Goal: Communication & Community: Answer question/provide support

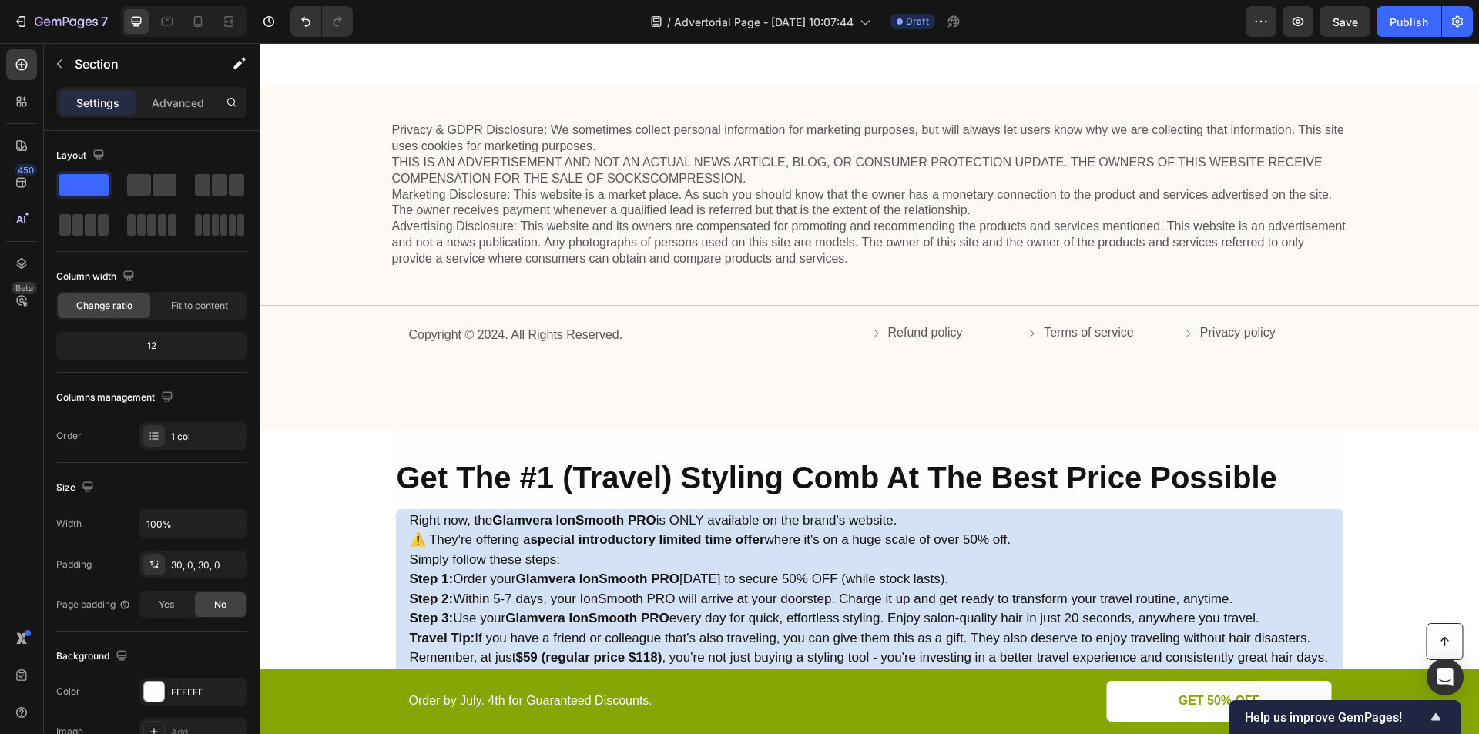
scroll to position [5150, 0]
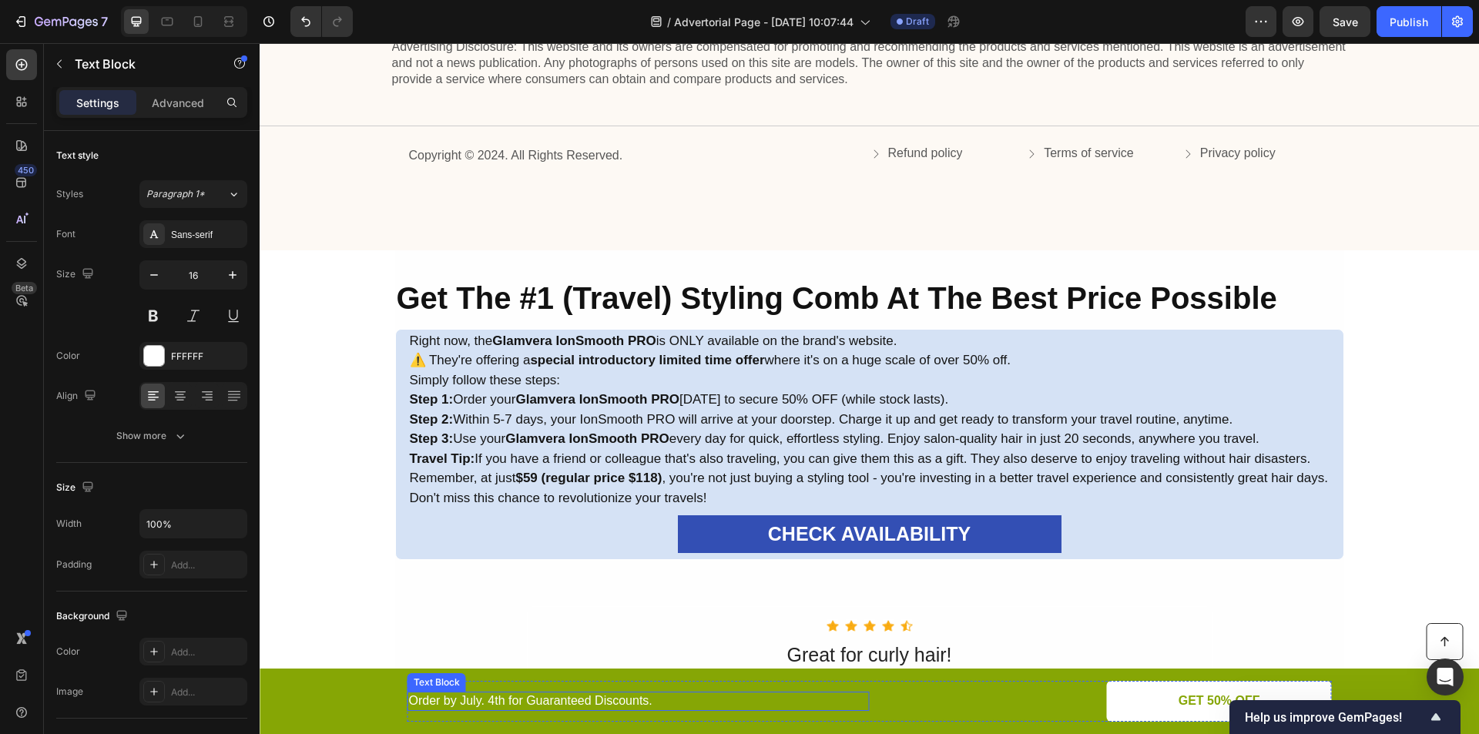
click at [517, 710] on div "Order by July. 4th for Guaranteed Discounts." at bounding box center [639, 701] width 462 height 19
click at [534, 710] on div "Order by July. 4th for Guaranteed Discounts." at bounding box center [639, 701] width 462 height 19
click at [537, 706] on p "Order by July. 4th for Guaranteed Discounts." at bounding box center [638, 701] width 459 height 16
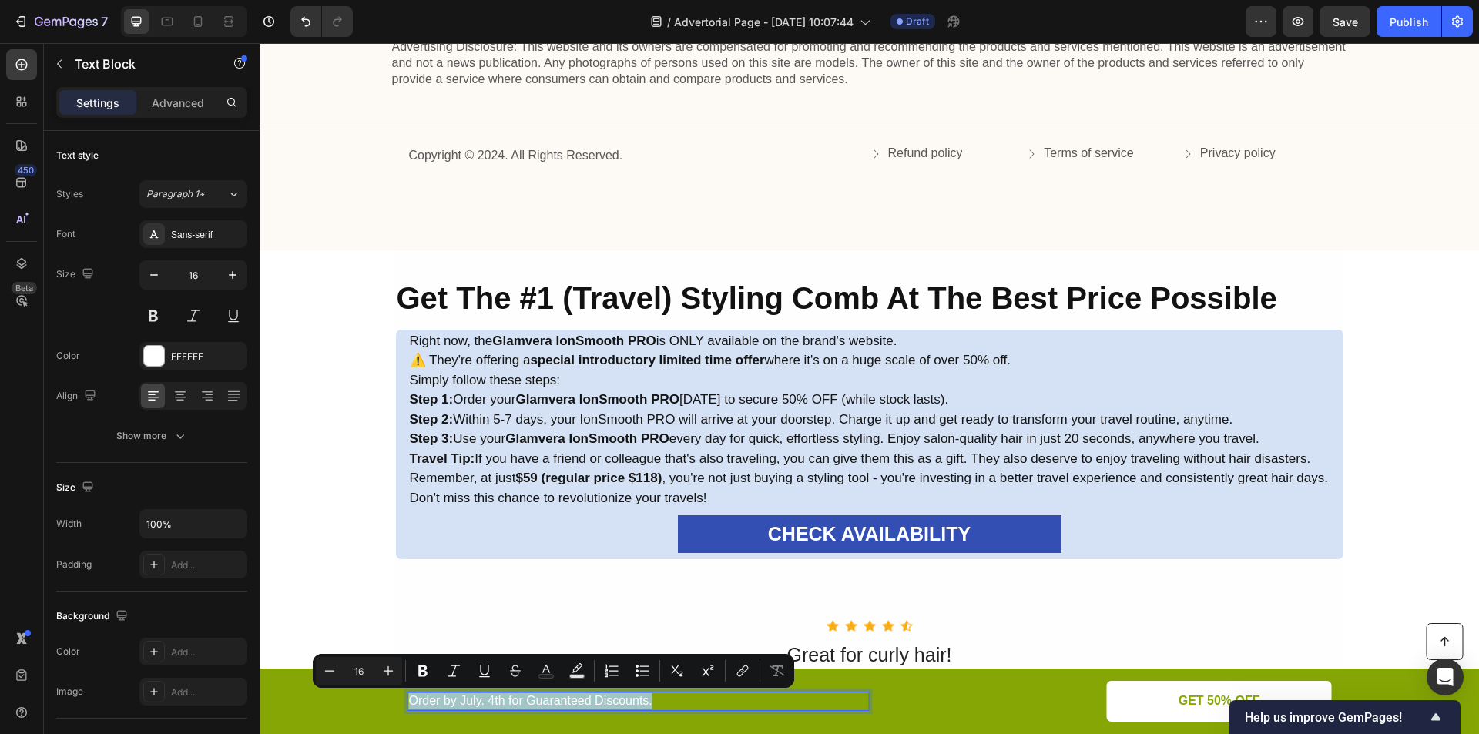
click at [537, 706] on p "Order by July. 4th for Guaranteed Discounts." at bounding box center [638, 701] width 459 height 16
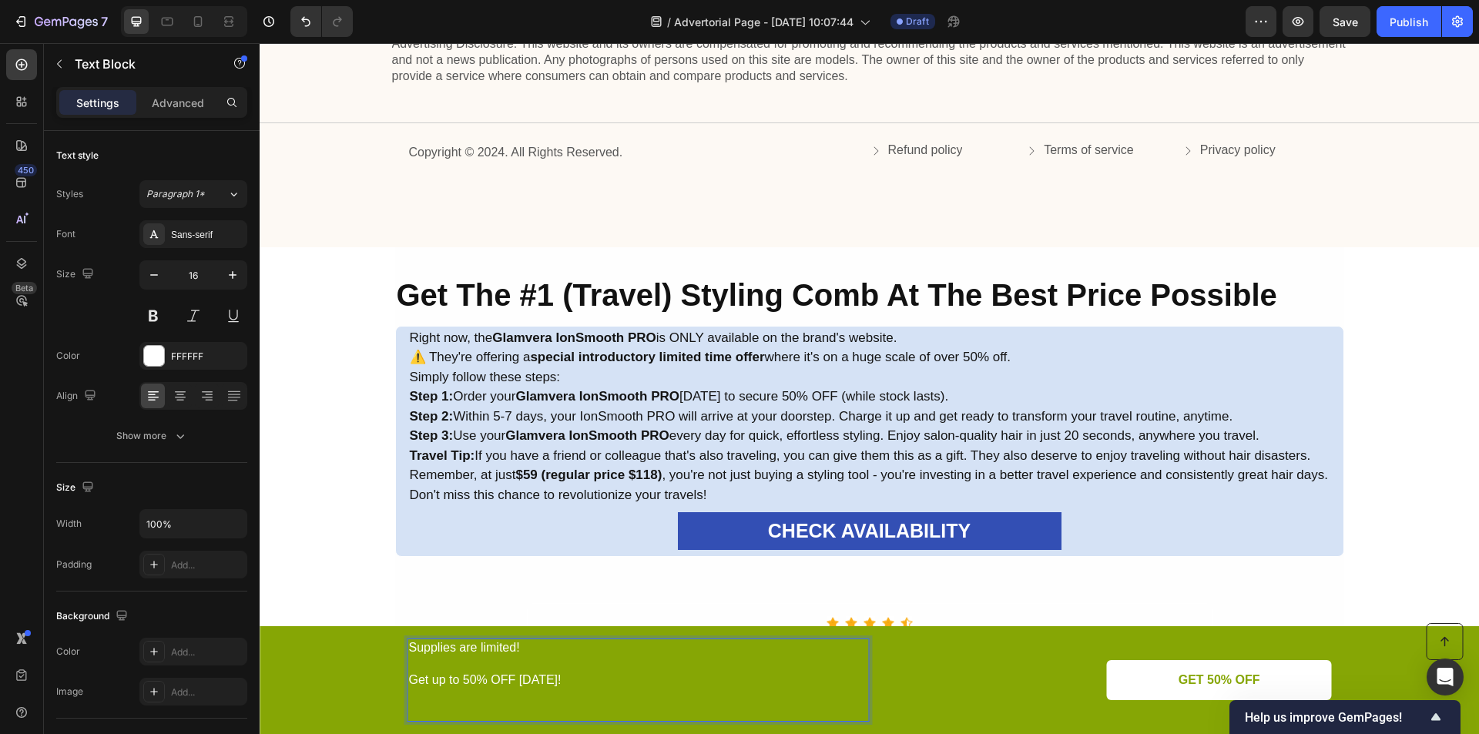
scroll to position [5155, 0]
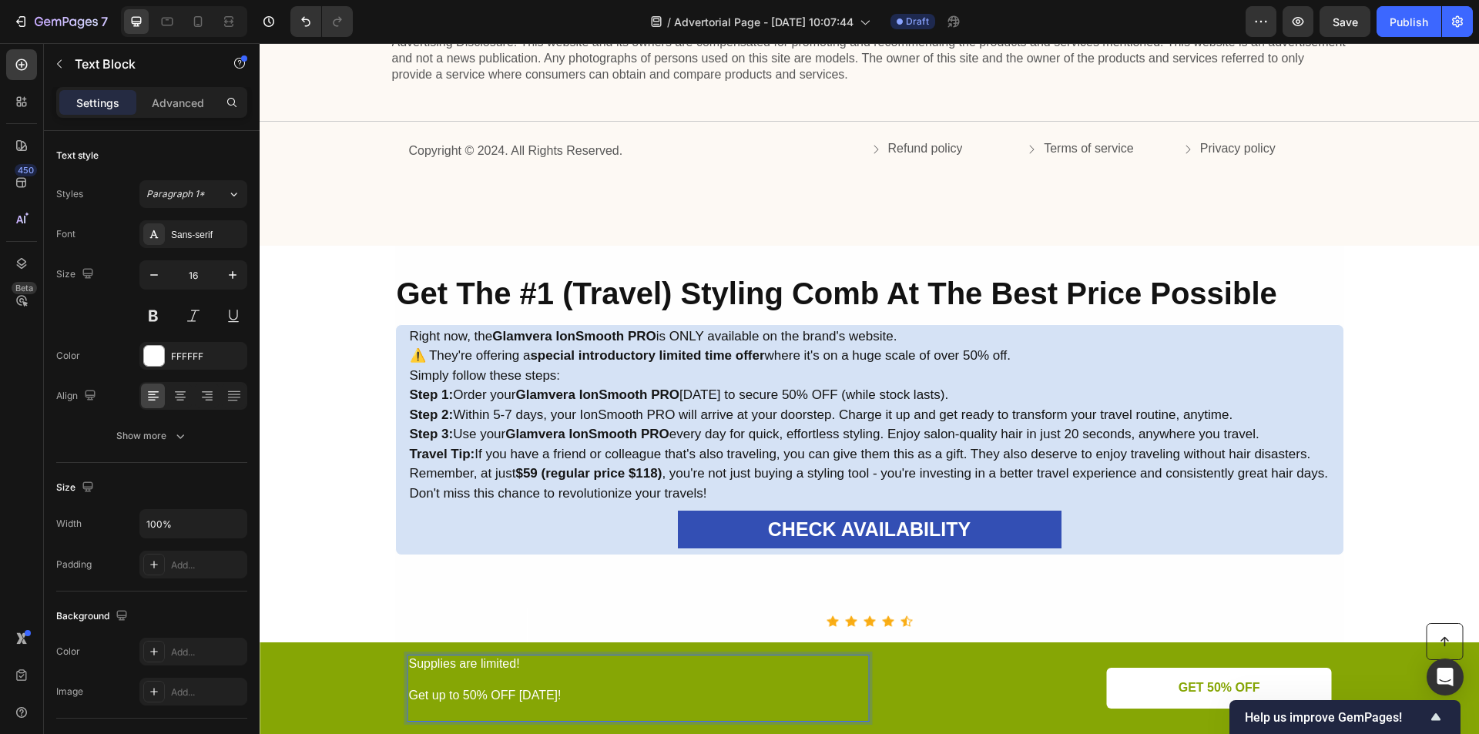
click at [415, 682] on p "Get up to 50% OFF [DATE]!" at bounding box center [638, 689] width 459 height 32
click at [409, 693] on p "⁠⁠⁠⁠⁠⁠⁠ Get up to 50% OFF Today!" at bounding box center [638, 689] width 459 height 32
click at [921, 706] on div "GET 50% OFF Button" at bounding box center [1101, 688] width 462 height 41
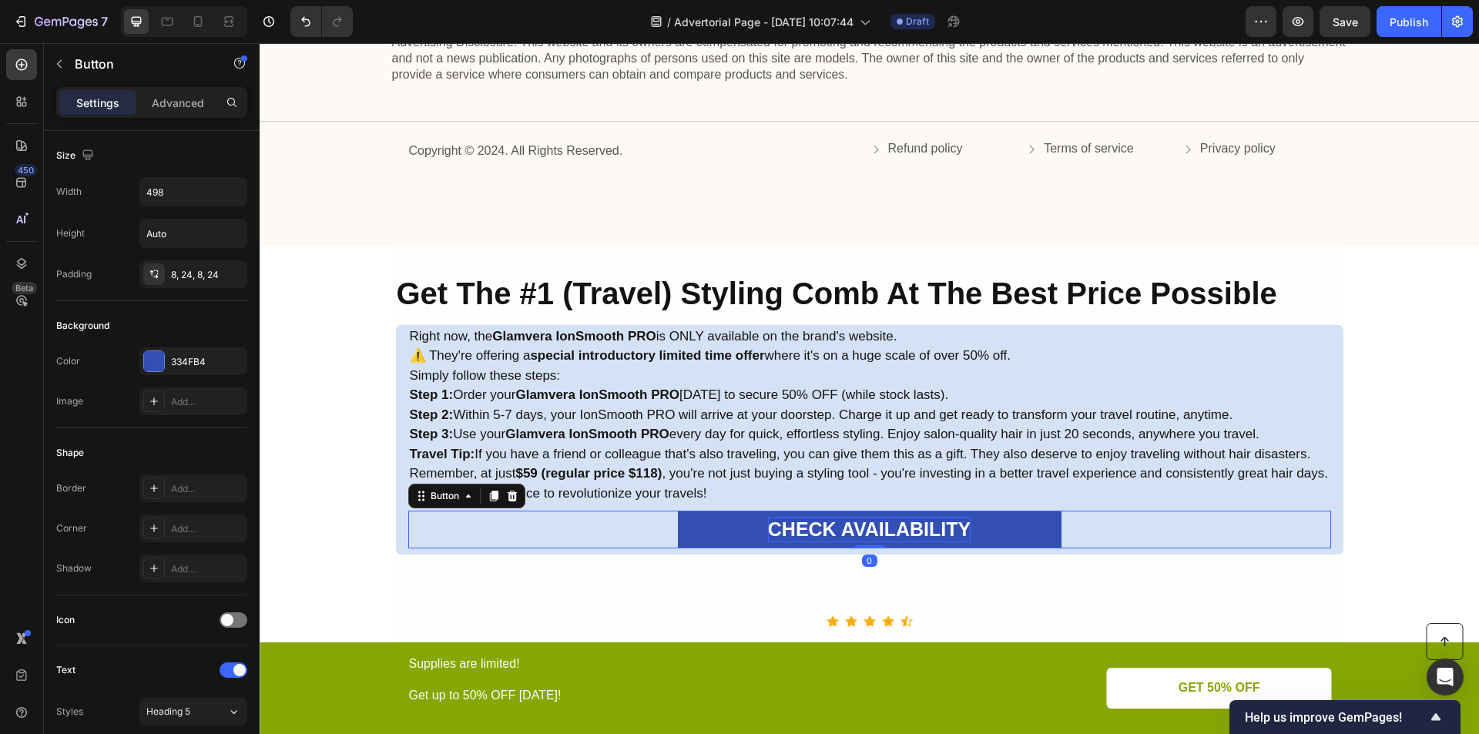
click at [911, 534] on strong "CHECK AVAILABILITY" at bounding box center [869, 529] width 203 height 22
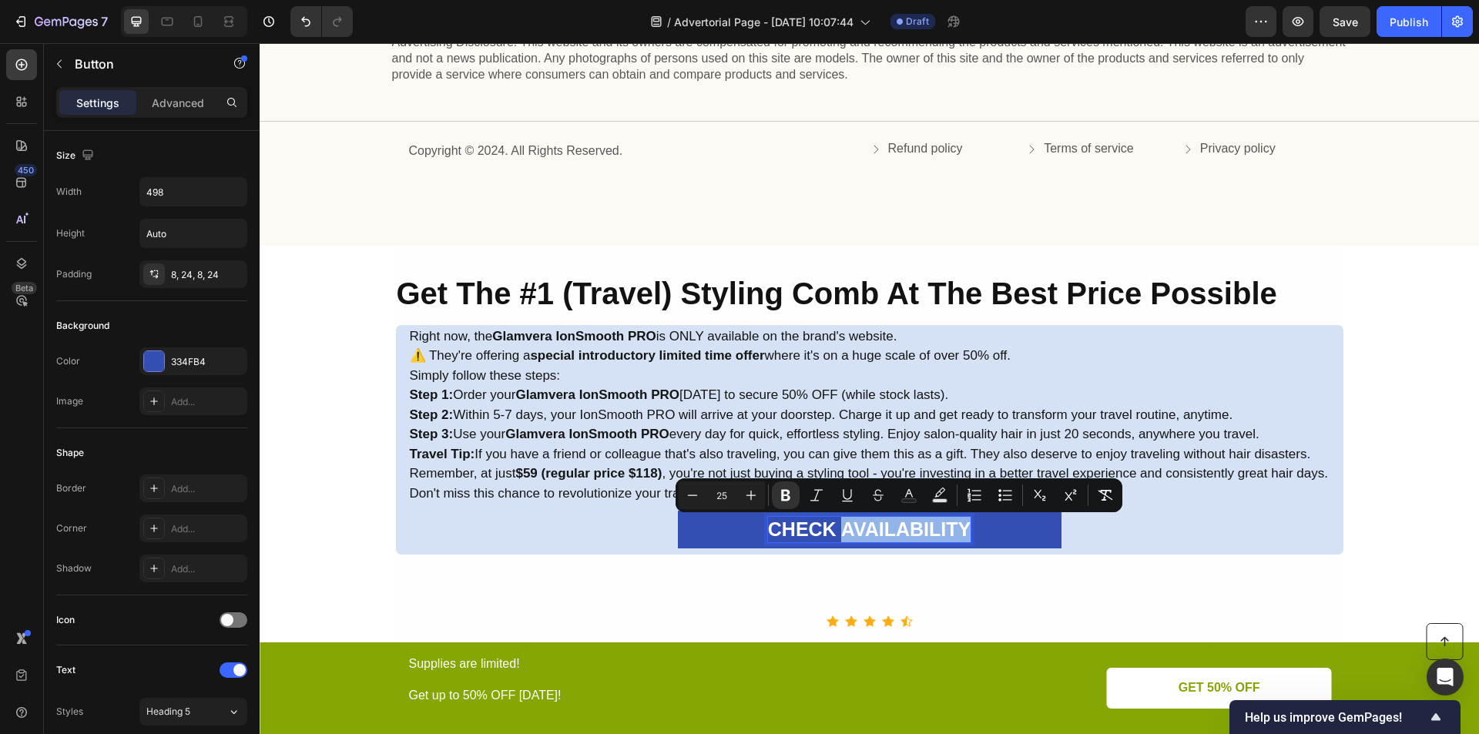
click at [911, 534] on strong "CHECK AVAILABILITY" at bounding box center [869, 529] width 203 height 22
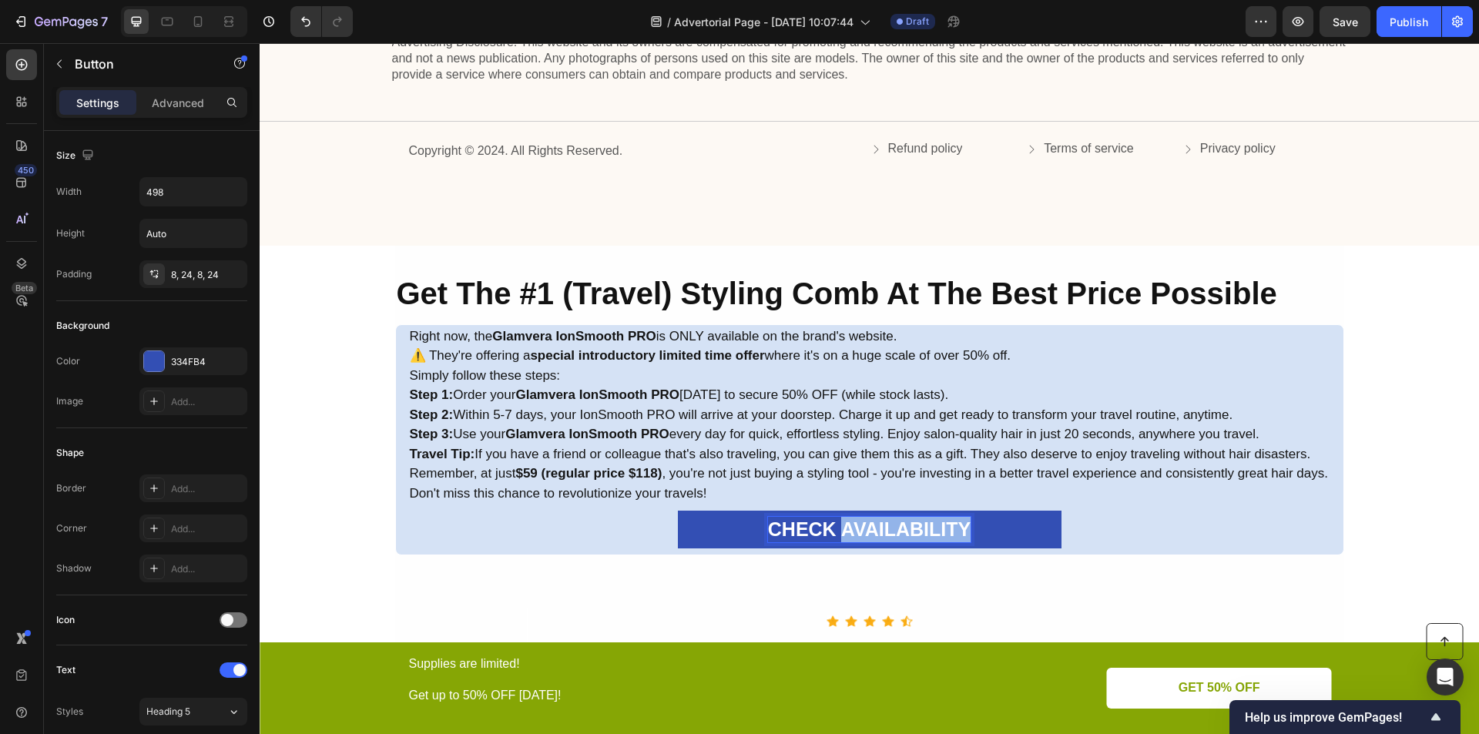
click at [911, 534] on strong "CHECK AVAILABILITY" at bounding box center [869, 529] width 203 height 22
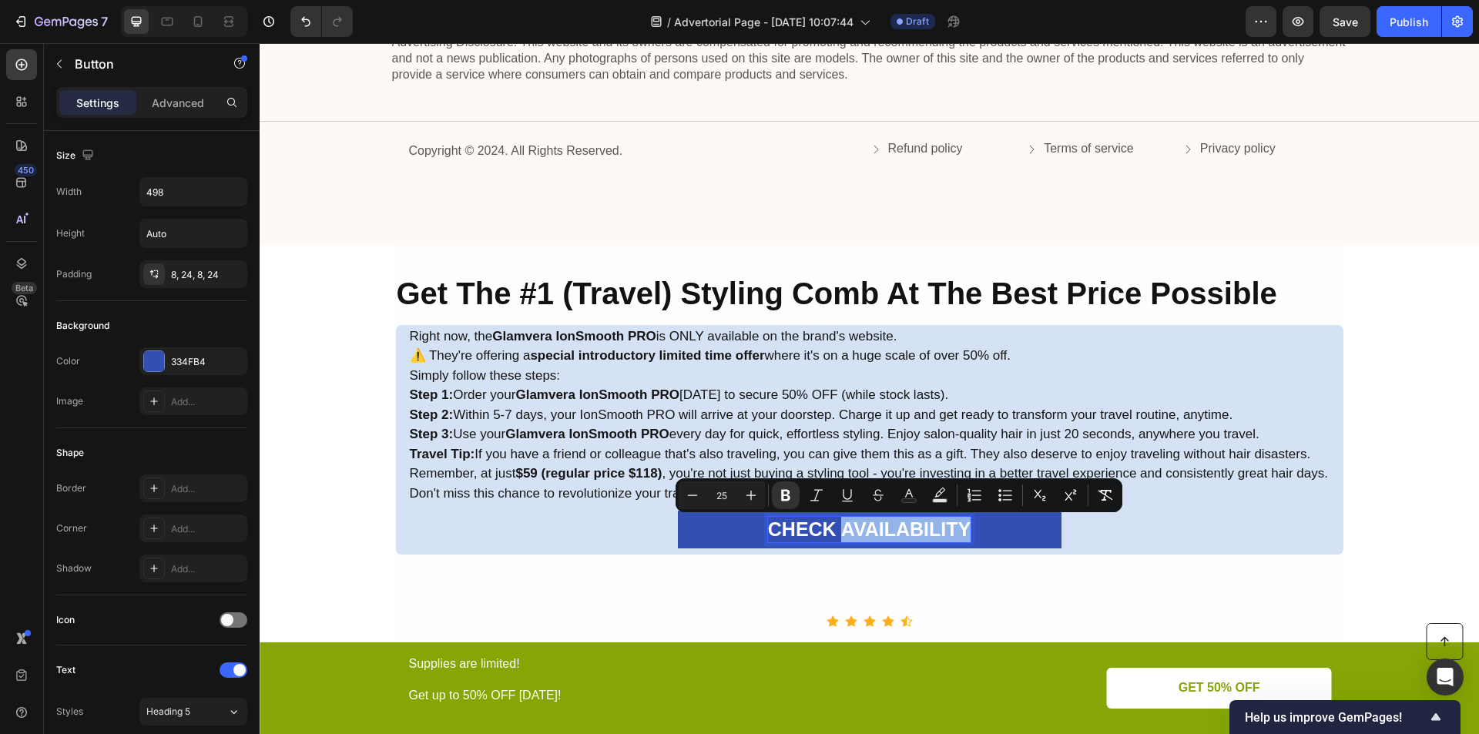
click at [911, 534] on strong "CHECK AVAILABILITY" at bounding box center [869, 529] width 203 height 22
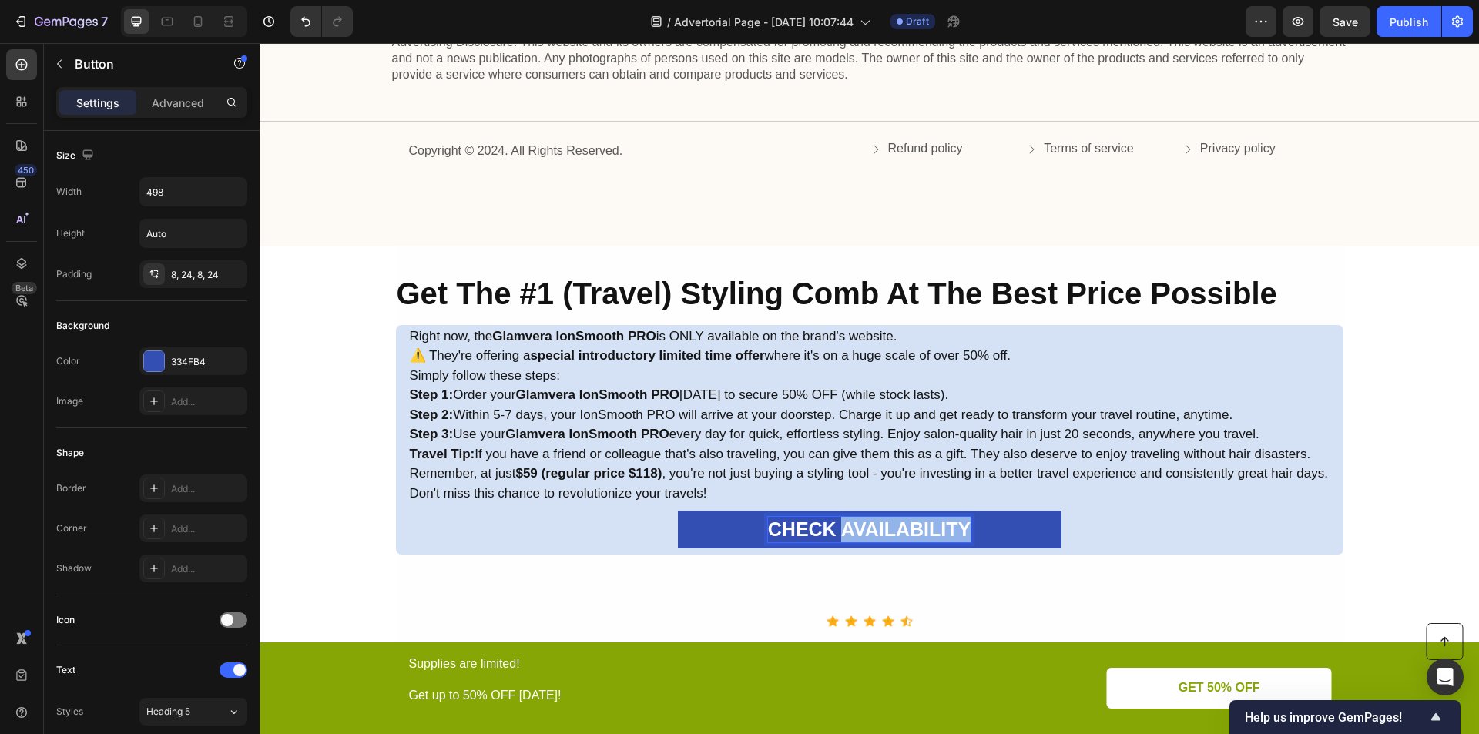
click at [911, 534] on strong "CHECK AVAILABILITY" at bounding box center [869, 529] width 203 height 22
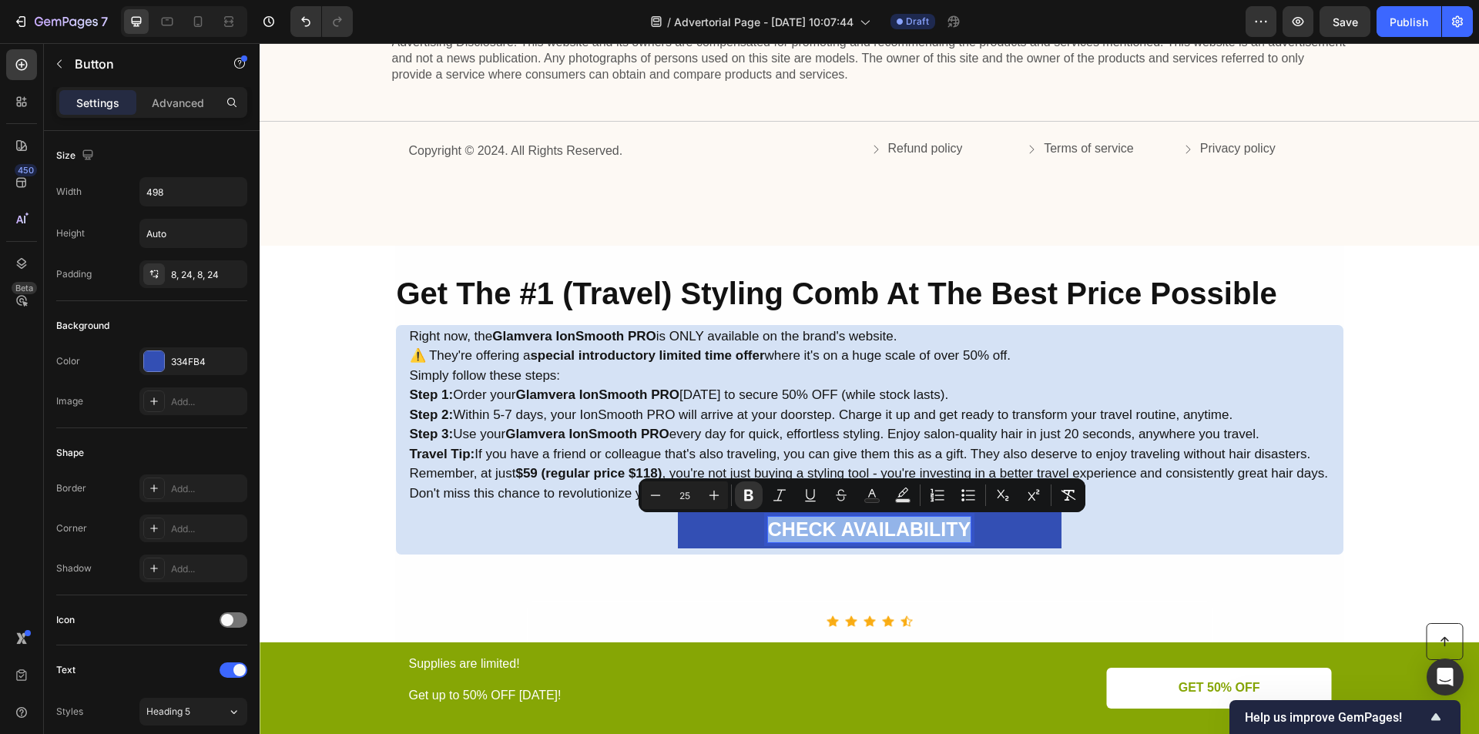
copy strong "CHECK AVAILABILITY"
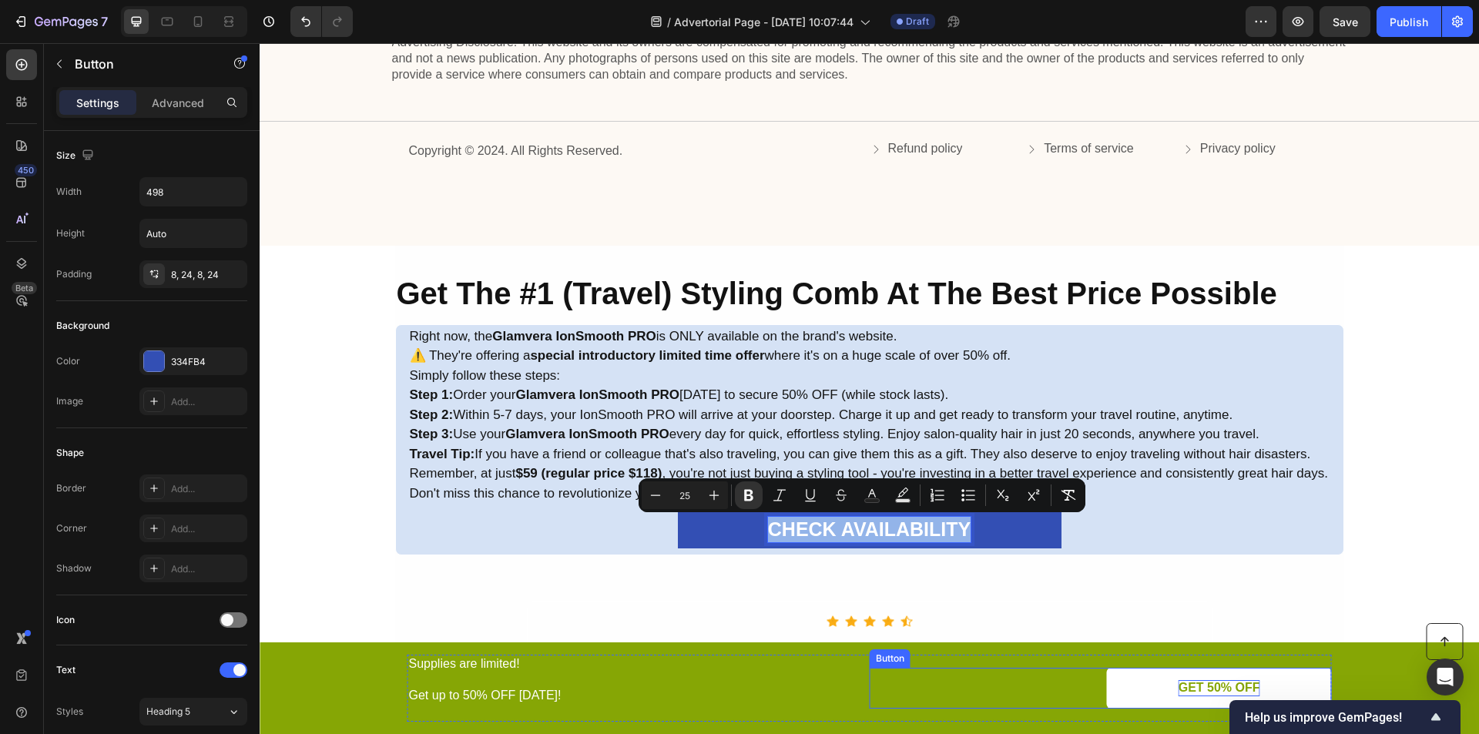
click at [1185, 690] on p "GET 50% OFF" at bounding box center [1220, 688] width 82 height 16
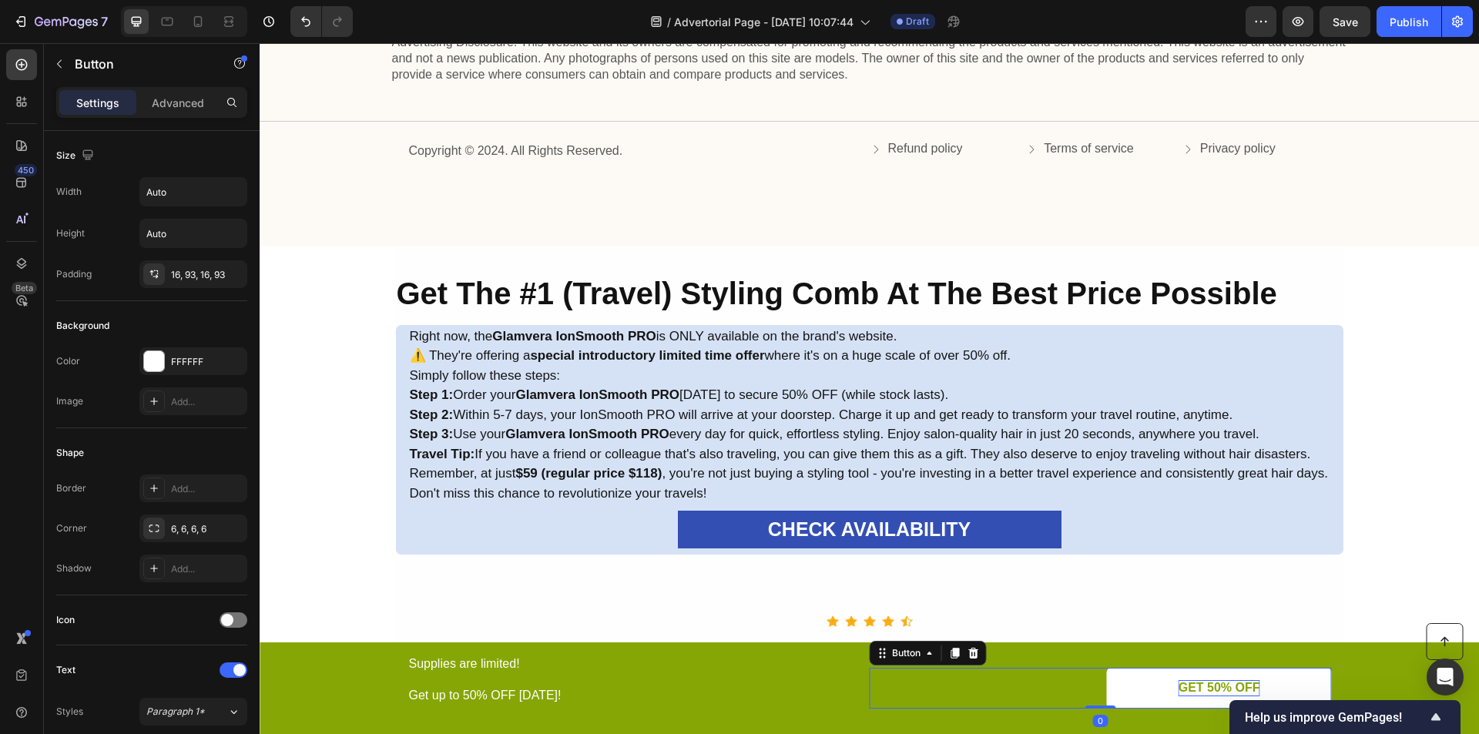
click at [1185, 690] on p "GET 50% OFF" at bounding box center [1220, 688] width 82 height 16
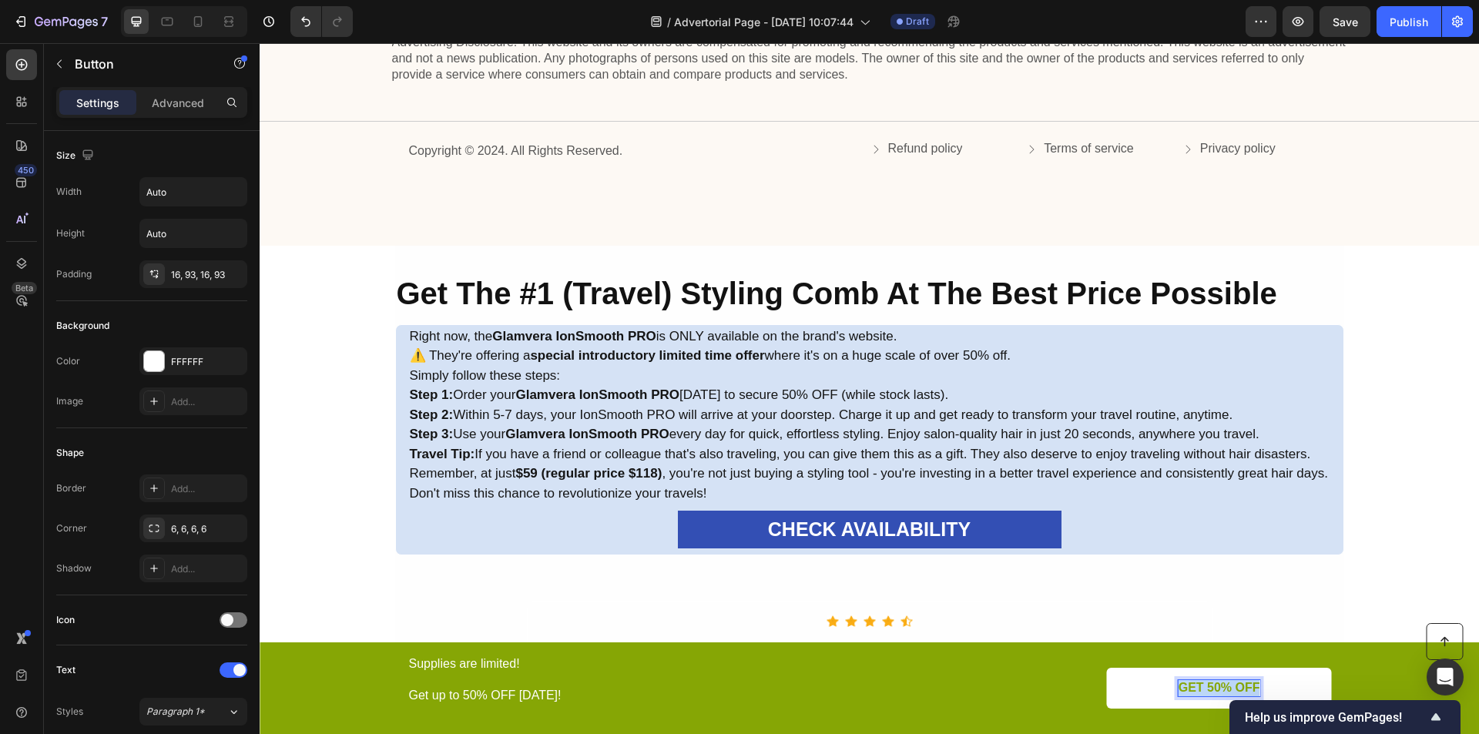
click at [1185, 690] on p "GET 50% OFF" at bounding box center [1220, 688] width 82 height 16
click at [1067, 697] on link "CHECK AVAILABILITY" at bounding box center [1195, 688] width 273 height 41
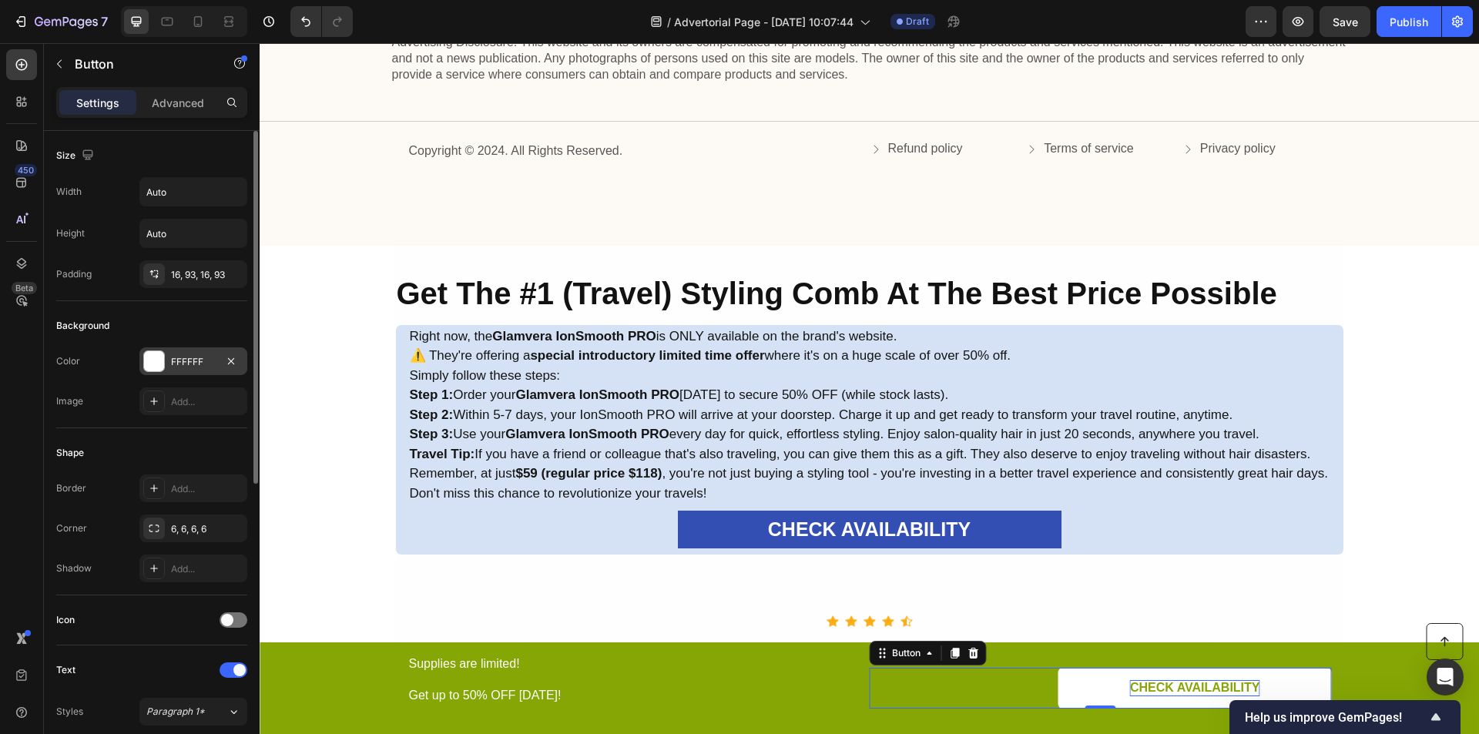
click at [163, 365] on div at bounding box center [154, 361] width 20 height 20
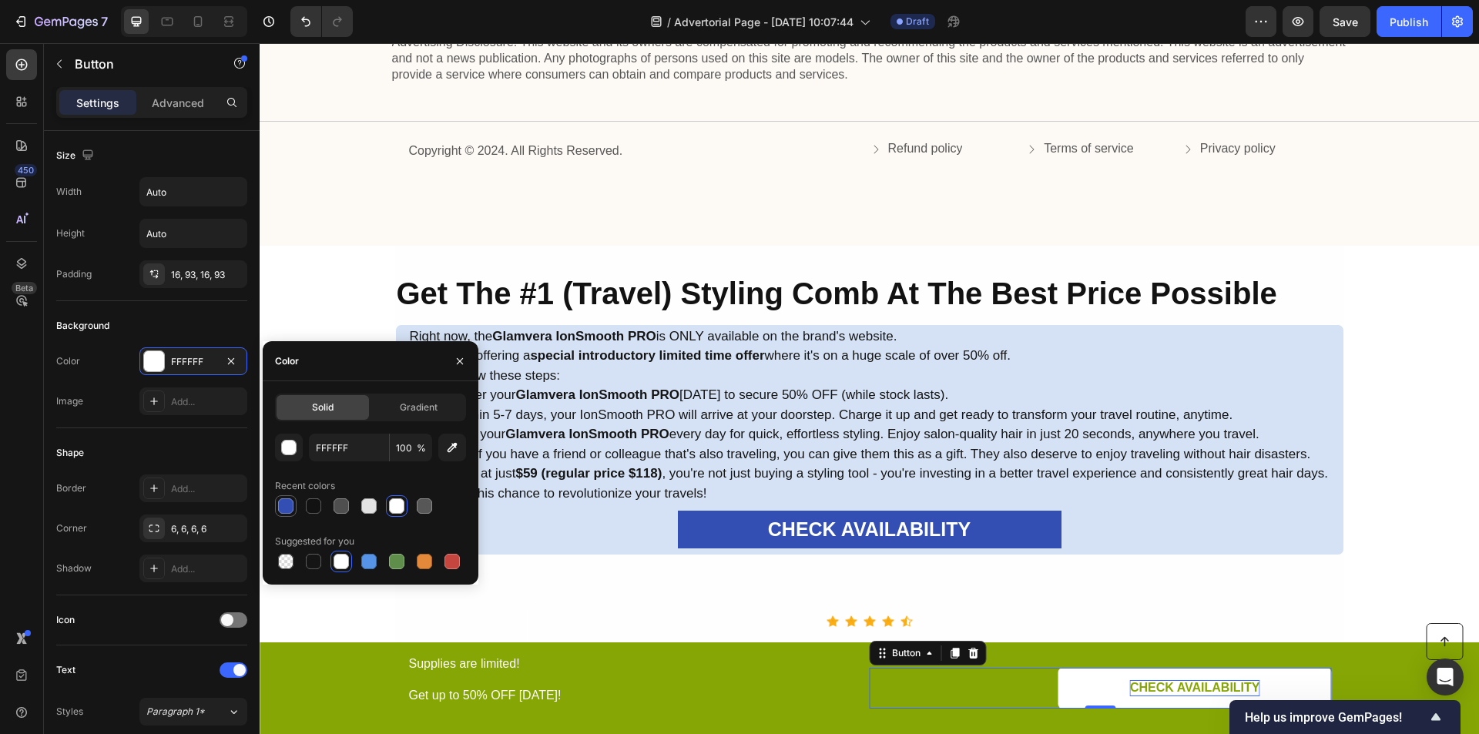
click at [281, 506] on div at bounding box center [285, 505] width 15 height 15
type input "334FB4"
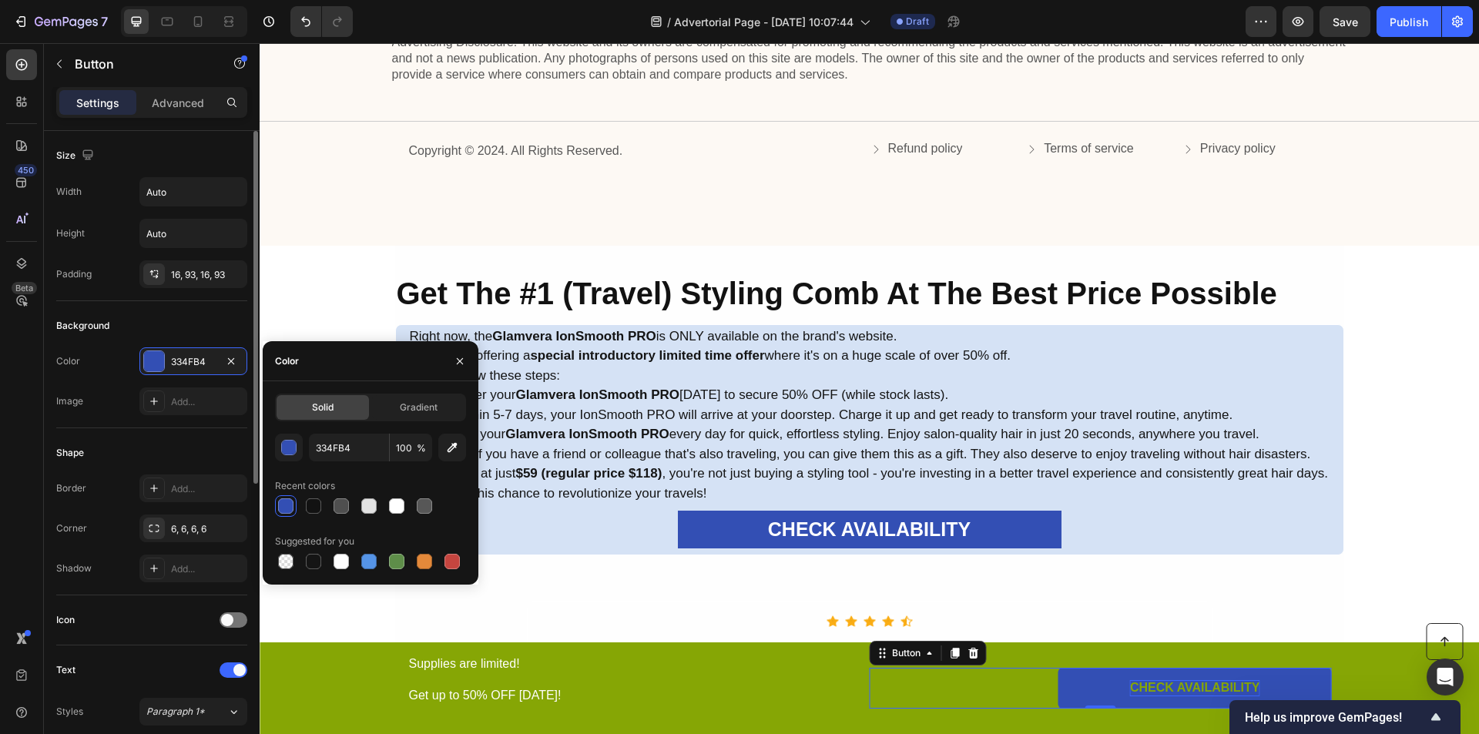
scroll to position [180, 0]
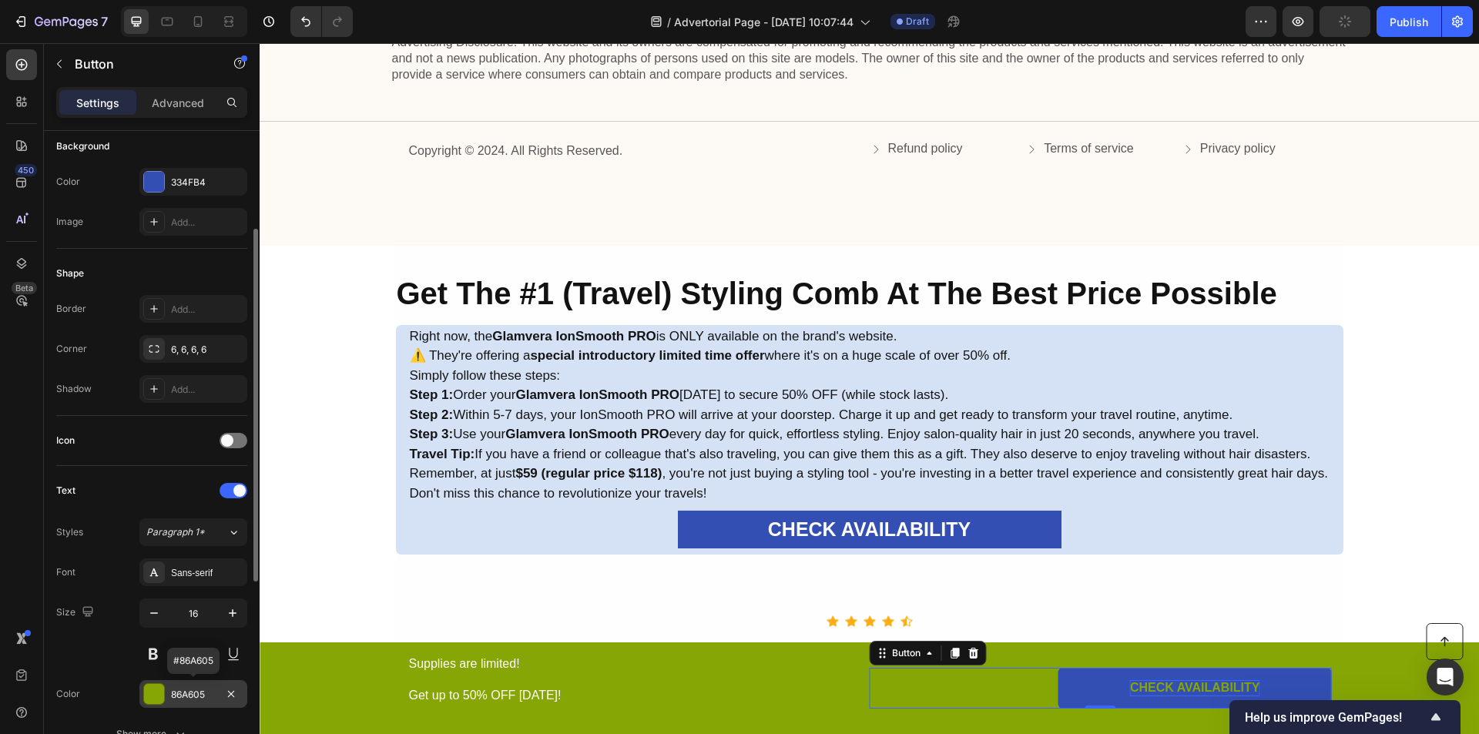
click at [154, 696] on div at bounding box center [154, 694] width 20 height 20
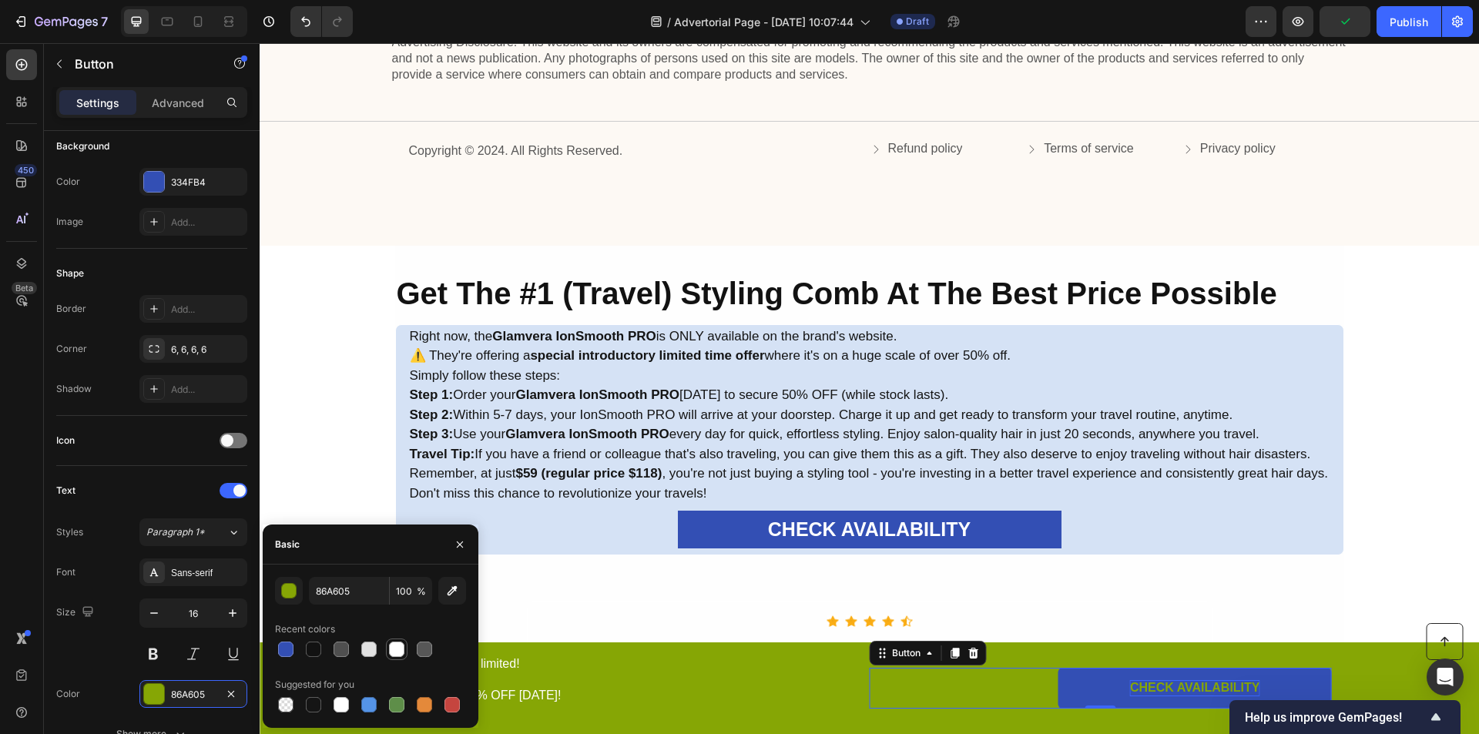
click at [399, 652] on div at bounding box center [396, 649] width 15 height 15
type input "FFFFFF"
click at [716, 692] on p "Get up to 50% OFF [DATE]!" at bounding box center [638, 689] width 459 height 32
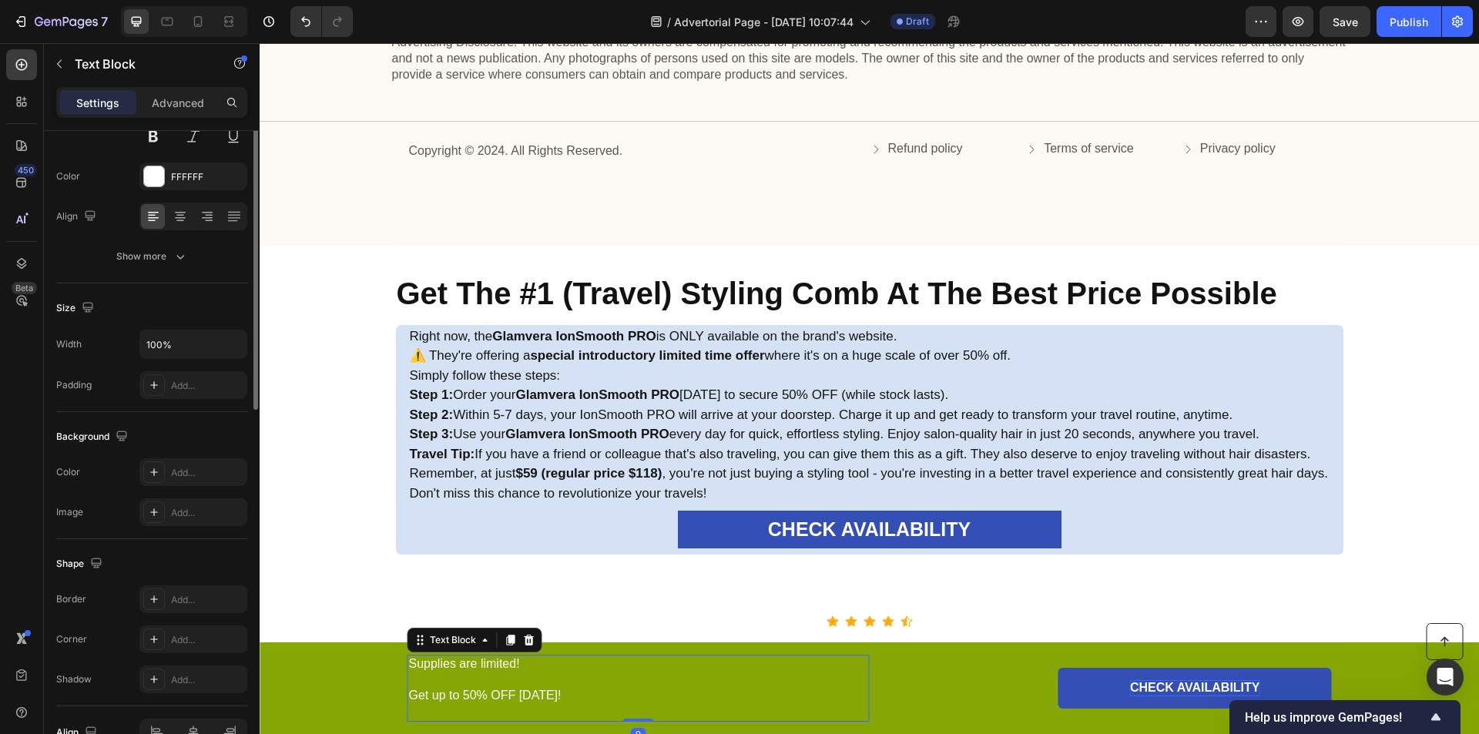
scroll to position [0, 0]
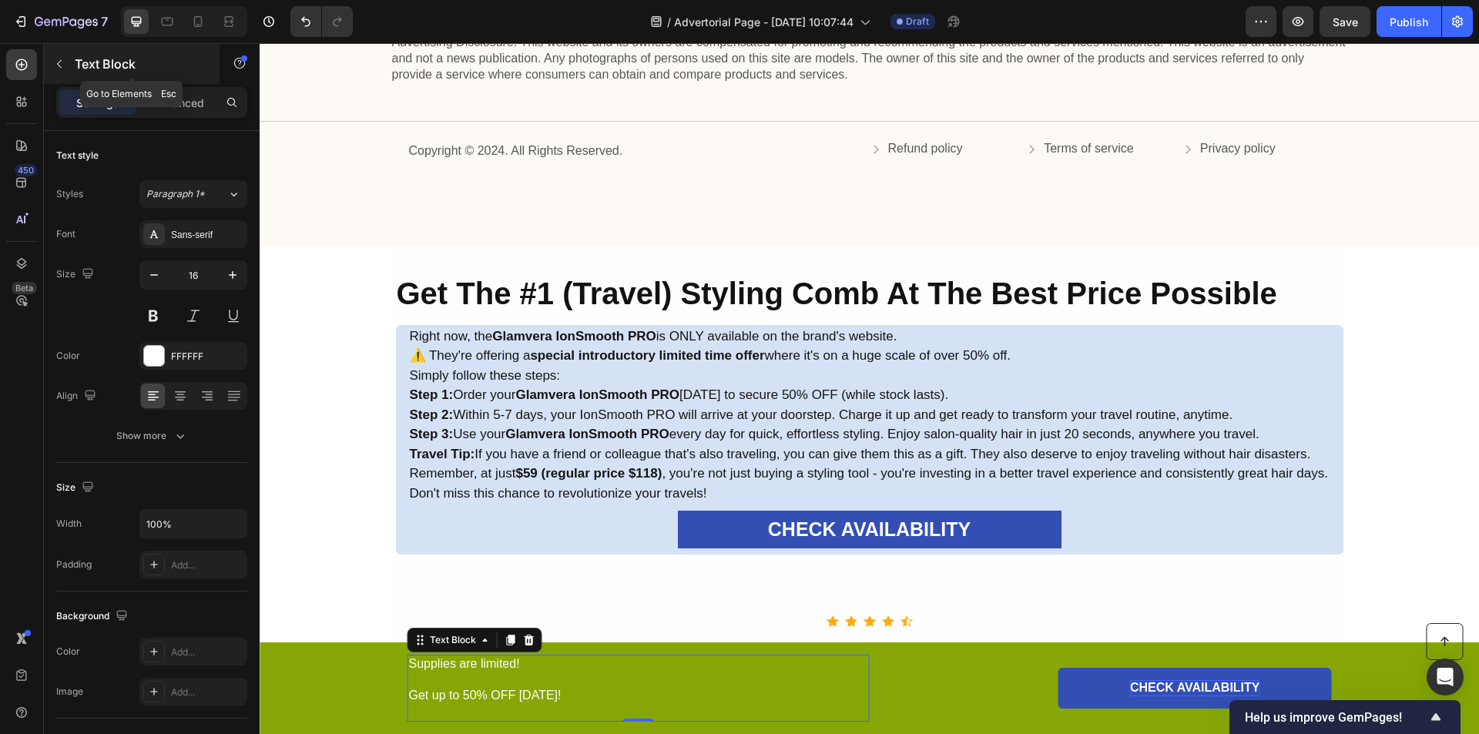
click at [62, 63] on icon "button" at bounding box center [59, 64] width 12 height 12
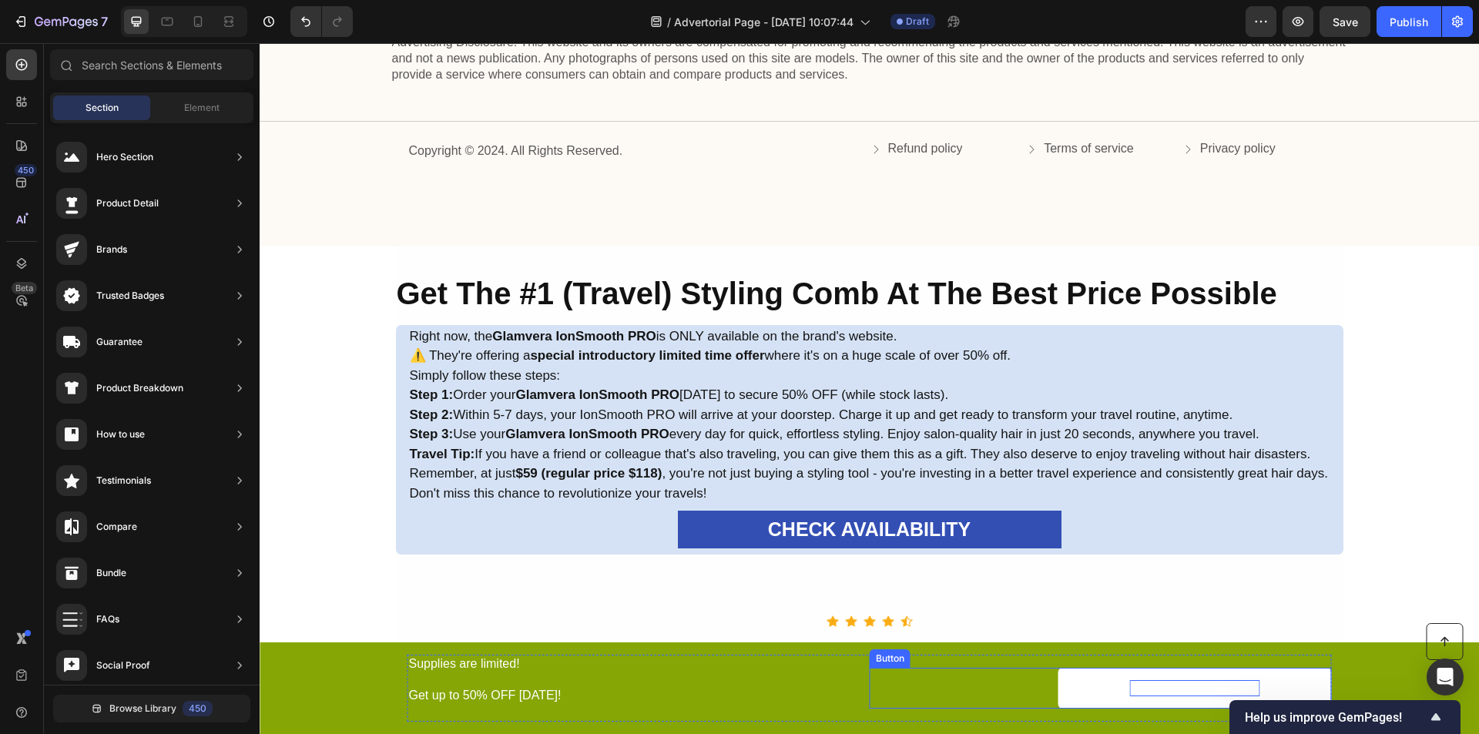
click at [1095, 688] on link "CHECK AVAILABILITY" at bounding box center [1195, 688] width 273 height 41
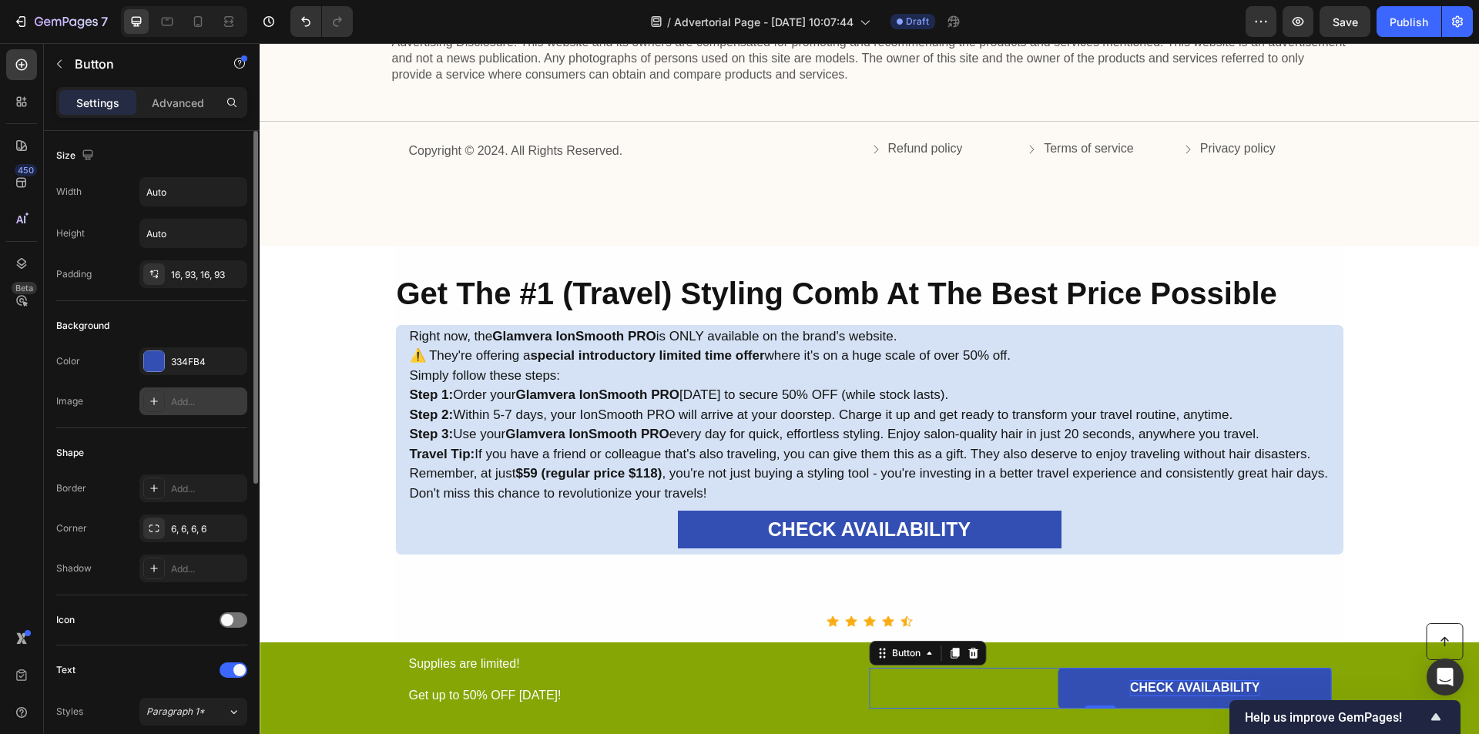
scroll to position [180, 0]
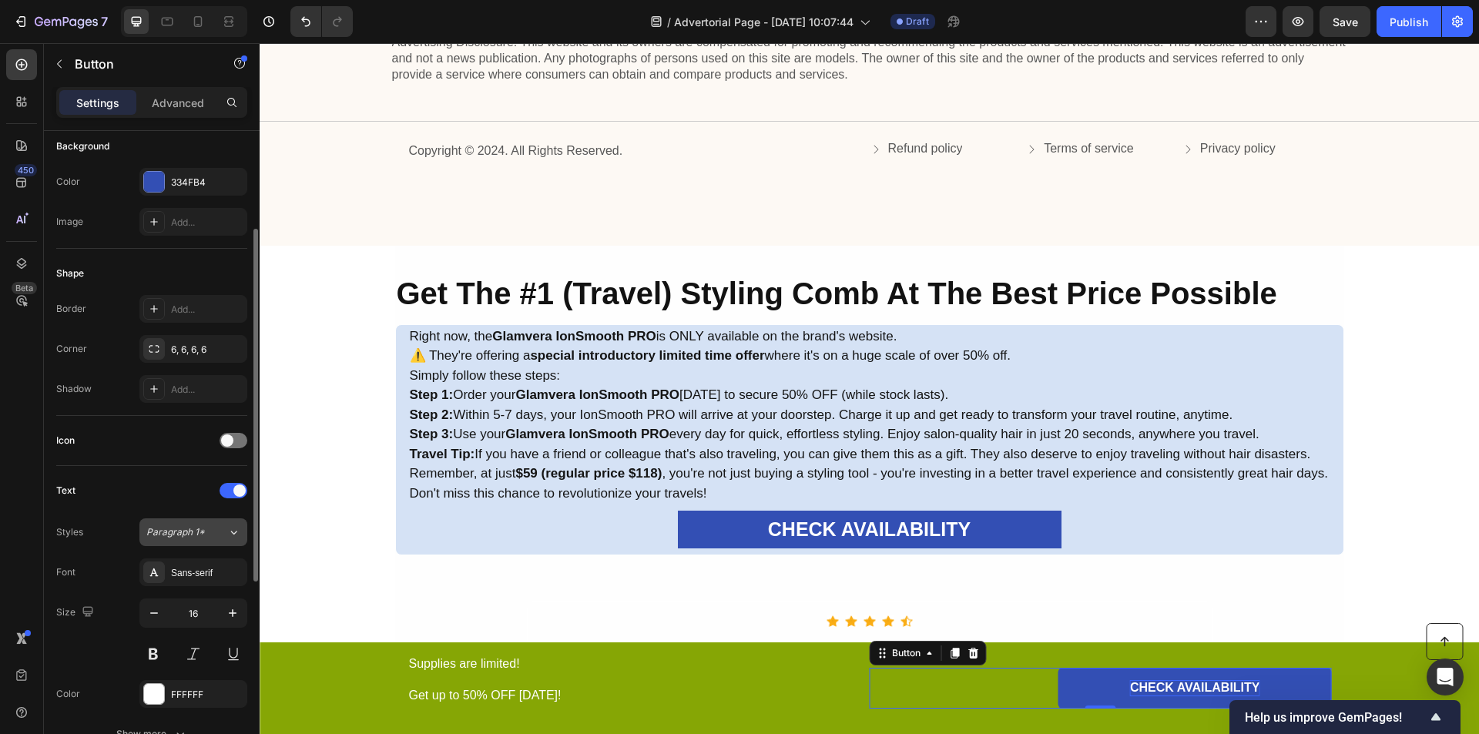
click at [191, 537] on span "Paragraph 1*" at bounding box center [175, 532] width 59 height 14
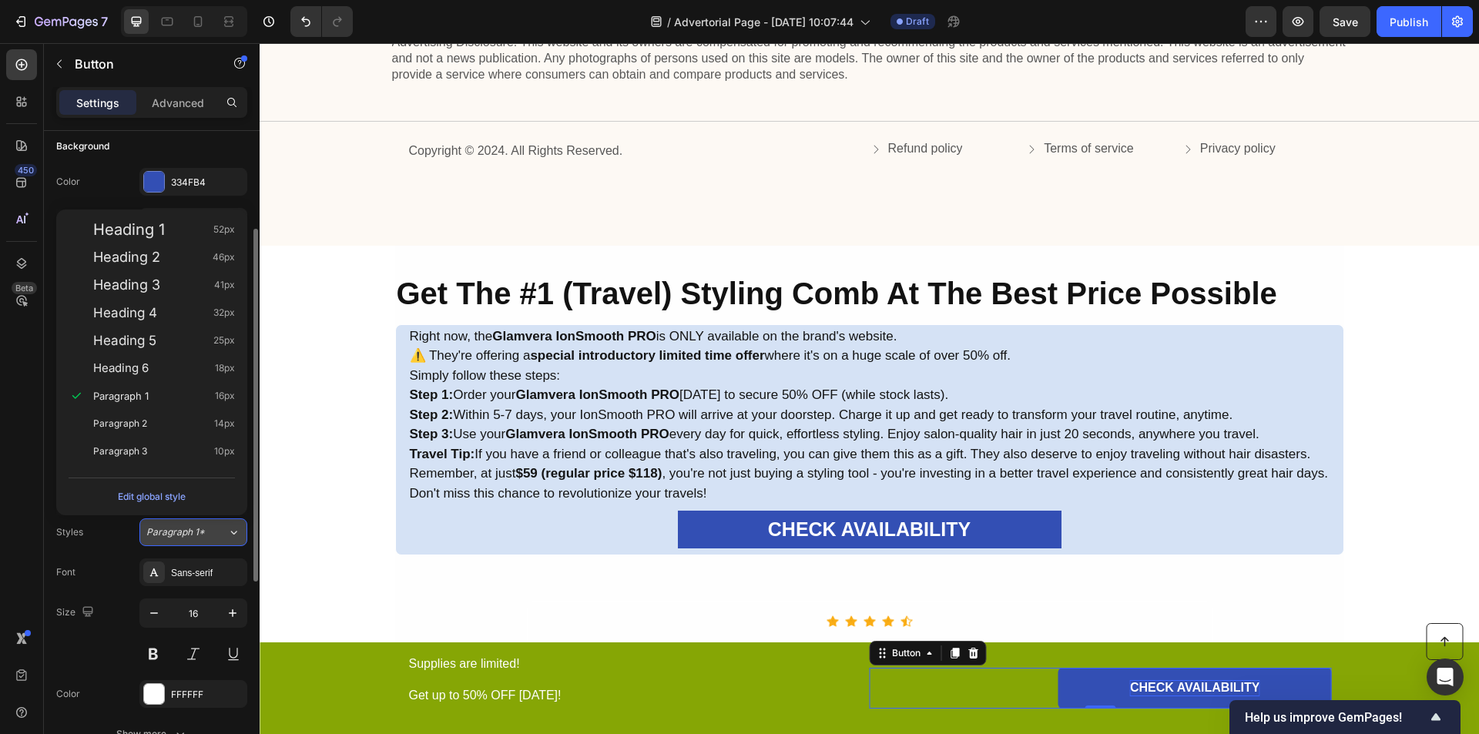
click at [191, 537] on span "Paragraph 1*" at bounding box center [175, 532] width 59 height 14
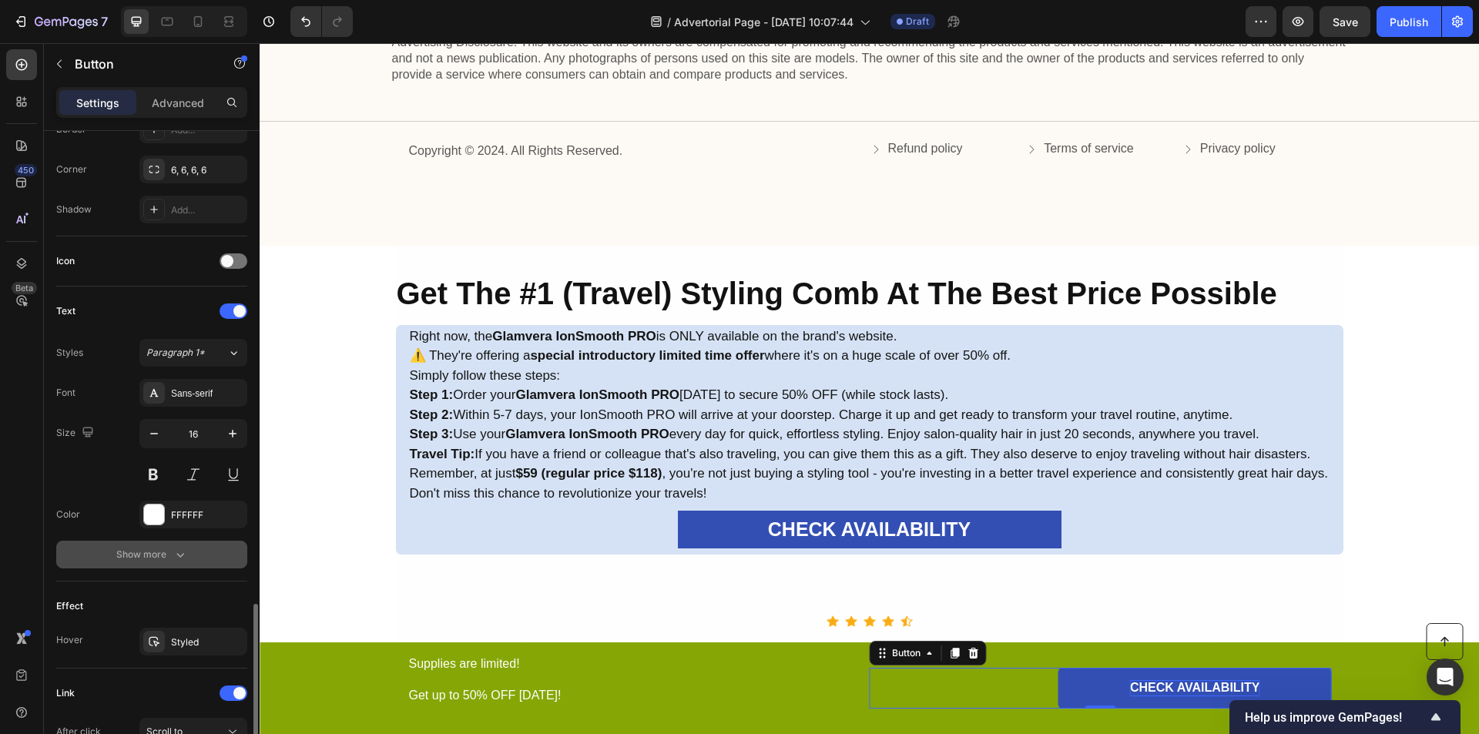
scroll to position [538, 0]
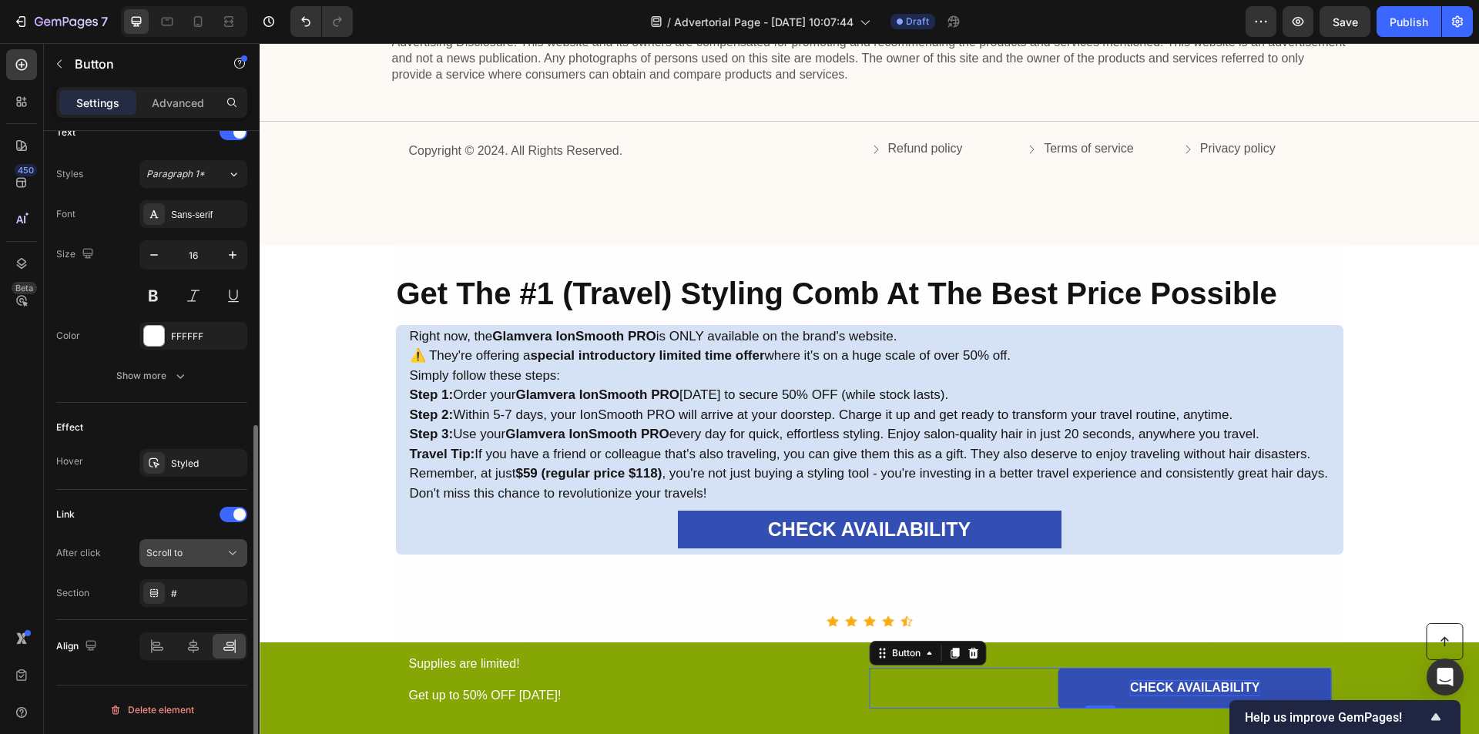
click at [200, 553] on div "Scroll to" at bounding box center [185, 553] width 79 height 14
click at [1019, 684] on div "CHECK AVAILABILITY Button 0" at bounding box center [1101, 688] width 462 height 41
click at [178, 549] on span "Scroll to" at bounding box center [164, 553] width 36 height 12
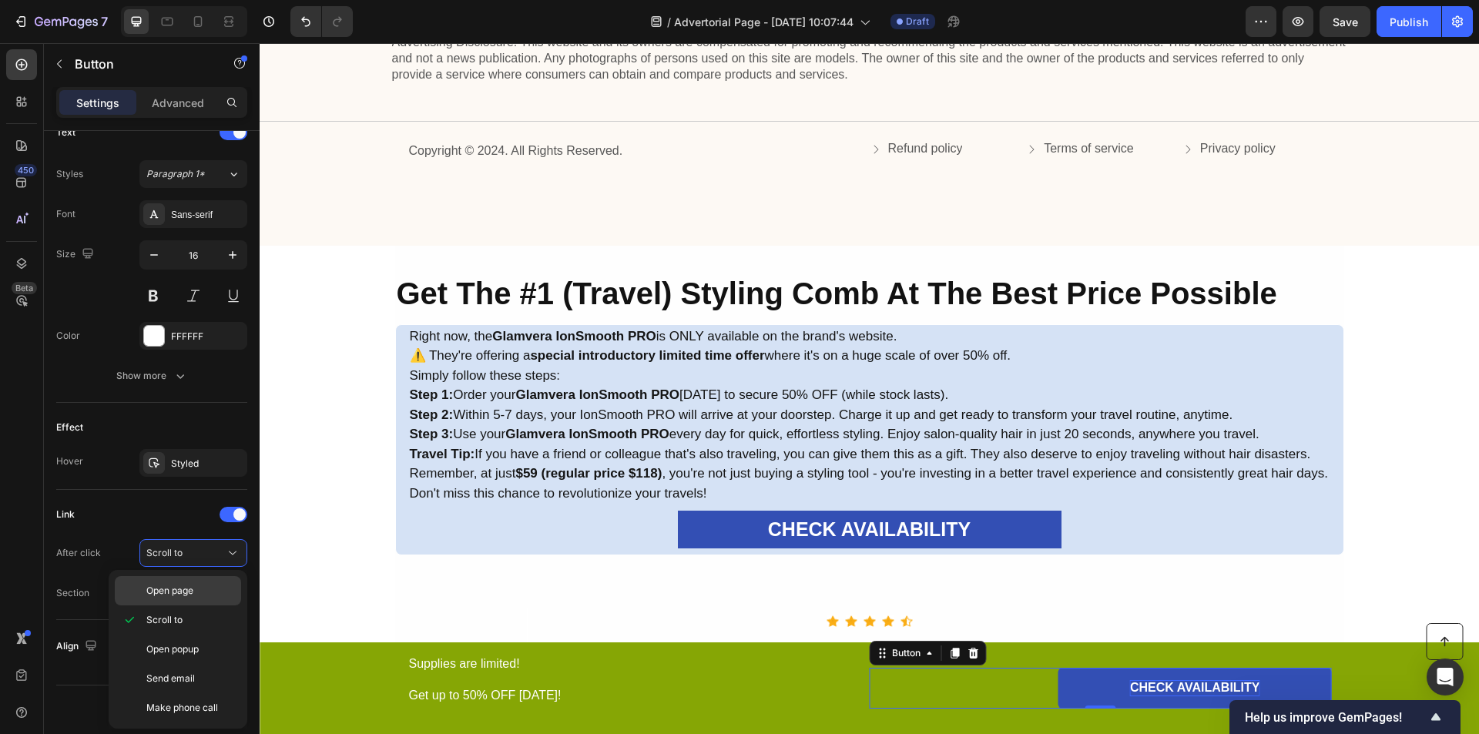
click at [195, 600] on div "Open page" at bounding box center [178, 590] width 126 height 29
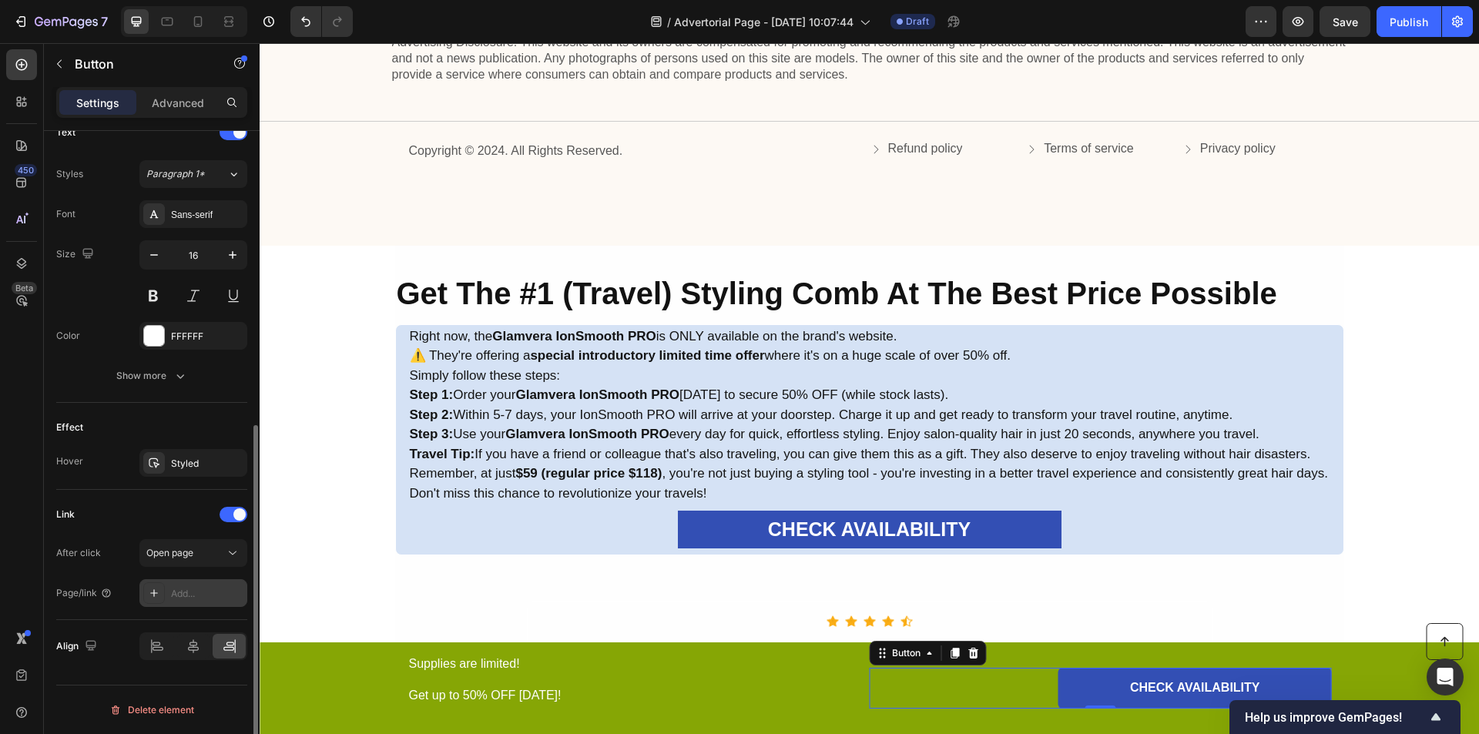
click at [196, 598] on div "Add..." at bounding box center [207, 594] width 72 height 14
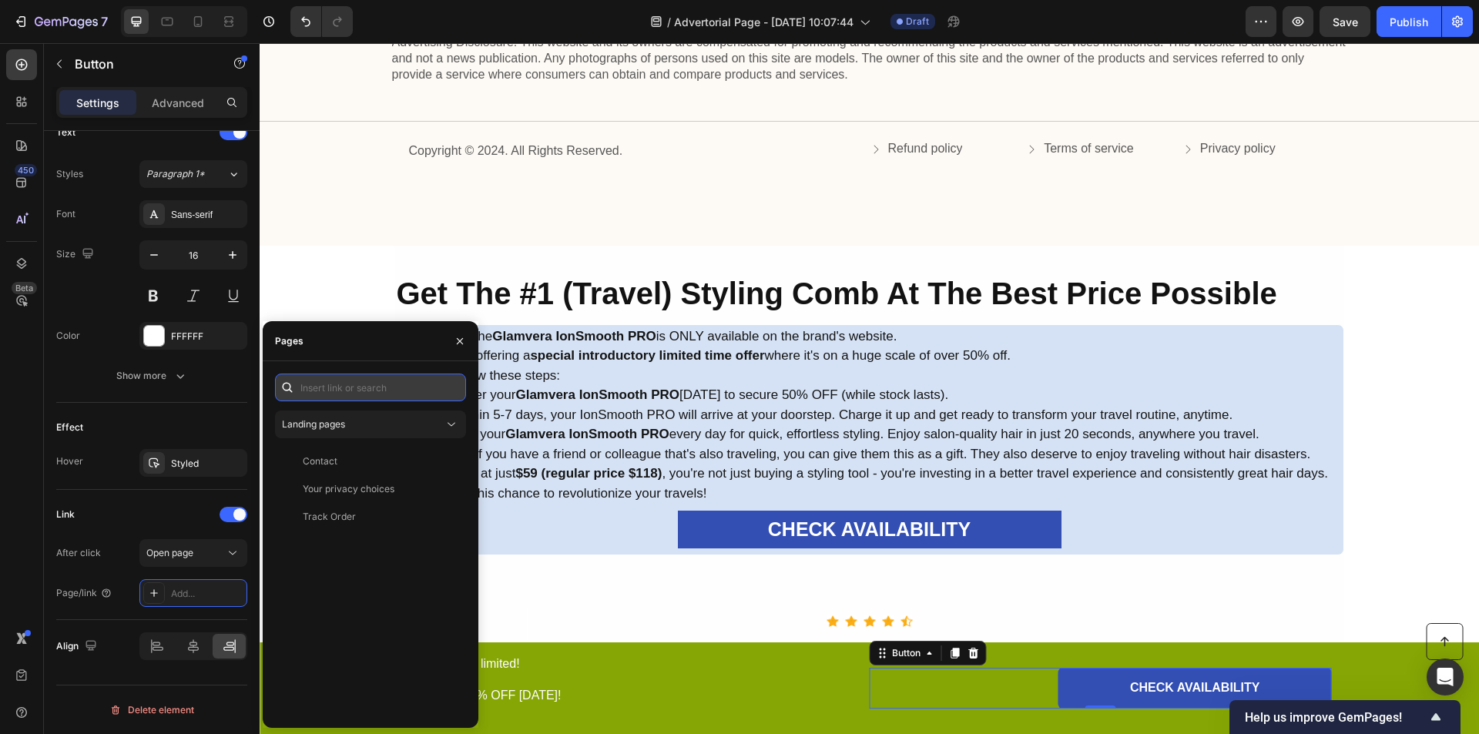
click at [372, 387] on input "text" at bounding box center [370, 388] width 191 height 28
click at [400, 389] on input "text" at bounding box center [370, 388] width 191 height 28
paste input "https://glamverapro.com/products/glamvera-ionsmooth-wireless-hair-styling-comb"
type input "https://glamverapro.com/products/glamvera-ionsmooth-wireless-hair-styling-comb"
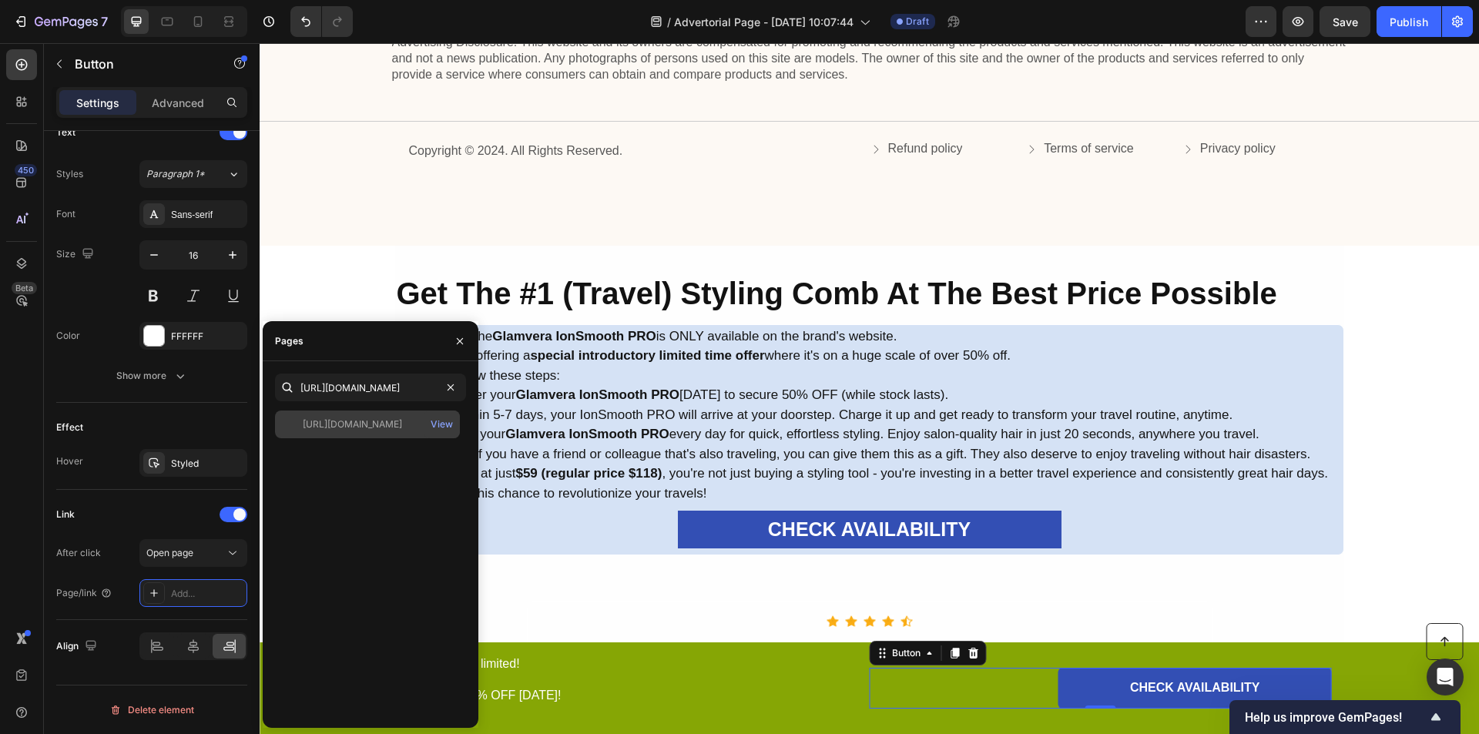
scroll to position [0, 0]
click at [389, 423] on div "https://glamverapro.com/products/glamvera-ionsmooth-wireless-hair-styling-comb" at bounding box center [352, 425] width 99 height 14
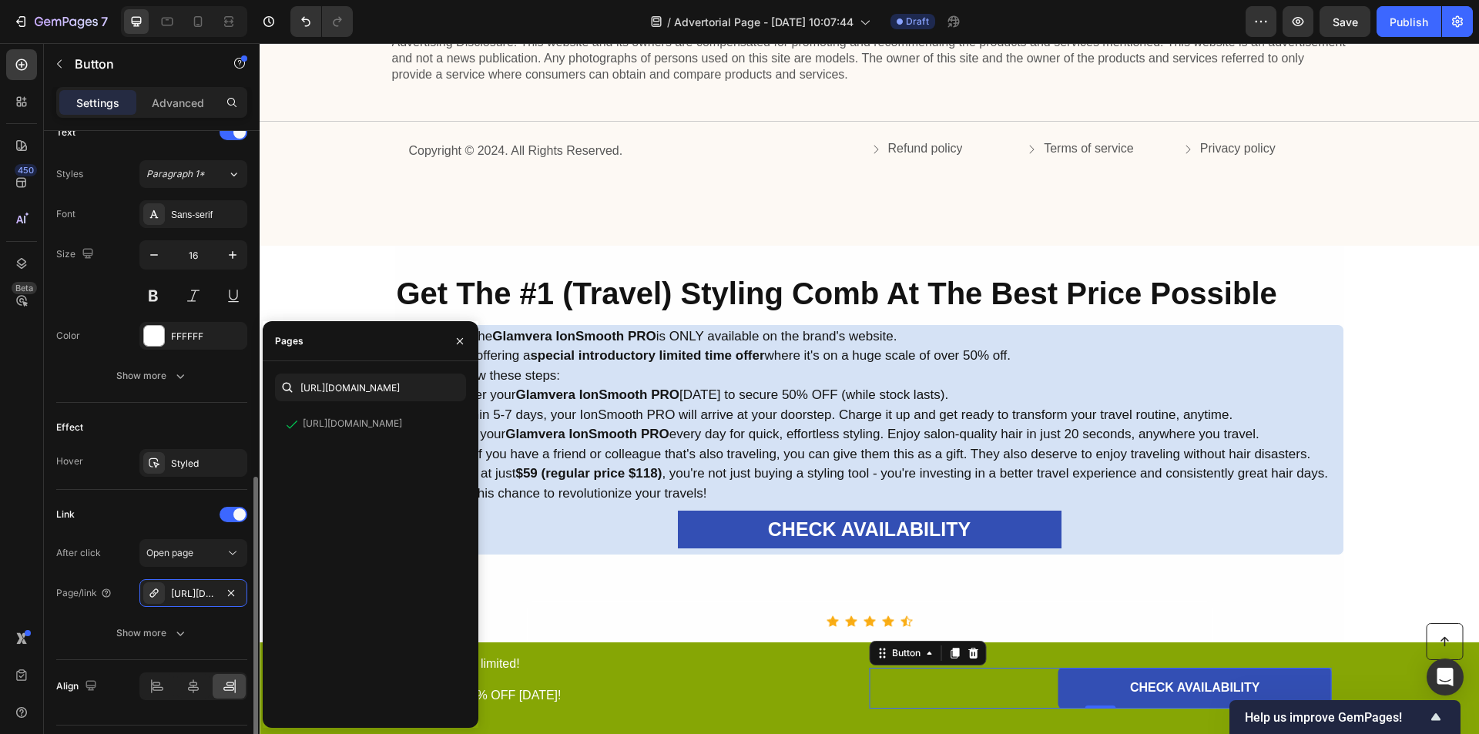
scroll to position [578, 0]
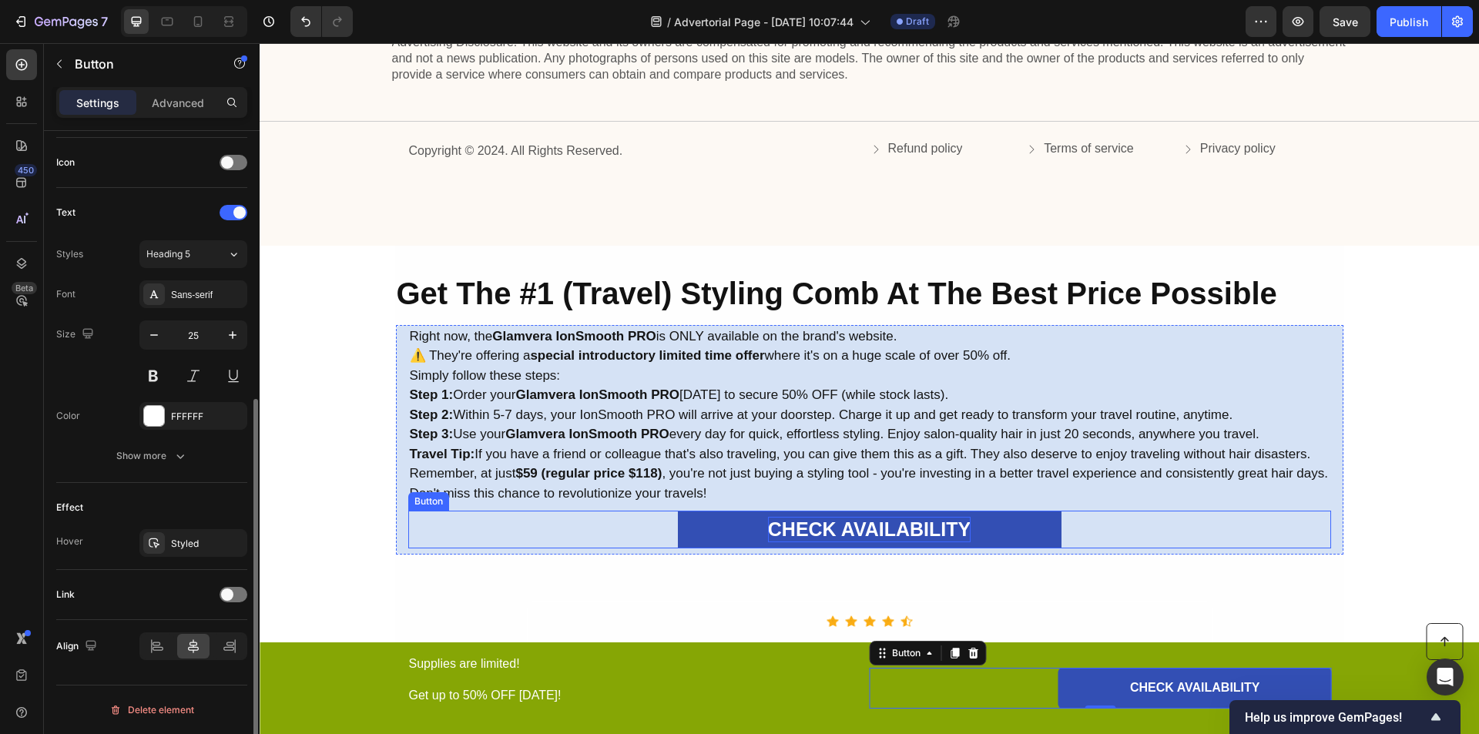
click at [813, 528] on strong "CHECK AVAILABILITY" at bounding box center [869, 529] width 203 height 22
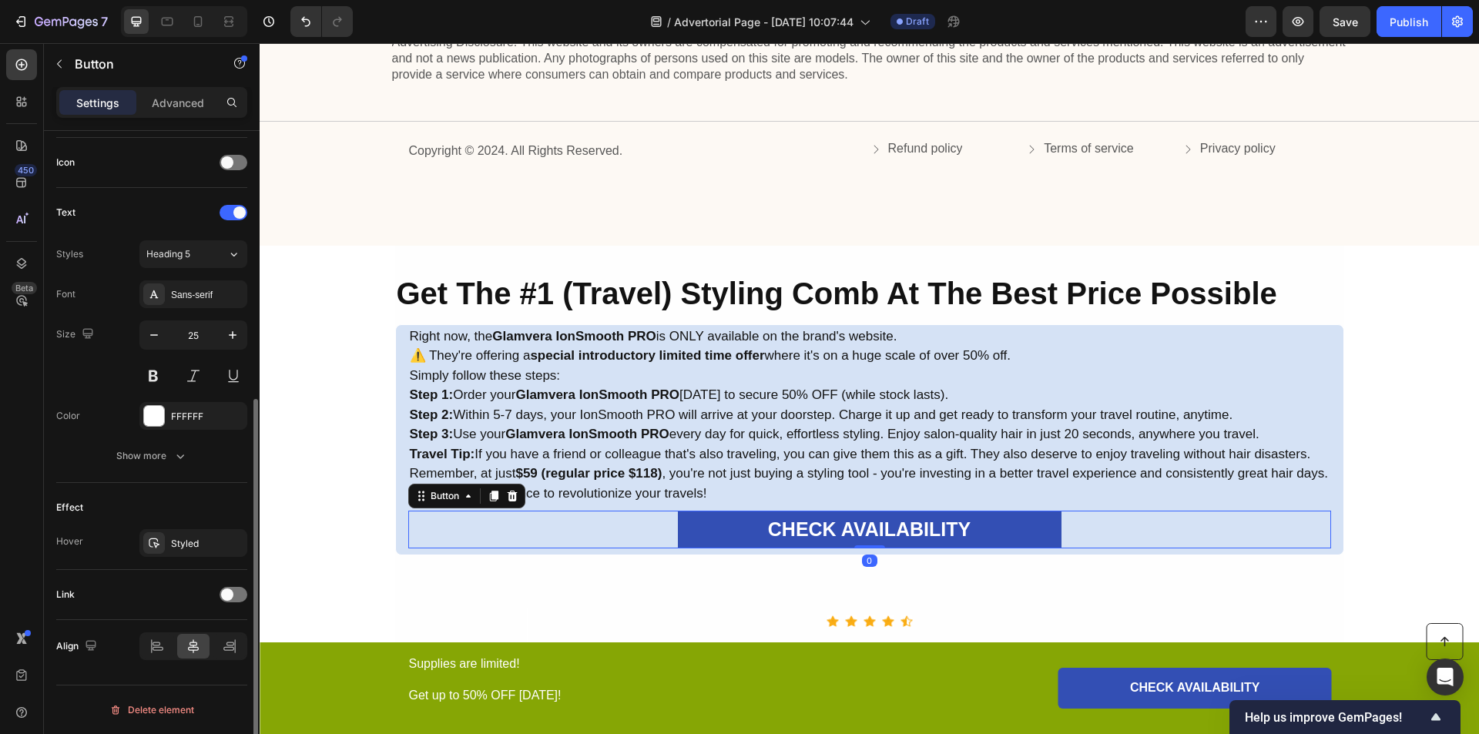
click at [732, 535] on button "CHECK AVAILABILITY" at bounding box center [870, 530] width 384 height 38
click at [230, 594] on span at bounding box center [227, 595] width 12 height 12
click at [184, 673] on div "Add..." at bounding box center [207, 674] width 72 height 14
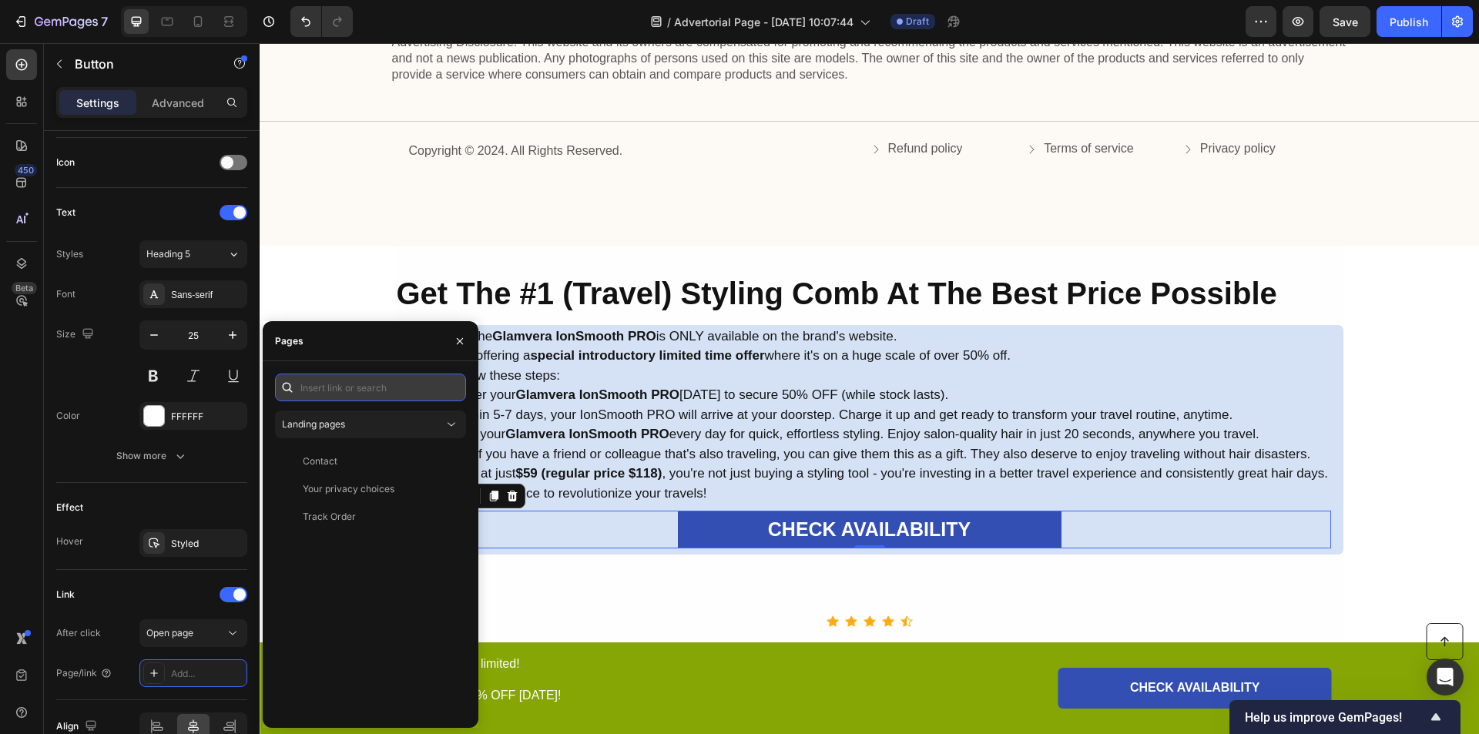
click at [379, 384] on input "text" at bounding box center [370, 388] width 191 height 28
paste input "https://glamverapro.com/products/glamvera-ionsmooth-wireless-hair-styling-comb"
type input "https://glamverapro.com/products/glamvera-ionsmooth-wireless-hair-styling-comb"
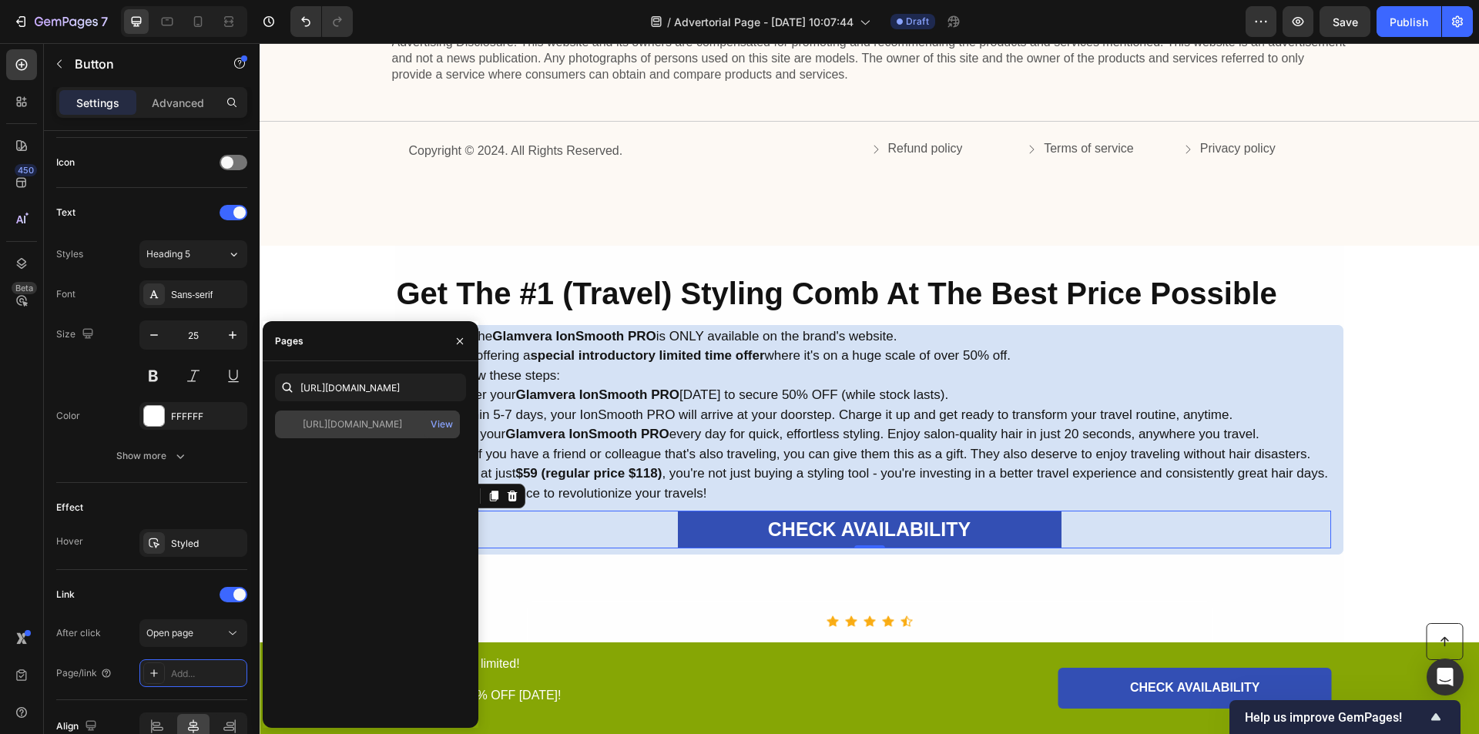
click at [377, 425] on div "https://glamverapro.com/products/glamvera-ionsmooth-wireless-hair-styling-comb" at bounding box center [352, 425] width 99 height 14
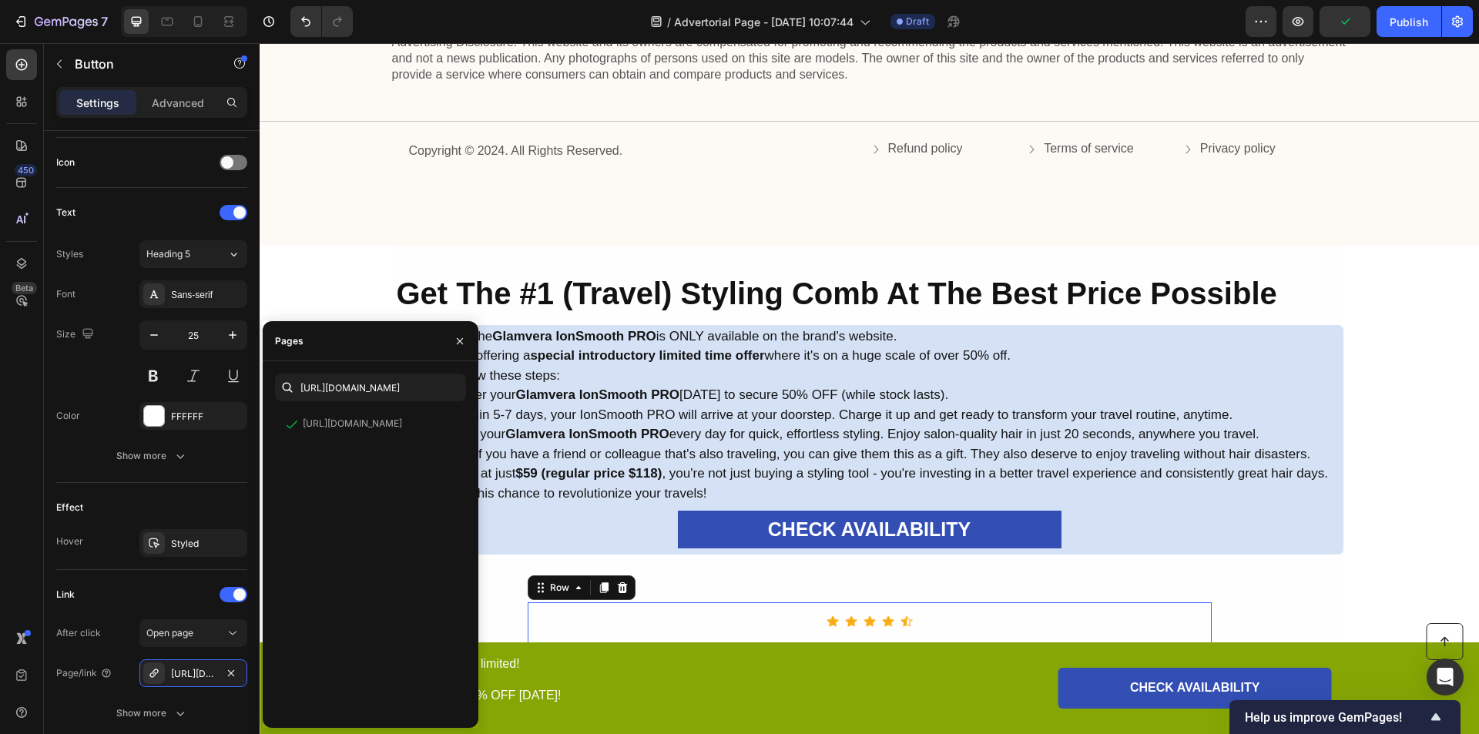
click at [597, 602] on div "Icon Icon Icon Icon Icon Icon List Hoz Great for curly hair! Text Block "I have…" at bounding box center [870, 698] width 686 height 192
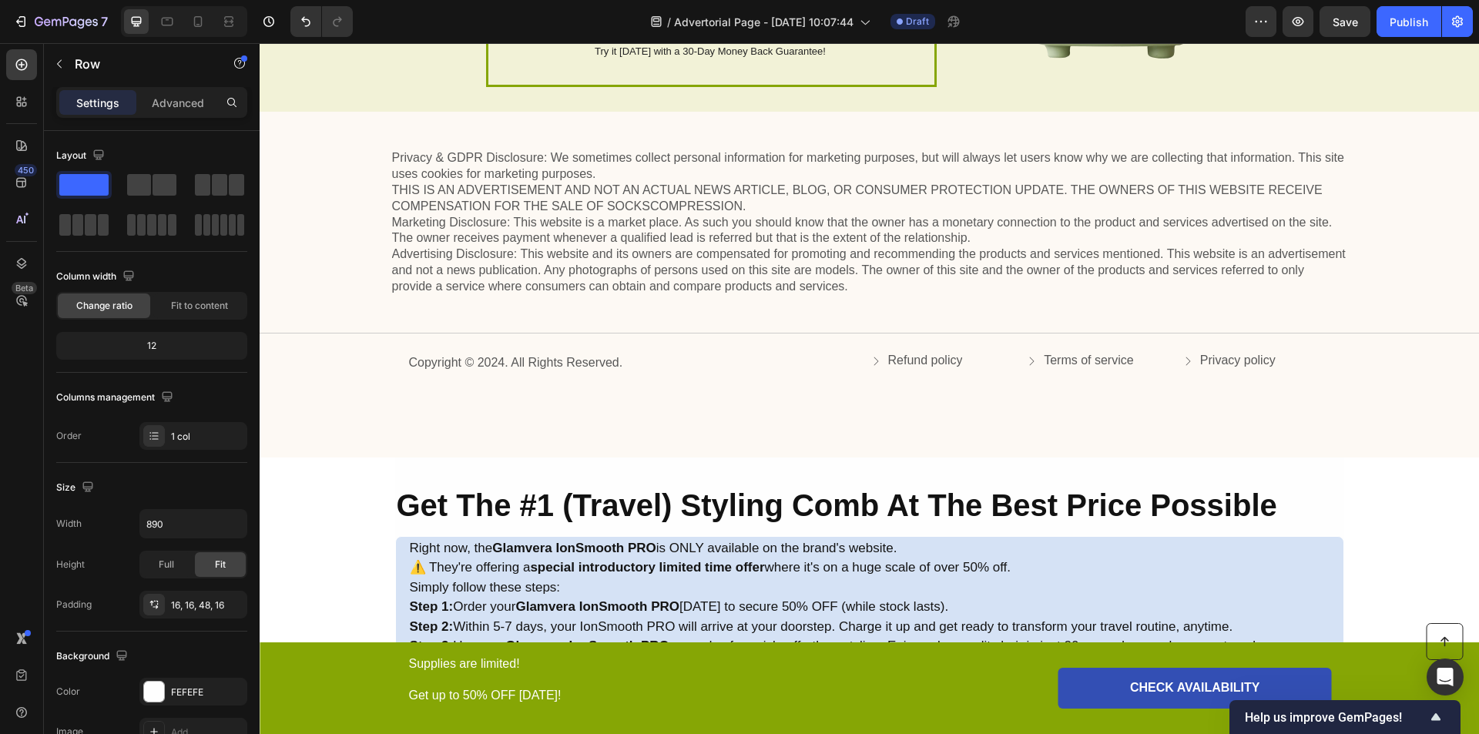
scroll to position [4940, 0]
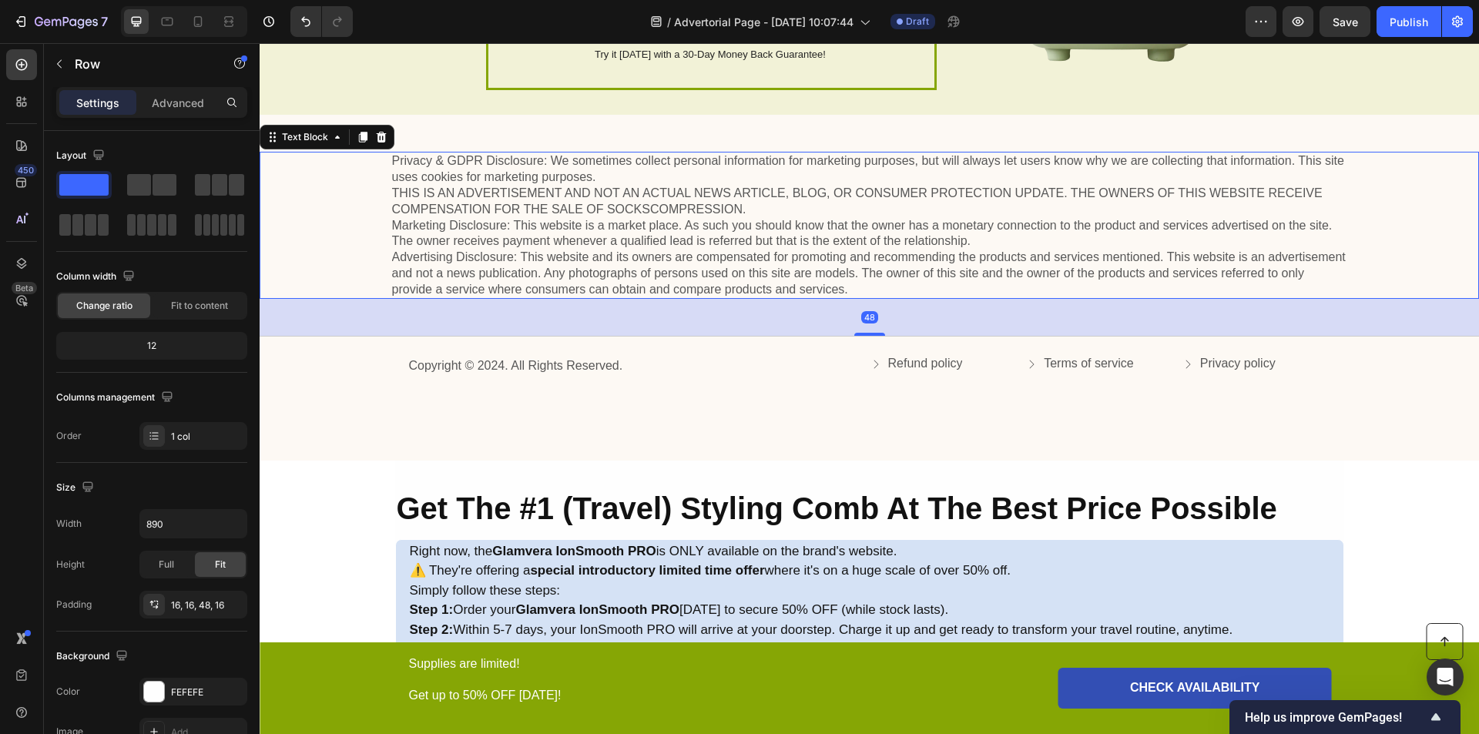
click at [554, 228] on p "Privacy & GDPR Disclosure: We sometimes collect personal information for market…" at bounding box center [869, 225] width 955 height 144
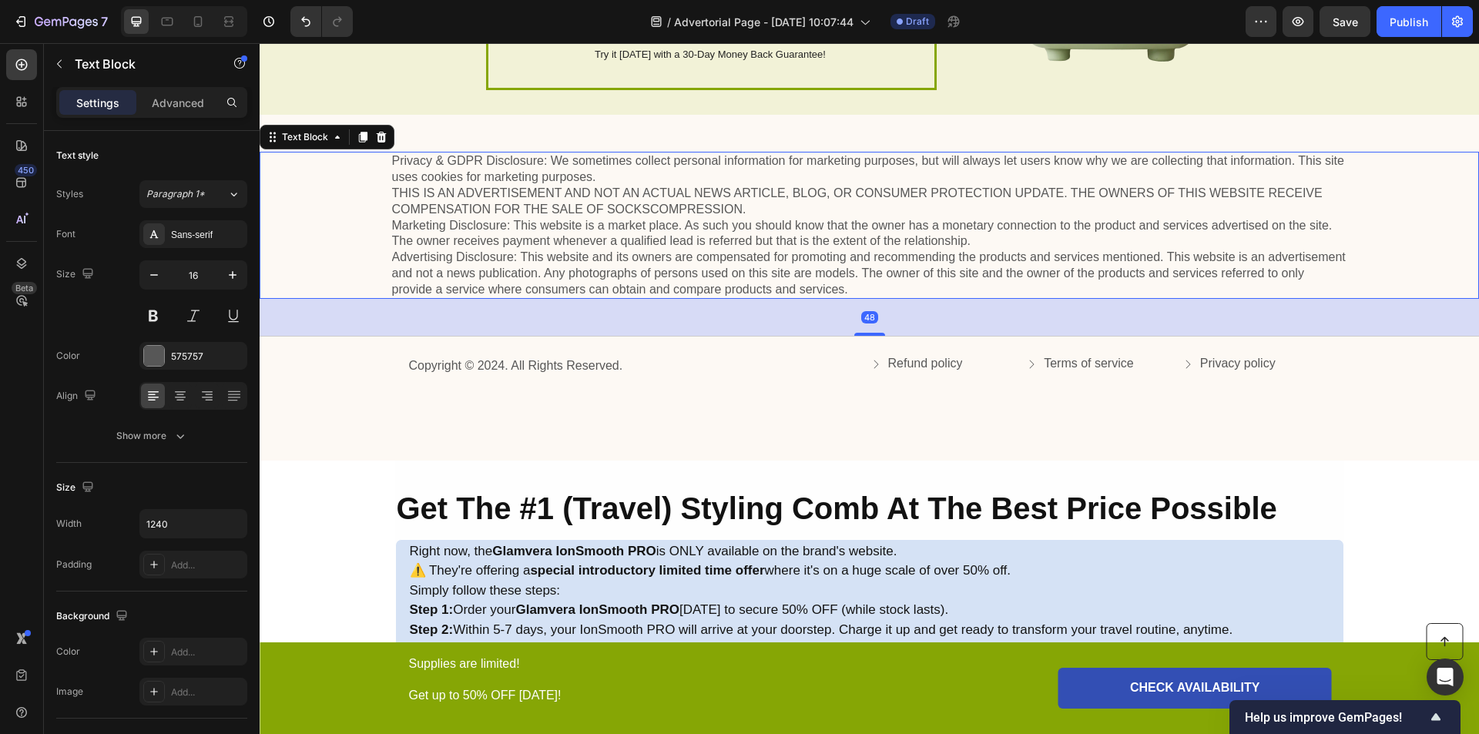
click at [331, 214] on div "Privacy & GDPR Disclosure: We sometimes collect personal information for market…" at bounding box center [869, 225] width 1189 height 147
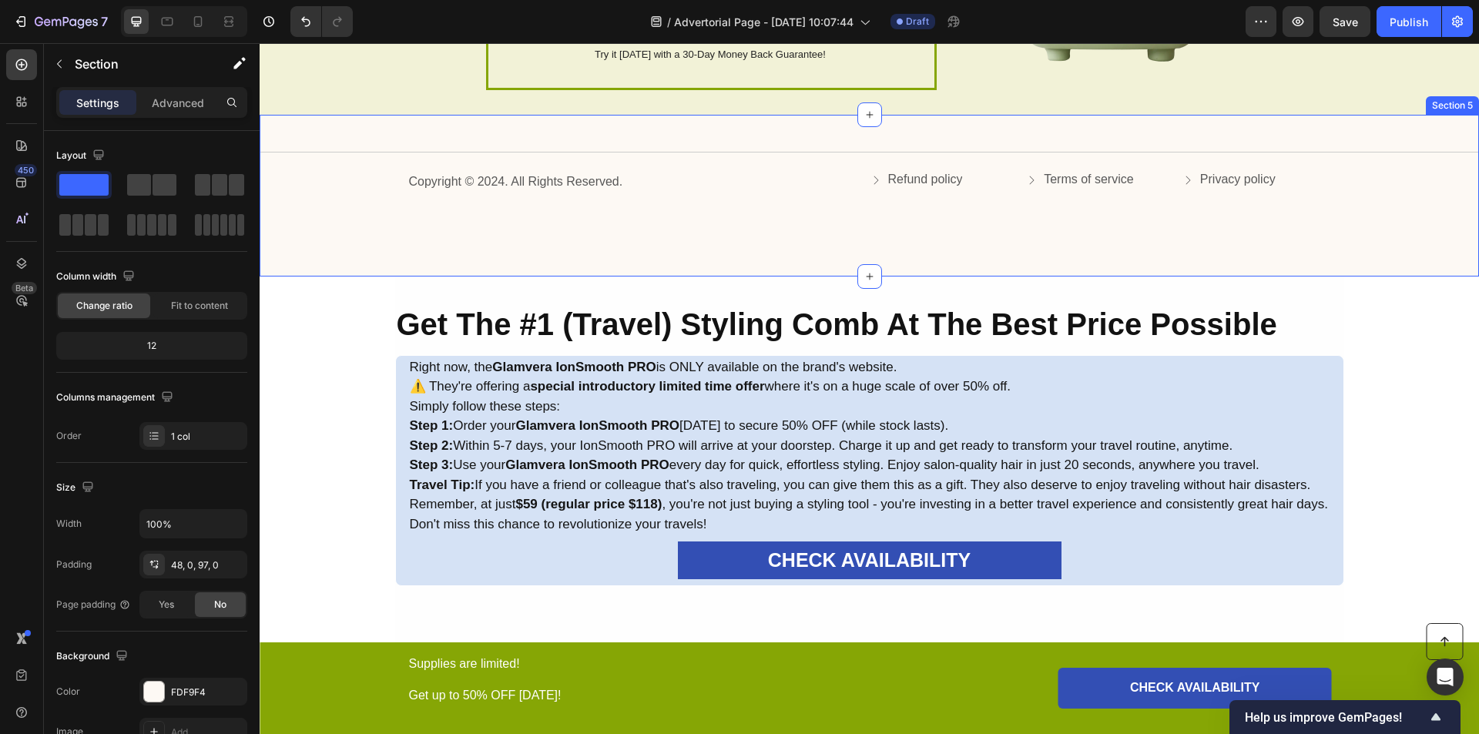
click at [379, 220] on div "Title Line Copyright © 2024. All Rights Reserved. Text Block Refund policy Butt…" at bounding box center [870, 195] width 1220 height 161
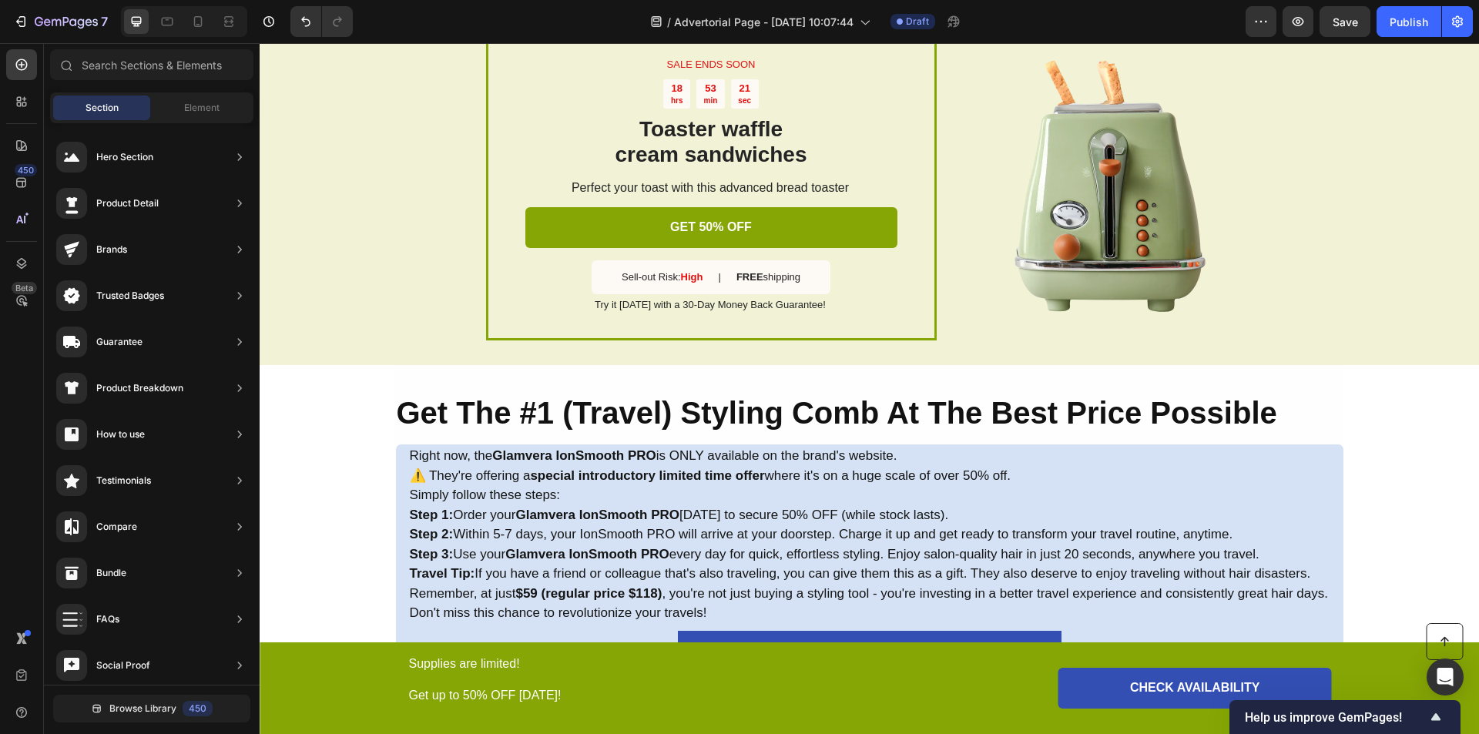
scroll to position [4580, 0]
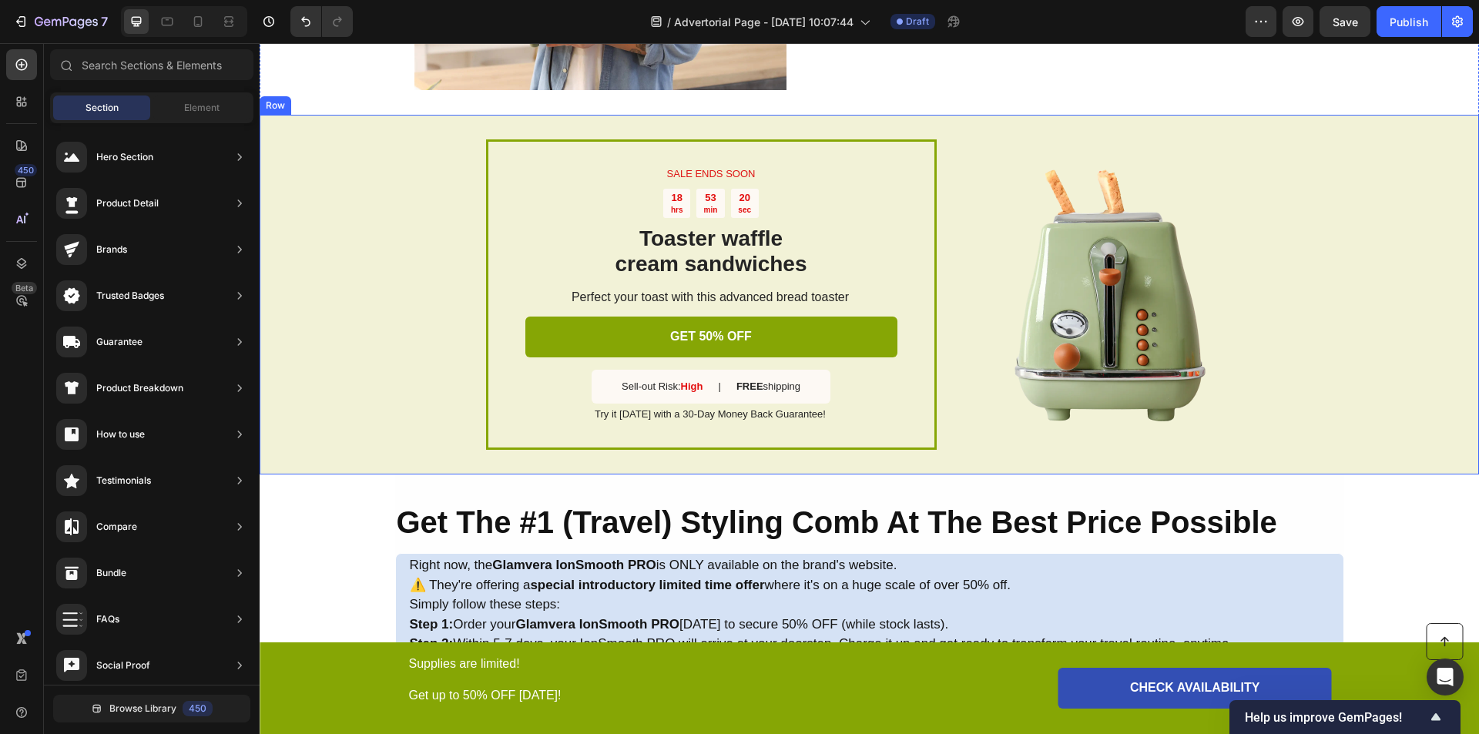
click at [363, 268] on div "SALE ENDS SOON Text Block 18 hrs 53 min 20 sec Countdown Timer Toaster waffle c…" at bounding box center [870, 295] width 1220 height 360
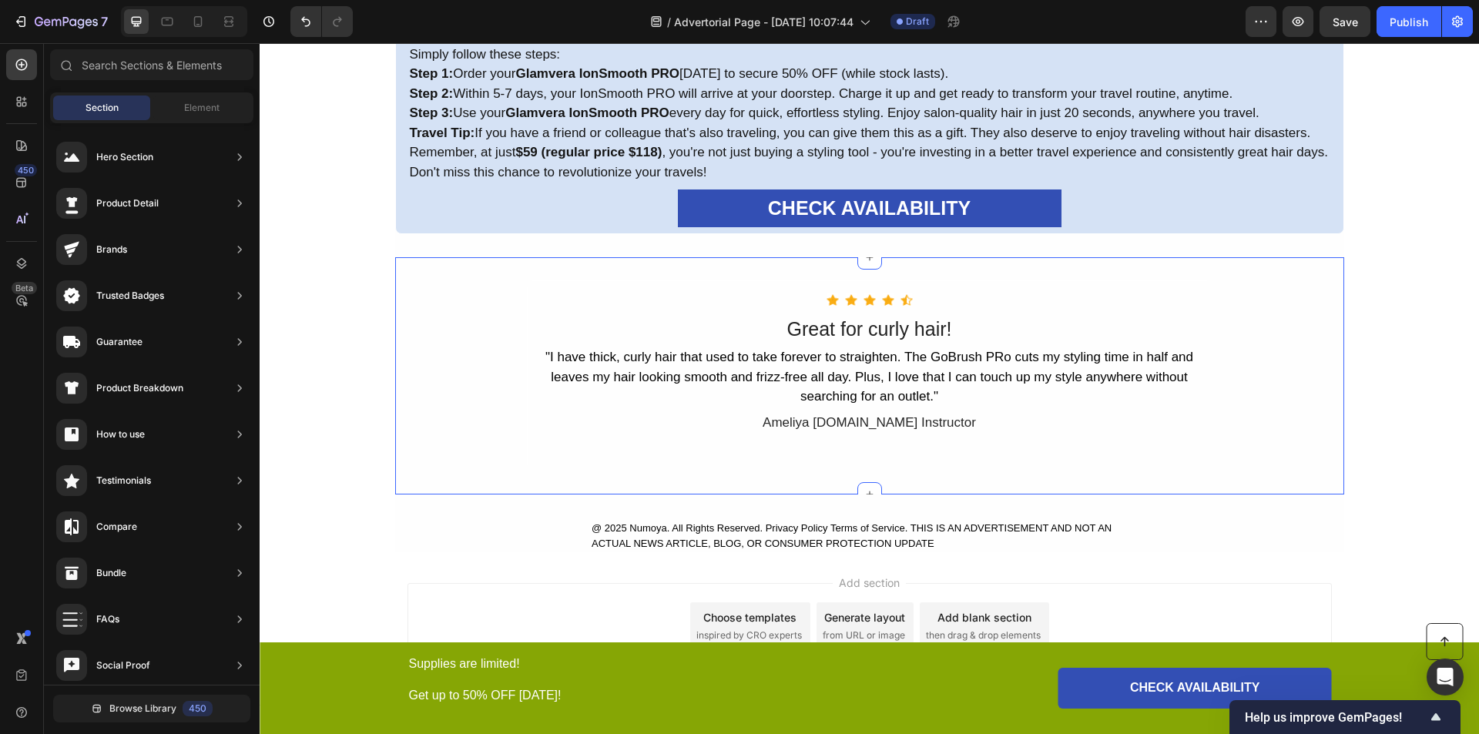
scroll to position [4773, 0]
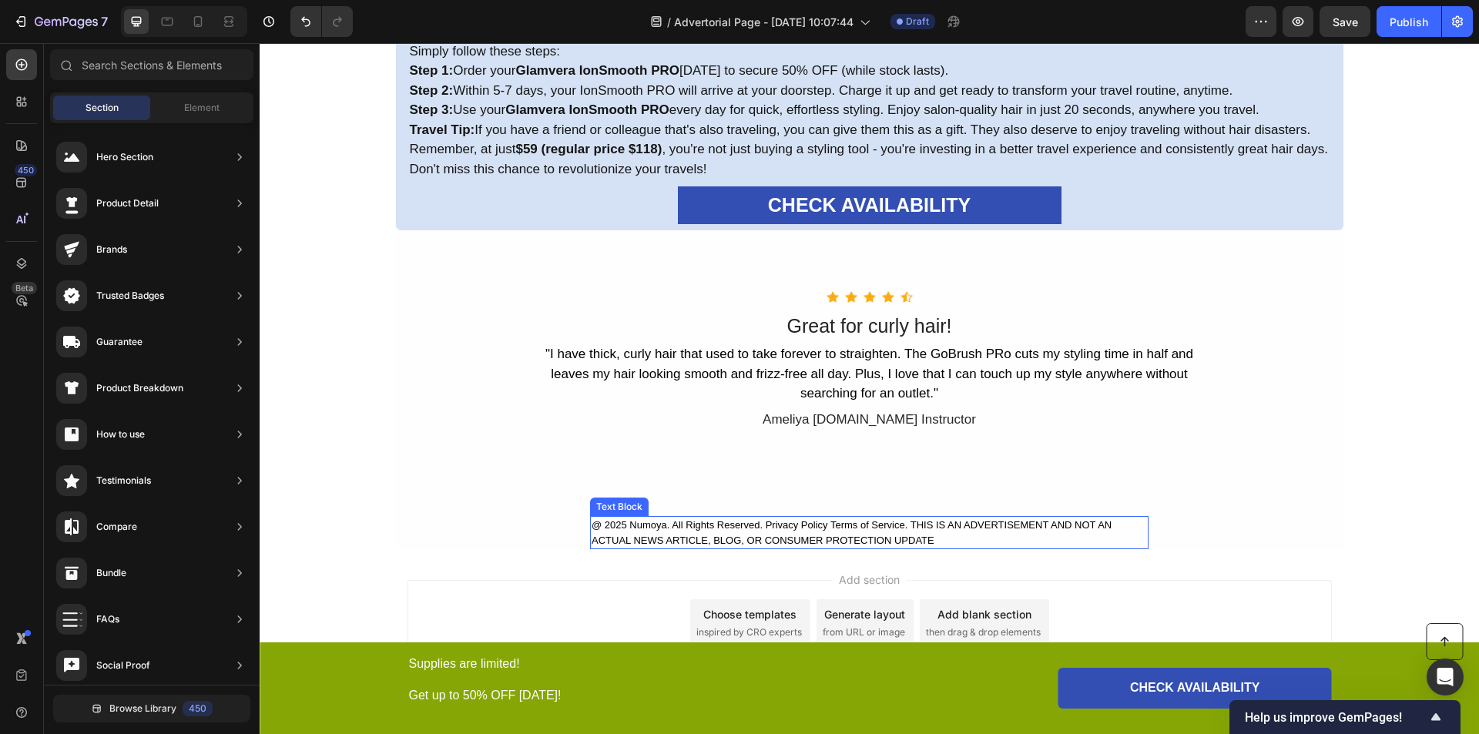
click at [670, 532] on div "@ 2025 Numoya. All Rights Reserved. Privacy Policy Terms of Service. THIS IS AN…" at bounding box center [869, 532] width 559 height 33
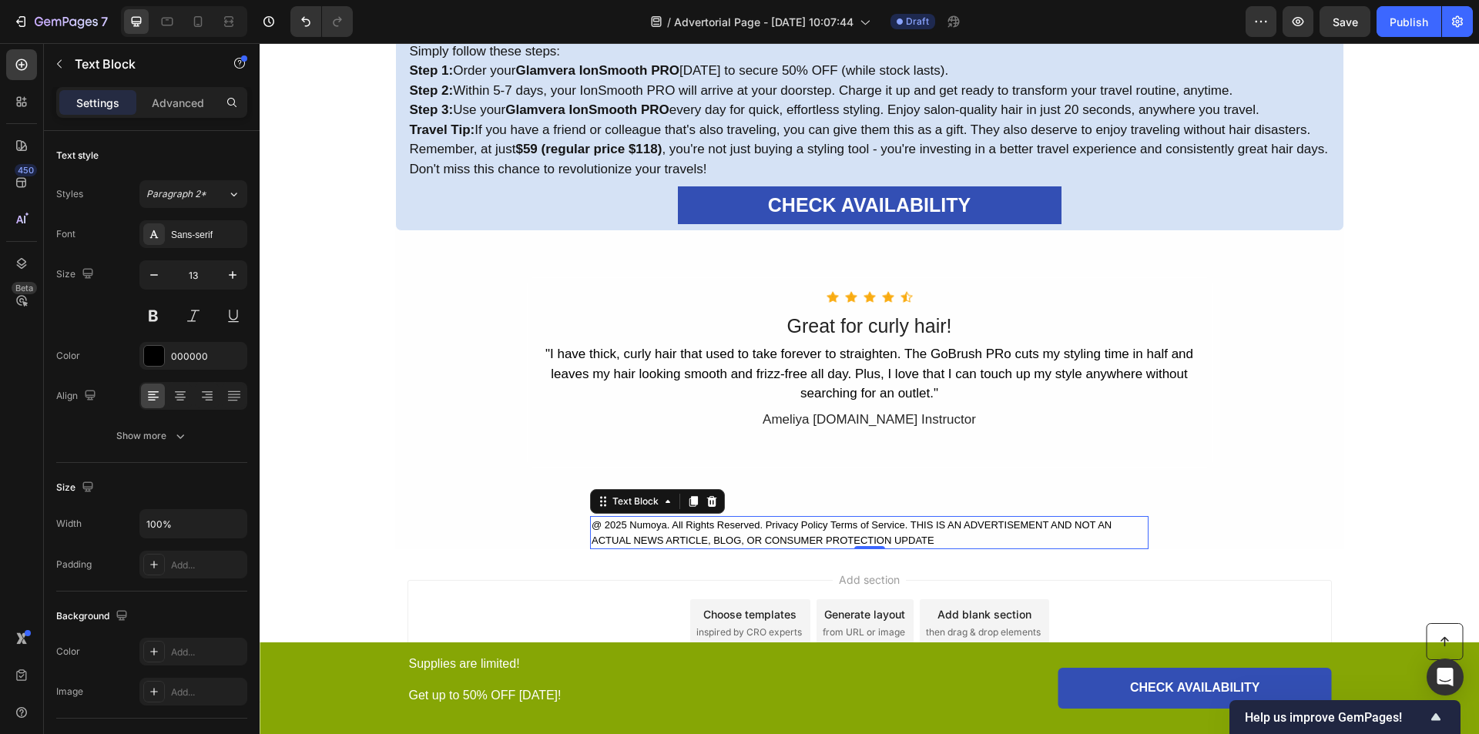
click at [670, 532] on div "@ 2025 Numoya. All Rights Reserved. Privacy Policy Terms of Service. THIS IS AN…" at bounding box center [869, 532] width 559 height 33
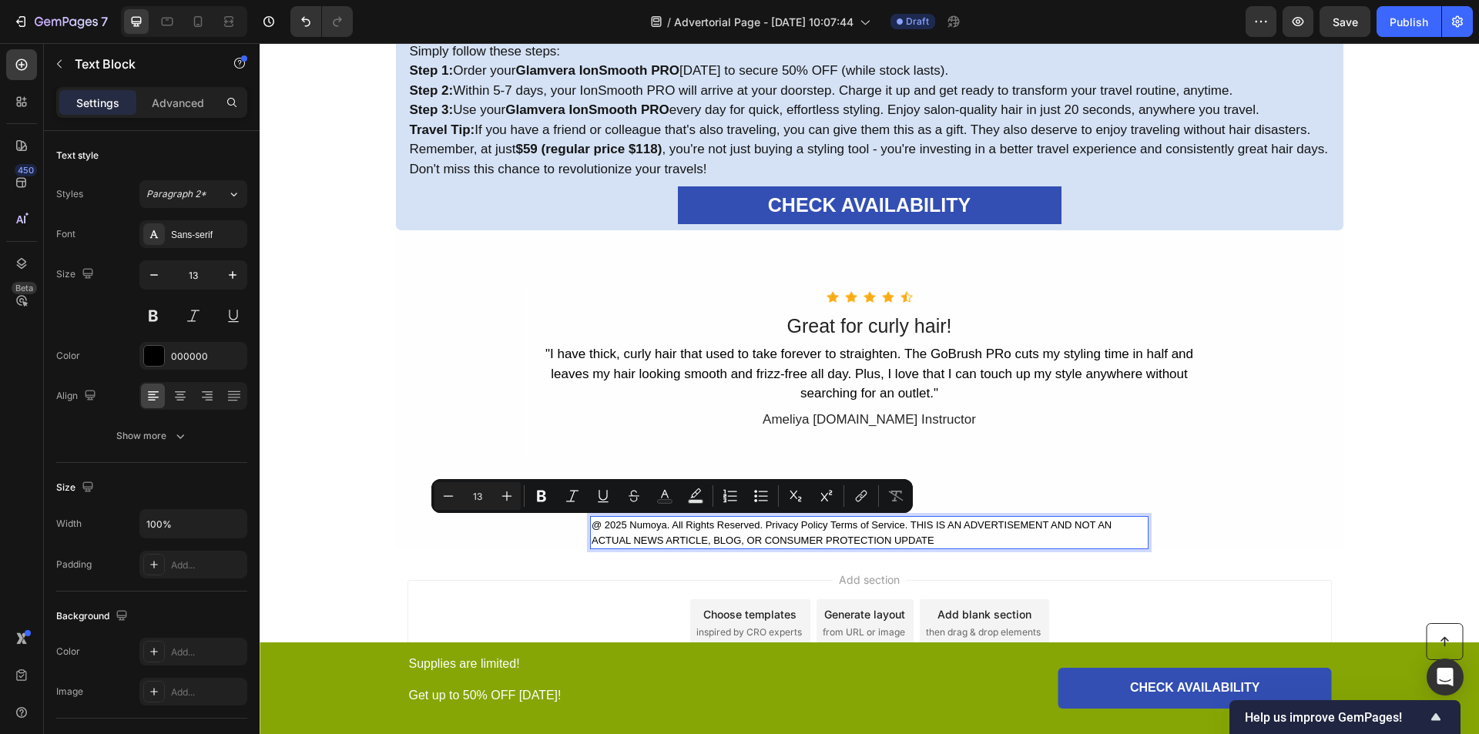
click at [657, 529] on p "@ 2025 Numoya. All Rights Reserved. Privacy Policy Terms of Service. THIS IS AN…" at bounding box center [869, 533] width 555 height 30
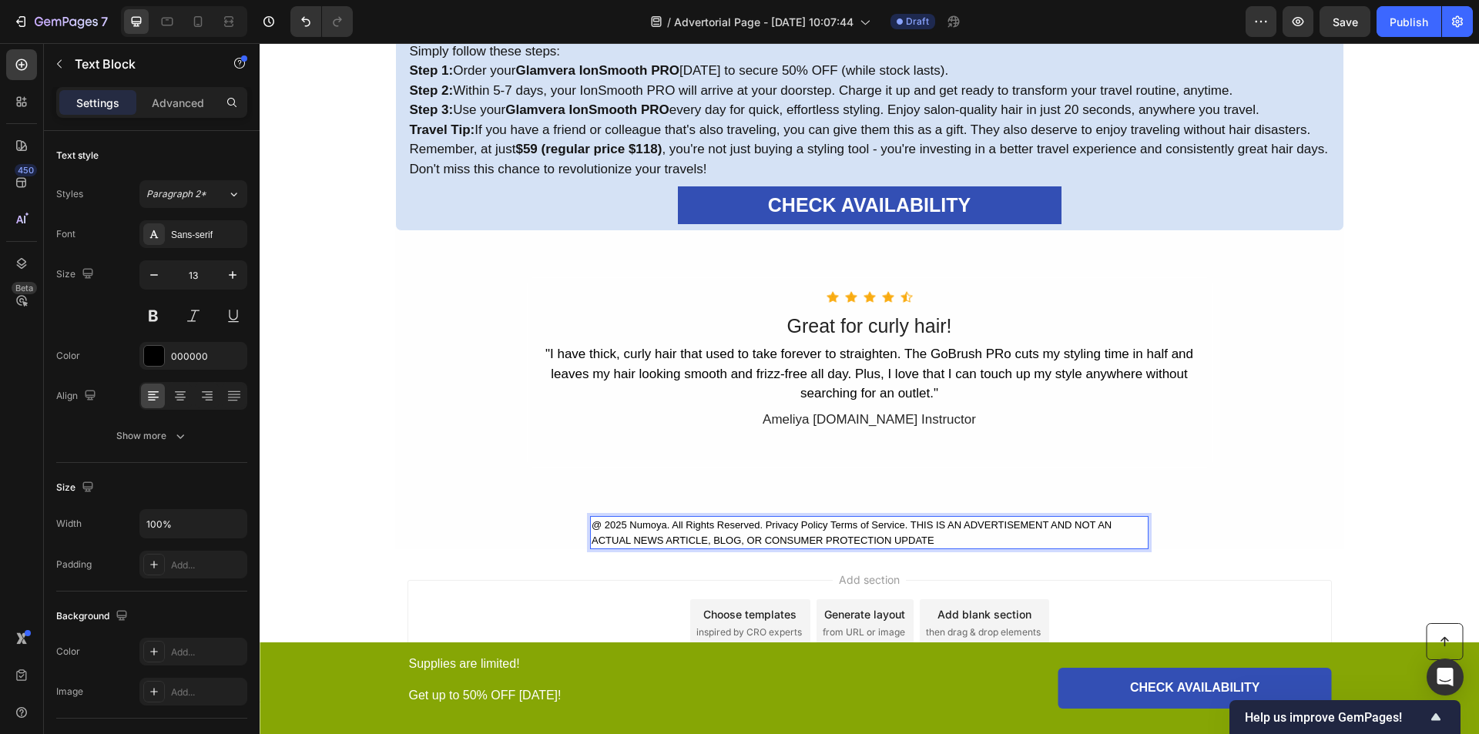
click at [659, 527] on p "@ 2025 Numoya. All Rights Reserved. Privacy Policy Terms of Service. THIS IS AN…" at bounding box center [869, 533] width 555 height 30
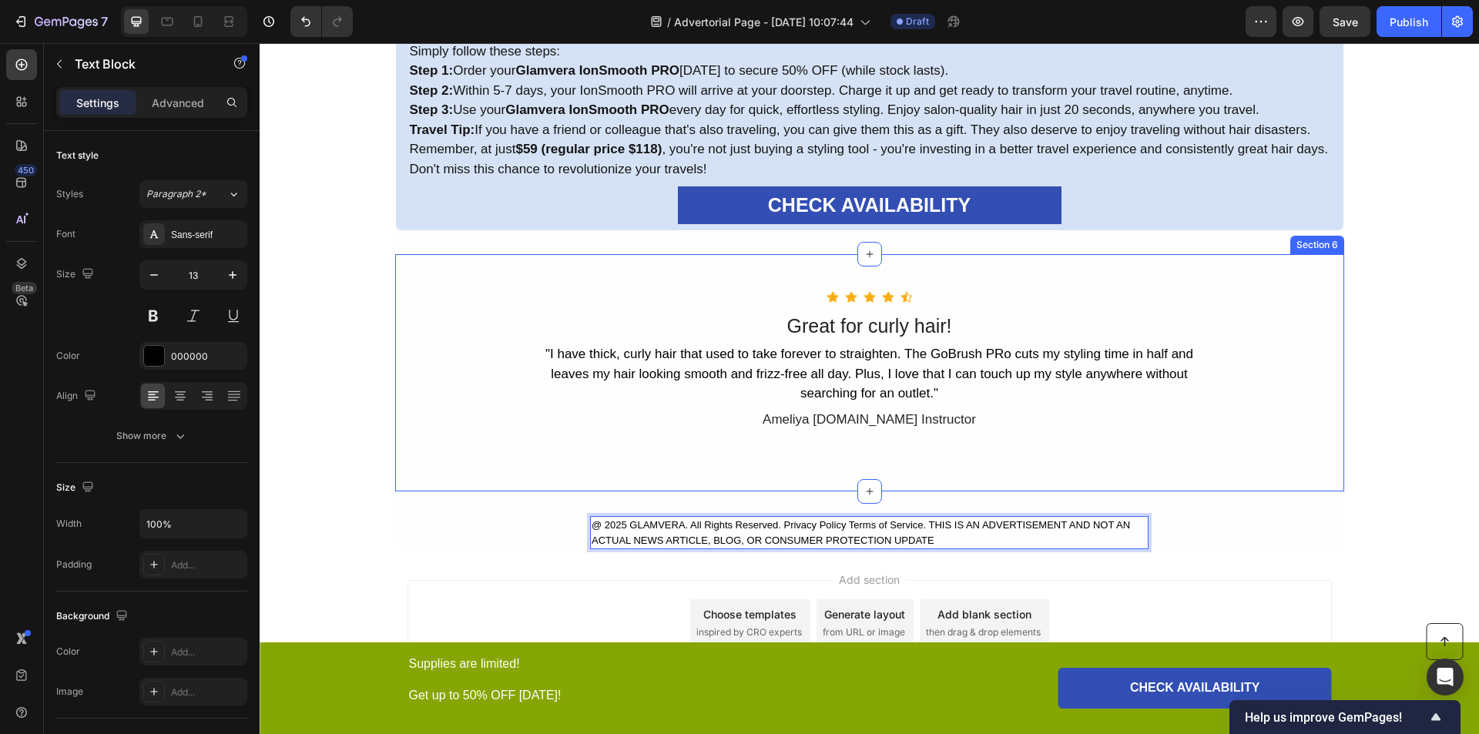
click at [1288, 402] on div "Icon Icon Icon Icon Icon Icon List Hoz Great for curly hair! Text Block "I have…" at bounding box center [869, 373] width 949 height 192
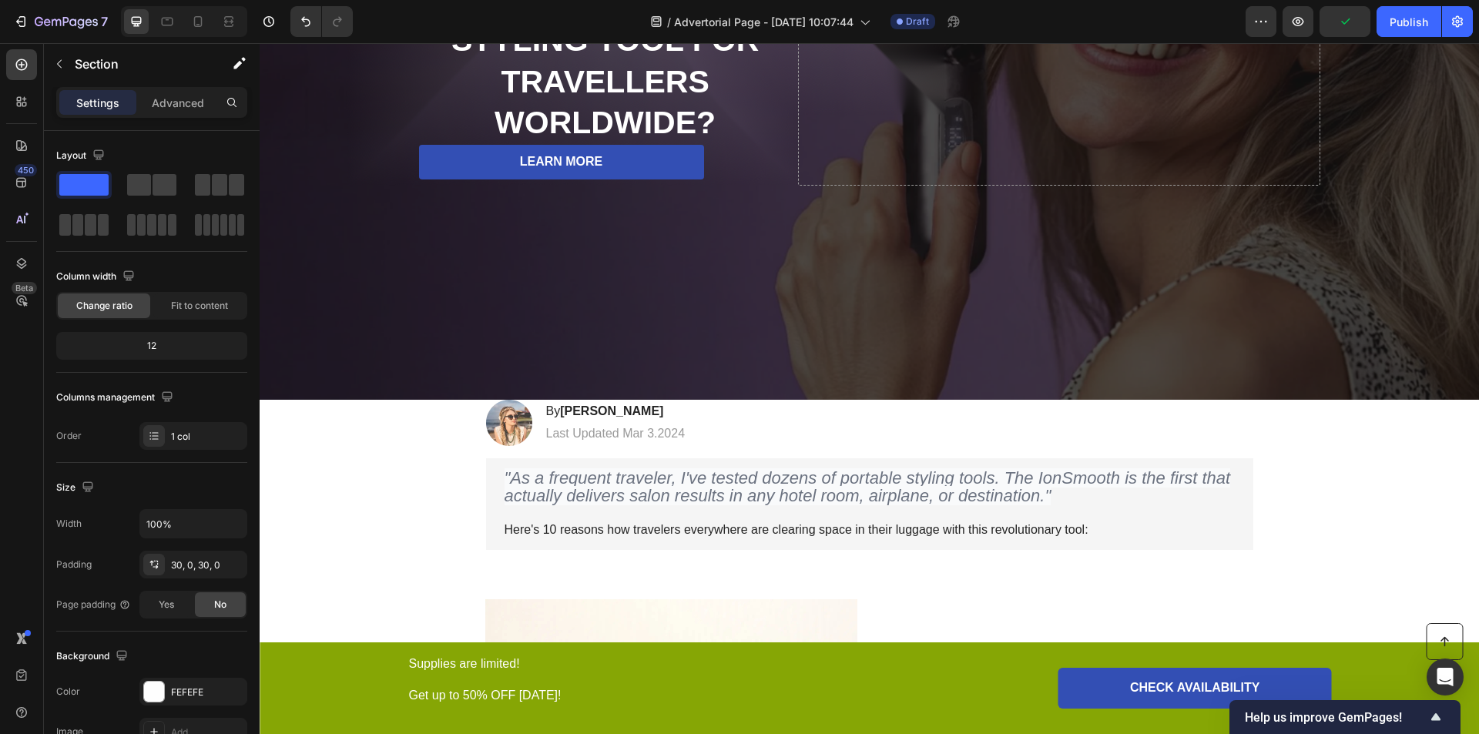
scroll to position [459, 0]
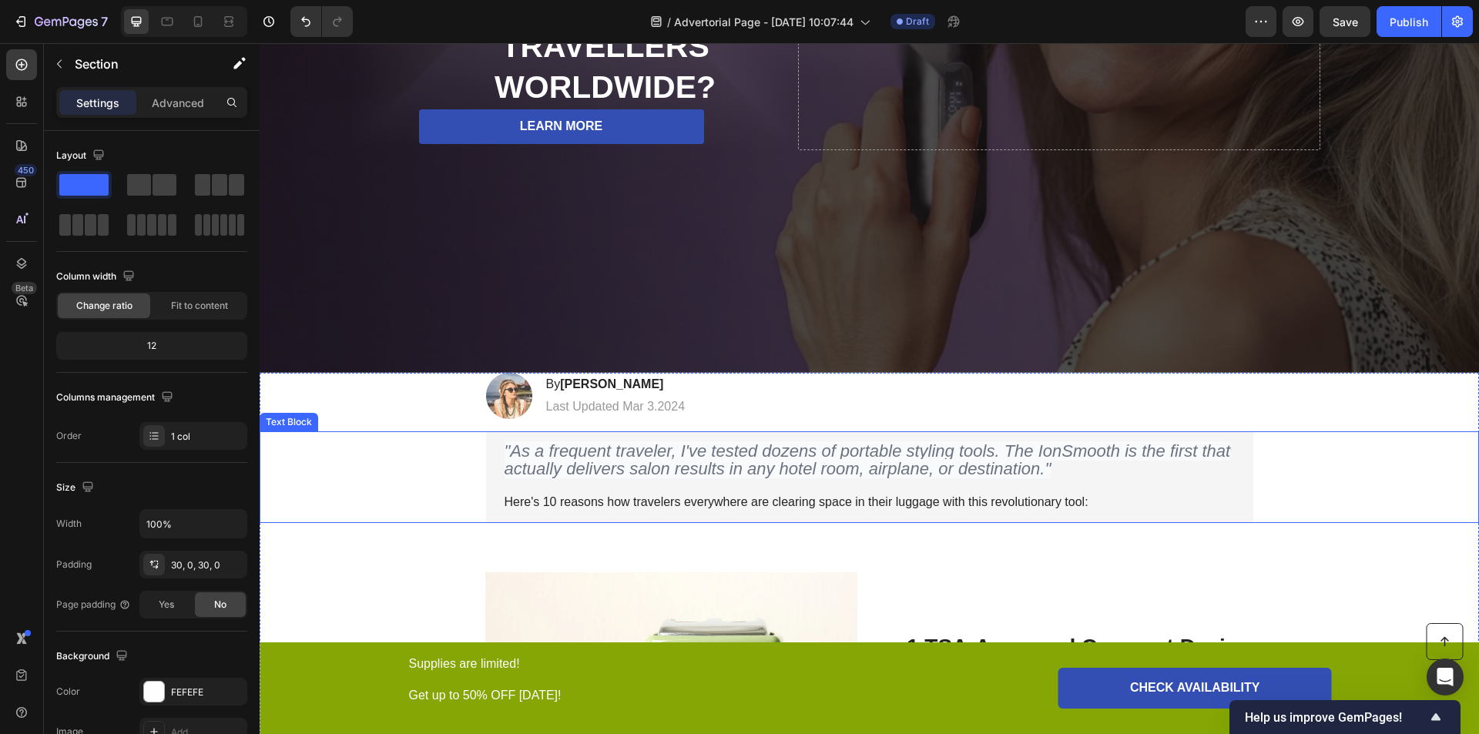
click at [714, 453] on icon ""As a frequent traveler, I've tested dozens of portable styling tools. The IonS…" at bounding box center [868, 459] width 726 height 37
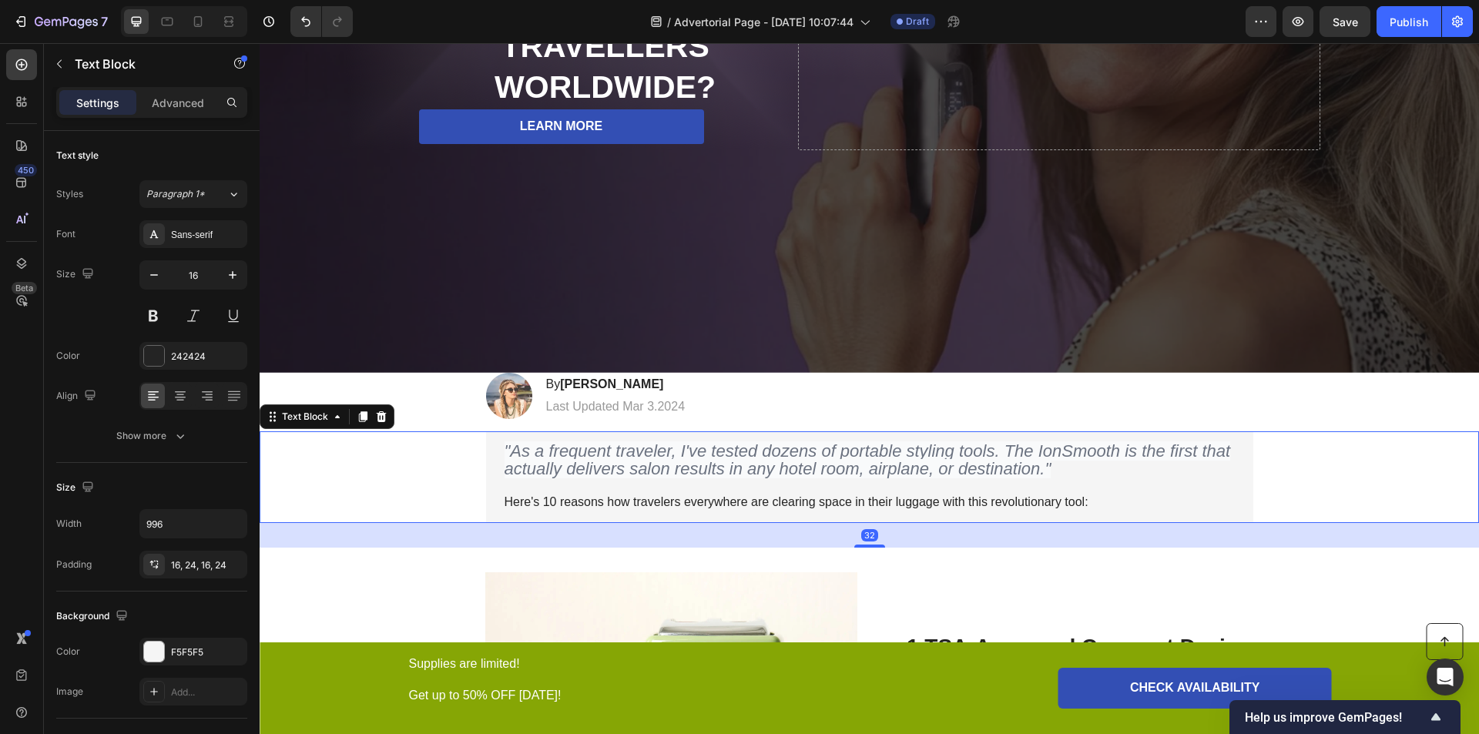
click at [714, 453] on icon ""As a frequent traveler, I've tested dozens of portable styling tools. The IonS…" at bounding box center [868, 459] width 726 height 37
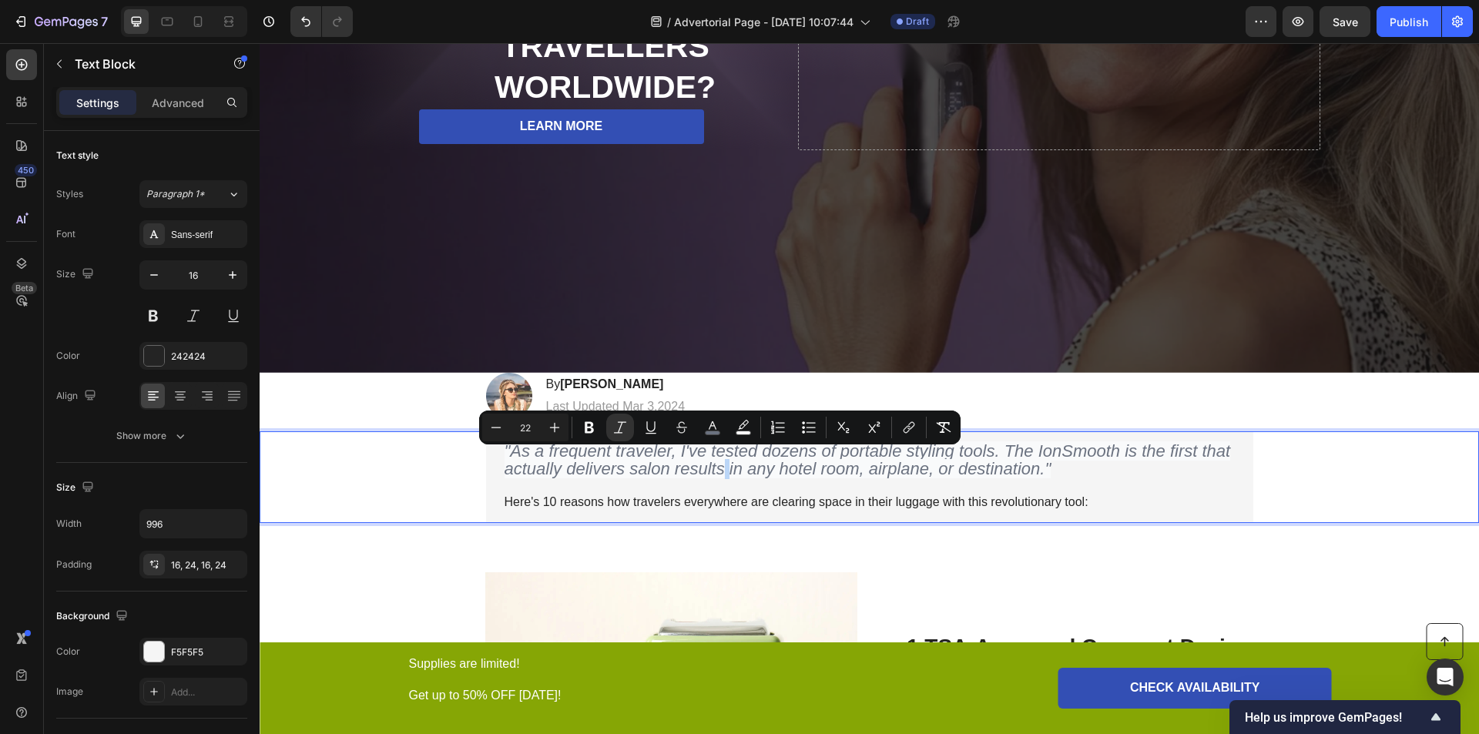
click at [714, 453] on icon ""As a frequent traveler, I've tested dozens of portable styling tools. The IonS…" at bounding box center [868, 459] width 726 height 37
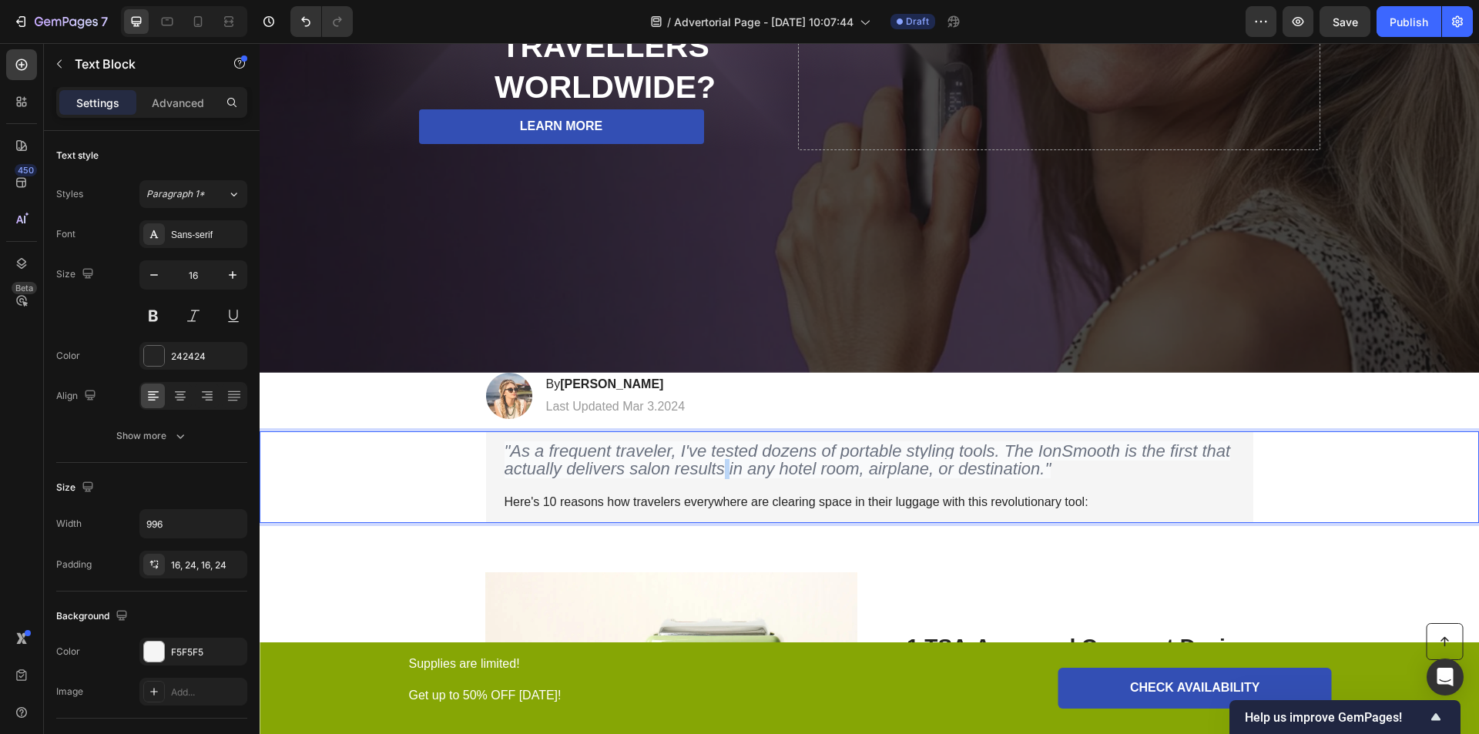
click at [714, 453] on icon ""As a frequent traveler, I've tested dozens of portable styling tools. The IonS…" at bounding box center [868, 459] width 726 height 37
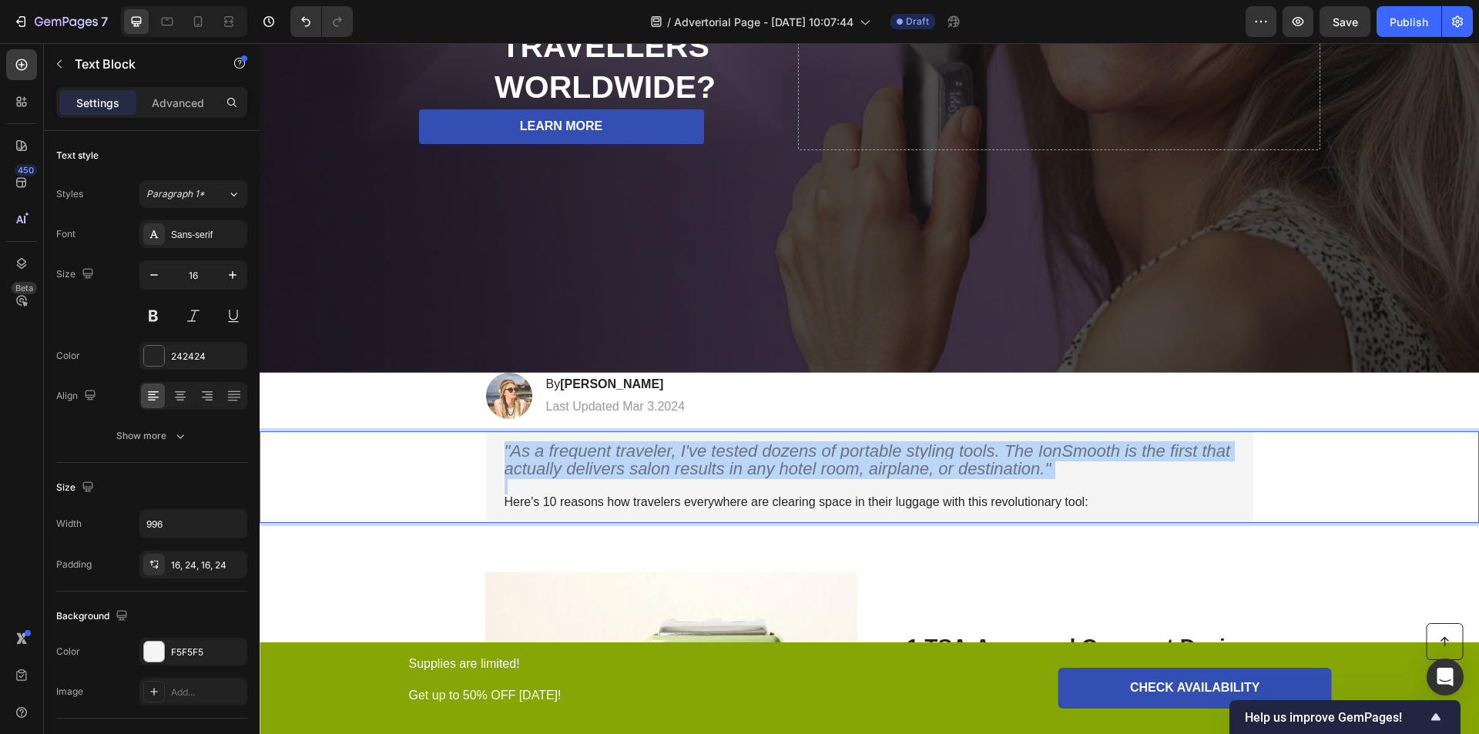
click at [714, 453] on icon ""As a frequent traveler, I've tested dozens of portable styling tools. The IonS…" at bounding box center [868, 459] width 726 height 37
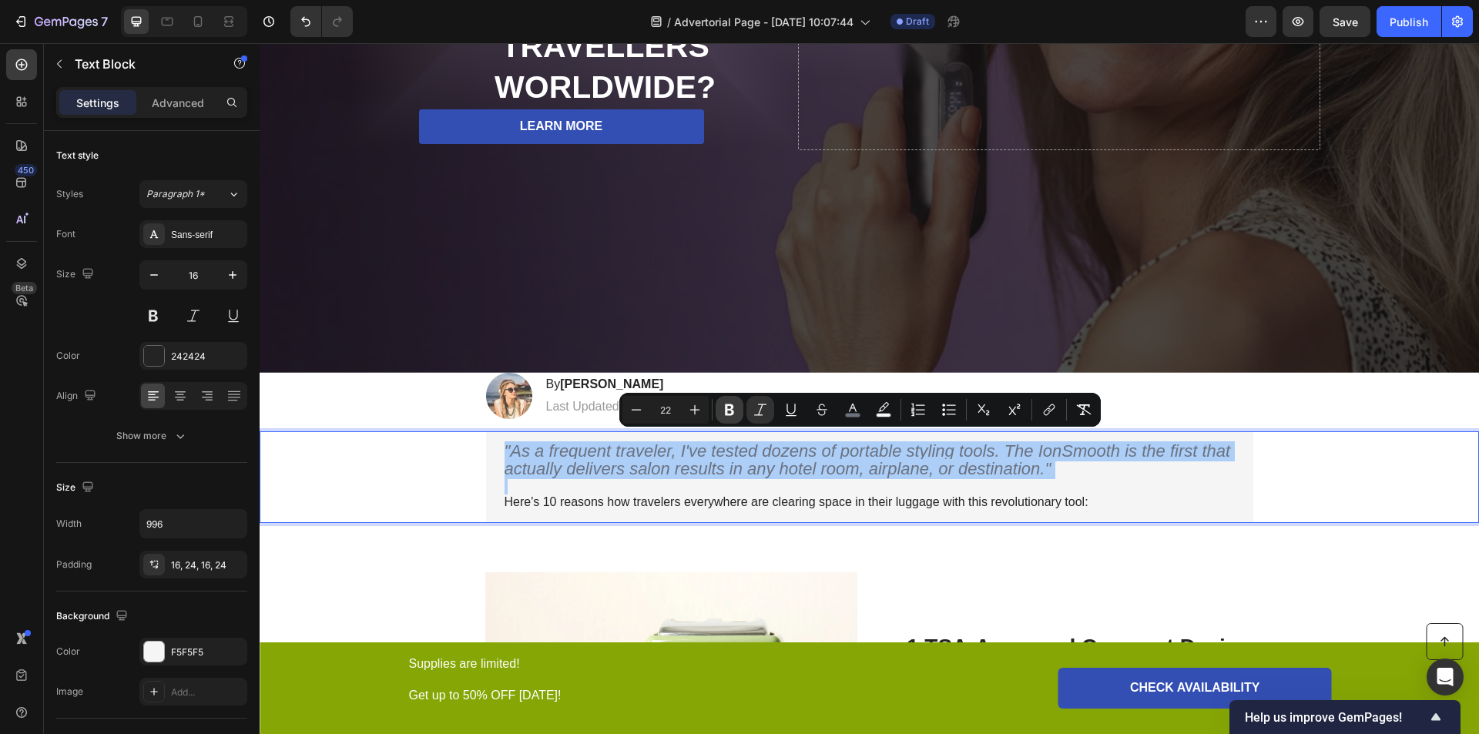
click at [726, 409] on icon "Editor contextual toolbar" at bounding box center [729, 410] width 9 height 12
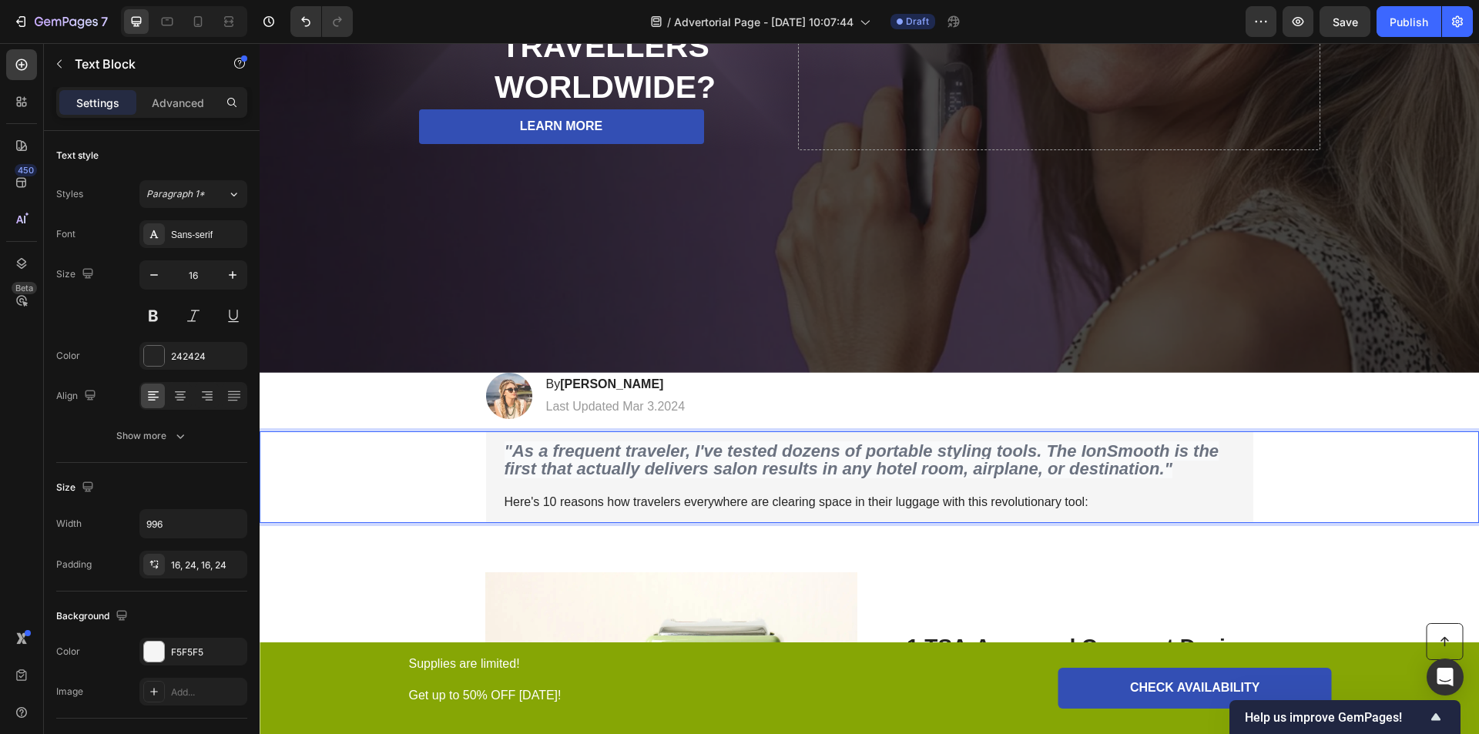
click at [713, 441] on strong ""As a frequent traveler, I've tested dozens of portable styling tools. The IonS…" at bounding box center [862, 459] width 715 height 37
click at [710, 446] on strong ""As a frequent traveler, I've tested dozens of portable styling tools. The IonS…" at bounding box center [862, 459] width 715 height 37
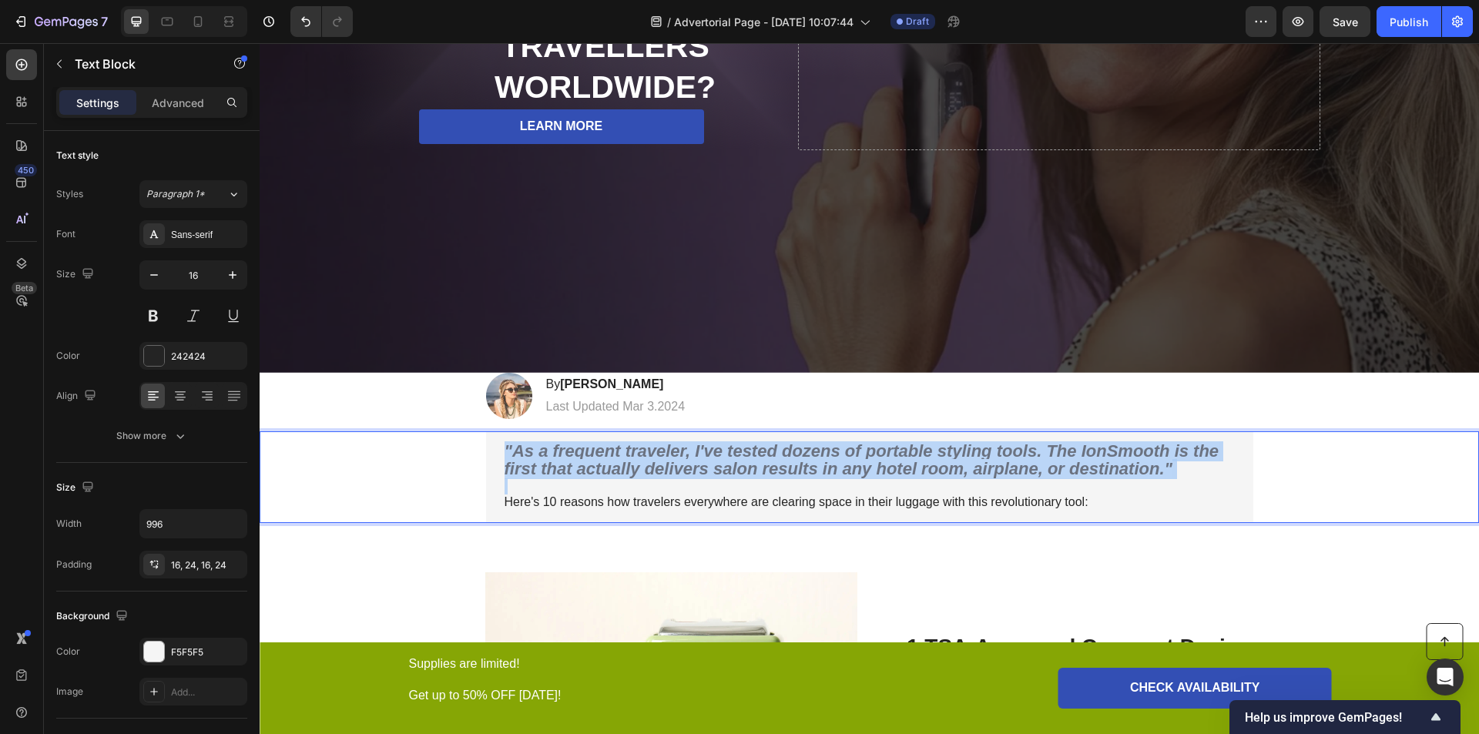
click at [710, 446] on strong ""As a frequent traveler, I've tested dozens of portable styling tools. The IonS…" at bounding box center [862, 459] width 715 height 37
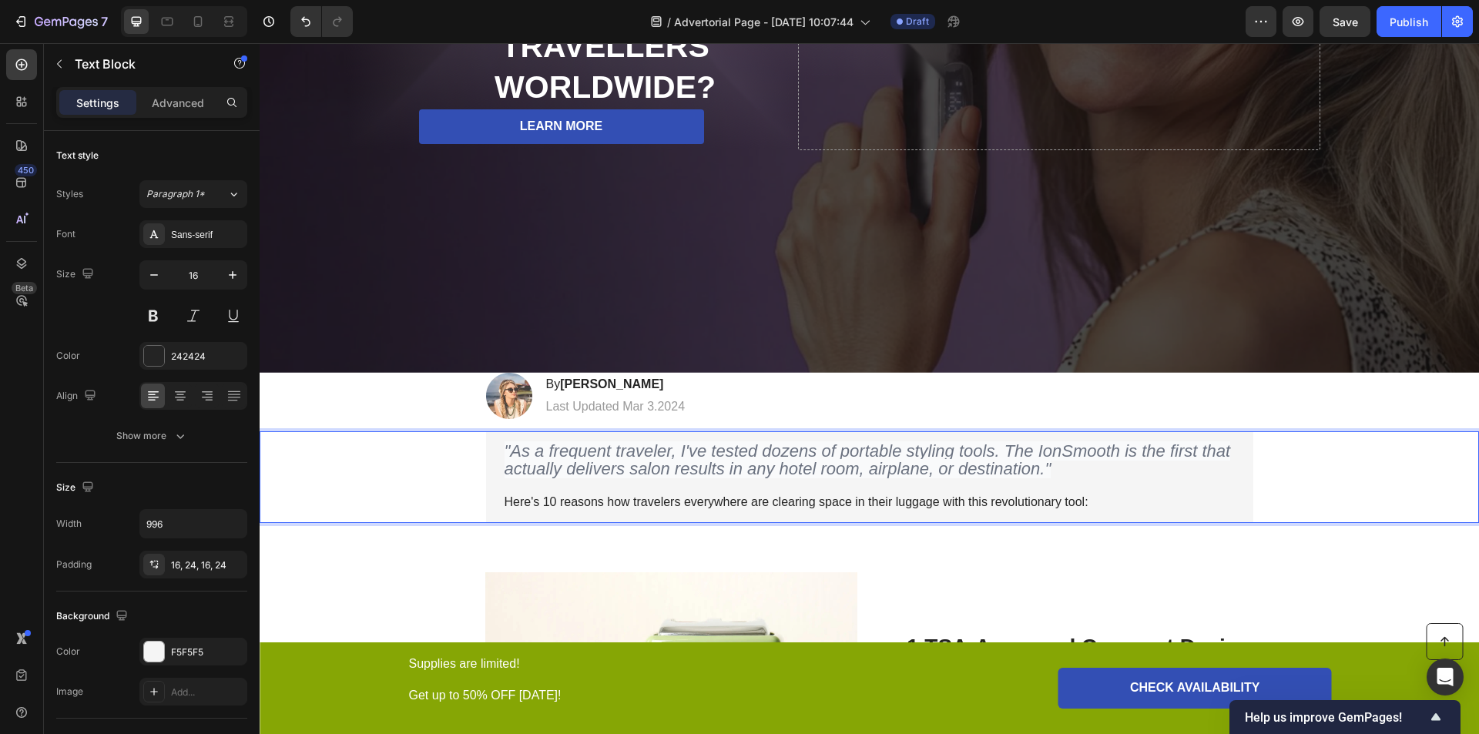
click at [727, 448] on icon ""As a frequent traveler, I've tested dozens of portable styling tools. The IonS…" at bounding box center [868, 459] width 726 height 37
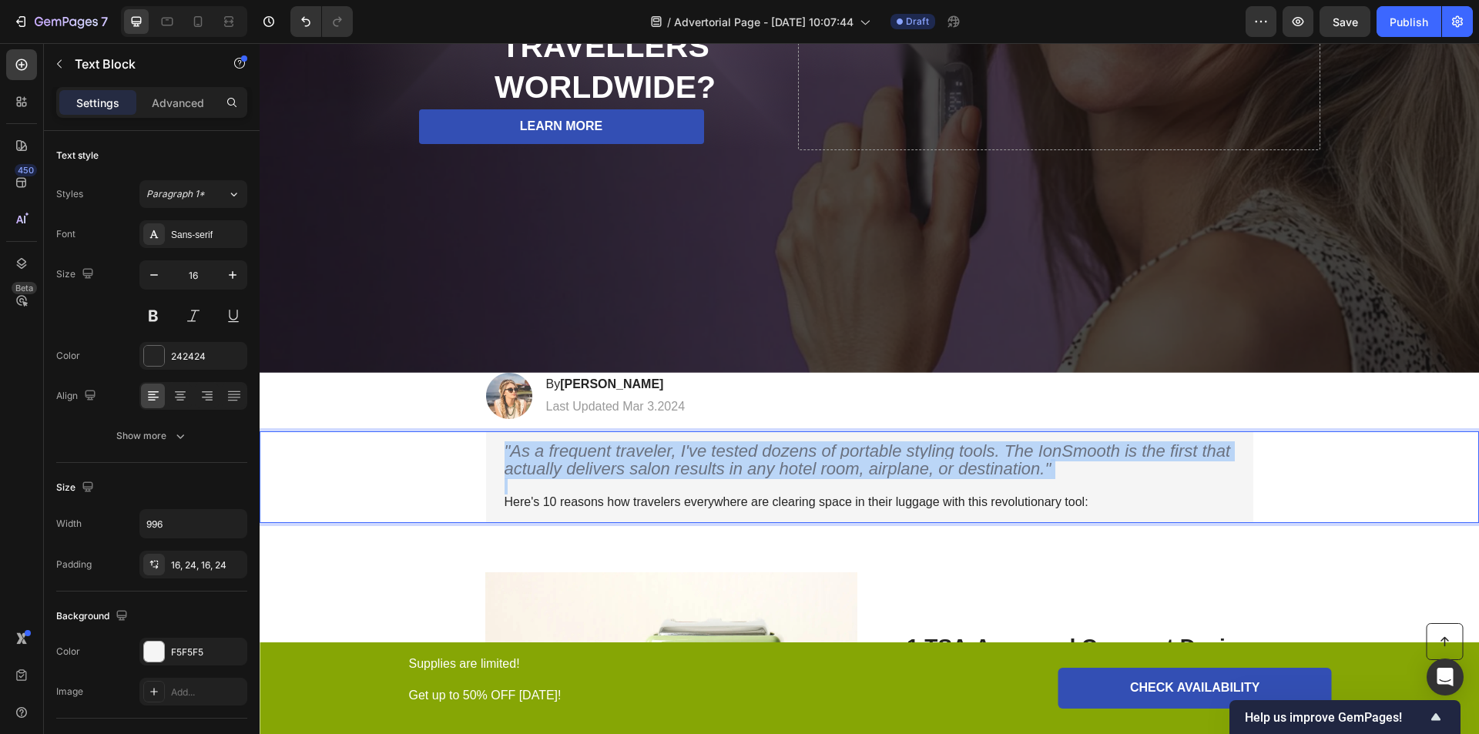
click at [727, 448] on icon ""As a frequent traveler, I've tested dozens of portable styling tools. The IonS…" at bounding box center [868, 459] width 726 height 37
drag, startPoint x: 759, startPoint y: 452, endPoint x: 723, endPoint y: 452, distance: 36.2
click at [723, 452] on icon ""As a frequent traveler, I've tested dozens of portable styling tools. The IonS…" at bounding box center [868, 459] width 726 height 37
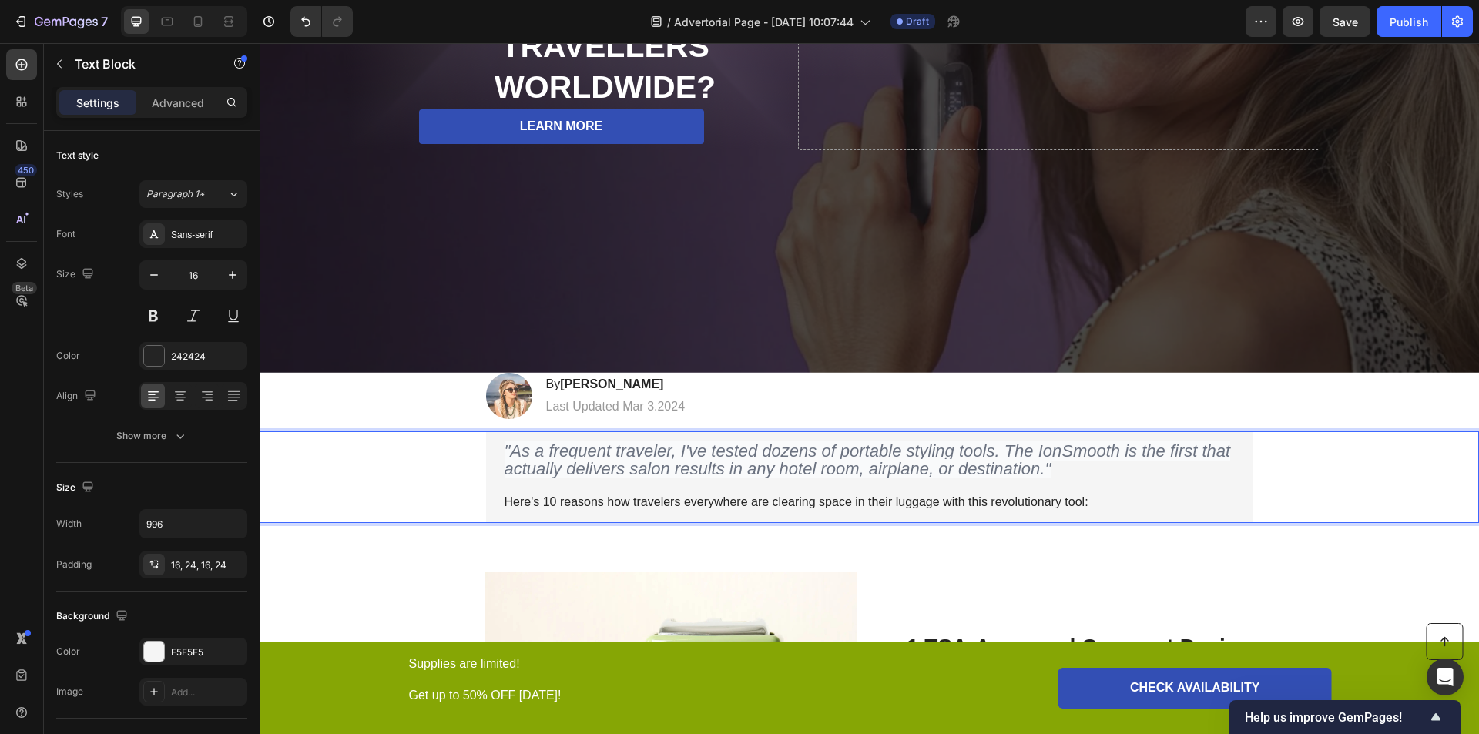
click at [751, 453] on icon ""As a frequent traveler, I've tested dozens of portable styling tools. The IonS…" at bounding box center [868, 459] width 726 height 37
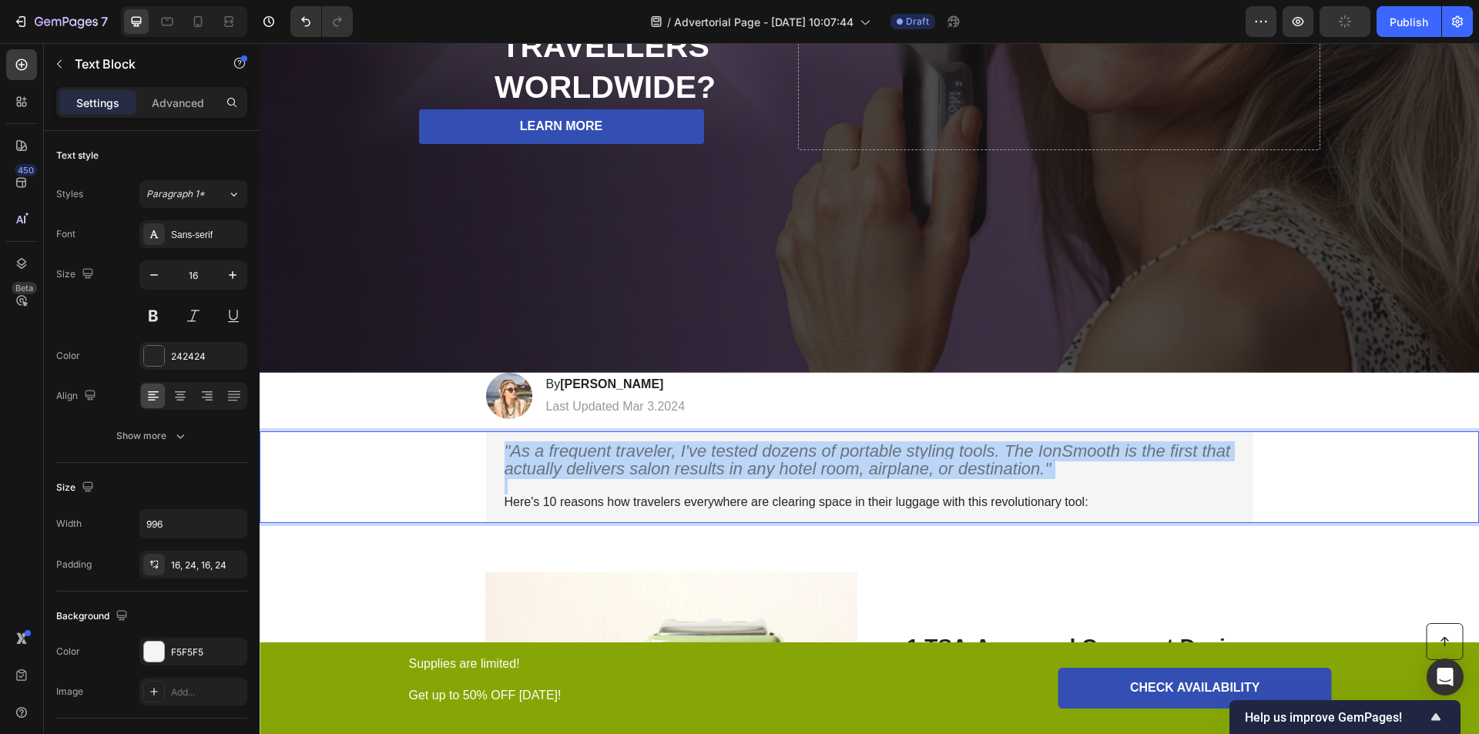
click at [751, 453] on icon ""As a frequent traveler, I've tested dozens of portable styling tools. The IonS…" at bounding box center [868, 459] width 726 height 37
click at [752, 453] on icon ""As a frequent traveler, I've tested dozens of portable styling tools. The IonS…" at bounding box center [868, 459] width 726 height 37
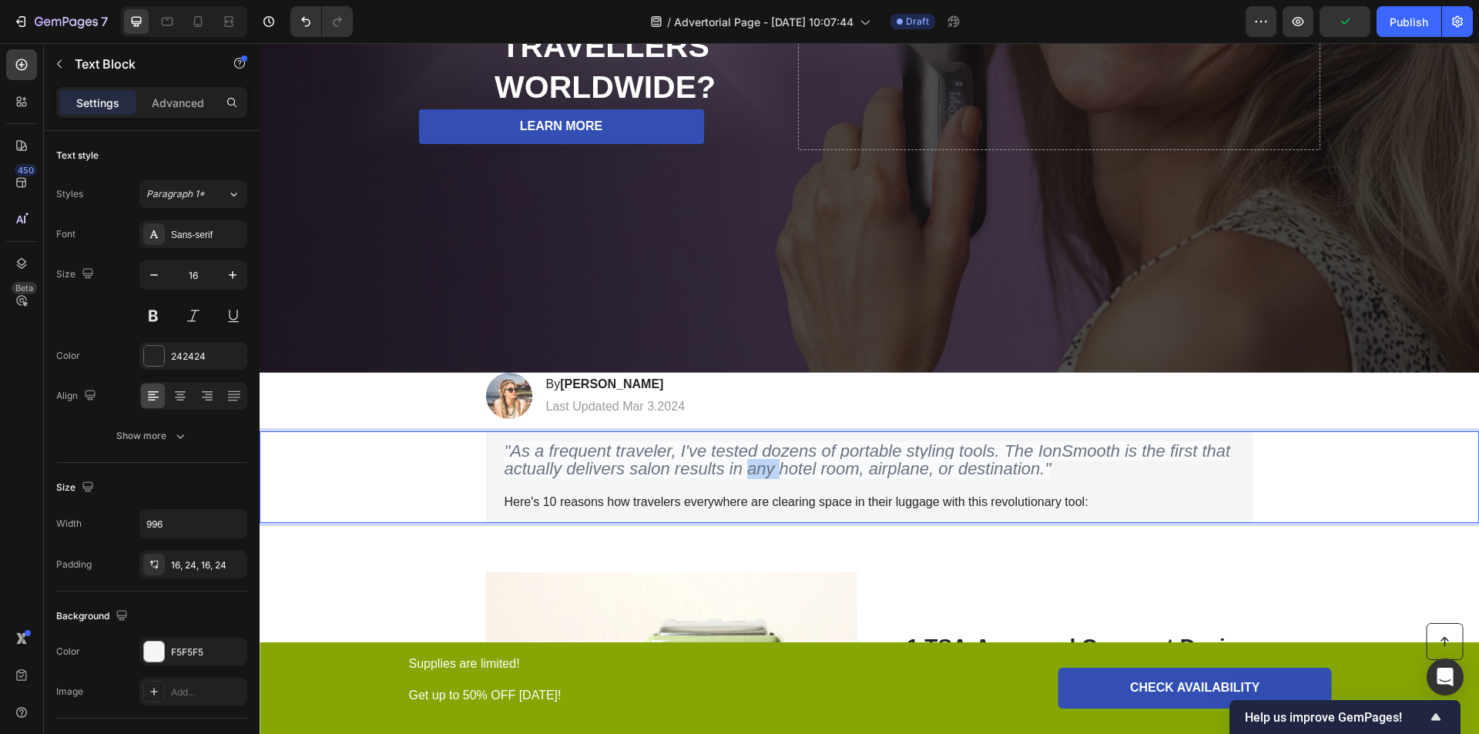
click at [752, 453] on icon ""As a frequent traveler, I've tested dozens of portable styling tools. The IonS…" at bounding box center [868, 459] width 726 height 37
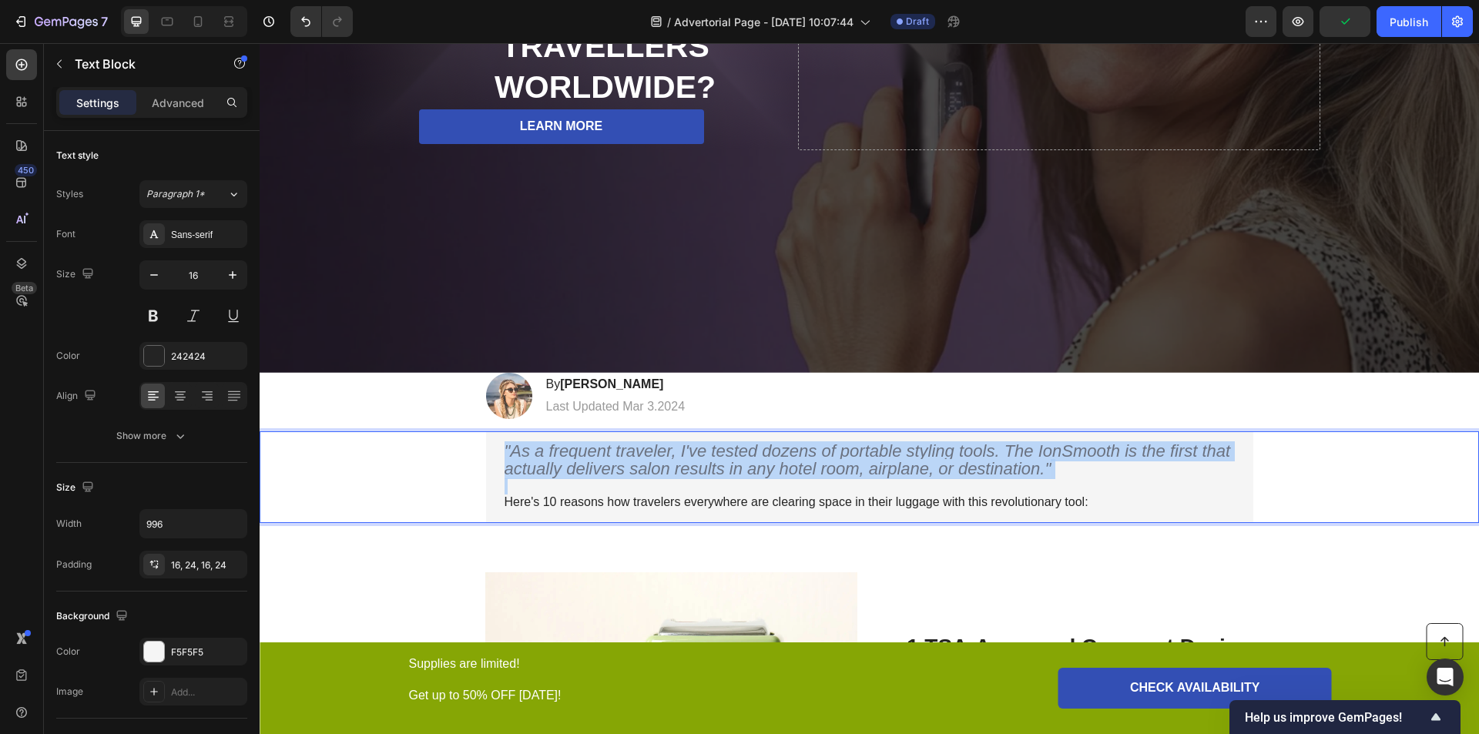
click at [752, 453] on icon ""As a frequent traveler, I've tested dozens of portable styling tools. The IonS…" at bounding box center [868, 459] width 726 height 37
click at [592, 444] on icon ""As a frequent traveler, I've tested dozens of portable styling tools. The IonS…" at bounding box center [868, 459] width 726 height 37
click at [1000, 461] on icon ""As a frequent traveler, I've tested dozens of portable styling tools. The IonS…" at bounding box center [868, 459] width 726 height 37
drag, startPoint x: 1033, startPoint y: 460, endPoint x: 508, endPoint y: 441, distance: 525.0
click at [508, 441] on icon ""As a frequent traveler, I've tested dozens of portable styling tools. The IonS…" at bounding box center [868, 459] width 726 height 37
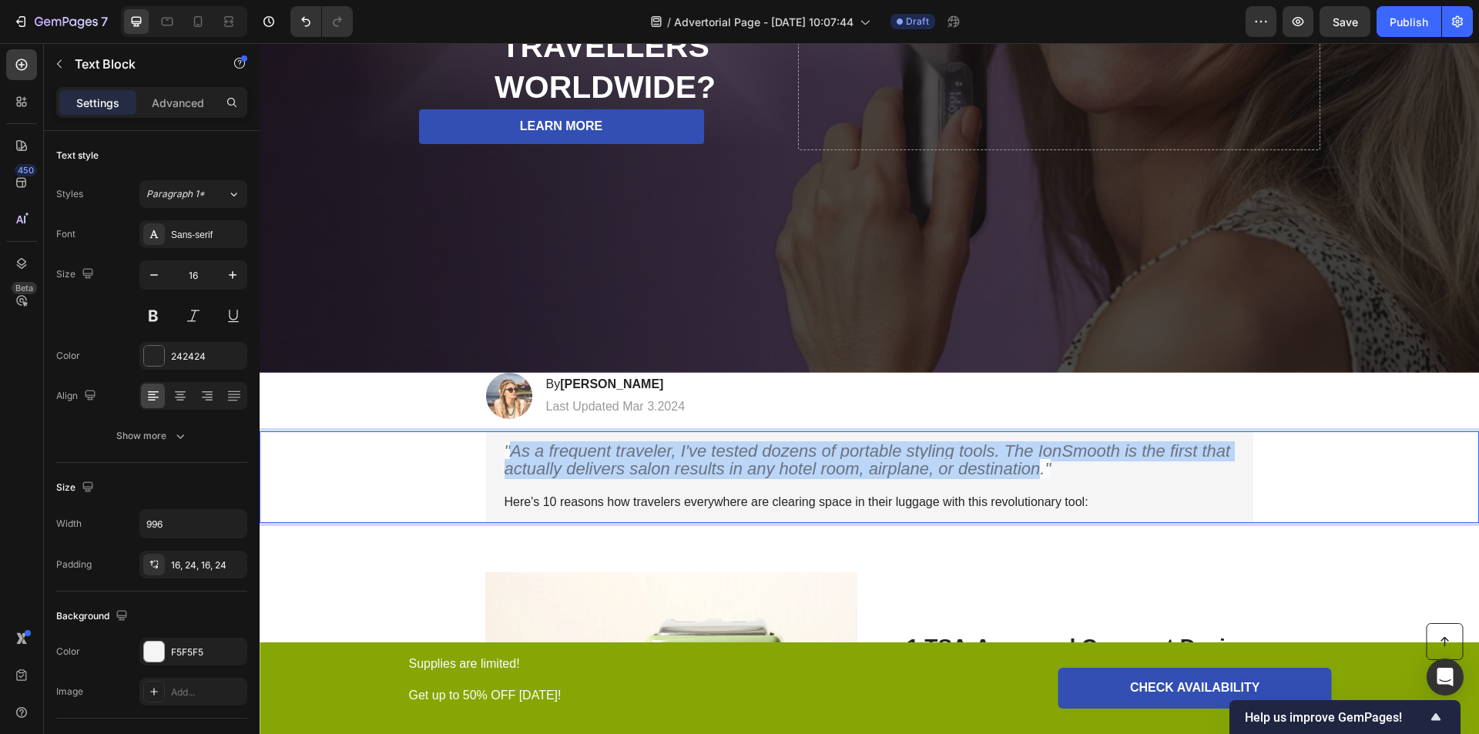
click at [648, 467] on icon ""As a frequent traveler, I've tested dozens of portable styling tools. The IonS…" at bounding box center [868, 459] width 726 height 37
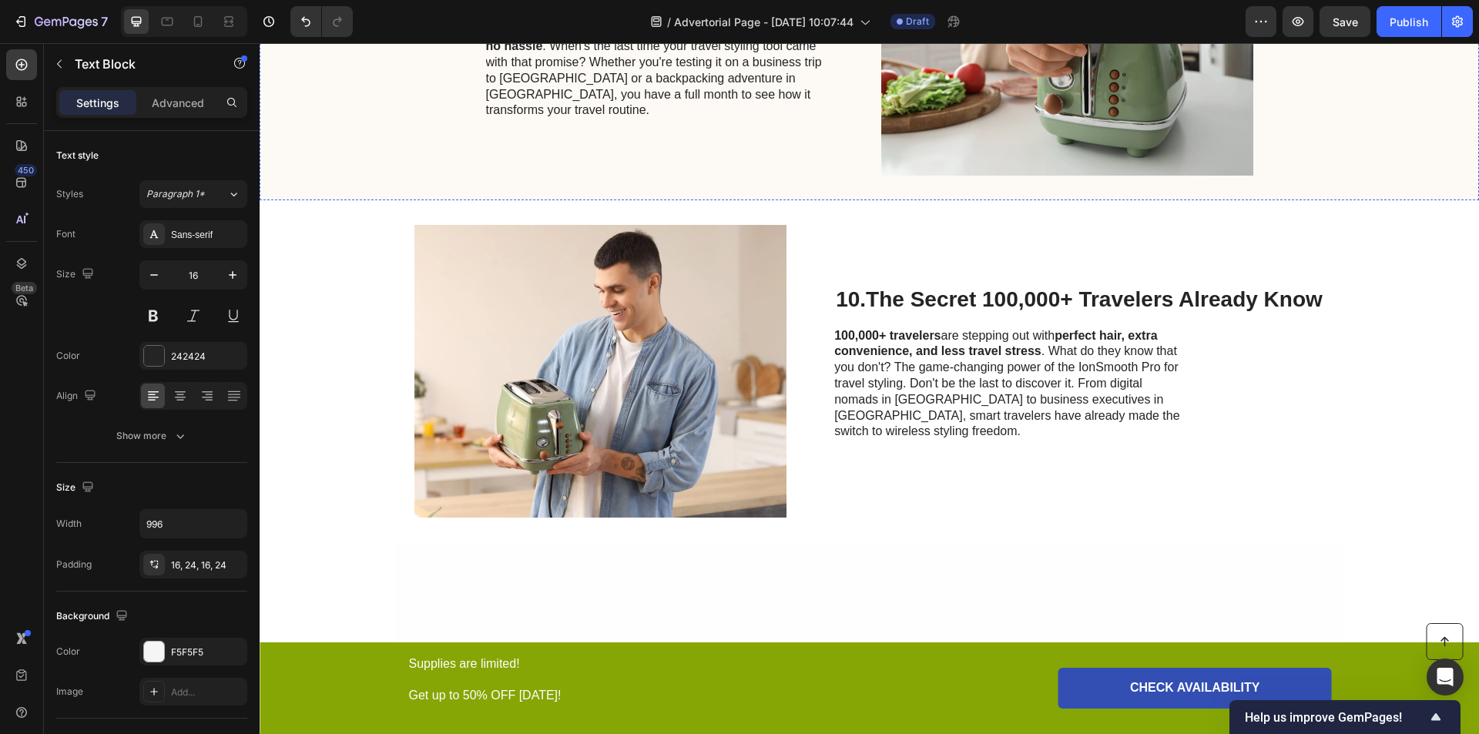
scroll to position [4234, 0]
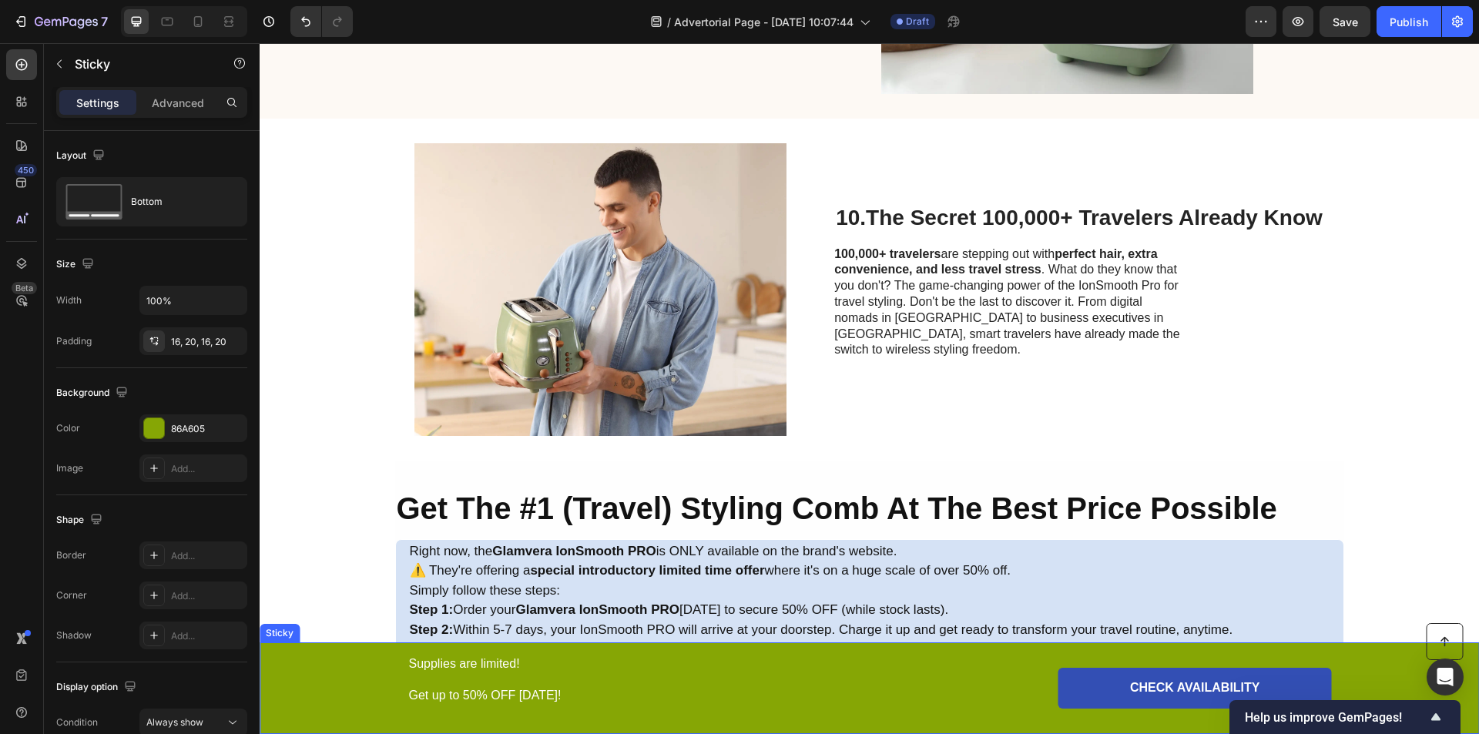
click at [317, 666] on div "Button Supplies are limited! Get up to 50% OFF Today! Text Block CHECK AVAILABI…" at bounding box center [869, 688] width 1189 height 67
click at [328, 675] on div "Button Supplies are limited! Get up to 50% OFF Today! Text Block CHECK AVAILABI…" at bounding box center [869, 688] width 1189 height 67
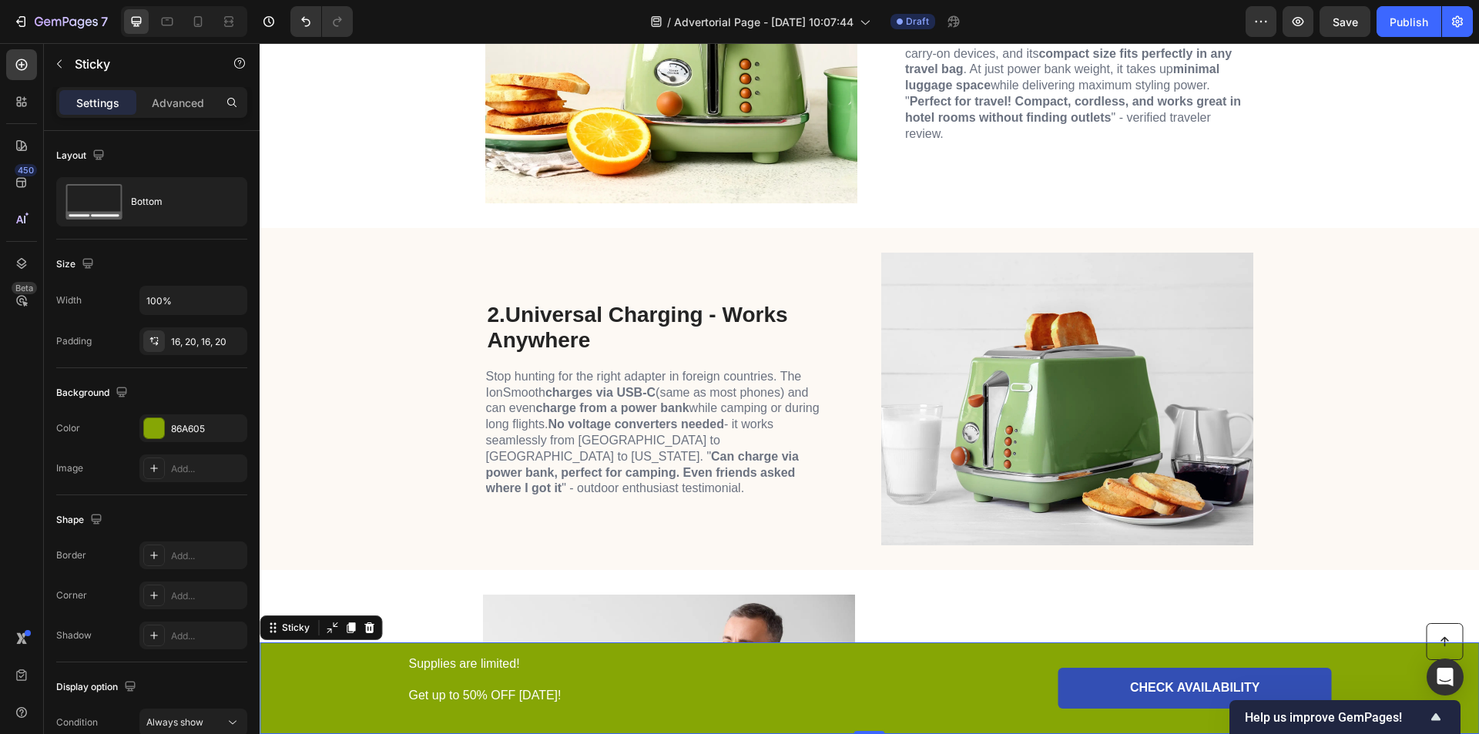
scroll to position [998, 0]
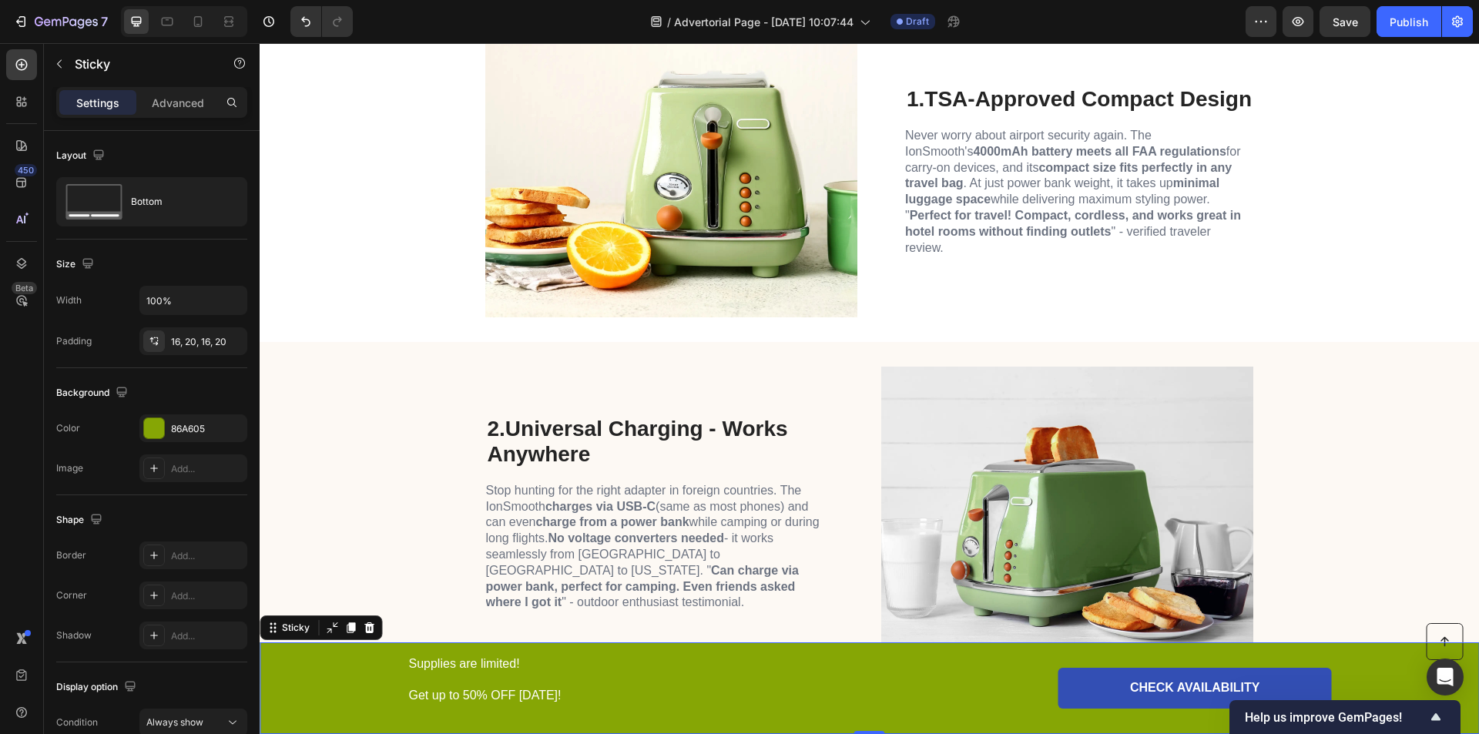
click at [333, 682] on div "Button Supplies are limited! Get up to 50% OFF Today! Text Block CHECK AVAILABI…" at bounding box center [869, 688] width 1189 height 67
click at [156, 425] on div at bounding box center [154, 428] width 20 height 20
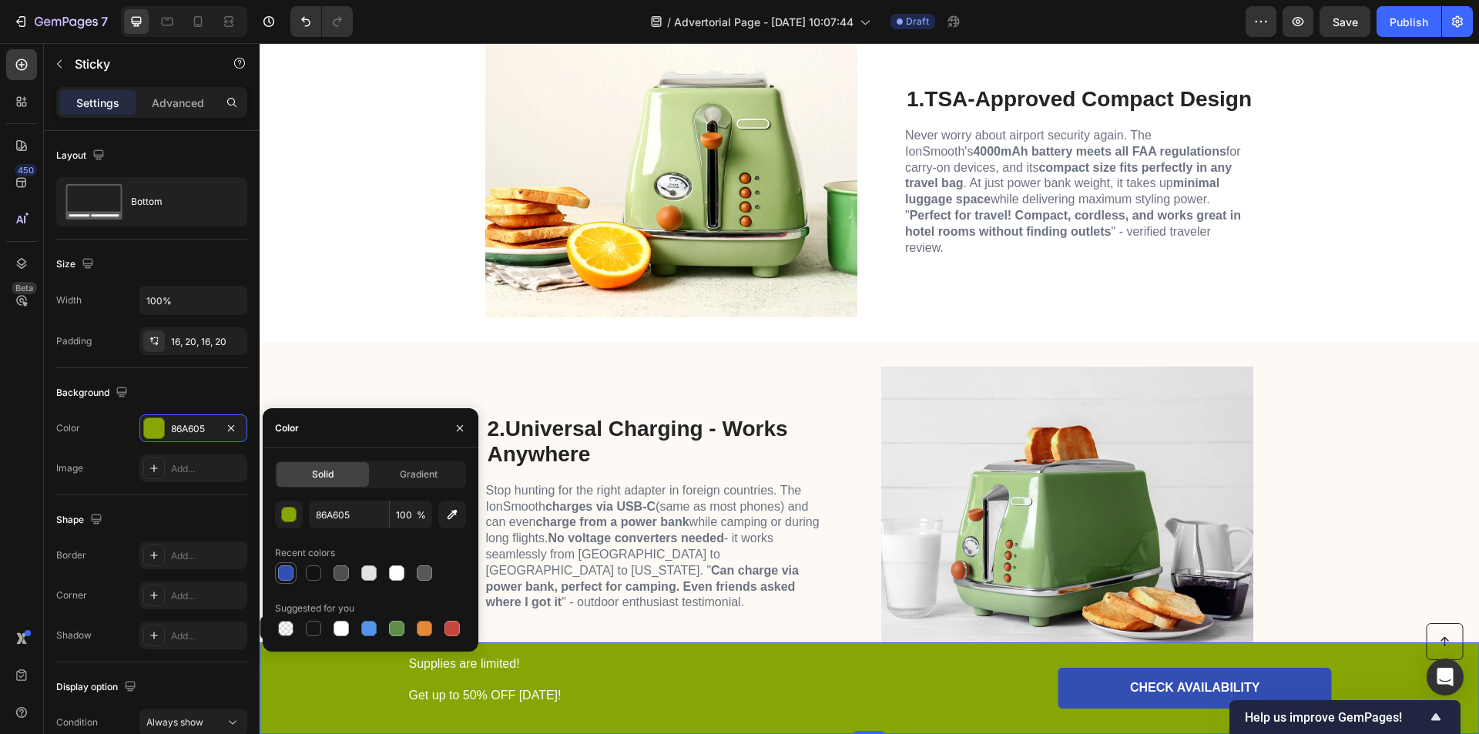
click at [287, 572] on div at bounding box center [285, 572] width 15 height 15
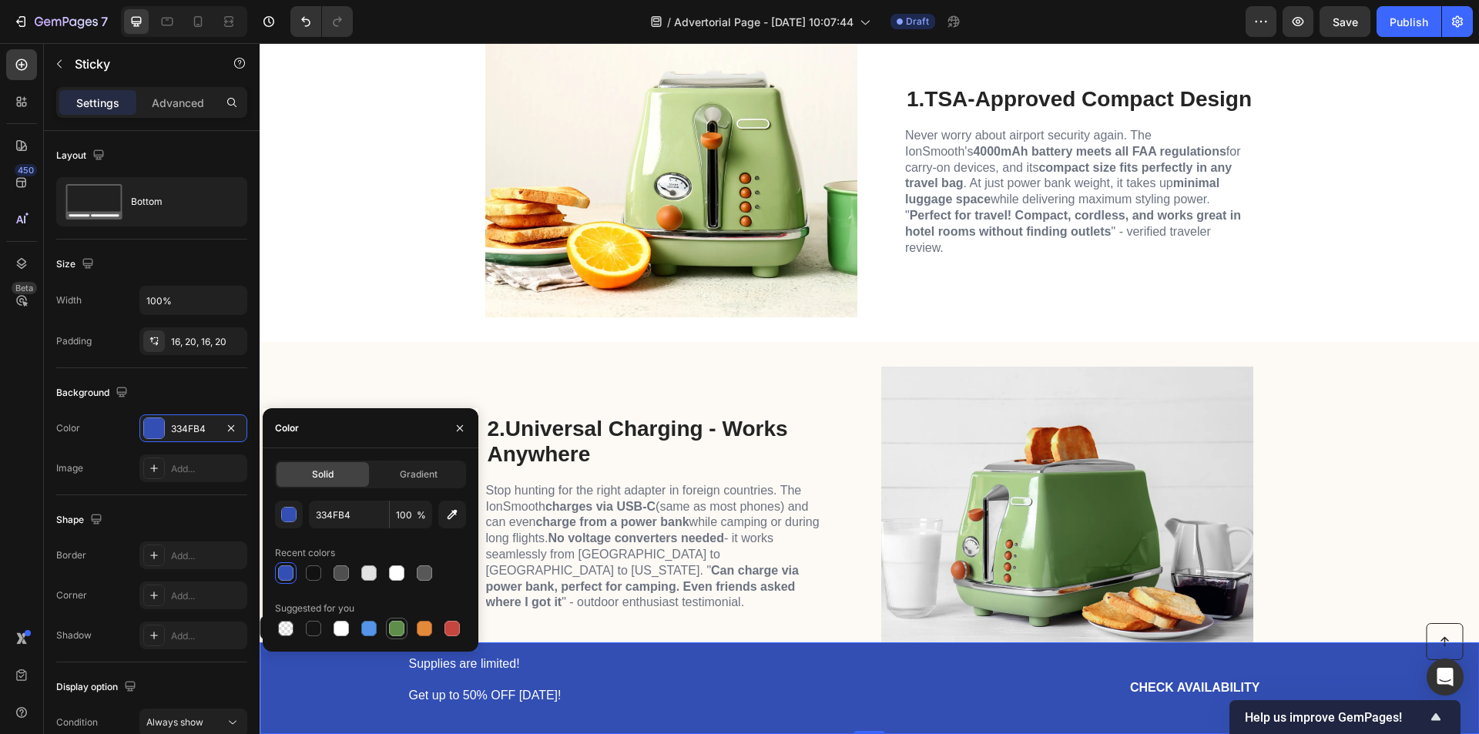
click at [398, 631] on div at bounding box center [396, 628] width 15 height 15
type input "5E8E49"
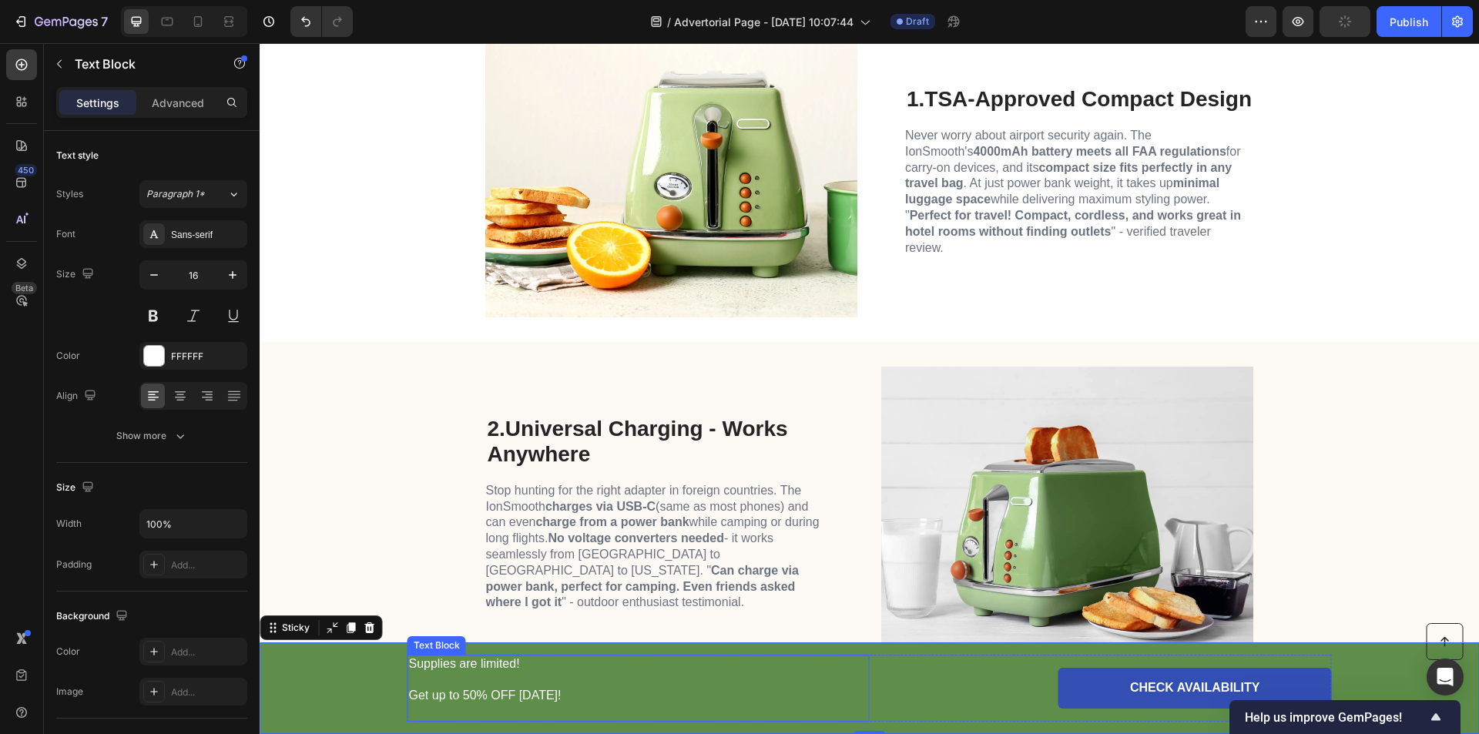
click at [502, 667] on p "Supplies are limited!" at bounding box center [638, 664] width 459 height 16
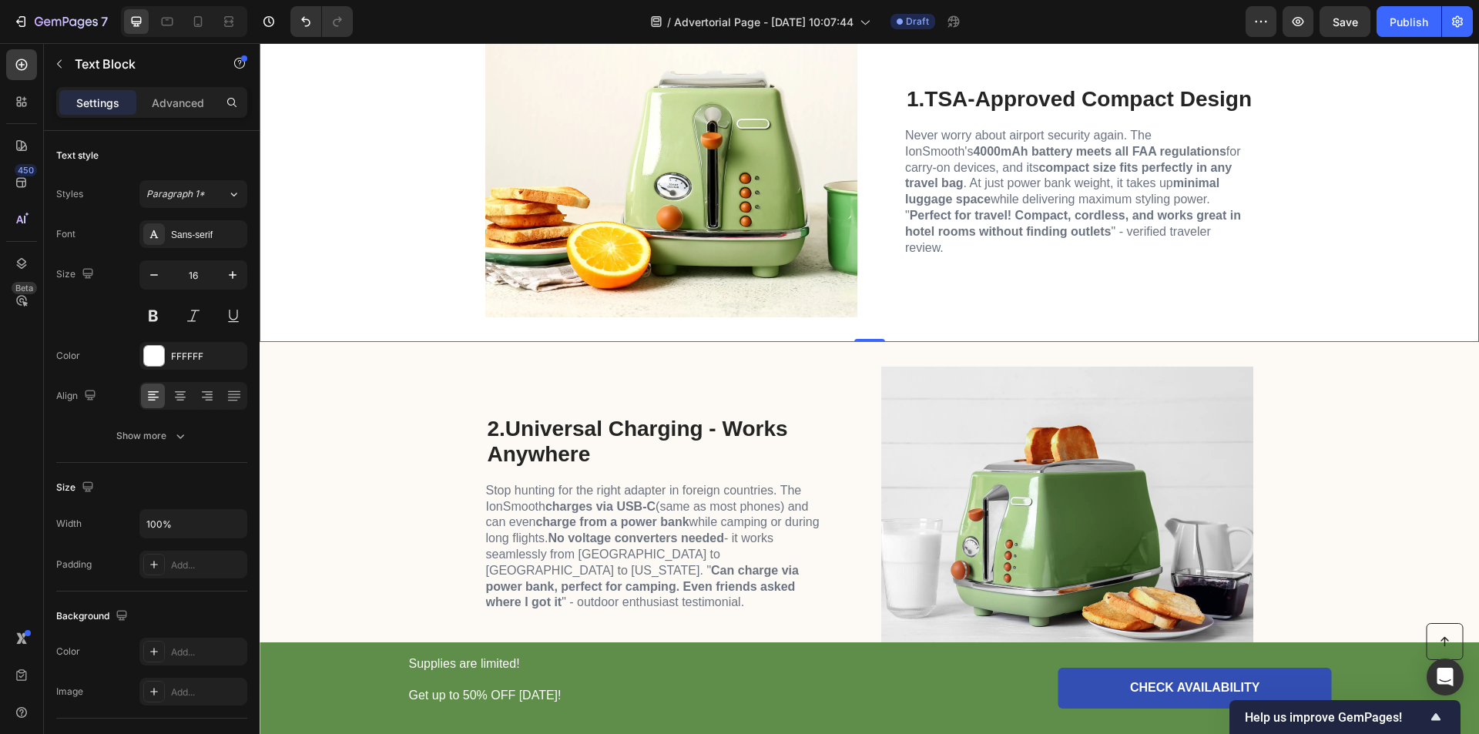
click at [371, 293] on div "Image 1. TSA-Approved Compact Design Heading Never worry about airport security…" at bounding box center [870, 171] width 1220 height 342
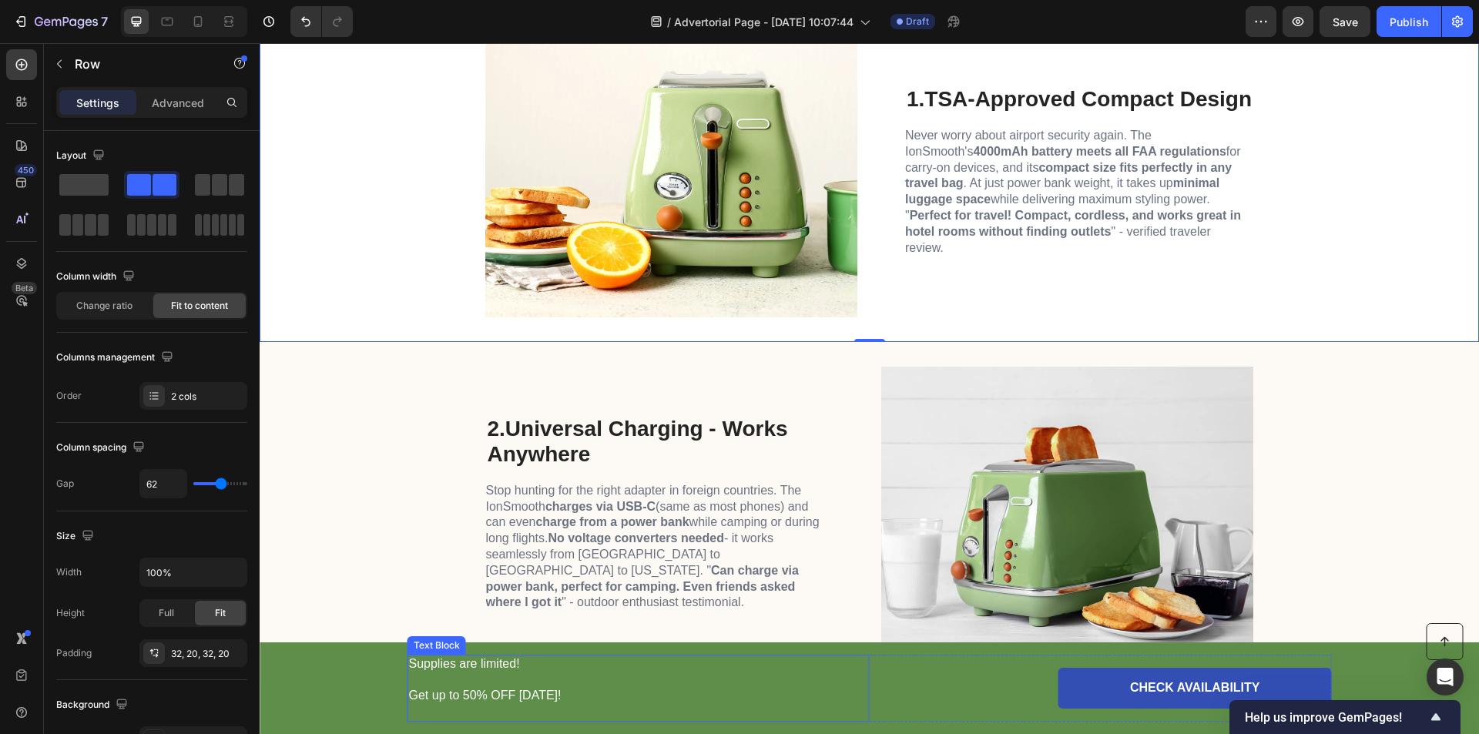
click at [409, 673] on p "Get up to 50% OFF [DATE]!" at bounding box center [638, 689] width 459 height 32
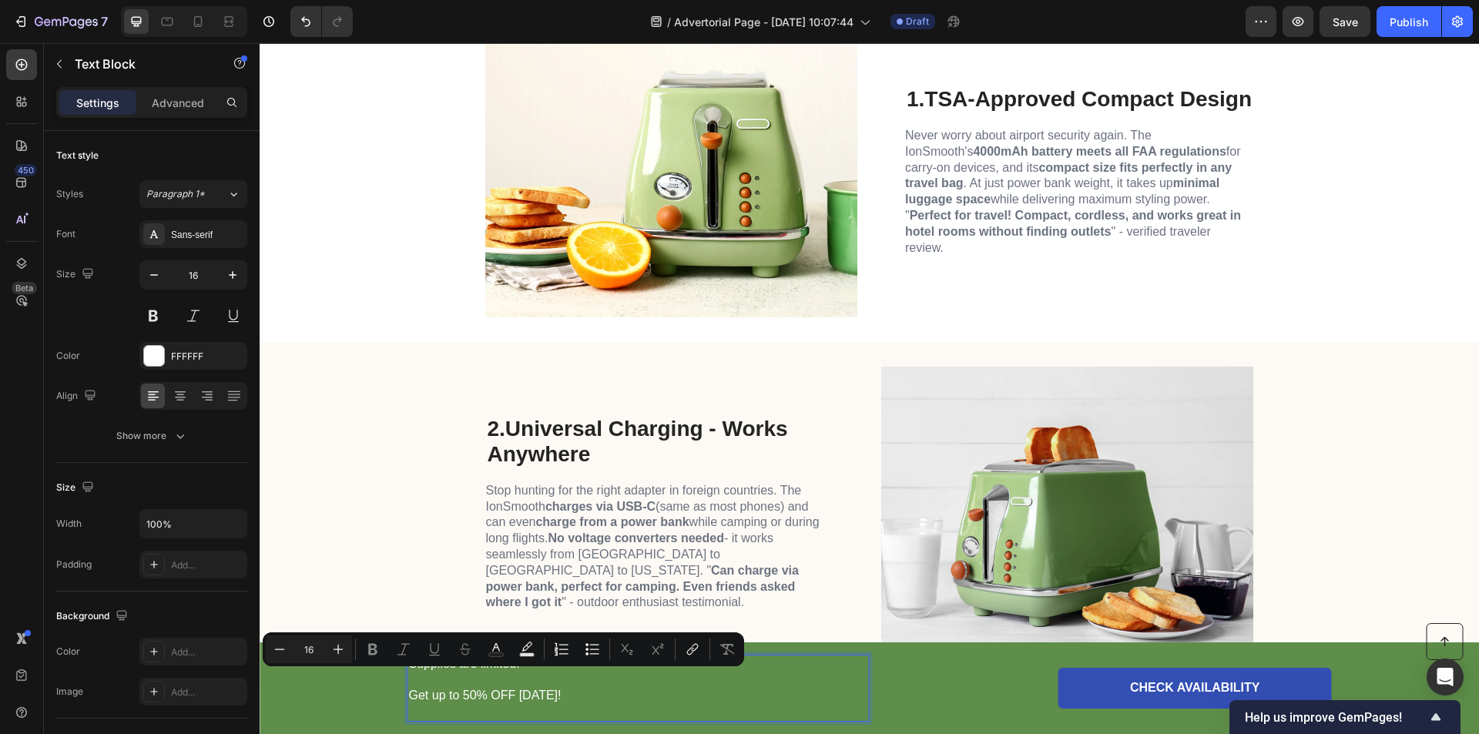
click at [410, 672] on p "Supplies are limited!" at bounding box center [638, 664] width 459 height 16
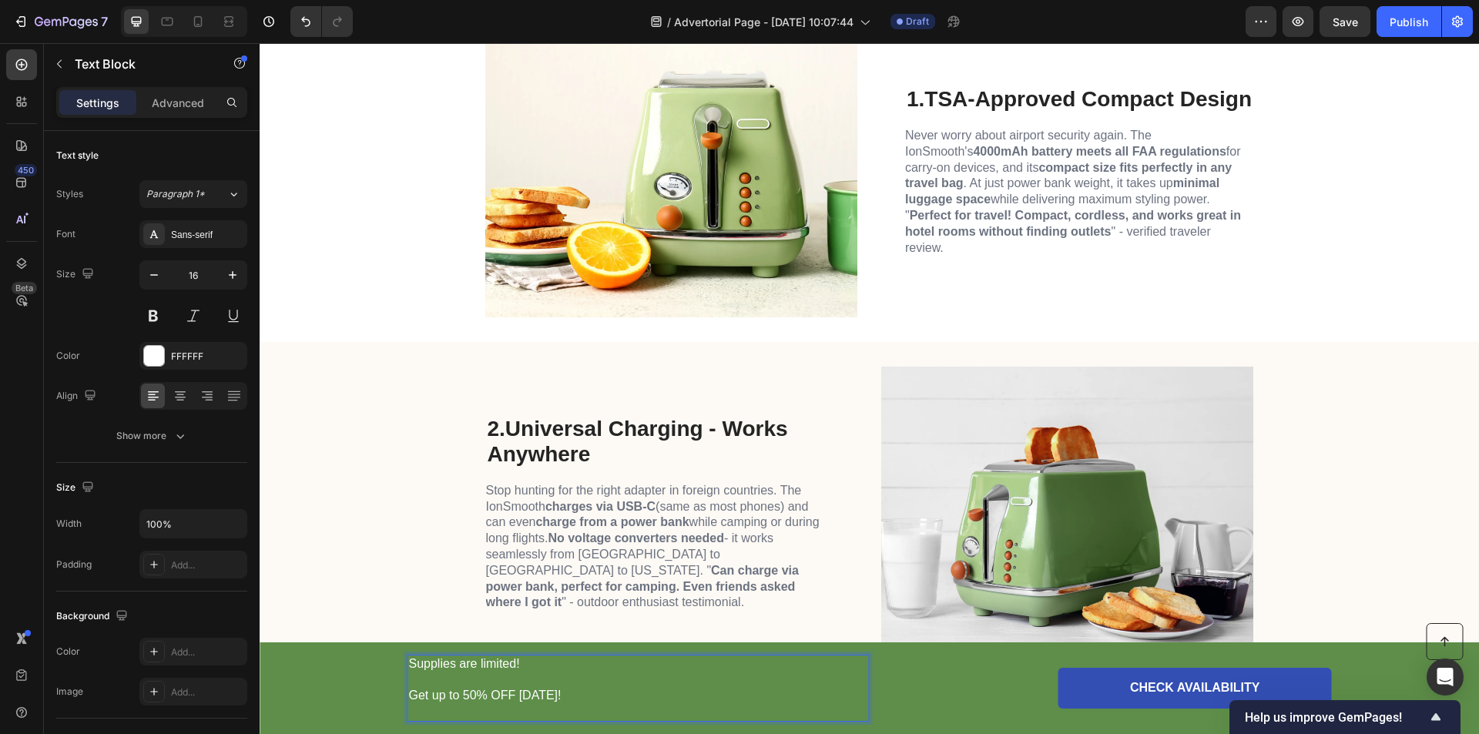
click at [409, 677] on p "Get up to 50% OFF [DATE]!" at bounding box center [638, 689] width 459 height 32
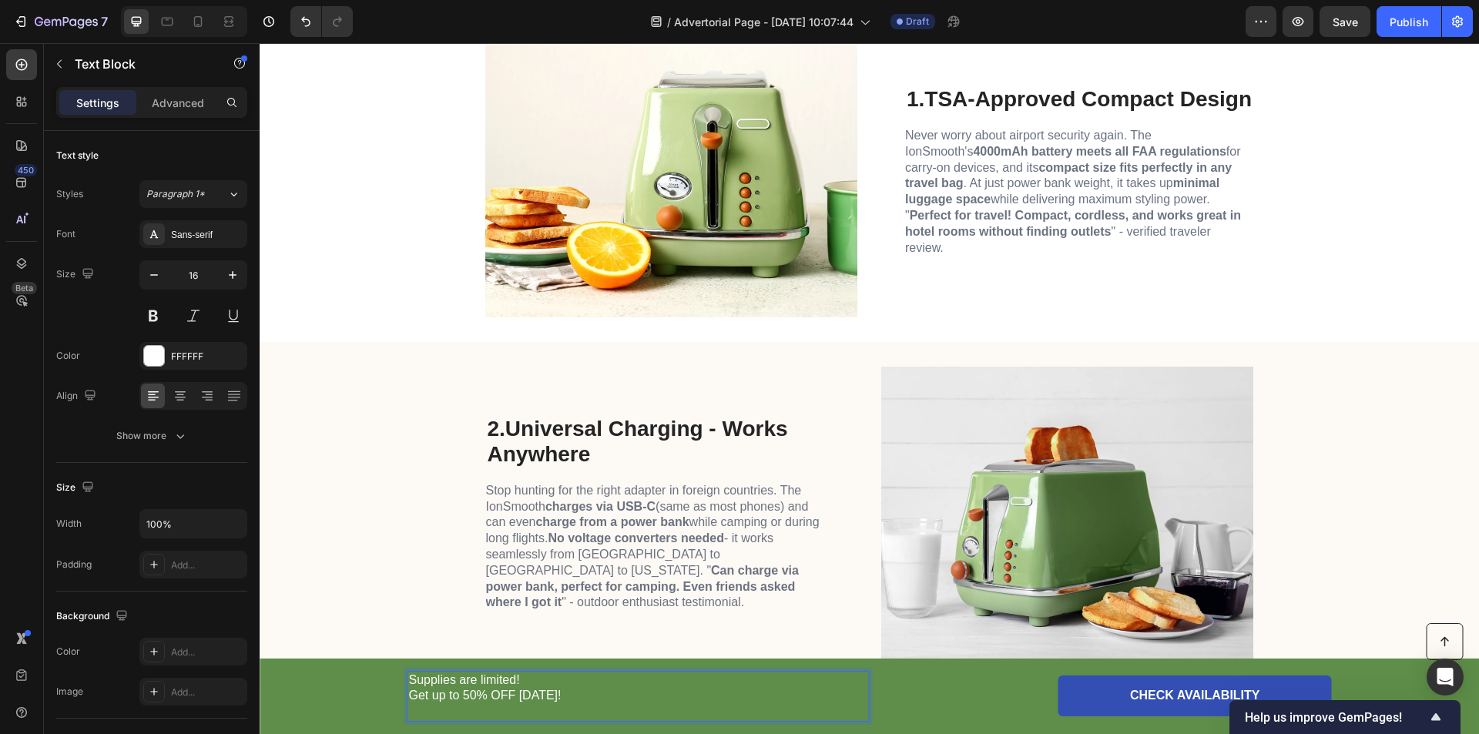
click at [416, 713] on p "Rich Text Editor. Editing area: main" at bounding box center [638, 712] width 459 height 16
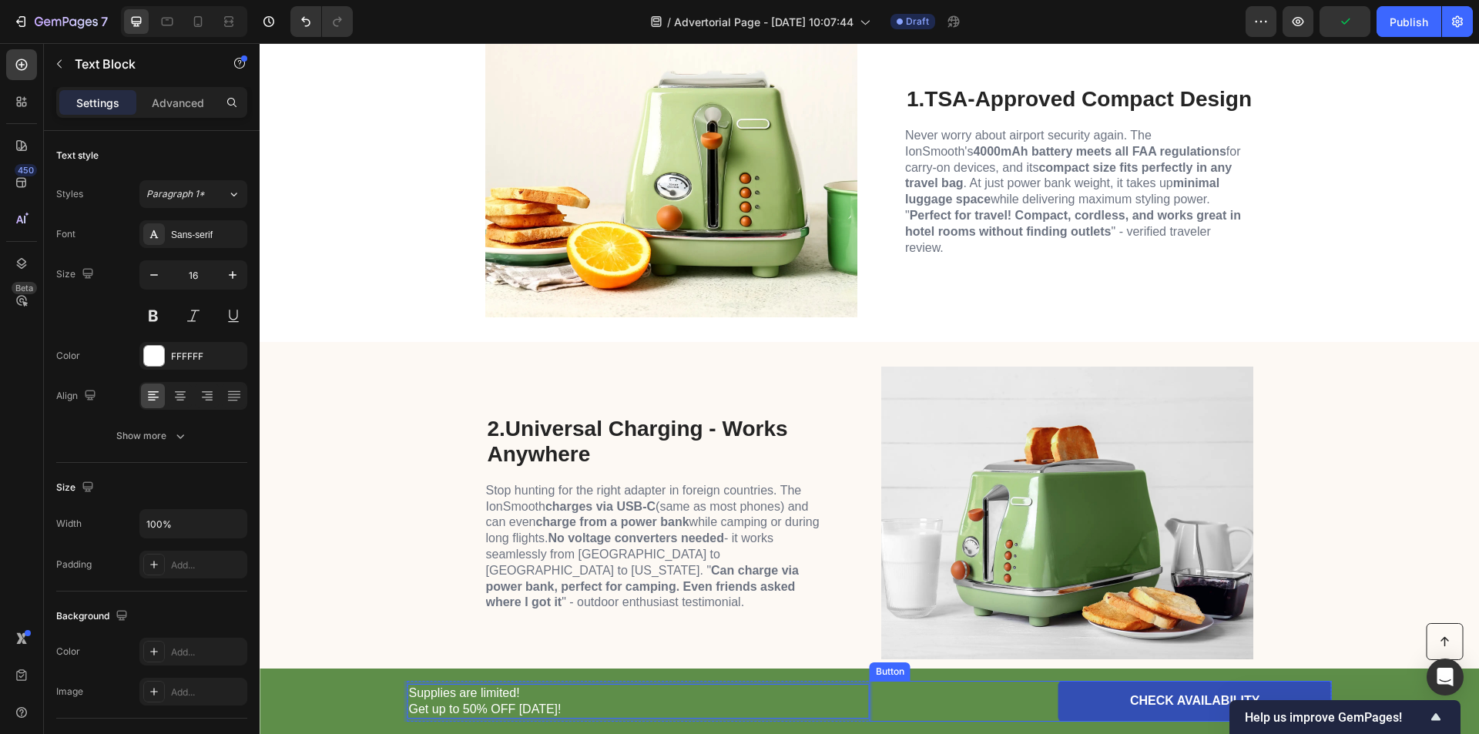
click at [891, 686] on div "CHECK AVAILABILITY Button" at bounding box center [1101, 701] width 462 height 41
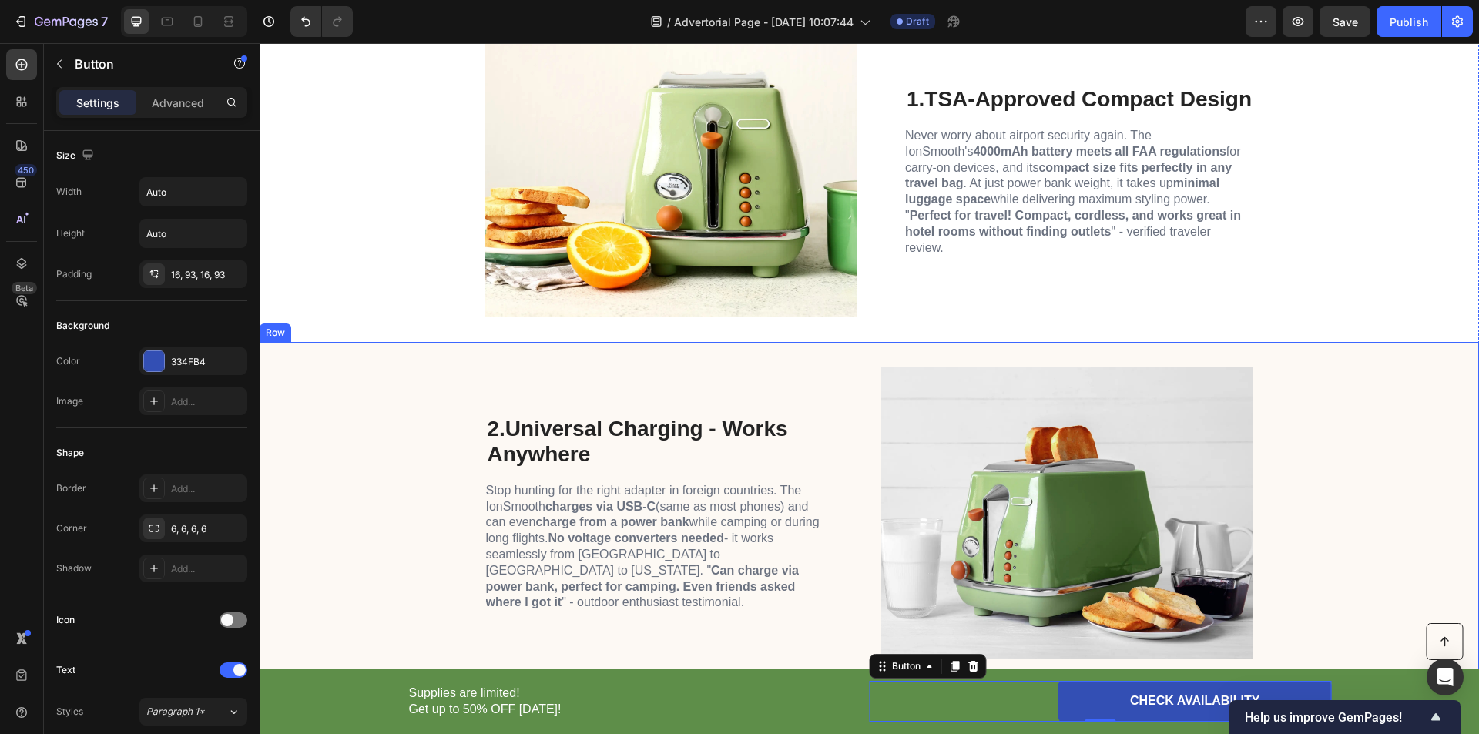
click at [408, 525] on div "2. Universal Charging - Works Anywhere Heading Stop hunting for the right adapt…" at bounding box center [870, 513] width 1220 height 342
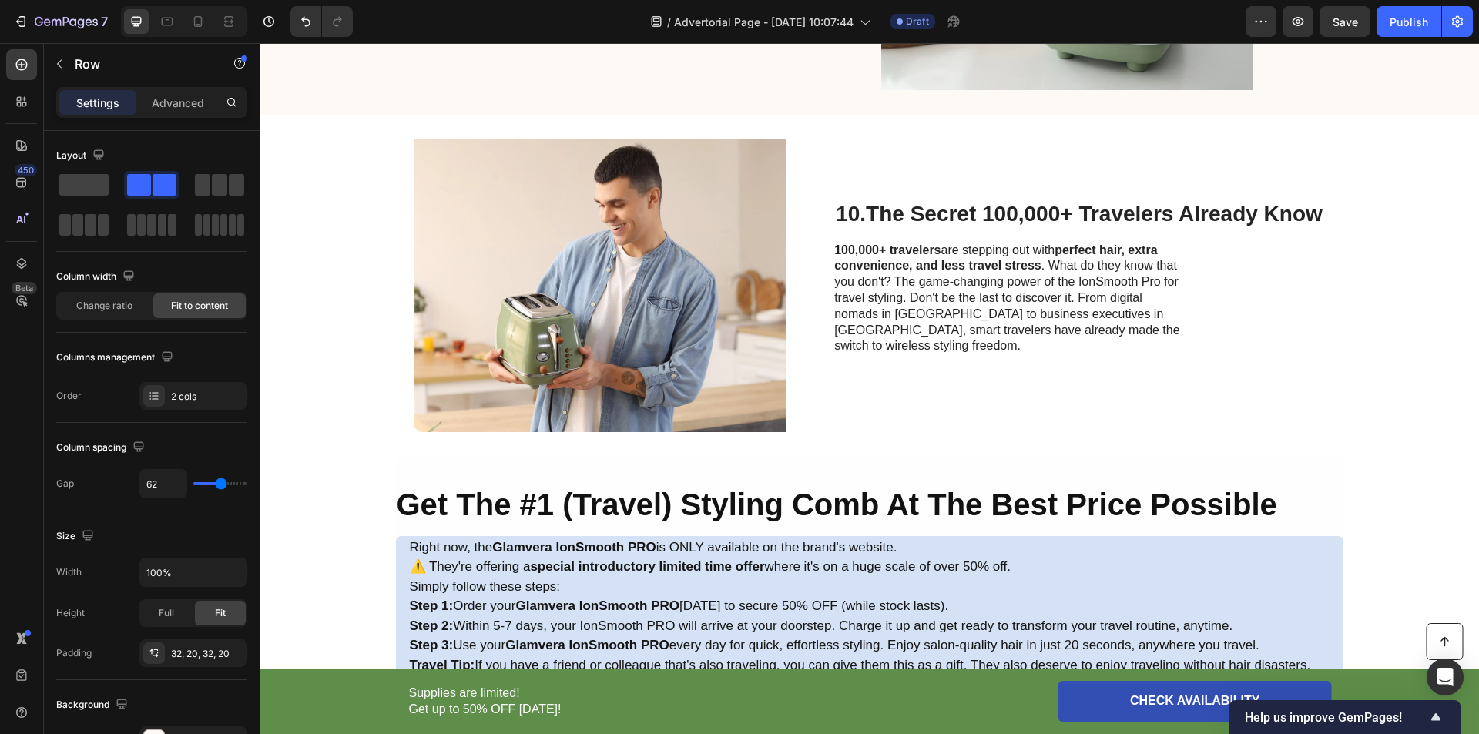
scroll to position [4773, 0]
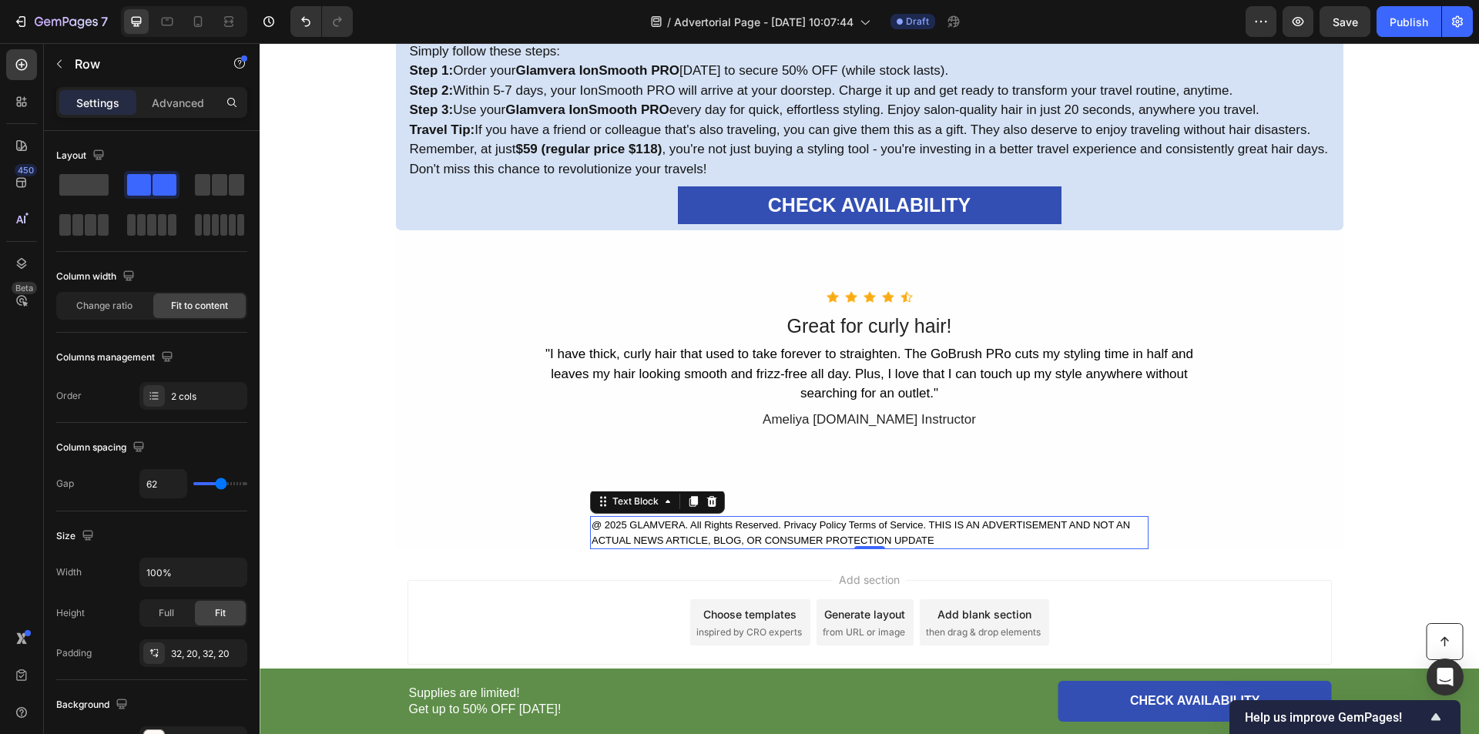
click at [742, 534] on p "@ 2025 GLAMVERA. All Rights Reserved. Privacy Policy Terms of Service. THIS IS …" at bounding box center [869, 533] width 555 height 30
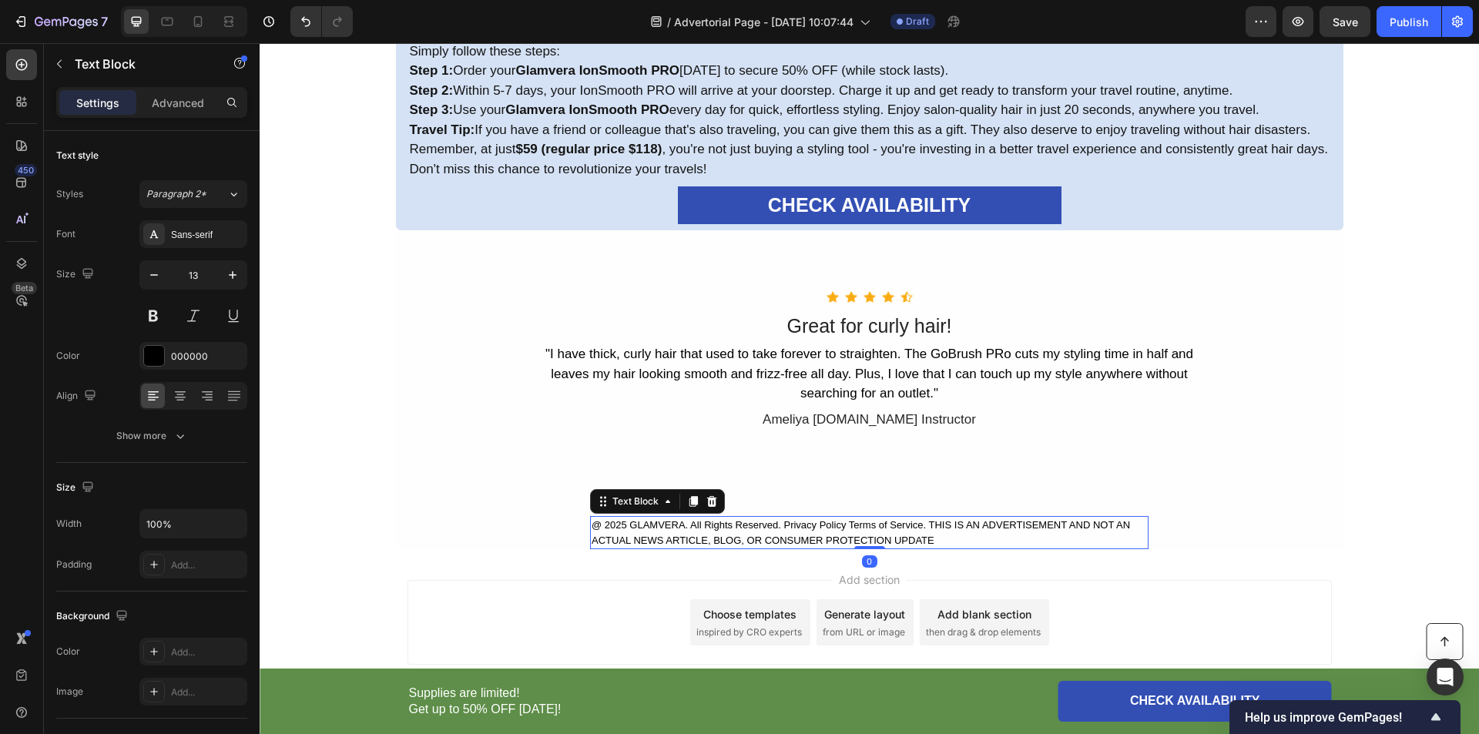
click at [918, 522] on p "@ 2025 GLAMVERA. All Rights Reserved. Privacy Policy Terms of Service. THIS IS …" at bounding box center [869, 533] width 555 height 30
click at [926, 528] on p "@ 2025 GLAMVERA. All Rights Reserved. Privacy Policy Terms of Service. THIS IS …" at bounding box center [869, 533] width 555 height 30
click at [922, 528] on p "@ 2025 GLAMVERA. All Rights Reserved. Privacy Policy Terms of Service. THIS IS …" at bounding box center [869, 533] width 555 height 30
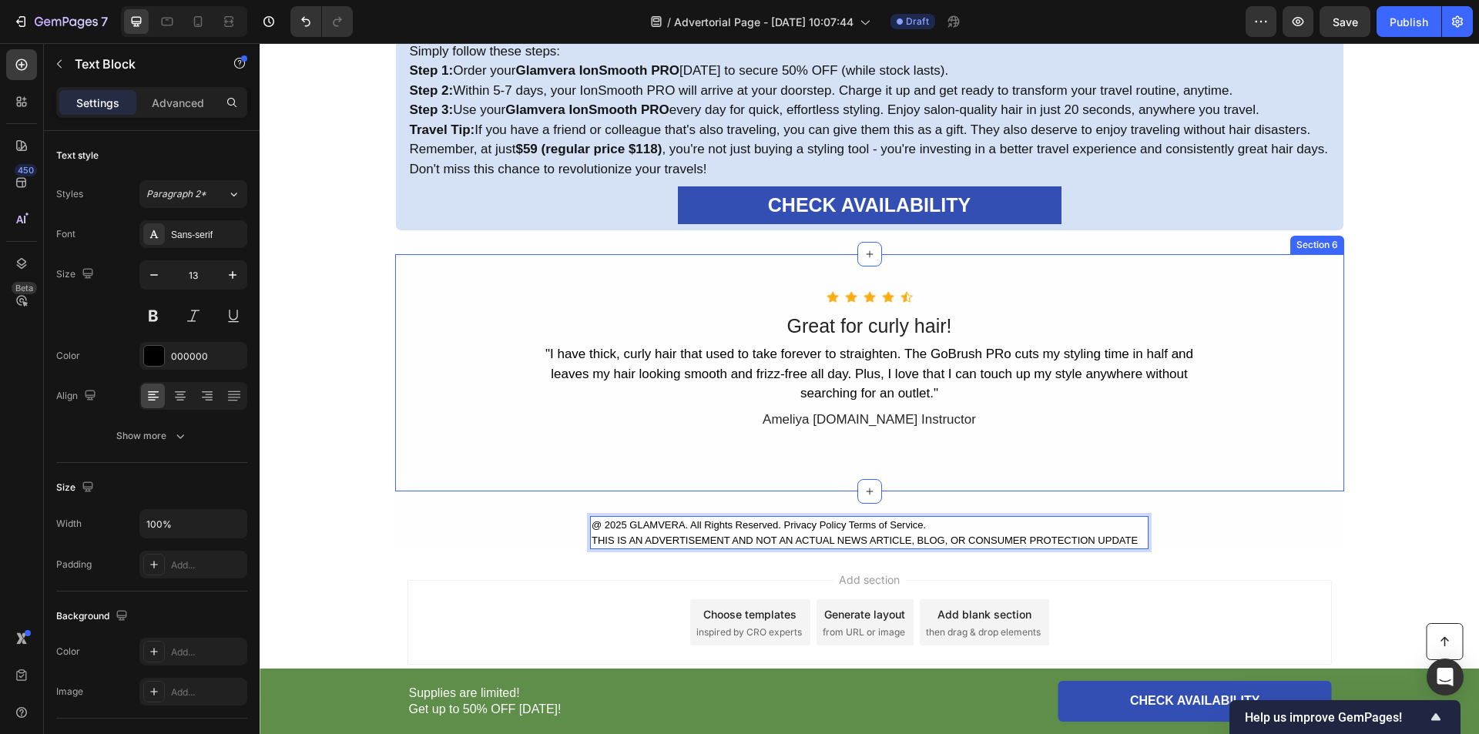
click at [1196, 471] on div "Icon Icon Icon Icon Icon Icon List Hoz Great for curly hair! Text Block "I have…" at bounding box center [869, 373] width 949 height 238
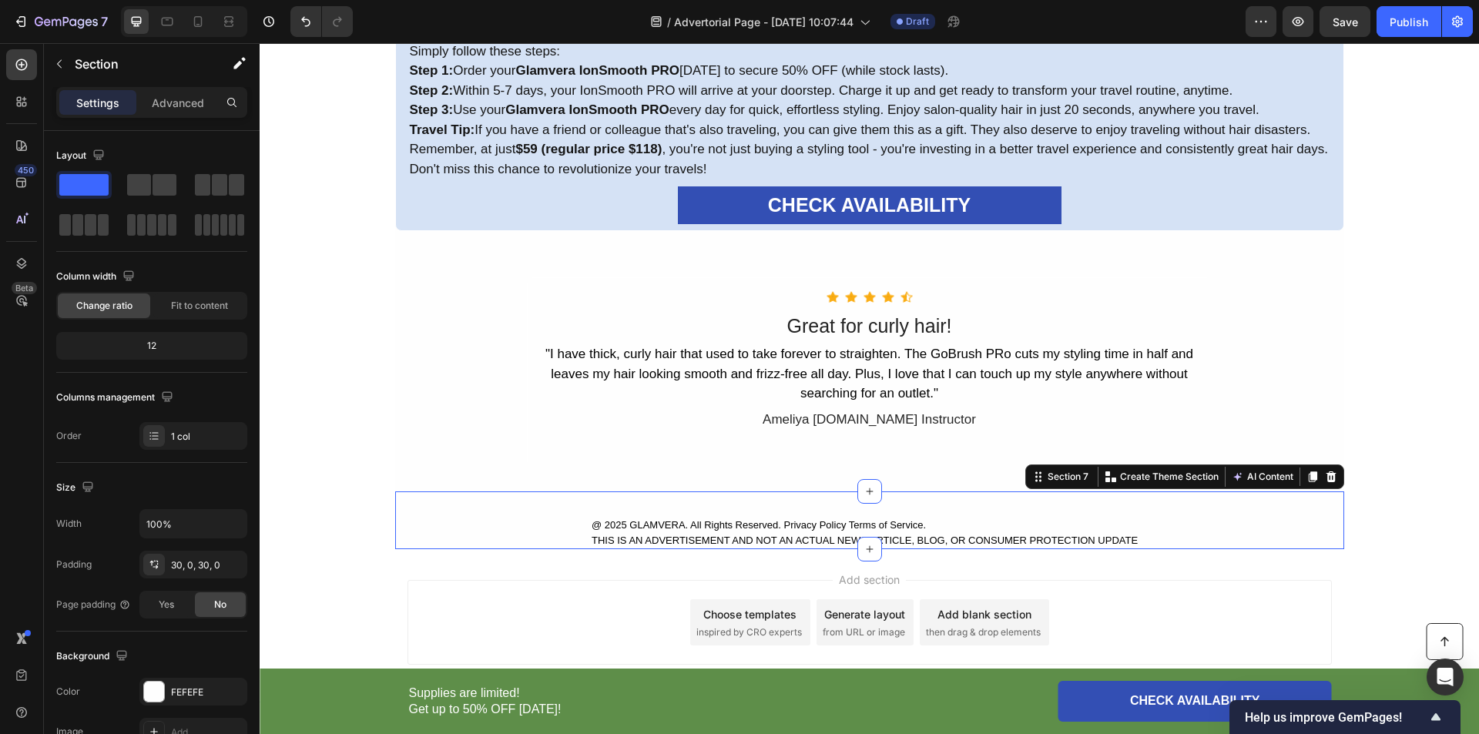
click at [1327, 522] on div "@ 2025 GLAMVERA. All Rights Reserved. Privacy Policy Terms of Service. THIS IS …" at bounding box center [869, 532] width 949 height 33
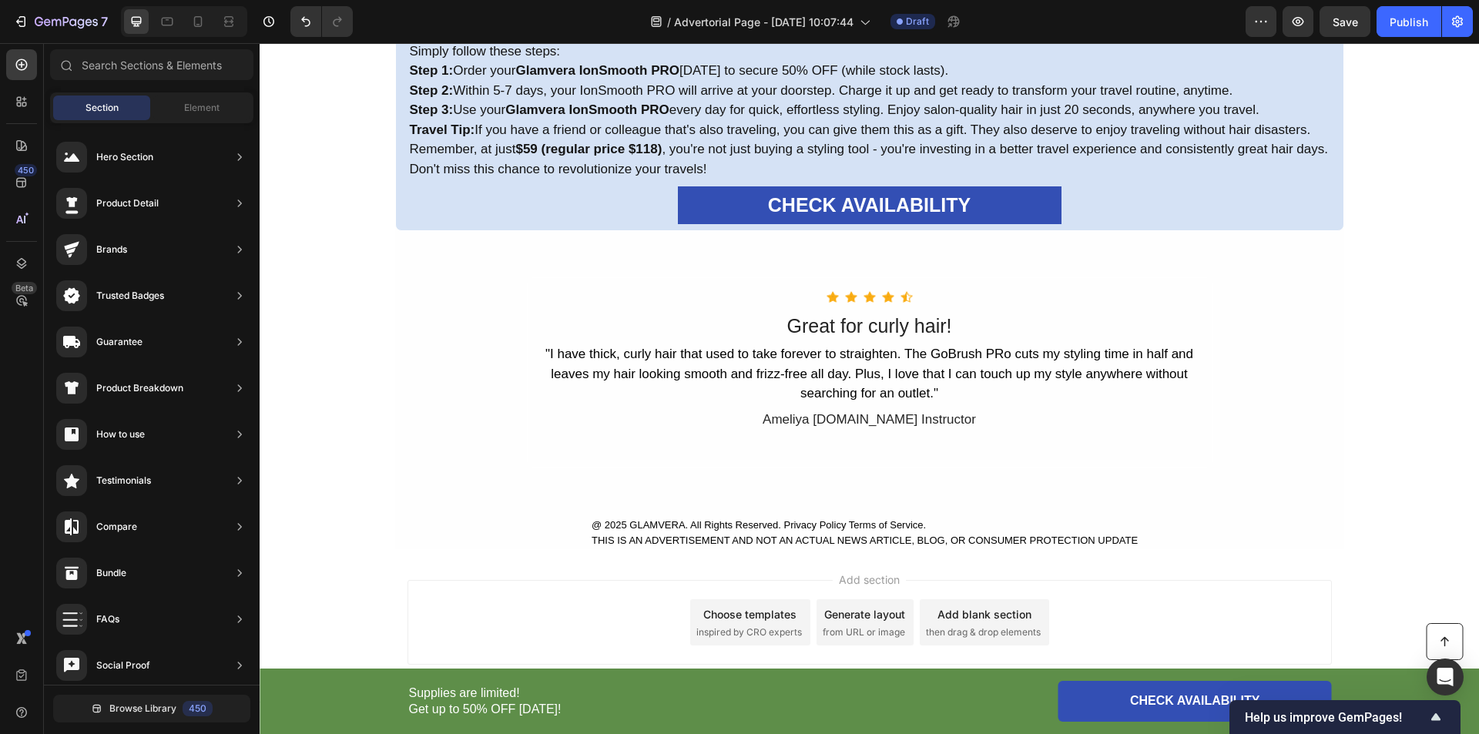
click at [545, 622] on div "Add section Choose templates inspired by CRO experts Generate layout from URL o…" at bounding box center [870, 622] width 924 height 85
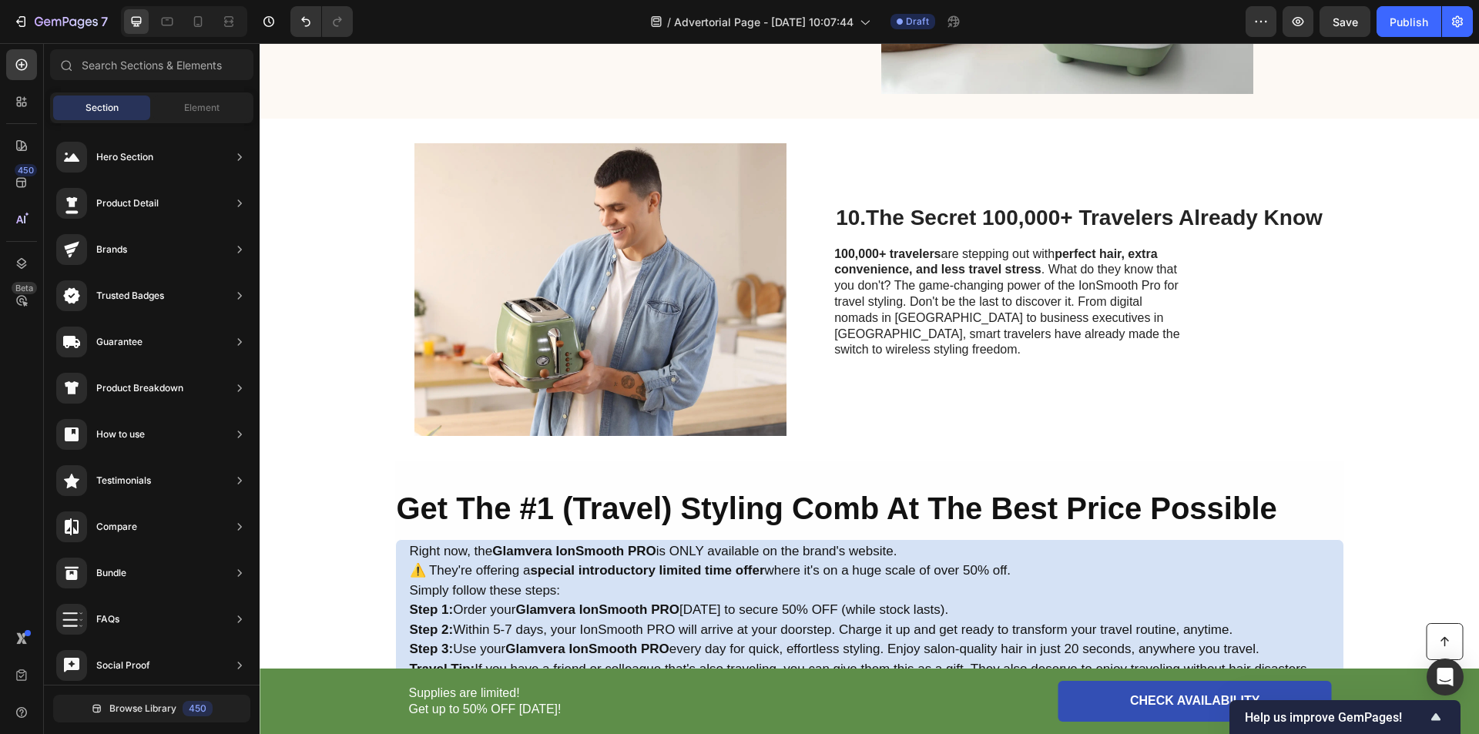
scroll to position [4594, 0]
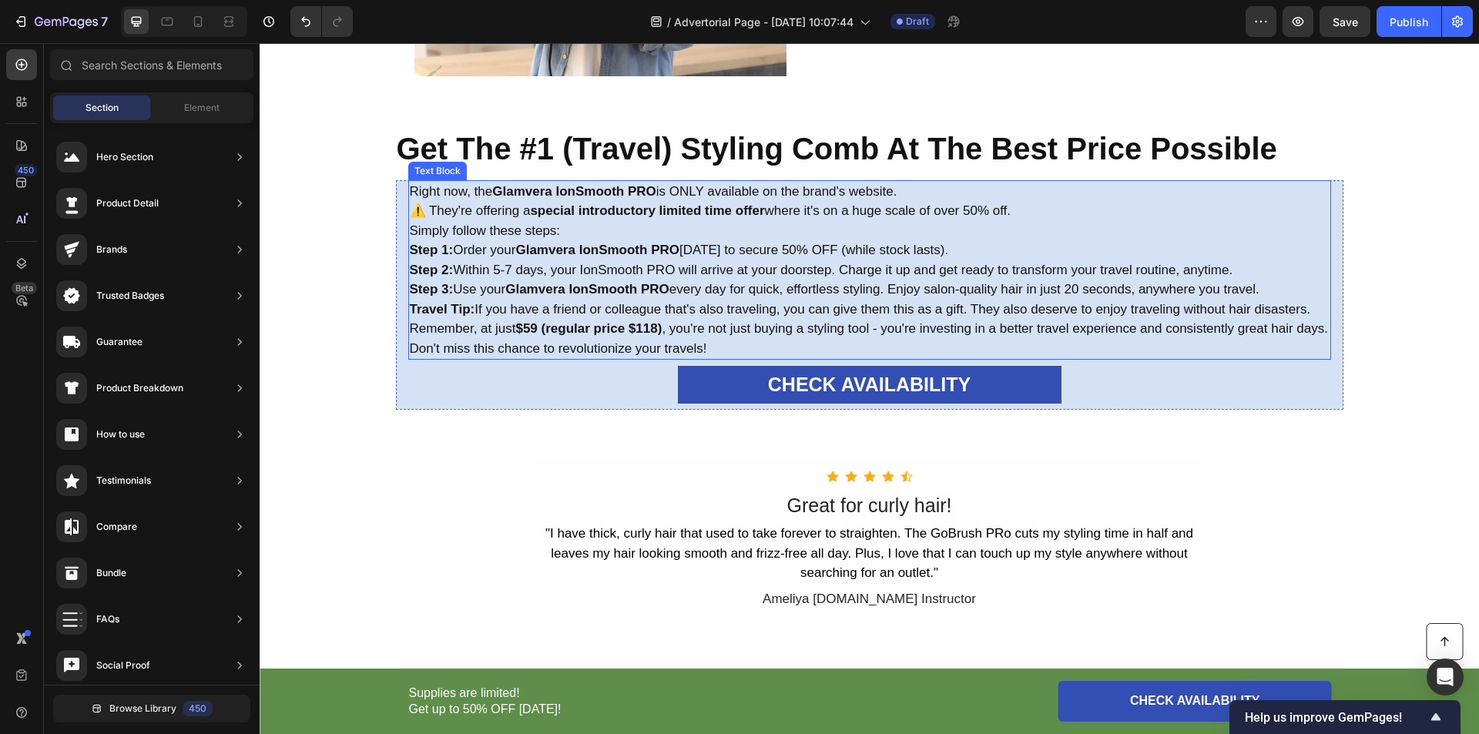
click at [769, 300] on p "Travel Tip: If you have a friend or colleague that's also traveling, you can gi…" at bounding box center [870, 310] width 920 height 20
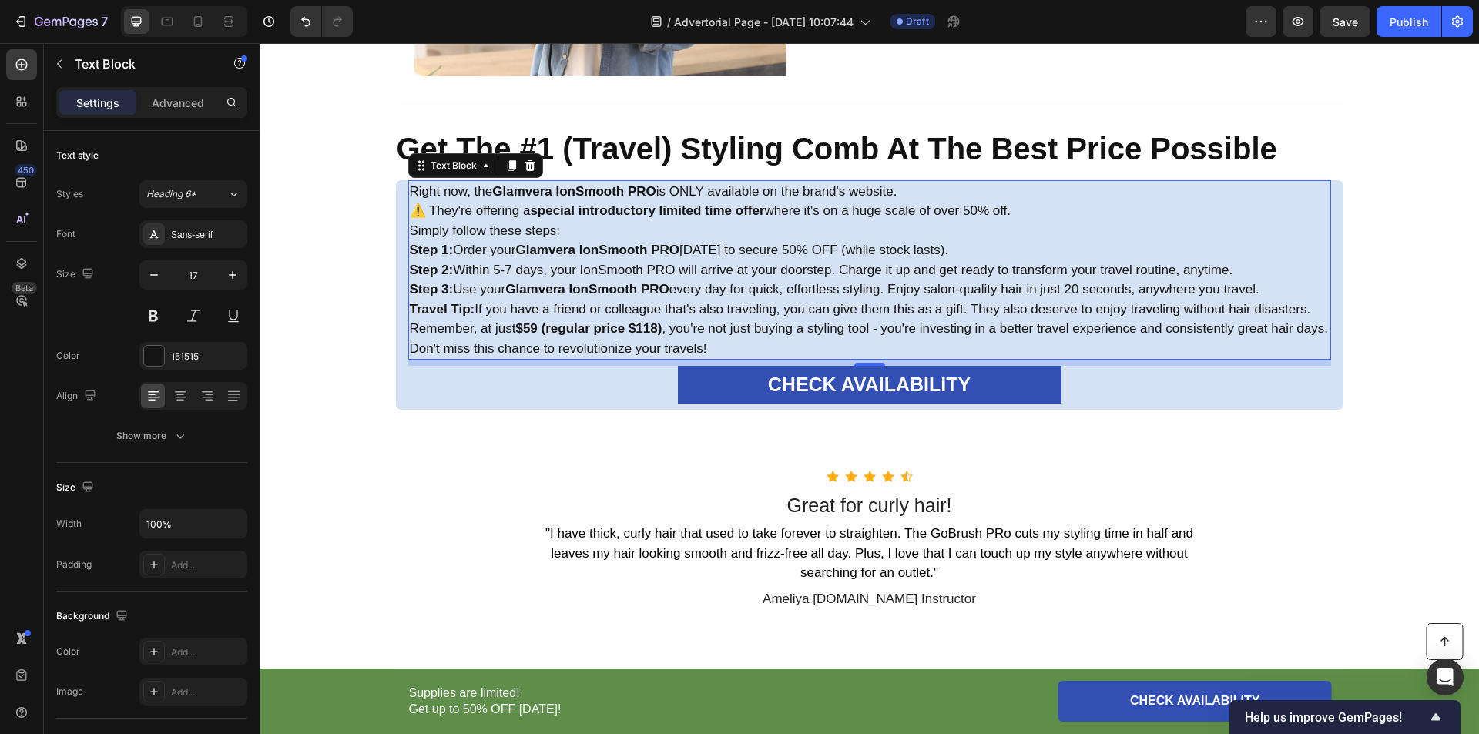
click at [912, 186] on p "Right now, the Glamvera IonSmooth PRO is ONLY available on the brand's website." at bounding box center [870, 192] width 920 height 20
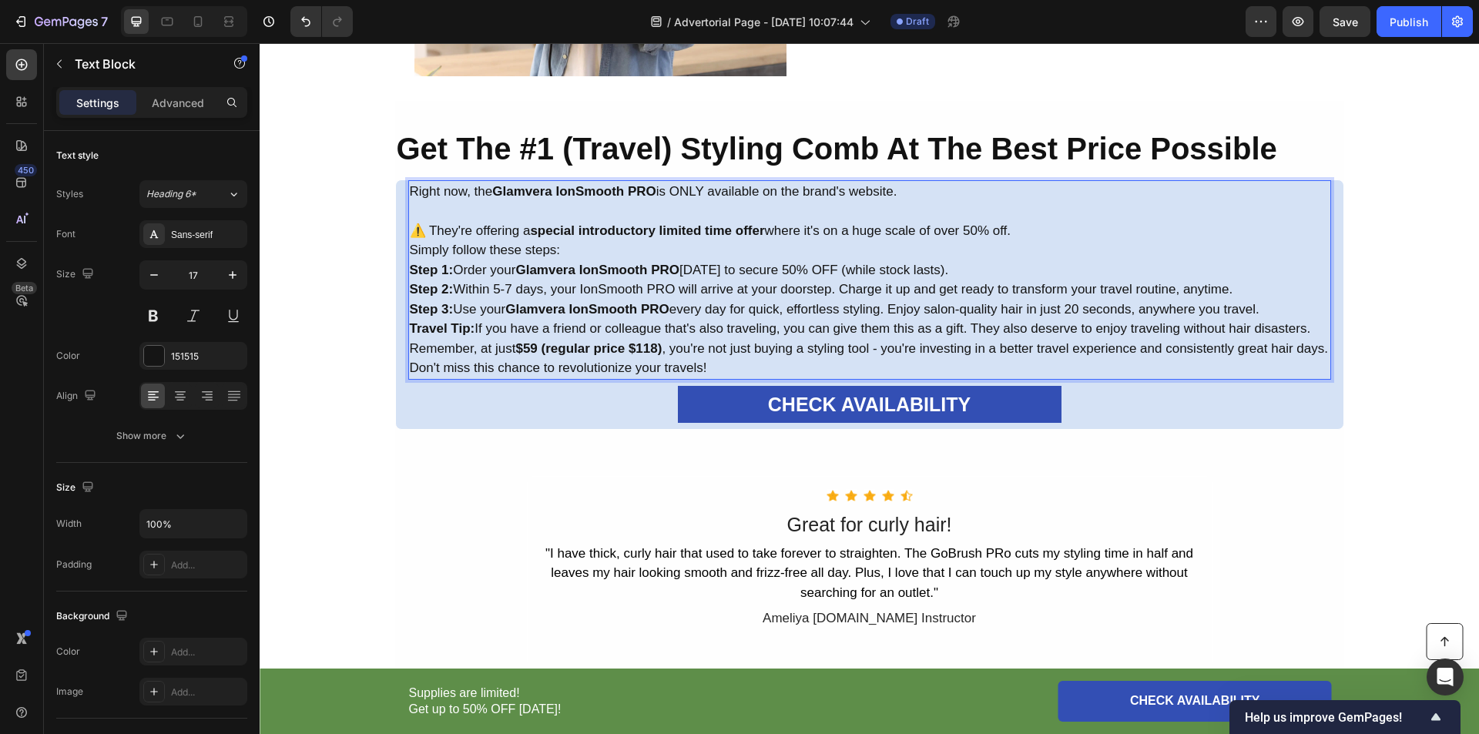
click at [1028, 229] on p "⚠️ They're offering a special introductory limited time offer where it's on a h…" at bounding box center [870, 231] width 920 height 20
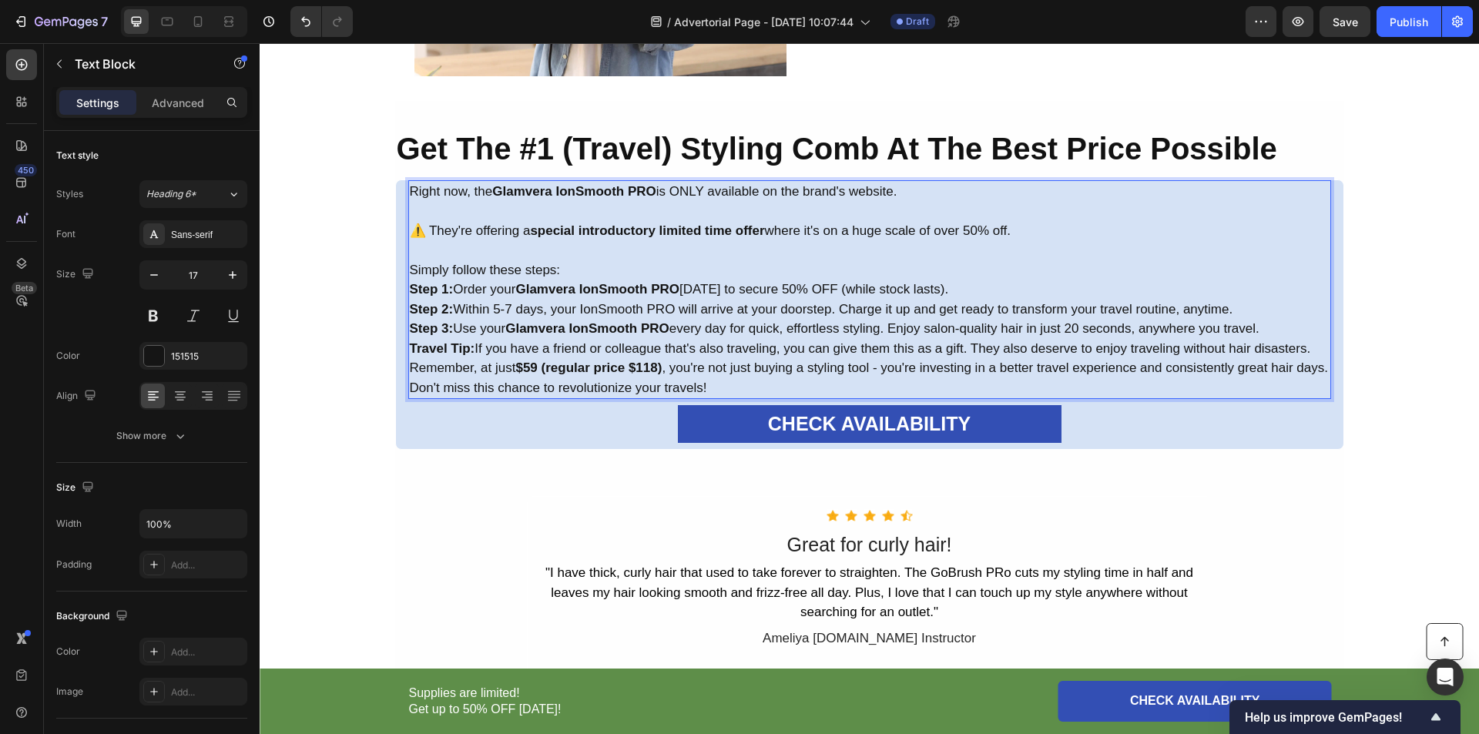
click at [610, 269] on p "Simply follow these steps:" at bounding box center [870, 270] width 920 height 20
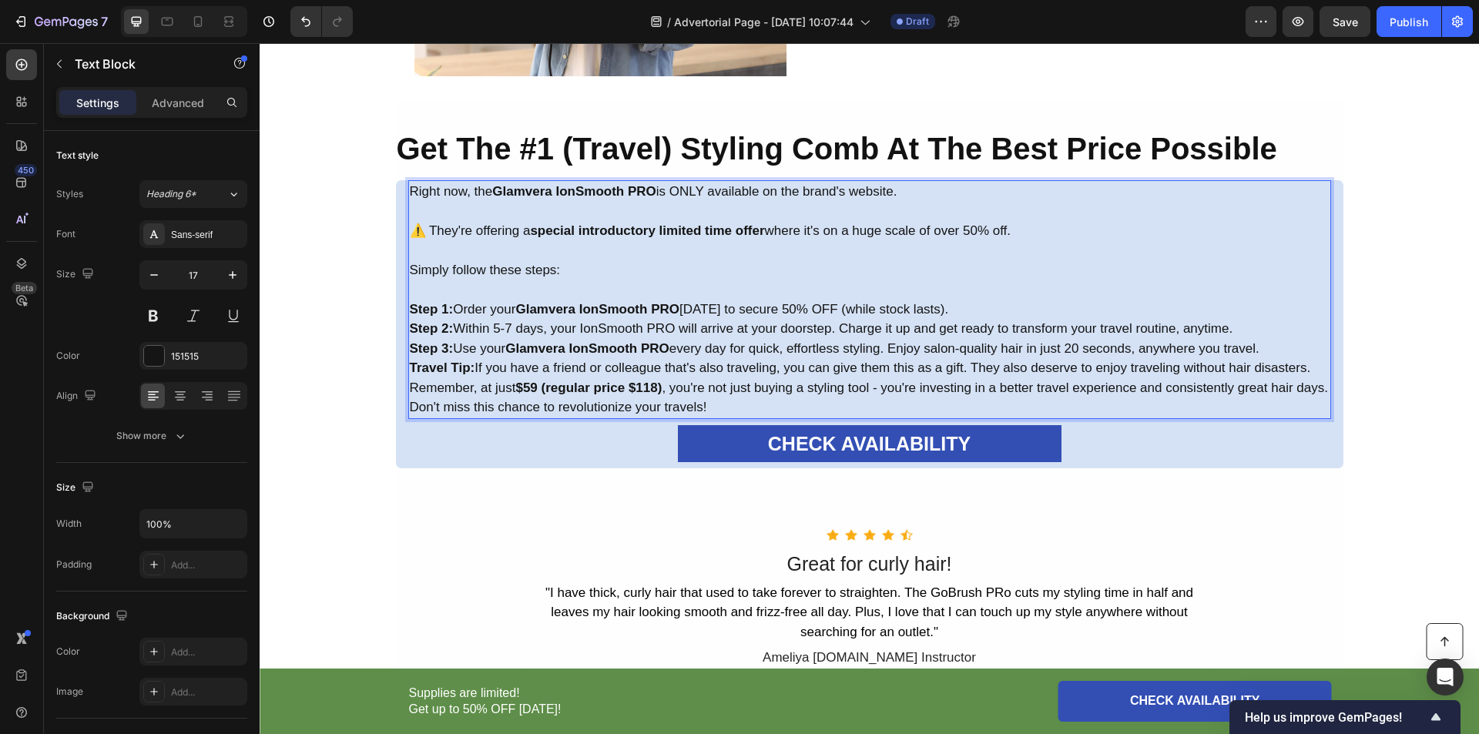
click at [961, 307] on p "Step 1: Order your Glamvera IonSmooth PRO today to secure 50% OFF (while stock …" at bounding box center [870, 310] width 920 height 20
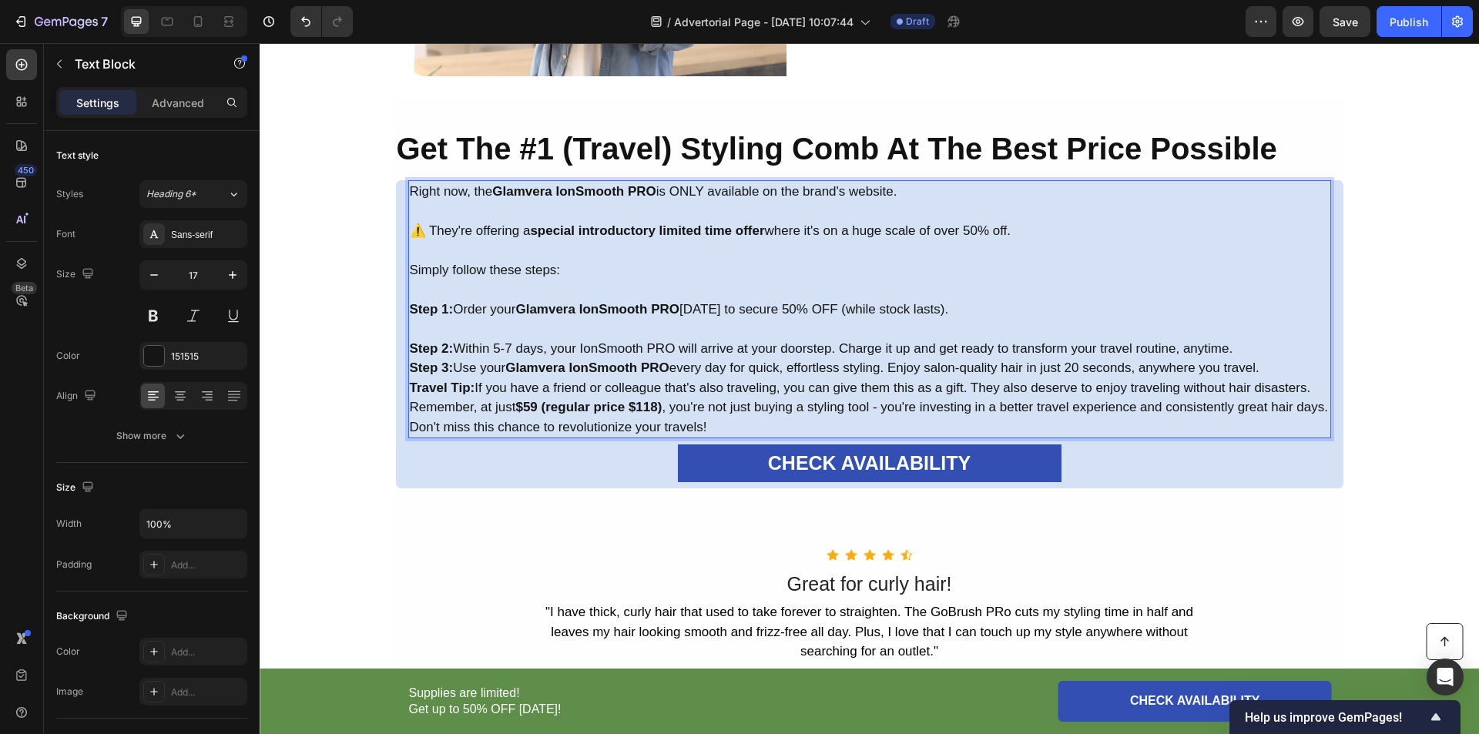
click at [1243, 349] on p "Step 2: Within 5-7 days, your IonSmooth PRO will arrive at your doorstep. Charg…" at bounding box center [870, 349] width 920 height 20
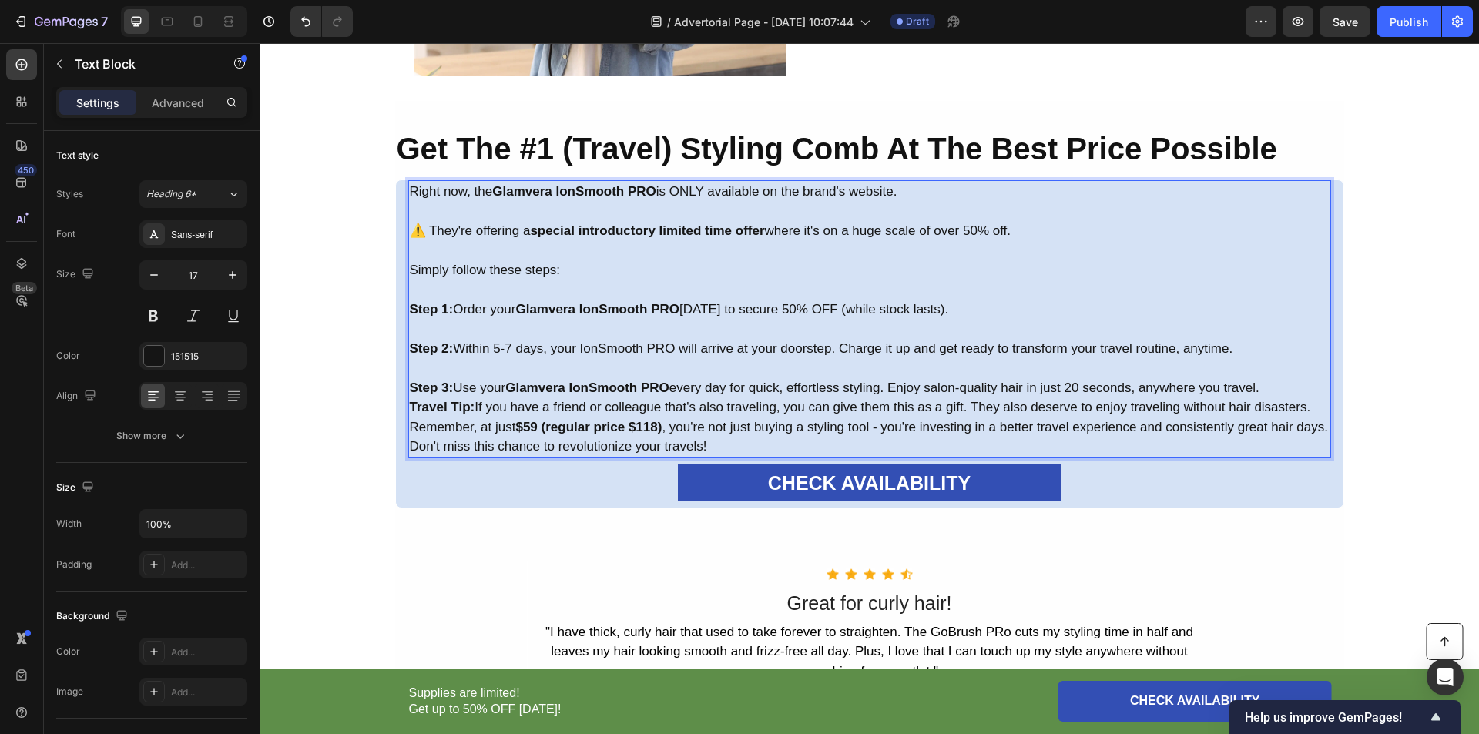
click at [1276, 388] on p "Step 3: Use your Glamvera IonSmooth PRO every day for quick, effortless styling…" at bounding box center [870, 388] width 920 height 20
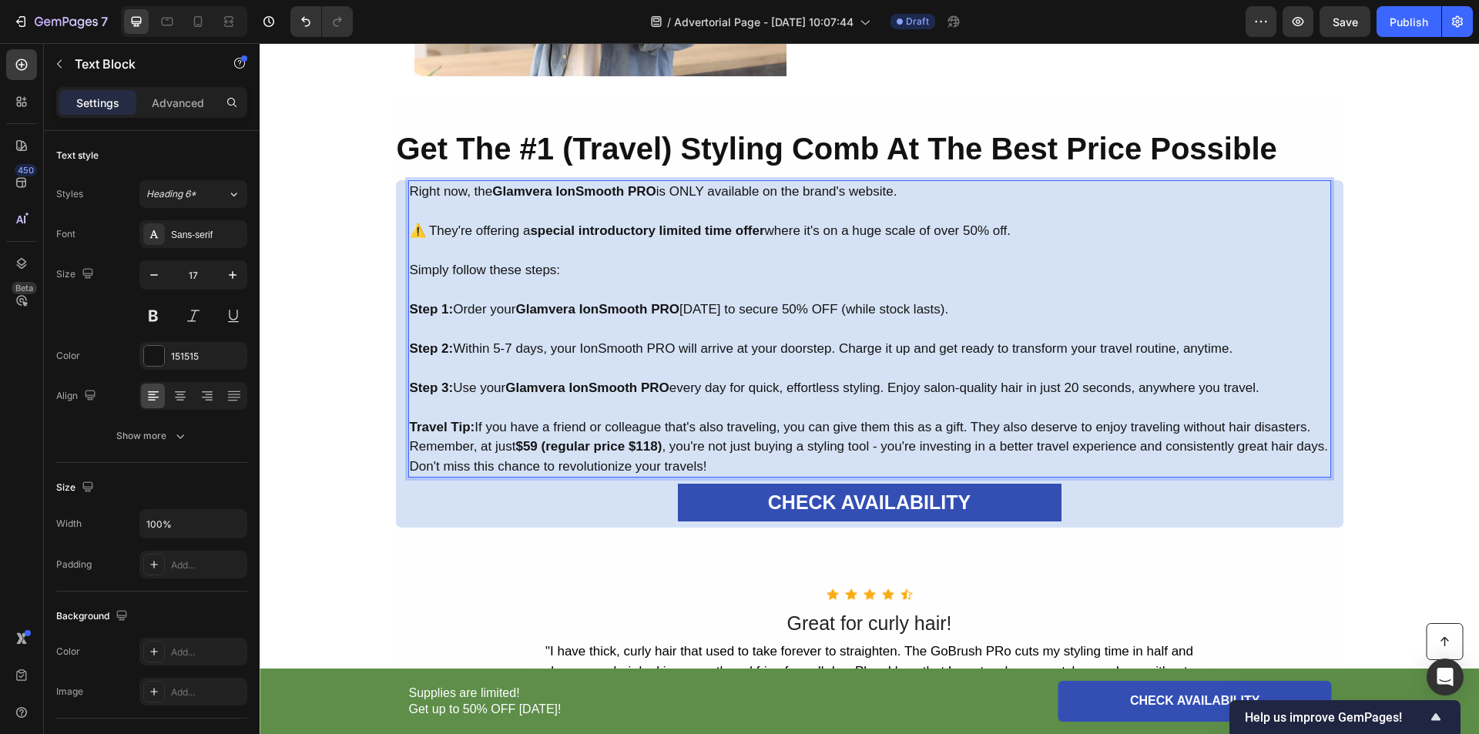
click at [1308, 430] on p "Travel Tip: If you have a friend or colleague that's also traveling, you can gi…" at bounding box center [870, 428] width 920 height 20
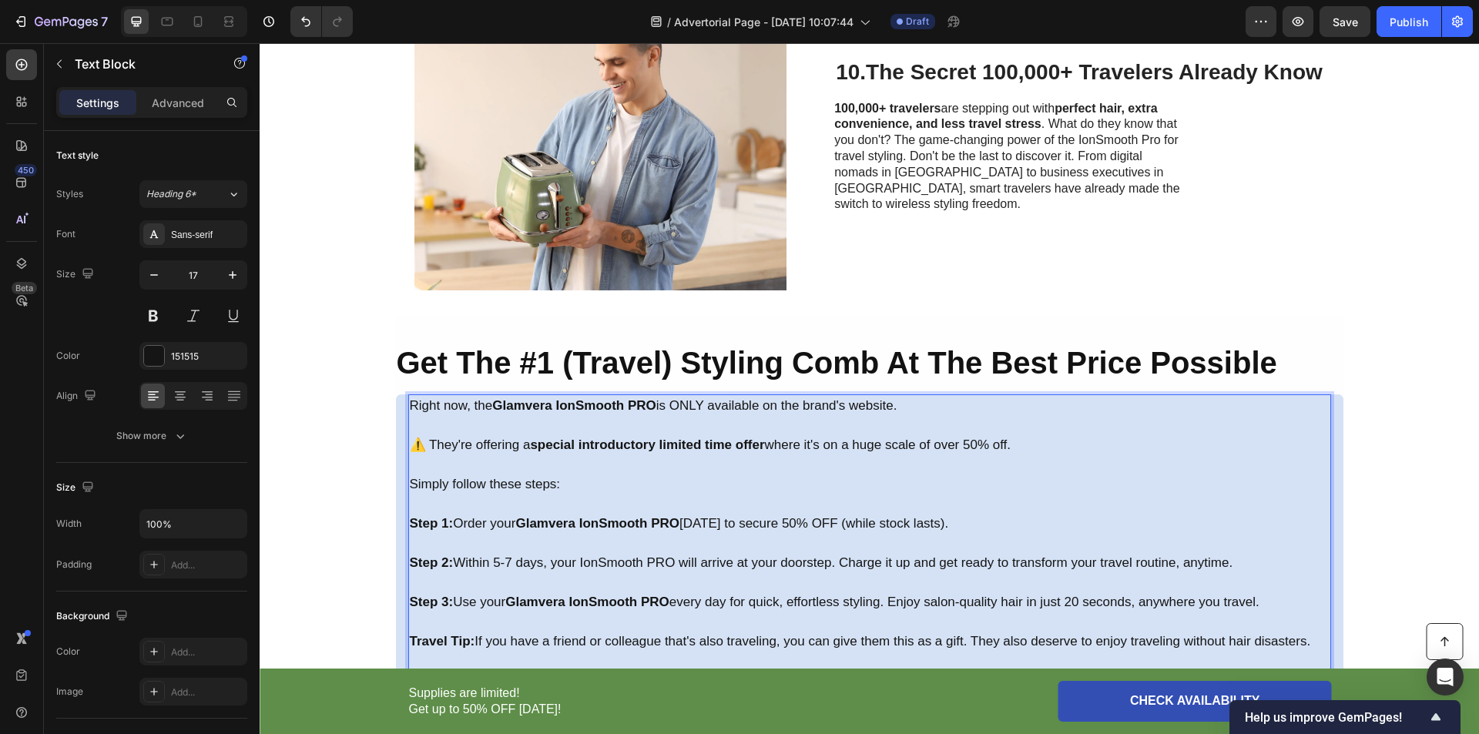
scroll to position [4414, 0]
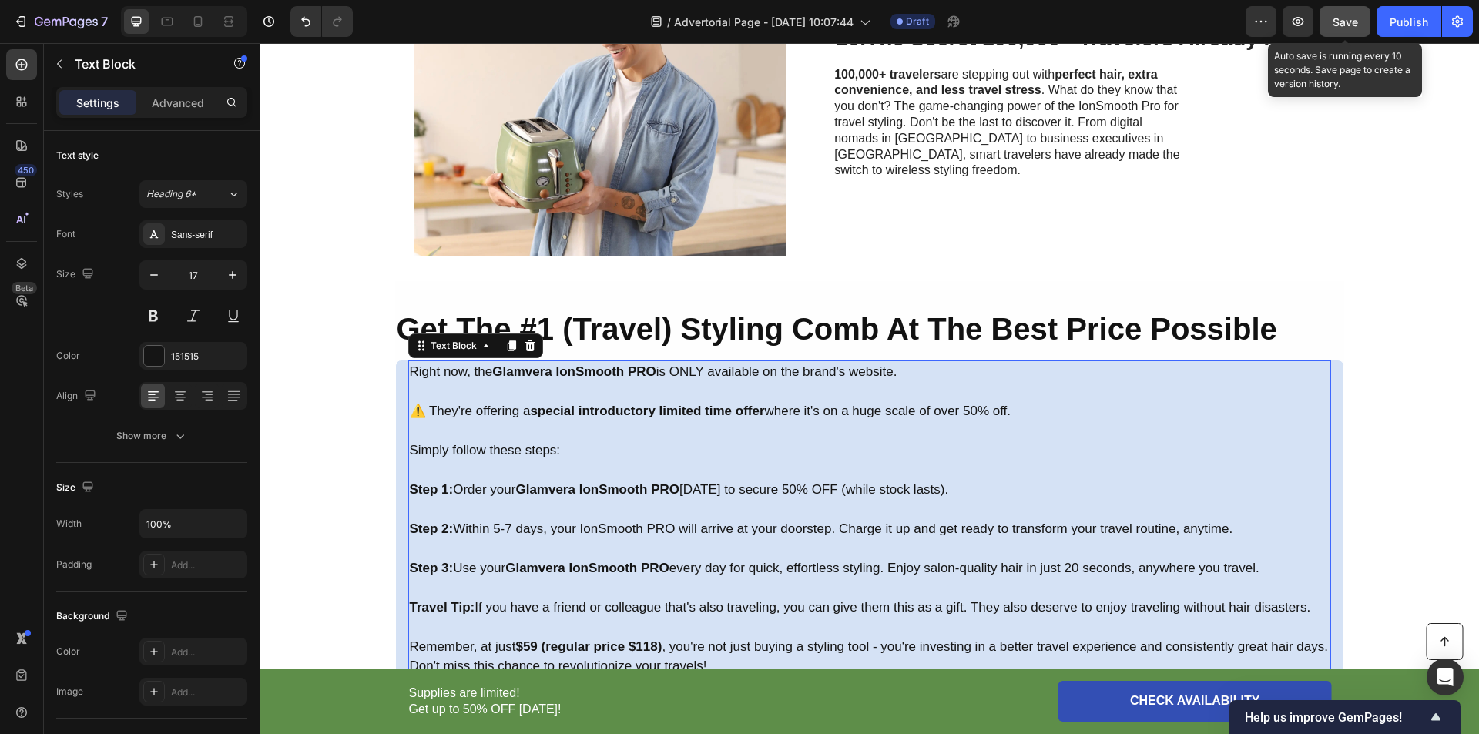
click at [1330, 22] on button "Save" at bounding box center [1345, 21] width 51 height 31
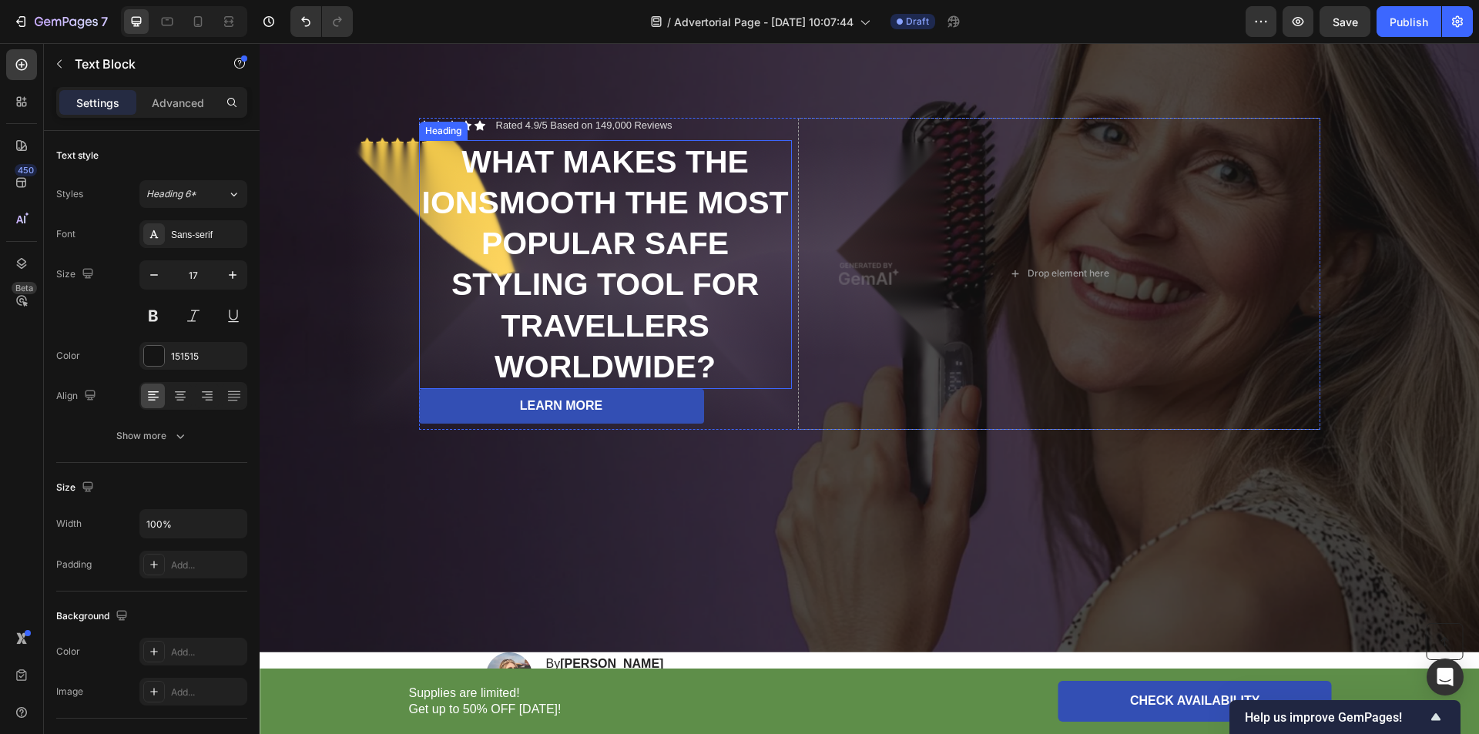
scroll to position [0, 0]
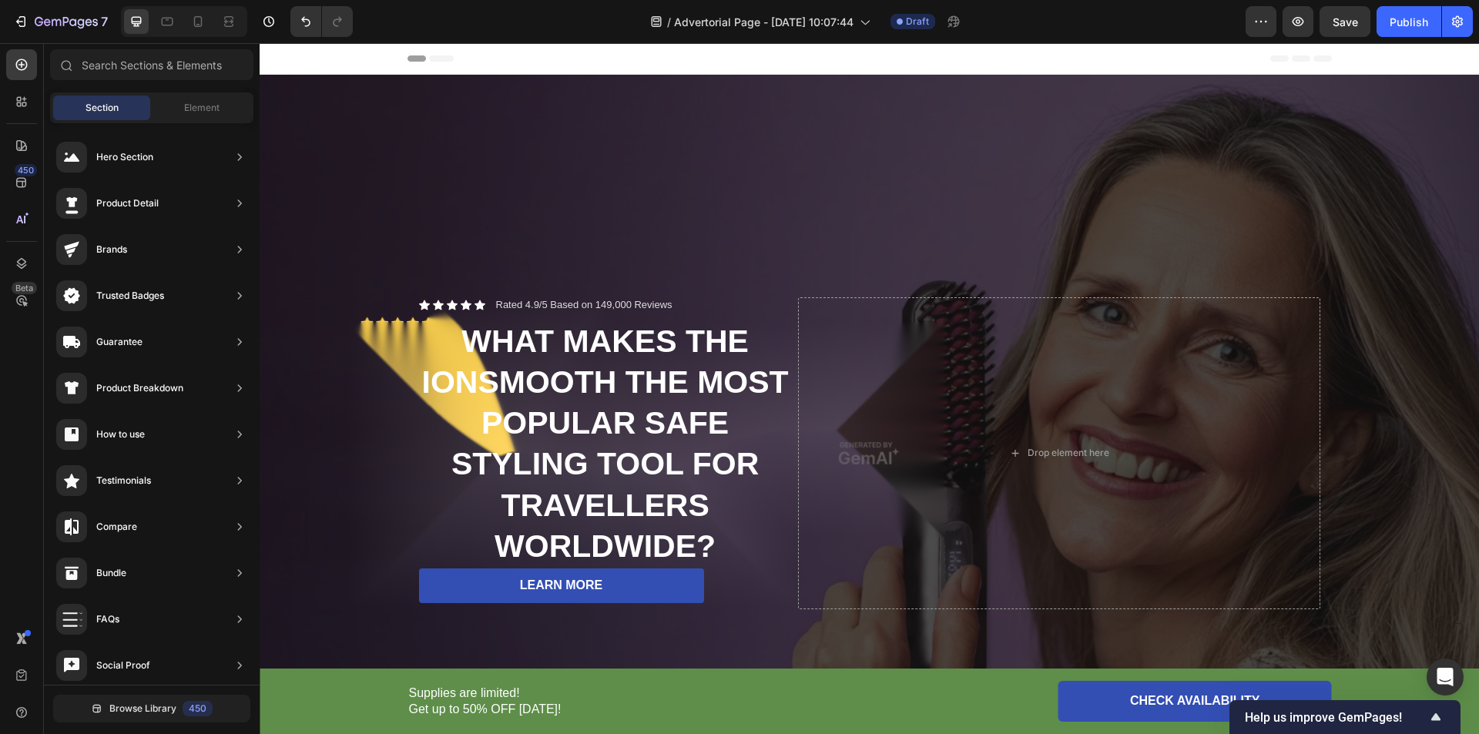
click at [595, 67] on div "Header" at bounding box center [870, 58] width 924 height 31
click at [601, 62] on div "Header" at bounding box center [870, 58] width 924 height 31
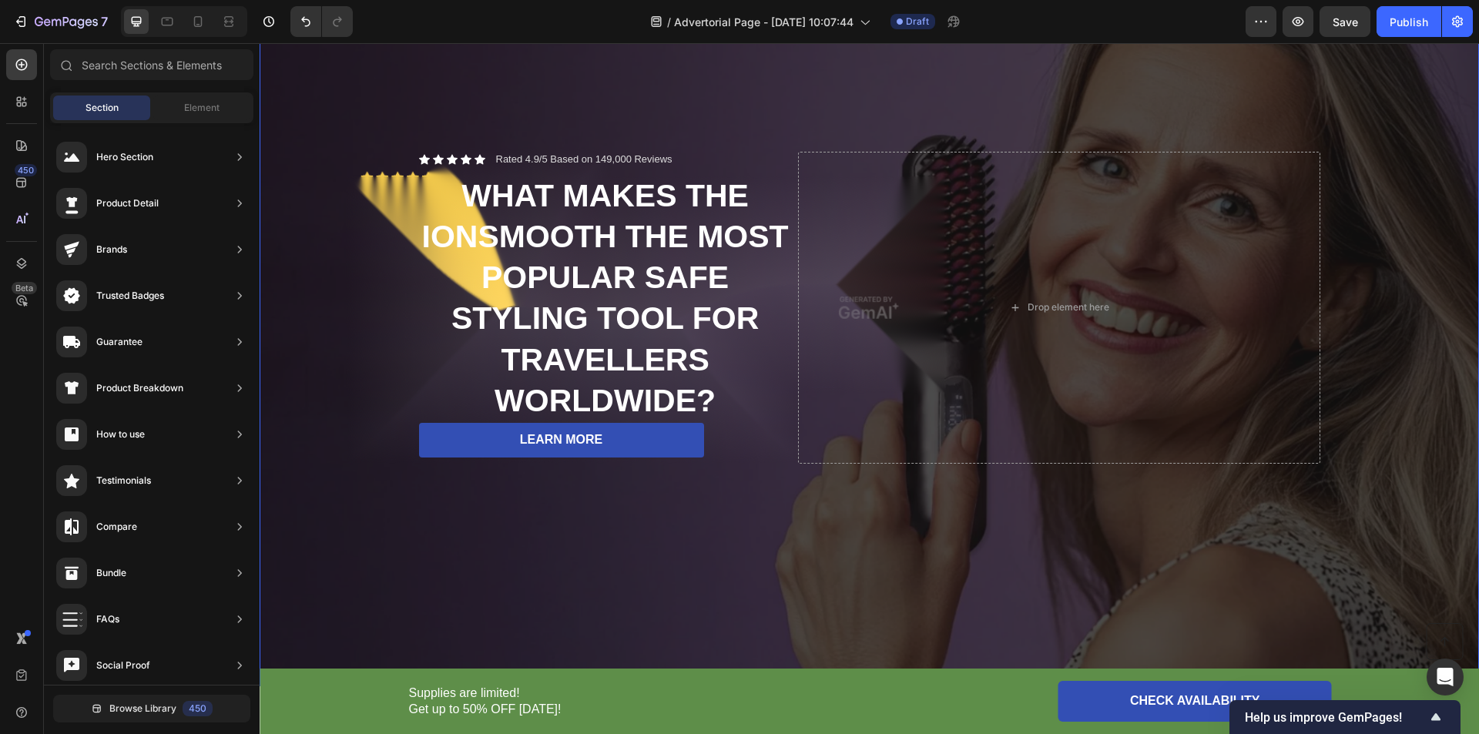
scroll to position [180, 0]
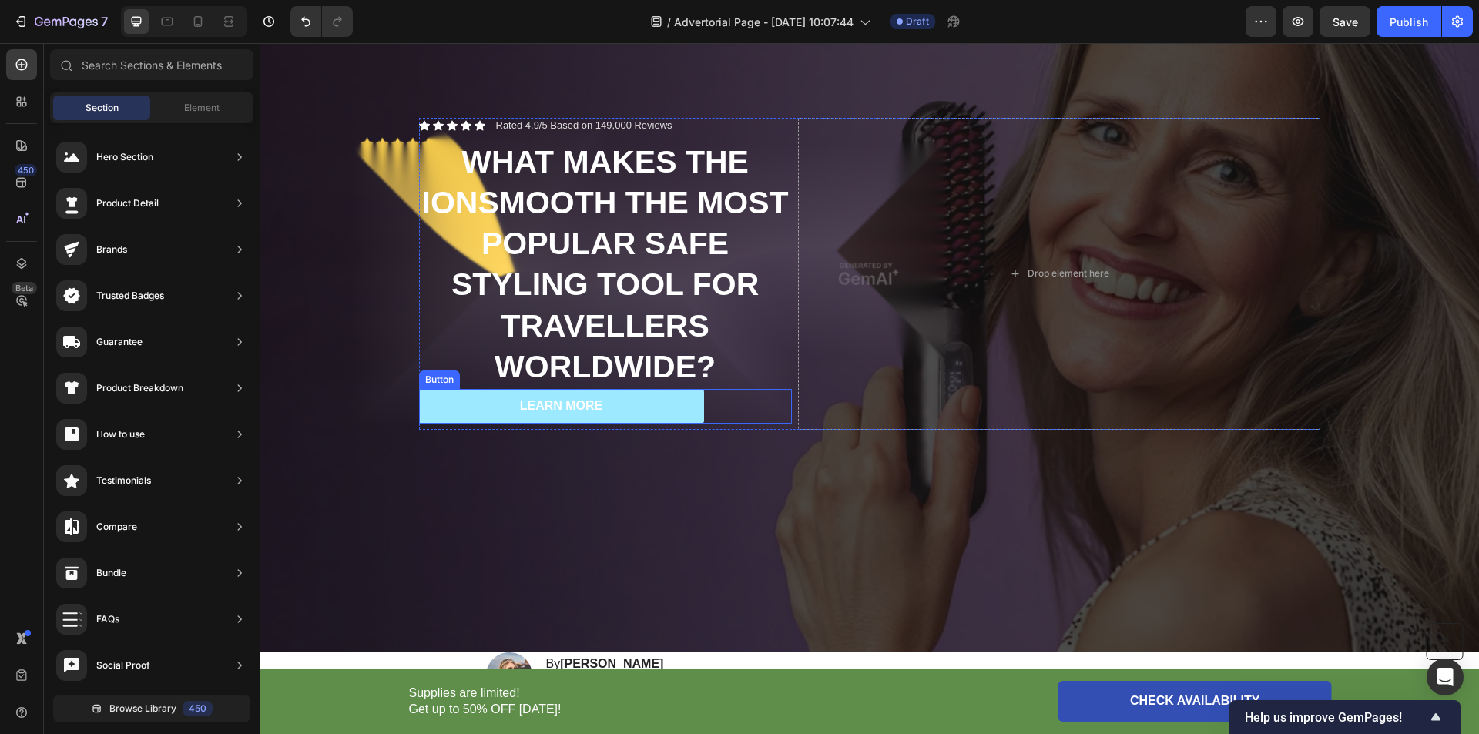
click at [673, 404] on button "LEARN MORE" at bounding box center [561, 406] width 285 height 35
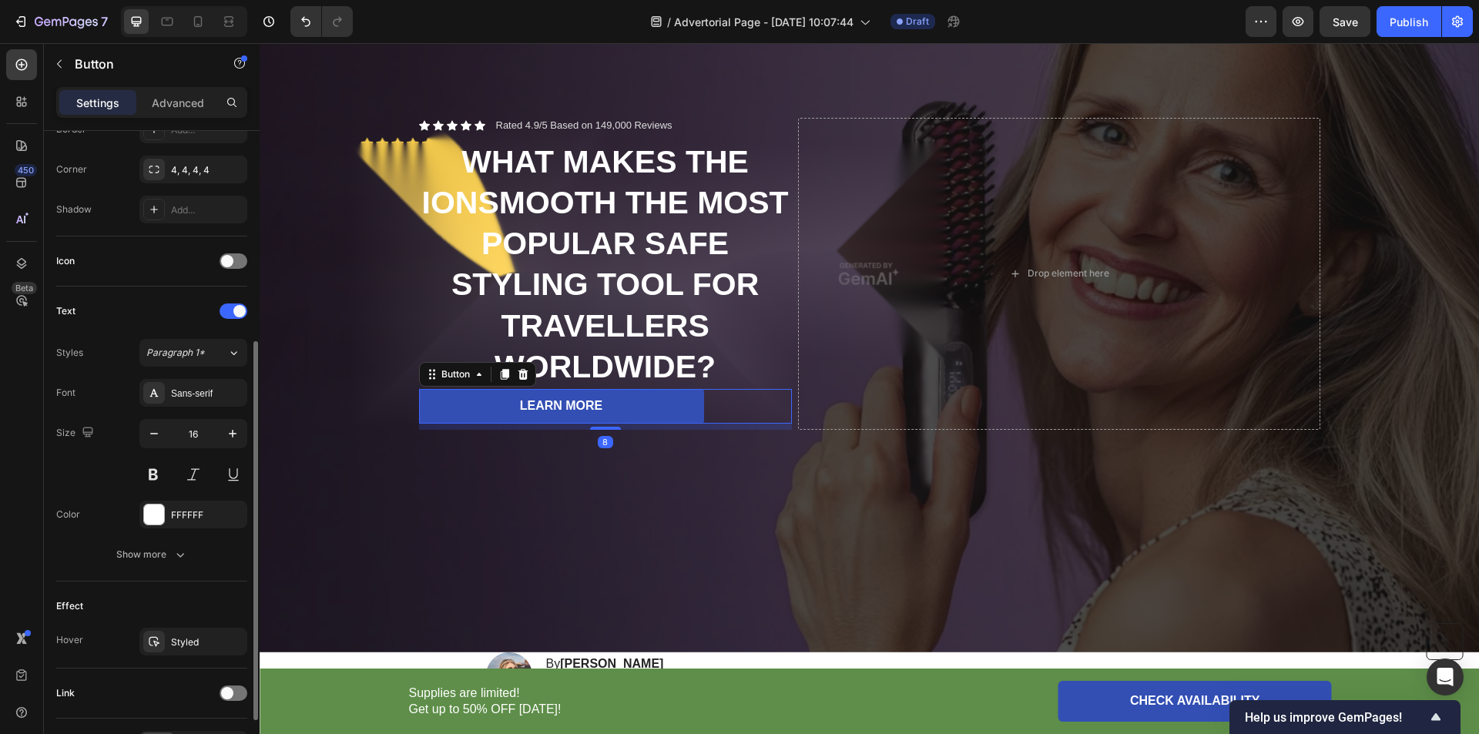
scroll to position [458, 0]
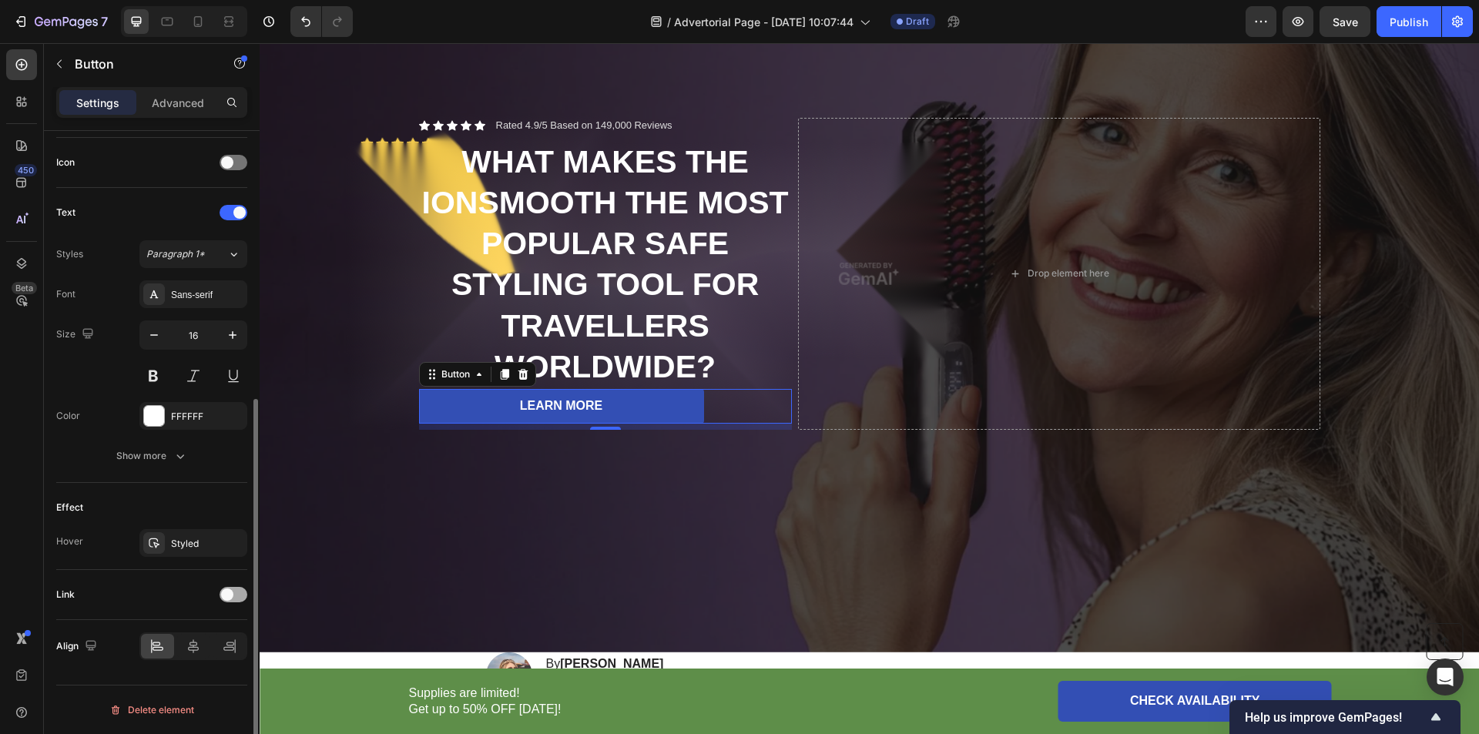
click at [227, 596] on span at bounding box center [227, 595] width 12 height 12
click at [188, 637] on span "Open page" at bounding box center [169, 633] width 47 height 12
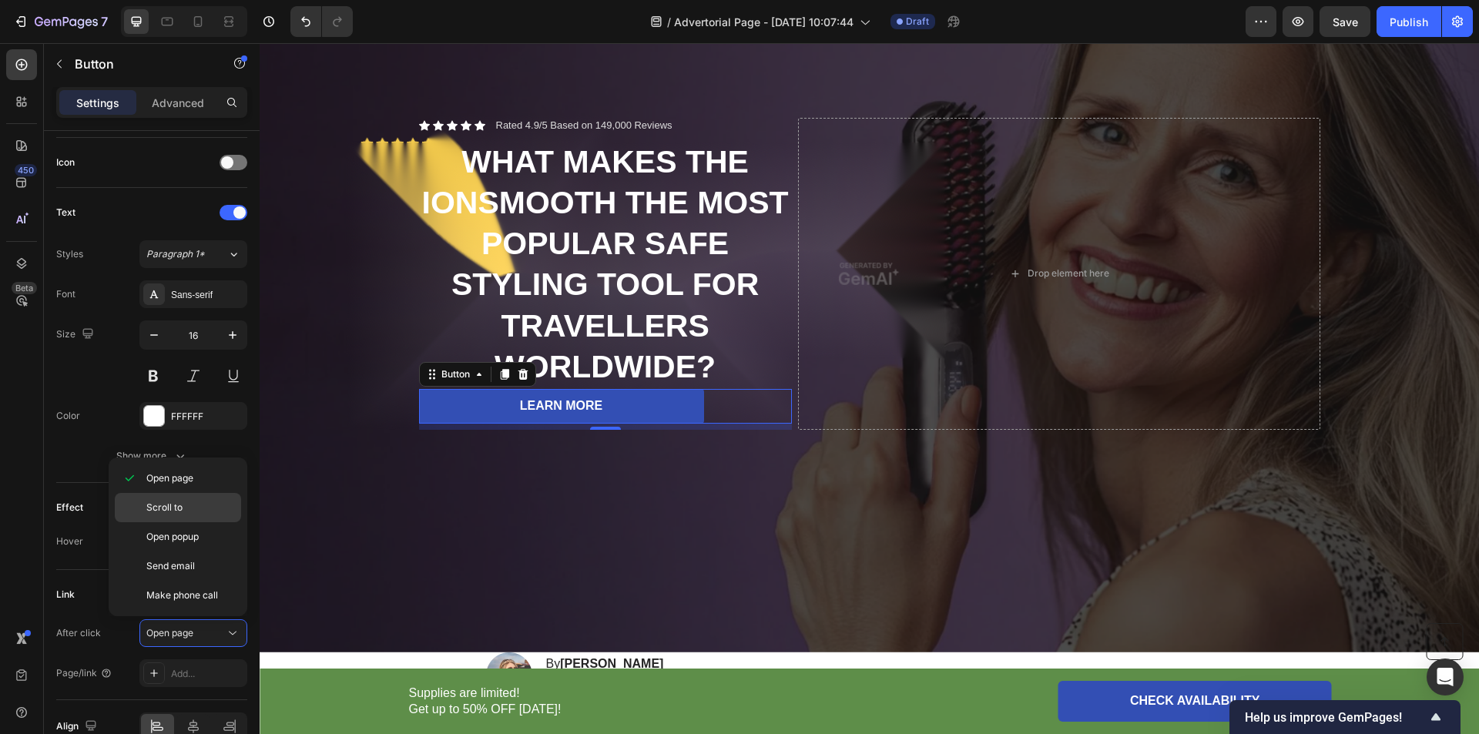
click at [190, 509] on p "Scroll to" at bounding box center [190, 508] width 88 height 14
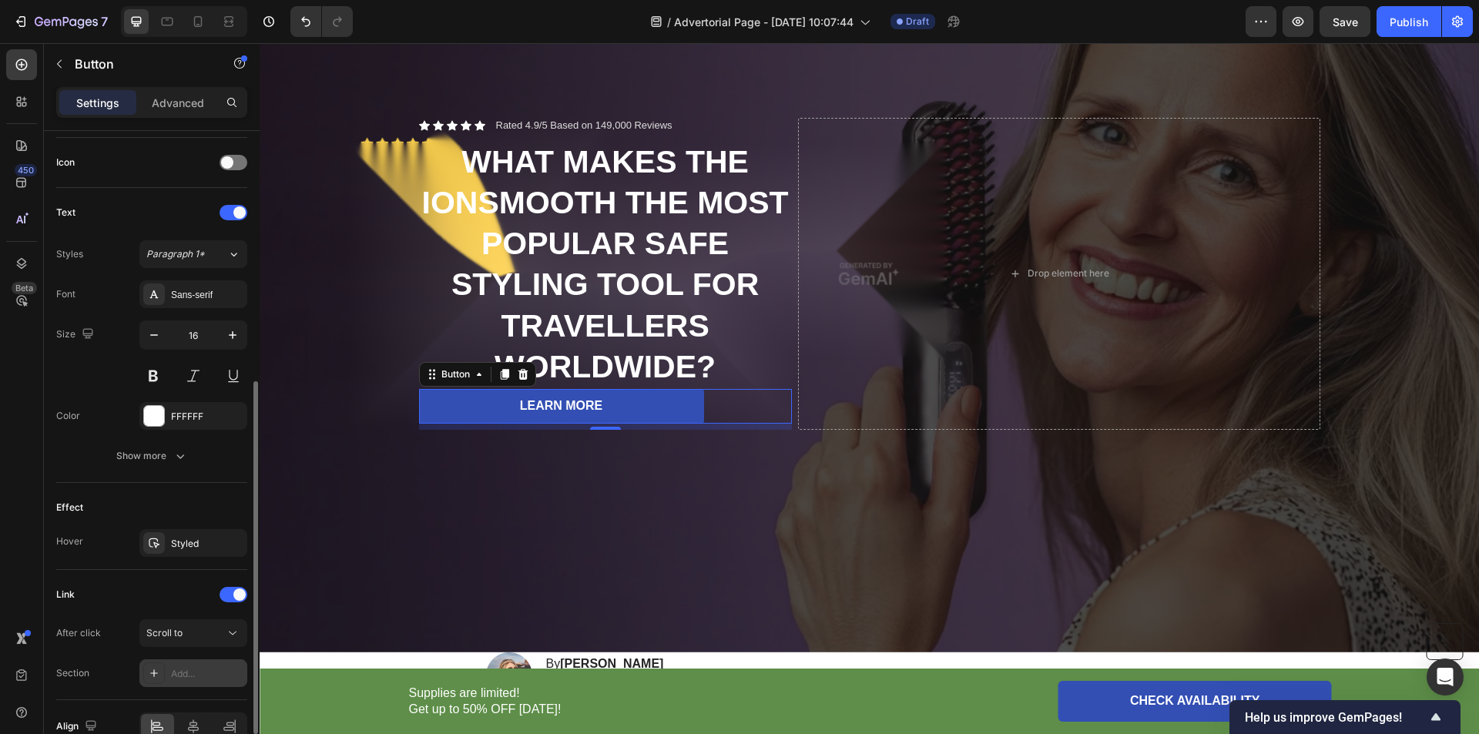
click at [182, 675] on div "Add..." at bounding box center [207, 674] width 72 height 14
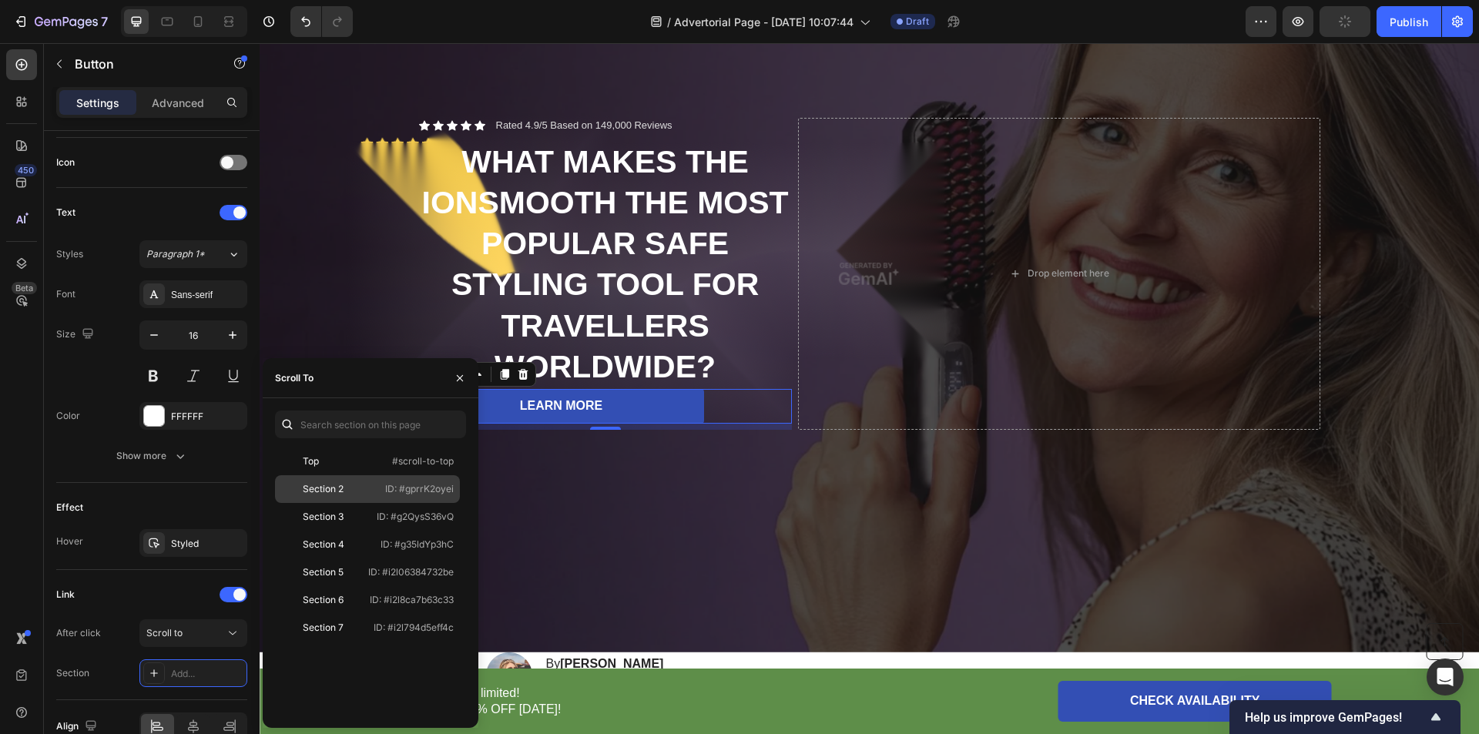
click at [398, 490] on p "ID: #gprrK2oyei" at bounding box center [419, 489] width 69 height 14
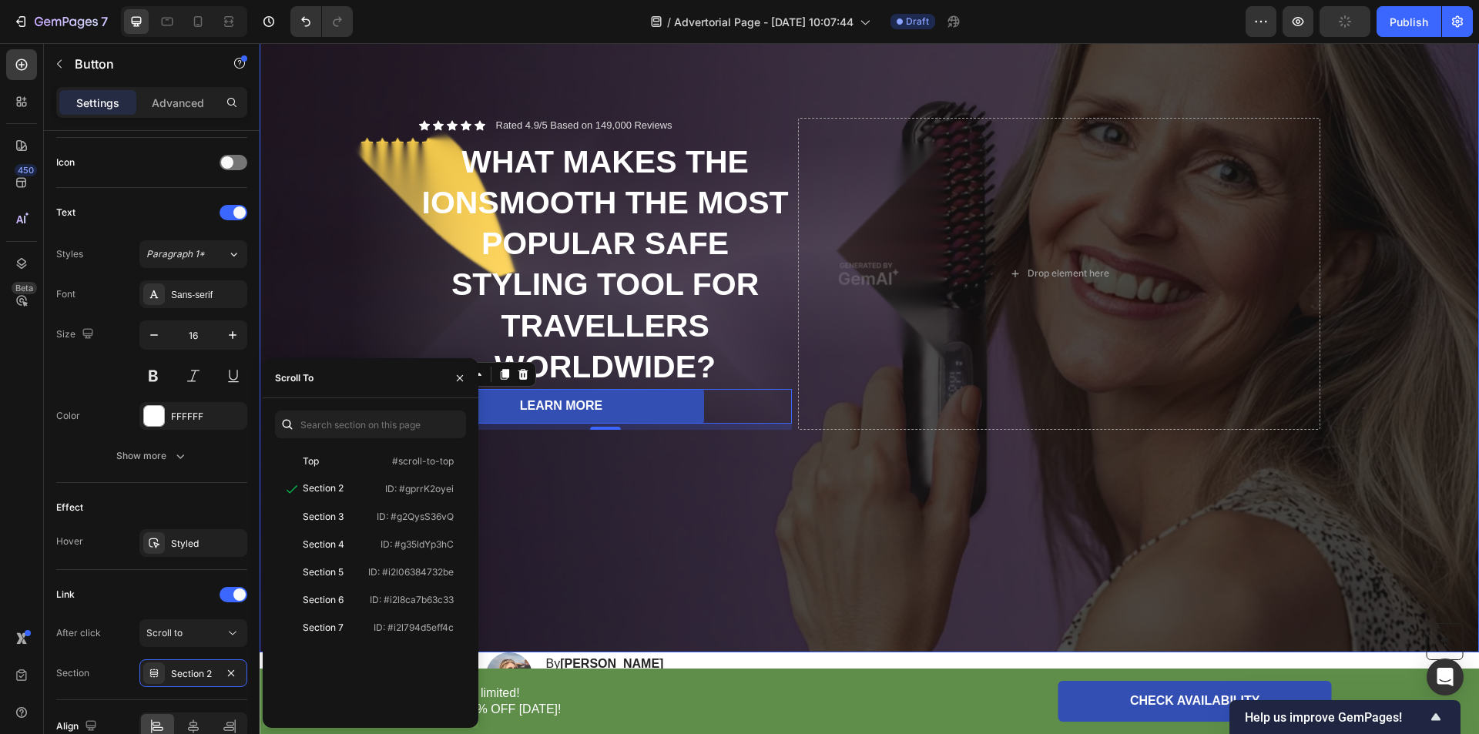
click at [645, 563] on div "Background Image" at bounding box center [870, 273] width 1220 height 757
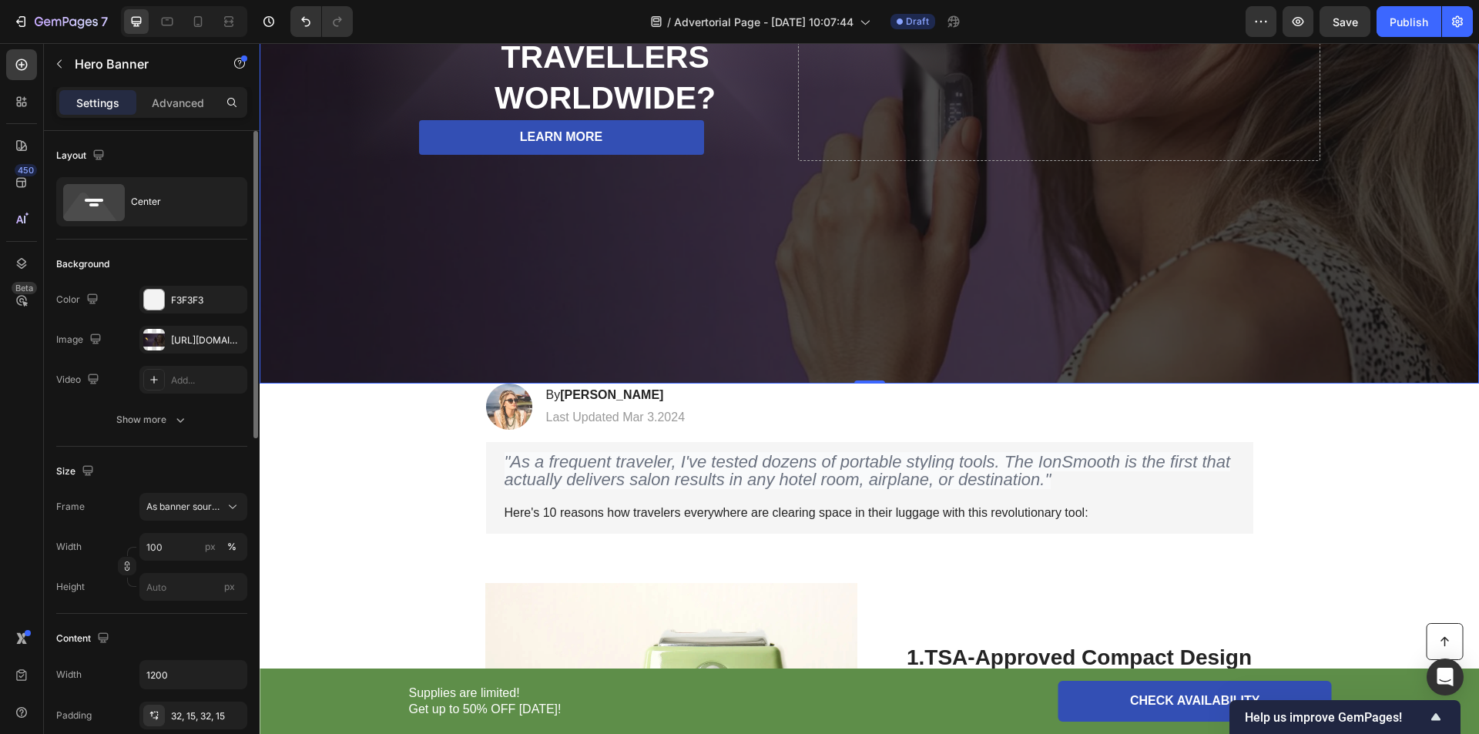
scroll to position [539, 0]
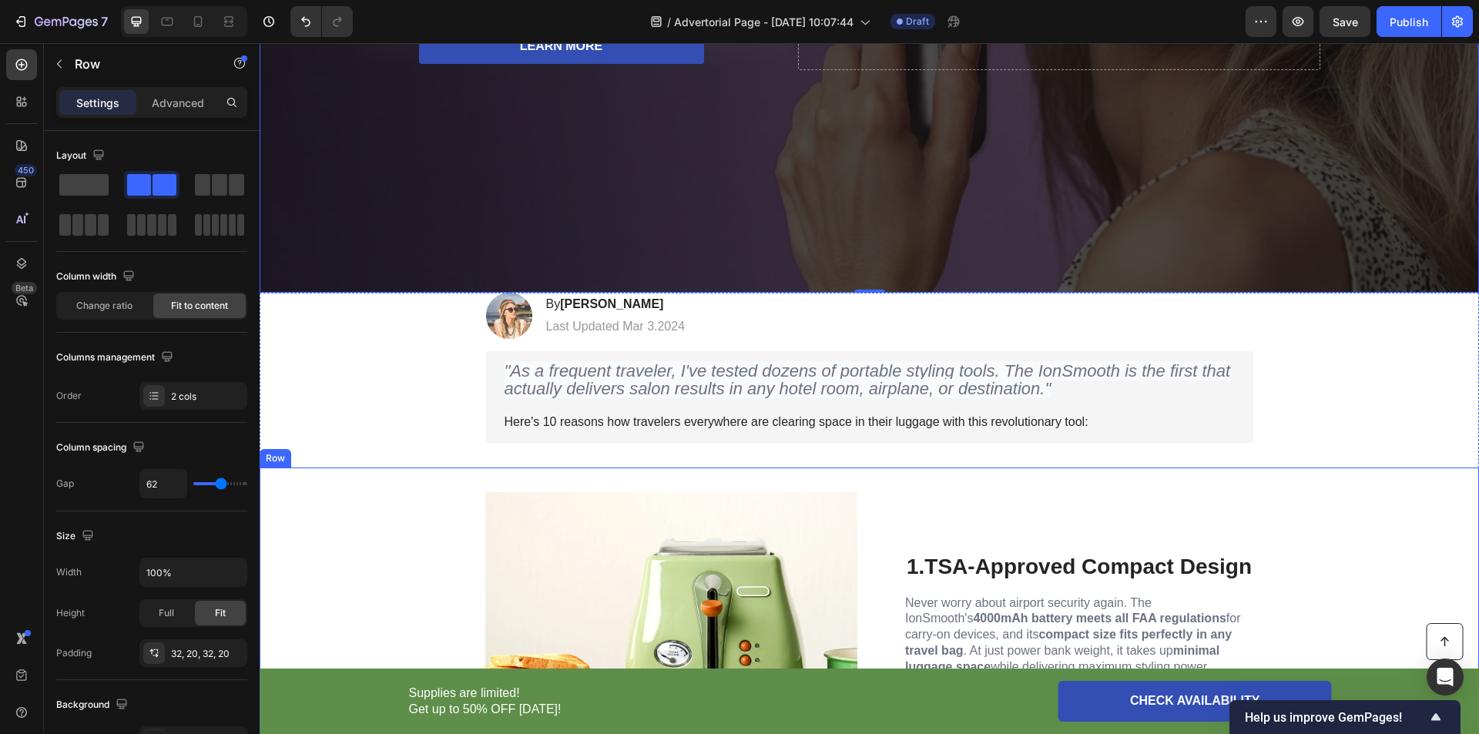
click at [354, 498] on div "Image 1. TSA-Approved Compact Design Heading Never worry about airport security…" at bounding box center [870, 639] width 1220 height 342
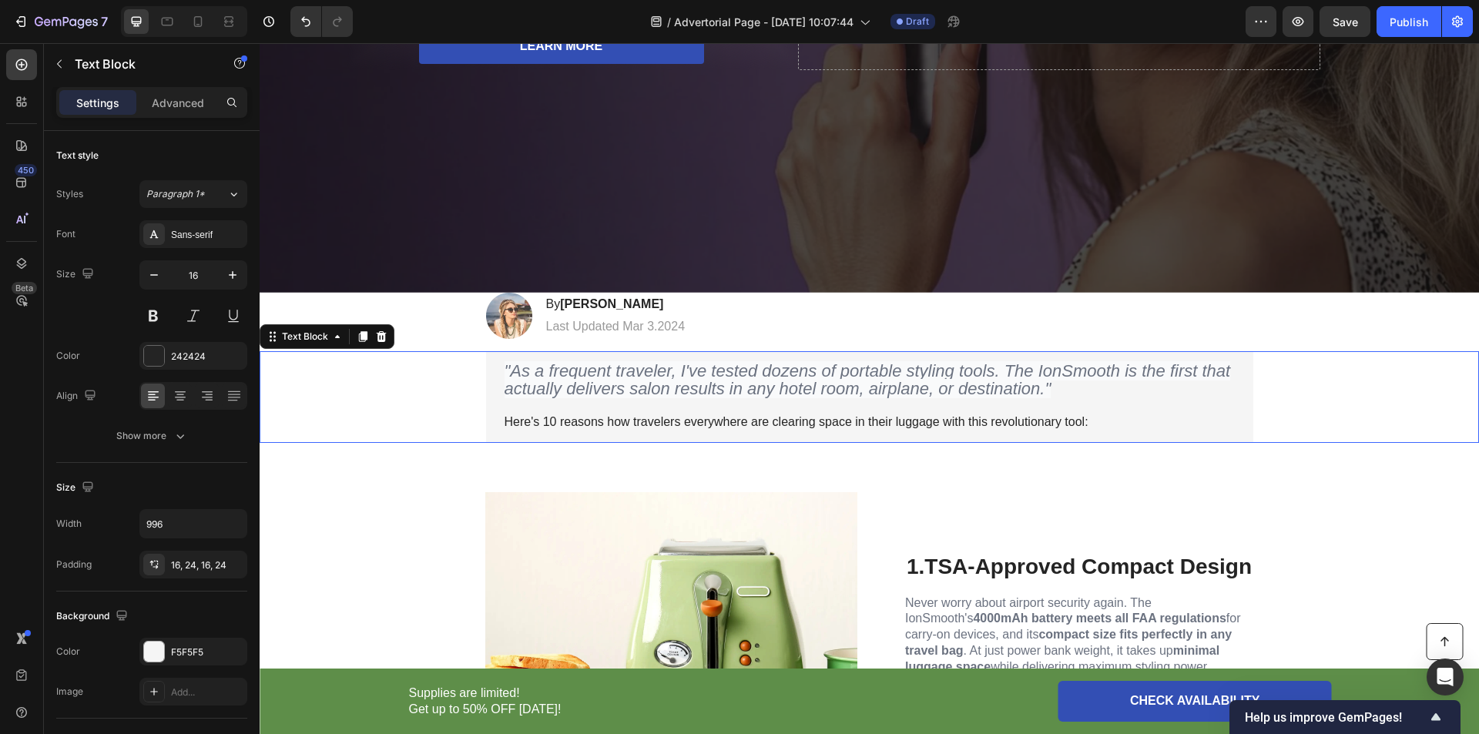
click at [395, 384] on div ""As a frequent traveler, I've tested dozens of portable styling tools. The IonS…" at bounding box center [869, 397] width 1189 height 92
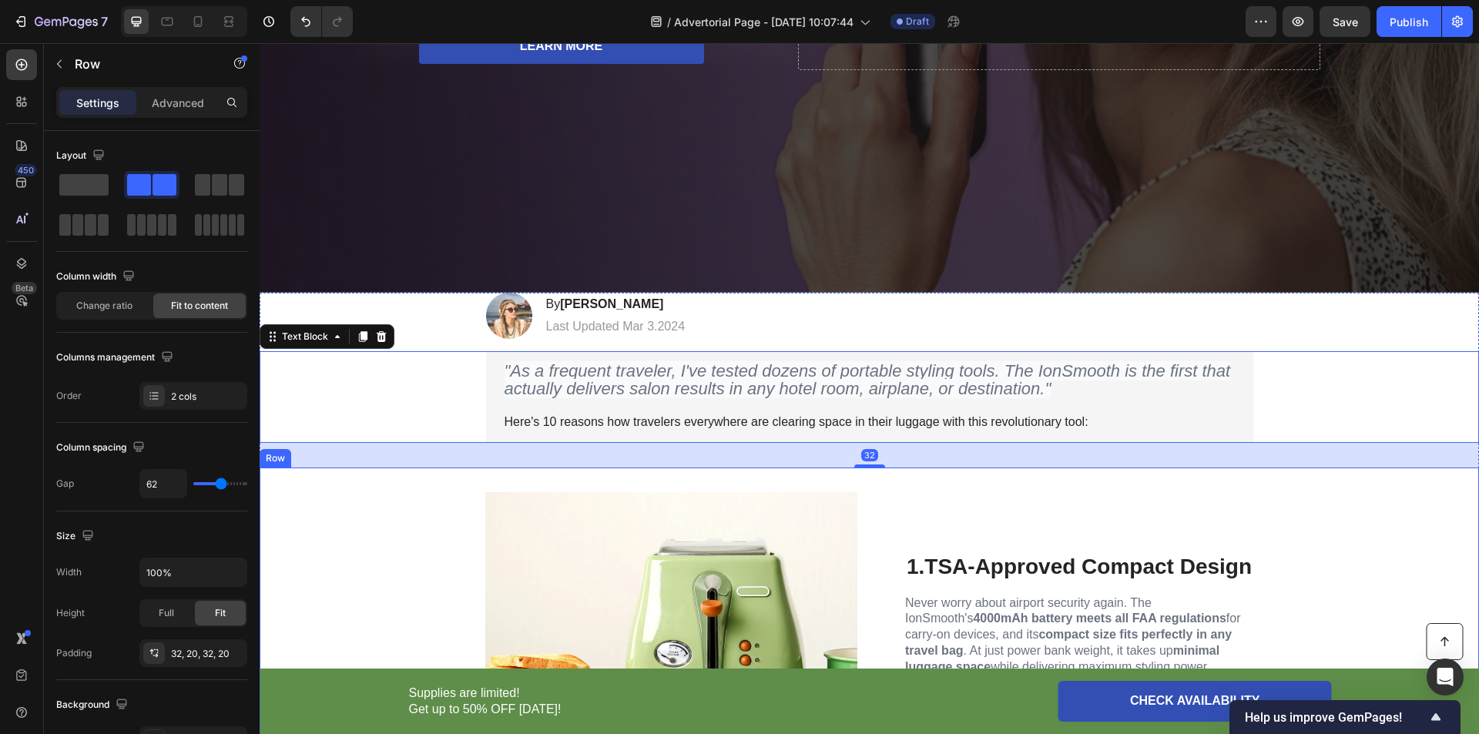
click at [384, 529] on div "Image 1. TSA-Approved Compact Design Heading Never worry about airport security…" at bounding box center [870, 639] width 1220 height 342
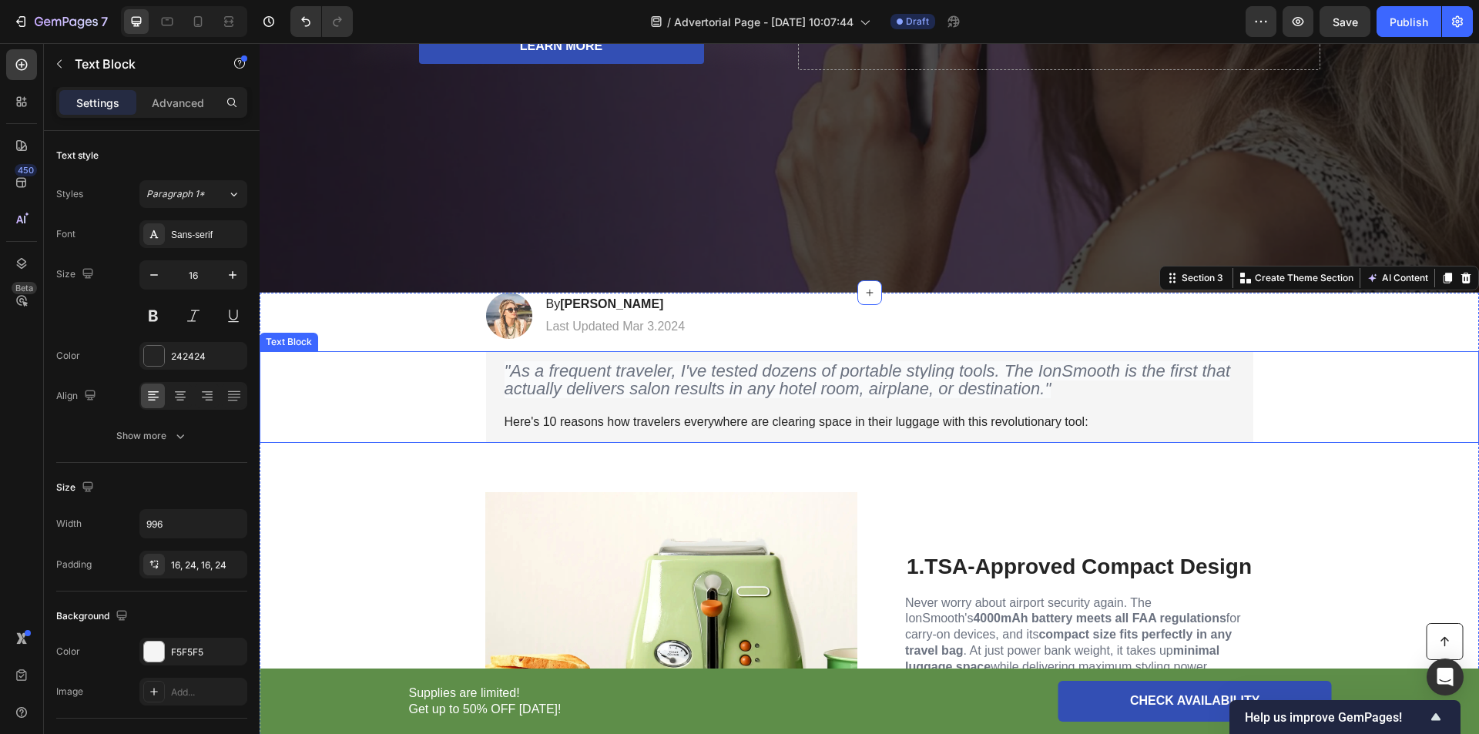
click at [370, 366] on div ""As a frequent traveler, I've tested dozens of portable styling tools. The IonS…" at bounding box center [869, 397] width 1189 height 92
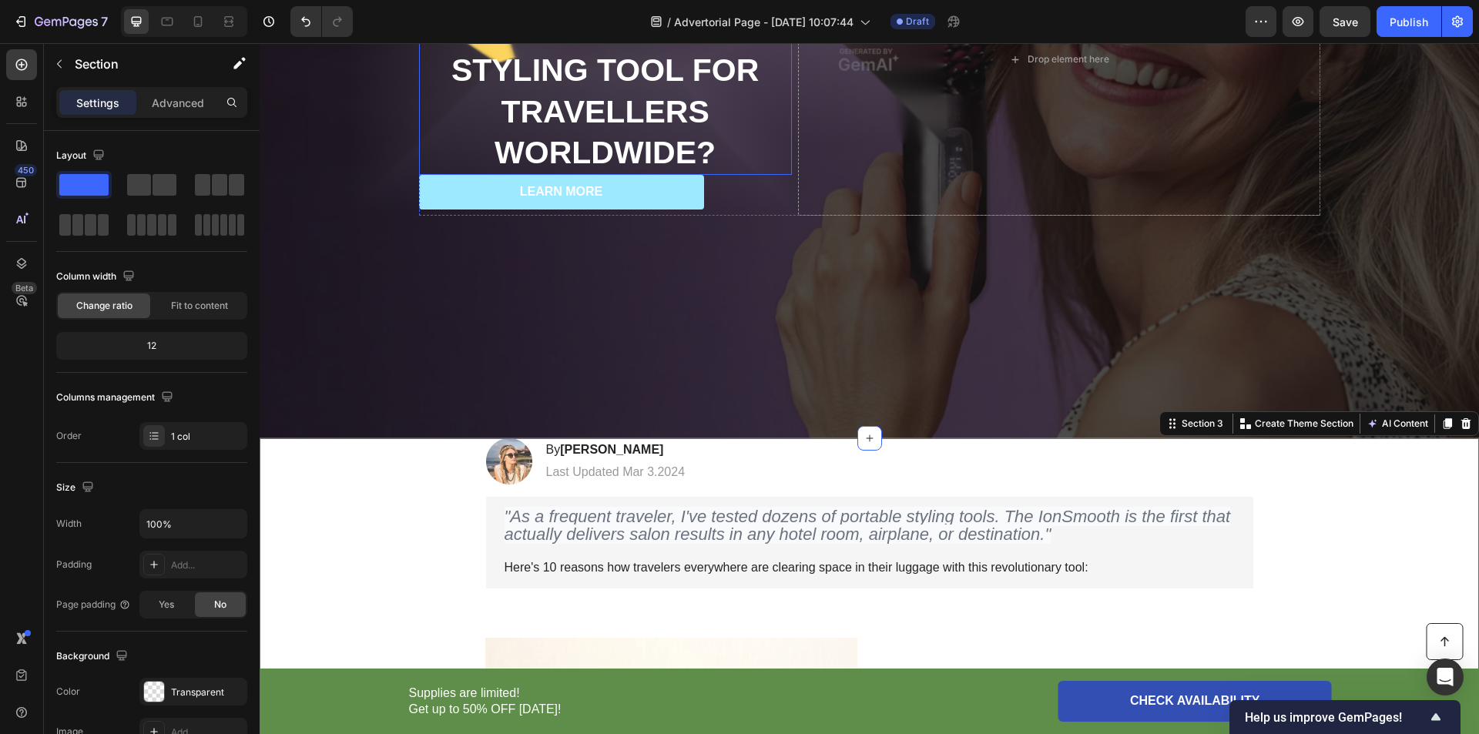
scroll to position [360, 0]
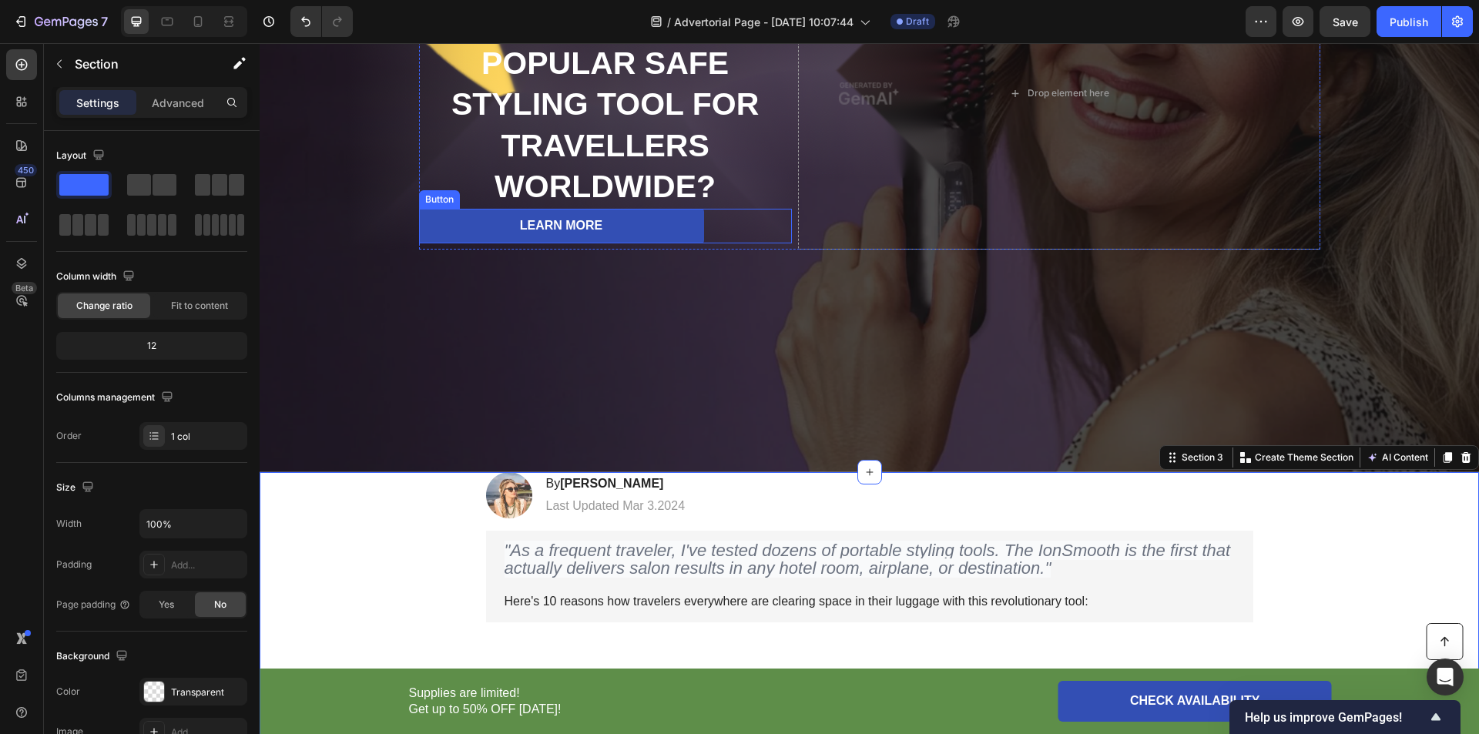
click at [710, 222] on div "LEARN MORE Button" at bounding box center [605, 226] width 373 height 35
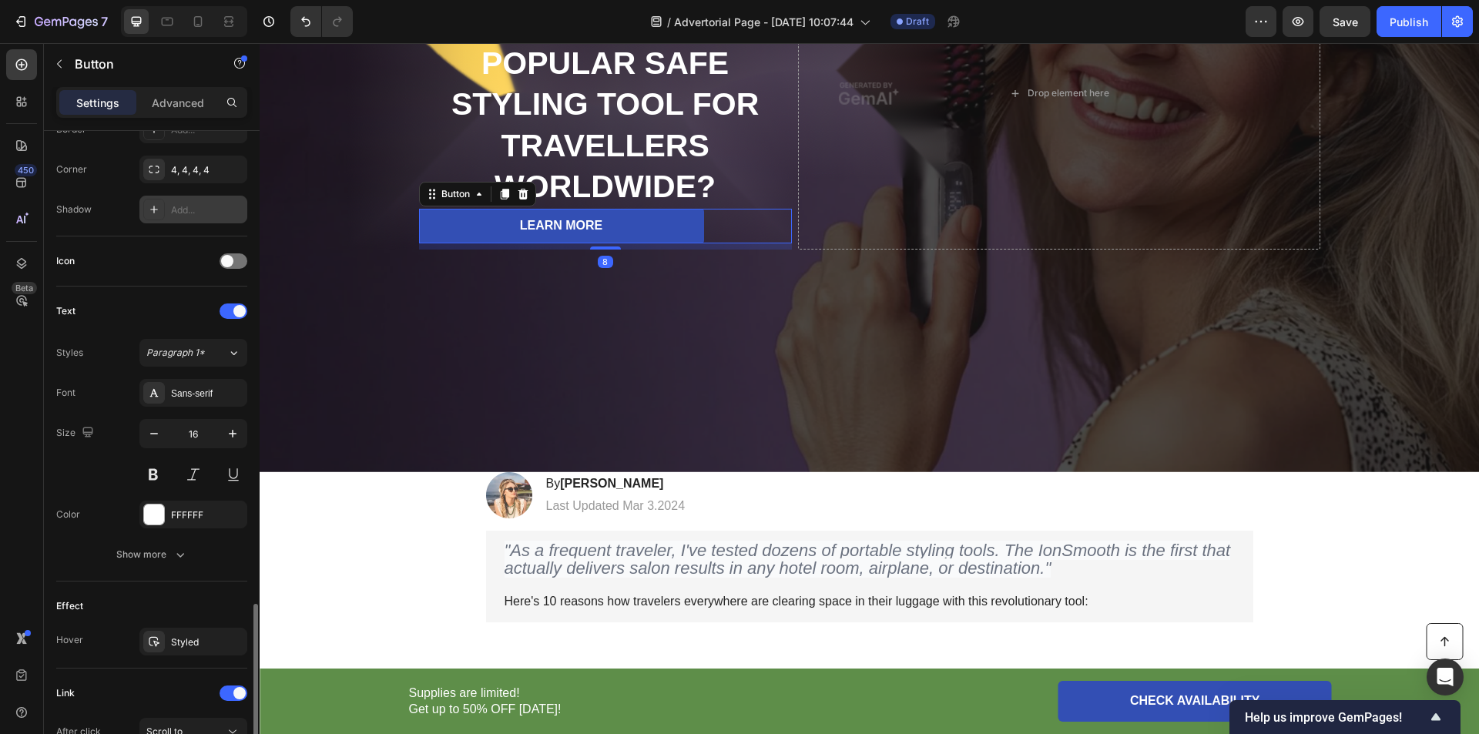
scroll to position [538, 0]
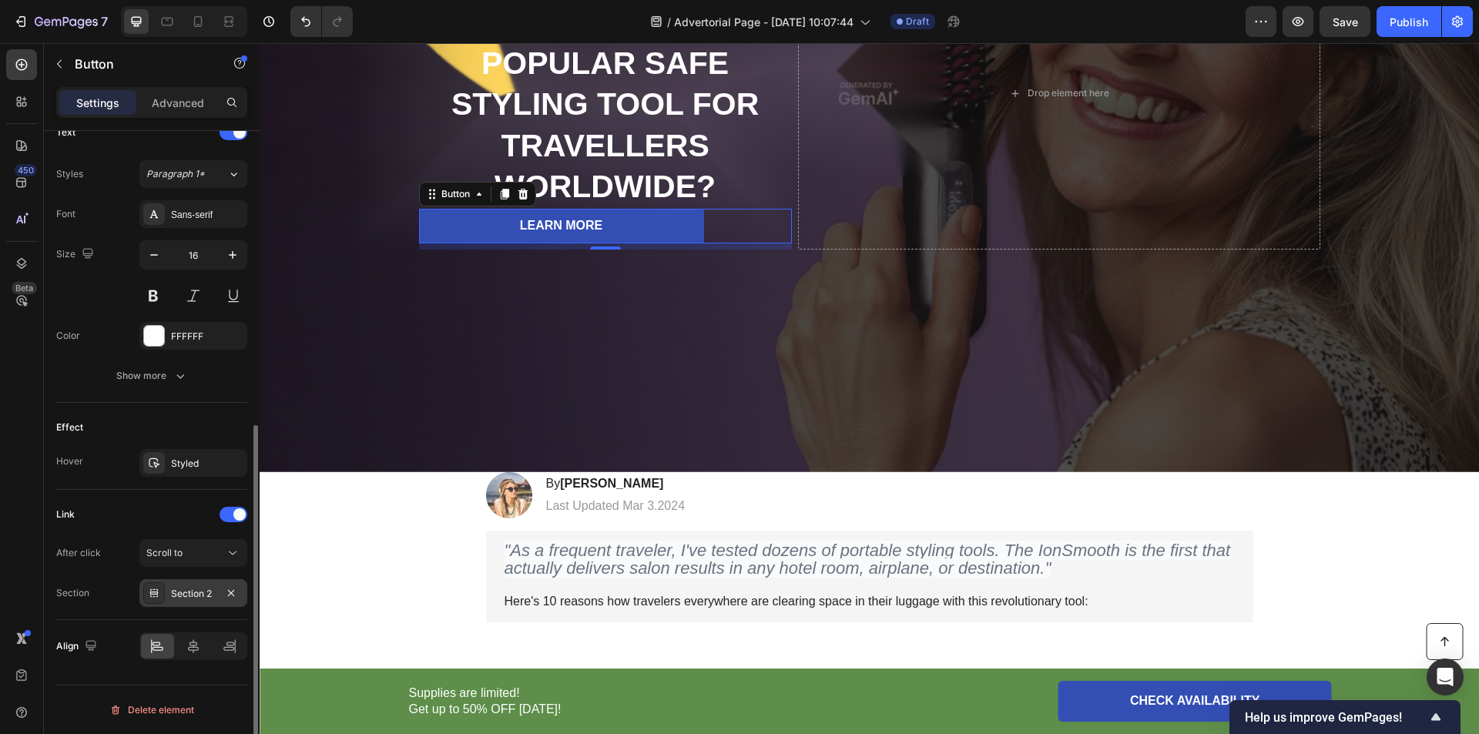
click at [176, 594] on div "Section 2" at bounding box center [193, 594] width 45 height 14
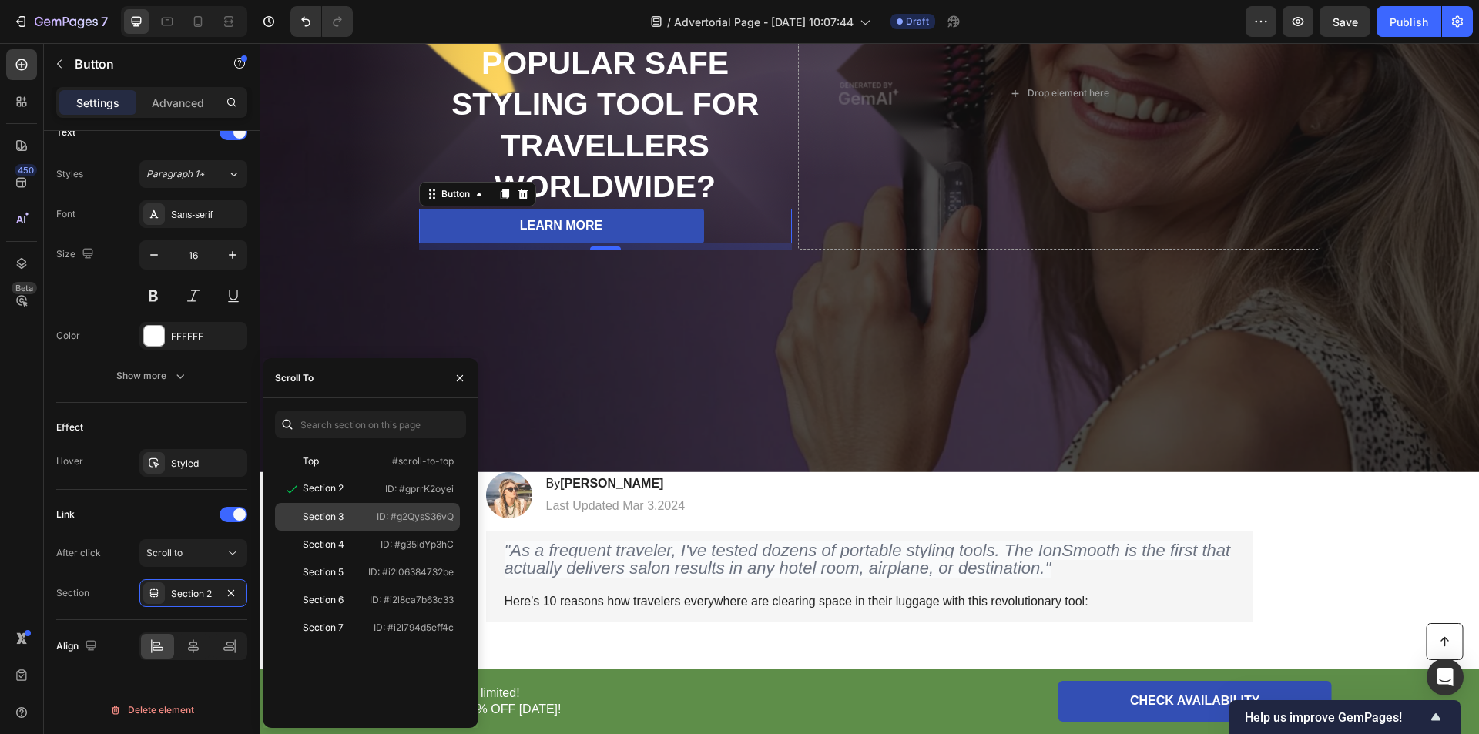
click at [351, 521] on div "Section 3" at bounding box center [325, 517] width 89 height 14
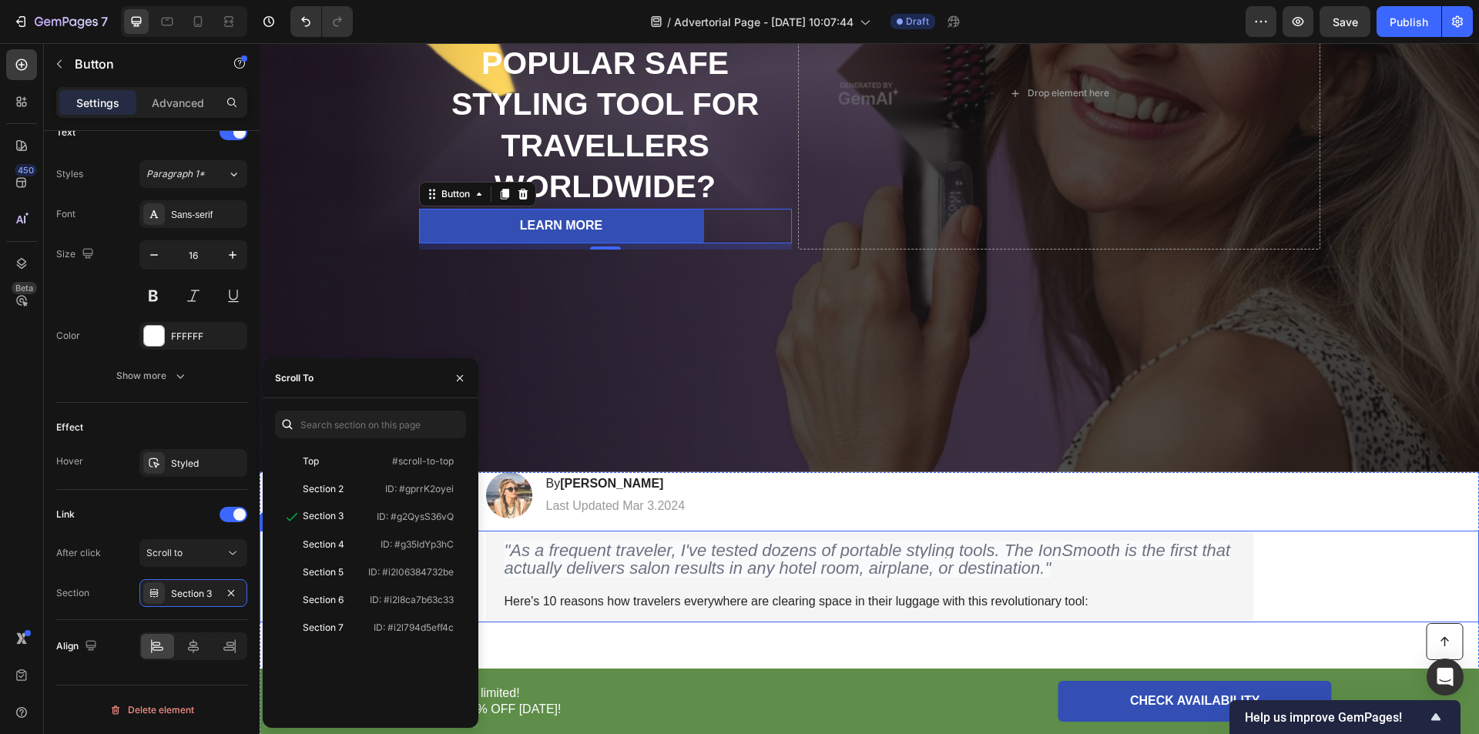
click at [670, 561] on icon ""As a frequent traveler, I've tested dozens of portable styling tools. The IonS…" at bounding box center [868, 559] width 726 height 37
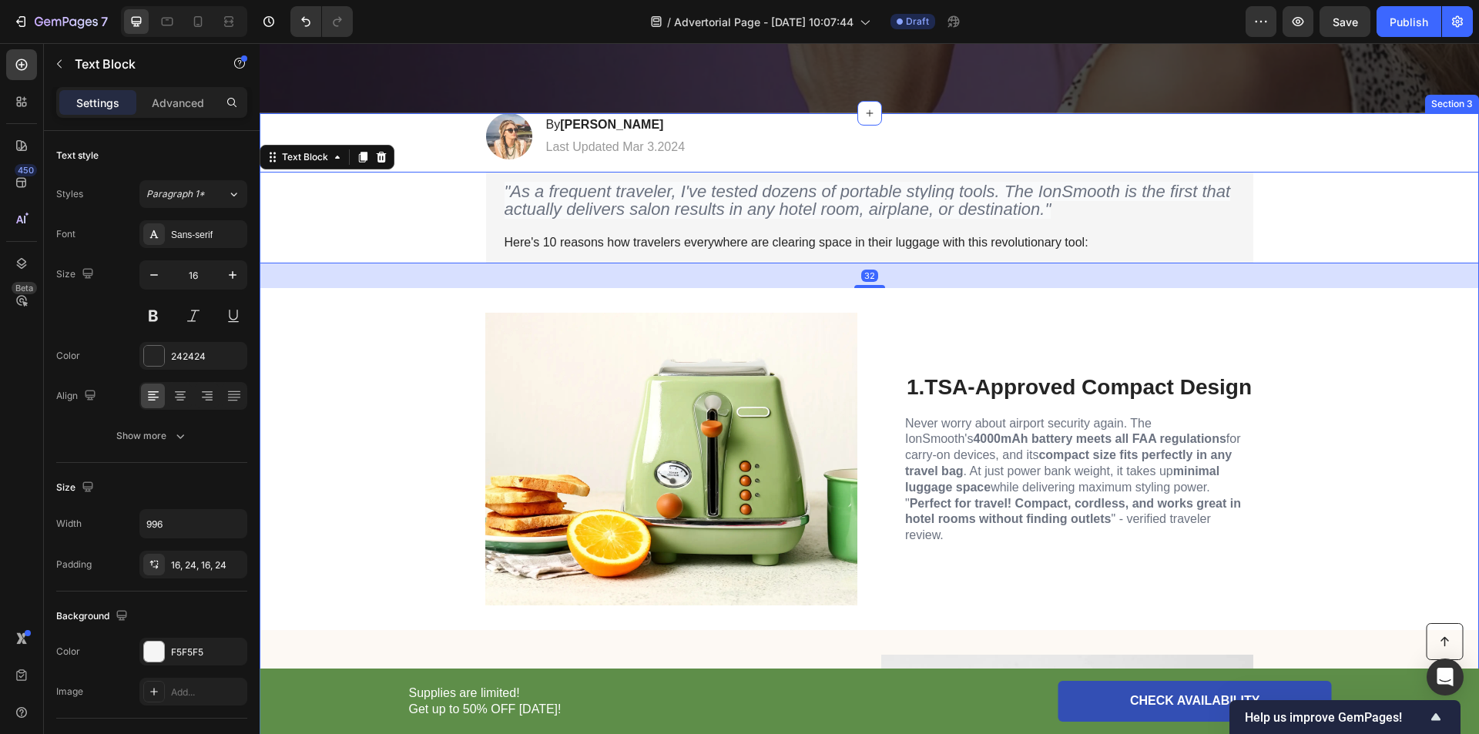
scroll to position [360, 0]
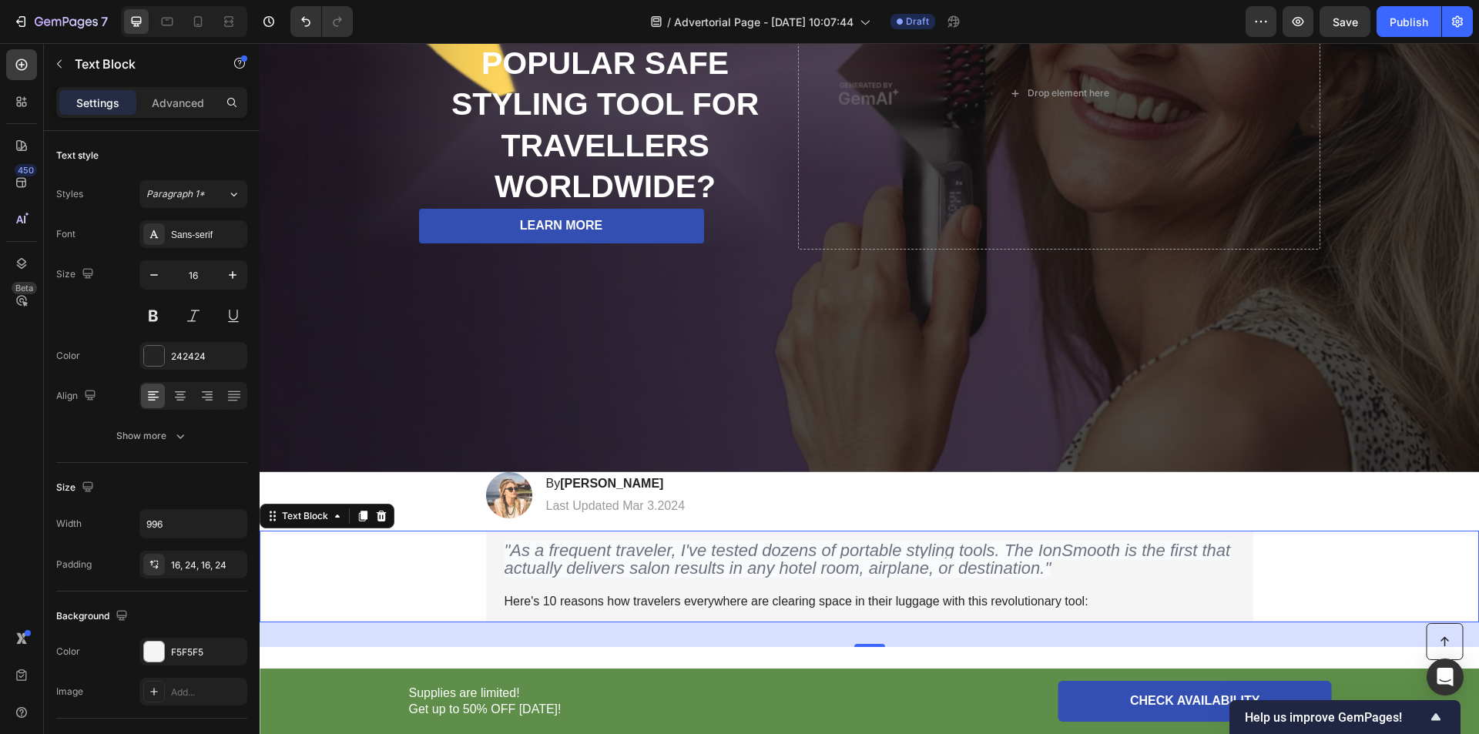
click at [797, 549] on icon ""As a frequent traveler, I've tested dozens of portable styling tools. The IonS…" at bounding box center [868, 559] width 726 height 37
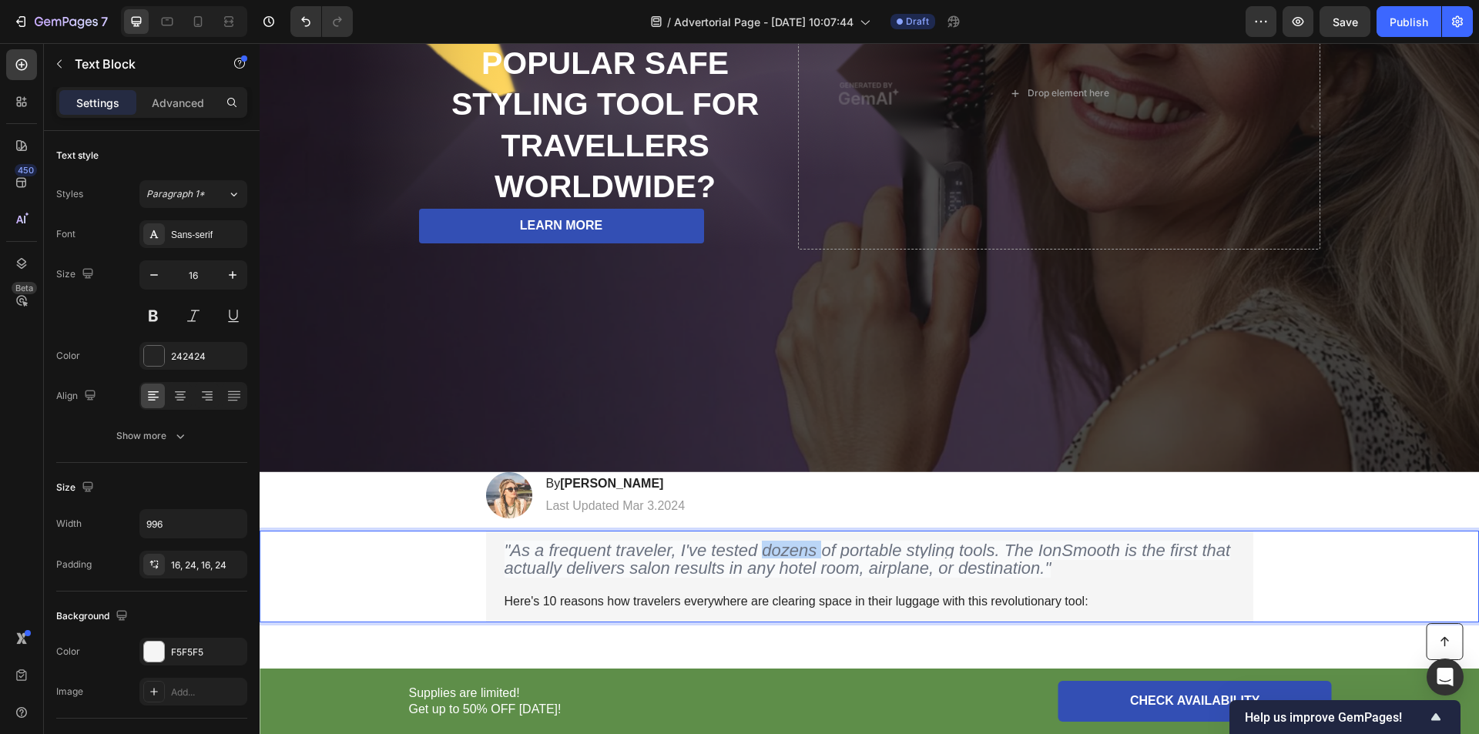
click at [797, 549] on icon ""As a frequent traveler, I've tested dozens of portable styling tools. The IonS…" at bounding box center [868, 559] width 726 height 37
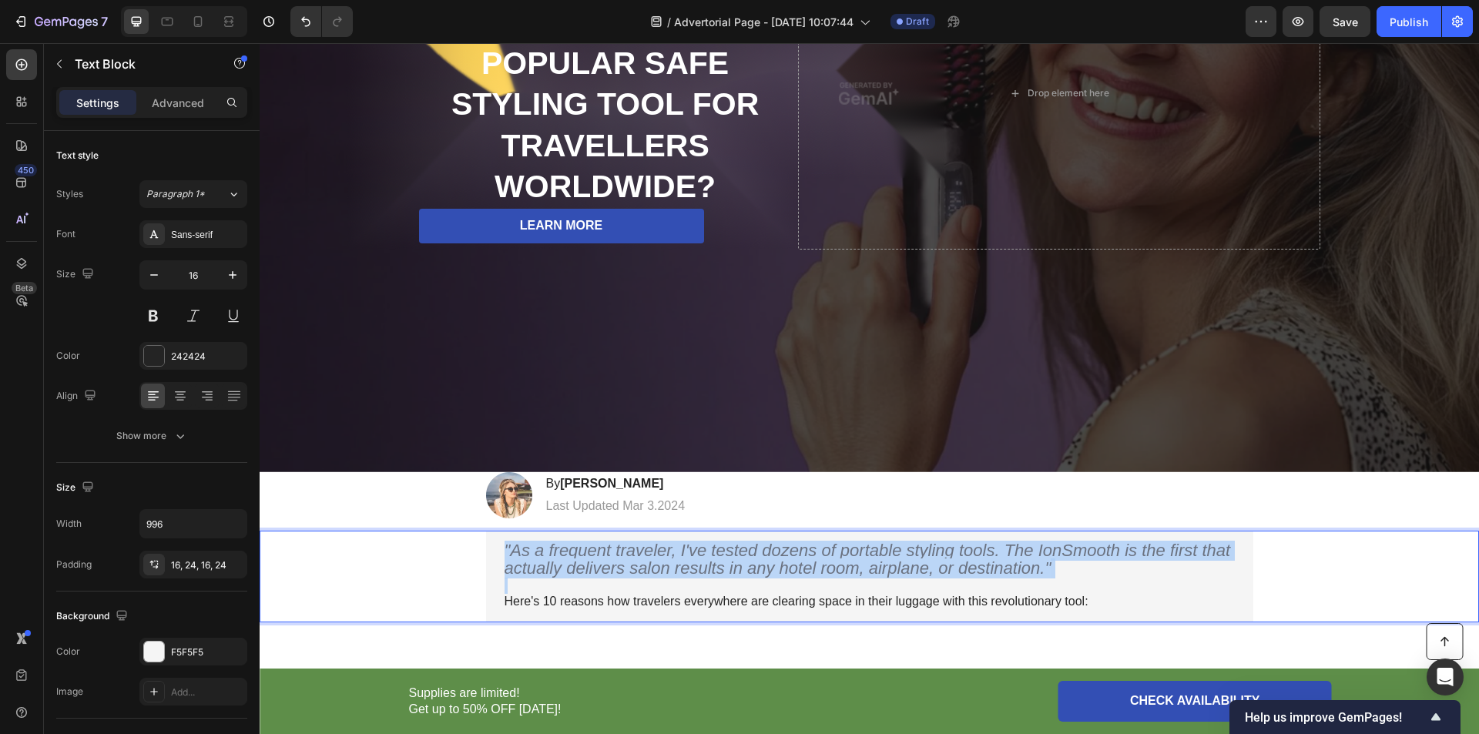
click at [797, 549] on icon ""As a frequent traveler, I've tested dozens of portable styling tools. The IonS…" at bounding box center [868, 559] width 726 height 37
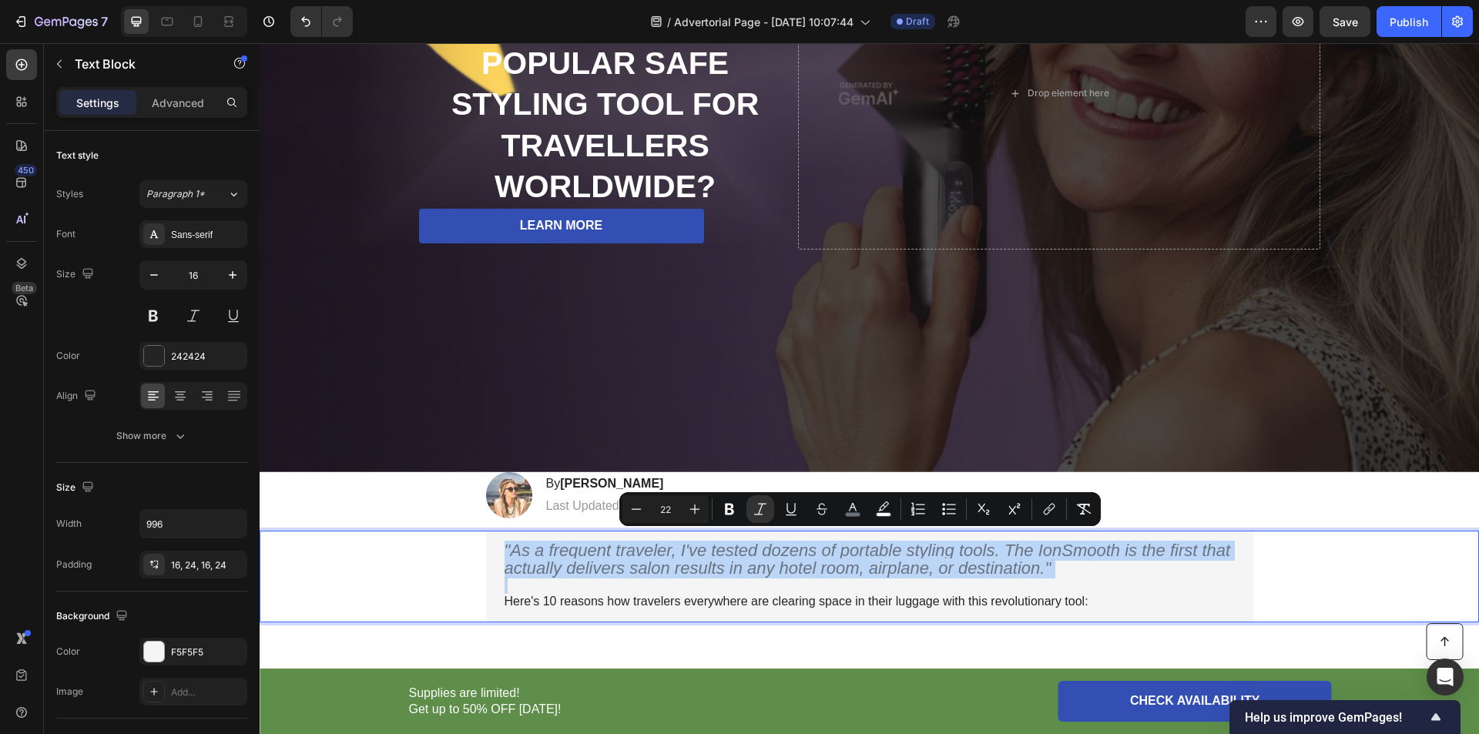
type input "16"
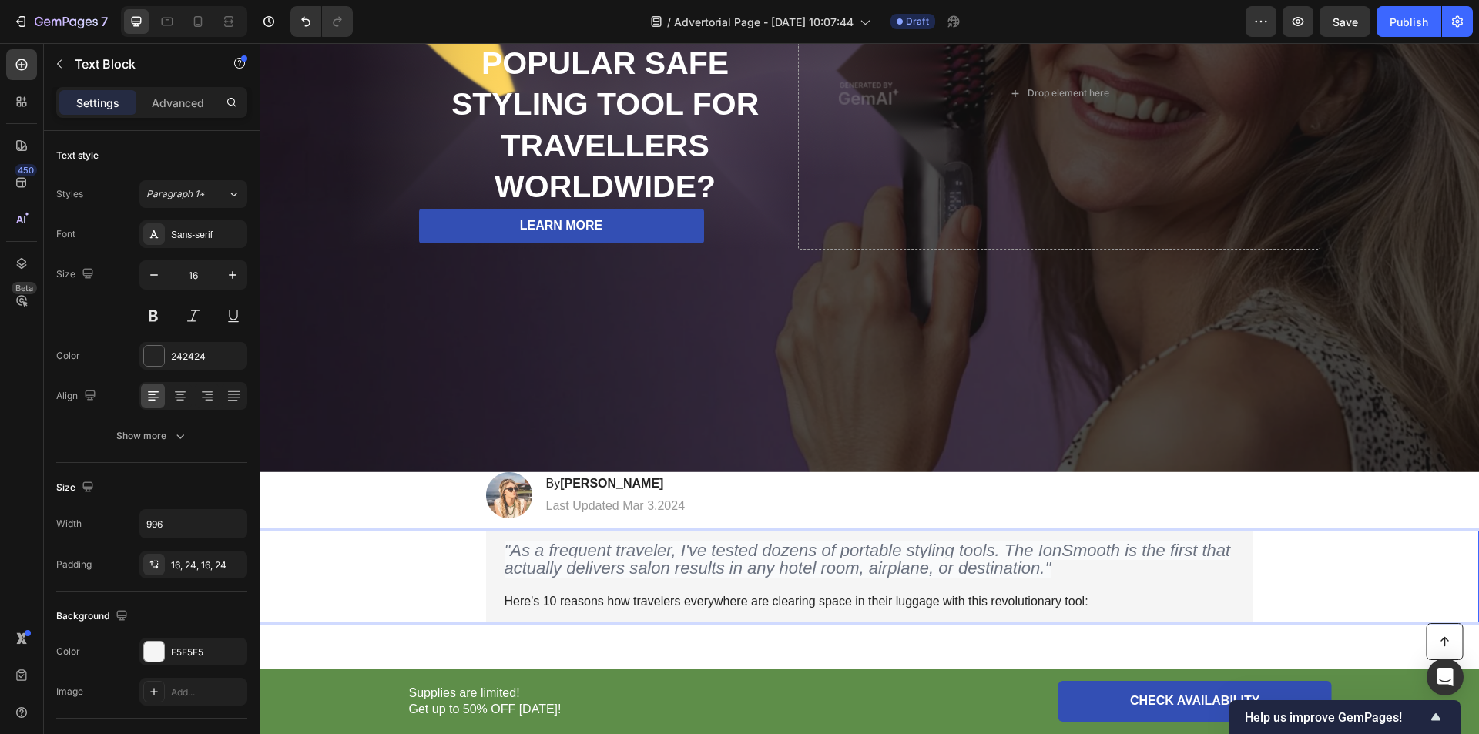
click at [771, 594] on p "Here's 10 reasons how travelers everywhere are clearing space in their luggage …" at bounding box center [870, 602] width 730 height 16
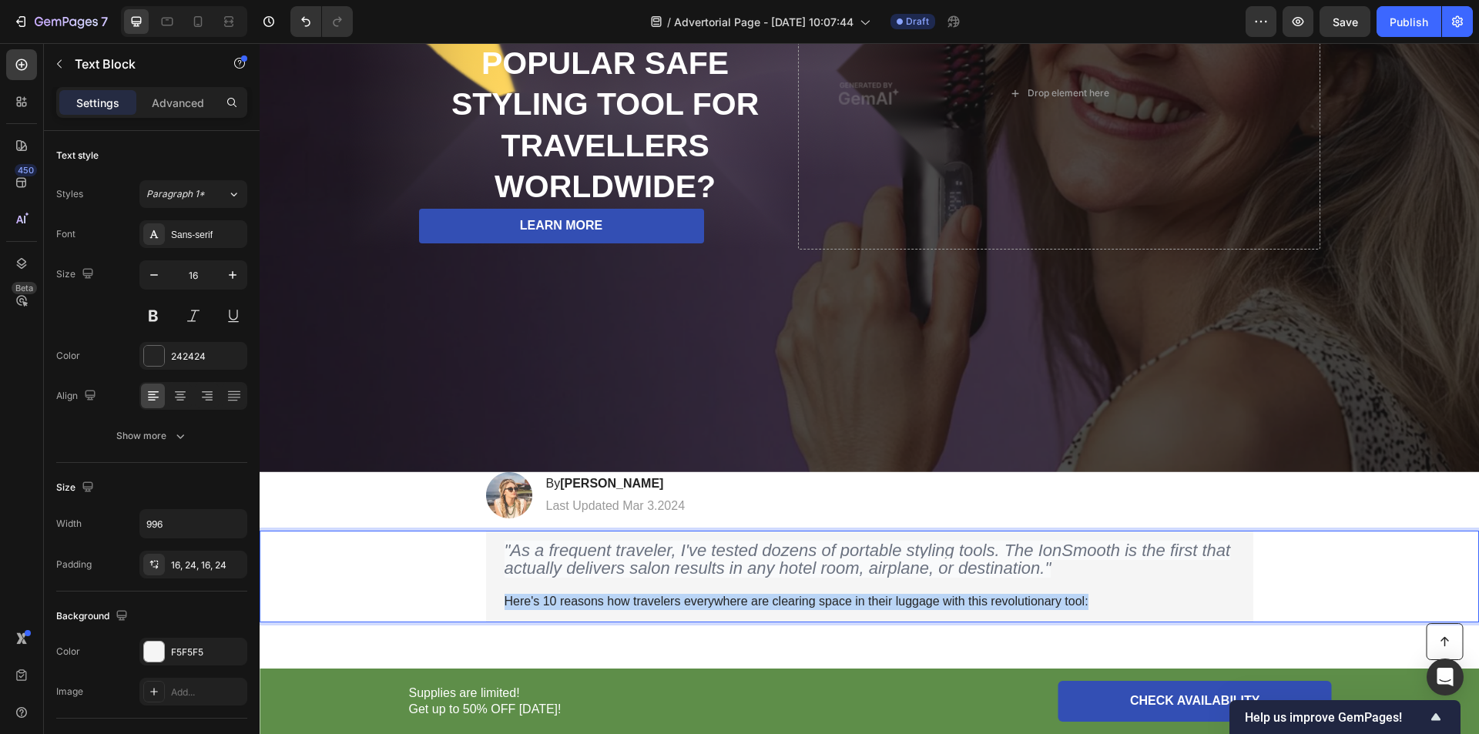
click at [771, 594] on p "Here's 10 reasons how travelers everywhere are clearing space in their luggage …" at bounding box center [870, 602] width 730 height 16
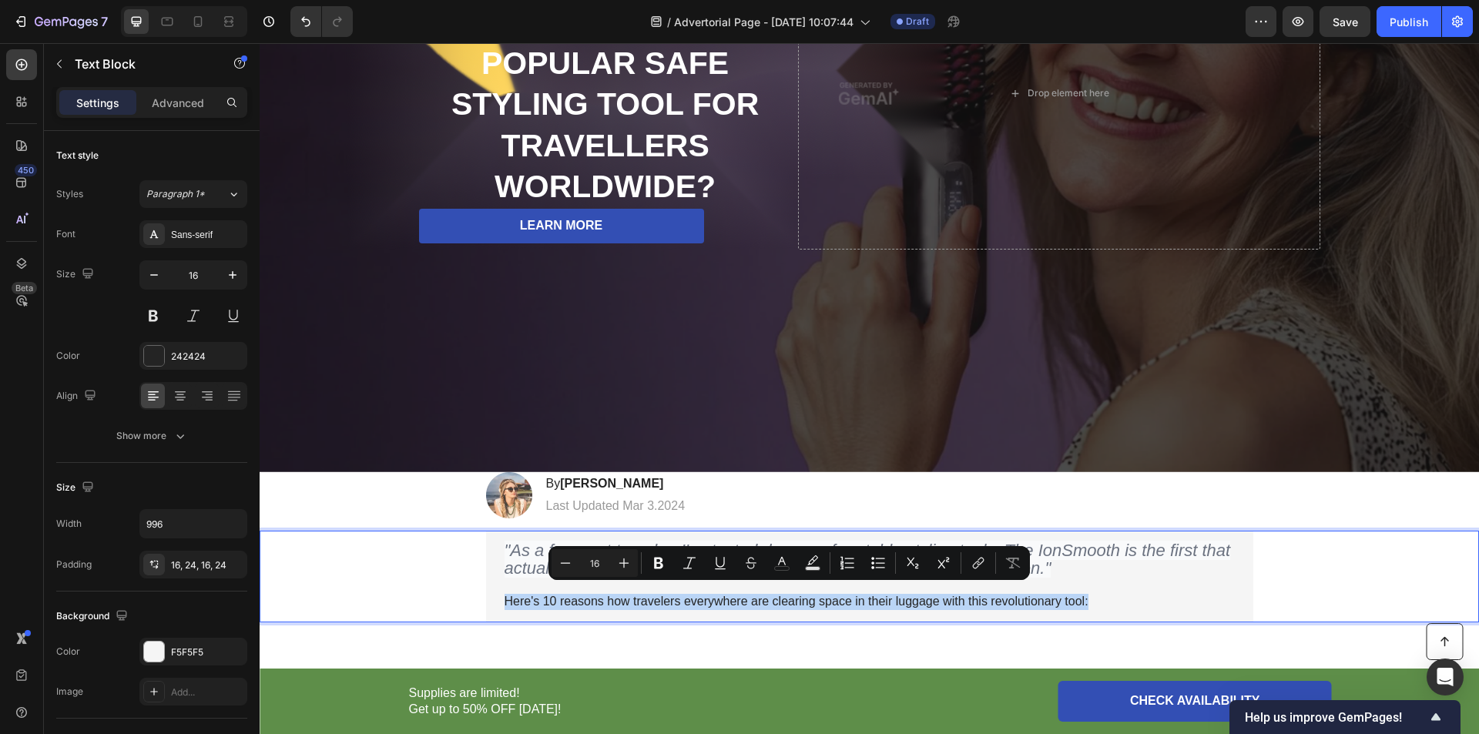
click at [771, 594] on p "Here's 10 reasons how travelers everywhere are clearing space in their luggage …" at bounding box center [870, 602] width 730 height 16
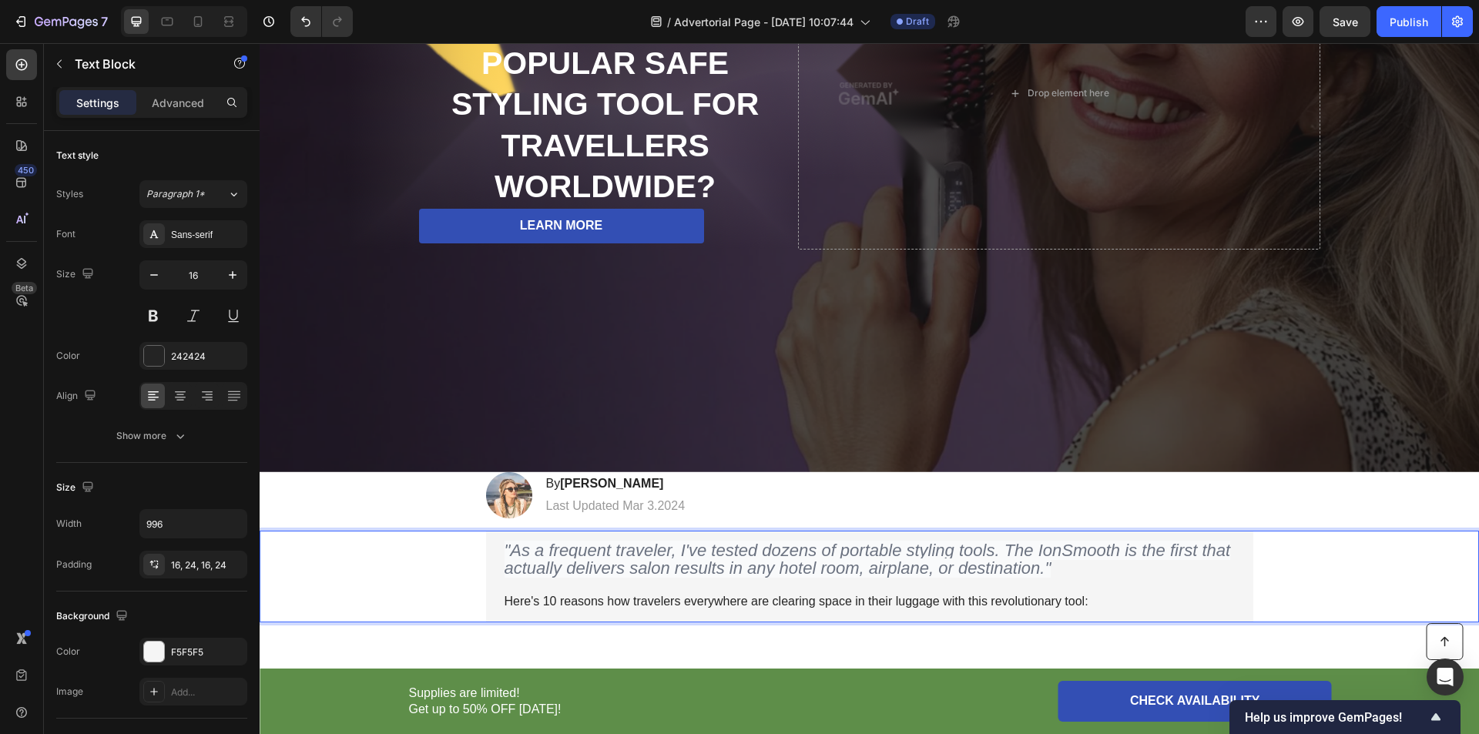
click at [771, 594] on p "Here's 10 reasons how travelers everywhere are clearing space in their luggage …" at bounding box center [870, 602] width 730 height 16
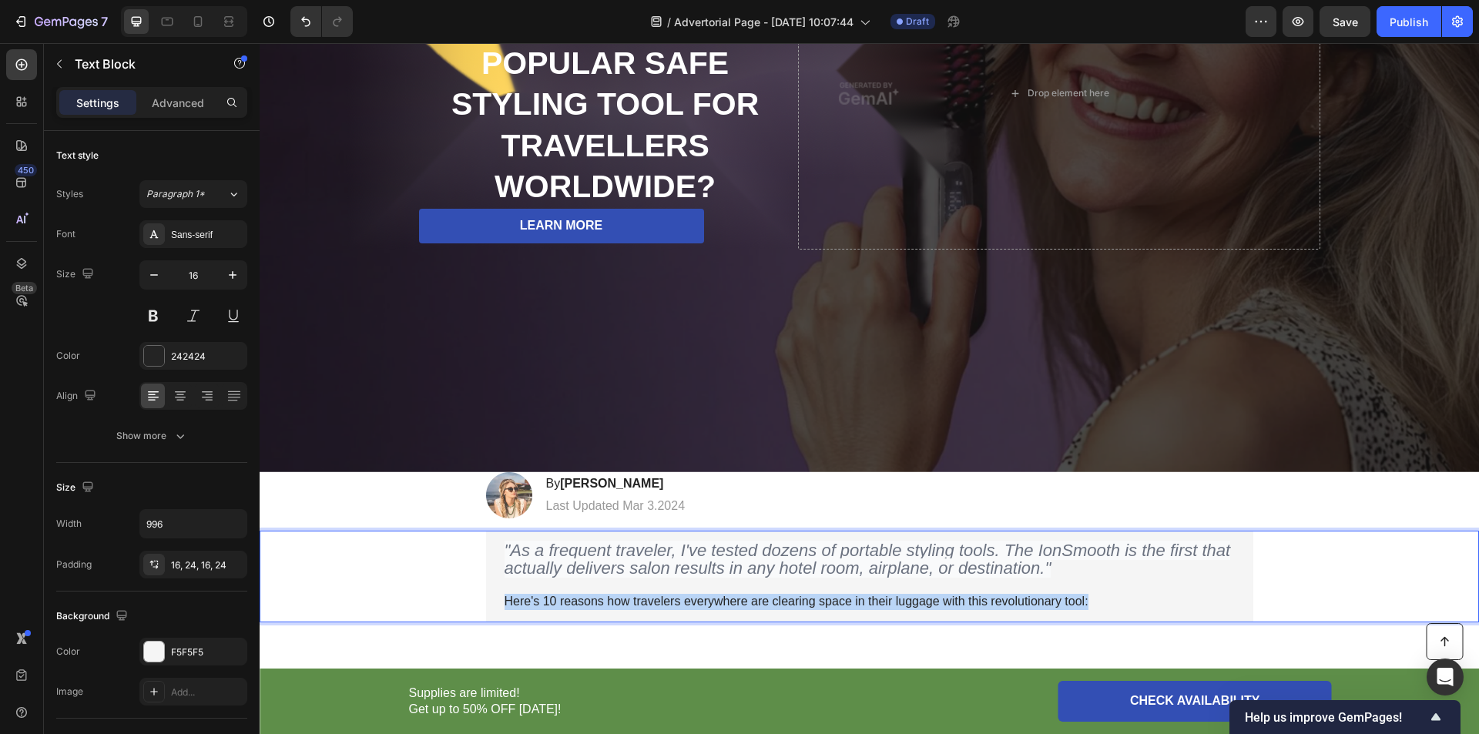
click at [771, 594] on p "Here's 10 reasons how travelers everywhere are clearing space in their luggage …" at bounding box center [870, 602] width 730 height 16
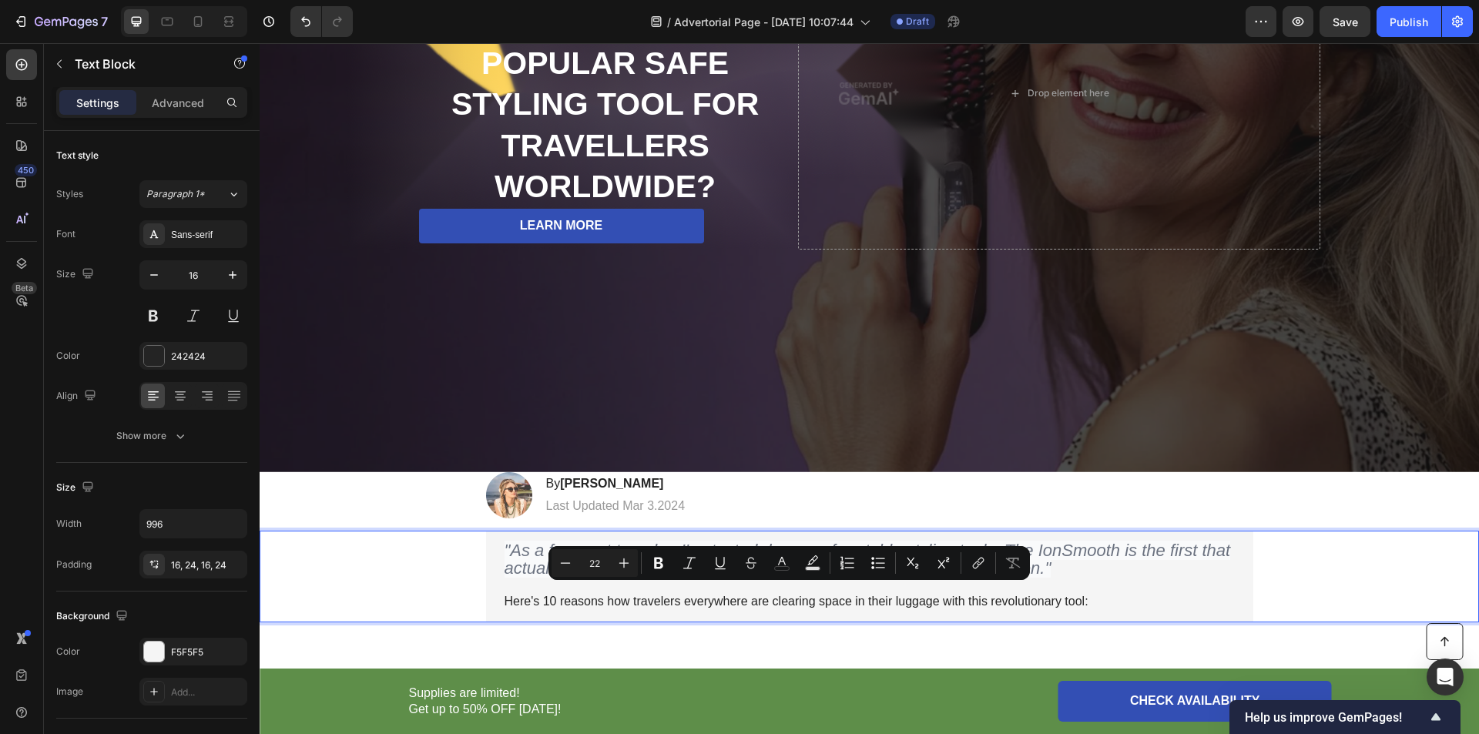
click at [522, 561] on icon ""As a frequent traveler, I've tested dozens of portable styling tools. The IonS…" at bounding box center [868, 559] width 726 height 37
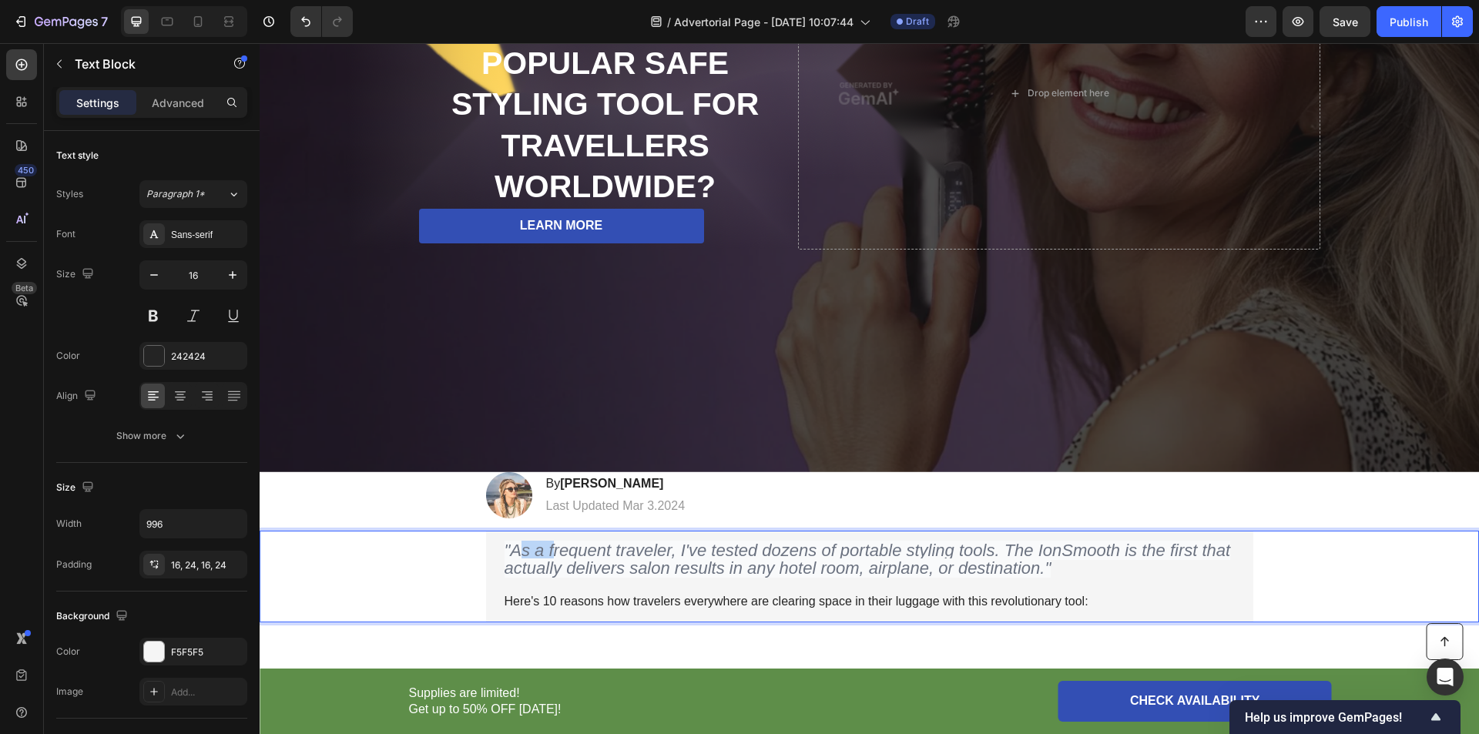
drag, startPoint x: 510, startPoint y: 539, endPoint x: 548, endPoint y: 545, distance: 38.2
click at [548, 545] on icon ""As a frequent traveler, I've tested dozens of portable styling tools. The IonS…" at bounding box center [868, 559] width 726 height 37
click at [551, 545] on icon ""As a frequent traveler, I've tested dozens of portable styling tools. The IonS…" at bounding box center [868, 559] width 726 height 37
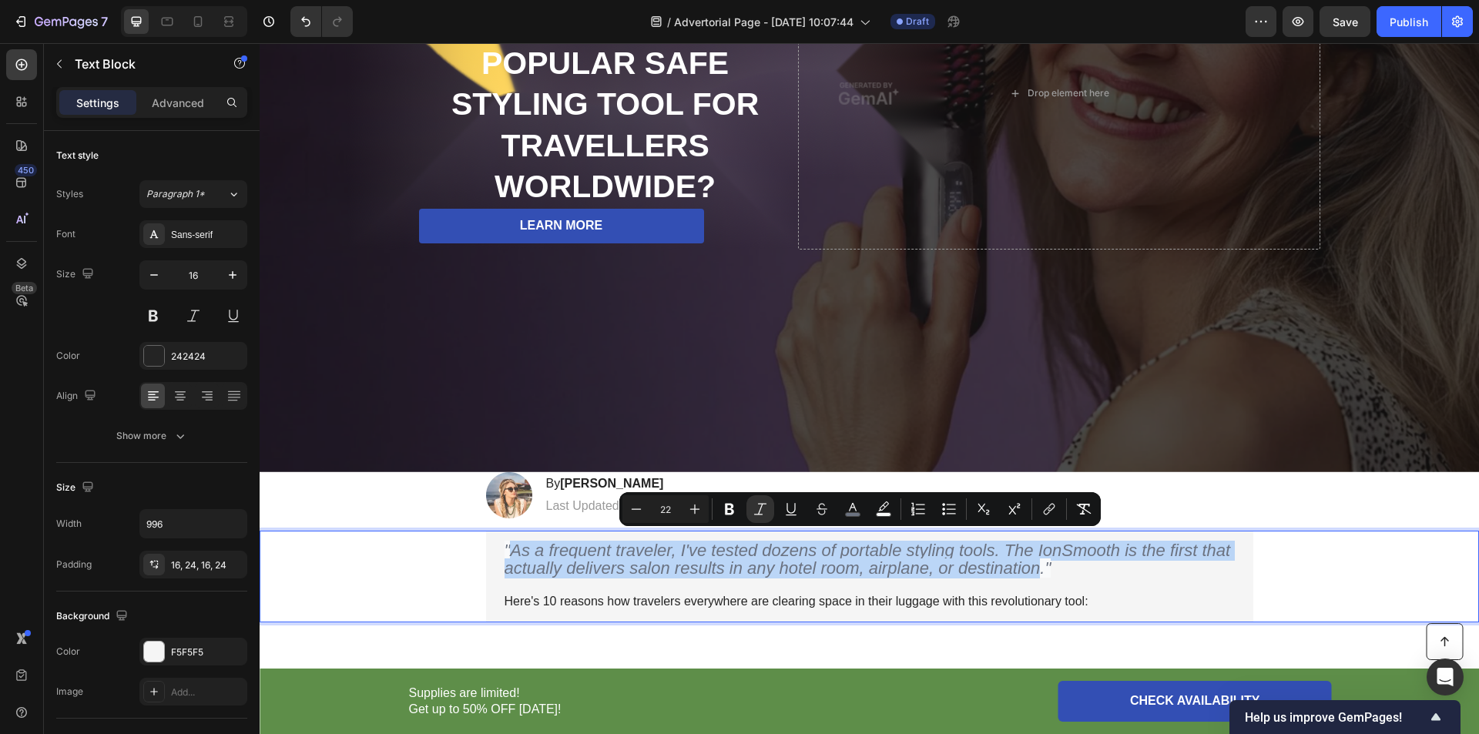
drag, startPoint x: 508, startPoint y: 539, endPoint x: 1035, endPoint y: 565, distance: 528.4
click at [1035, 565] on icon ""As a frequent traveler, I've tested dozens of portable styling tools. The IonS…" at bounding box center [868, 559] width 726 height 37
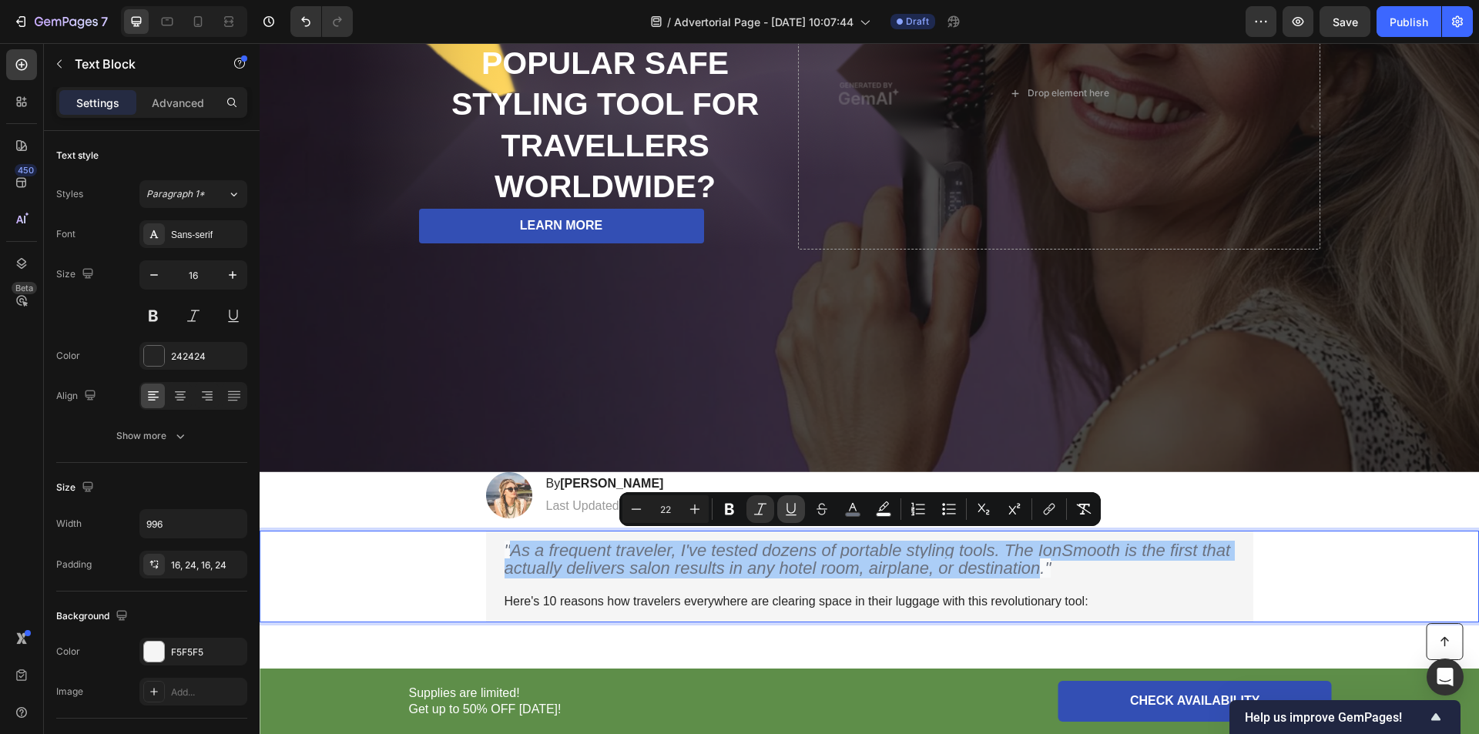
click at [786, 508] on icon "Editor contextual toolbar" at bounding box center [790, 509] width 15 height 15
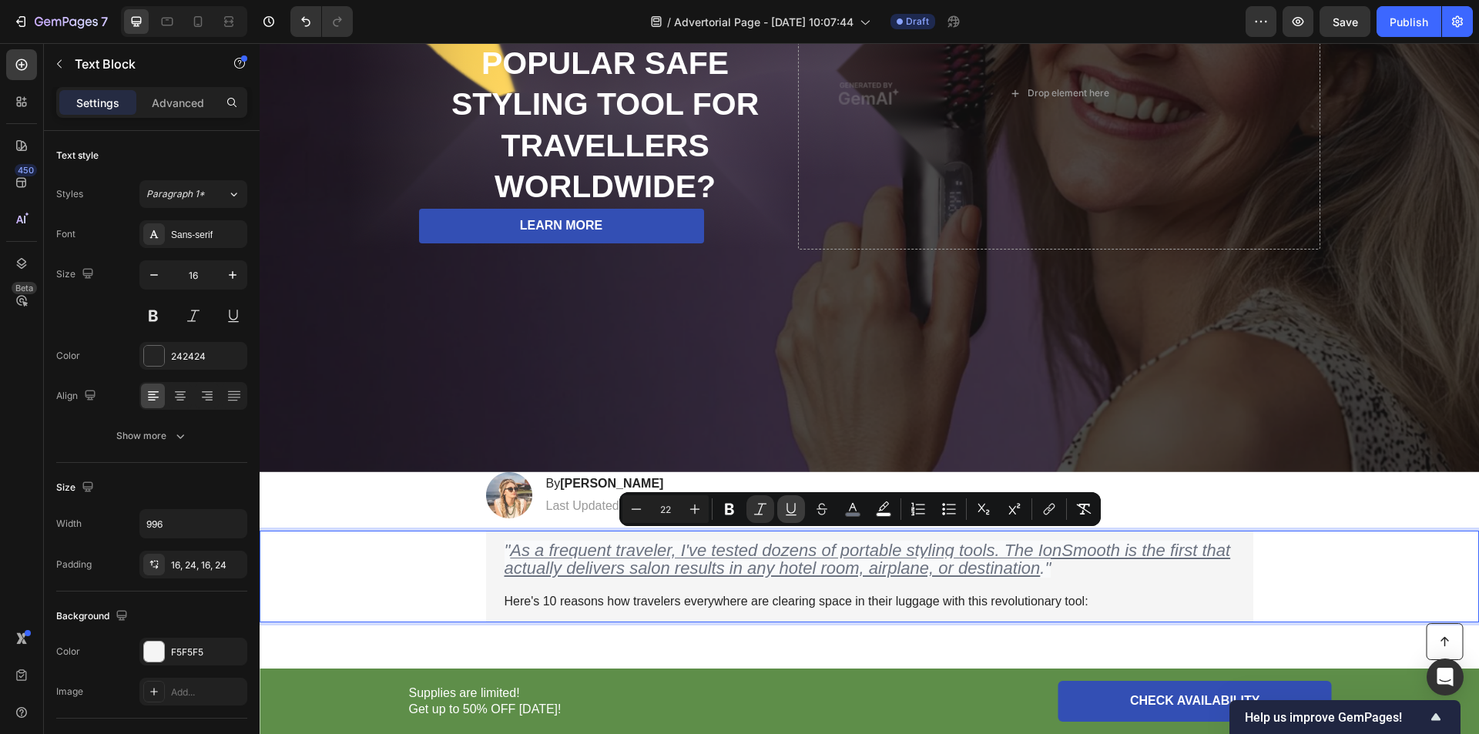
click at [789, 512] on icon "Editor contextual toolbar" at bounding box center [790, 509] width 15 height 15
click at [822, 508] on icon "Editor contextual toolbar" at bounding box center [821, 509] width 15 height 15
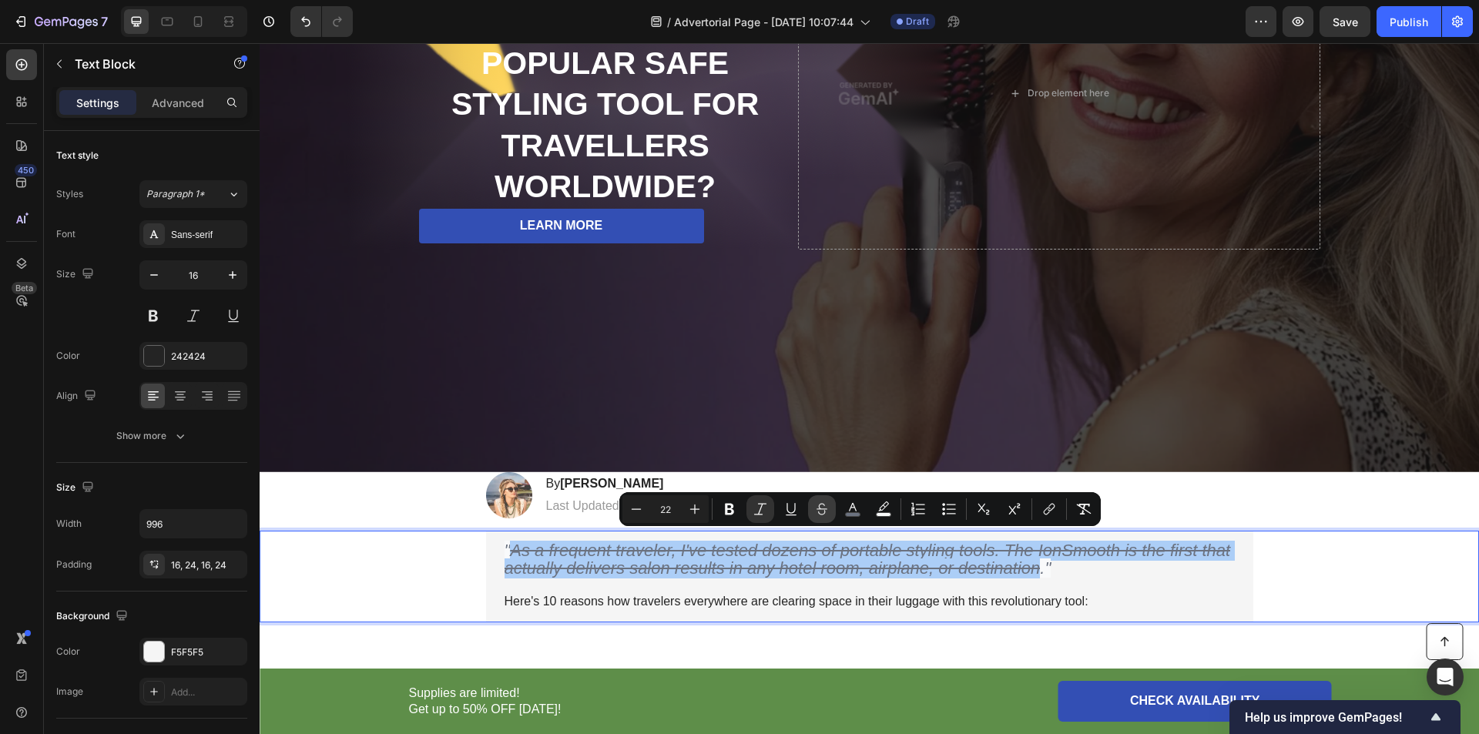
click at [822, 508] on icon "Editor contextual toolbar" at bounding box center [821, 509] width 15 height 15
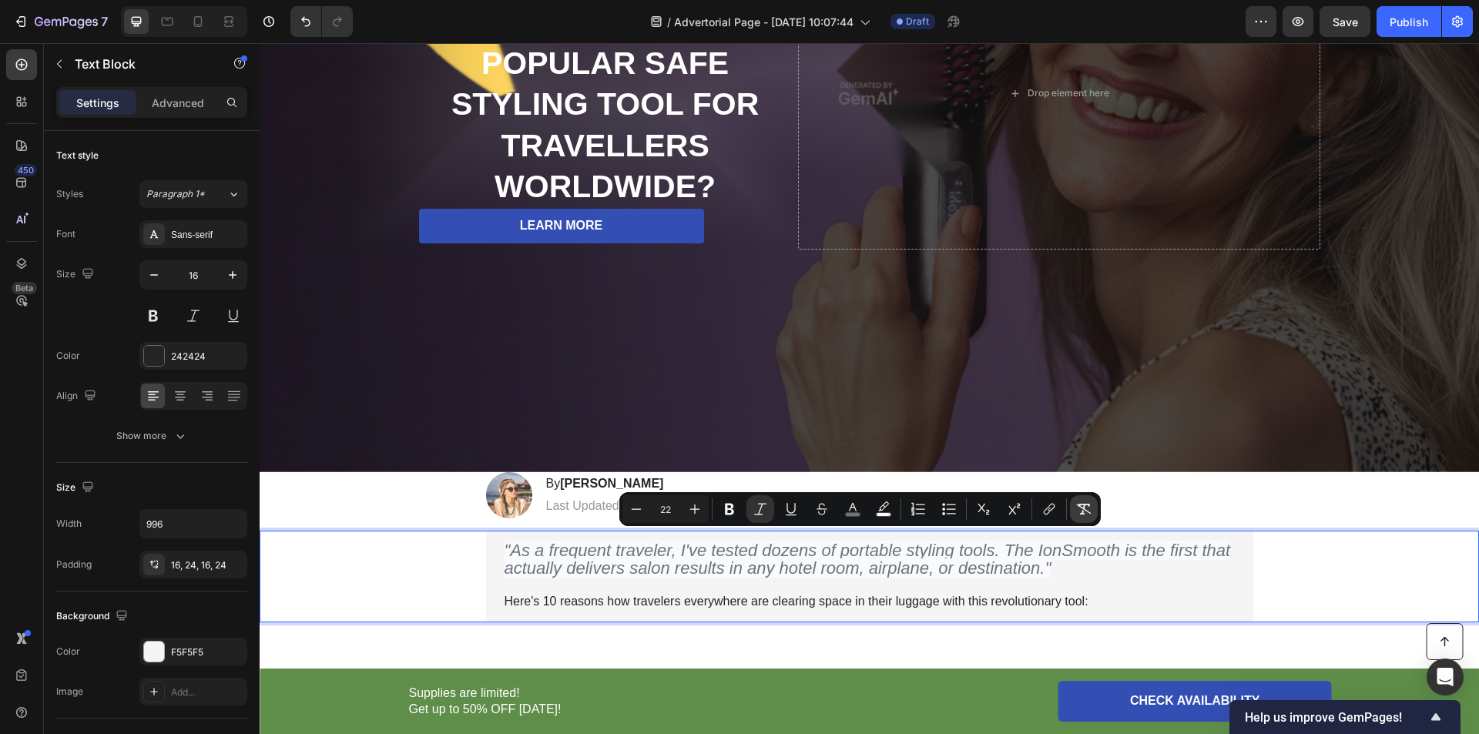
click at [1085, 510] on icon "Editor contextual toolbar" at bounding box center [1084, 509] width 15 height 11
type input "16"
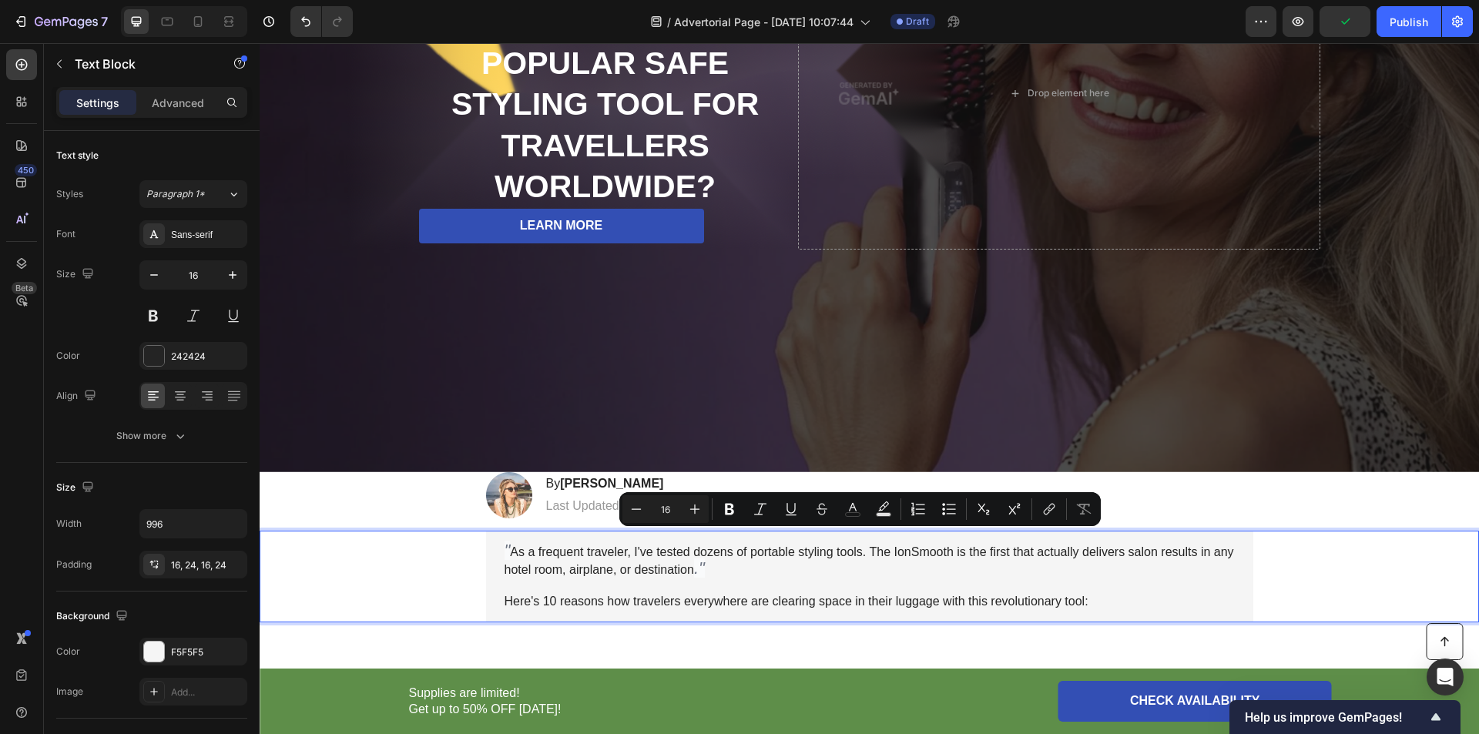
click at [888, 594] on p "Here's 10 reasons how travelers everywhere are clearing space in their luggage …" at bounding box center [870, 602] width 730 height 16
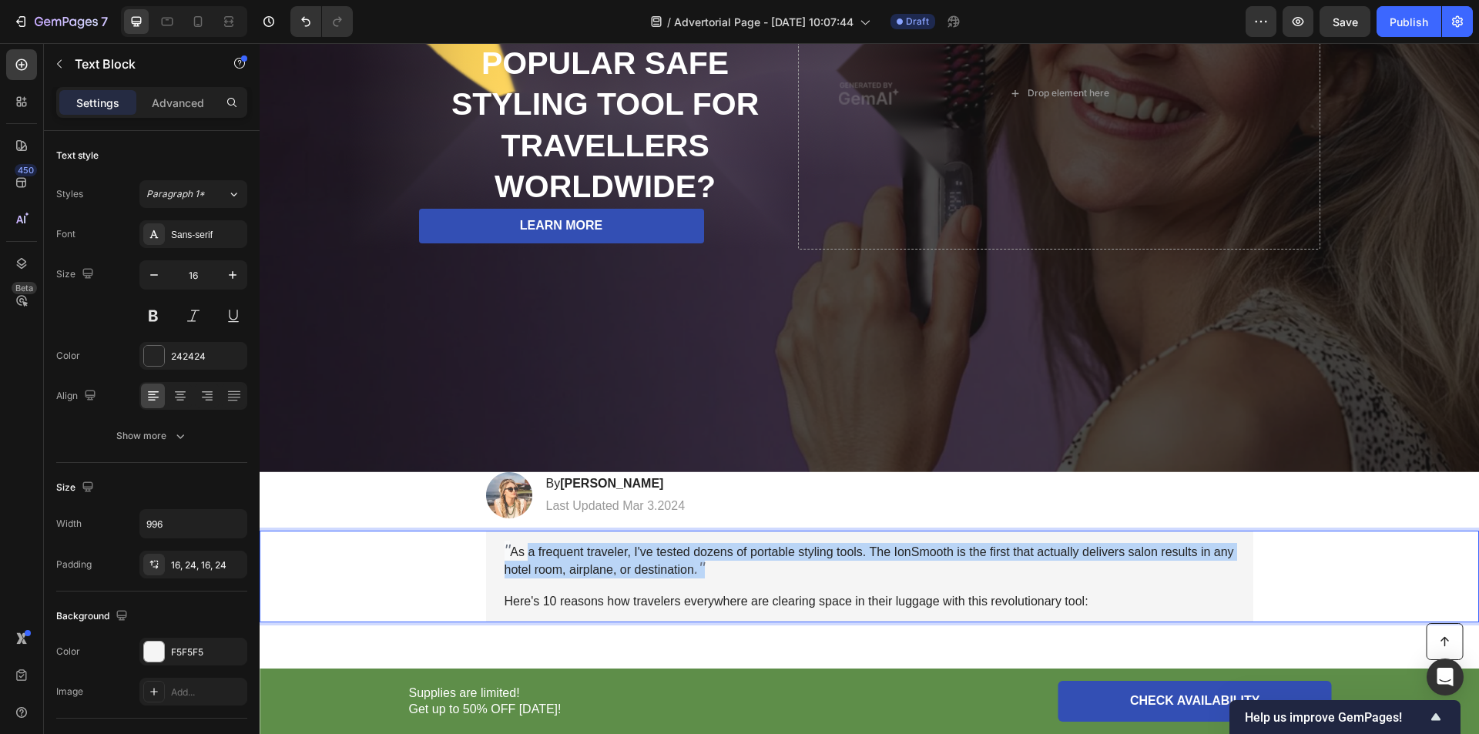
drag, startPoint x: 702, startPoint y: 563, endPoint x: 541, endPoint y: 547, distance: 161.8
click at [523, 544] on p "" As a frequent traveler, I've tested dozens of portable styling tools. The Ion…" at bounding box center [870, 560] width 730 height 35
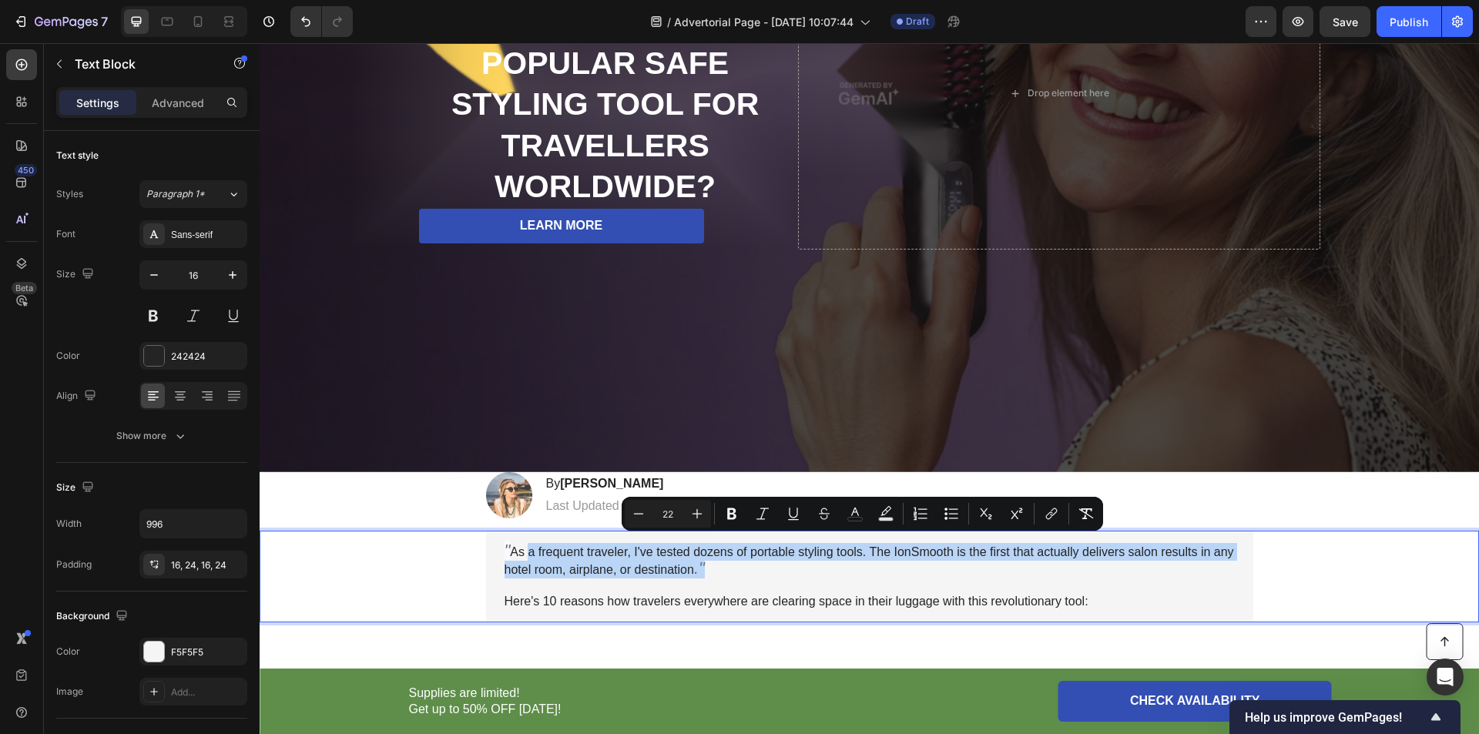
drag, startPoint x: 606, startPoint y: 553, endPoint x: 619, endPoint y: 553, distance: 13.1
click at [609, 553] on p "" As a frequent traveler, I've tested dozens of portable styling tools. The Ion…" at bounding box center [870, 560] width 730 height 35
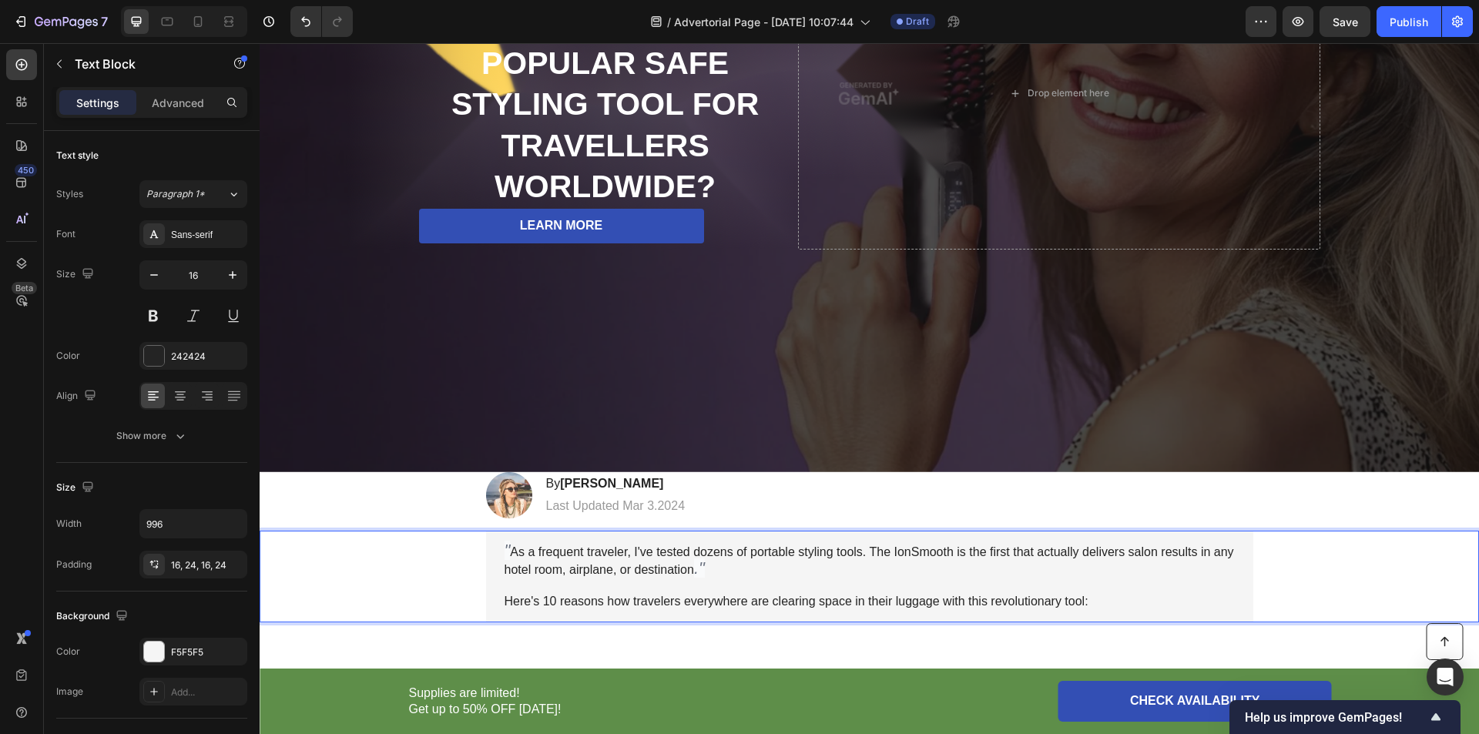
click at [710, 556] on p "" As a frequent traveler, I've tested dozens of portable styling tools. The Ion…" at bounding box center [870, 560] width 730 height 35
click at [700, 559] on p "" As a frequent traveler, I've tested dozens of portable styling tools. The Ion…" at bounding box center [870, 560] width 730 height 35
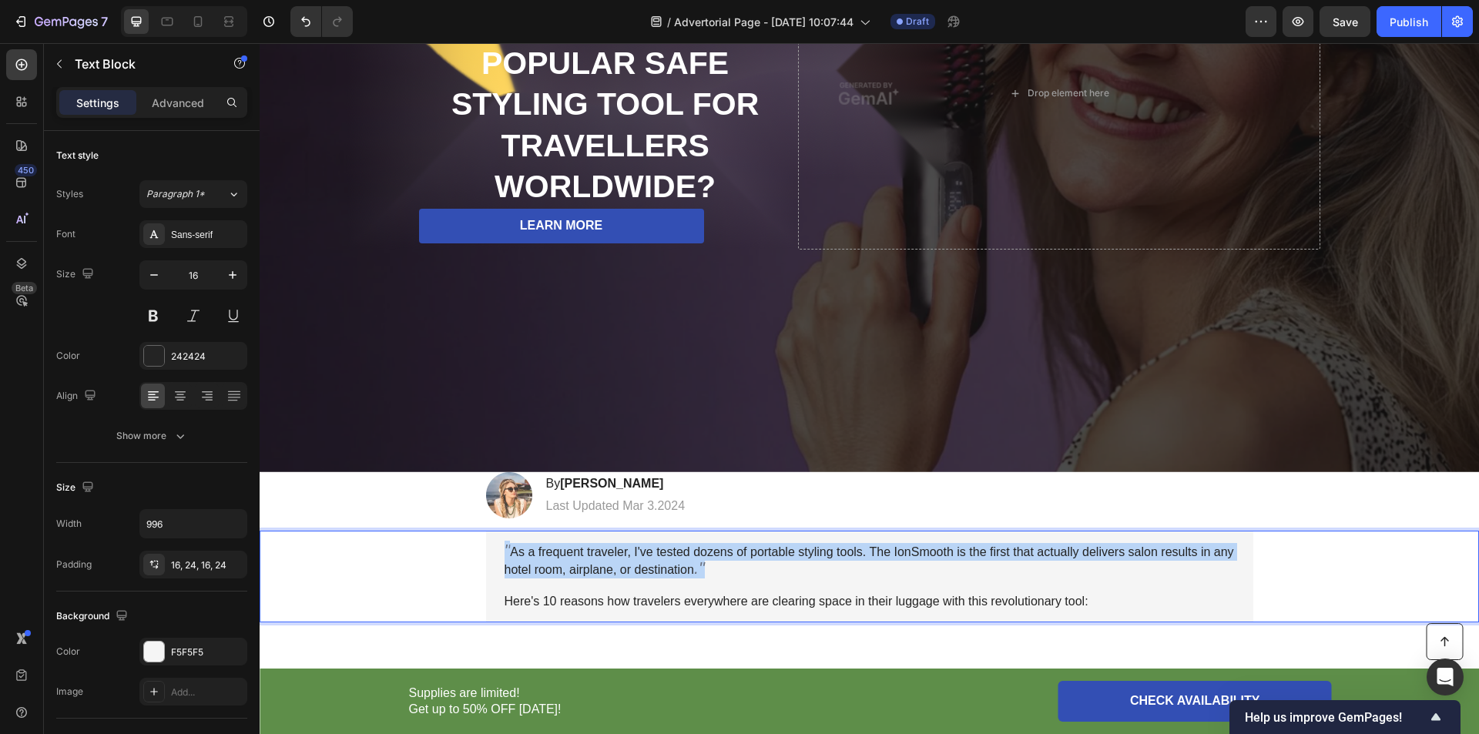
drag, startPoint x: 701, startPoint y: 559, endPoint x: 487, endPoint y: 540, distance: 215.0
click at [487, 540] on div "" As a frequent traveler, I've tested dozens of portable styling tools. The Ion…" at bounding box center [869, 577] width 767 height 92
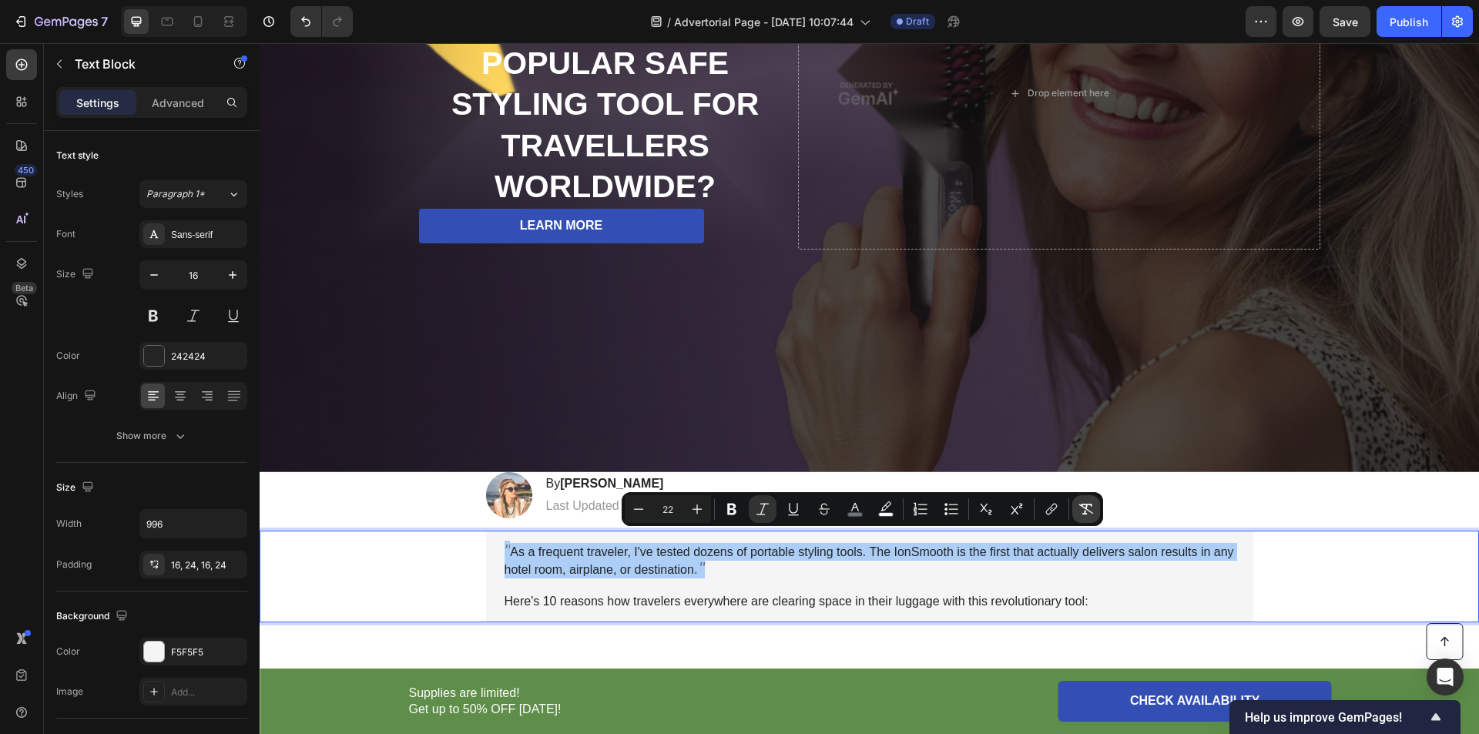
click at [1081, 511] on icon "Editor contextual toolbar" at bounding box center [1086, 509] width 15 height 15
type input "16"
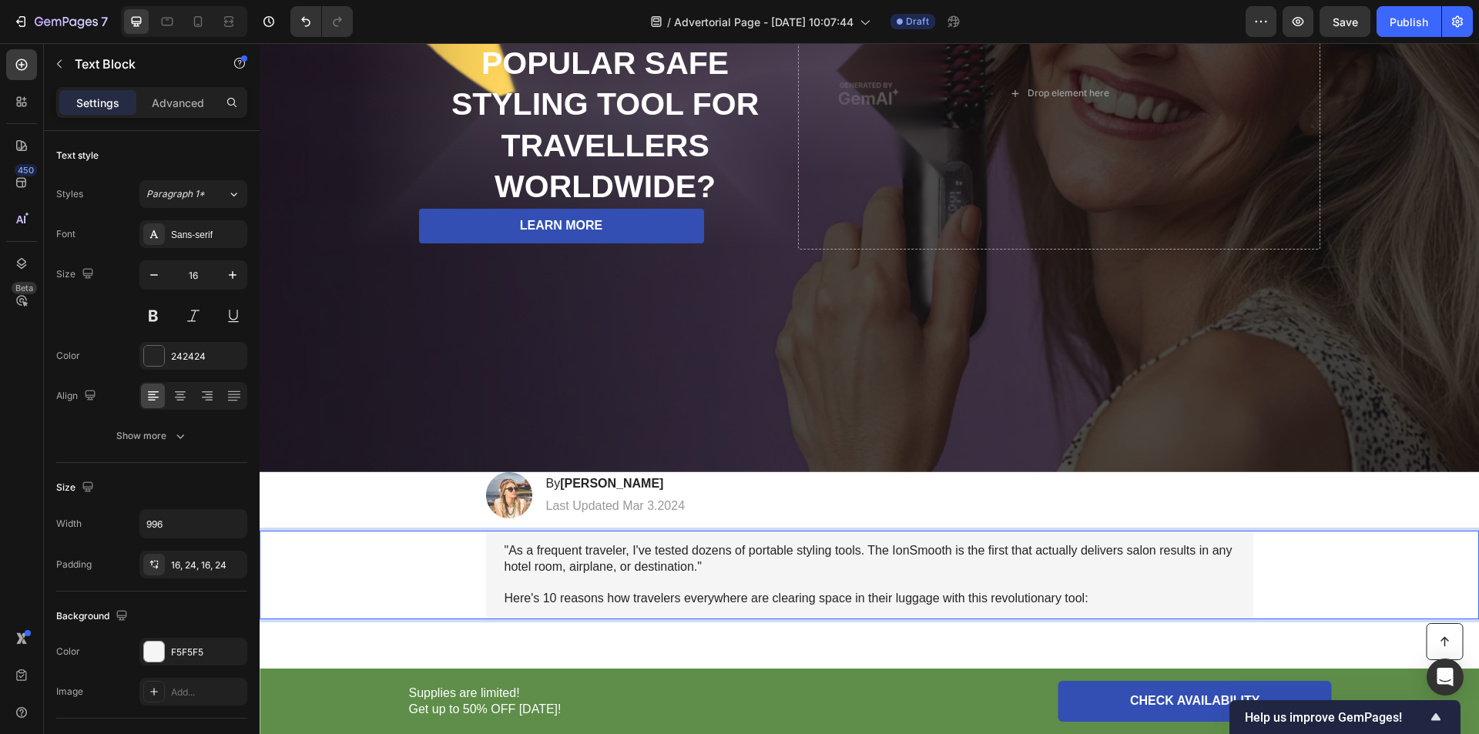
click at [871, 575] on p "Rich Text Editor. Editing area: main" at bounding box center [870, 583] width 730 height 16
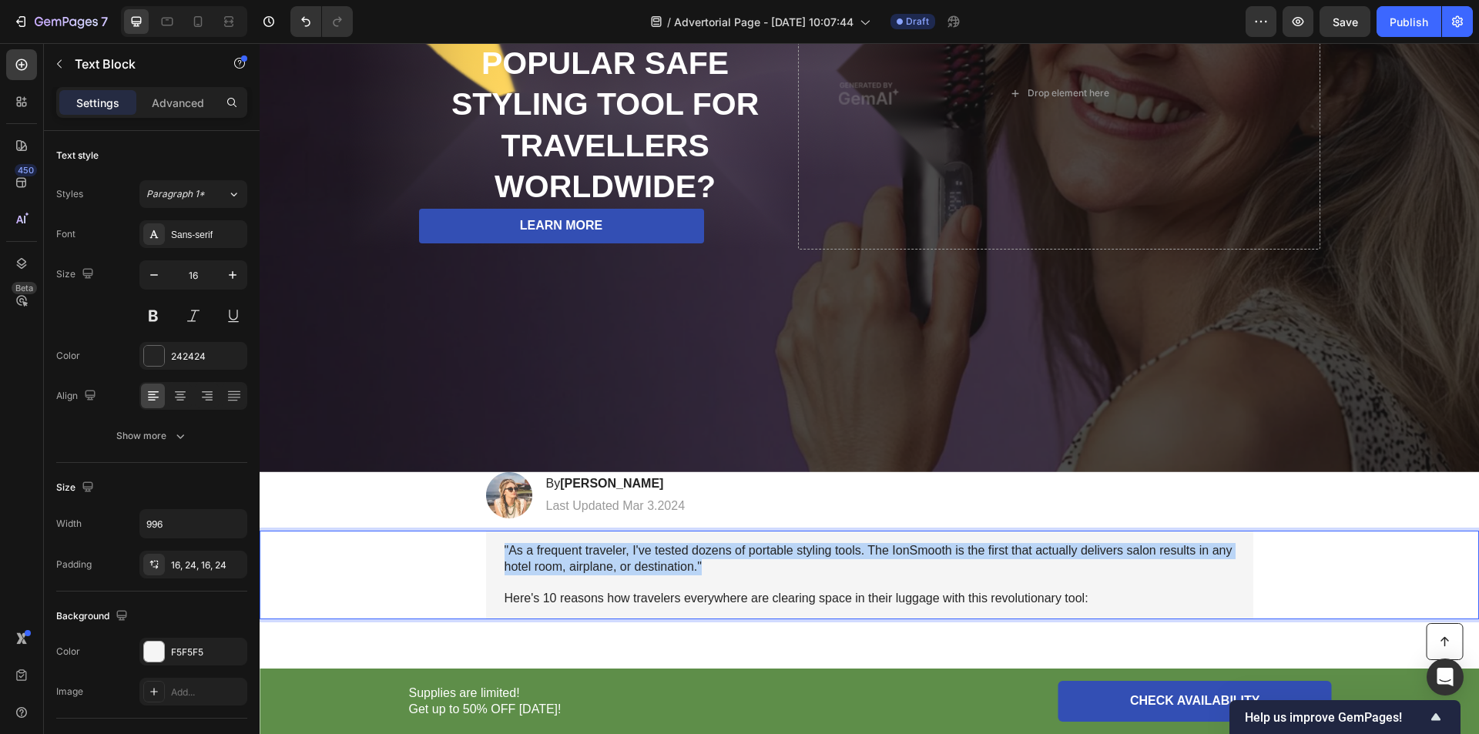
drag, startPoint x: 695, startPoint y: 556, endPoint x: 512, endPoint y: 510, distance: 188.3
click at [497, 540] on div ""As a frequent traveler, I've tested dozens of portable styling tools. The IonS…" at bounding box center [869, 575] width 767 height 89
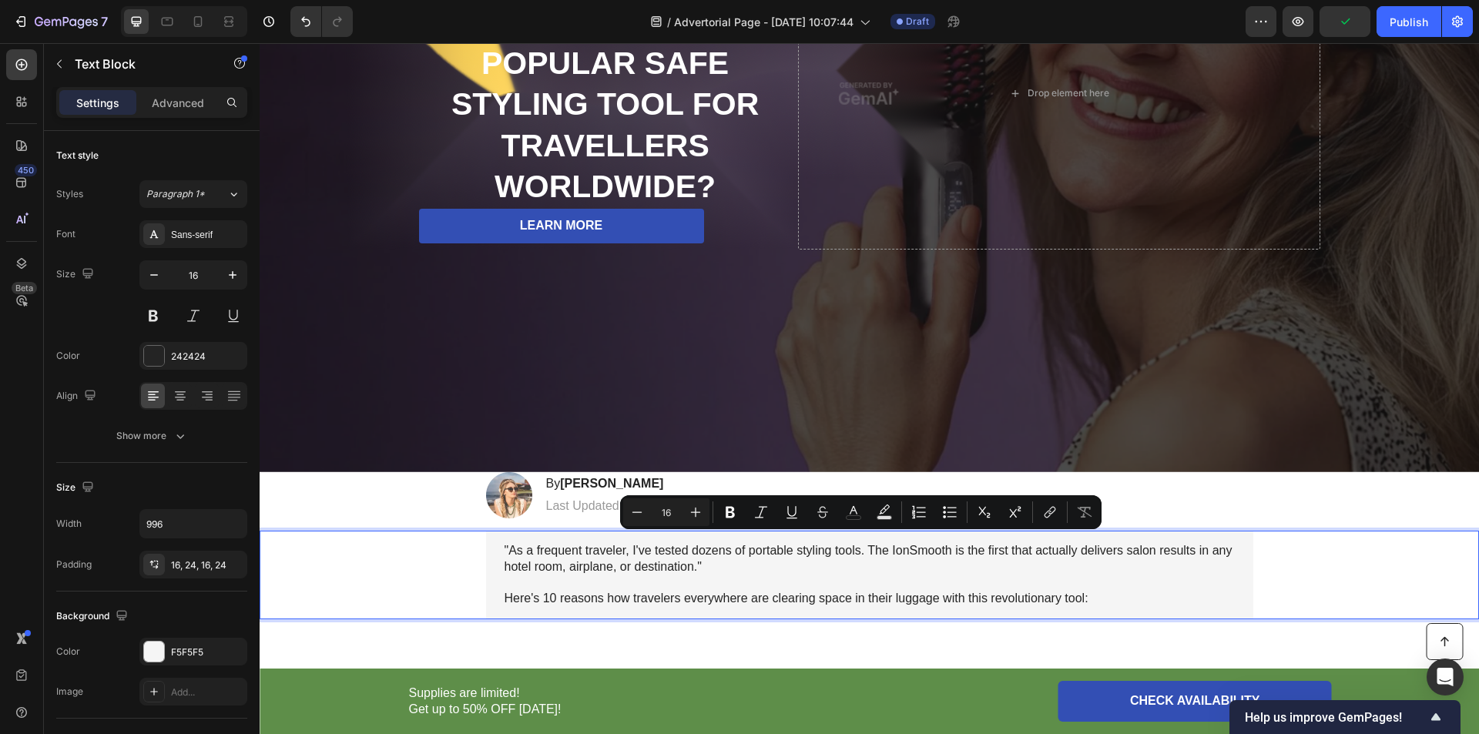
click at [605, 591] on p "Here's 10 reasons how travelers everywhere are clearing space in their luggage …" at bounding box center [870, 599] width 730 height 16
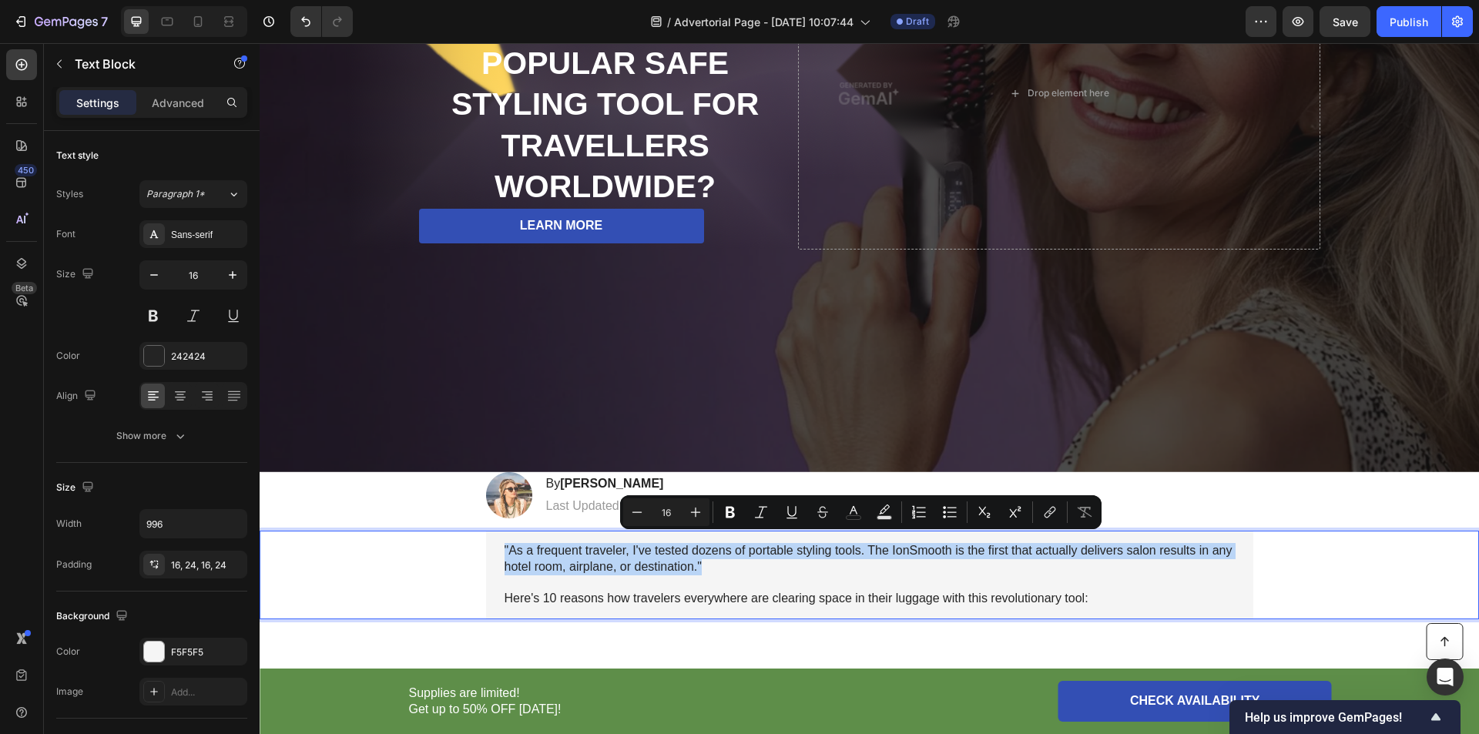
drag, startPoint x: 703, startPoint y: 564, endPoint x: 489, endPoint y: 540, distance: 214.7
click at [489, 540] on div ""As a frequent traveler, I've tested dozens of portable styling tools. The IonS…" at bounding box center [869, 575] width 767 height 89
click at [758, 521] on button "Italic" at bounding box center [761, 512] width 28 height 28
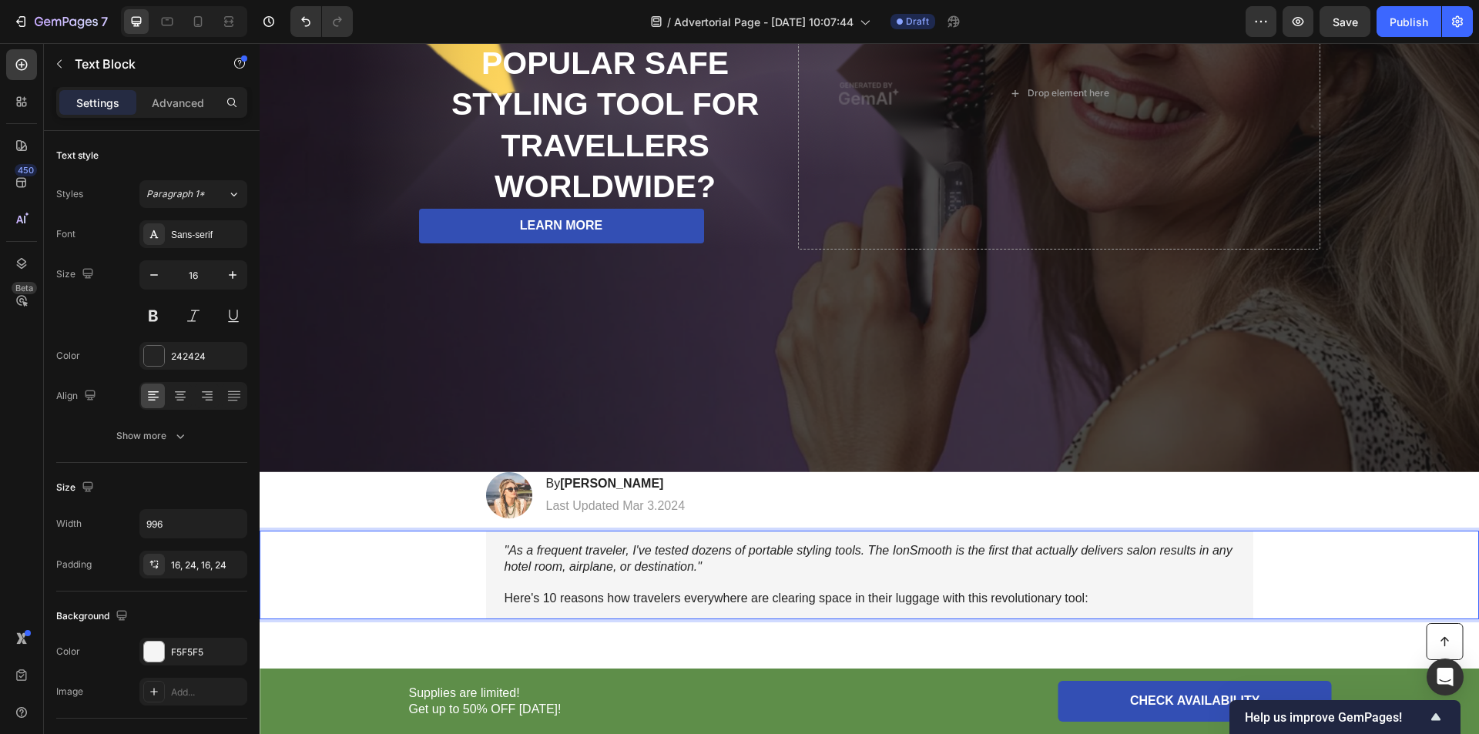
click at [779, 577] on p "Rich Text Editor. Editing area: main" at bounding box center [870, 583] width 730 height 16
click at [1343, 20] on span "Save" at bounding box center [1345, 21] width 25 height 13
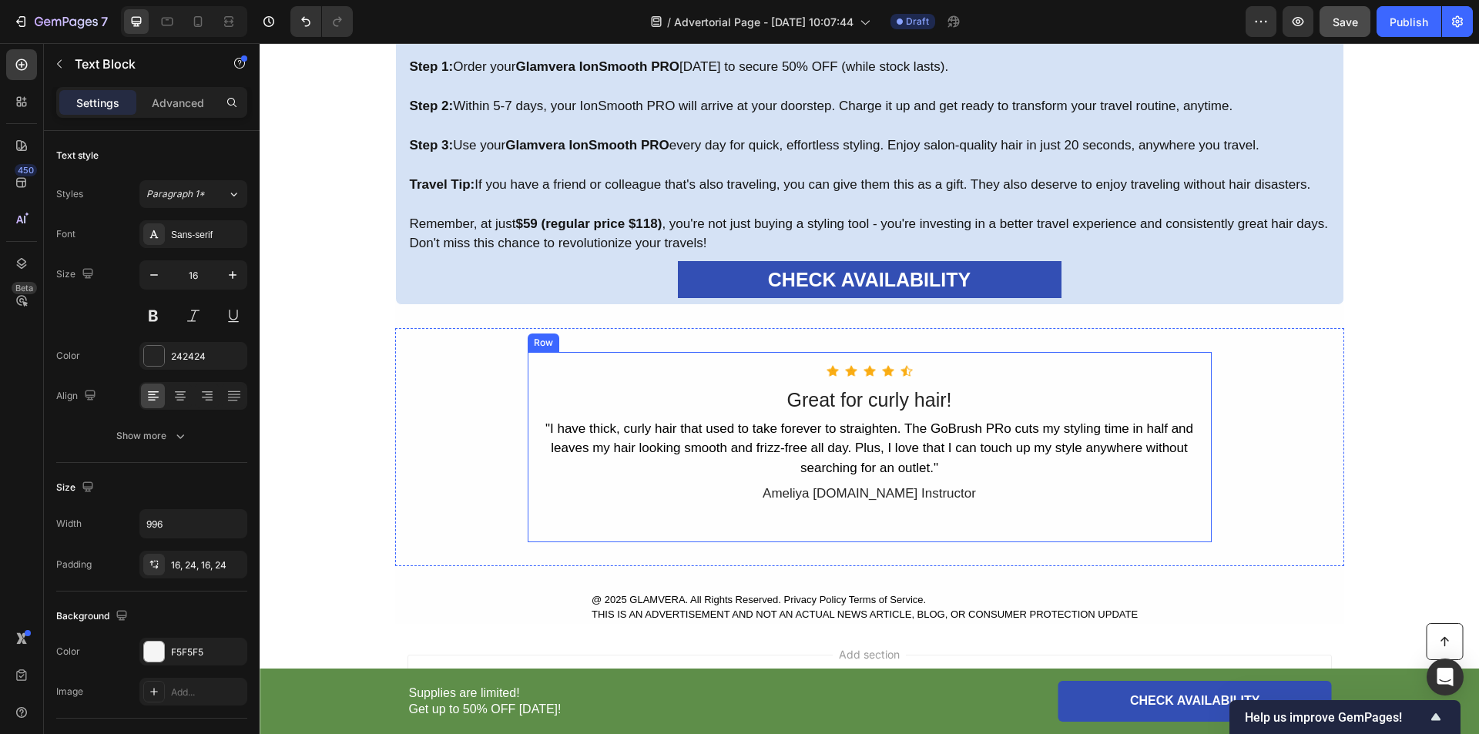
scroll to position [4908, 0]
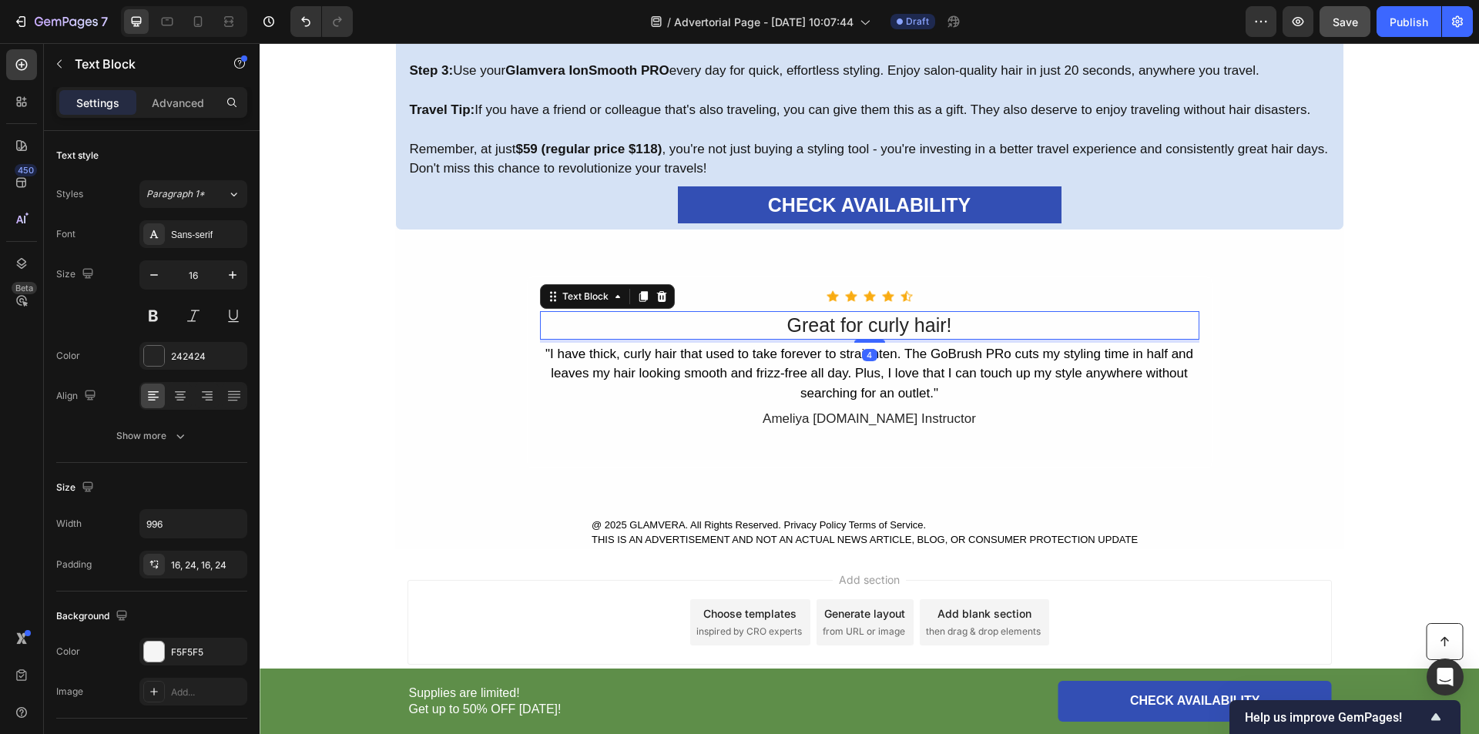
click at [815, 330] on div "Great for curly hair!" at bounding box center [869, 325] width 659 height 29
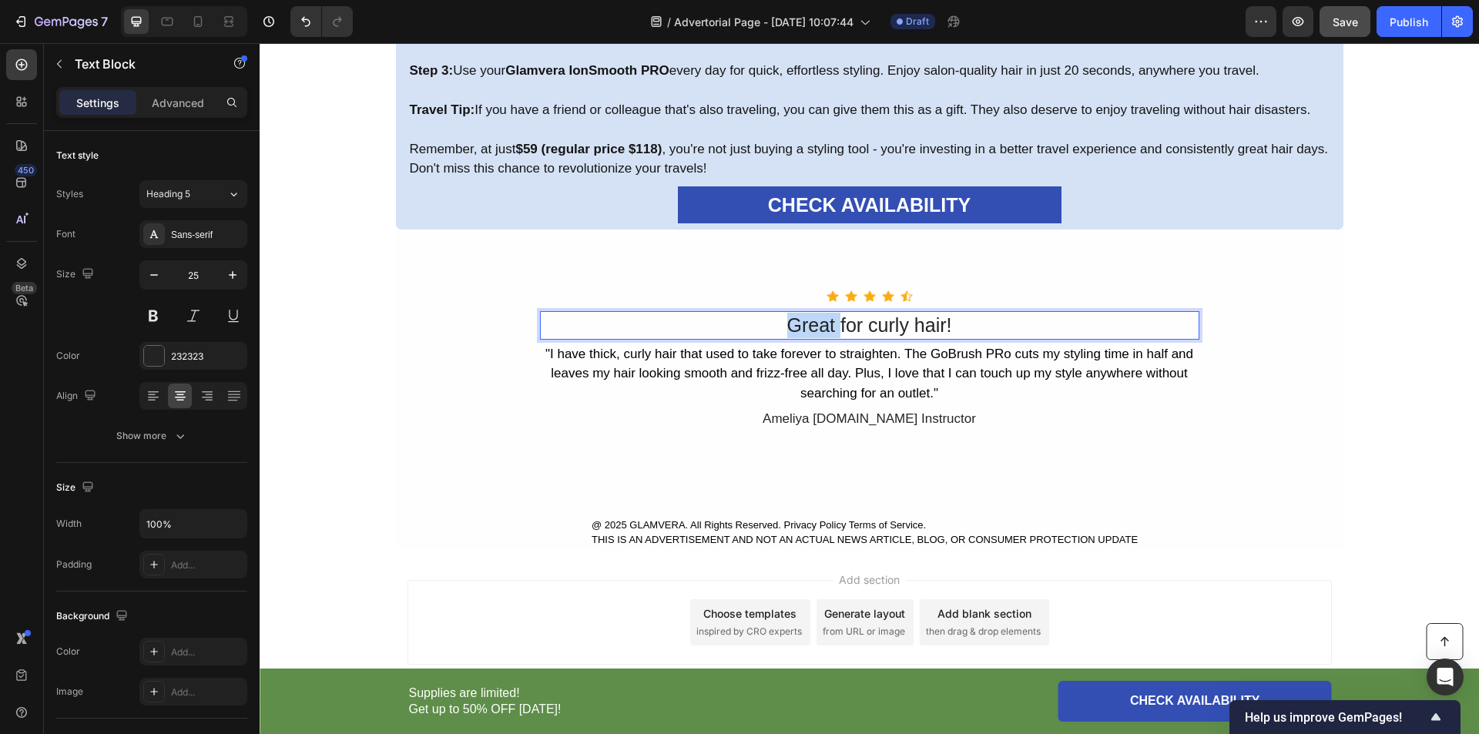
click at [815, 330] on p "Great for curly hair!" at bounding box center [870, 325] width 656 height 25
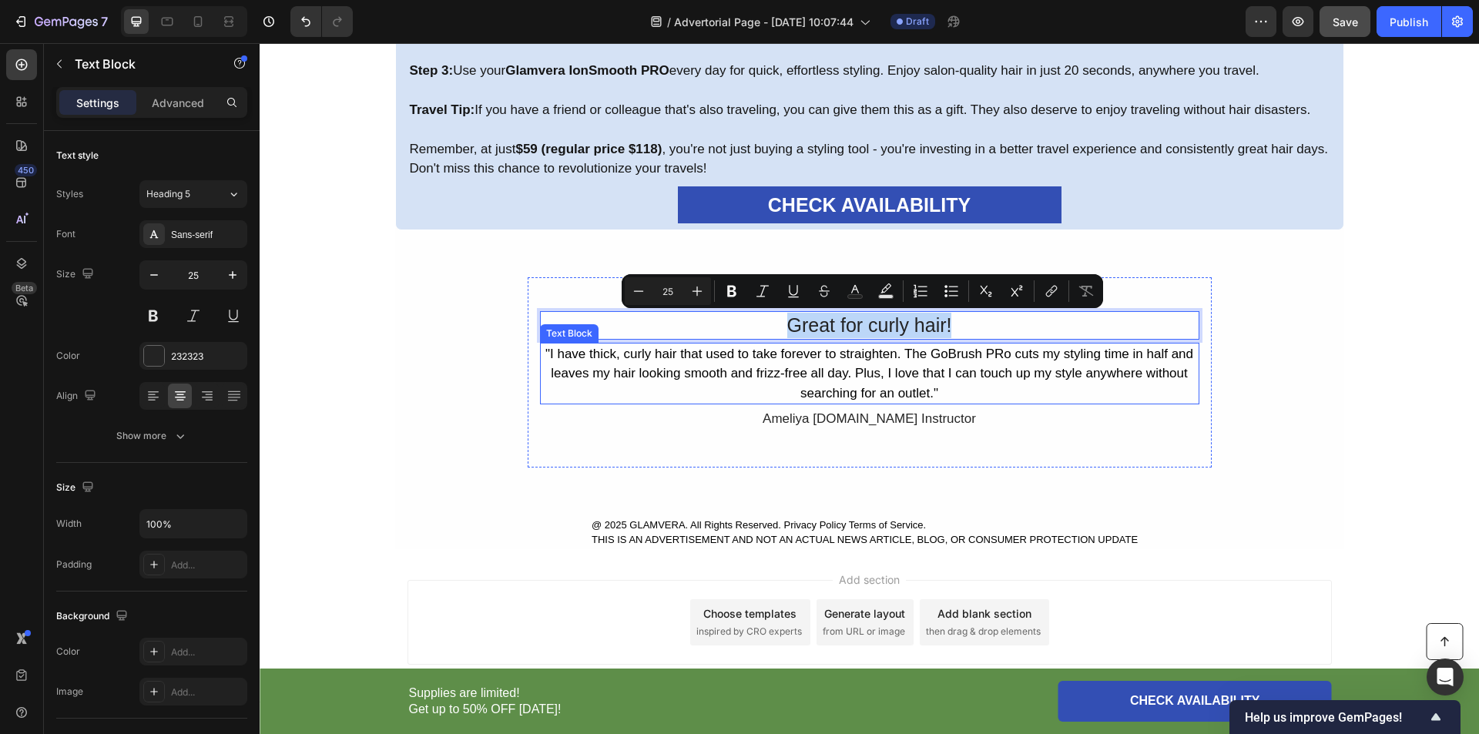
click at [820, 410] on div "Ameliya L.Yoga Instructor" at bounding box center [869, 419] width 659 height 23
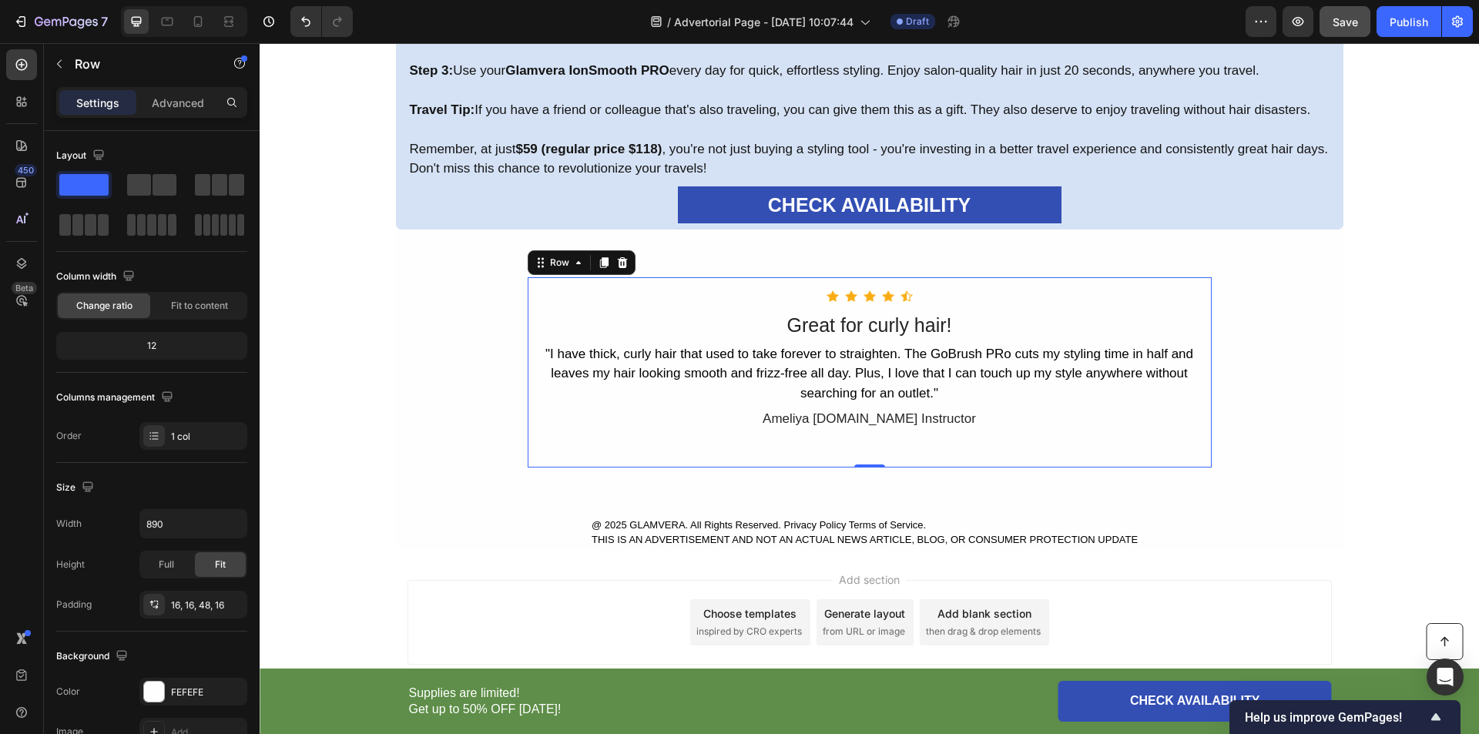
click at [1193, 319] on div "Icon Icon Icon Icon Icon Icon List Hoz Great for curly hair! Text Block "I have…" at bounding box center [870, 373] width 686 height 192
click at [598, 267] on icon at bounding box center [604, 263] width 12 height 12
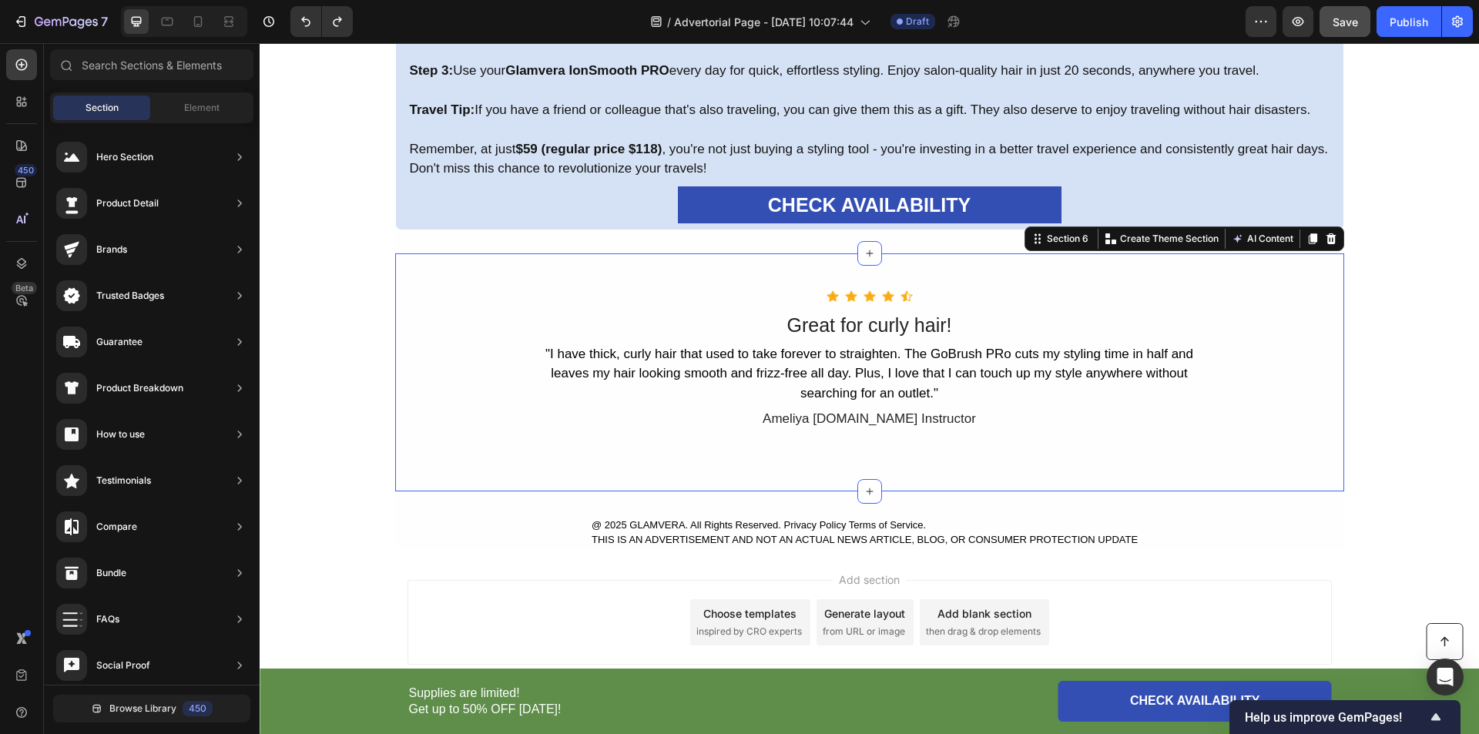
click at [459, 368] on div "Icon Icon Icon Icon Icon Icon List Hoz Great for curly hair! Text Block "I have…" at bounding box center [869, 373] width 949 height 192
click at [436, 393] on div "Icon Icon Icon Icon Icon Icon List Hoz Great for curly hair! Text Block "I have…" at bounding box center [869, 373] width 949 height 192
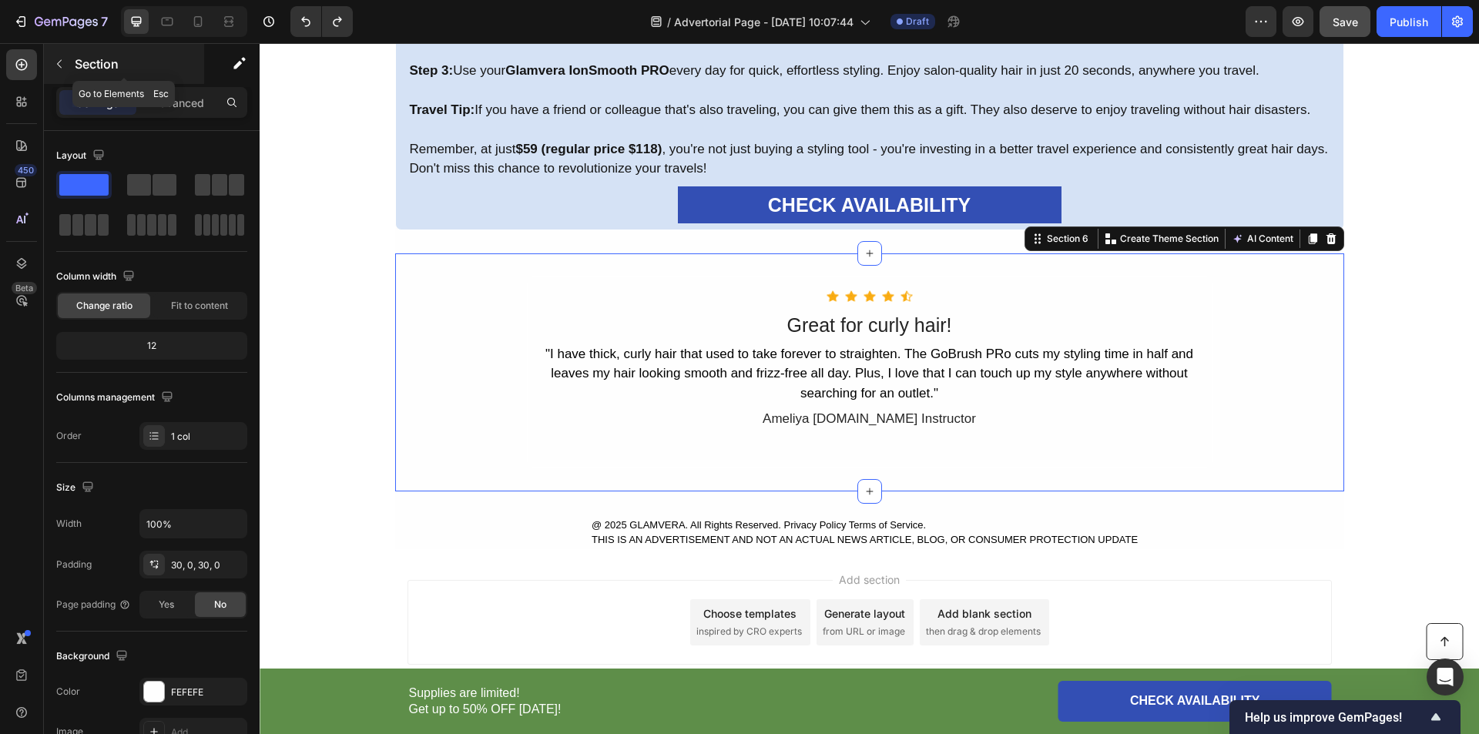
click at [61, 64] on icon "button" at bounding box center [59, 64] width 12 height 12
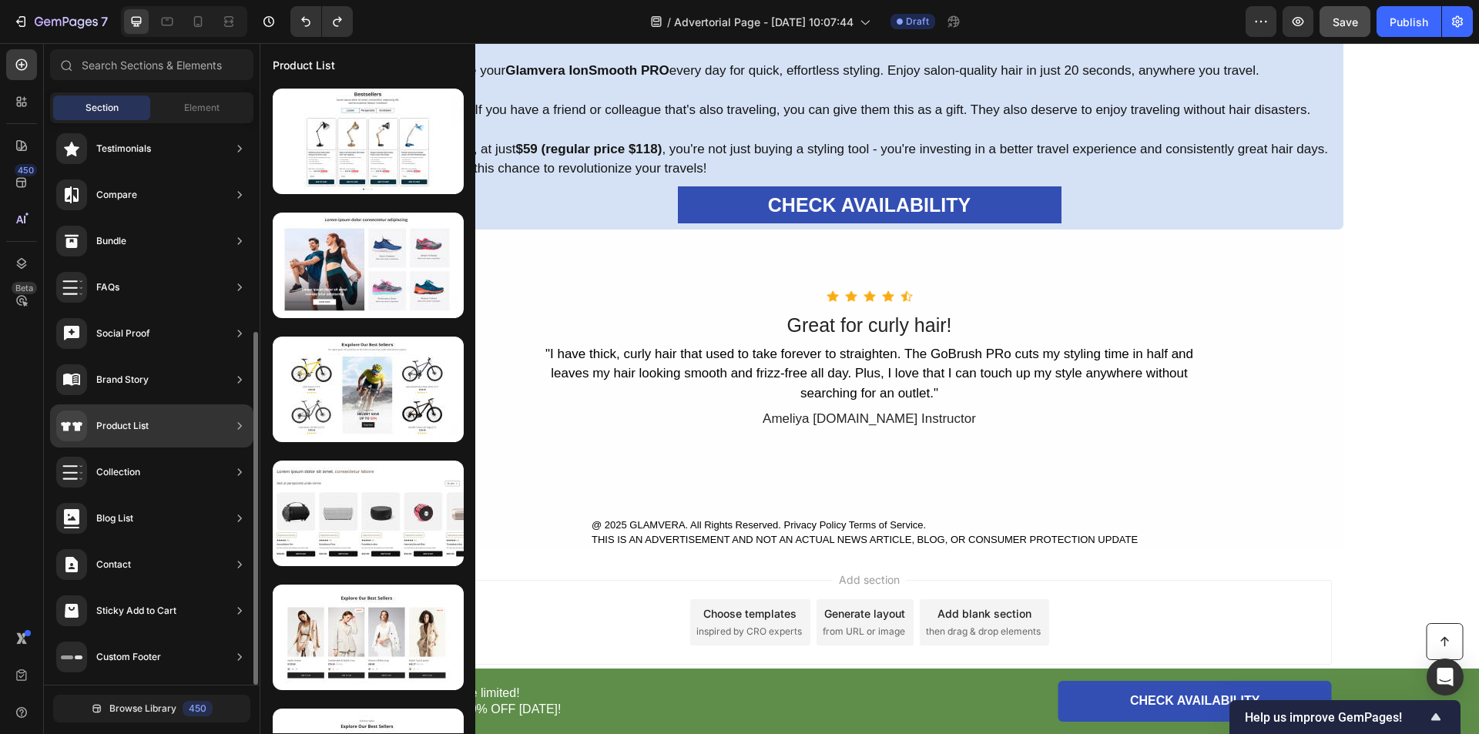
scroll to position [152, 0]
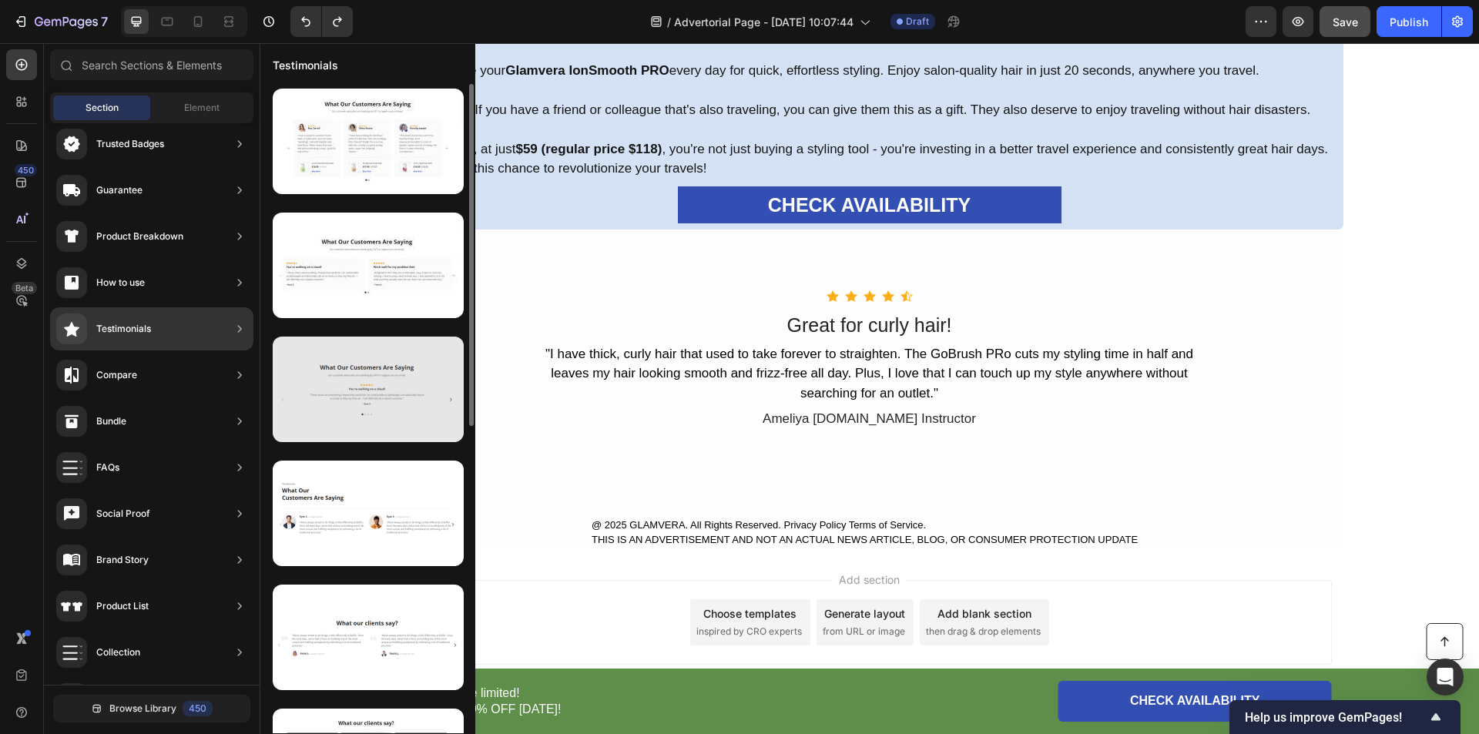
click at [381, 398] on div at bounding box center [368, 390] width 191 height 106
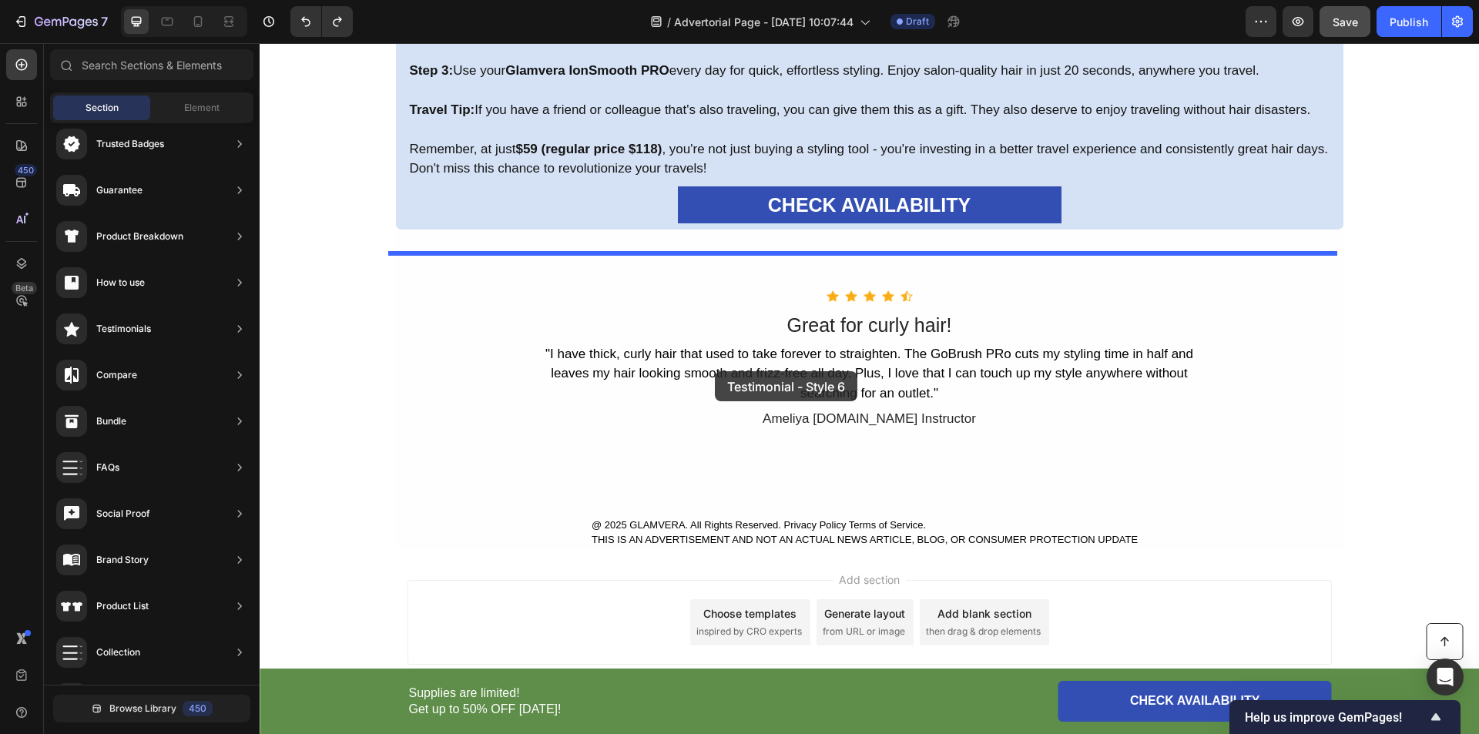
drag, startPoint x: 607, startPoint y: 435, endPoint x: 715, endPoint y: 371, distance: 125.4
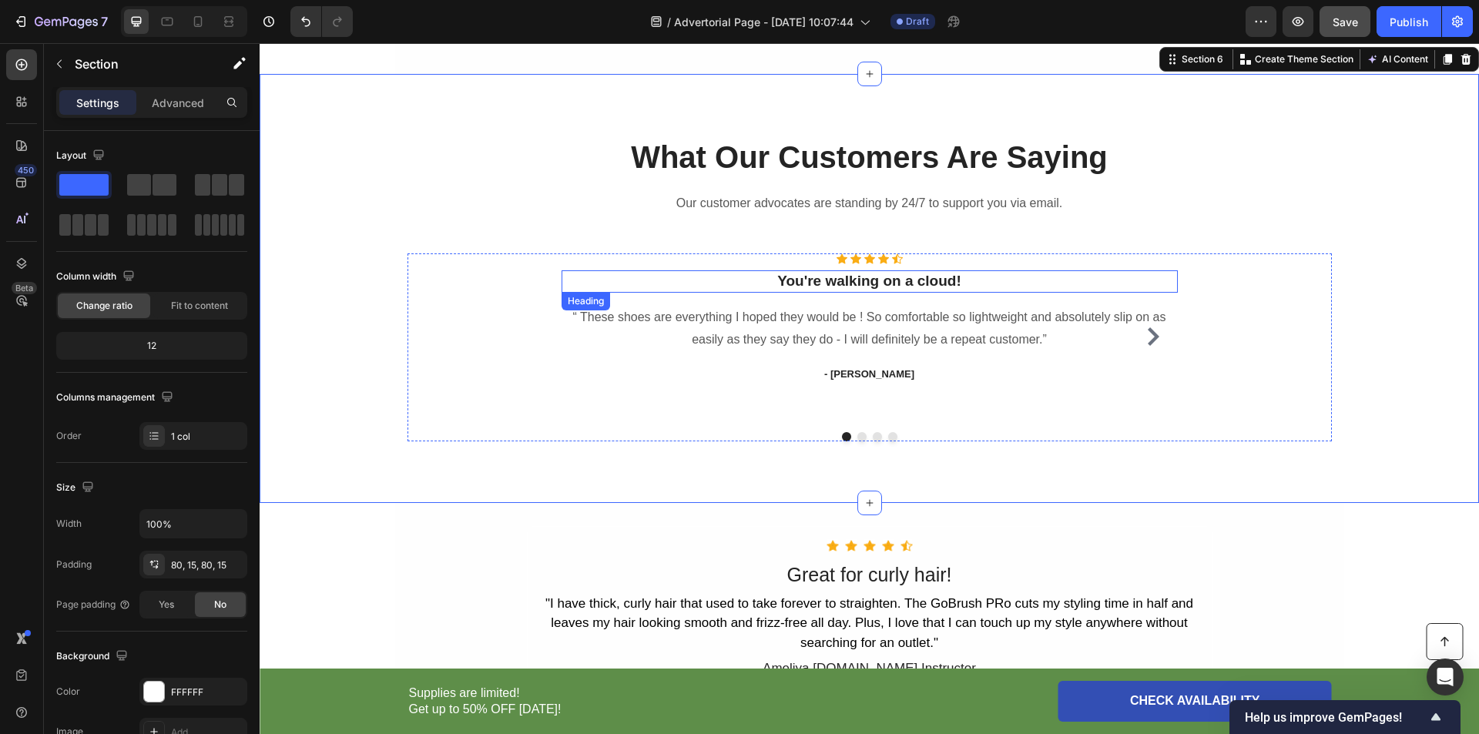
scroll to position [5268, 0]
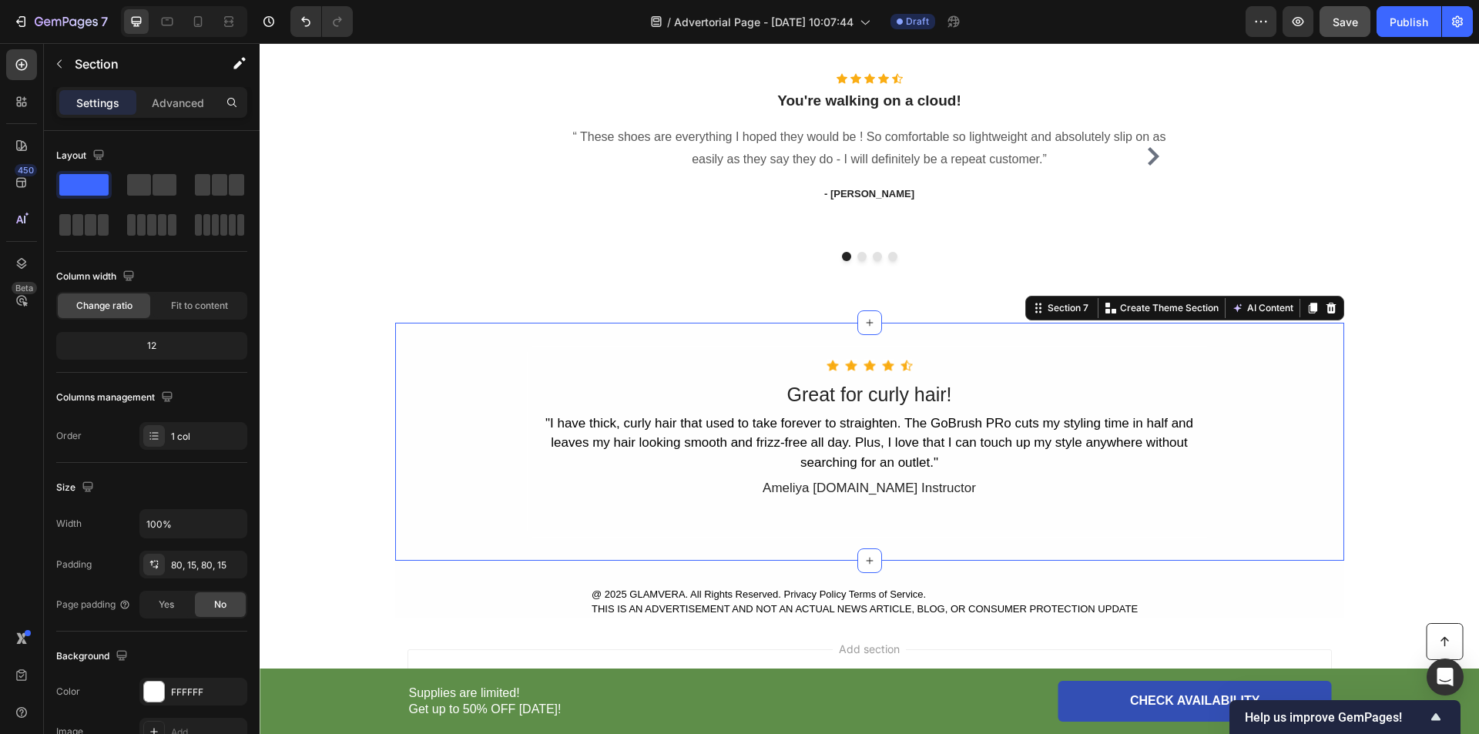
click at [461, 468] on div "Icon Icon Icon Icon Icon Icon List Hoz Great for curly hair! Text Block "I have…" at bounding box center [869, 442] width 949 height 192
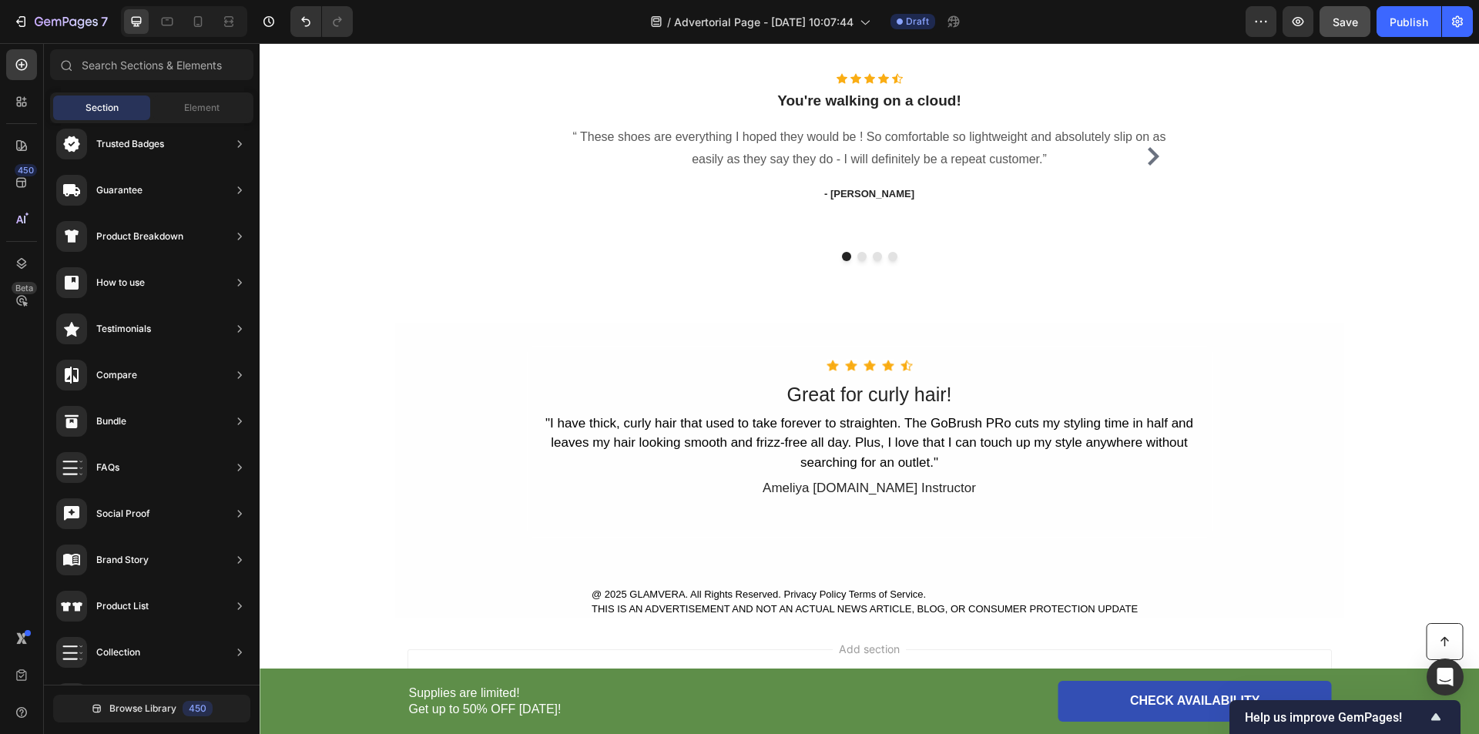
drag, startPoint x: 370, startPoint y: 475, endPoint x: 457, endPoint y: 472, distance: 87.1
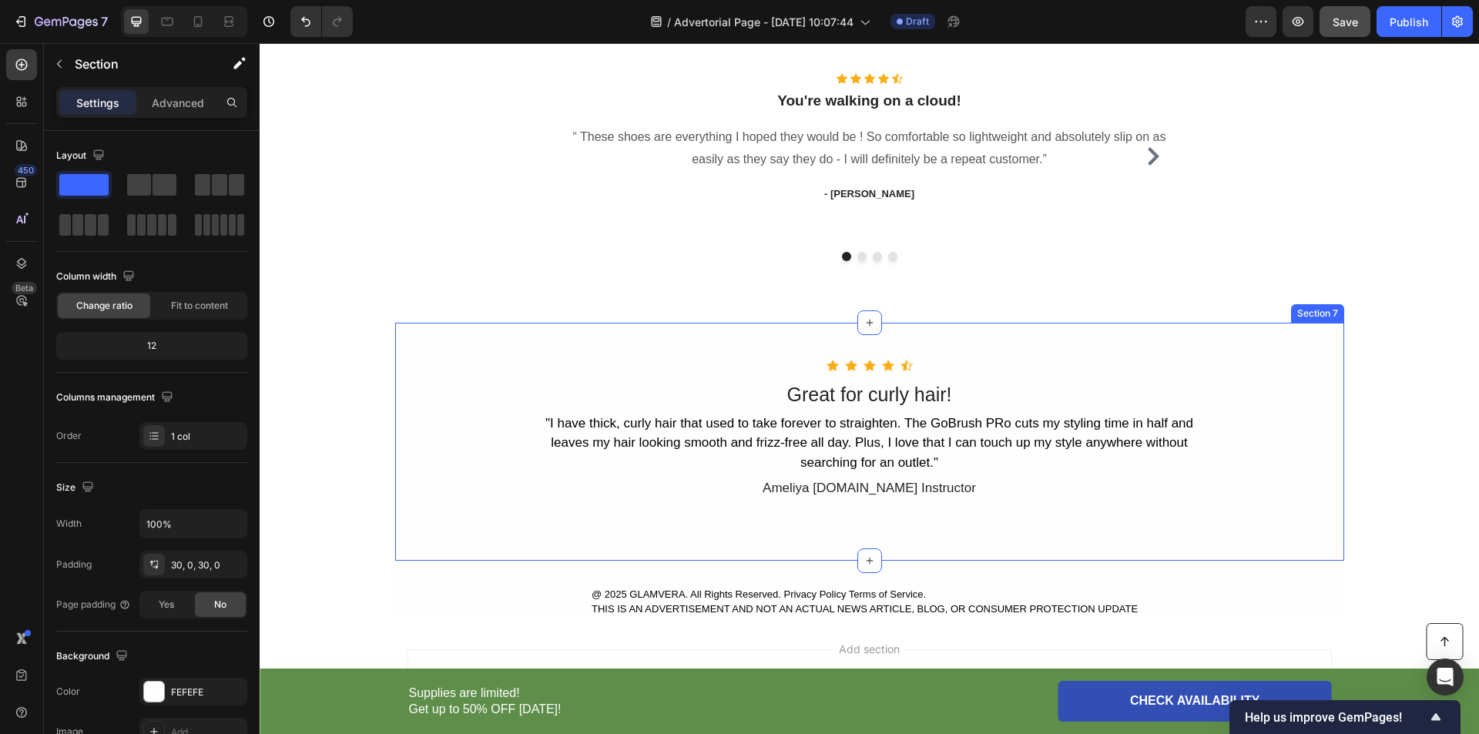
click at [493, 477] on div "Icon Icon Icon Icon Icon Icon List Hoz Great for curly hair! Text Block "I have…" at bounding box center [869, 442] width 949 height 192
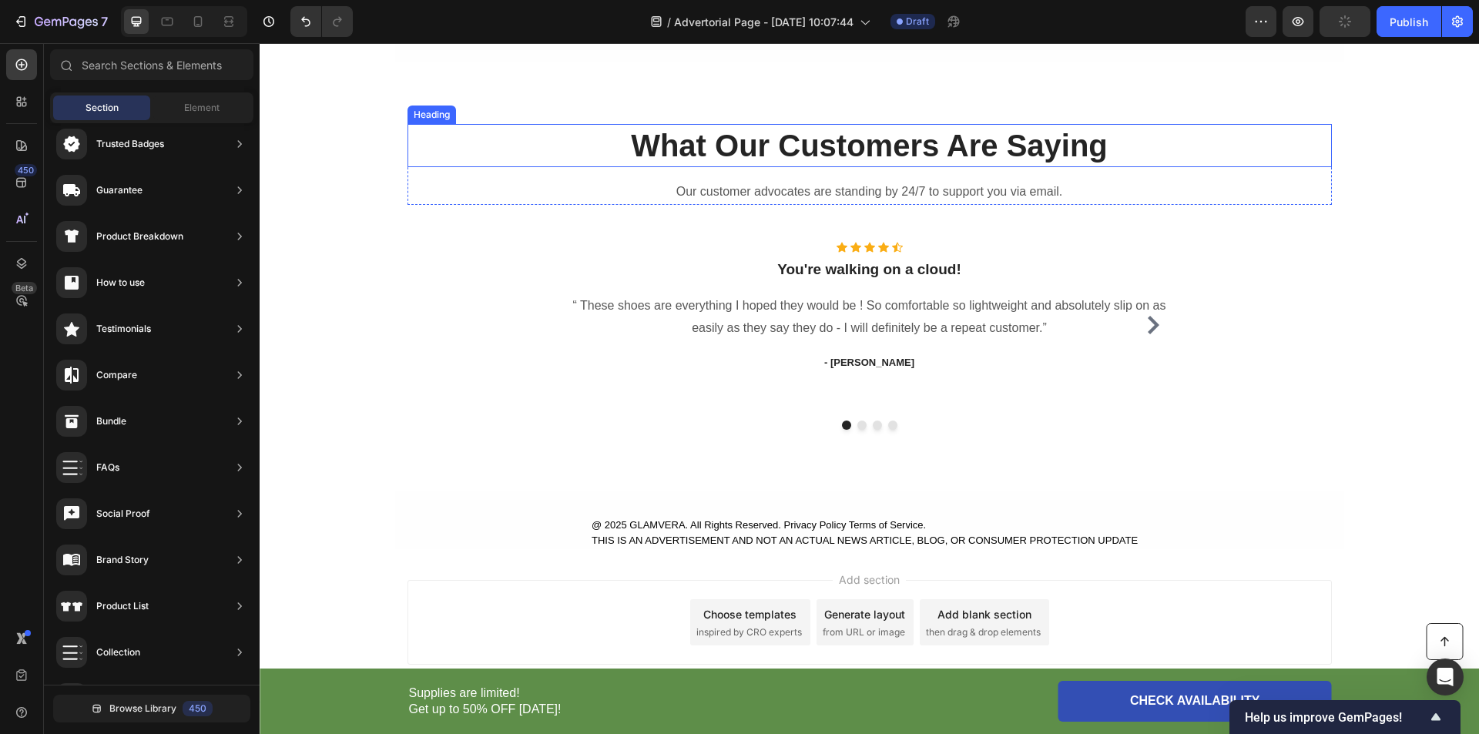
click at [813, 156] on p "What Our Customers Are Saying" at bounding box center [869, 146] width 921 height 40
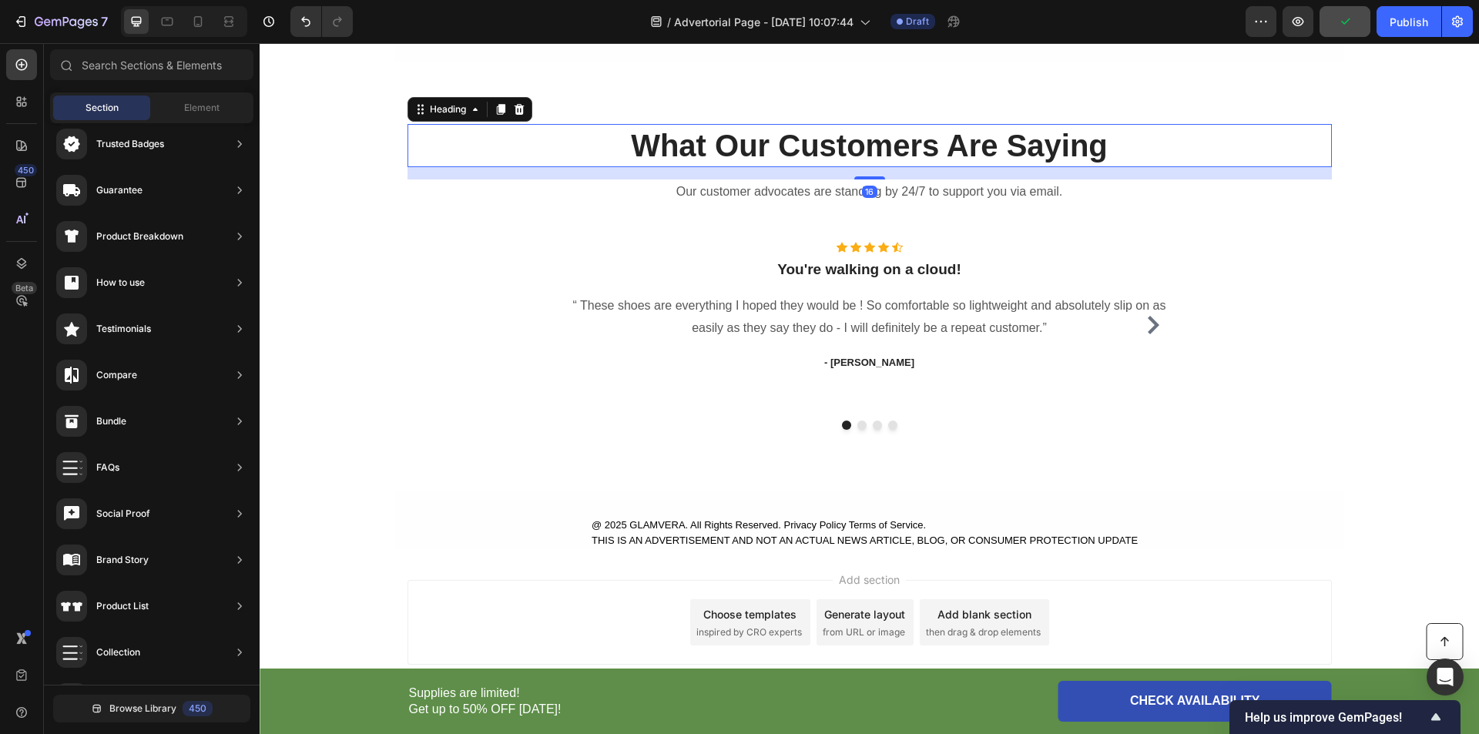
scroll to position [5044, 0]
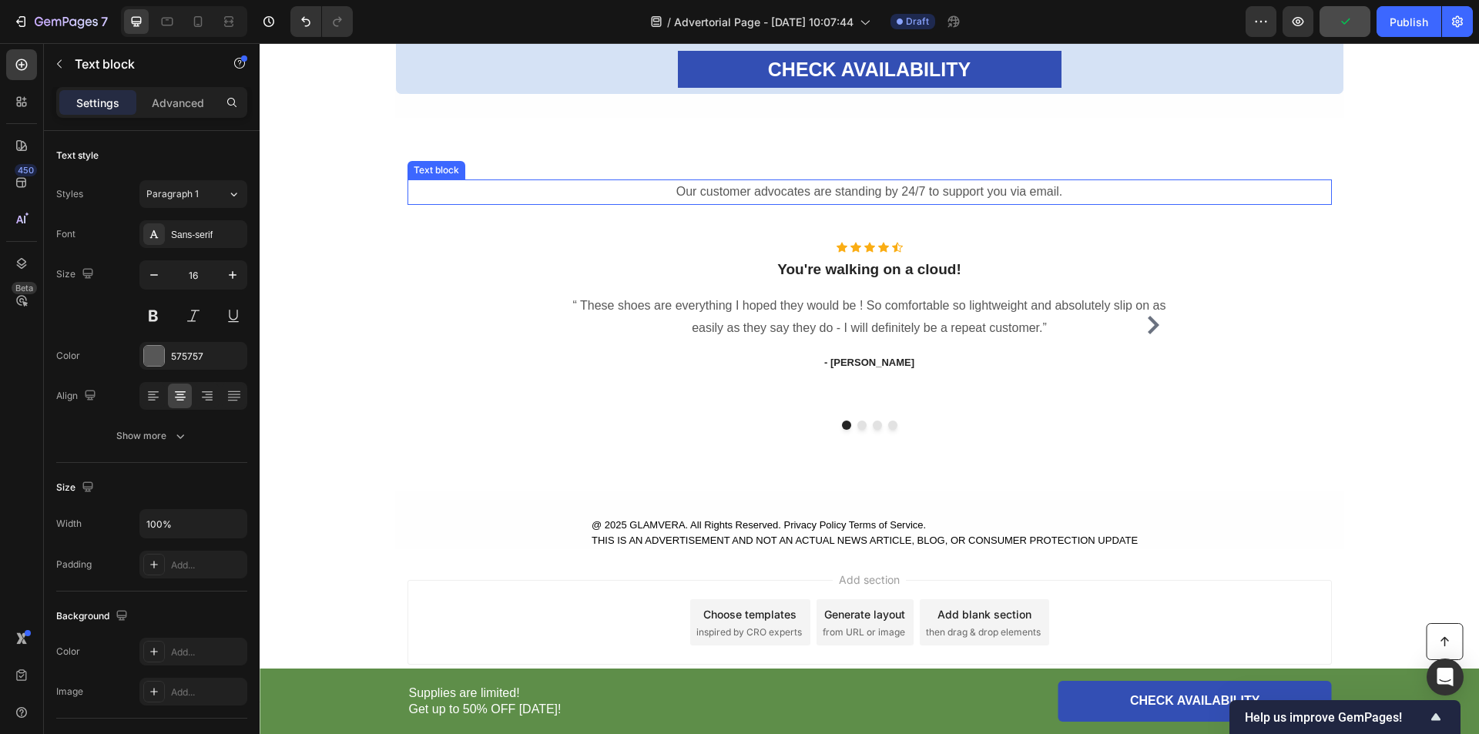
click at [804, 185] on p "Our customer advocates are standing by 24/7 to support you via email." at bounding box center [869, 192] width 921 height 22
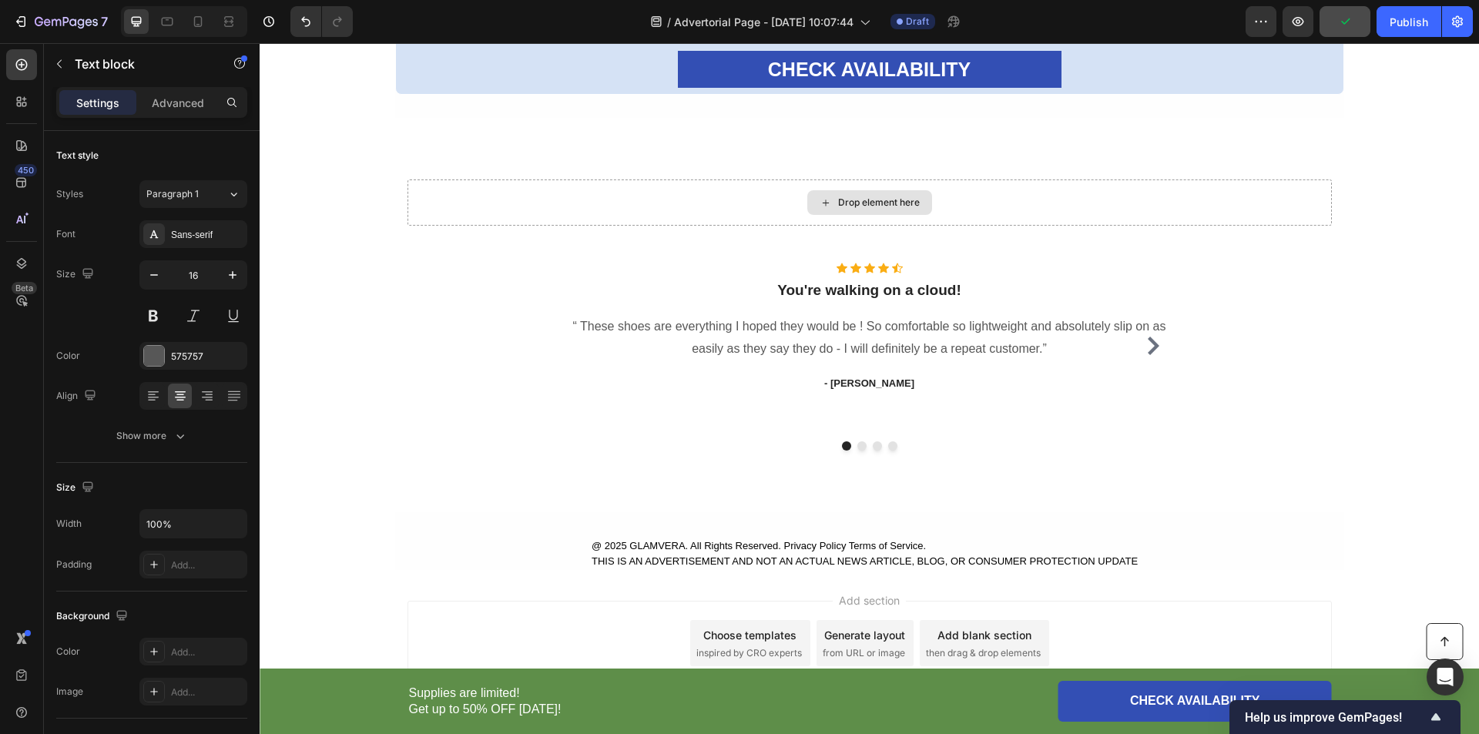
scroll to position [5065, 0]
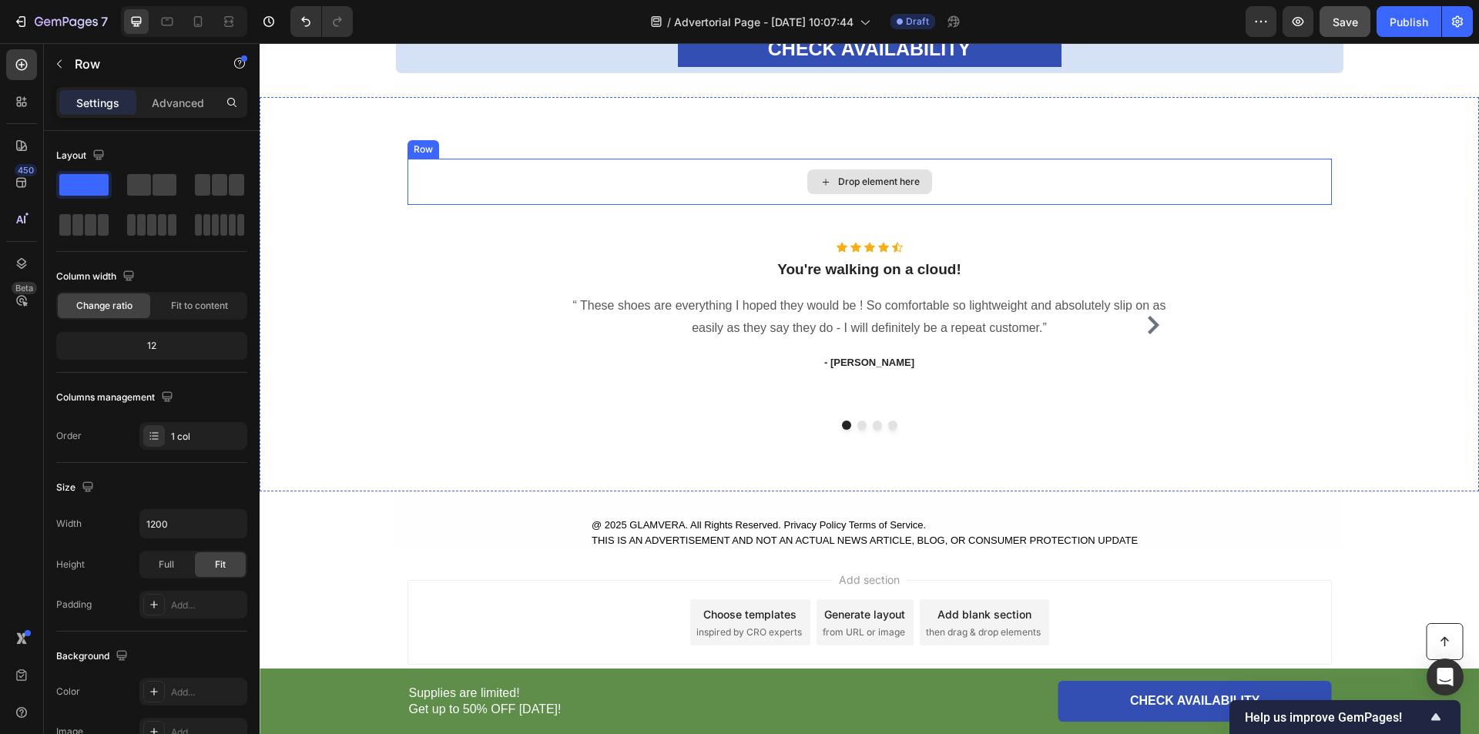
click at [703, 188] on div "Drop element here" at bounding box center [870, 182] width 924 height 46
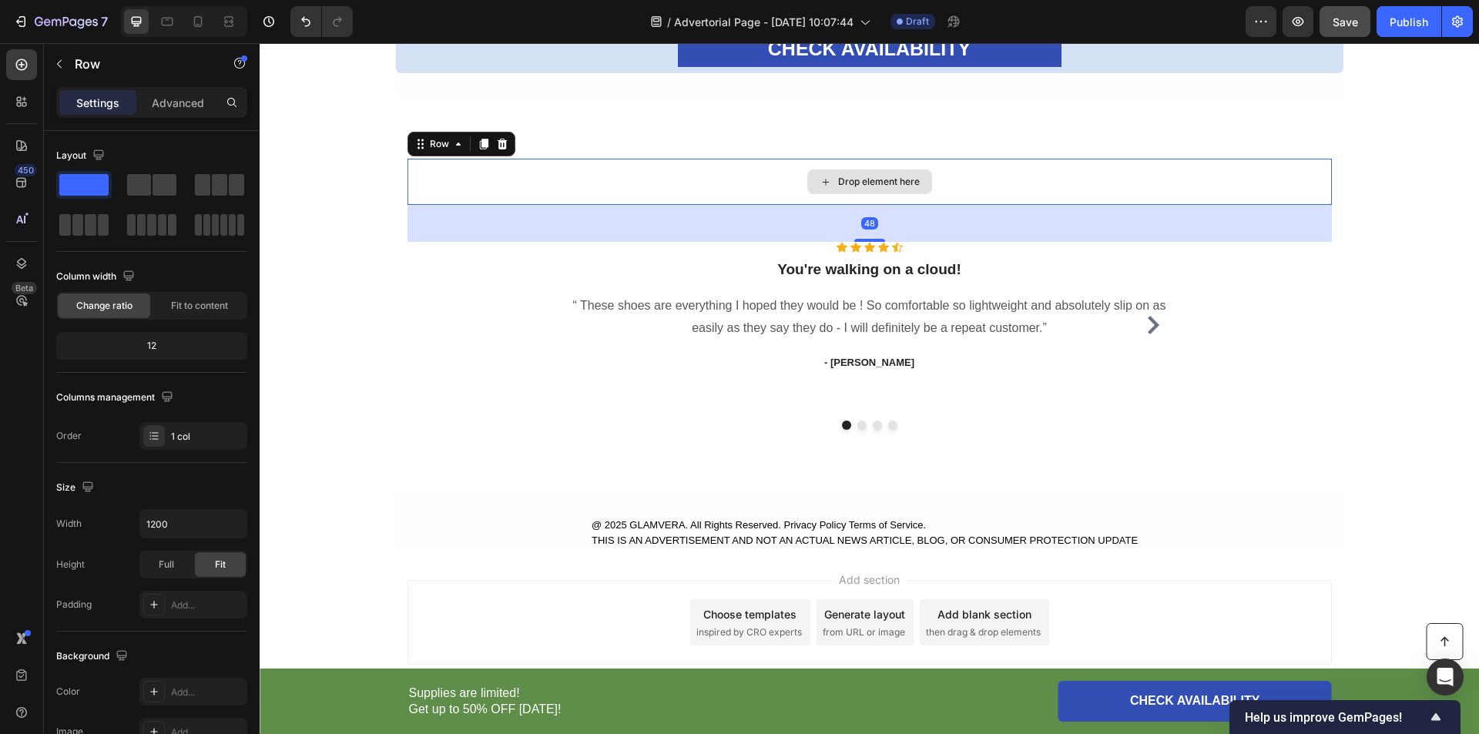
scroll to position [4981, 0]
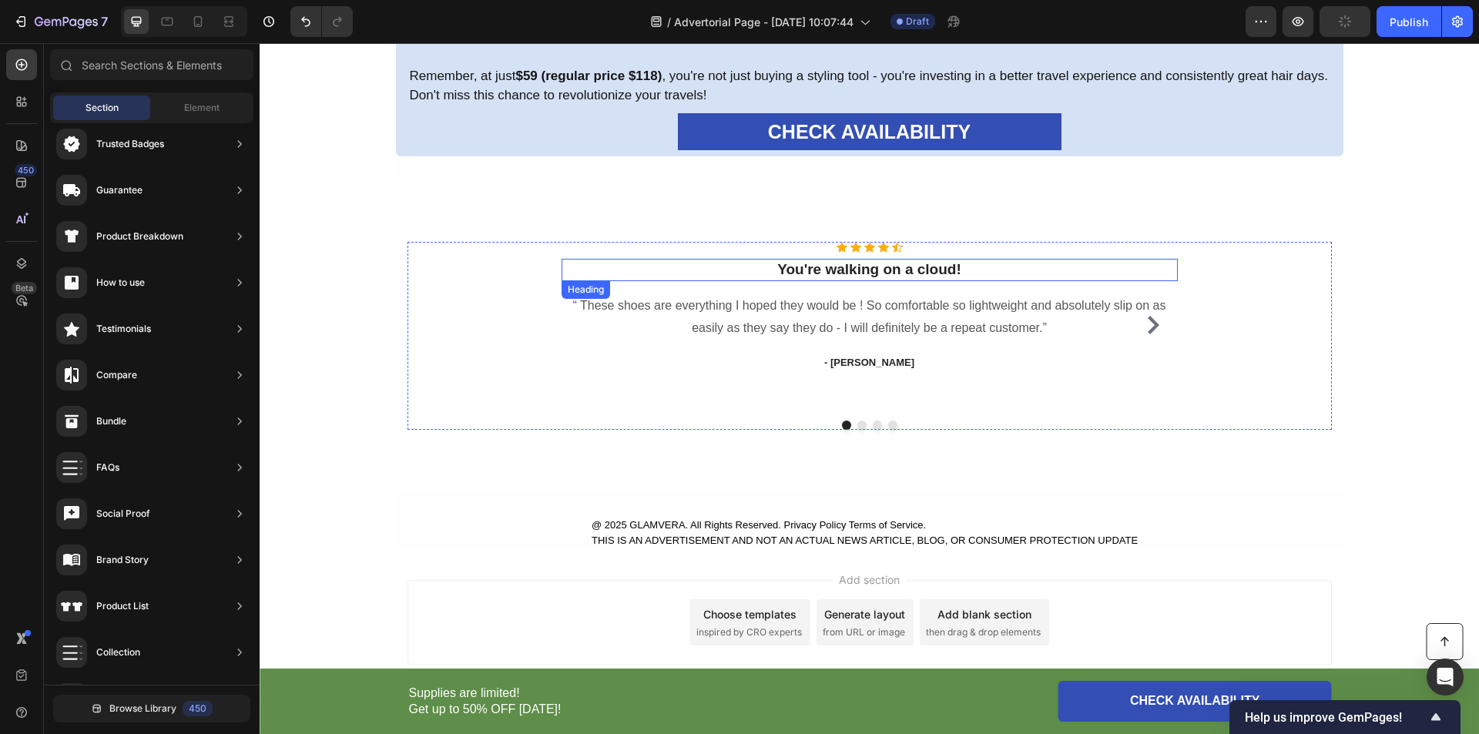
click at [881, 277] on p "You're walking on a cloud!" at bounding box center [869, 269] width 613 height 19
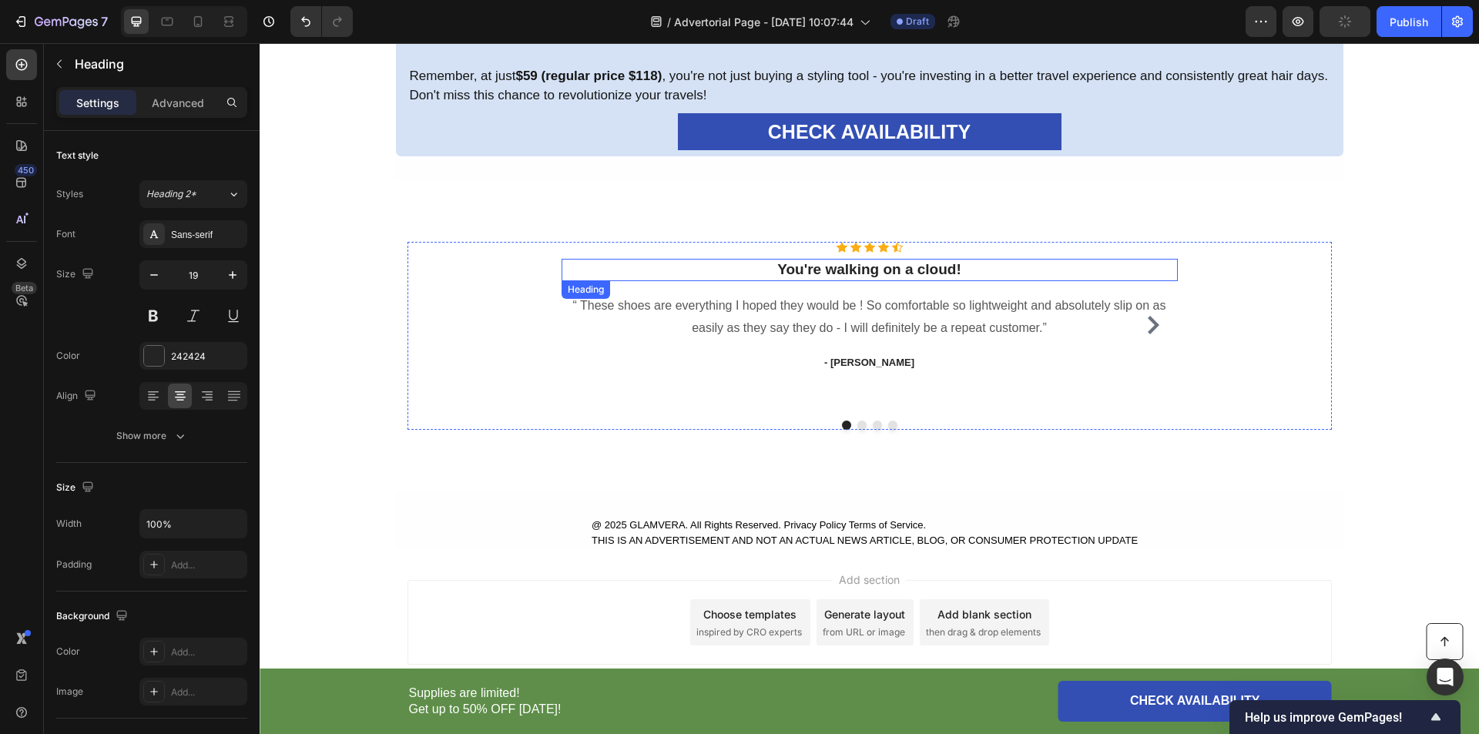
click at [881, 277] on p "You're walking on a cloud!" at bounding box center [869, 269] width 613 height 19
click at [862, 276] on strong "Perfect for travel styling" at bounding box center [870, 269] width 168 height 16
click at [864, 270] on strong "Perfect for travel styling" at bounding box center [870, 269] width 168 height 16
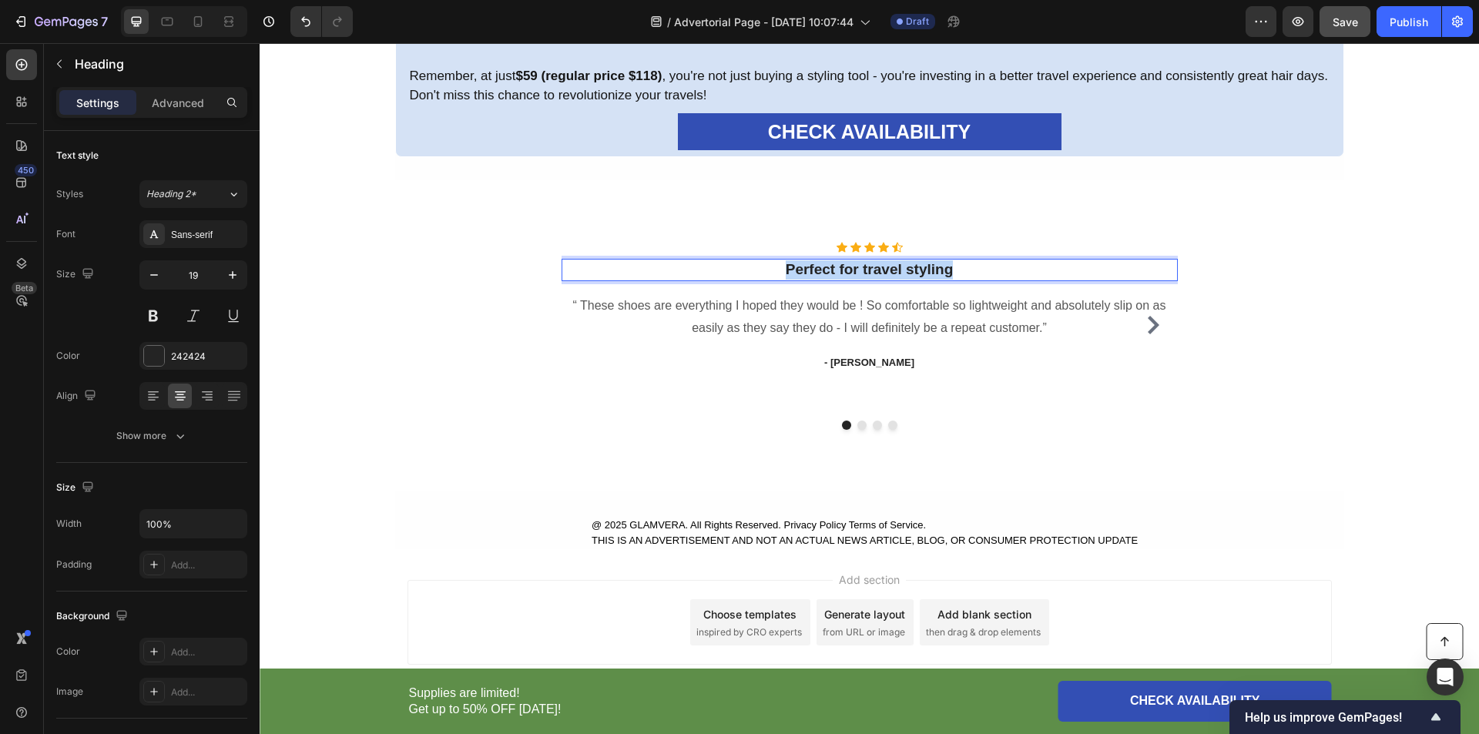
click at [864, 270] on strong "Perfect for travel styling" at bounding box center [870, 269] width 168 height 16
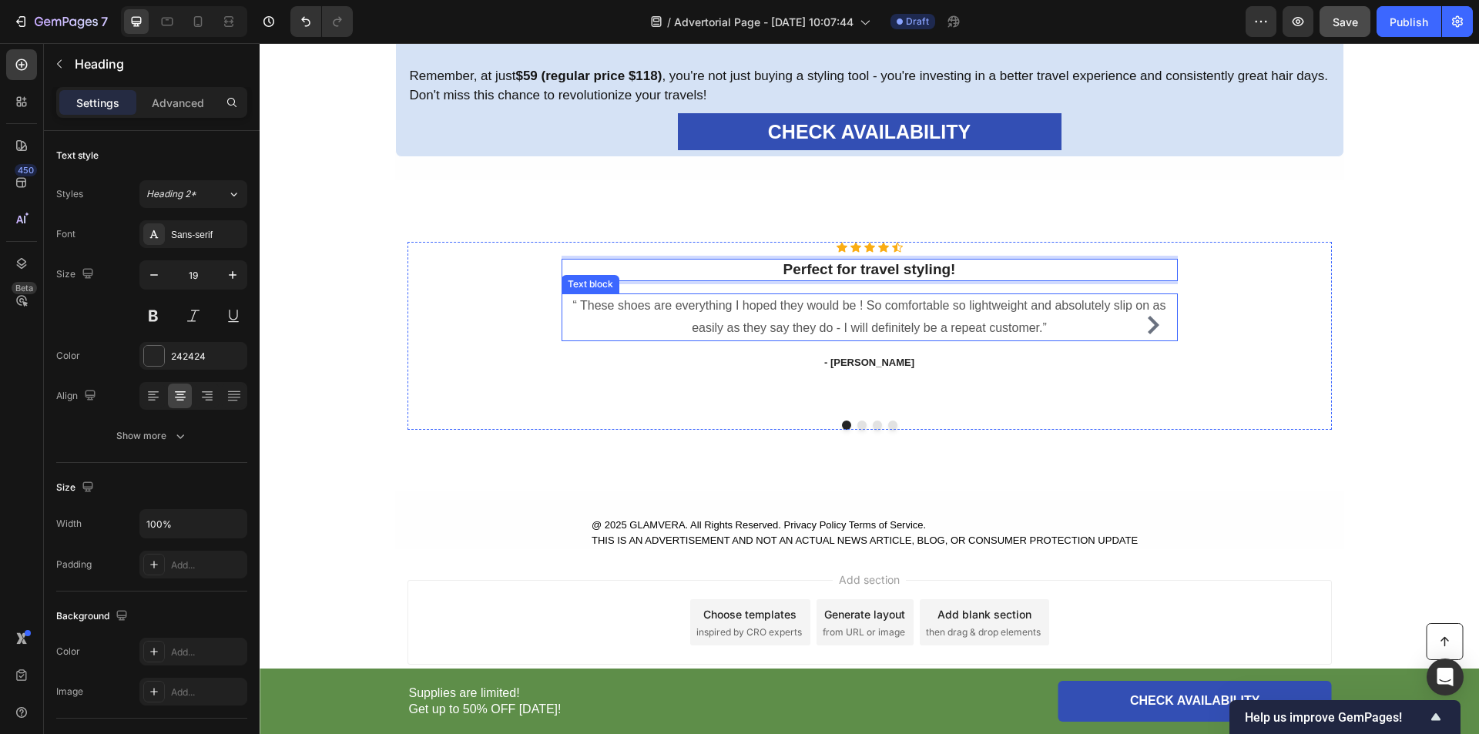
click at [822, 321] on p "“ These shoes are everything I hoped they would be ! So comfortable so lightwei…" at bounding box center [869, 317] width 613 height 45
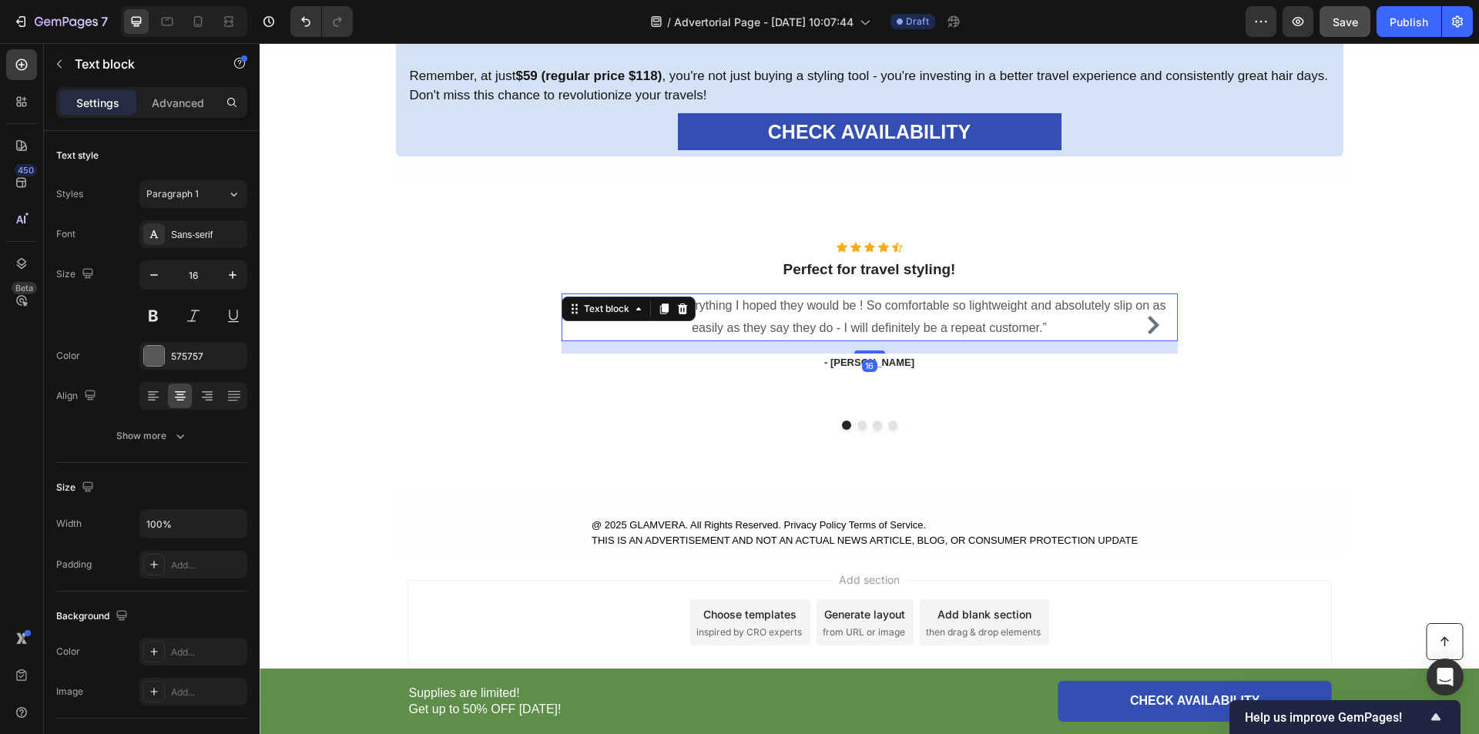
click at [817, 322] on p "“ These shoes are everything I hoped they would be ! So comfortable so lightwei…" at bounding box center [869, 317] width 613 height 45
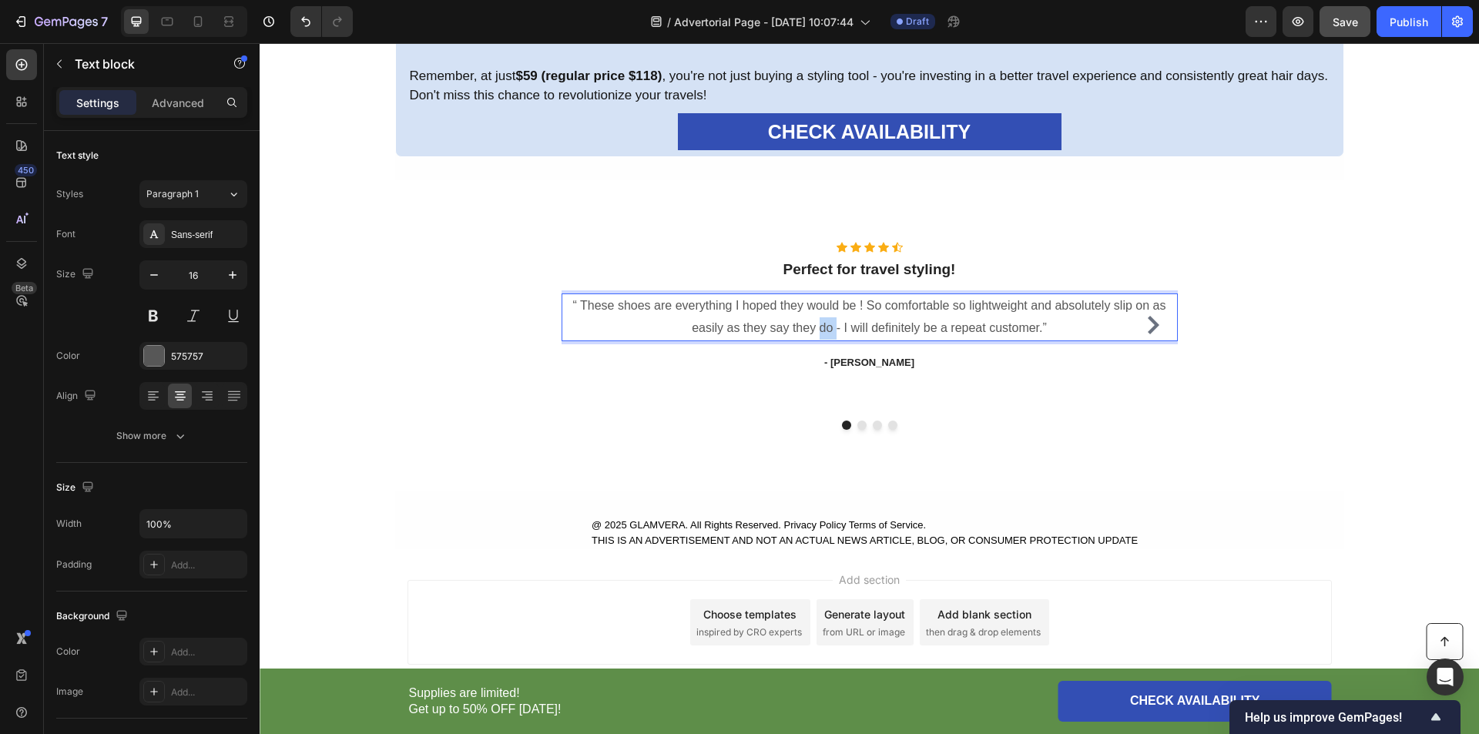
click at [817, 322] on p "“ These shoes are everything I hoped they would be ! So comfortable so lightwei…" at bounding box center [869, 317] width 613 height 45
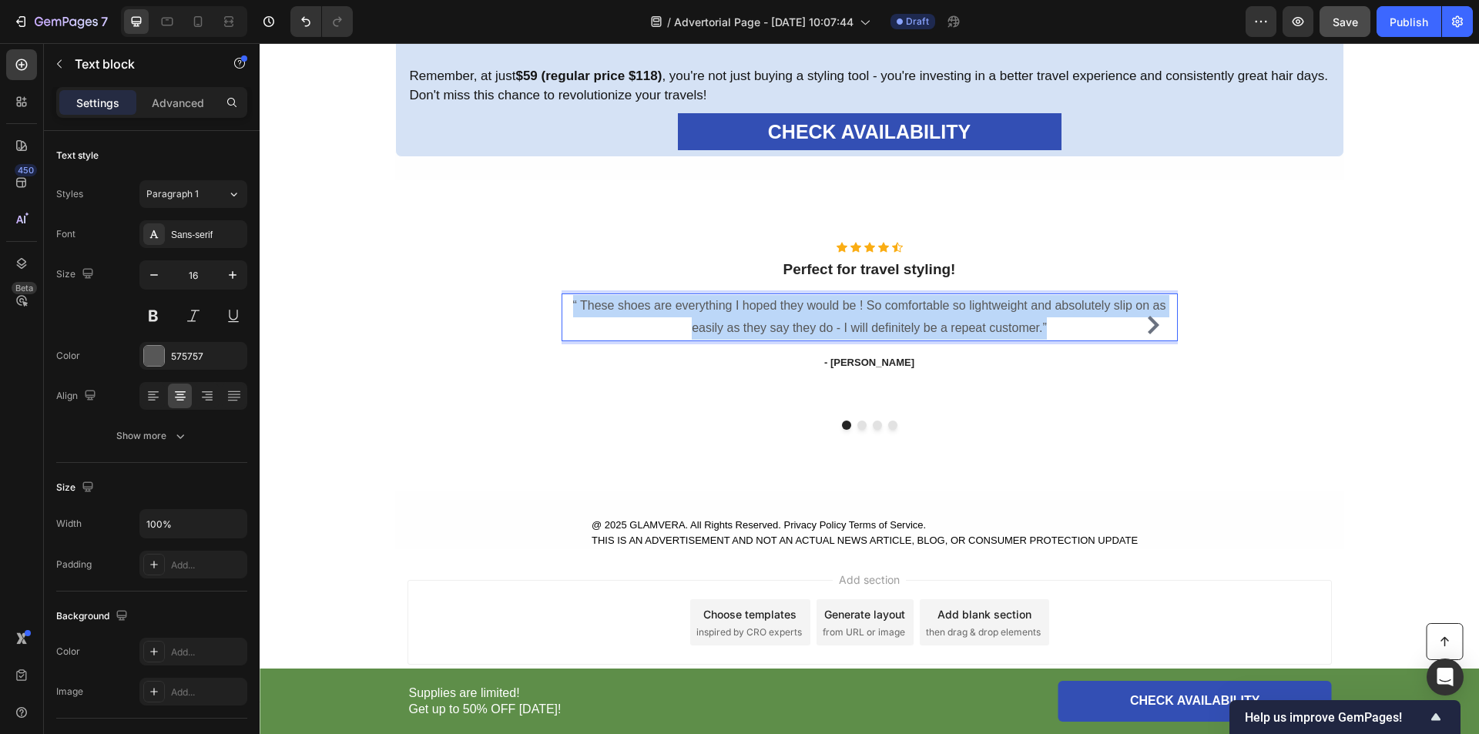
click at [817, 322] on p "“ These shoes are everything I hoped they would be ! So comfortable so lightwei…" at bounding box center [869, 317] width 613 height 45
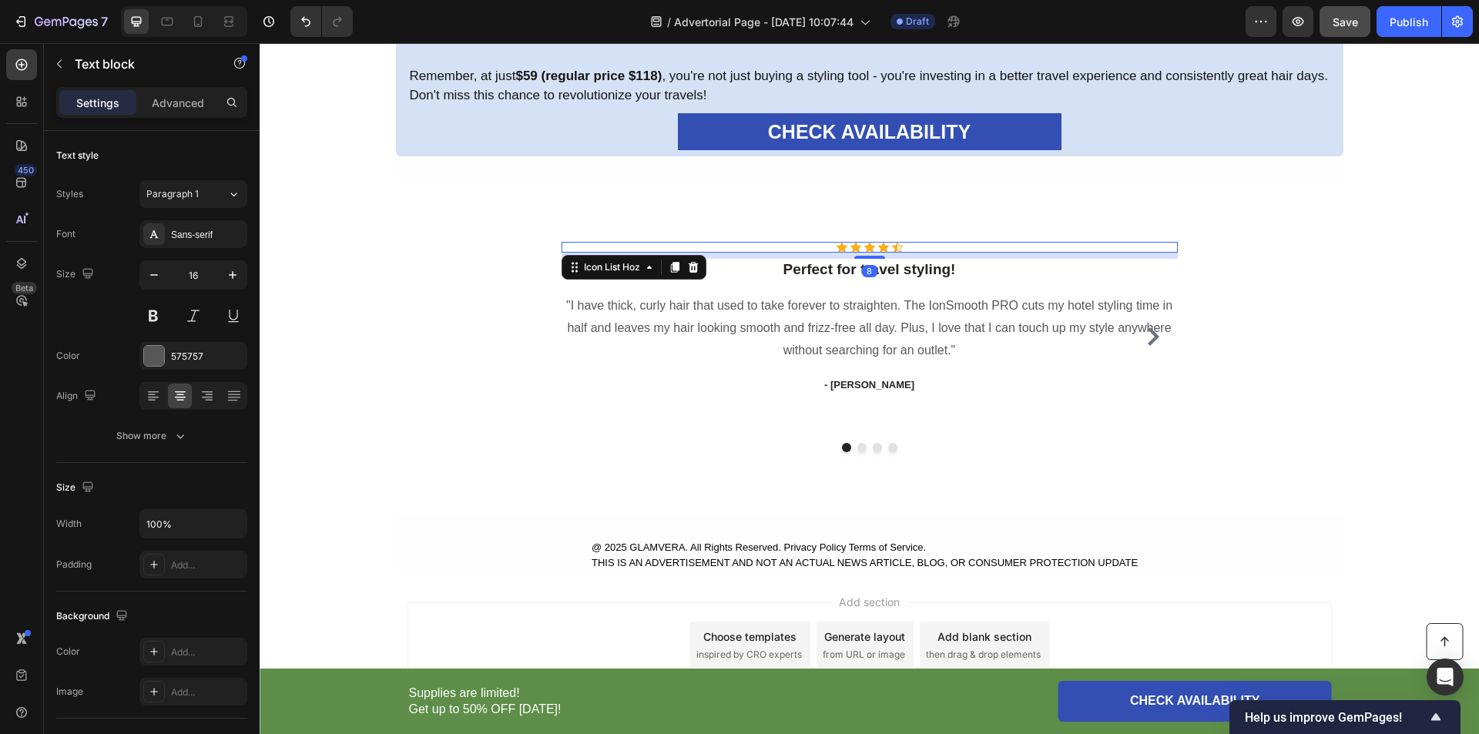
click at [868, 242] on div "Icon Icon Icon Icon Icon" at bounding box center [870, 247] width 616 height 11
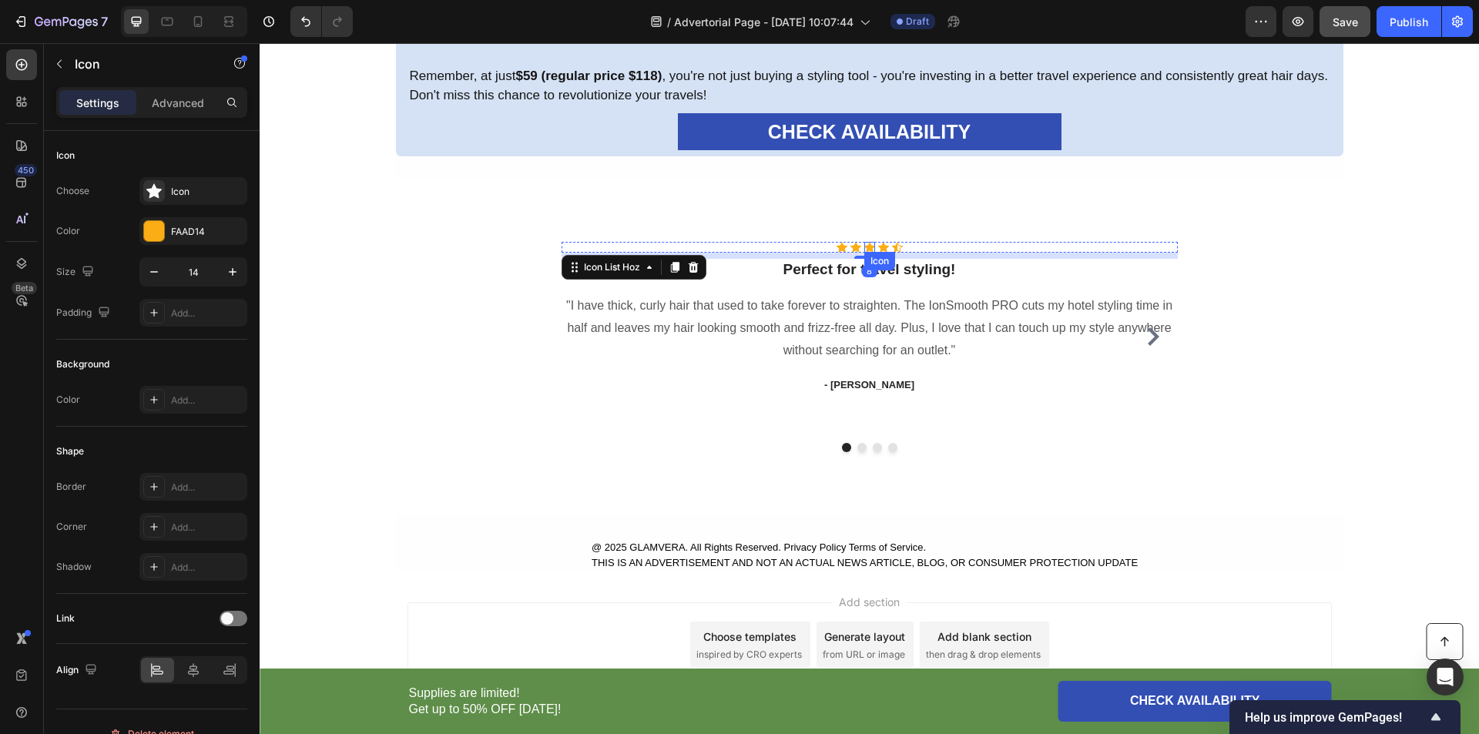
click at [866, 244] on icon at bounding box center [869, 247] width 11 height 11
click at [843, 247] on div "Icon Icon Icon Icon Icon" at bounding box center [870, 247] width 616 height 11
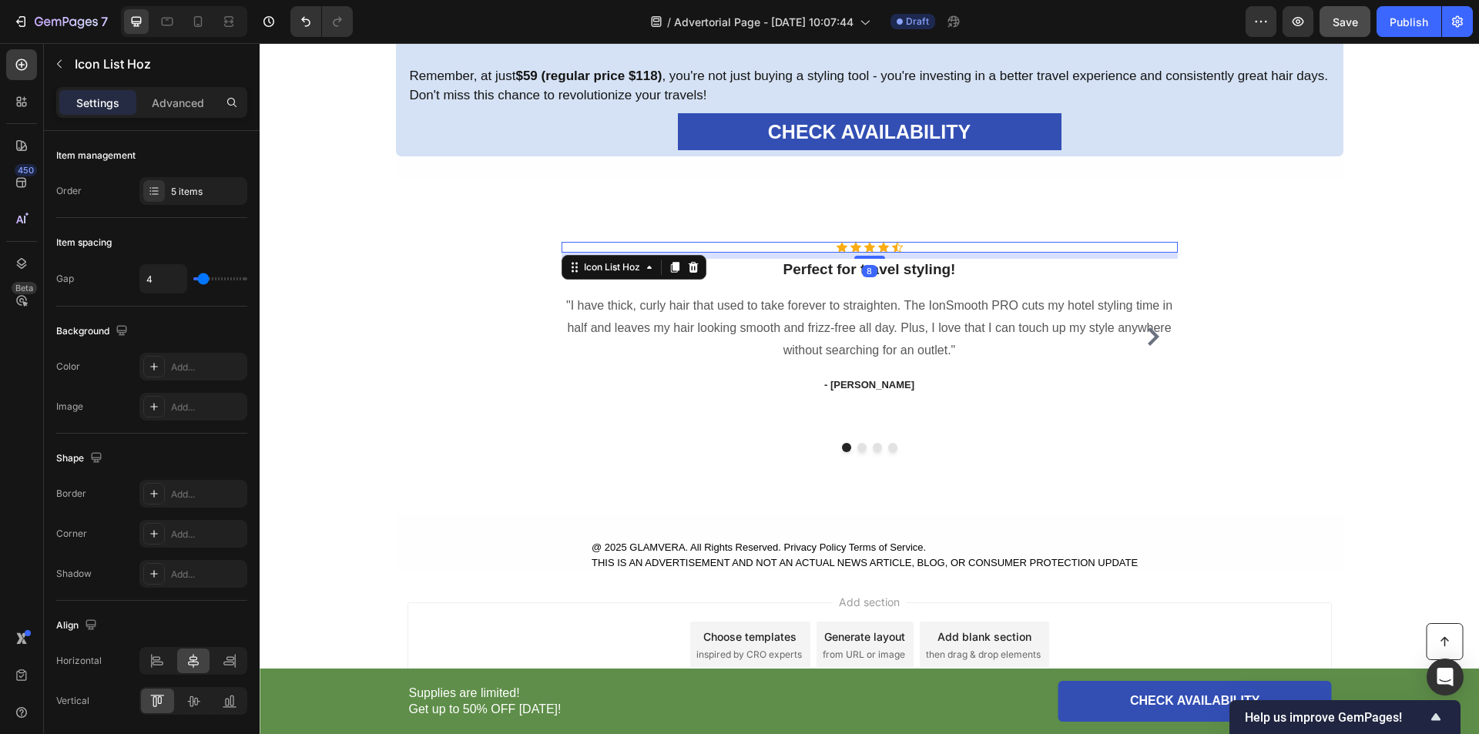
click at [757, 248] on div "Icon Icon Icon Icon Icon" at bounding box center [870, 247] width 616 height 11
click at [905, 246] on div "Icon Icon Icon Icon Icon" at bounding box center [870, 247] width 616 height 11
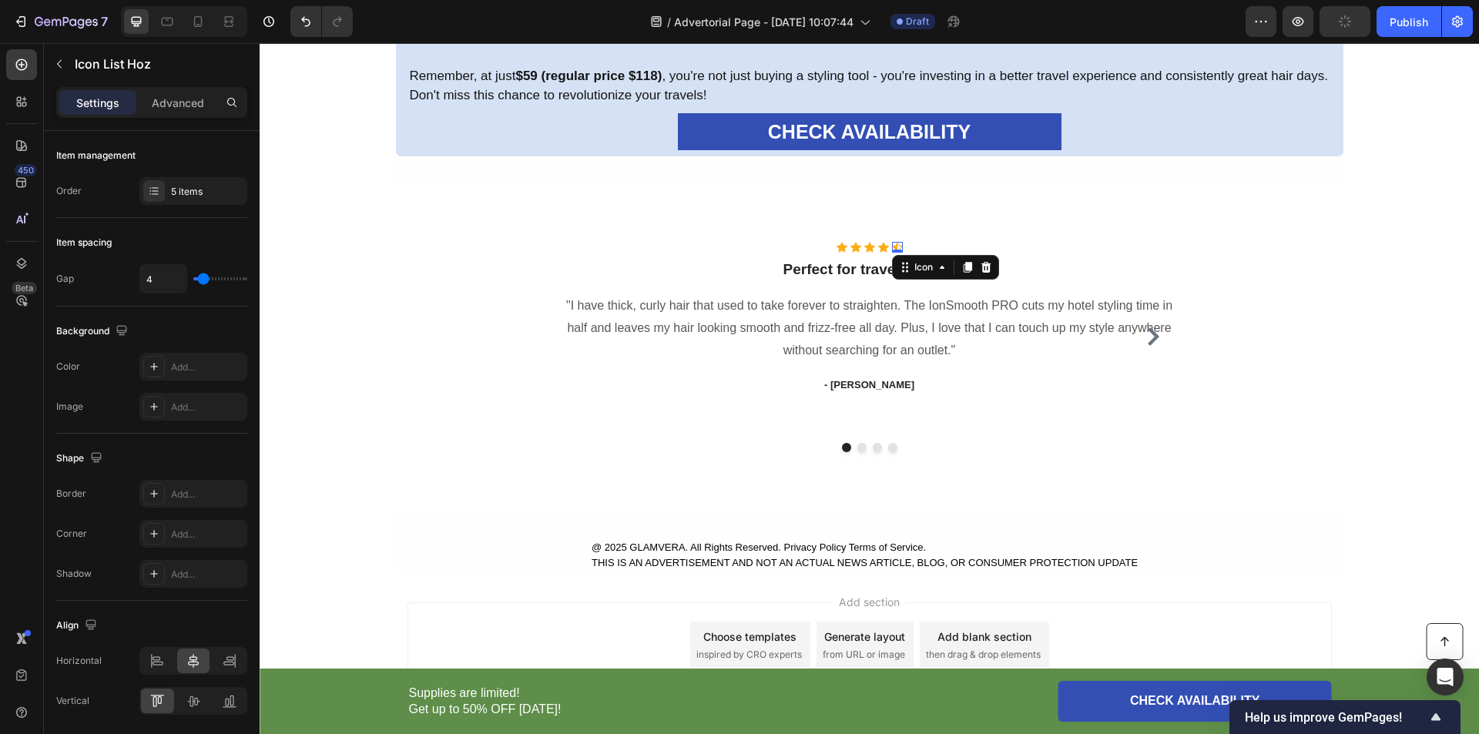
click at [892, 247] on div "Icon 0" at bounding box center [897, 247] width 11 height 11
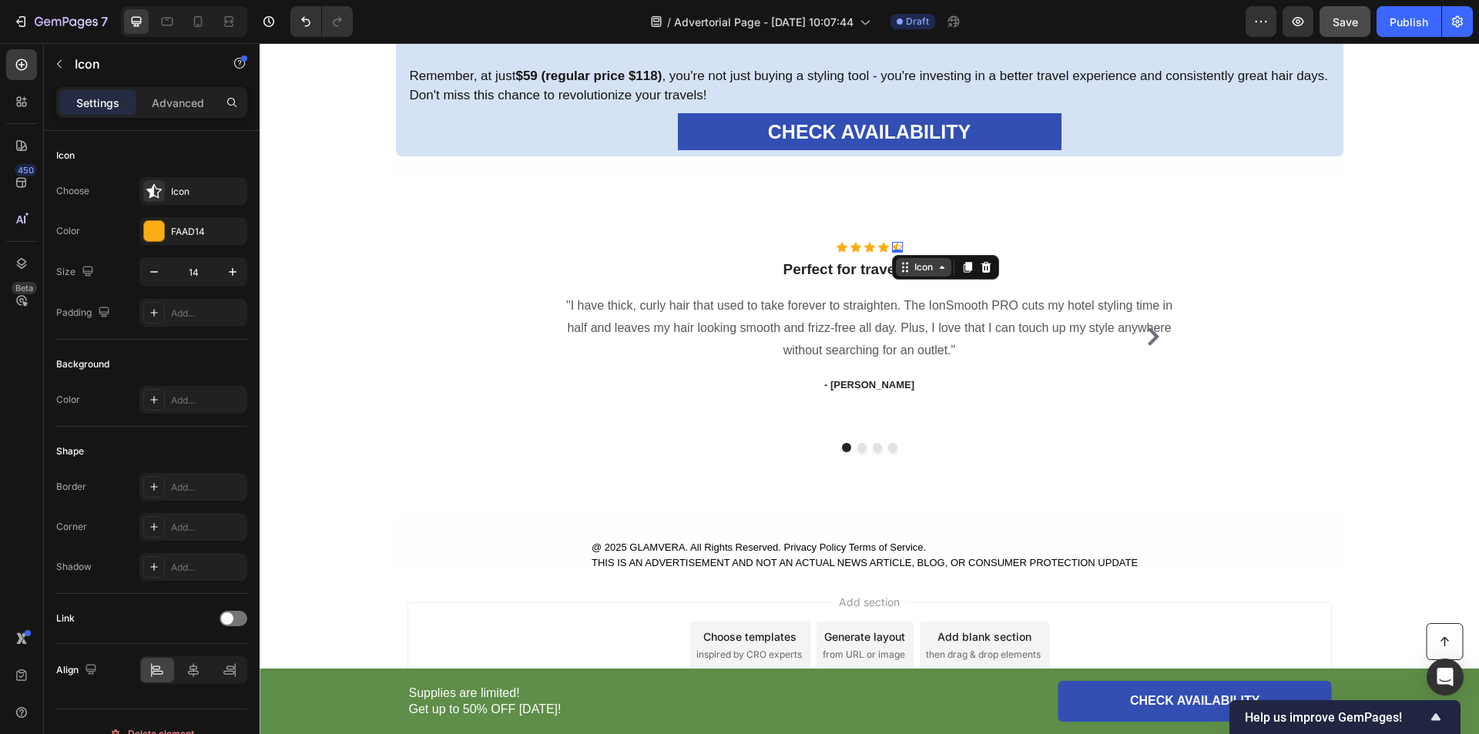
click at [936, 270] on icon at bounding box center [942, 267] width 12 height 12
click at [878, 243] on icon at bounding box center [883, 248] width 11 height 10
click at [949, 270] on icon at bounding box center [953, 268] width 8 height 11
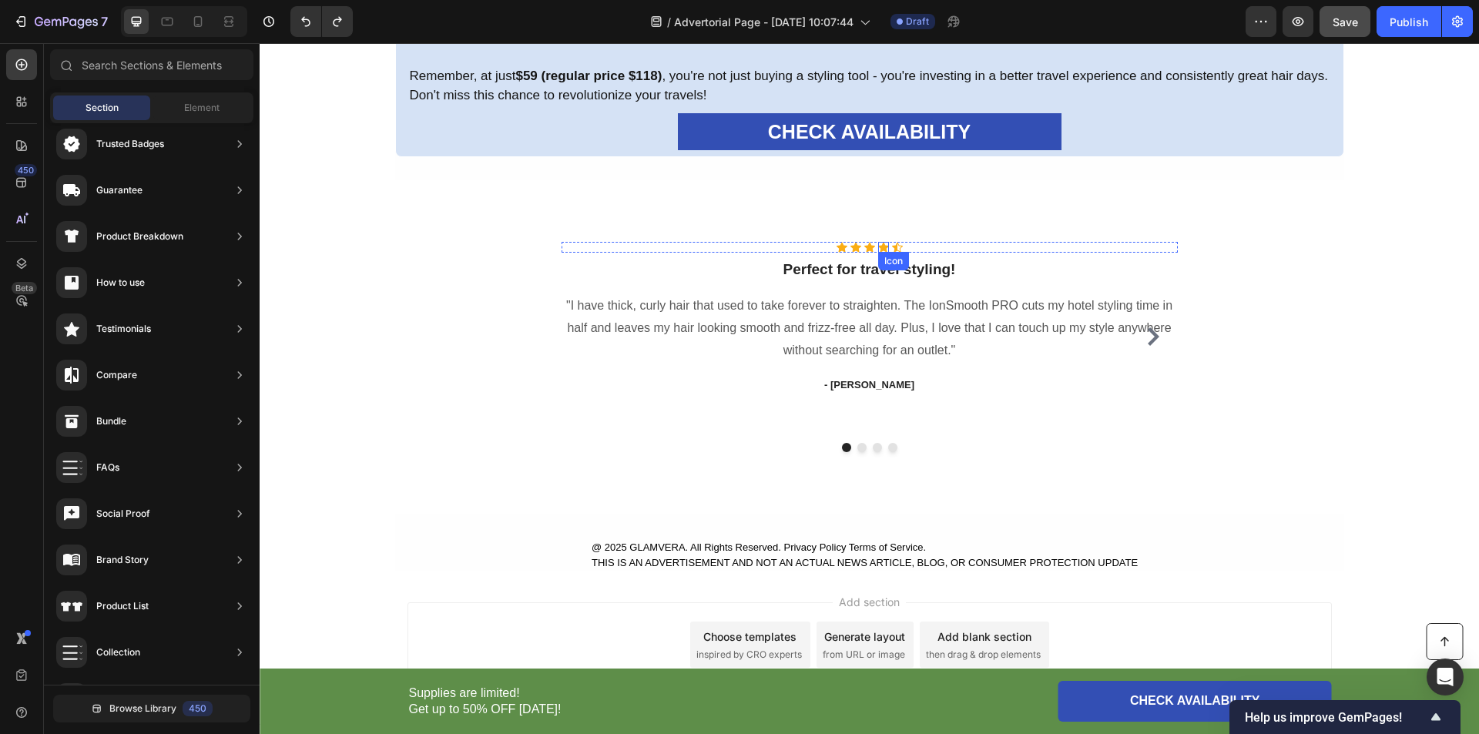
click at [881, 250] on icon at bounding box center [883, 247] width 11 height 11
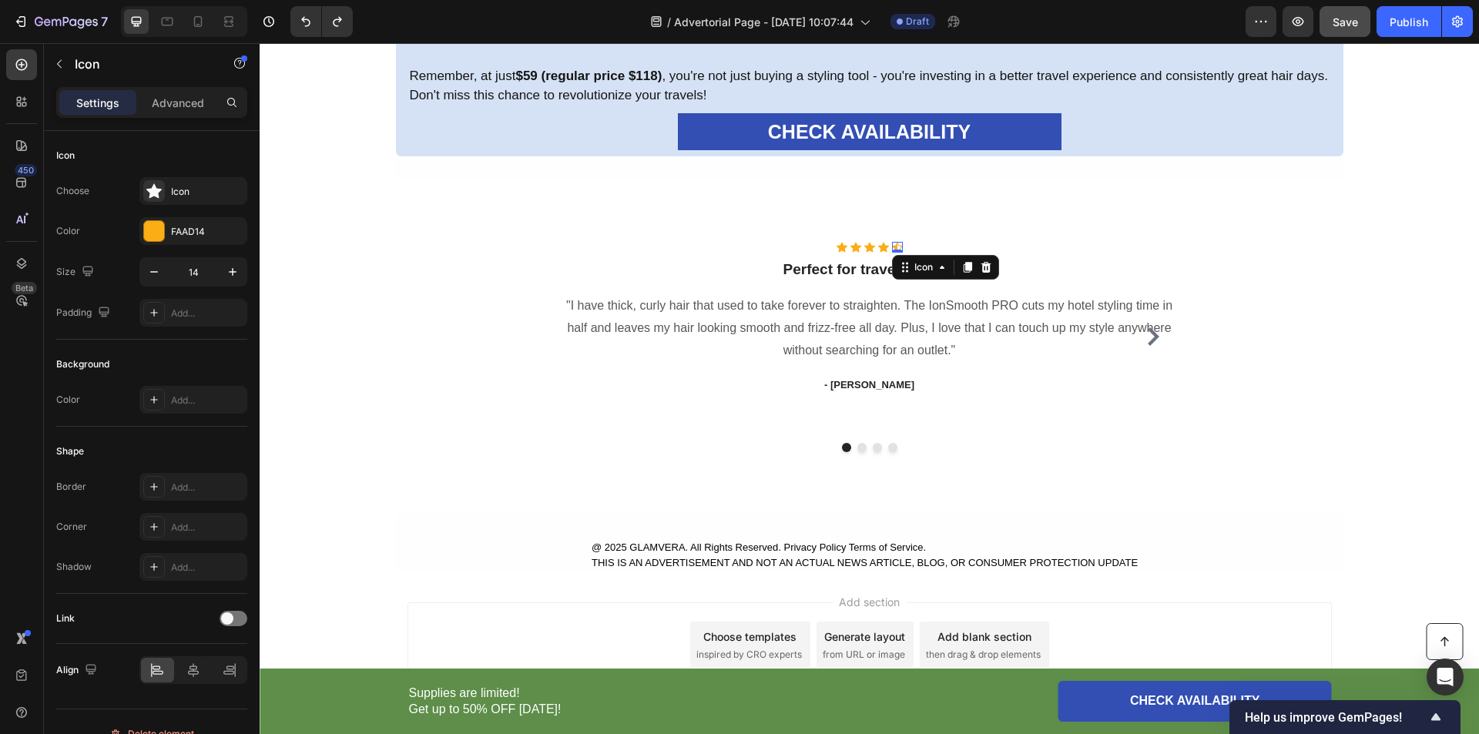
click at [894, 250] on div "Icon 0" at bounding box center [897, 247] width 11 height 11
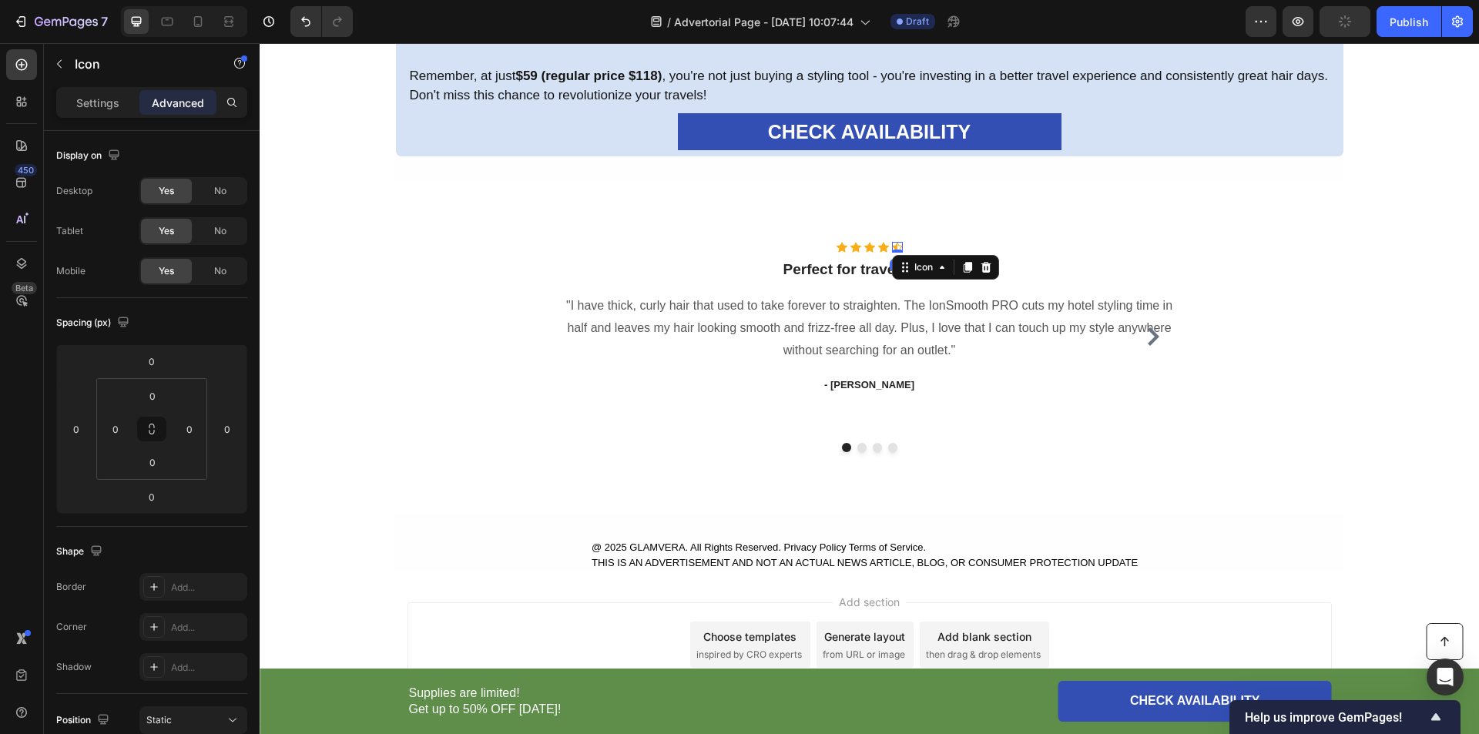
click at [892, 244] on icon at bounding box center [897, 247] width 11 height 11
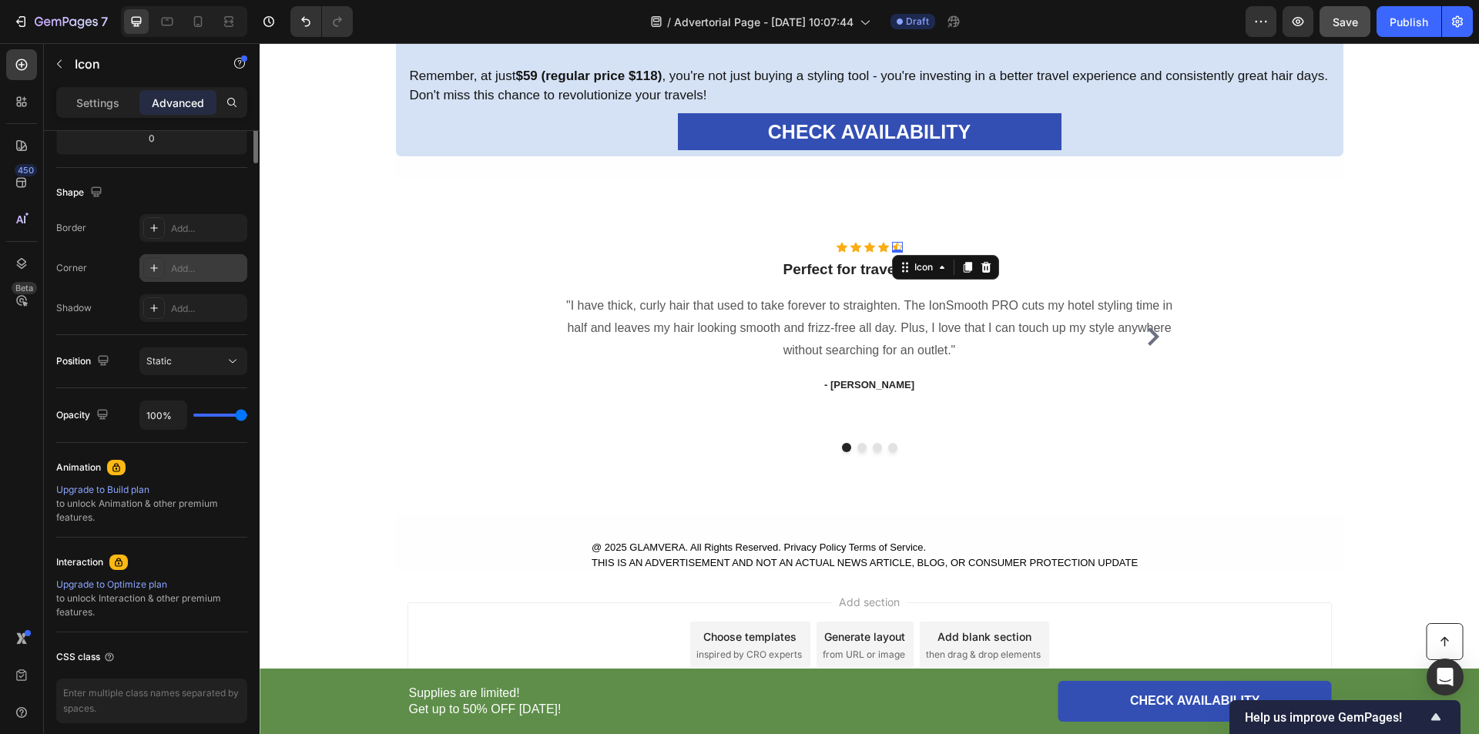
scroll to position [0, 0]
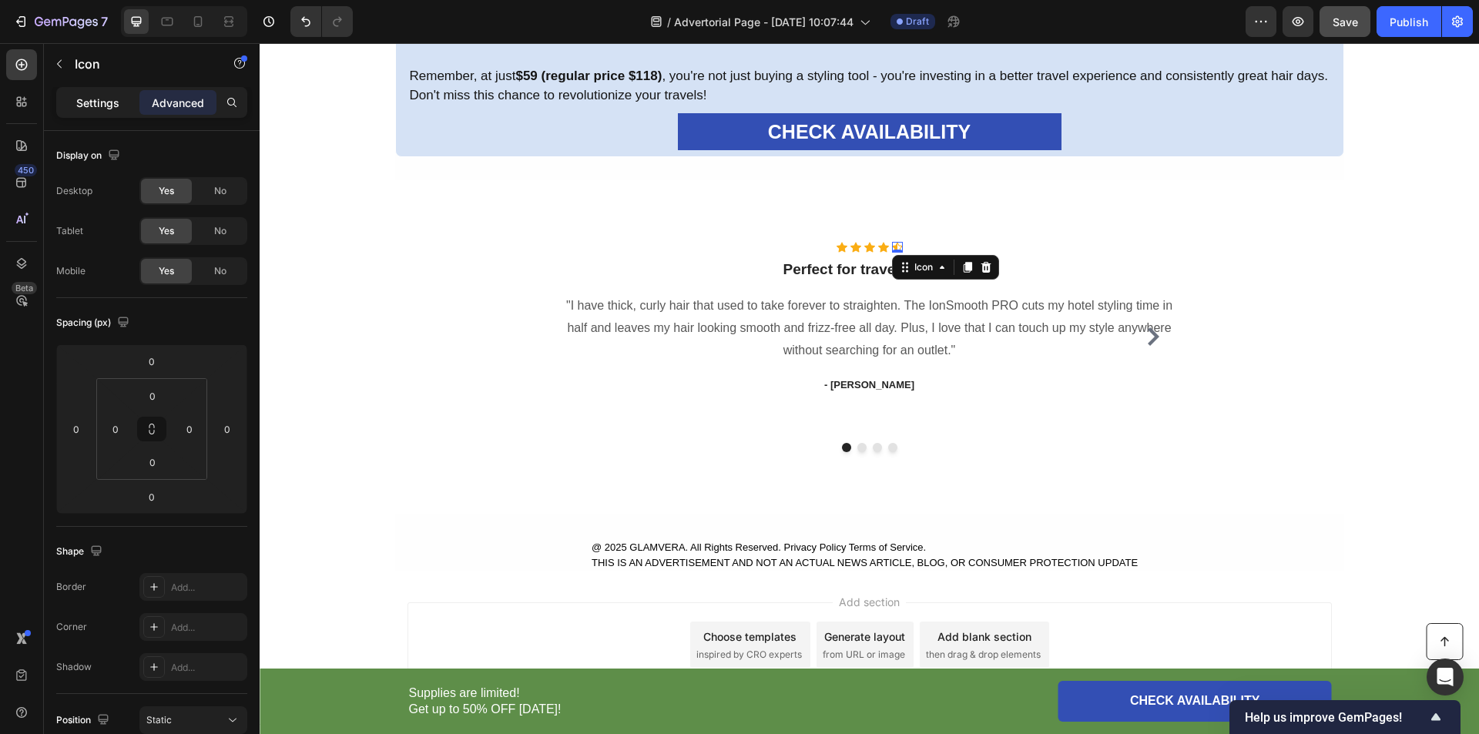
click at [99, 102] on p "Settings" at bounding box center [97, 103] width 43 height 16
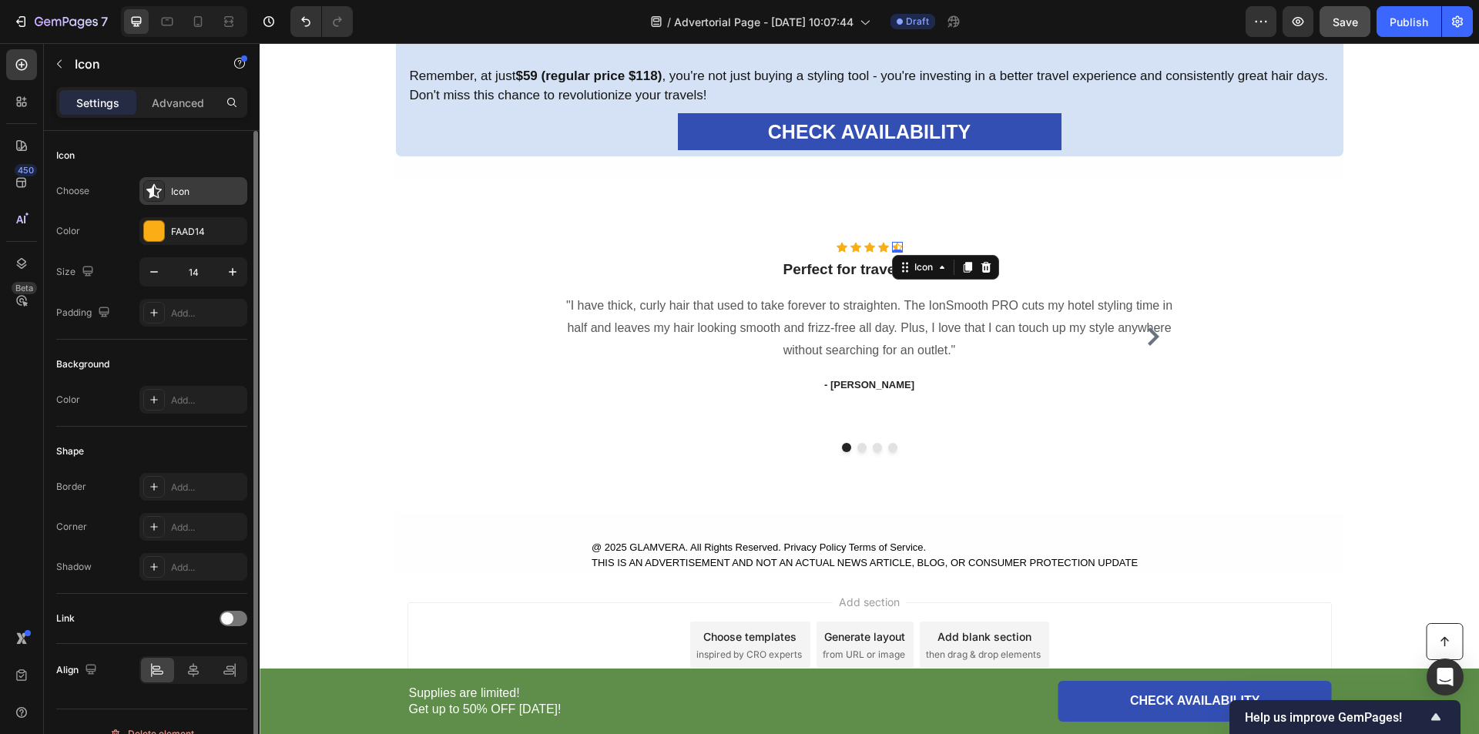
click at [159, 188] on icon at bounding box center [153, 190] width 15 height 15
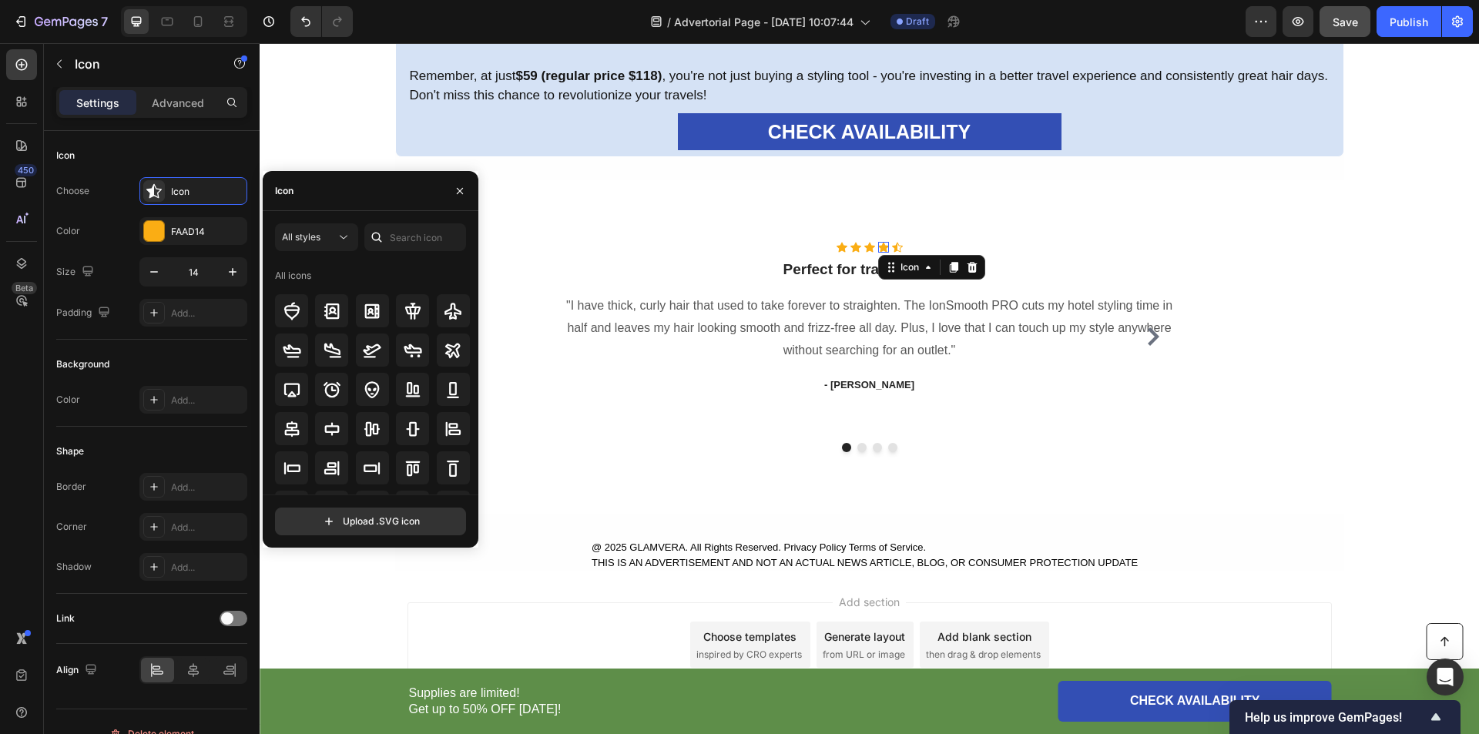
click at [878, 248] on div "Icon 0" at bounding box center [883, 247] width 11 height 11
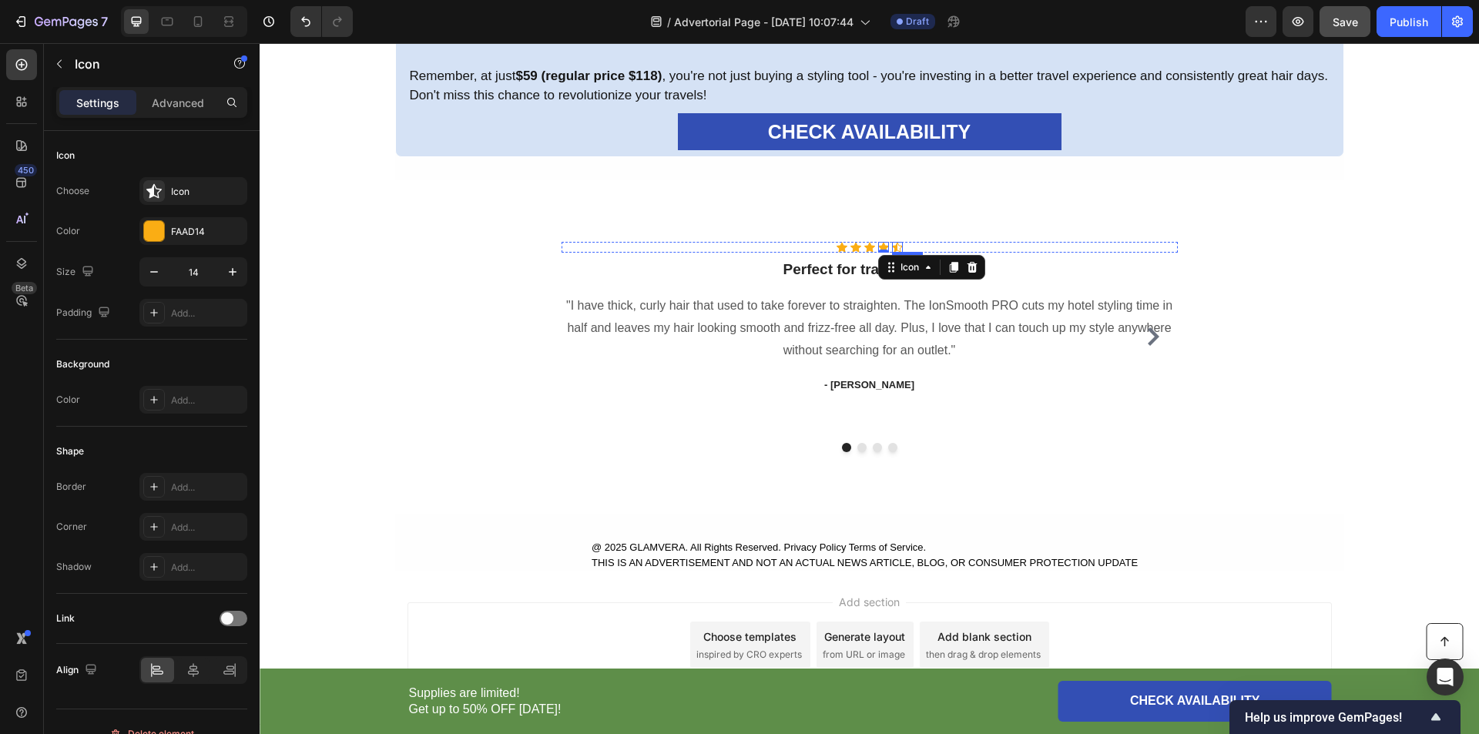
click at [892, 247] on icon at bounding box center [897, 248] width 11 height 10
click at [878, 248] on div "Icon 0" at bounding box center [883, 247] width 11 height 11
click at [191, 192] on div "Icon" at bounding box center [207, 192] width 72 height 14
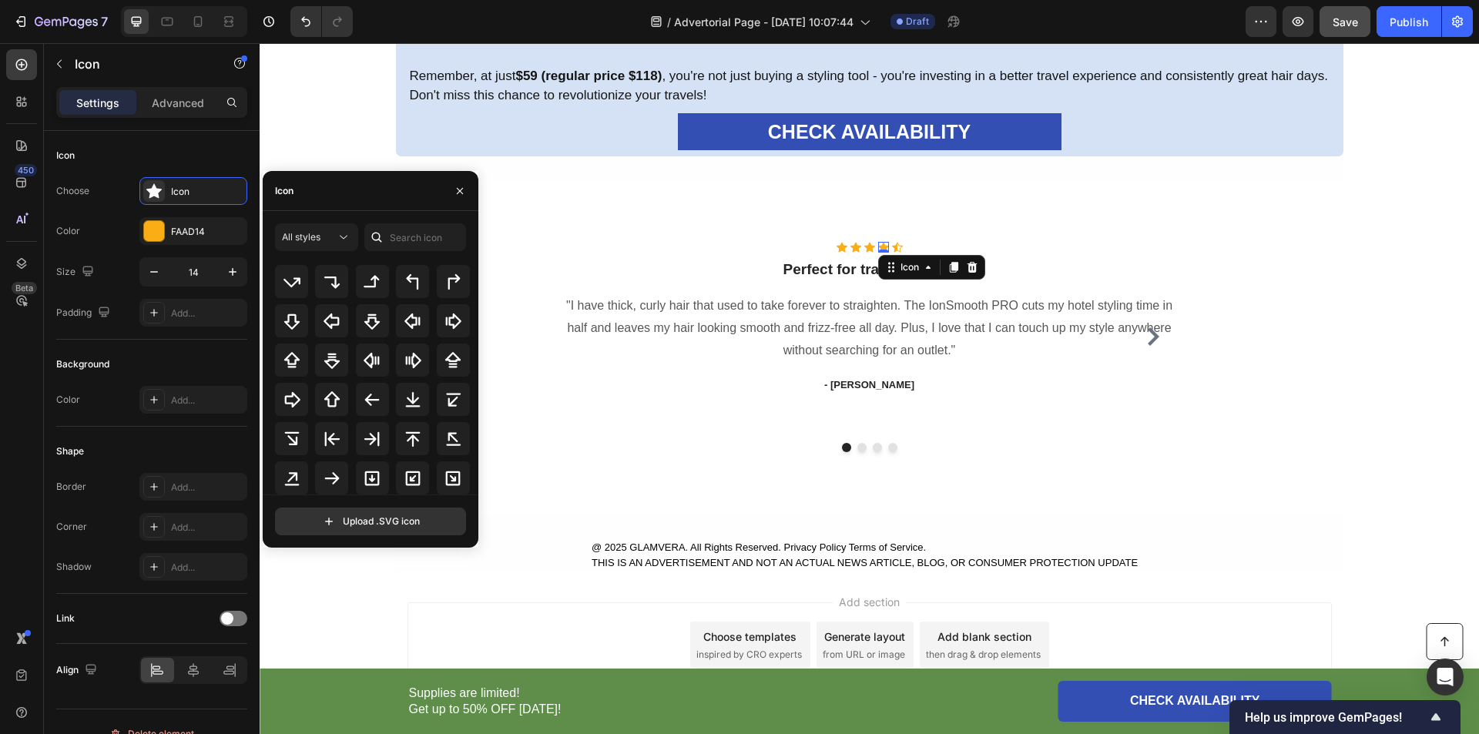
scroll to position [275, 0]
drag, startPoint x: 473, startPoint y: 290, endPoint x: 220, endPoint y: 341, distance: 257.8
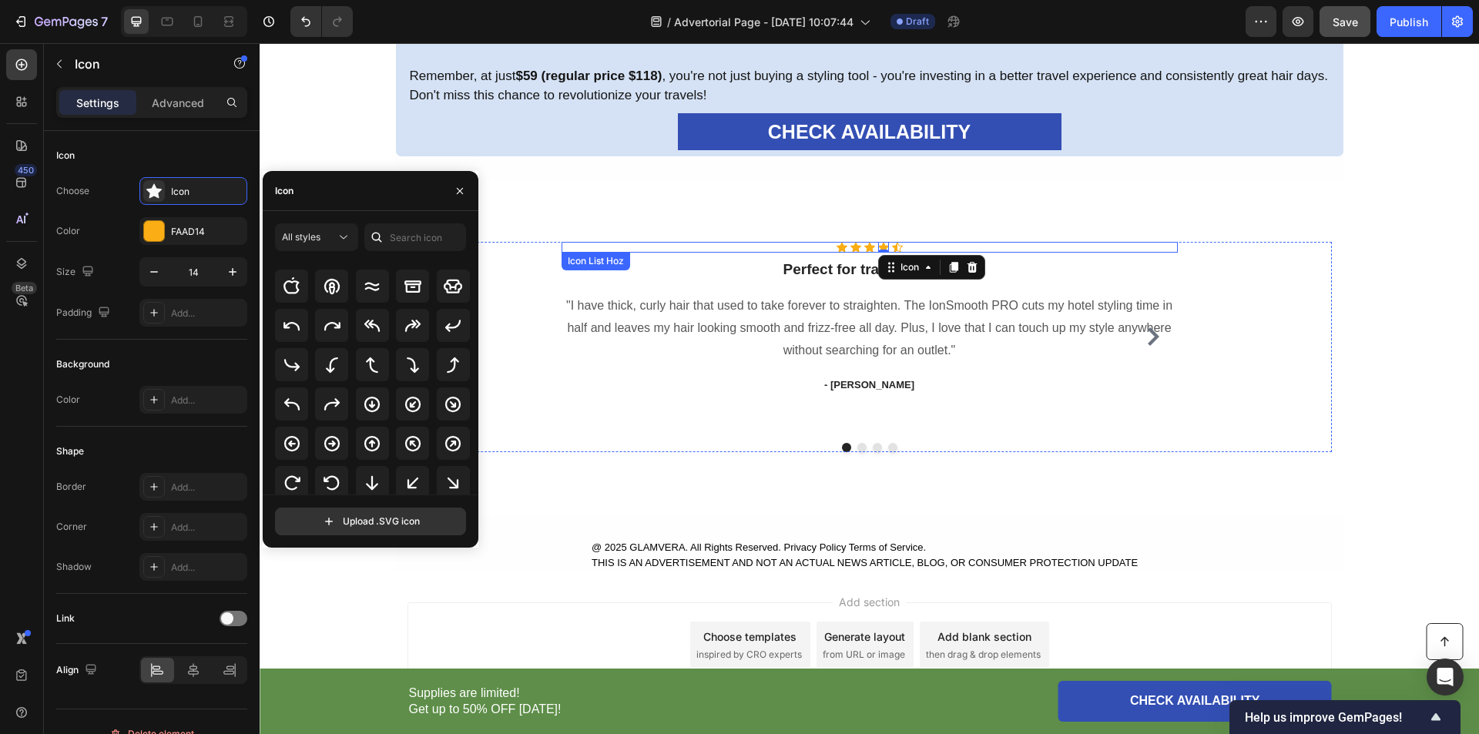
click at [896, 250] on div "Icon Icon Icon Icon 0 Icon" at bounding box center [870, 247] width 616 height 11
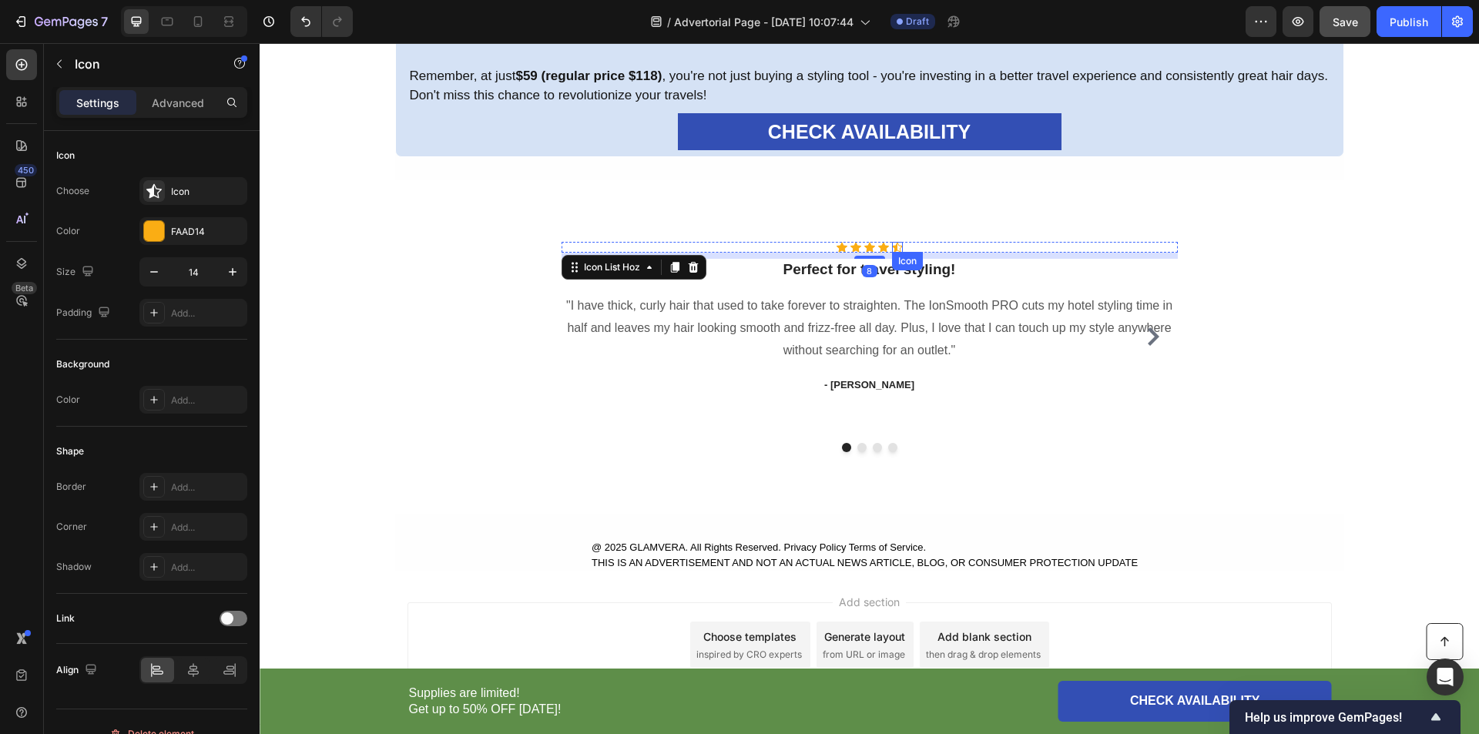
click at [892, 246] on icon at bounding box center [897, 247] width 11 height 11
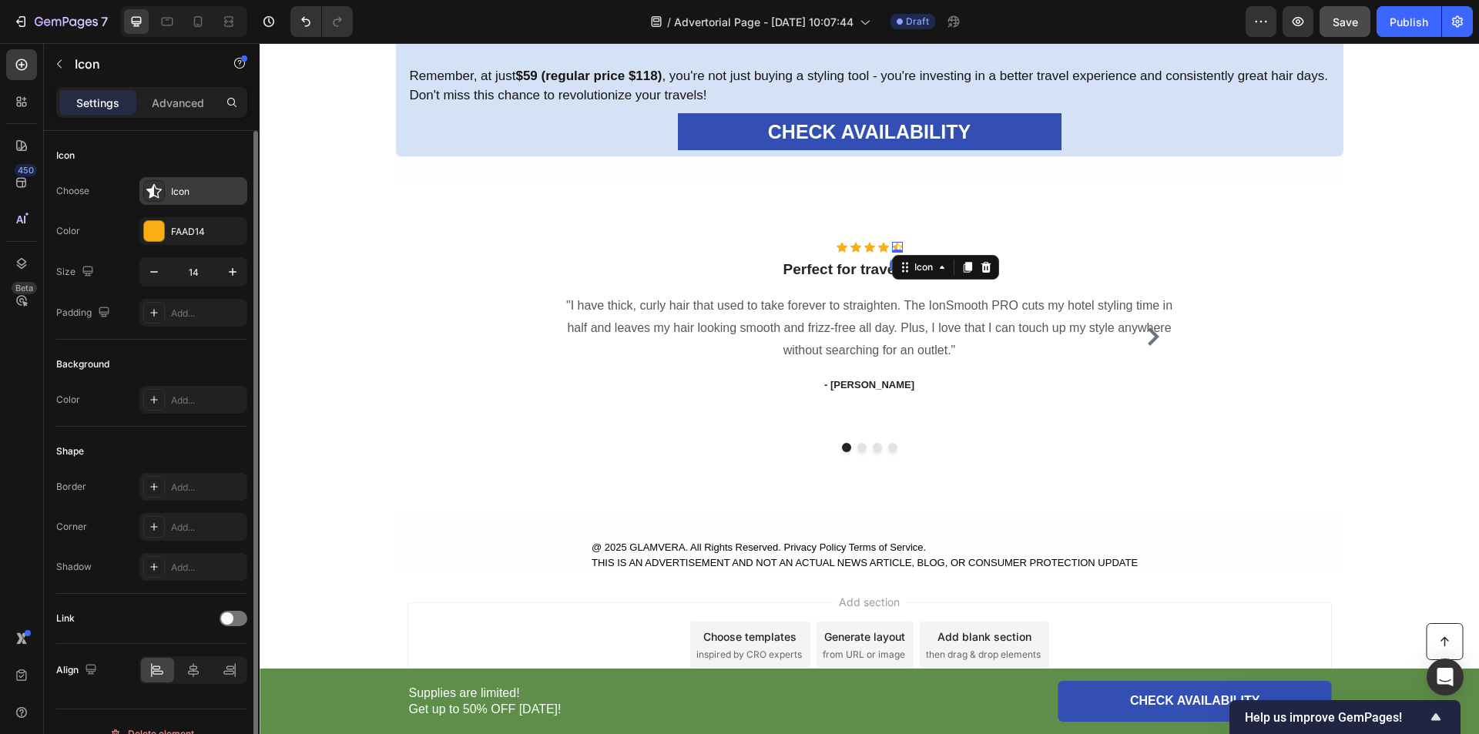
click at [198, 192] on div "Icon" at bounding box center [207, 192] width 72 height 14
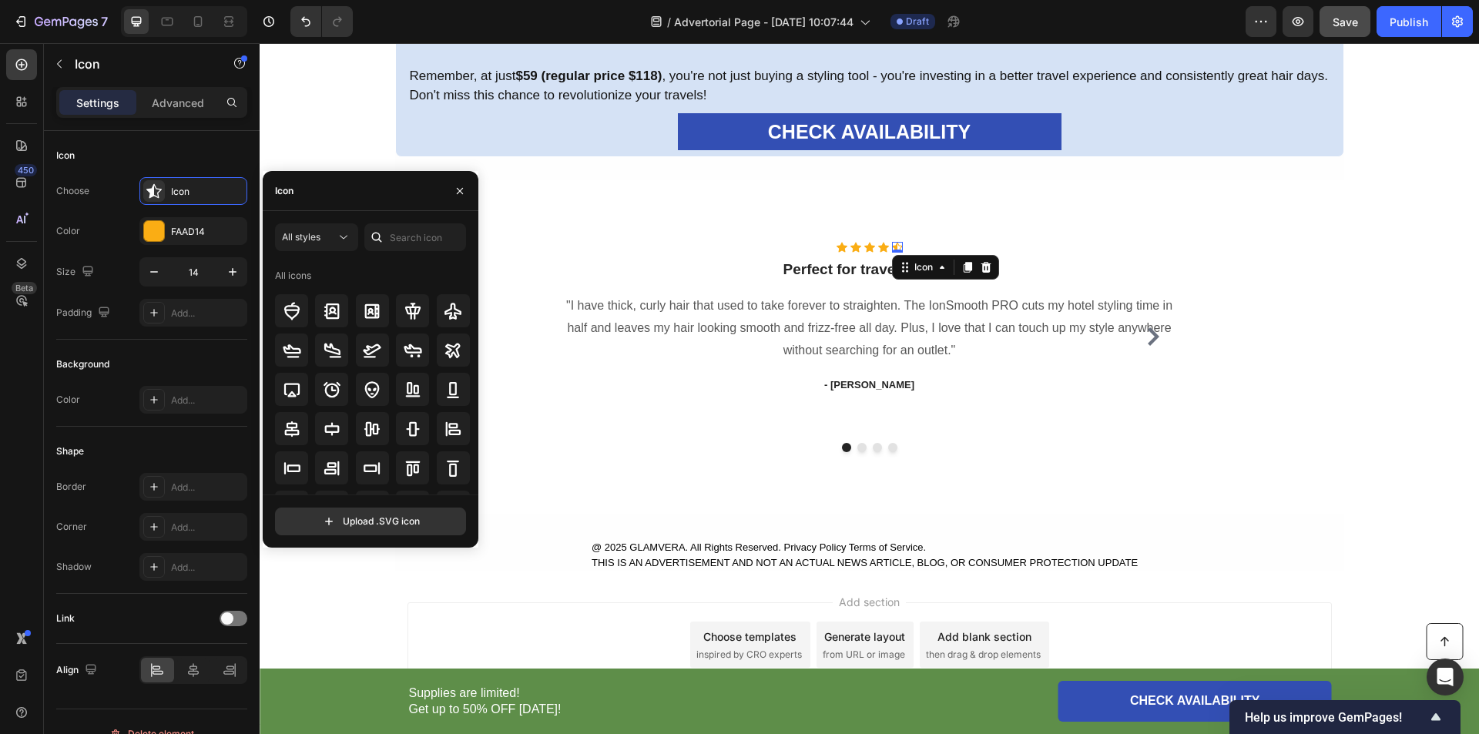
click at [351, 198] on div "Icon" at bounding box center [371, 191] width 216 height 40
click at [386, 235] on div at bounding box center [376, 237] width 25 height 28
click at [341, 242] on icon at bounding box center [343, 237] width 15 height 15
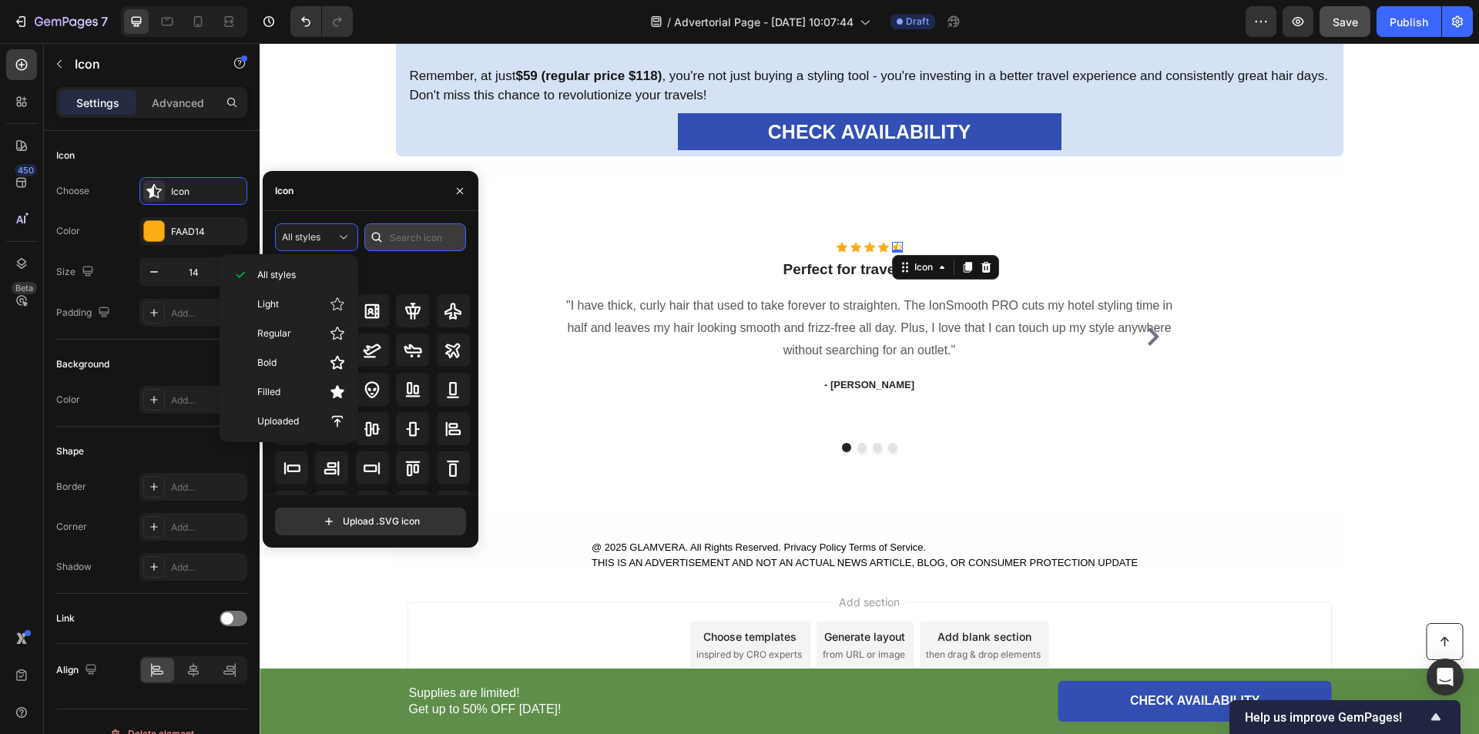
click at [404, 240] on input "text" at bounding box center [415, 237] width 102 height 28
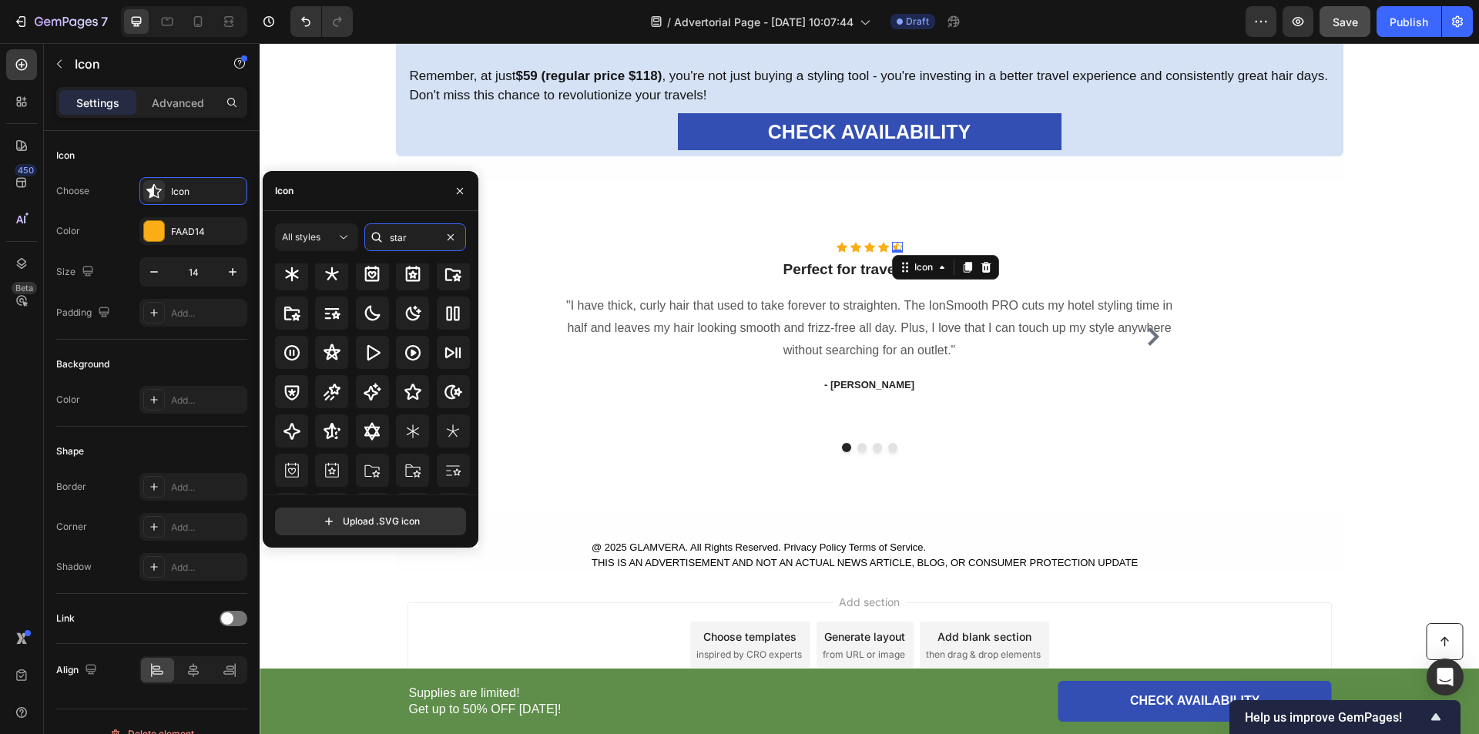
scroll to position [34, 0]
drag, startPoint x: 472, startPoint y: 358, endPoint x: 253, endPoint y: 311, distance: 223.8
type input "star"
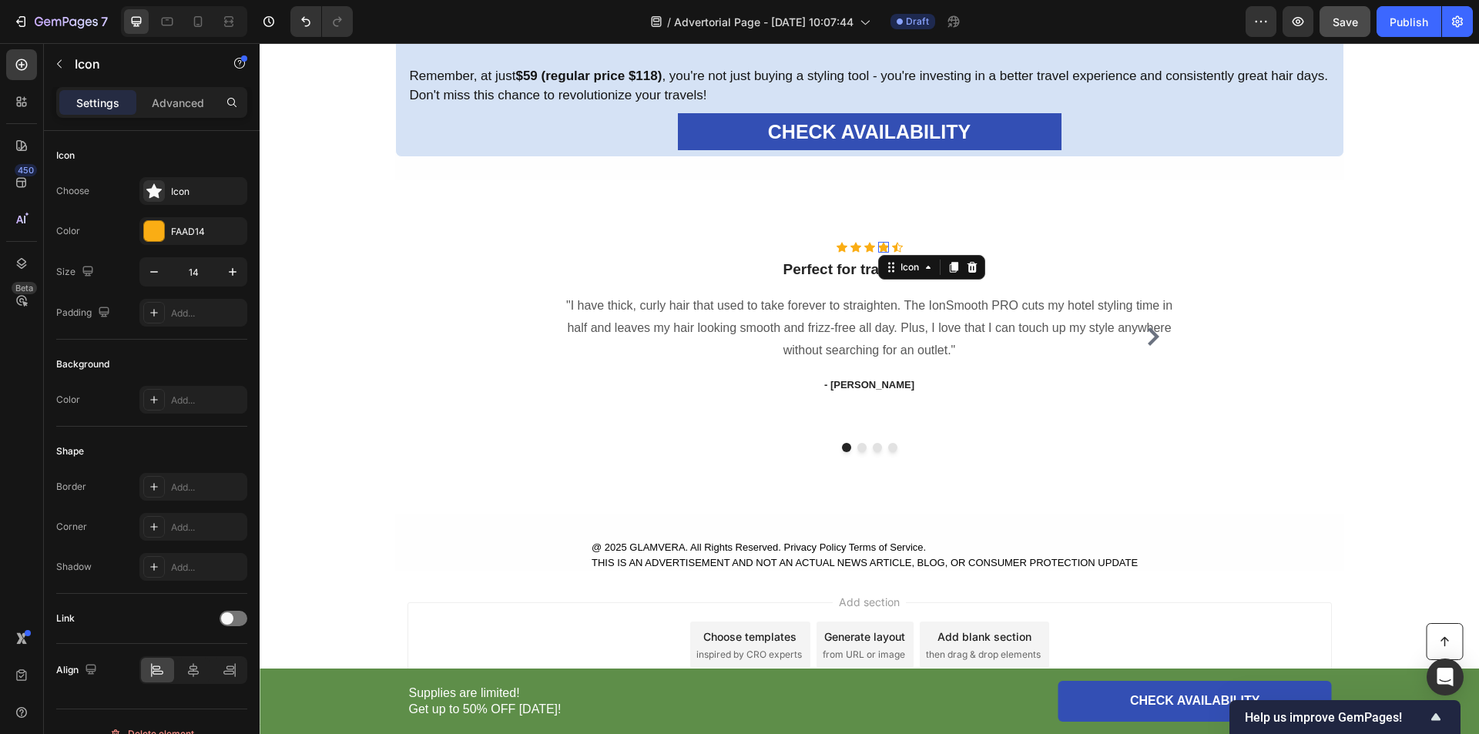
click at [878, 247] on div "Icon 0" at bounding box center [883, 247] width 11 height 11
click at [194, 192] on div "Icon" at bounding box center [207, 192] width 72 height 14
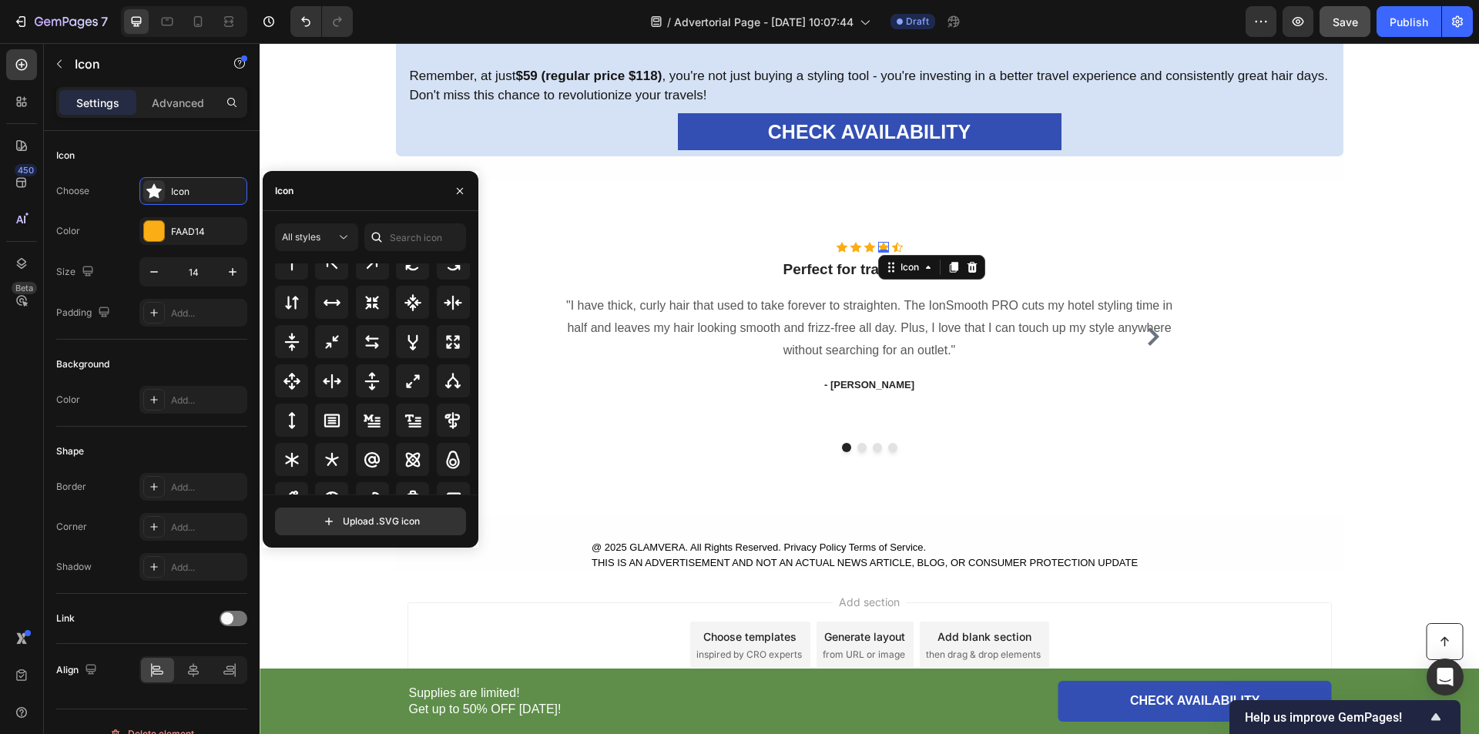
scroll to position [832, 0]
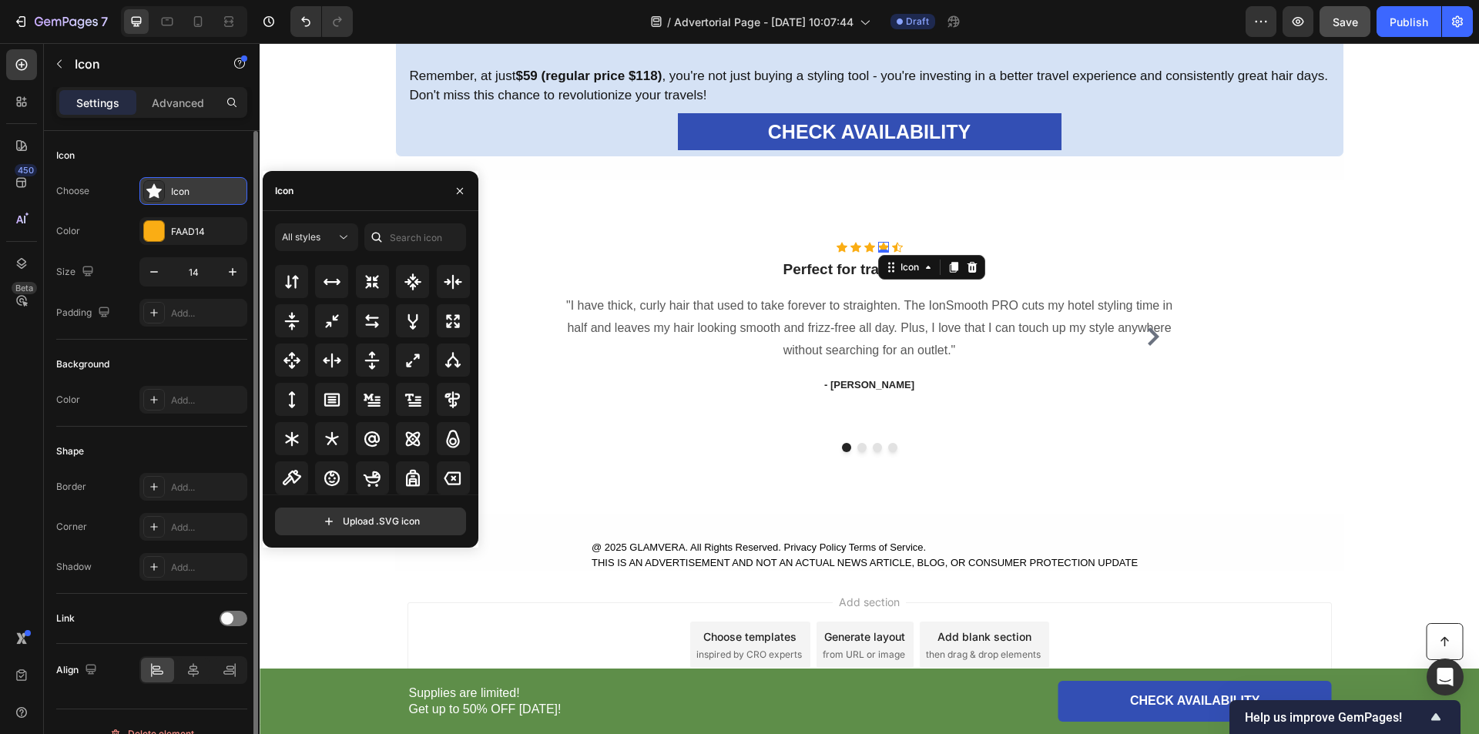
click at [161, 190] on icon at bounding box center [153, 191] width 15 height 15
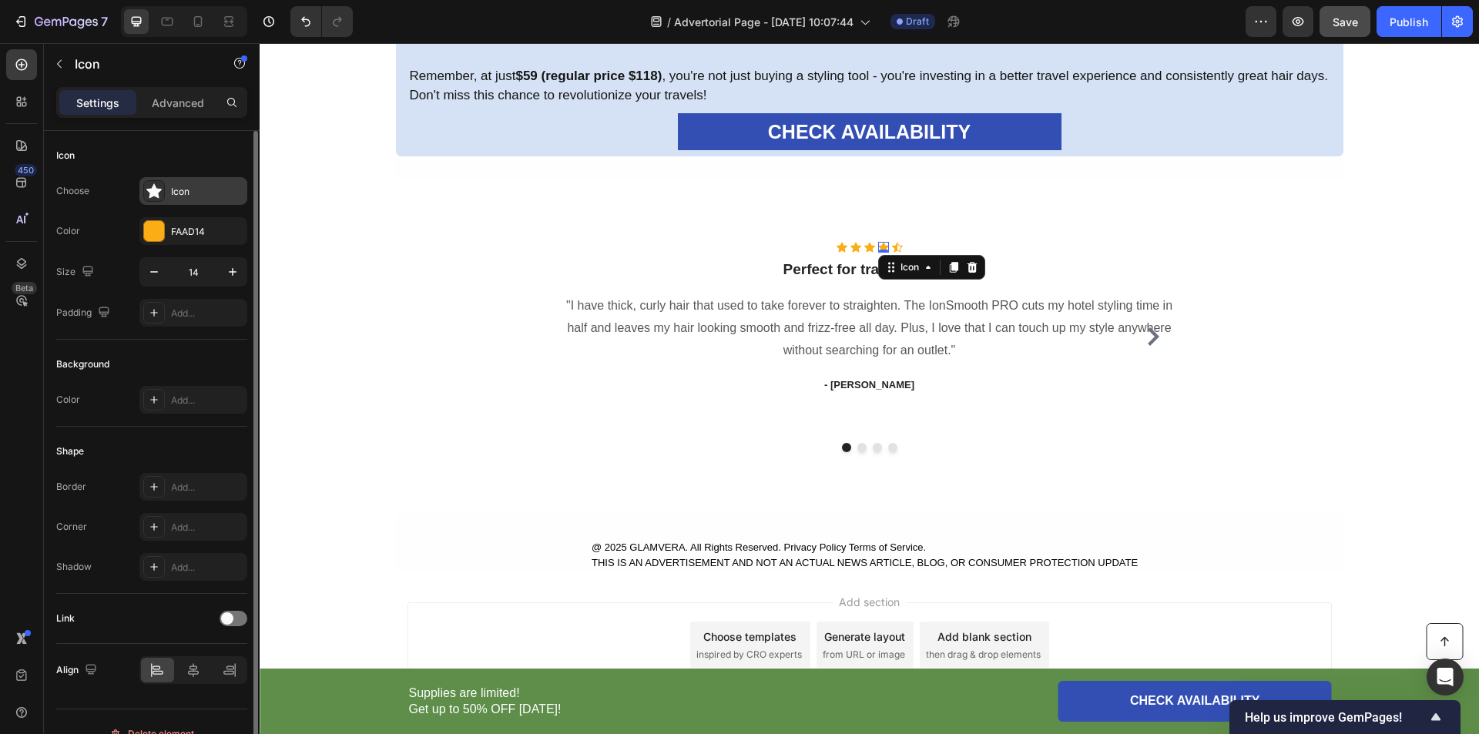
click at [154, 190] on icon at bounding box center [153, 191] width 15 height 15
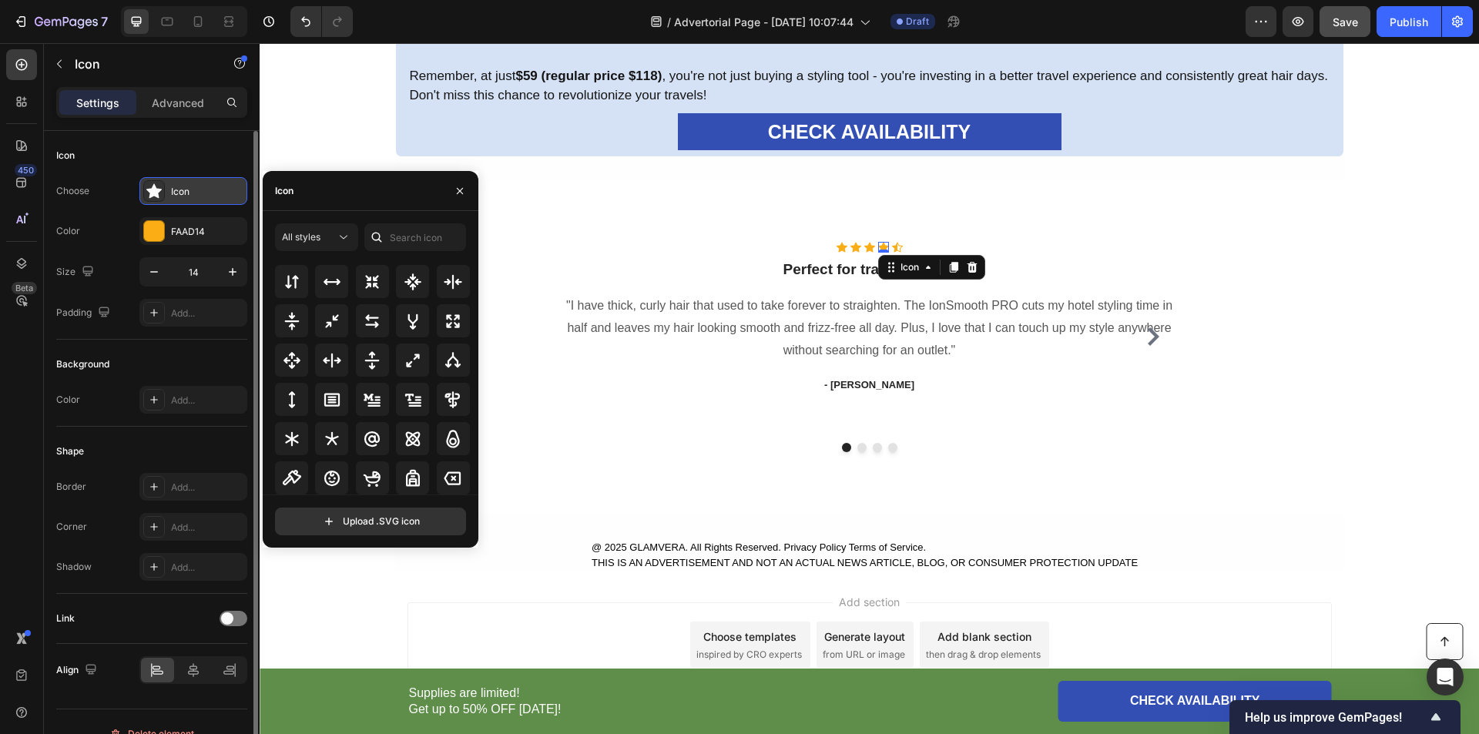
click at [154, 191] on icon at bounding box center [153, 191] width 15 height 15
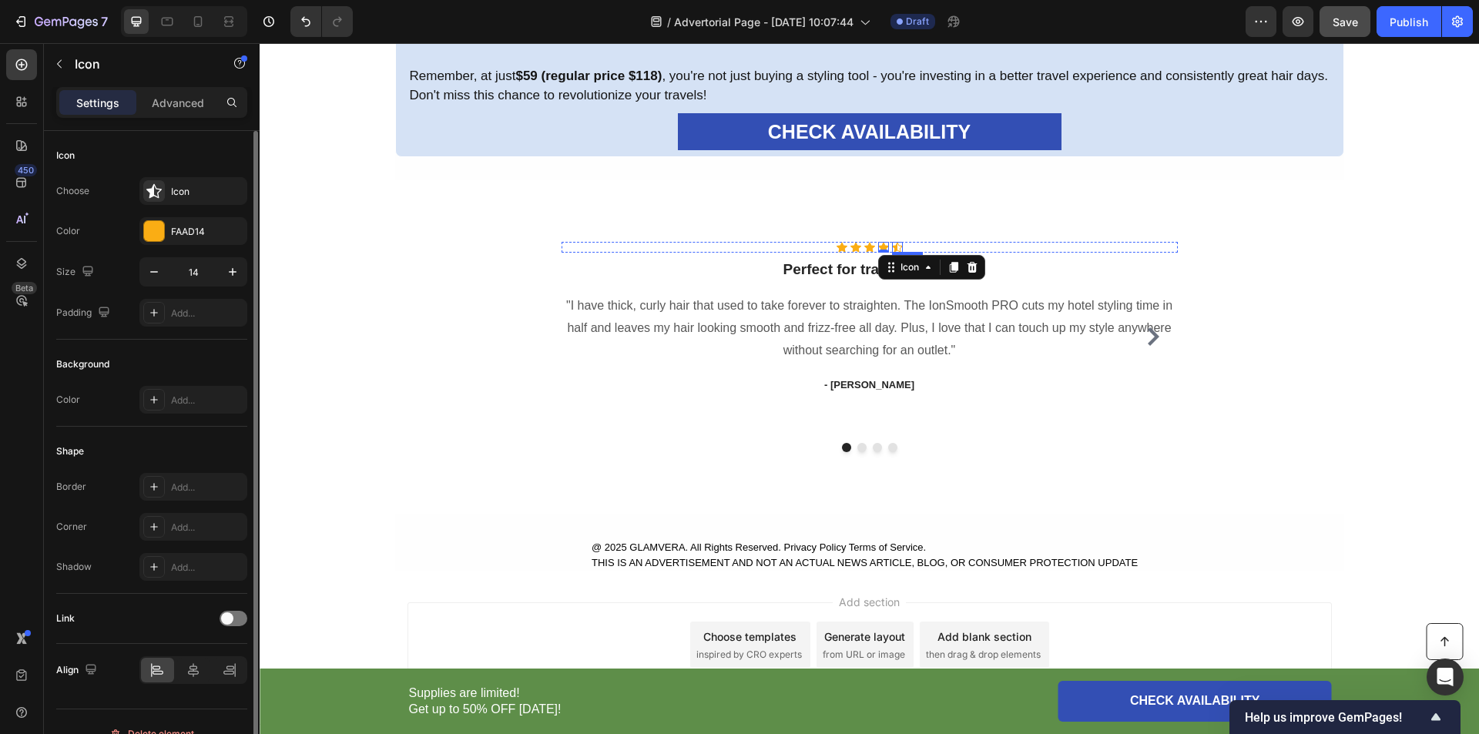
click at [892, 249] on icon at bounding box center [897, 248] width 11 height 10
click at [928, 269] on div "Icon" at bounding box center [923, 267] width 55 height 18
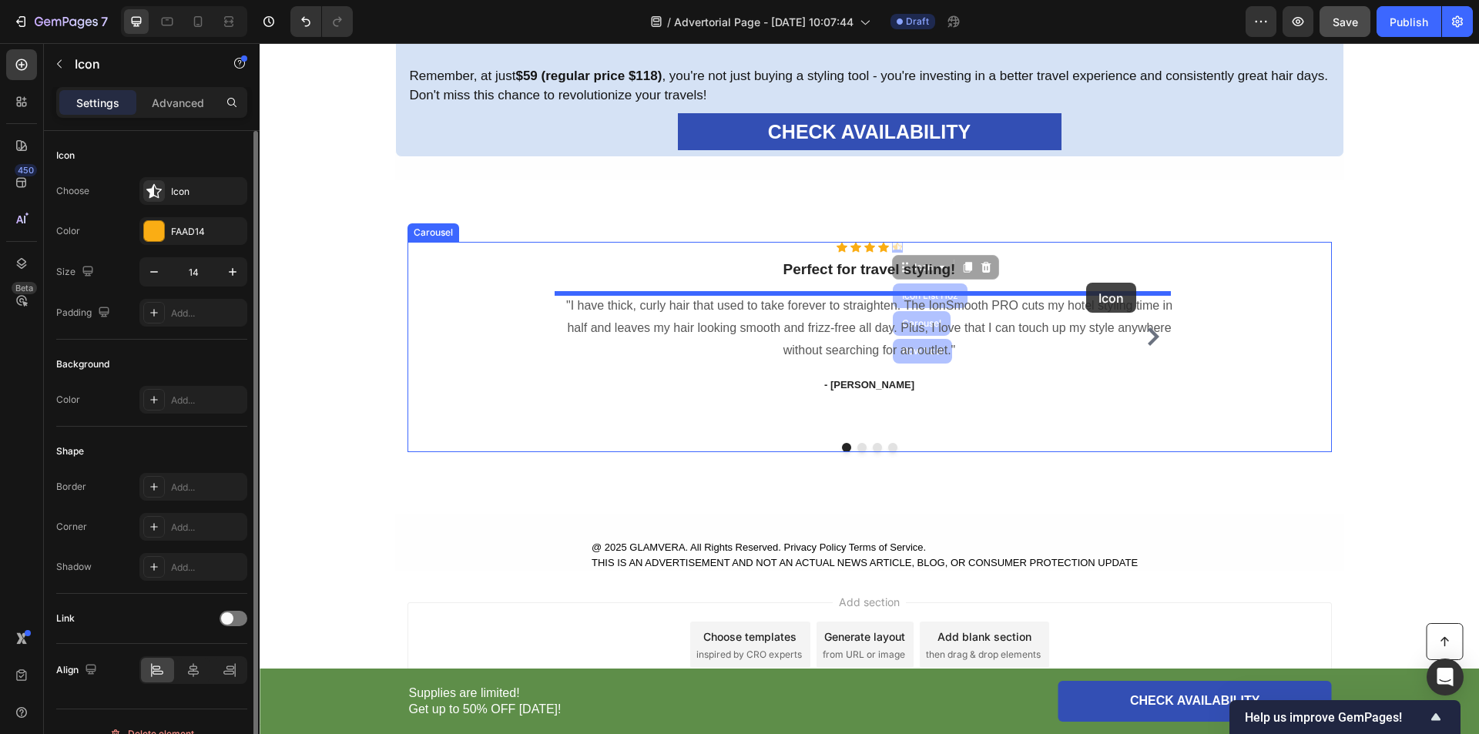
drag, startPoint x: 903, startPoint y: 271, endPoint x: 1092, endPoint y: 277, distance: 189.6
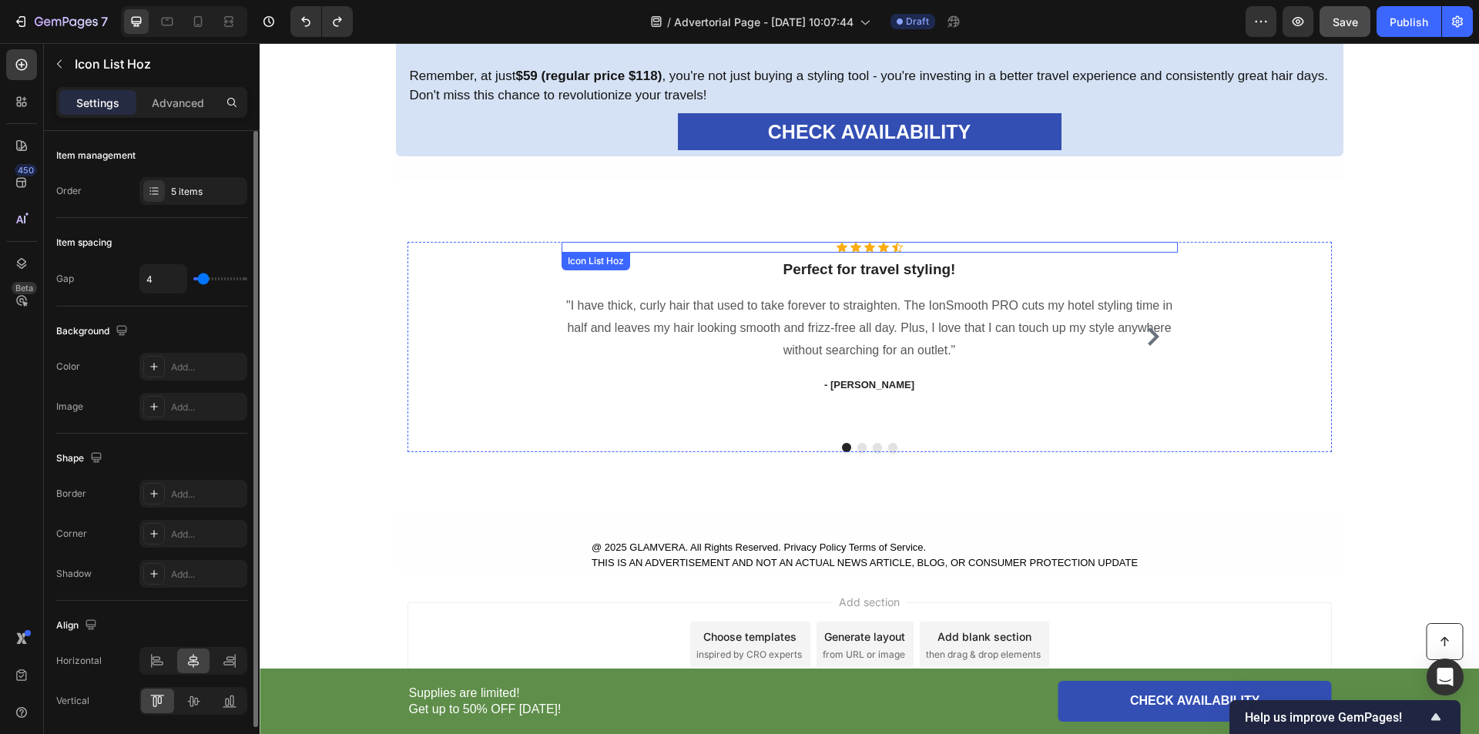
click at [882, 247] on div "Icon Icon Icon Icon Icon" at bounding box center [870, 247] width 616 height 11
click at [898, 247] on div "Icon Icon Icon Icon Icon" at bounding box center [870, 247] width 616 height 11
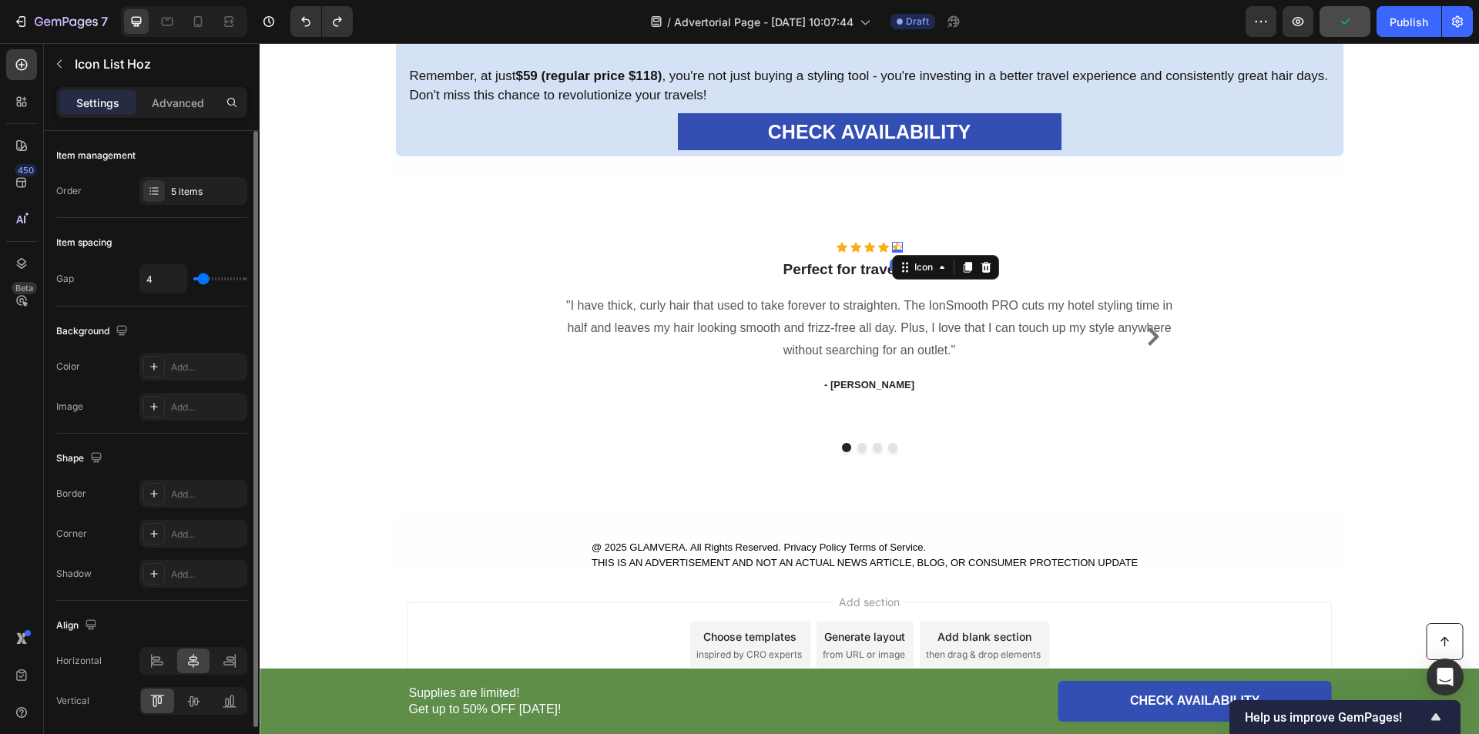
click at [892, 243] on icon at bounding box center [897, 247] width 11 height 11
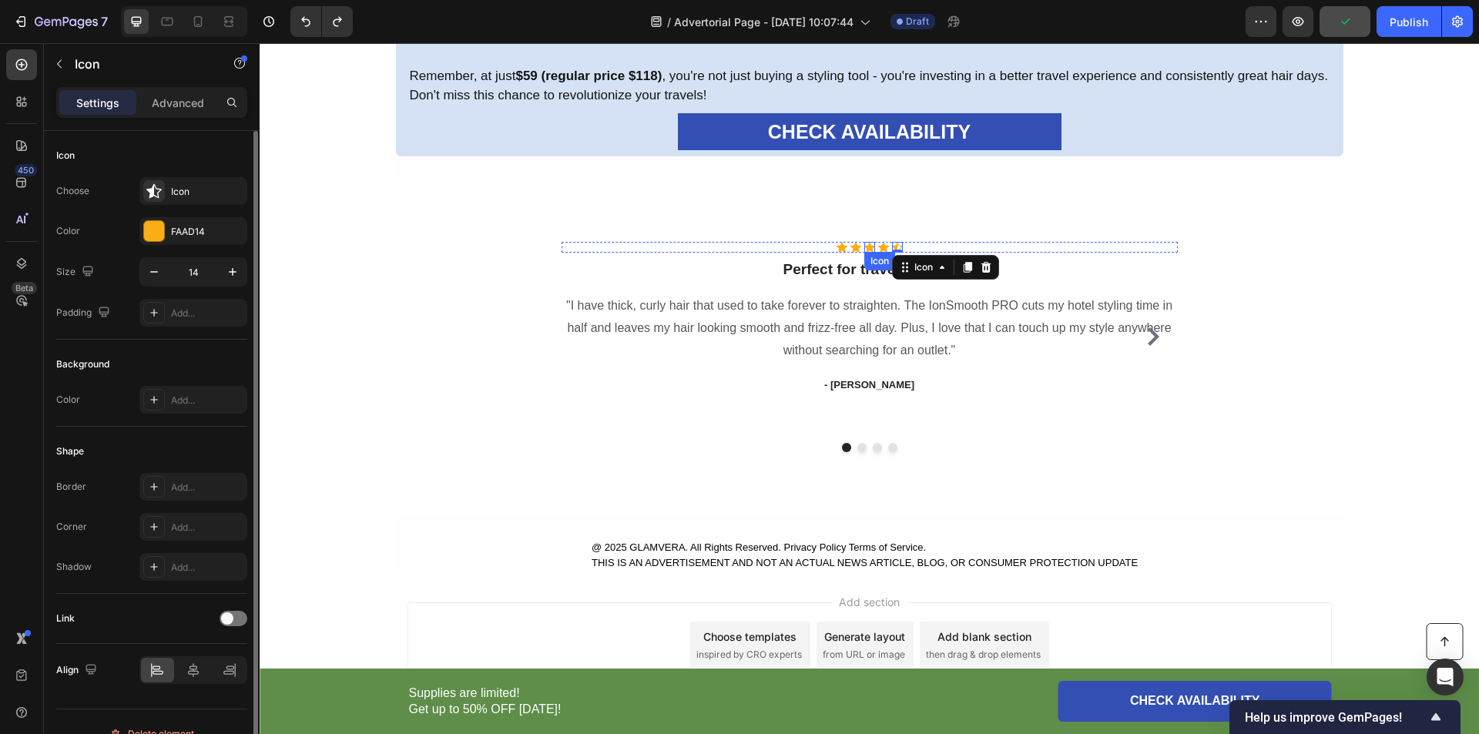
click at [851, 247] on icon at bounding box center [856, 248] width 11 height 10
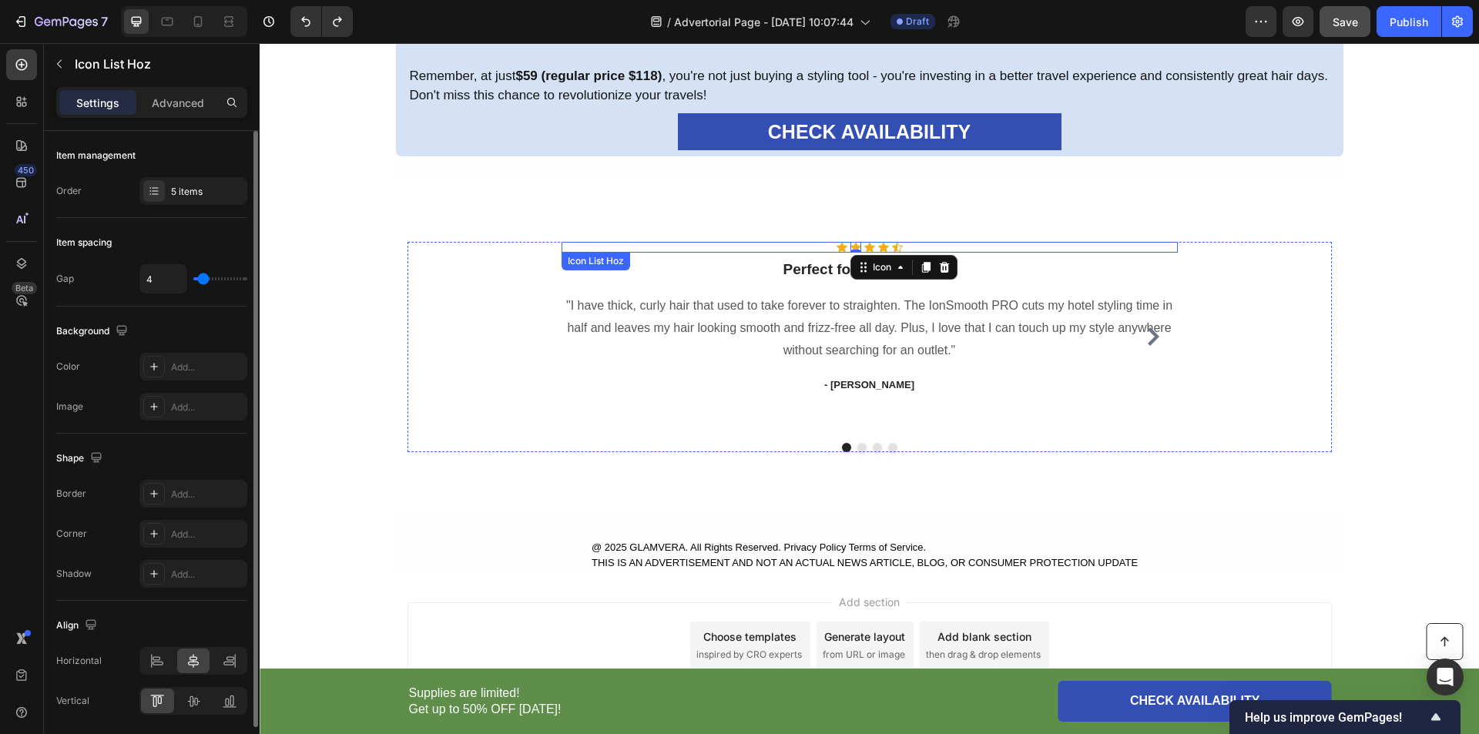
click at [761, 245] on div "Icon Icon 0 Icon Icon Icon" at bounding box center [870, 247] width 616 height 11
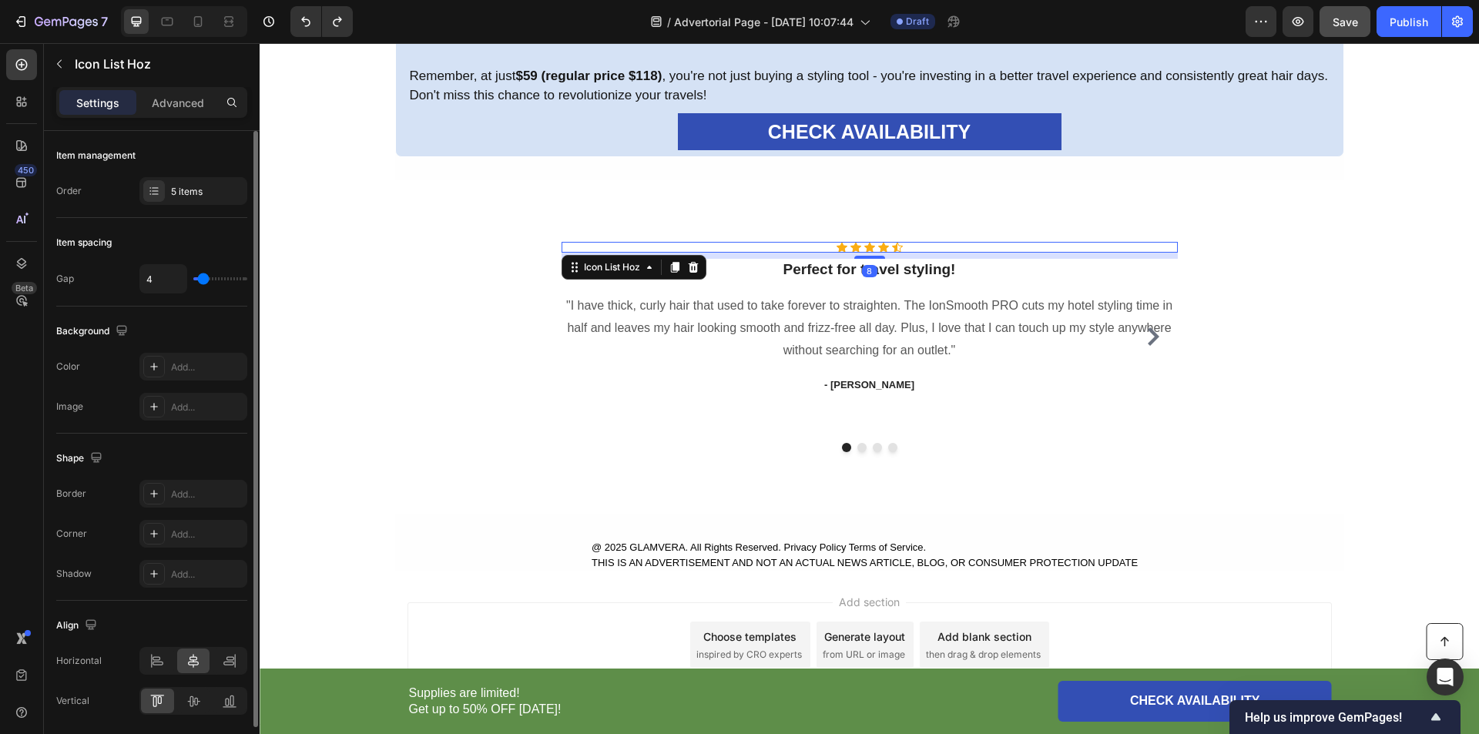
click at [773, 245] on div "Icon Icon Icon Icon Icon" at bounding box center [870, 247] width 616 height 11
click at [153, 193] on icon at bounding box center [154, 191] width 12 height 12
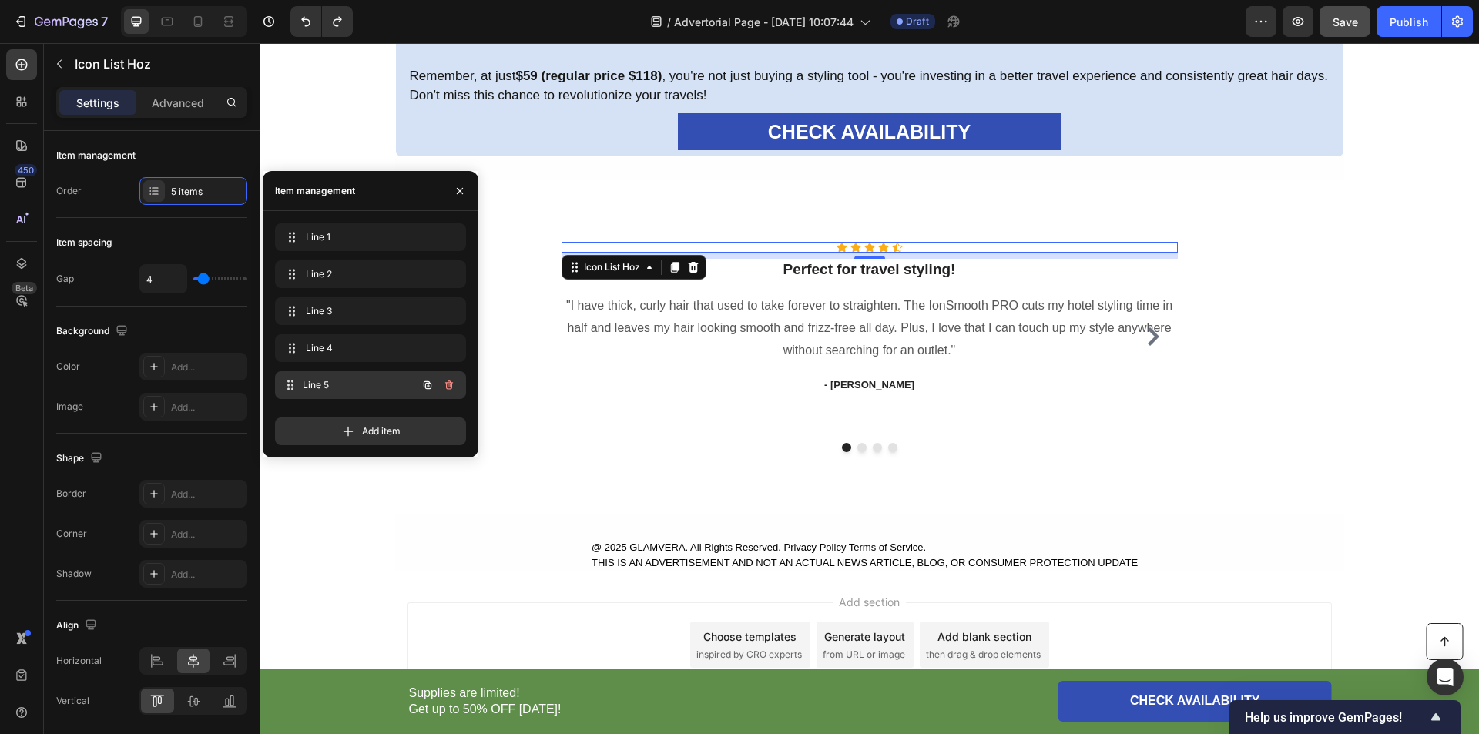
click at [346, 383] on span "Line 5" at bounding box center [360, 385] width 114 height 14
click at [342, 239] on span "Line 1" at bounding box center [360, 237] width 114 height 14
click at [360, 262] on div "Line 2 Line 2" at bounding box center [370, 274] width 191 height 28
click at [344, 313] on span "Line 3" at bounding box center [349, 311] width 87 height 14
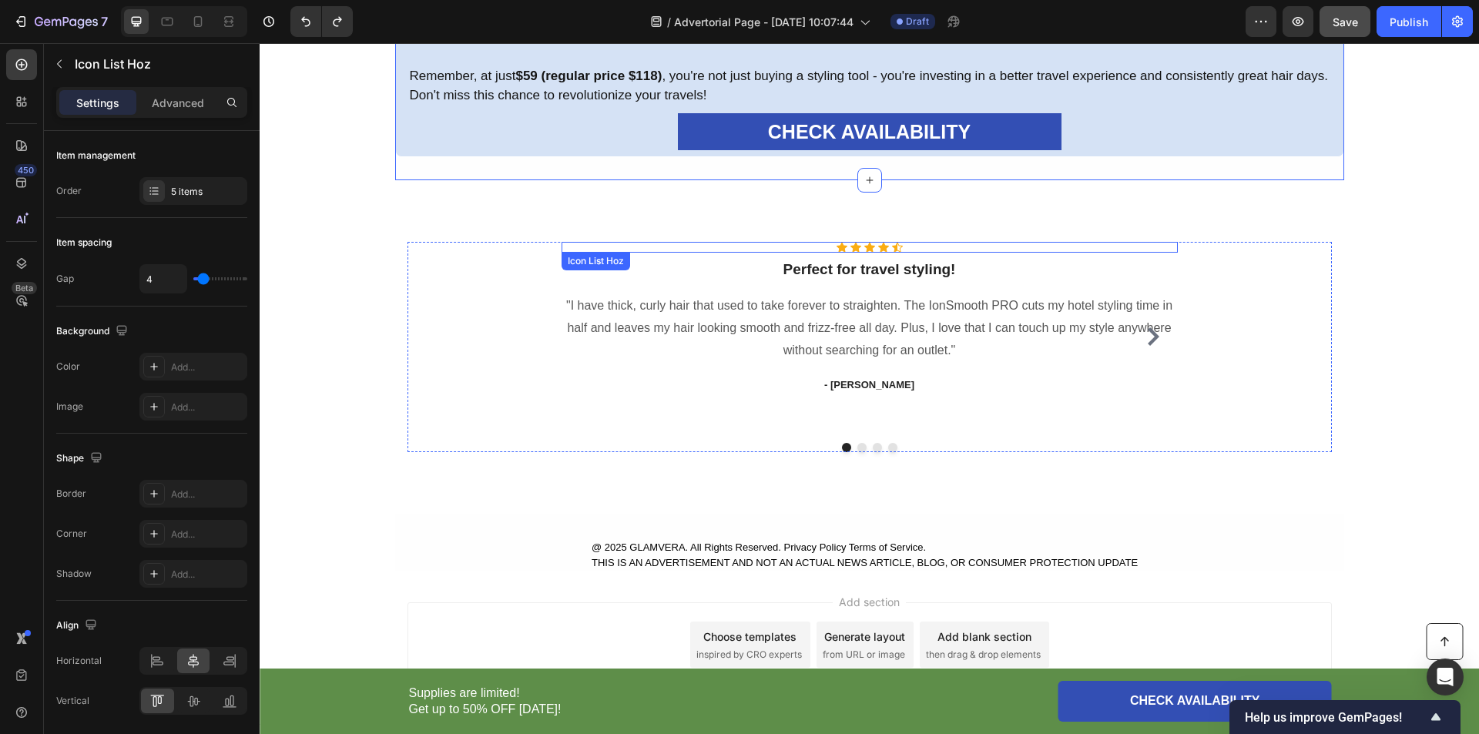
click at [807, 246] on div "Icon Icon Icon Icon Icon" at bounding box center [870, 247] width 616 height 11
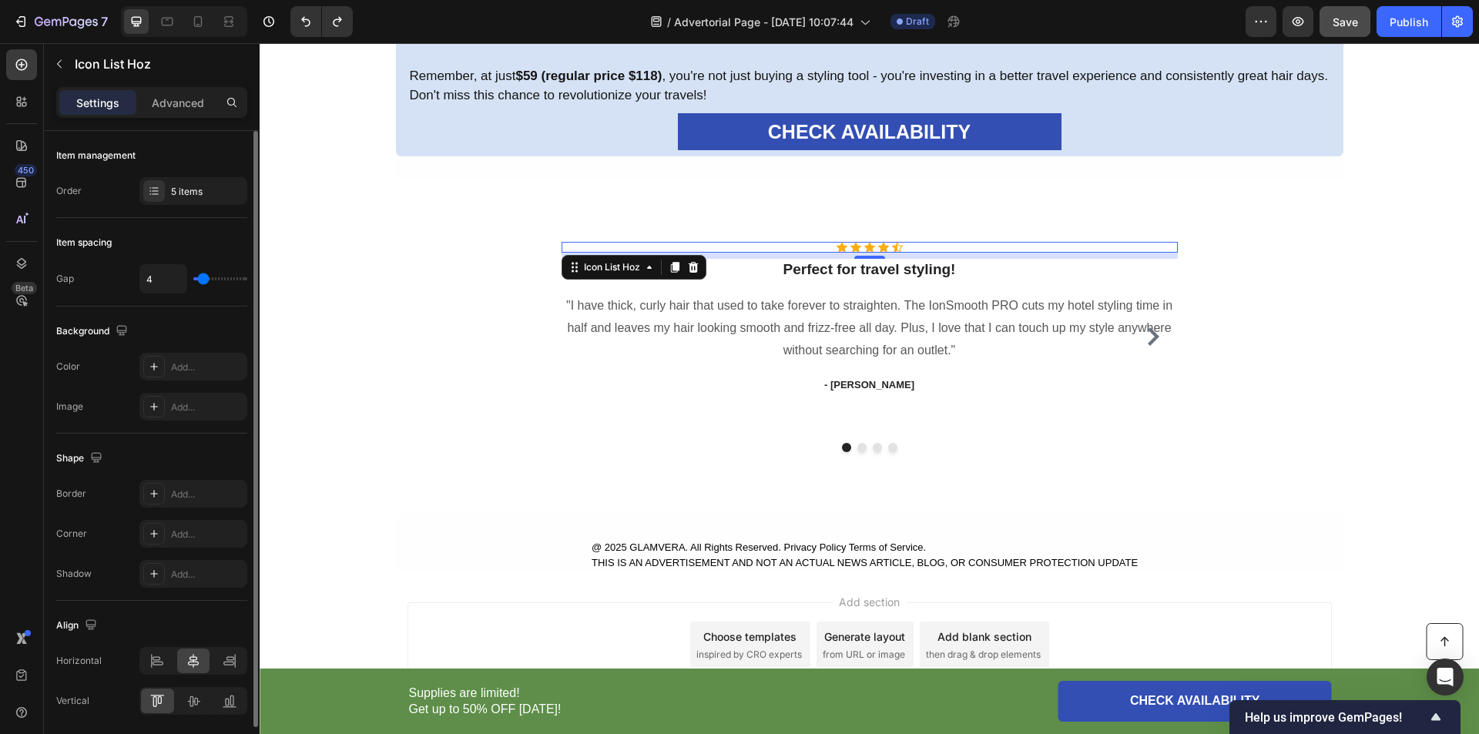
type input "5"
type input "21"
type input "14"
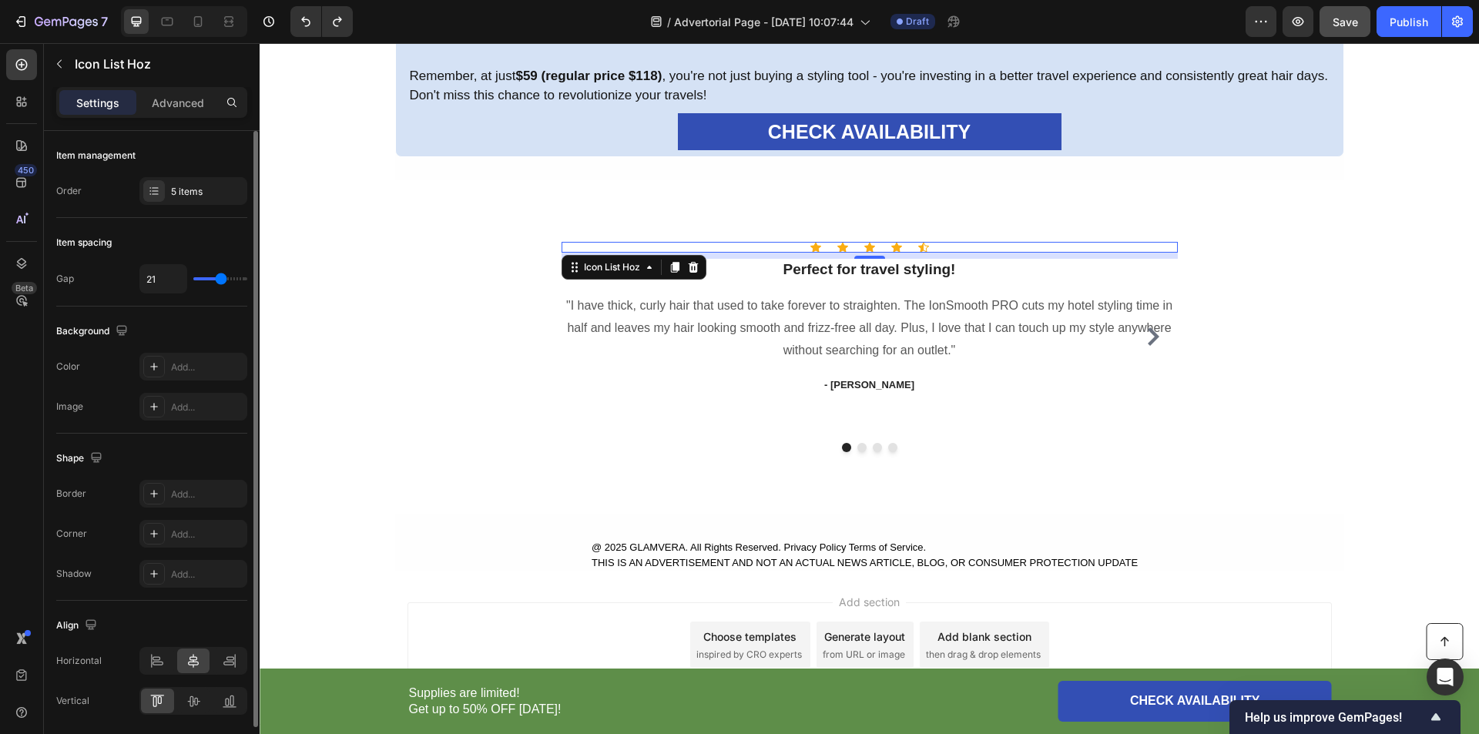
type input "14"
type input "13"
type input "9"
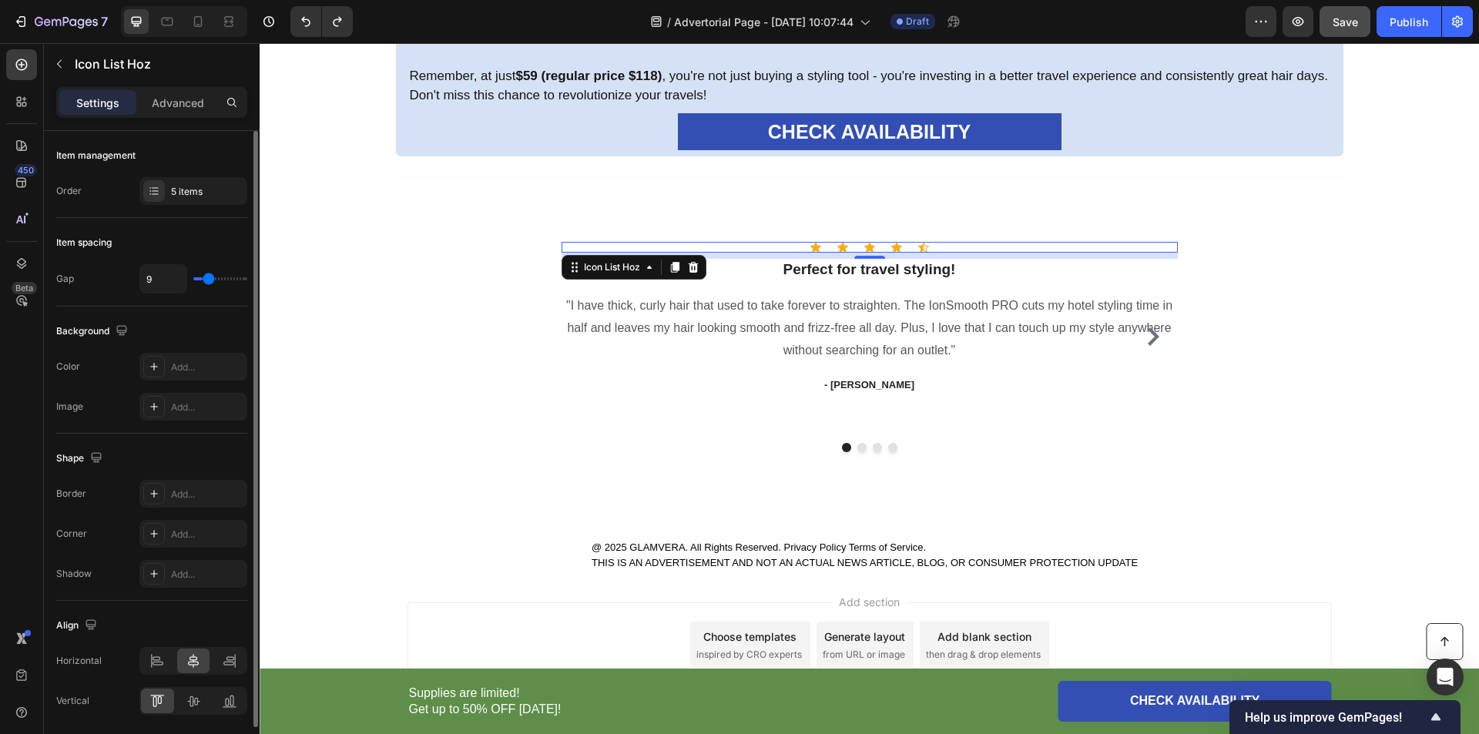
type input "3"
type input "2"
type input "1"
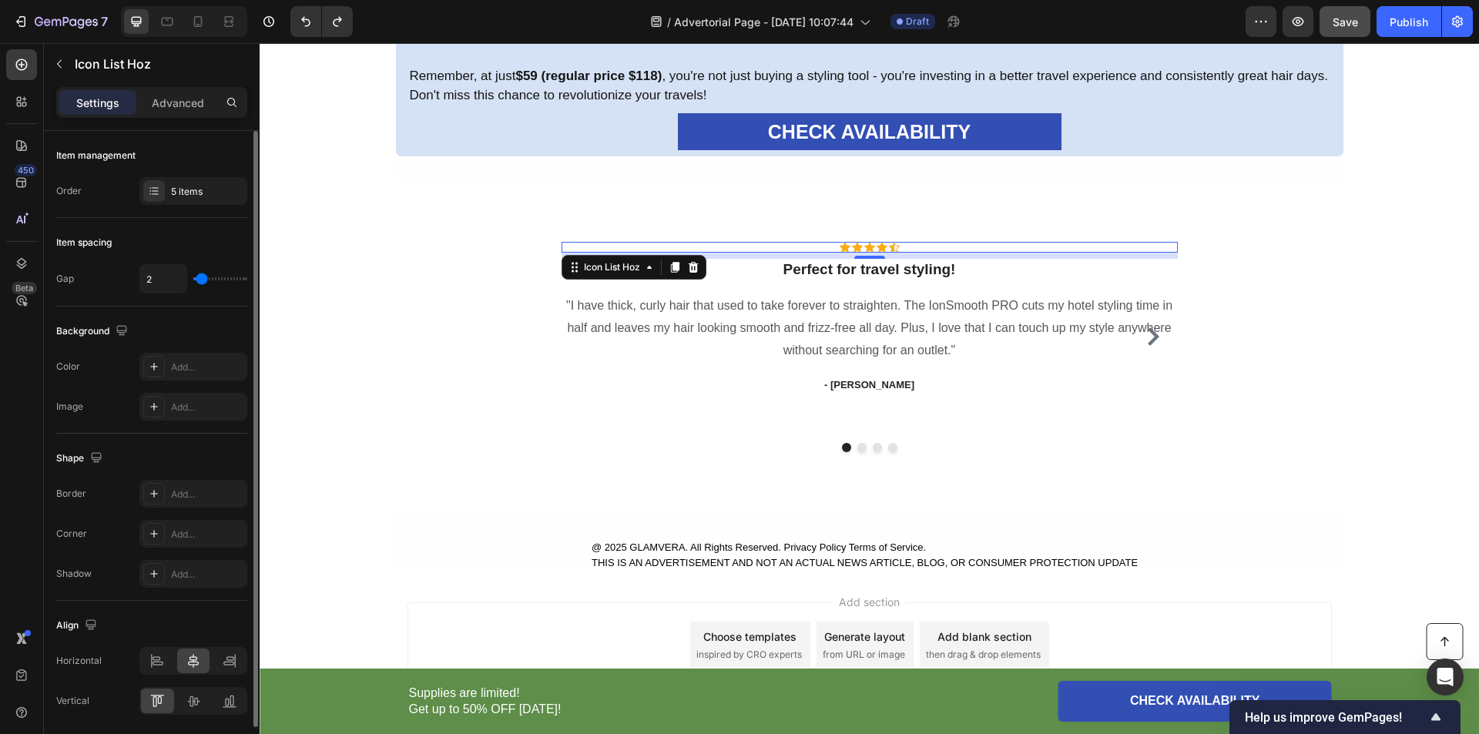
type input "1"
type input "0"
type input "10"
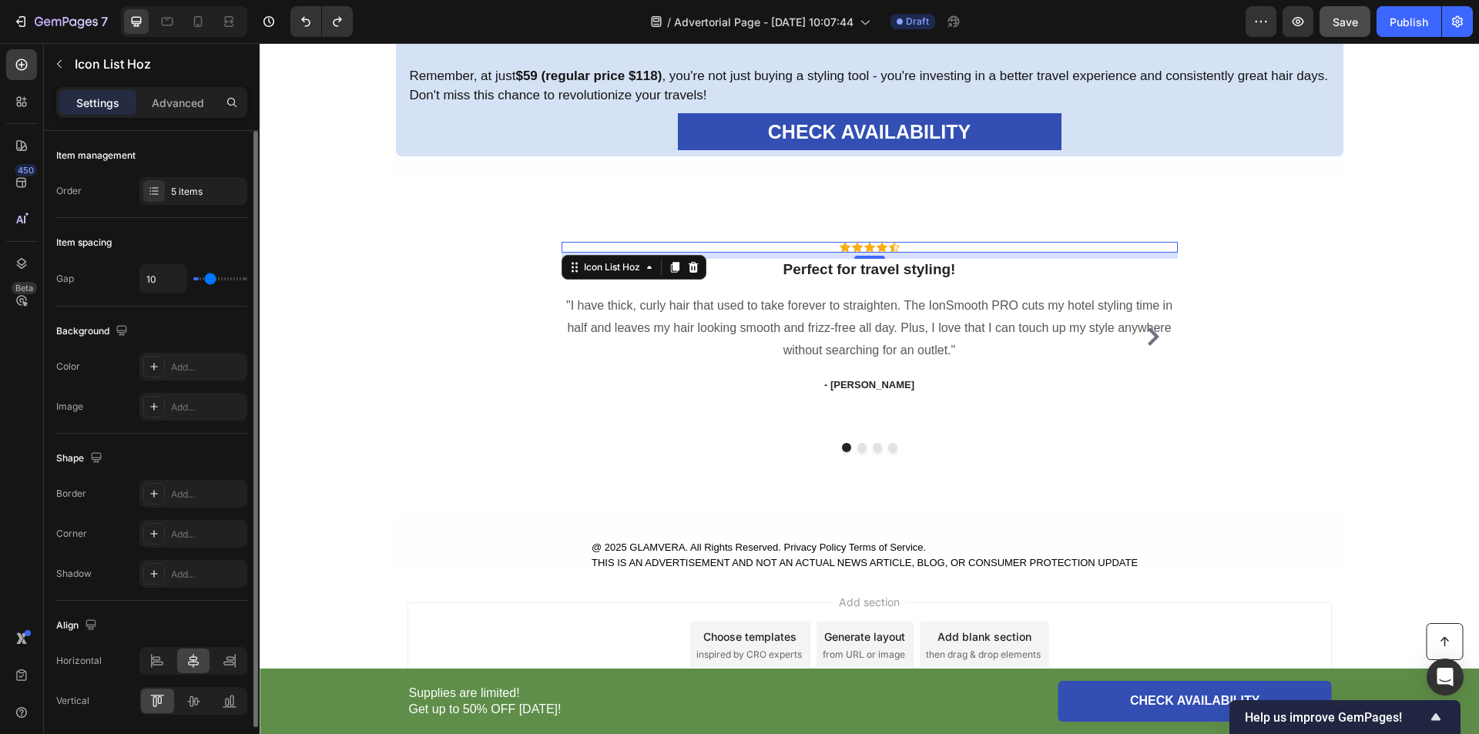
type input "20"
type input "21"
type input "23"
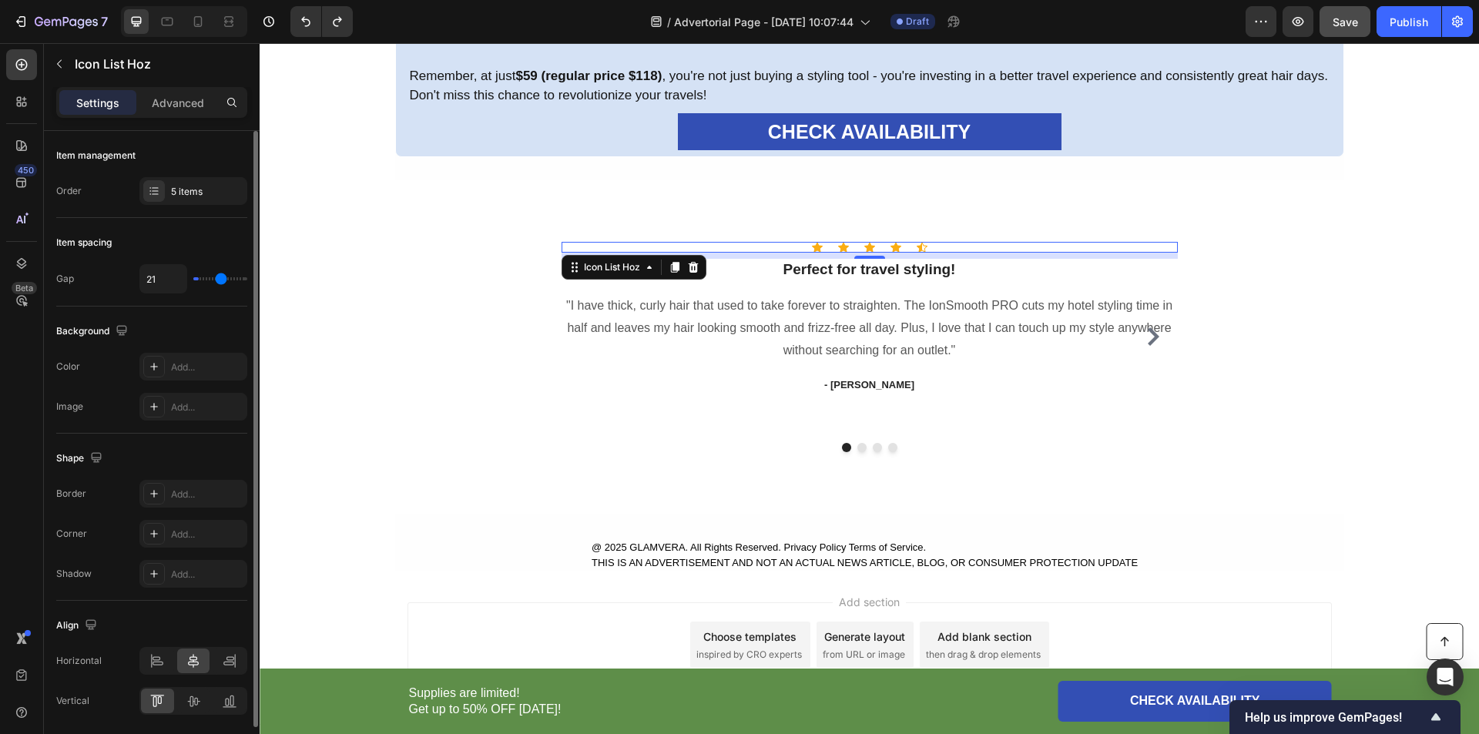
type input "23"
type input "24"
type input "19"
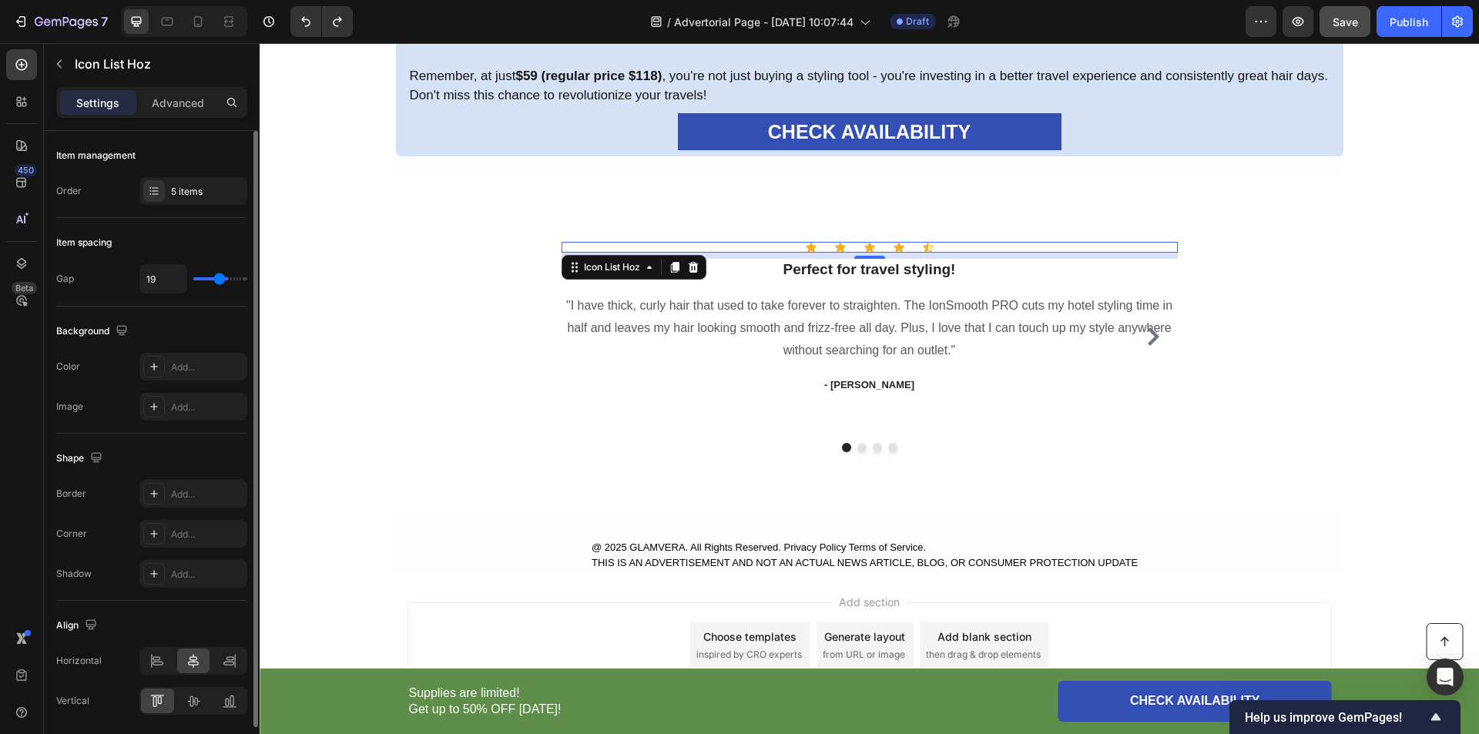
type input "18"
type input "19"
type input "20"
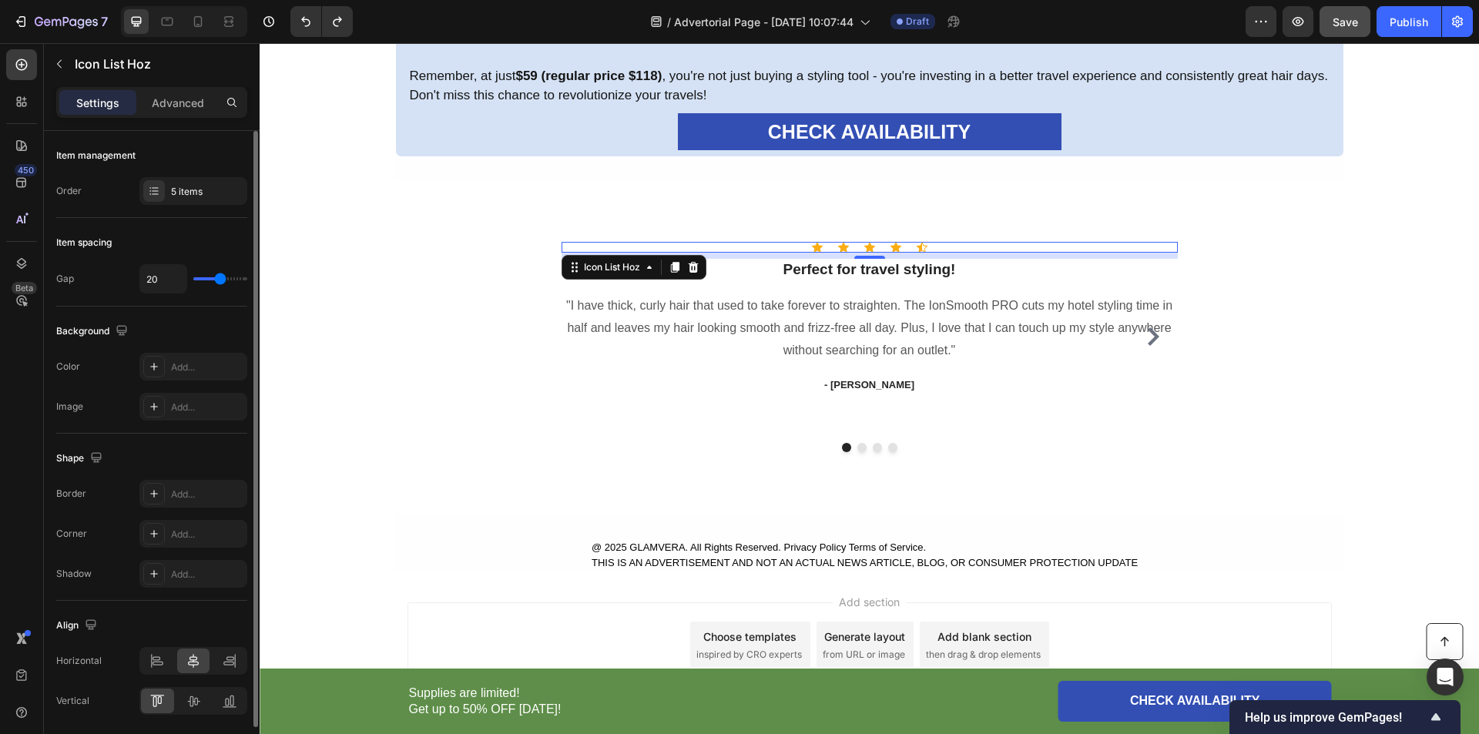
drag, startPoint x: 204, startPoint y: 281, endPoint x: 220, endPoint y: 280, distance: 16.2
type input "20"
click at [220, 280] on input "range" at bounding box center [220, 278] width 54 height 3
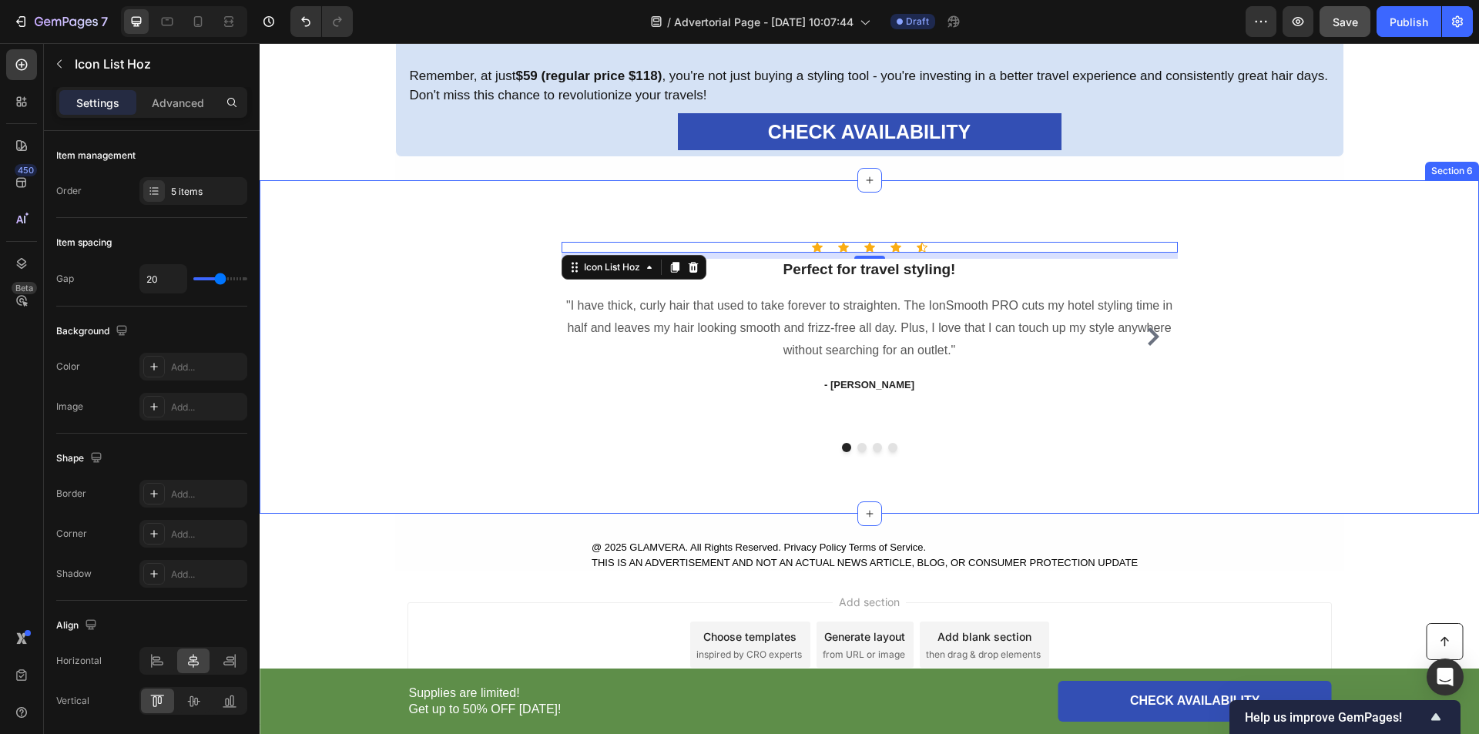
click at [352, 283] on div "Icon Icon Icon Icon Icon Icon List Hoz 8 ⁠⁠⁠⁠⁠⁠⁠ Perfect for travel styling! He…" at bounding box center [869, 347] width 1196 height 210
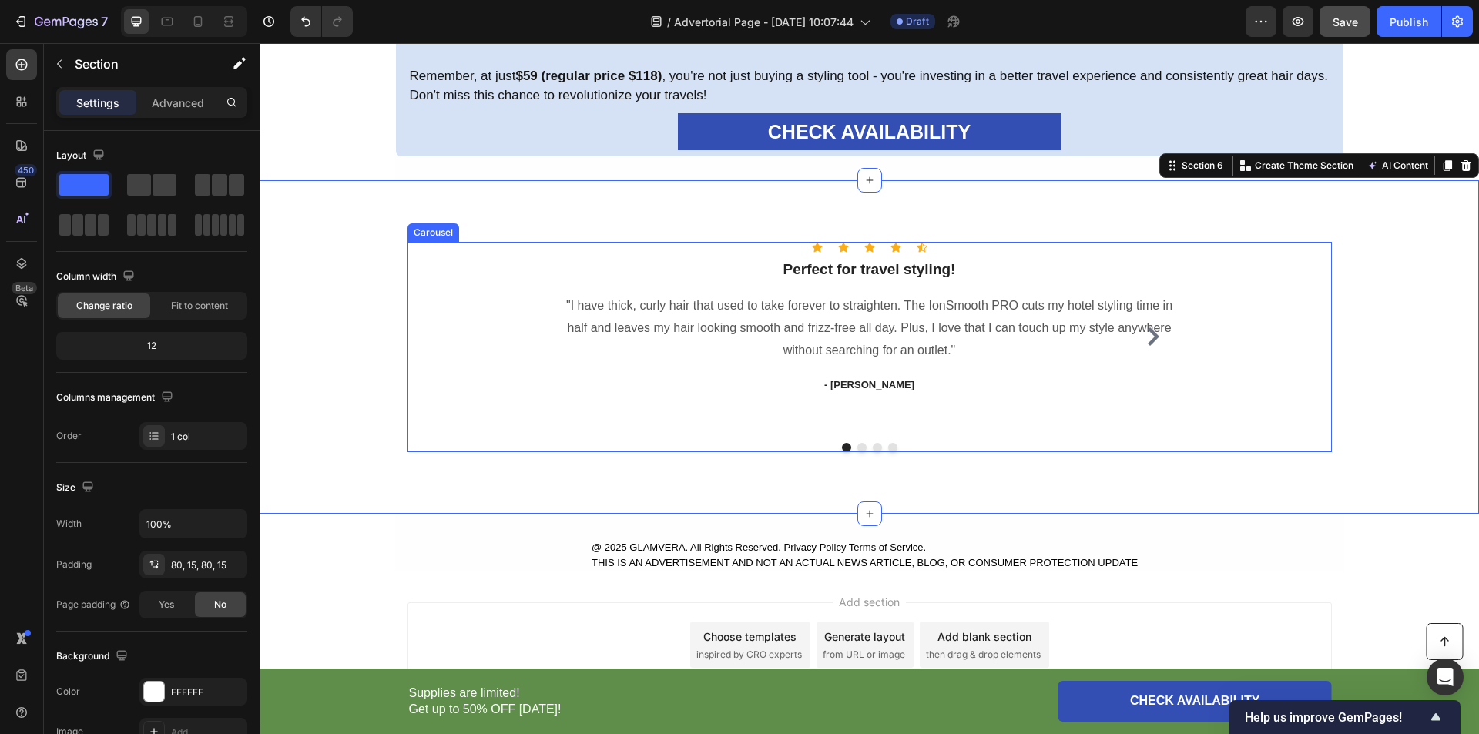
click at [1145, 335] on icon "Carousel Next Arrow" at bounding box center [1153, 336] width 18 height 18
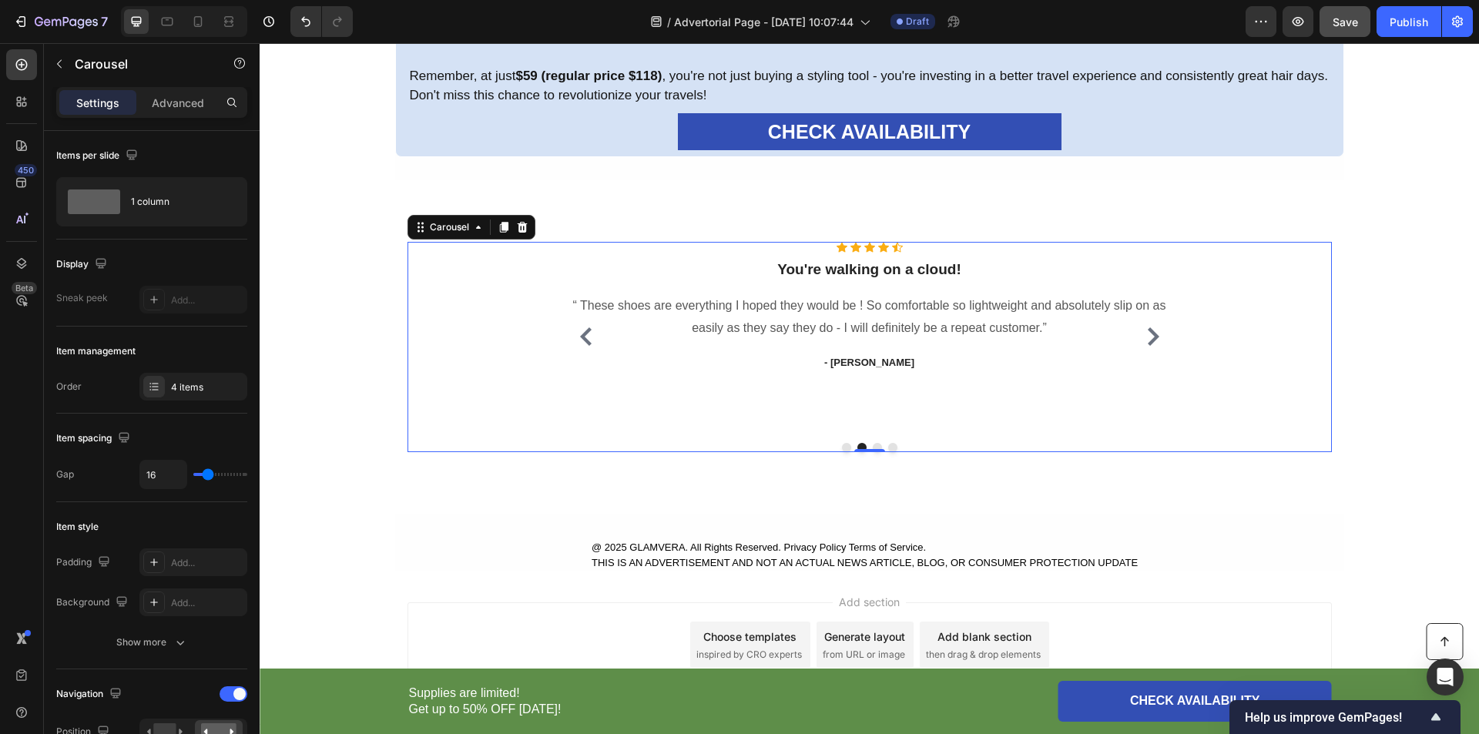
click at [577, 340] on icon "Carousel Back Arrow" at bounding box center [586, 336] width 18 height 18
click at [1150, 335] on icon "Carousel Next Arrow" at bounding box center [1154, 336] width 12 height 18
click at [871, 253] on div "Icon Icon Icon Icon Icon" at bounding box center [870, 247] width 616 height 11
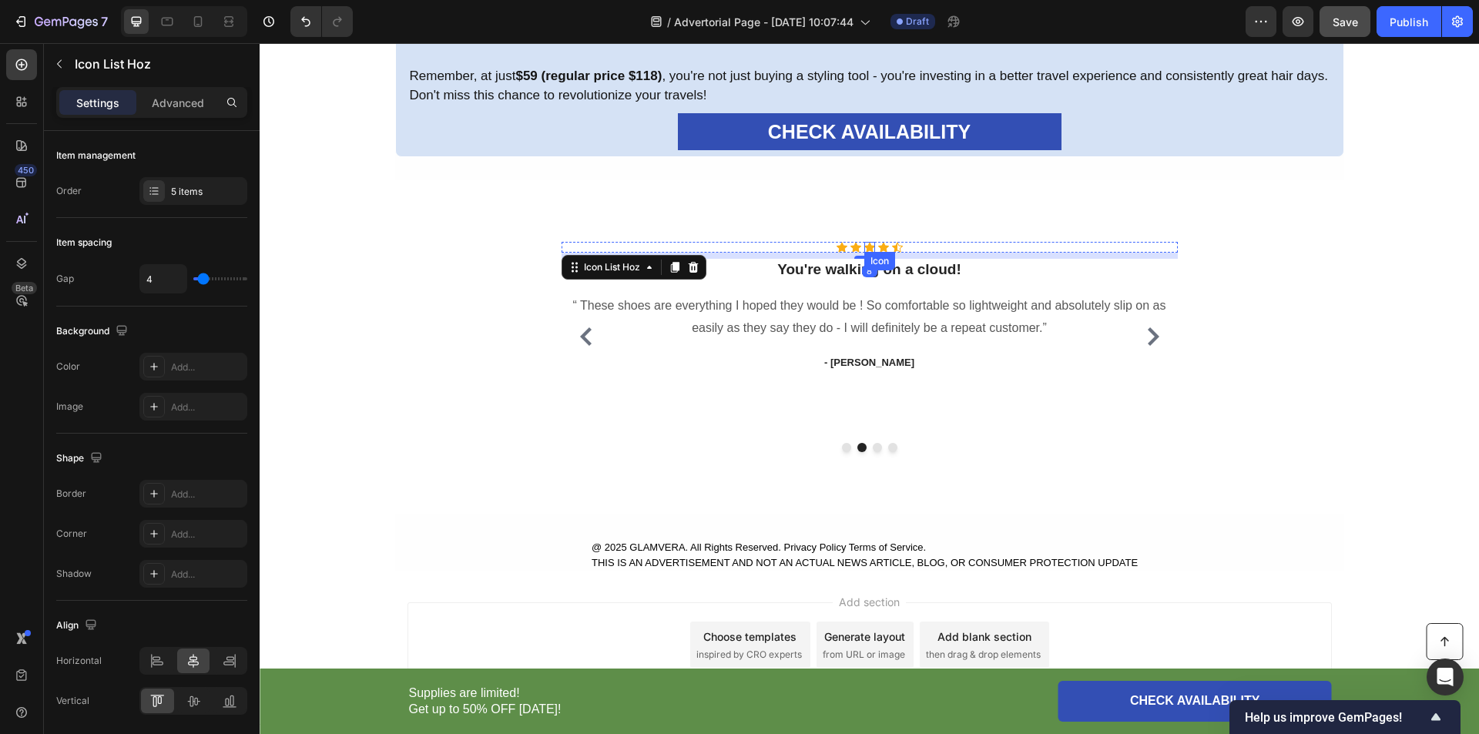
click at [867, 250] on div "Icon" at bounding box center [869, 247] width 11 height 11
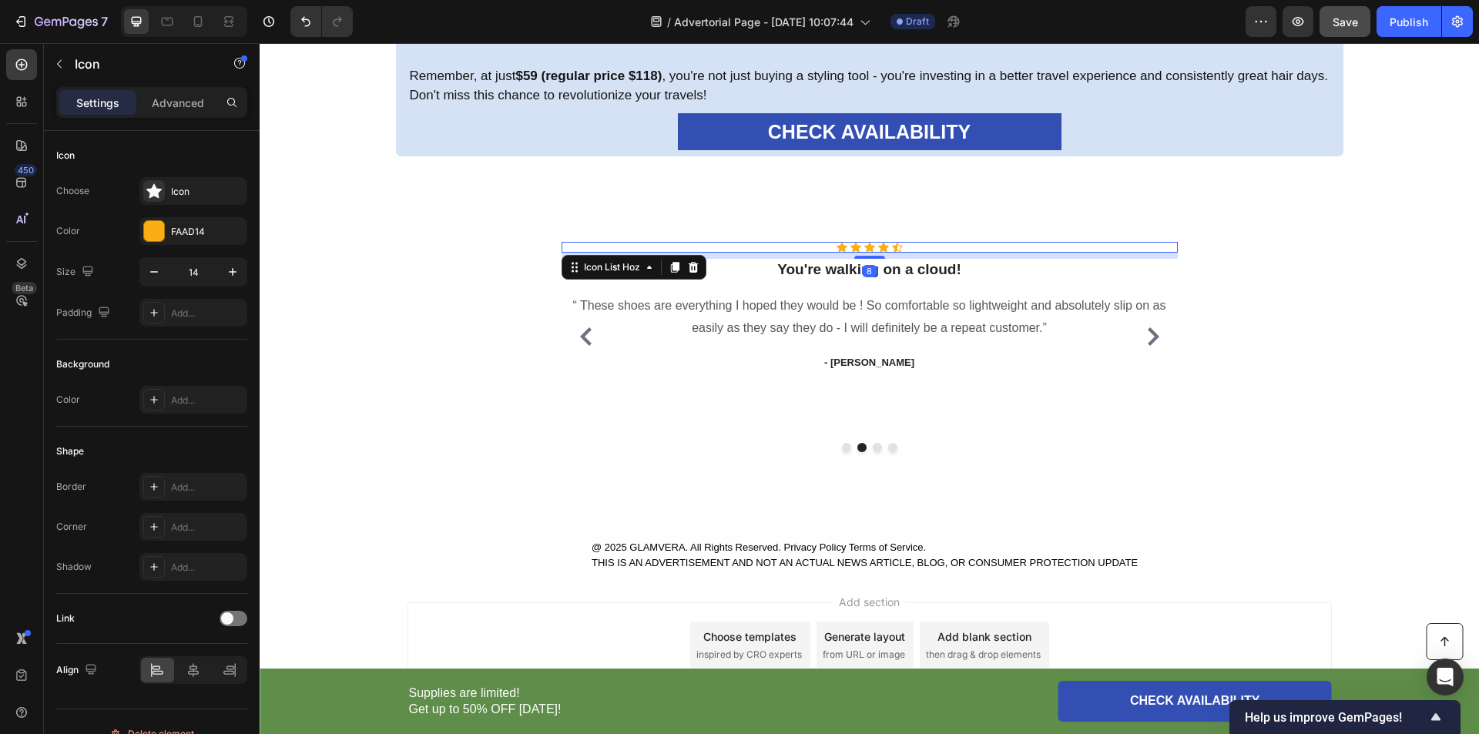
click at [826, 247] on div "Icon Icon Icon Icon Icon" at bounding box center [870, 247] width 616 height 11
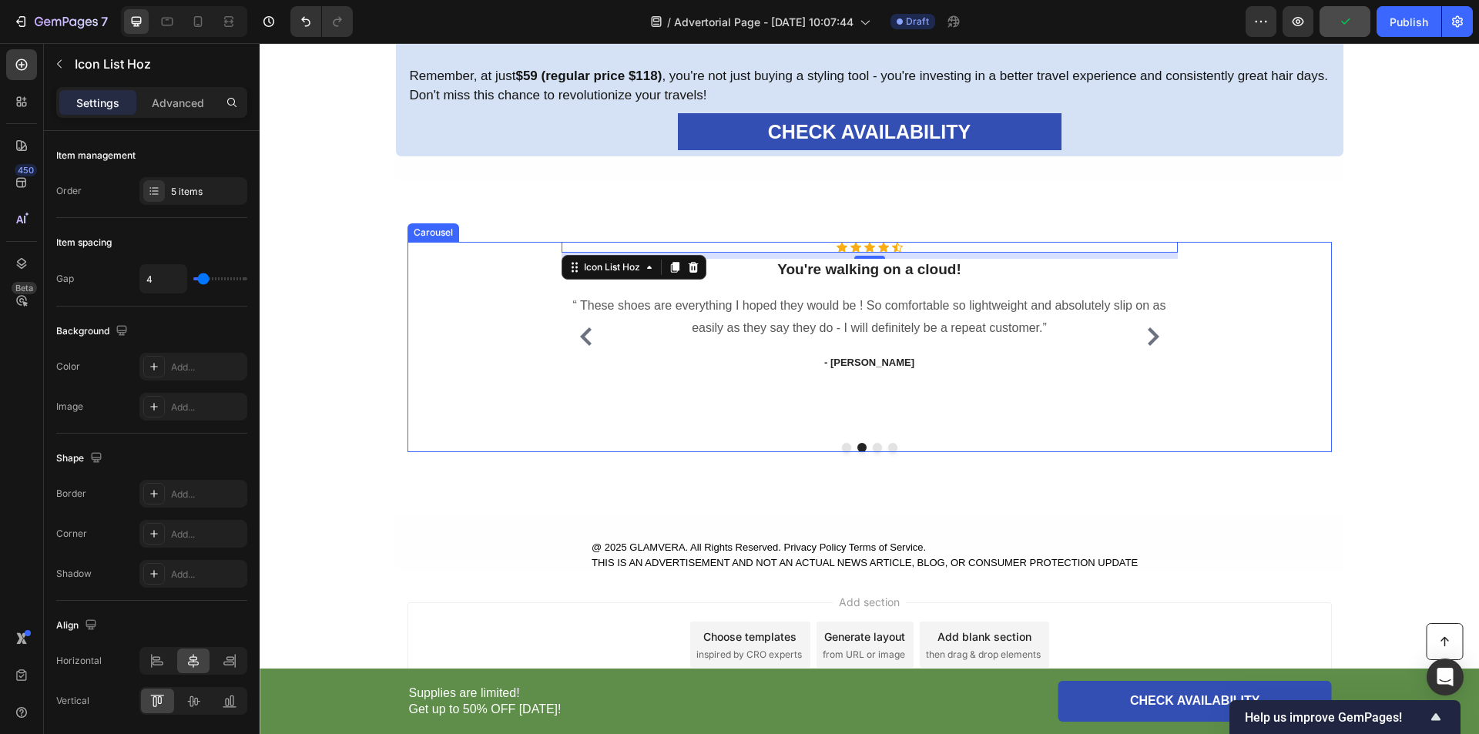
click at [582, 341] on icon "Carousel Back Arrow" at bounding box center [586, 336] width 18 height 18
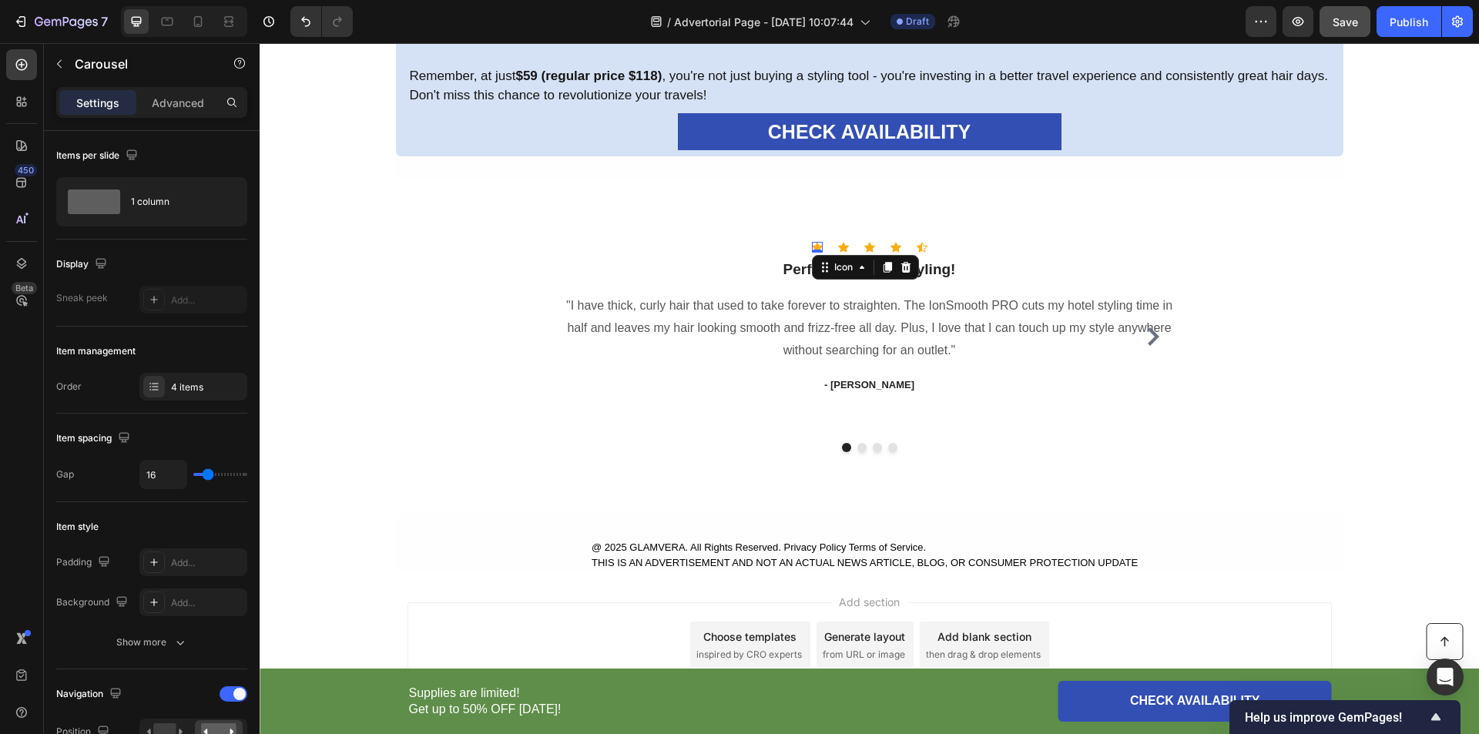
click at [815, 251] on div "Icon 0" at bounding box center [817, 247] width 11 height 11
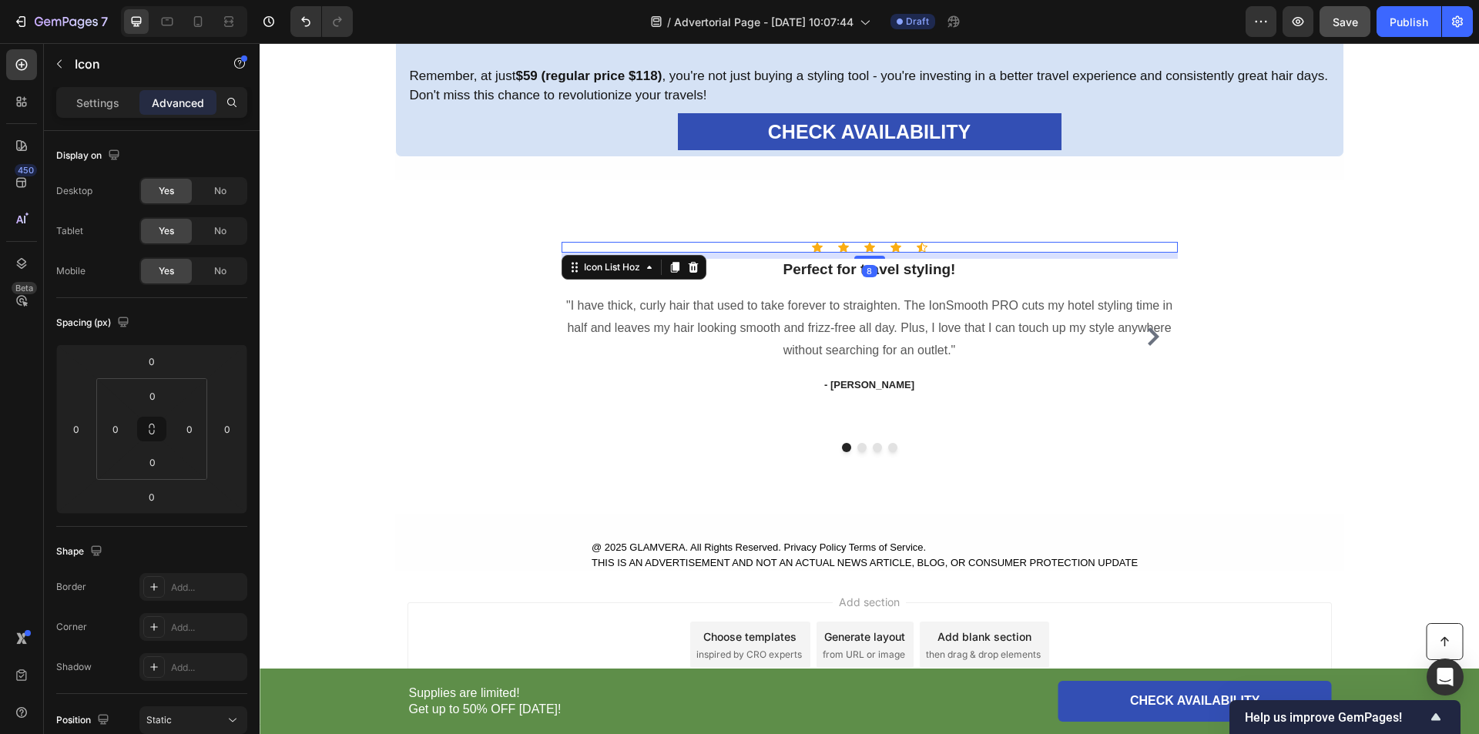
click at [753, 250] on div "Icon Icon Icon Icon Icon" at bounding box center [870, 247] width 616 height 11
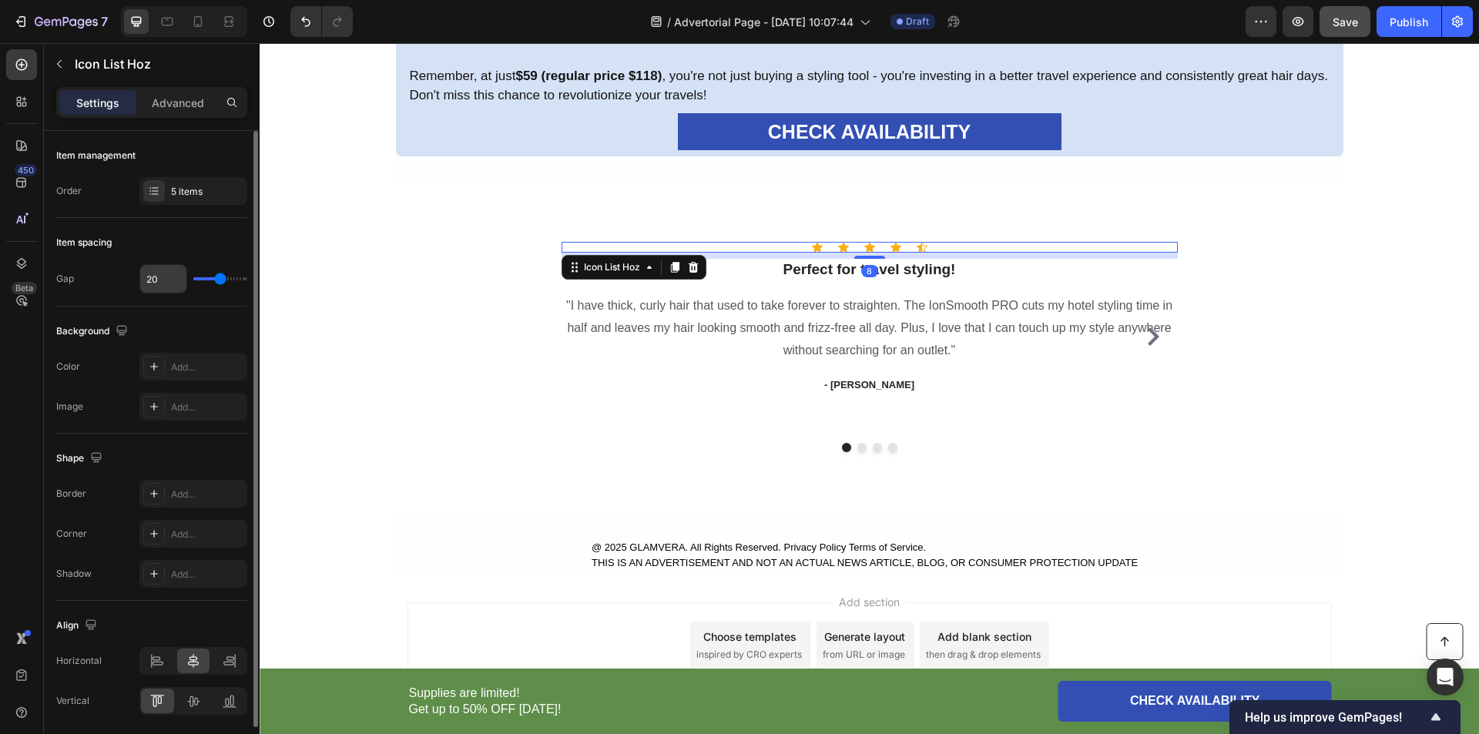
click at [155, 280] on input "20" at bounding box center [163, 279] width 46 height 28
type input "4"
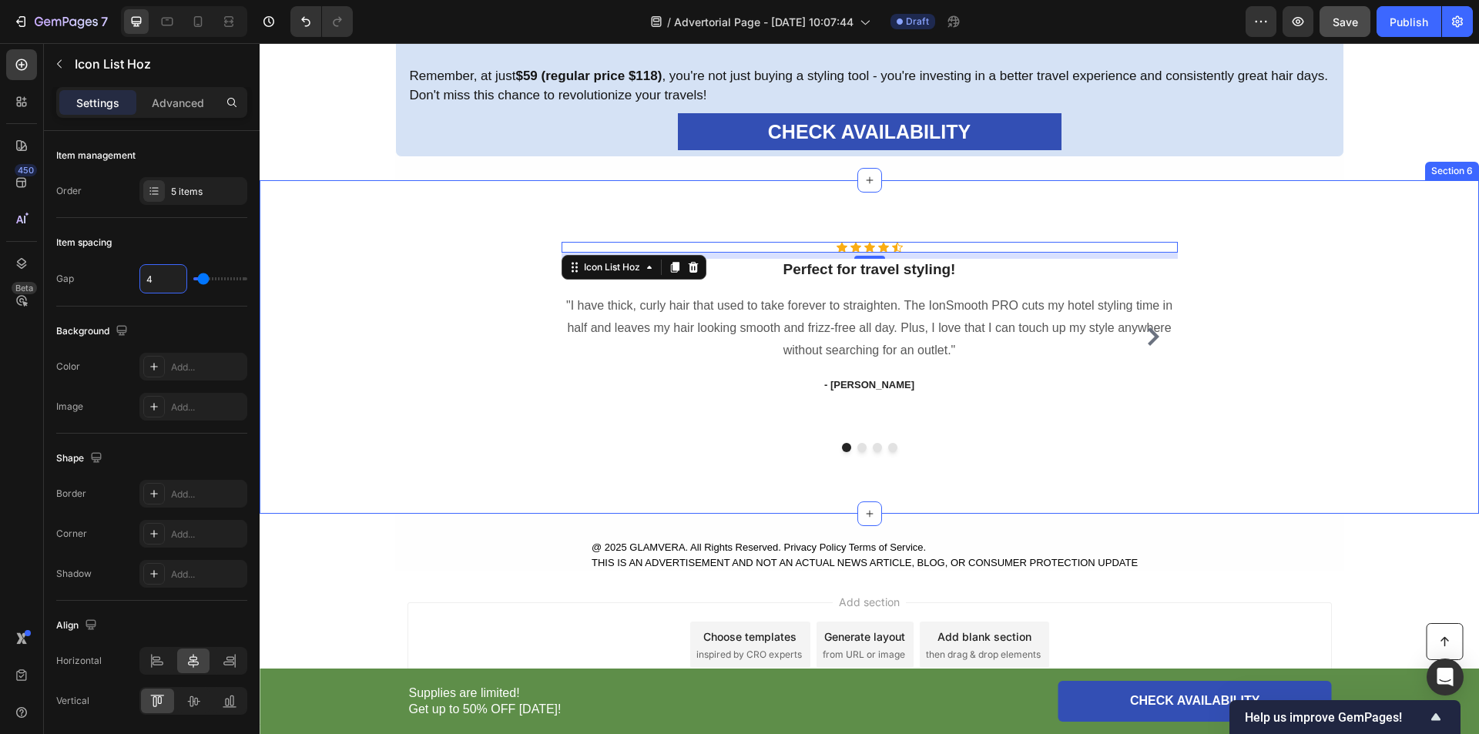
click at [361, 346] on div "Icon Icon Icon Icon Icon Icon List Hoz 8 ⁠⁠⁠⁠⁠⁠⁠ Perfect for travel styling! He…" at bounding box center [869, 347] width 1196 height 210
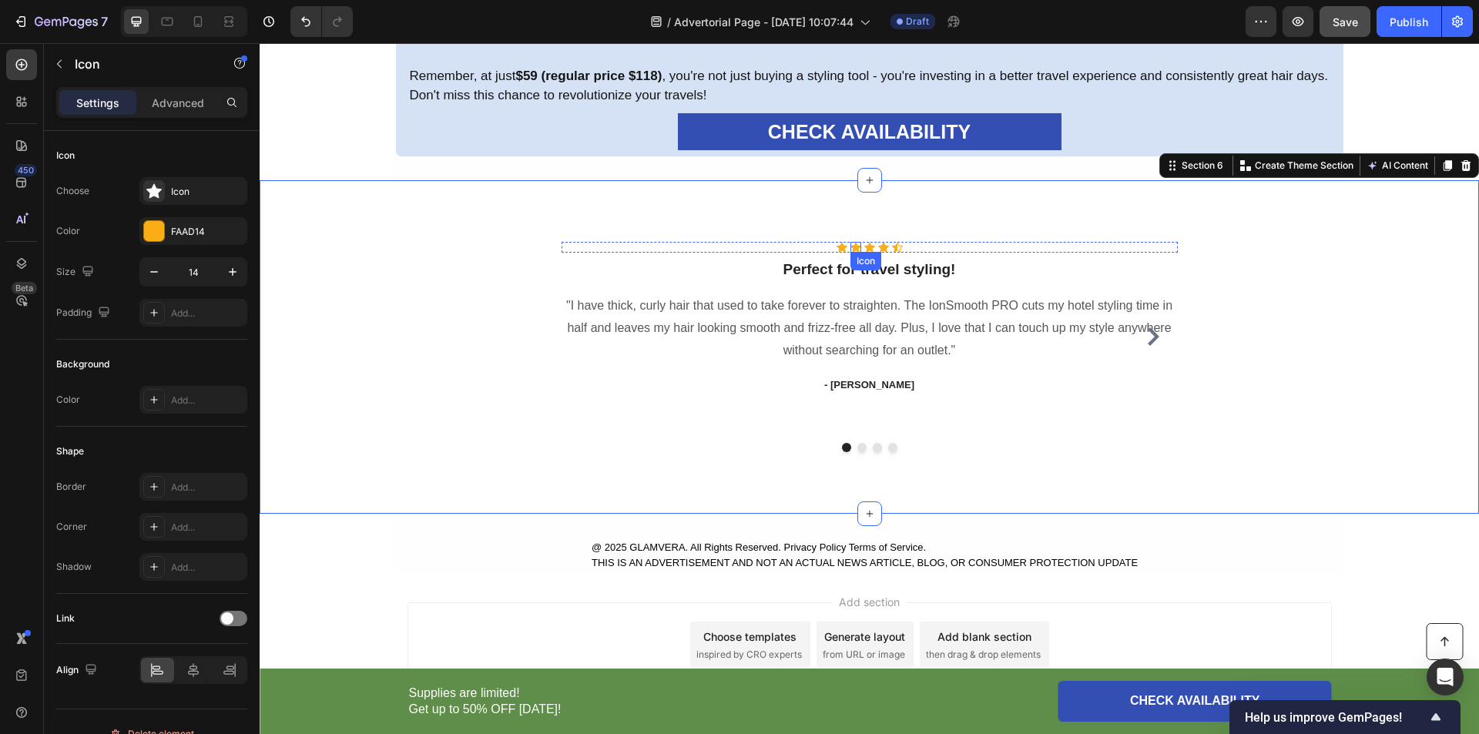
click at [851, 250] on div "Icon" at bounding box center [856, 247] width 11 height 11
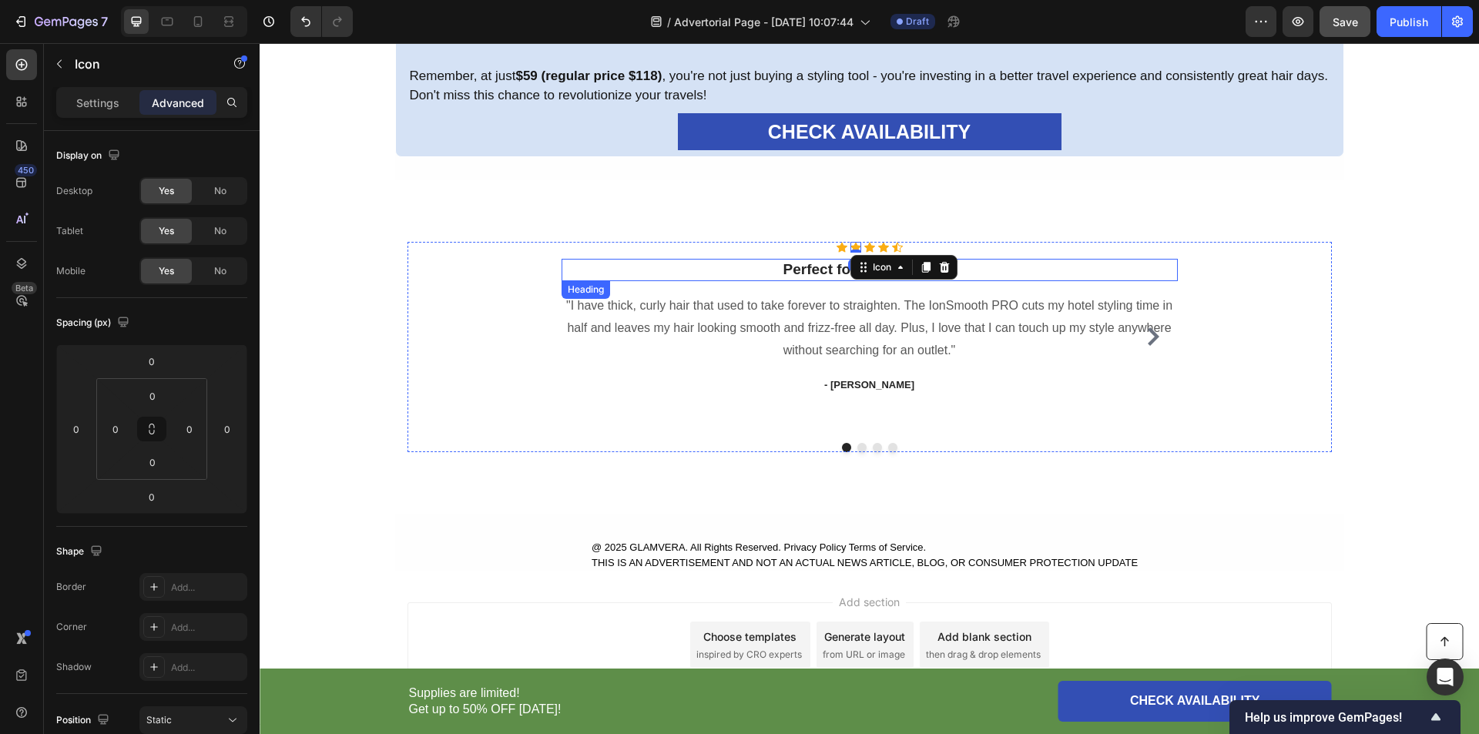
click at [602, 274] on p "⁠⁠⁠⁠⁠⁠⁠ Perfect for travel styling!" at bounding box center [869, 269] width 613 height 19
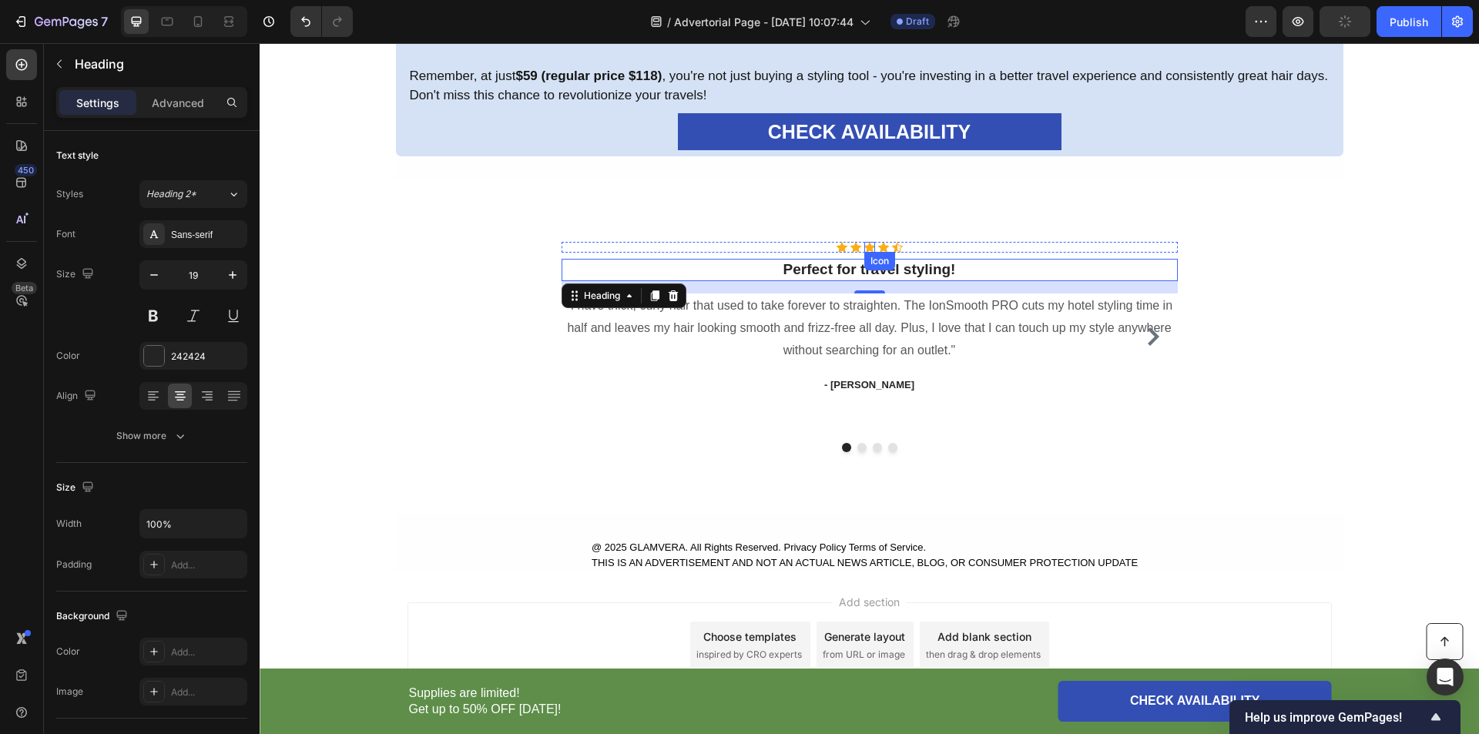
click at [864, 243] on icon at bounding box center [869, 248] width 11 height 10
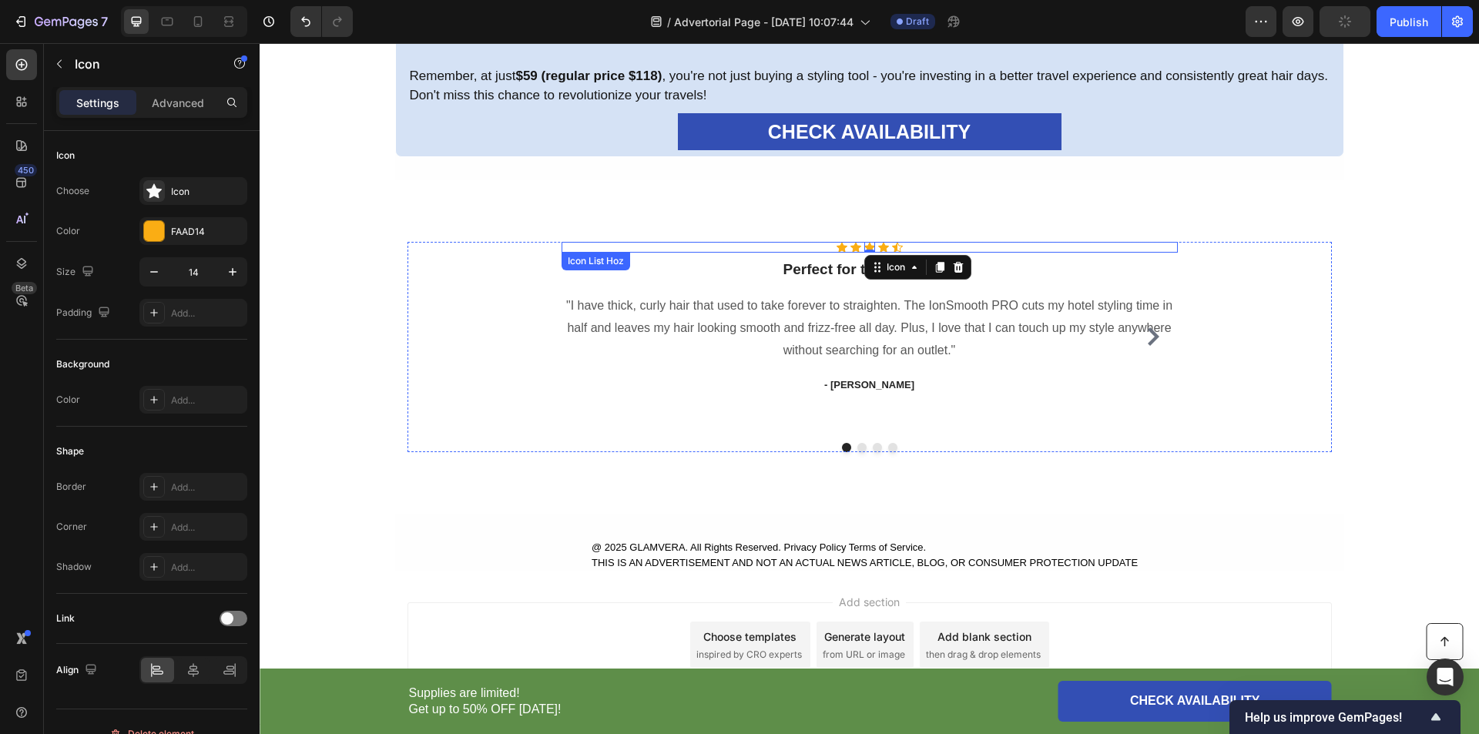
click at [665, 254] on div "Icon Icon Icon 0 Icon Icon Icon List Hoz ⁠⁠⁠⁠⁠⁠⁠ Perfect for travel styling! He…" at bounding box center [870, 336] width 616 height 189
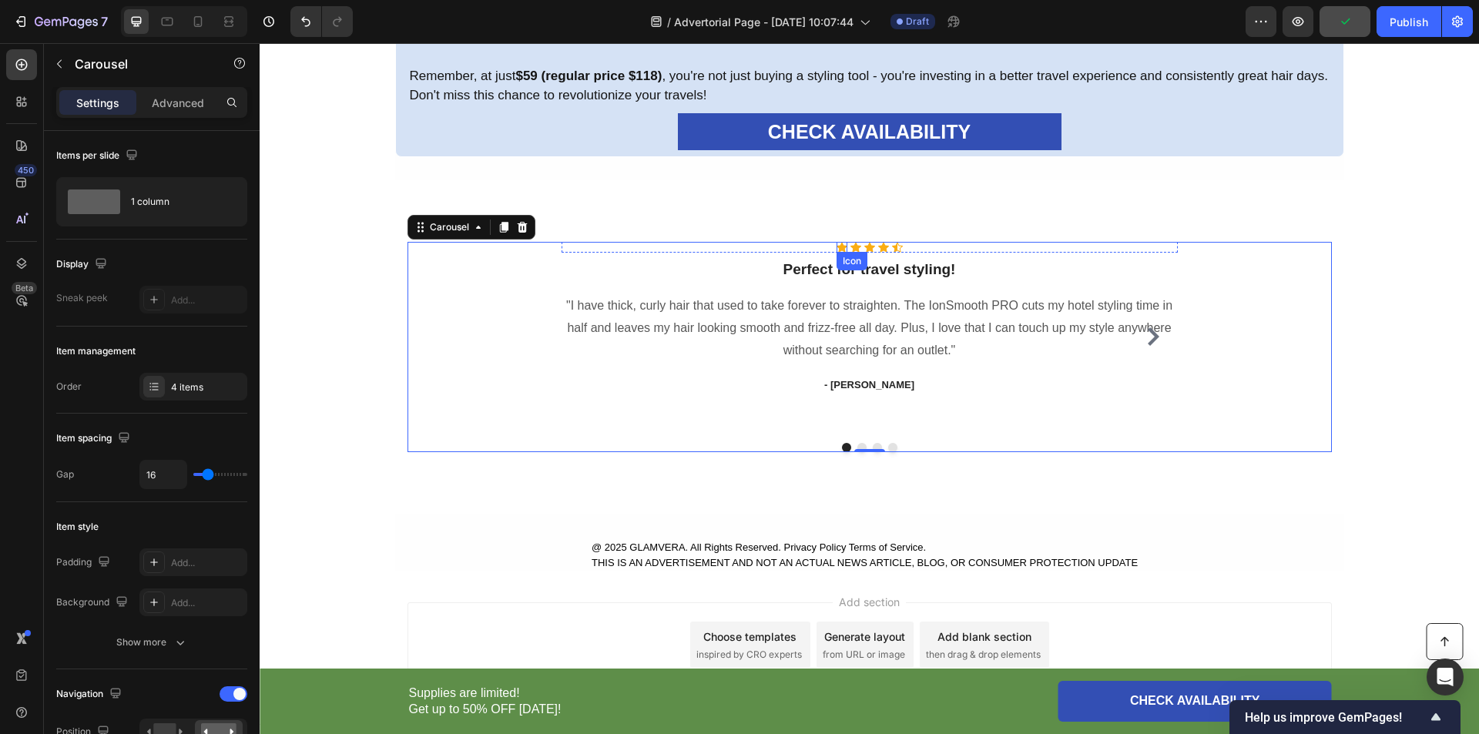
click at [840, 252] on div "Icon Icon Icon Icon Icon" at bounding box center [870, 247] width 616 height 11
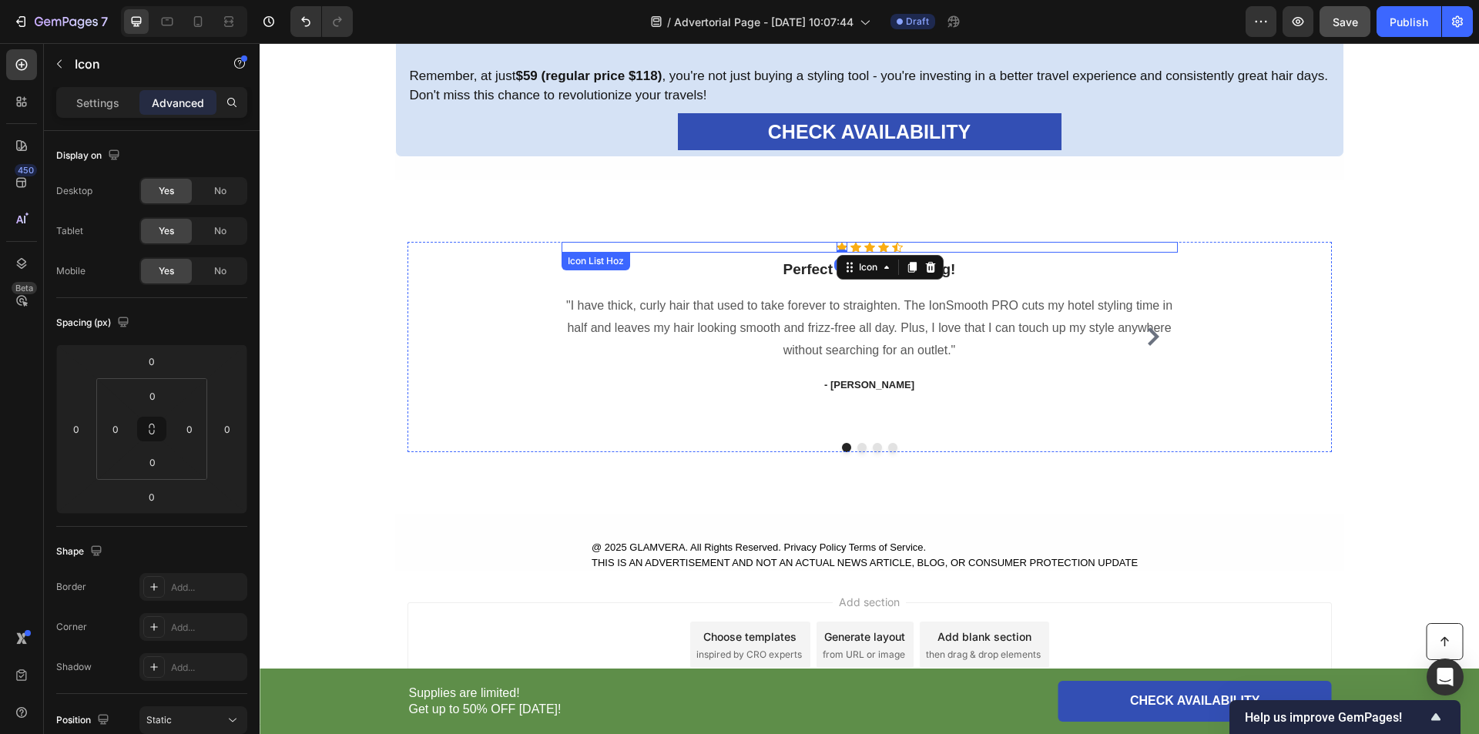
click at [1012, 253] on div "Icon 0 Icon Icon Icon Icon" at bounding box center [870, 247] width 616 height 11
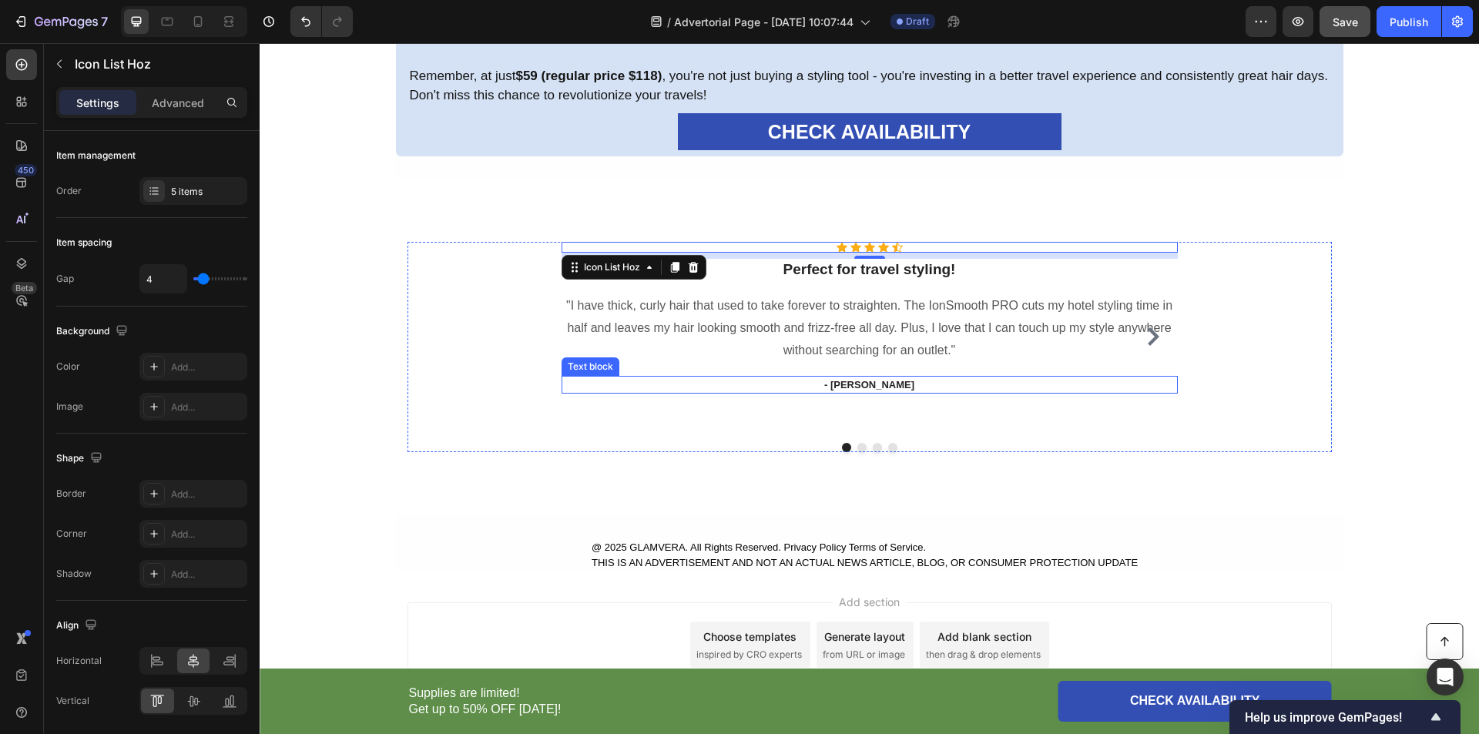
click at [850, 387] on p "- Ryan S." at bounding box center [869, 384] width 613 height 15
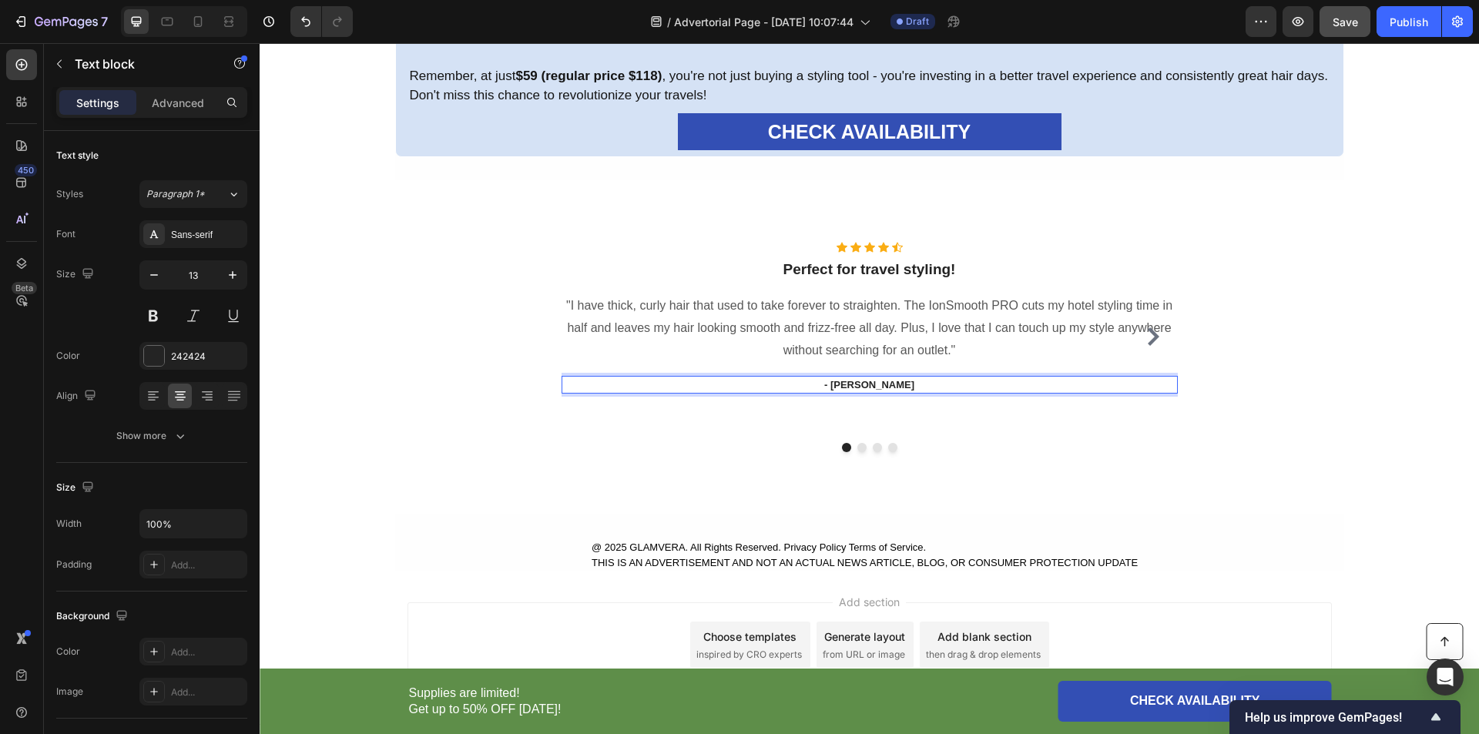
click at [859, 387] on p "- Ryan S." at bounding box center [869, 384] width 613 height 15
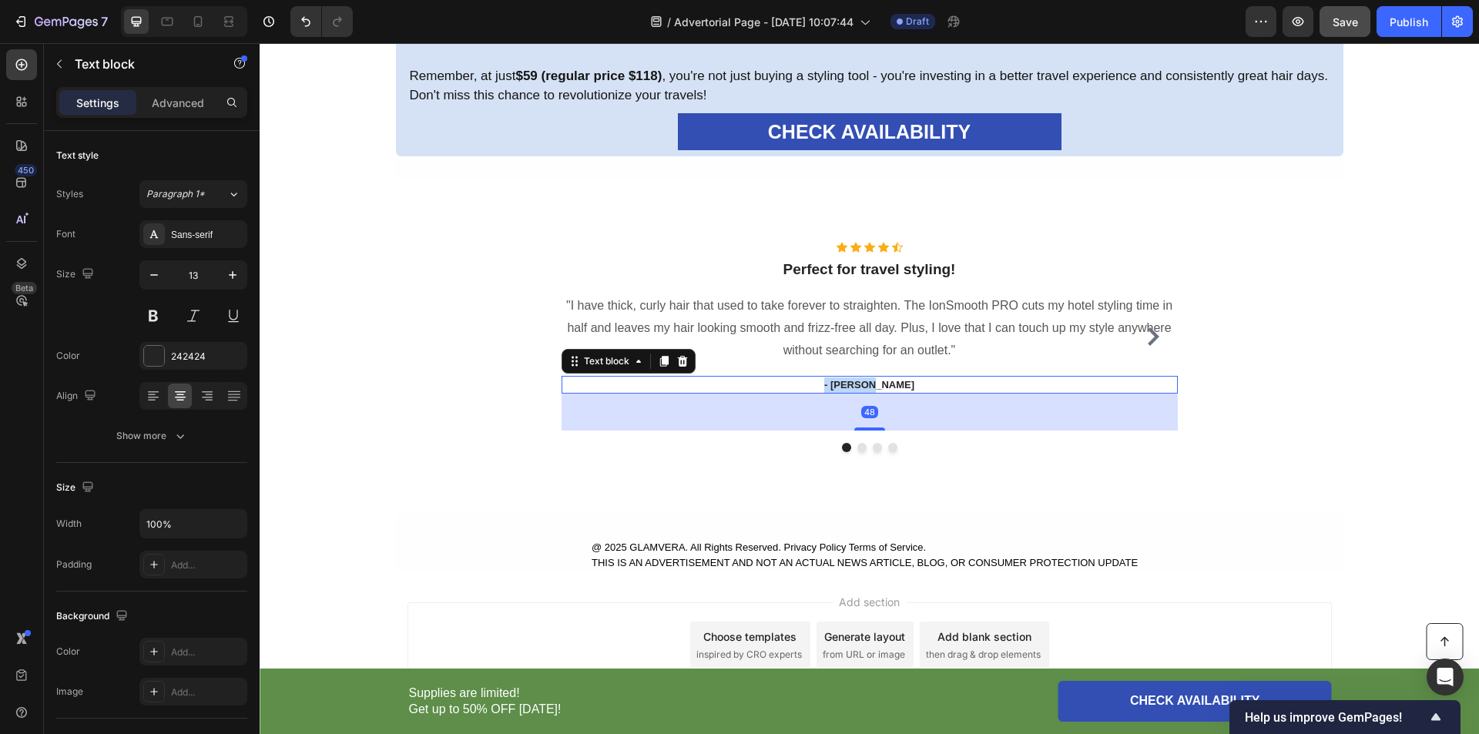
click at [859, 387] on p "- Ryan S." at bounding box center [869, 384] width 613 height 15
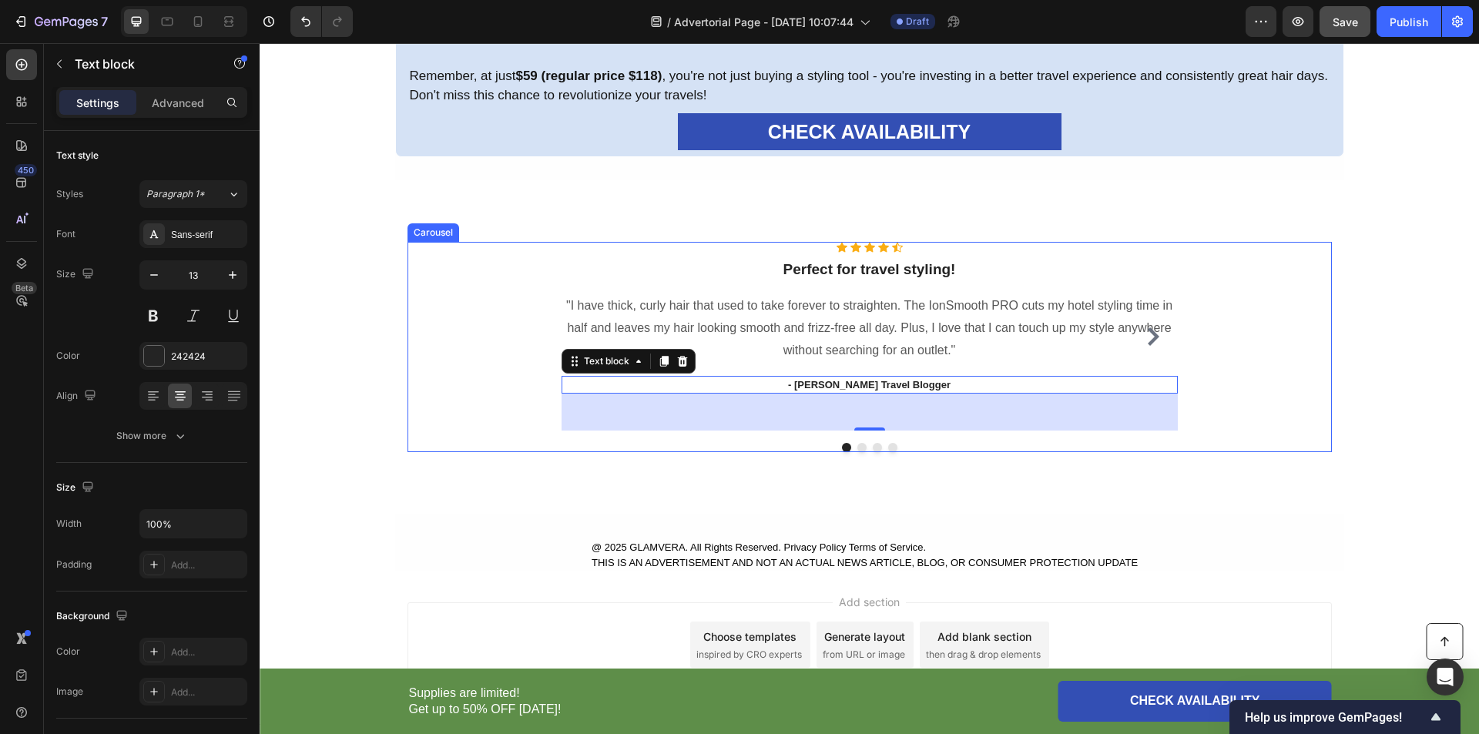
click at [1261, 395] on div "Icon Icon Icon Icon Icon Icon List Hoz ⁠⁠⁠⁠⁠⁠⁠ Perfect for travel styling! Head…" at bounding box center [870, 347] width 924 height 210
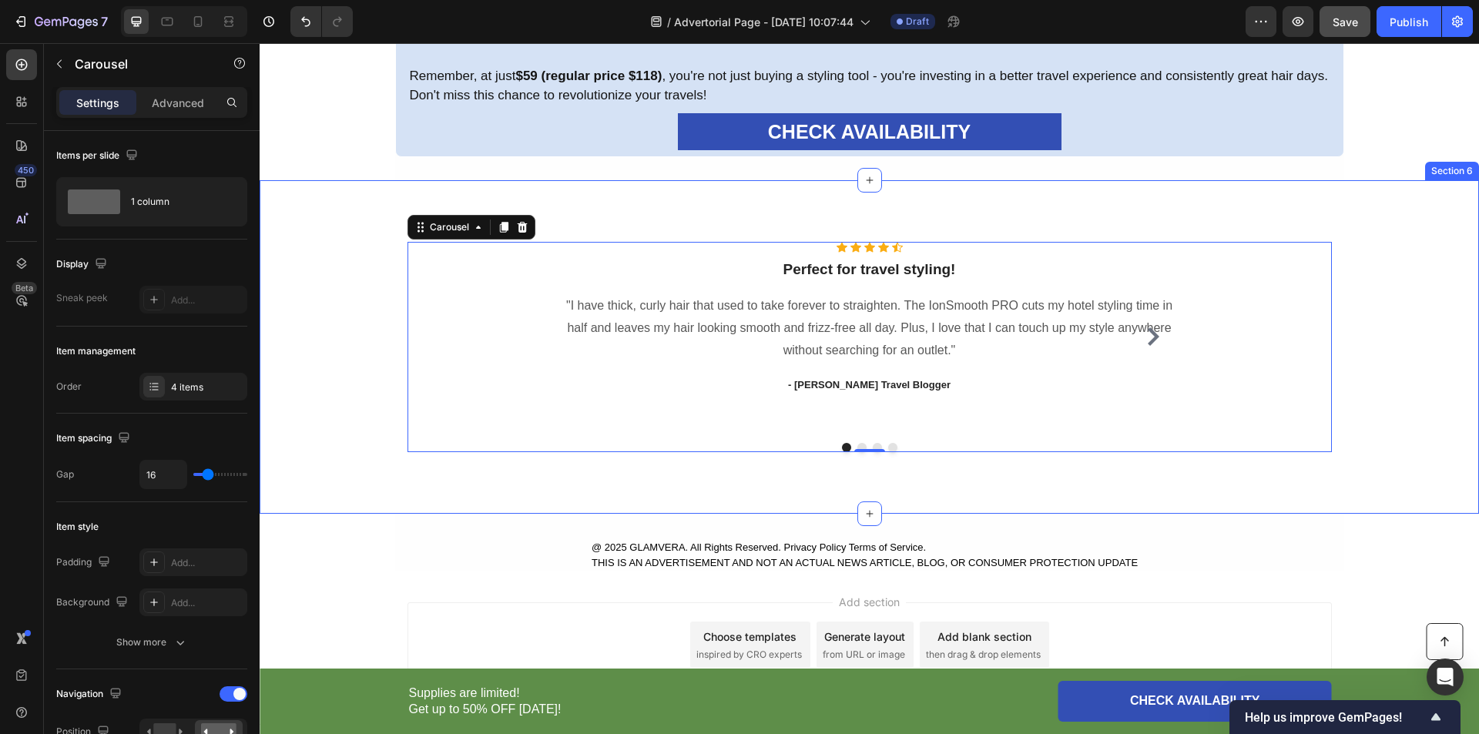
click at [1421, 368] on div "Icon Icon Icon Icon Icon Icon List Hoz ⁠⁠⁠⁠⁠⁠⁠ Perfect for travel styling! Head…" at bounding box center [869, 347] width 1196 height 210
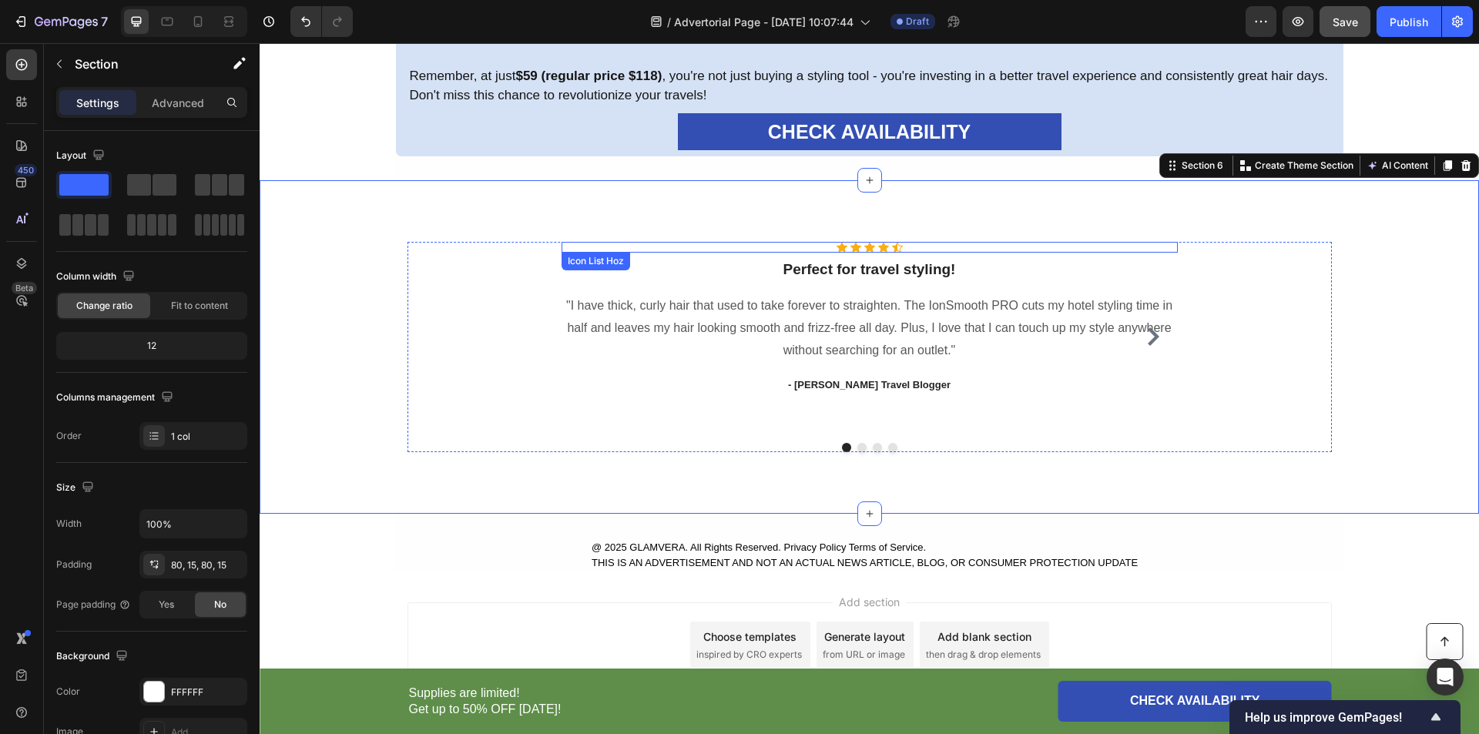
click at [892, 248] on icon at bounding box center [897, 247] width 11 height 11
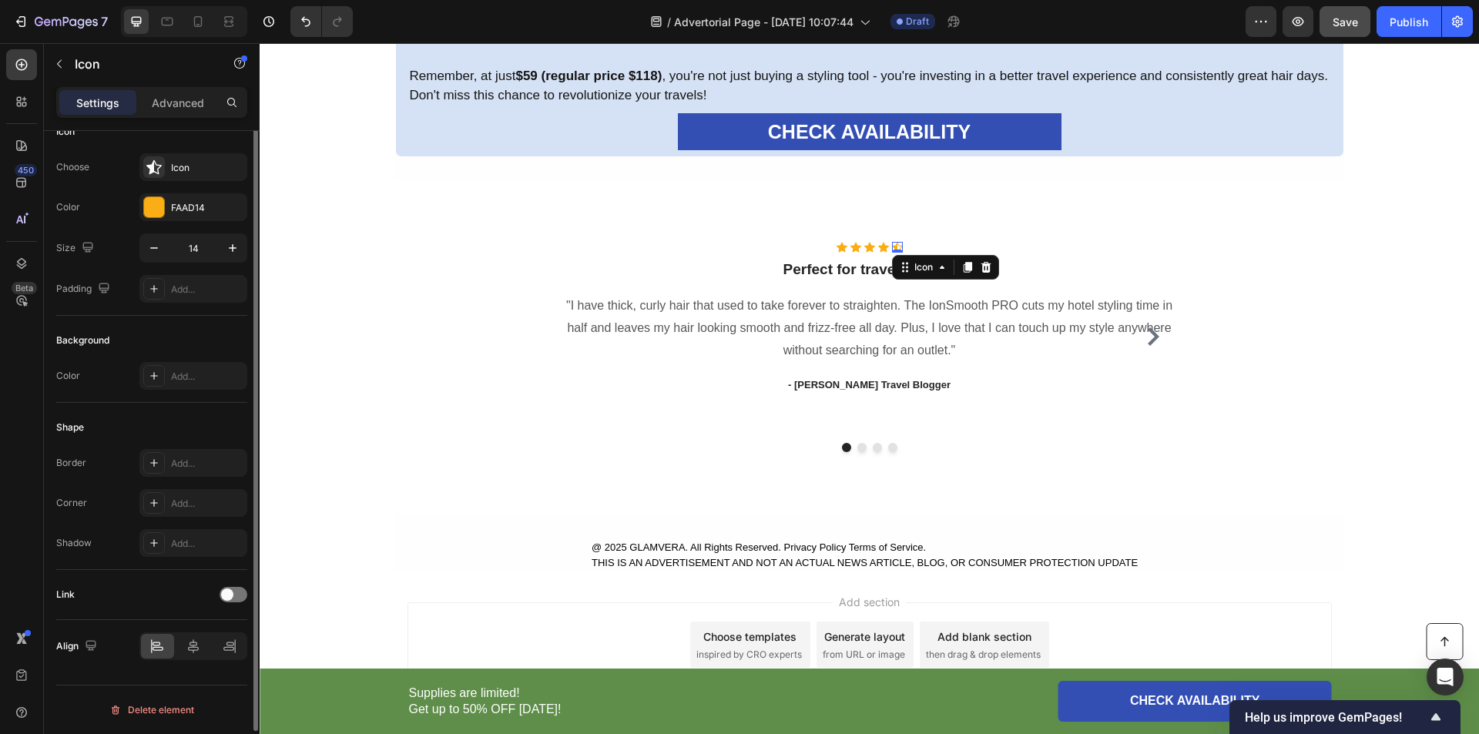
scroll to position [0, 0]
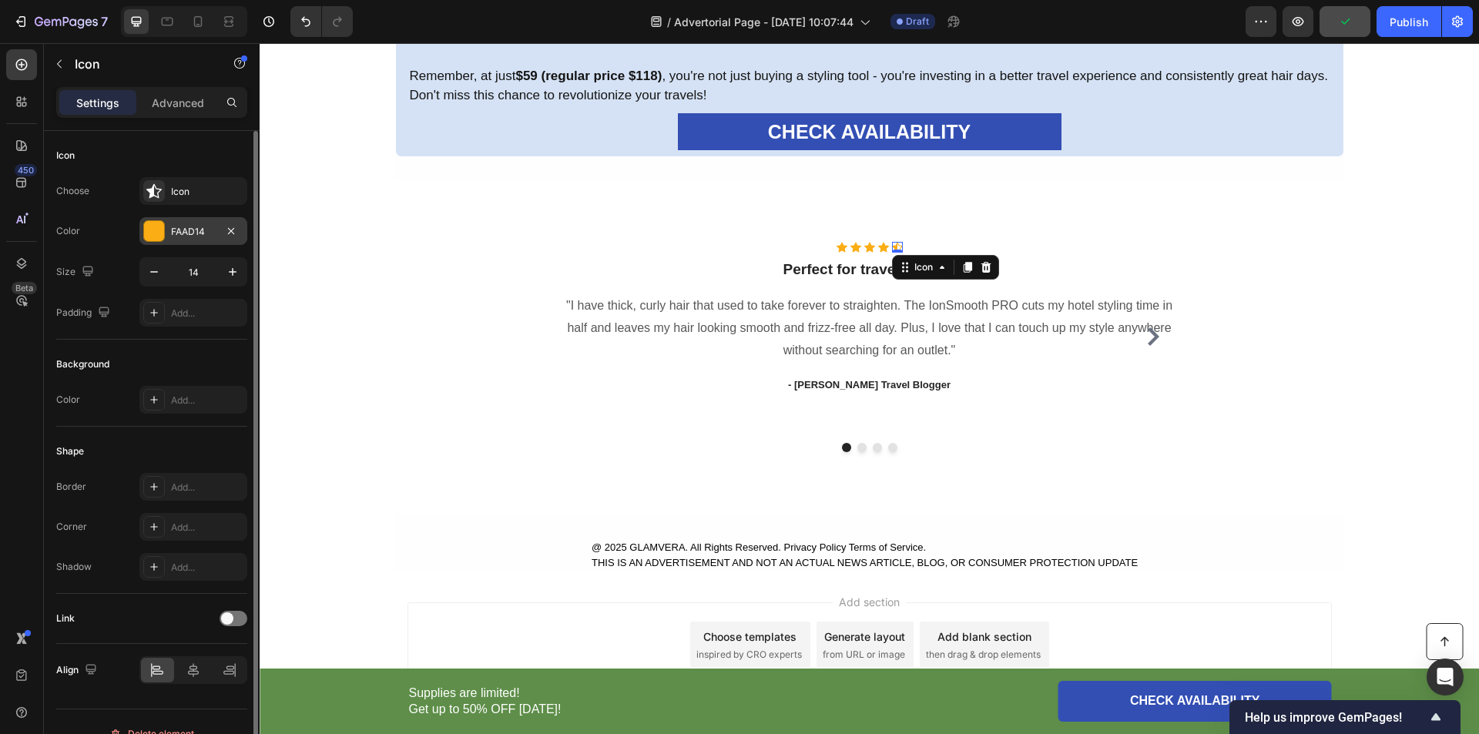
click at [161, 223] on div at bounding box center [154, 231] width 20 height 20
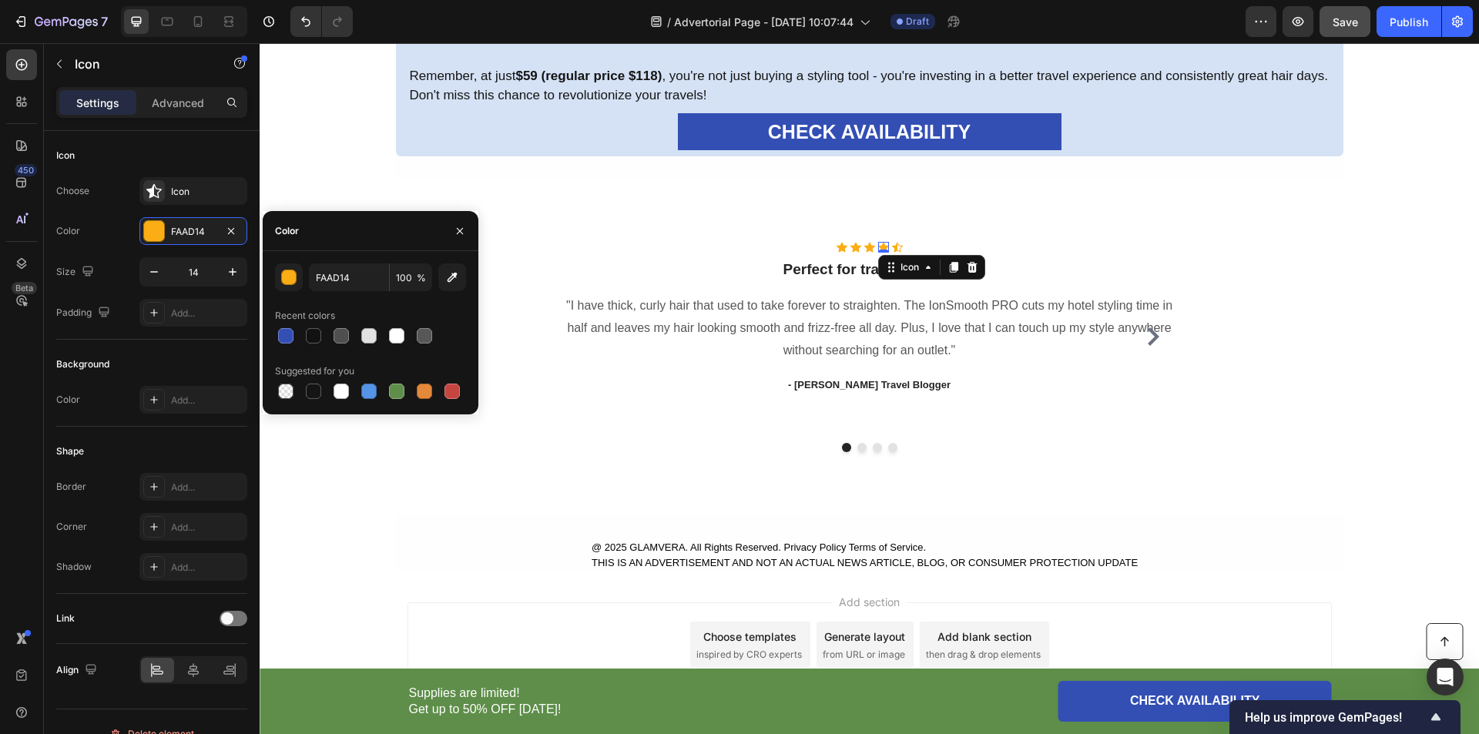
click at [878, 248] on div "Icon 0" at bounding box center [883, 247] width 11 height 11
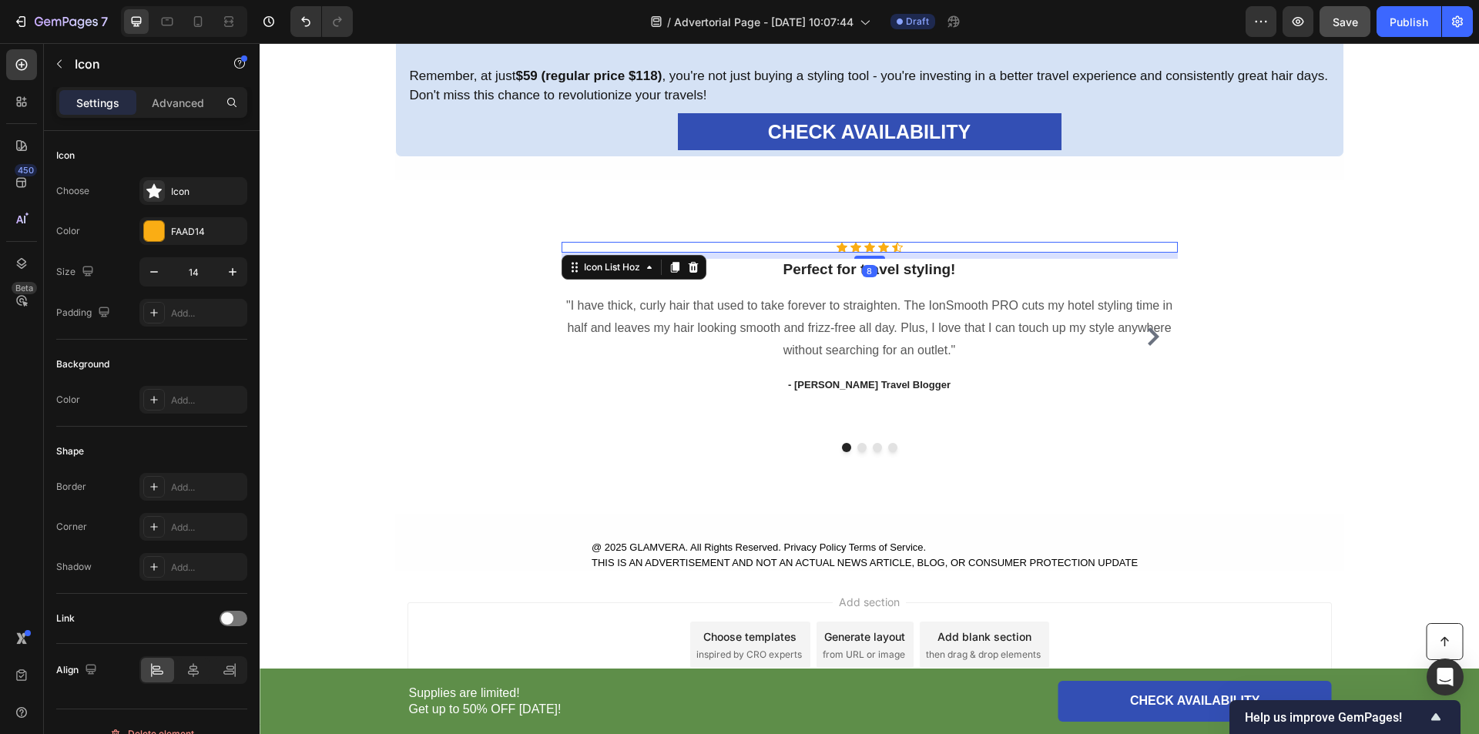
click at [814, 250] on div "Icon Icon Icon Icon Icon" at bounding box center [870, 247] width 616 height 11
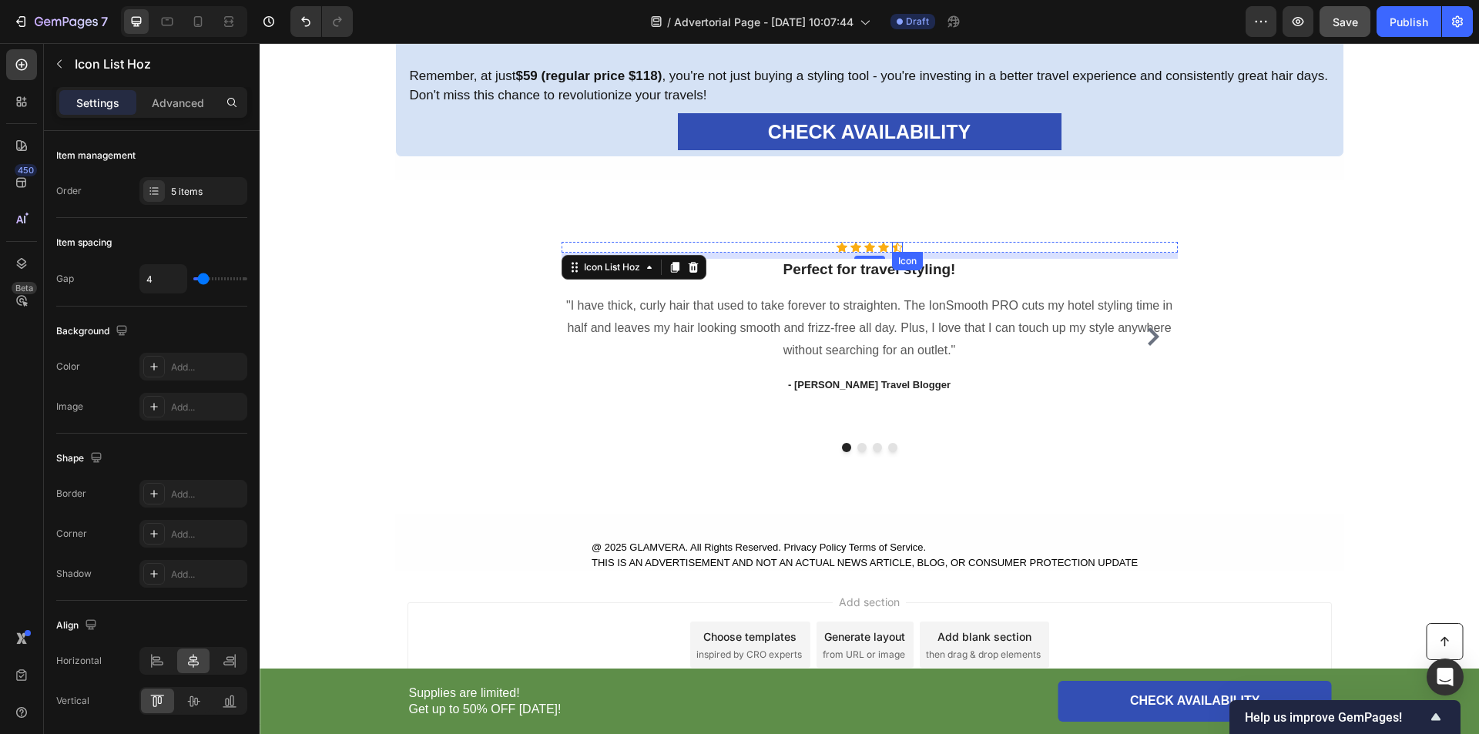
click at [892, 250] on div "Icon" at bounding box center [897, 247] width 11 height 11
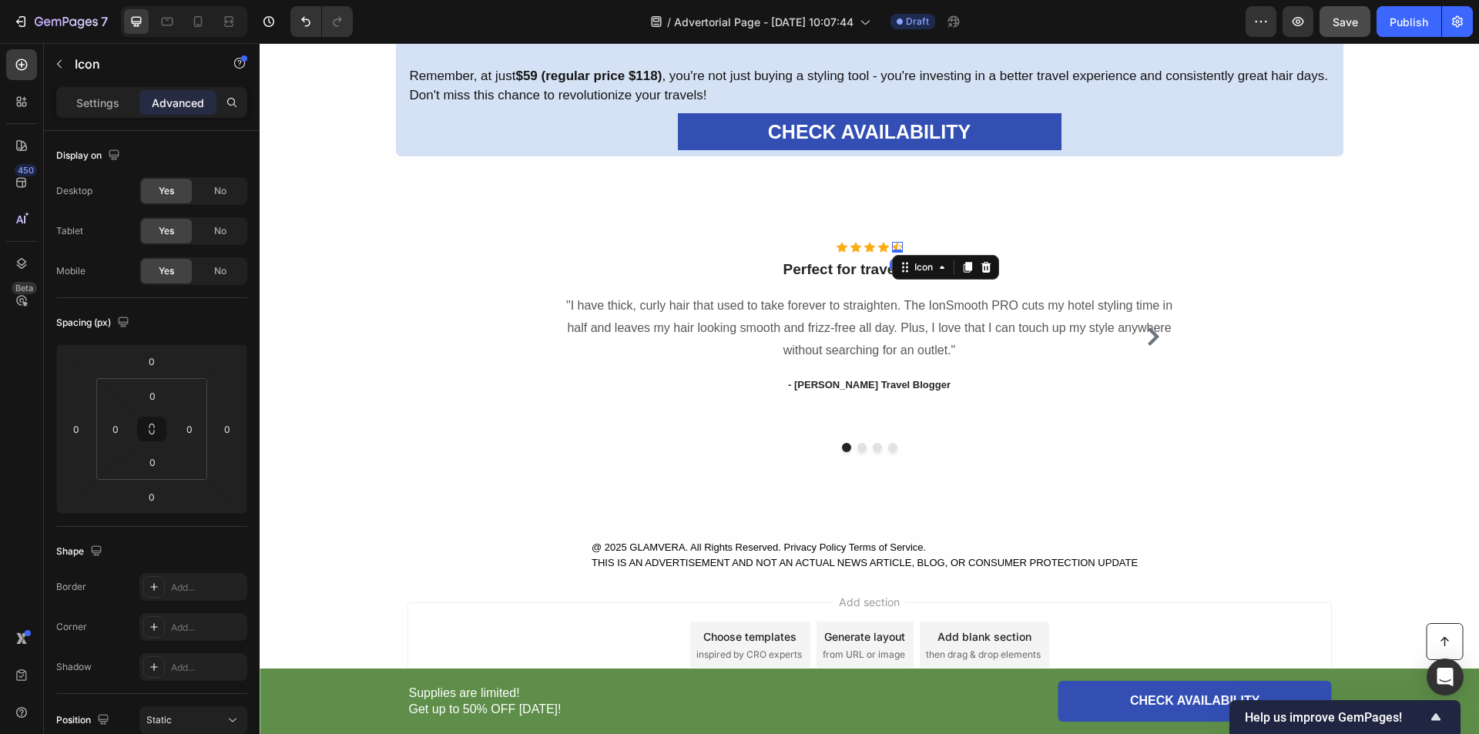
click at [892, 246] on icon at bounding box center [897, 247] width 11 height 11
click at [101, 108] on p "Settings" at bounding box center [97, 103] width 43 height 16
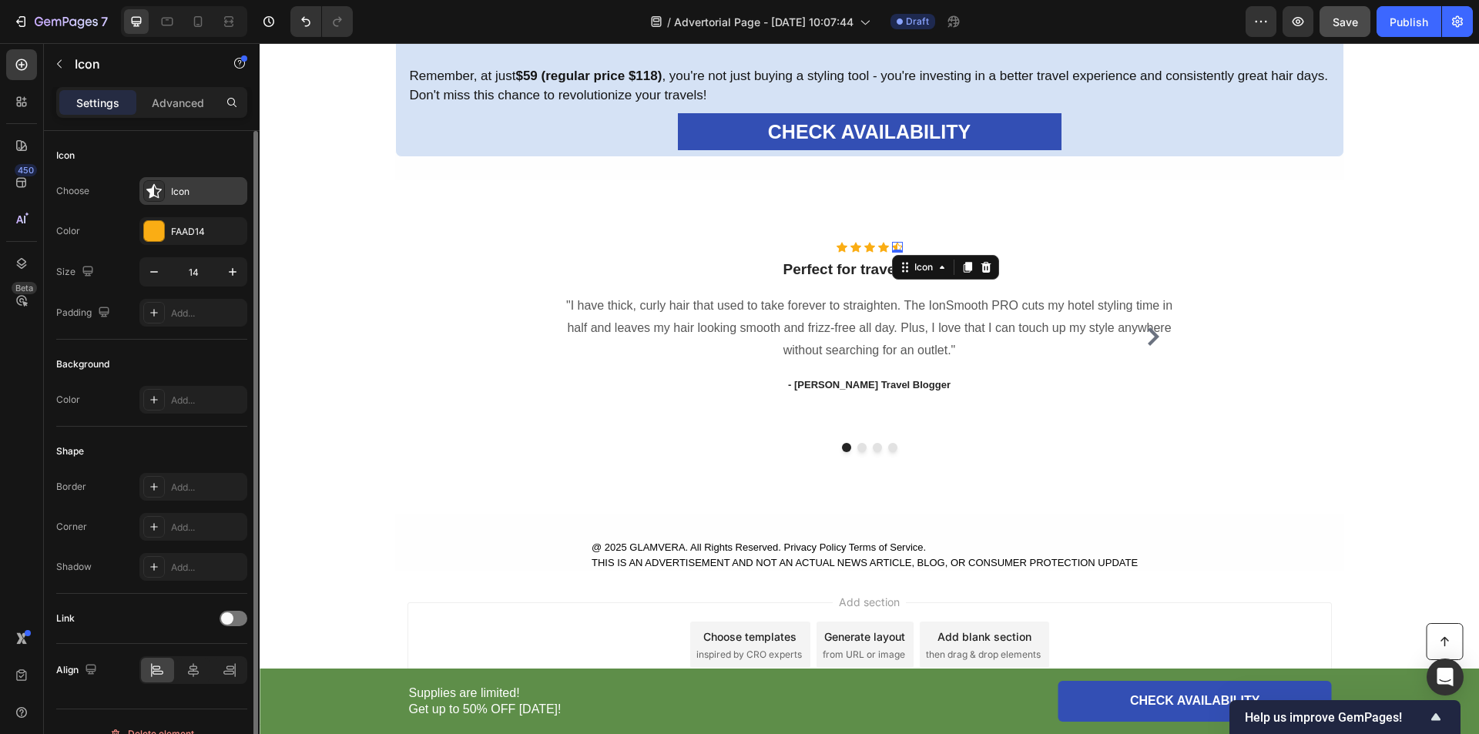
click at [197, 190] on div "Icon" at bounding box center [207, 192] width 72 height 14
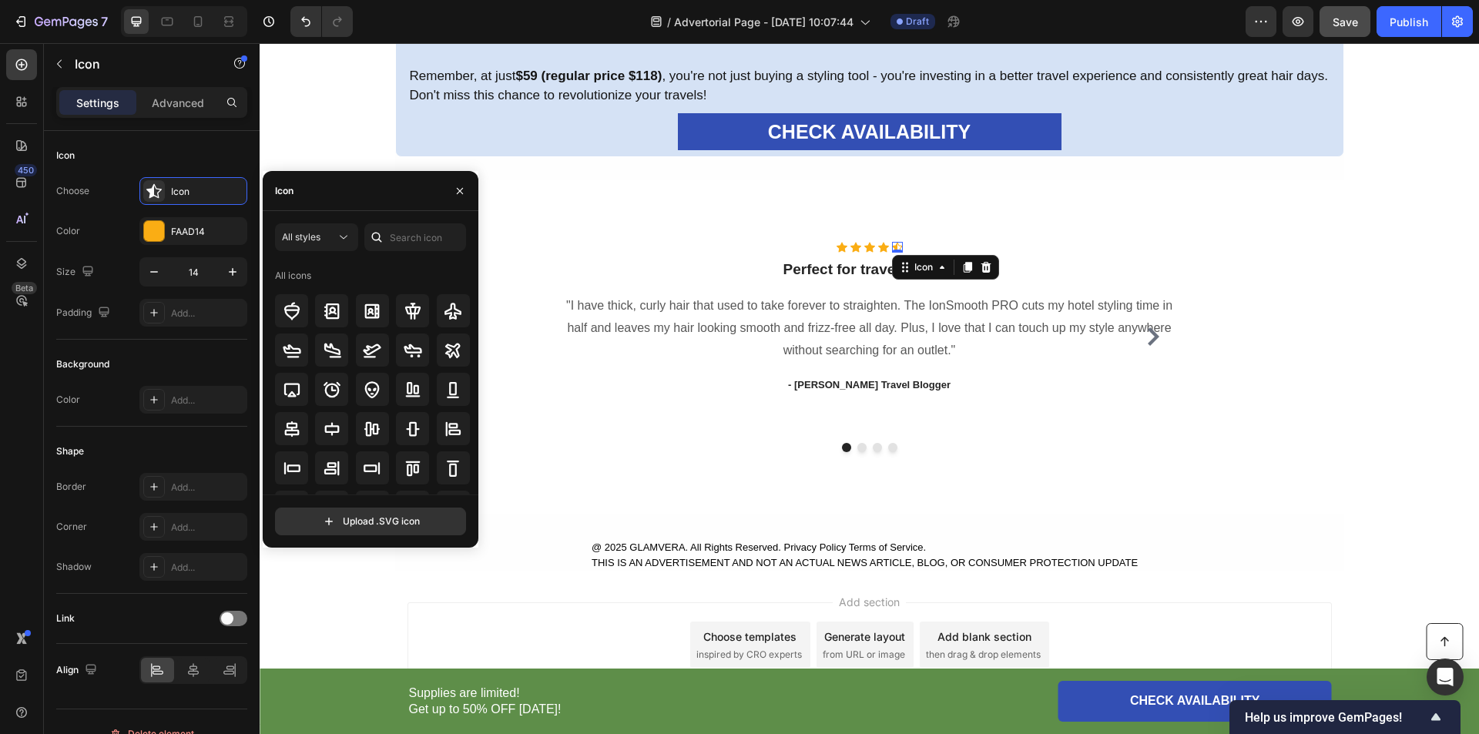
click at [357, 197] on div "Icon" at bounding box center [371, 191] width 216 height 40
click at [413, 250] on input "text" at bounding box center [415, 237] width 102 height 28
type input "star"
click at [411, 431] on icon at bounding box center [413, 429] width 18 height 18
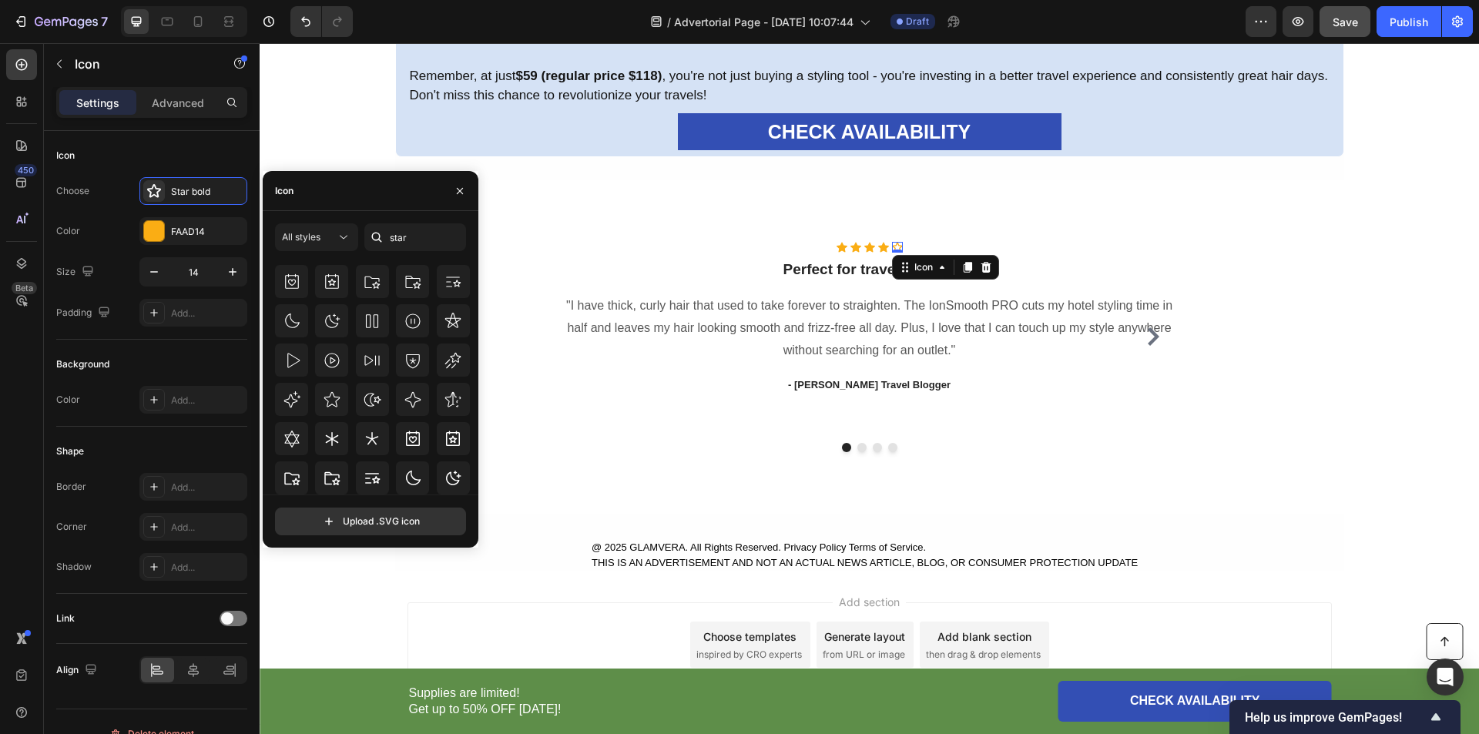
drag, startPoint x: 473, startPoint y: 324, endPoint x: 220, endPoint y: 358, distance: 255.0
click at [320, 397] on div at bounding box center [331, 397] width 33 height 33
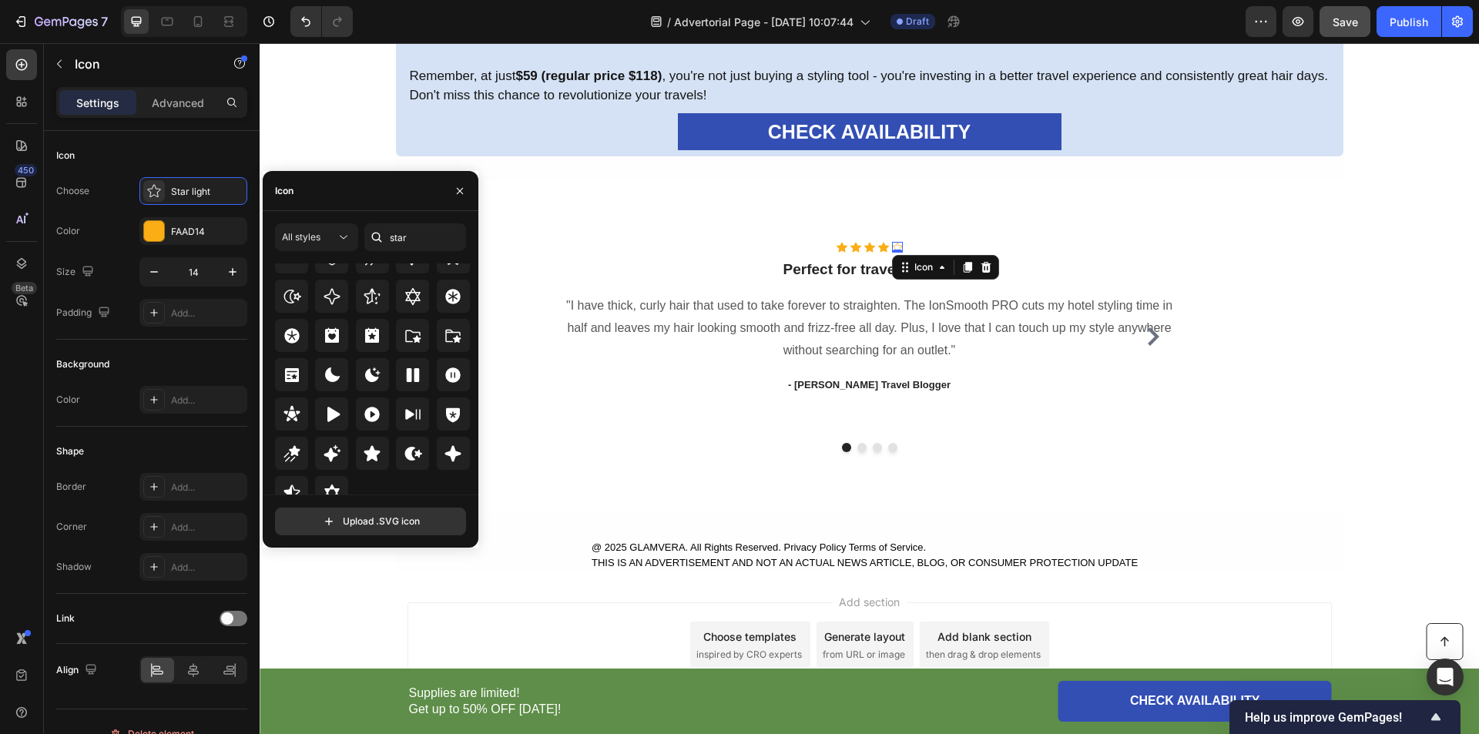
scroll to position [468, 0]
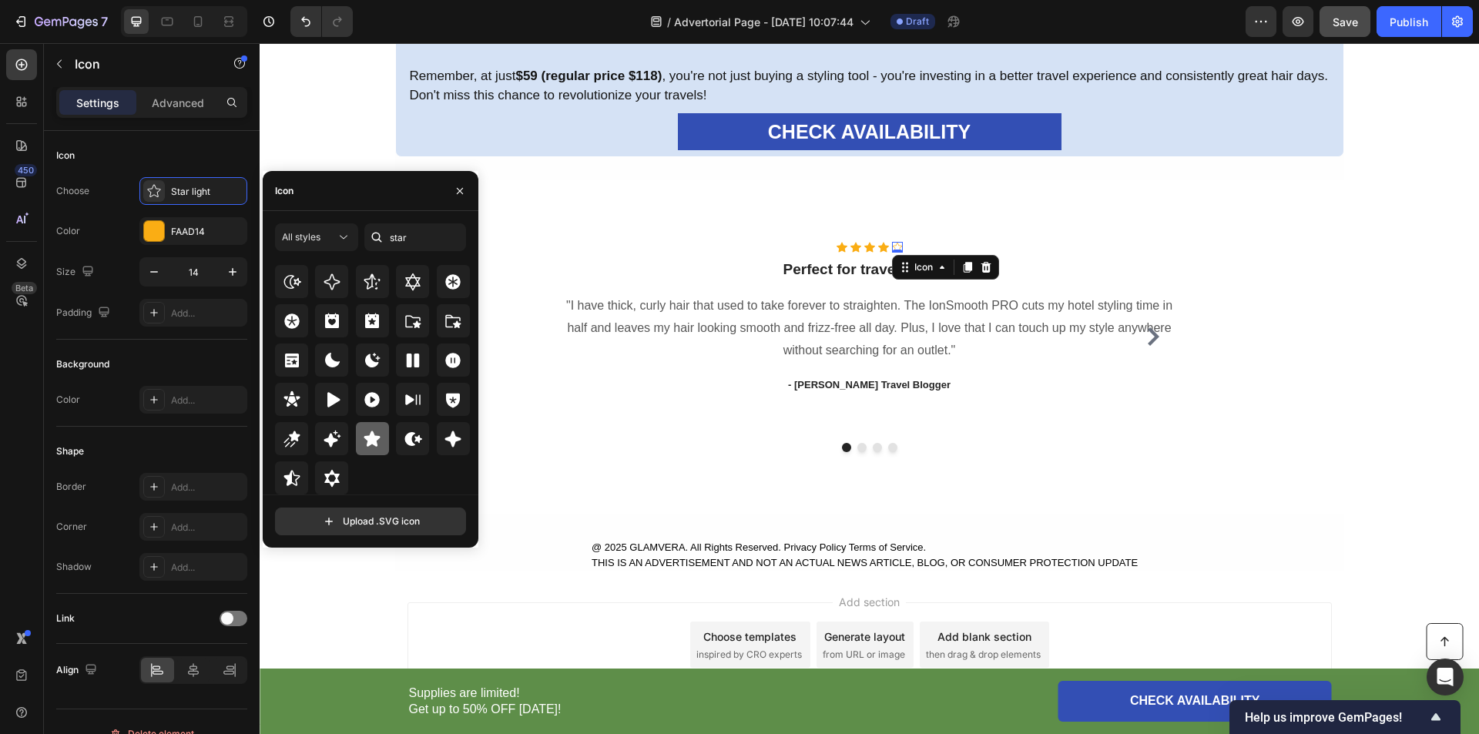
click at [373, 441] on icon at bounding box center [372, 438] width 16 height 15
click at [635, 209] on div "Icon Icon Icon Icon Icon 0 Icon List Hoz ⁠⁠⁠⁠⁠⁠⁠ Perfect for travel styling! He…" at bounding box center [870, 347] width 1220 height 334
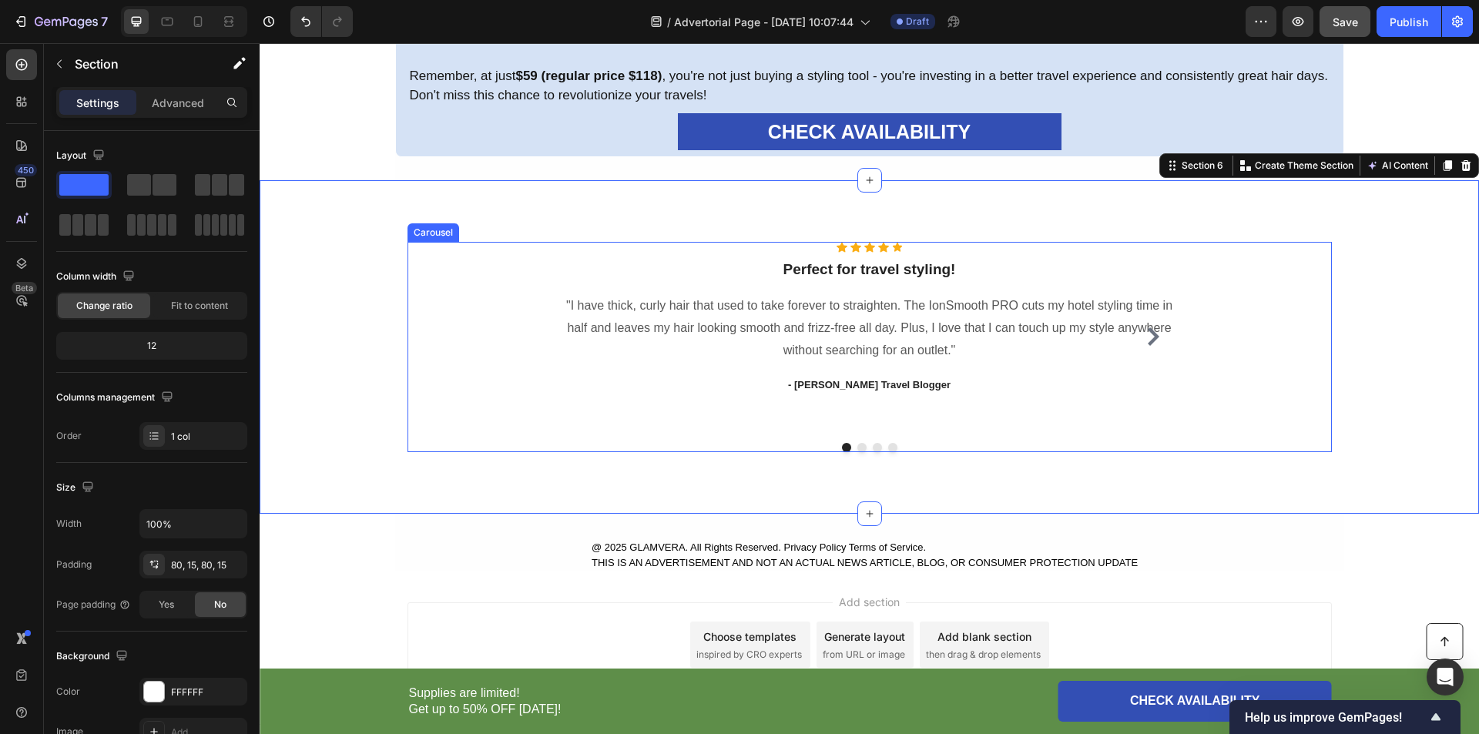
click at [1150, 340] on icon "Carousel Next Arrow" at bounding box center [1153, 336] width 18 height 18
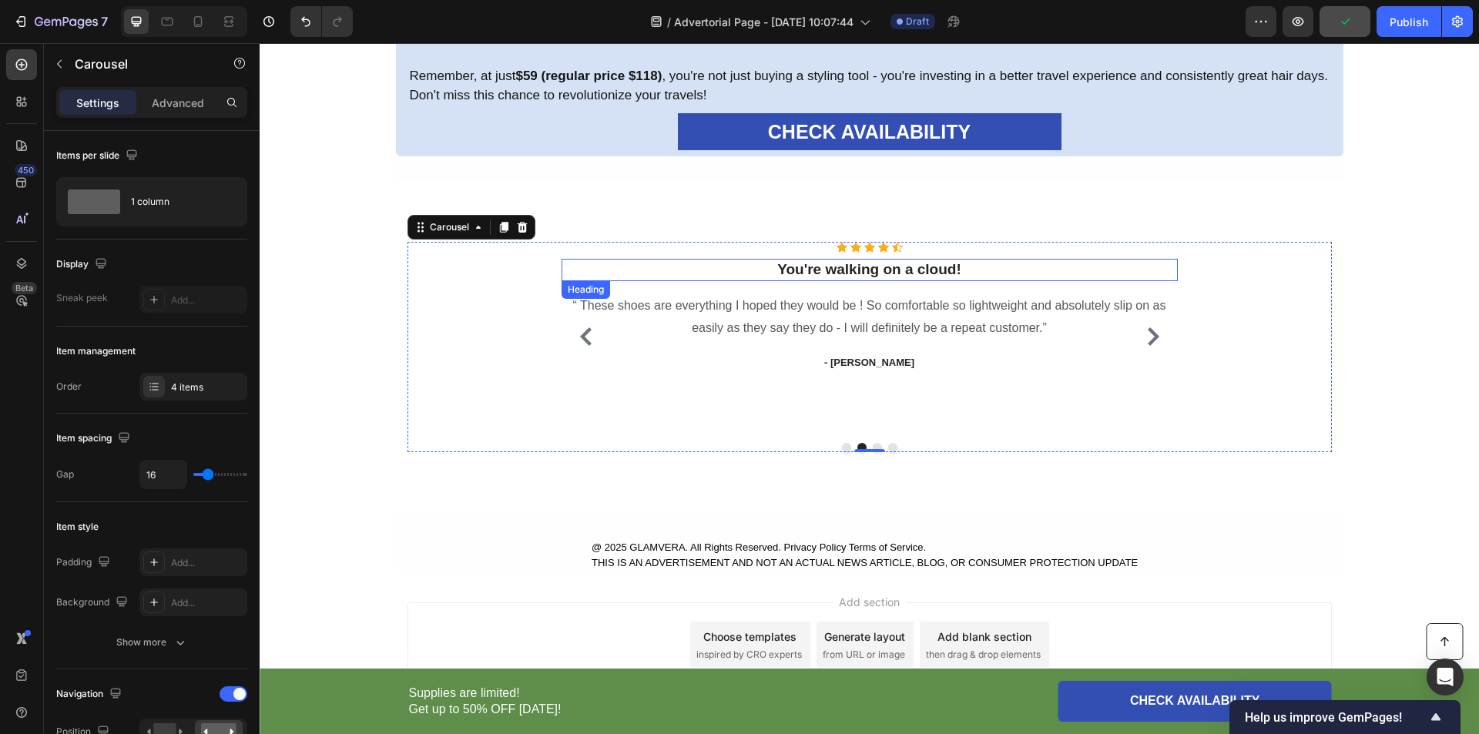
click at [861, 271] on p "You're walking on a cloud!" at bounding box center [869, 269] width 613 height 19
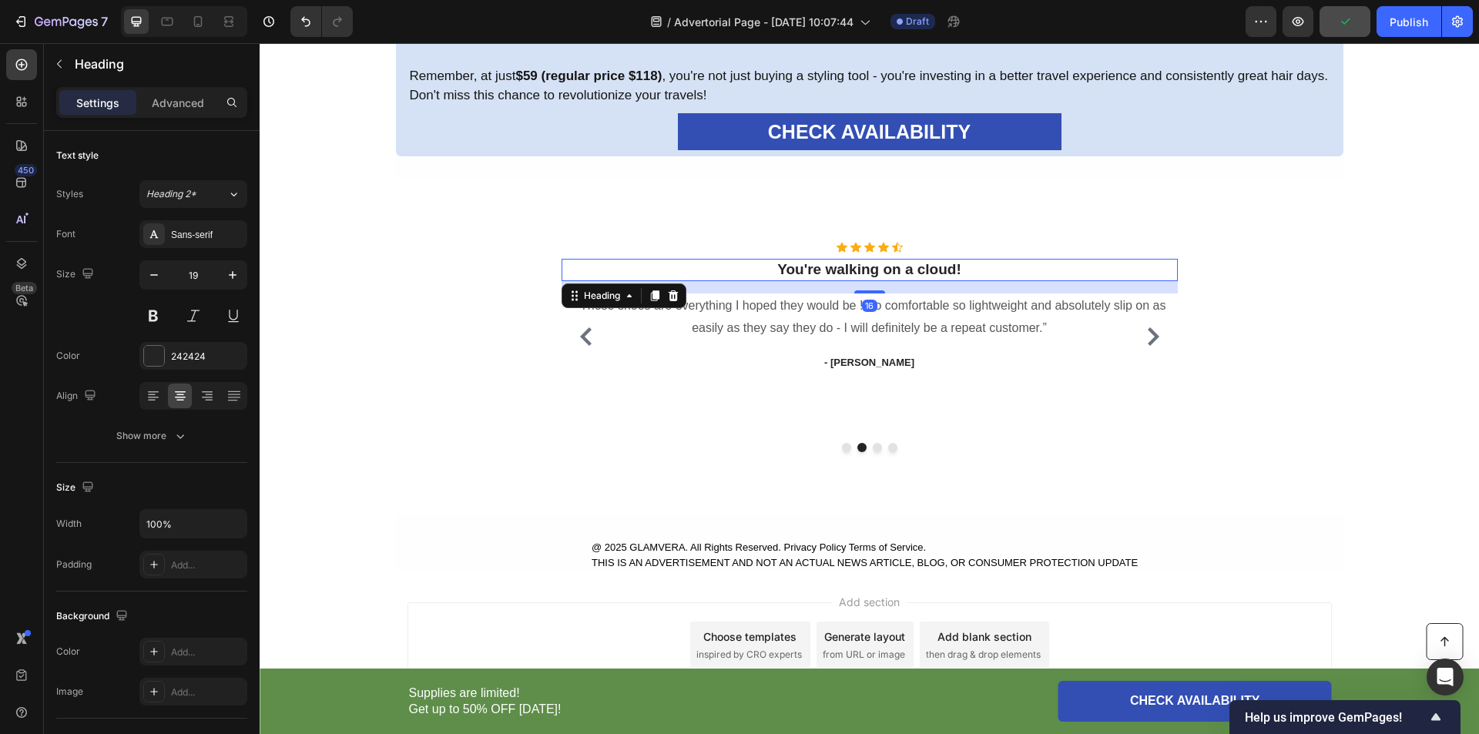
click at [854, 270] on p "You're walking on a cloud!" at bounding box center [869, 269] width 613 height 19
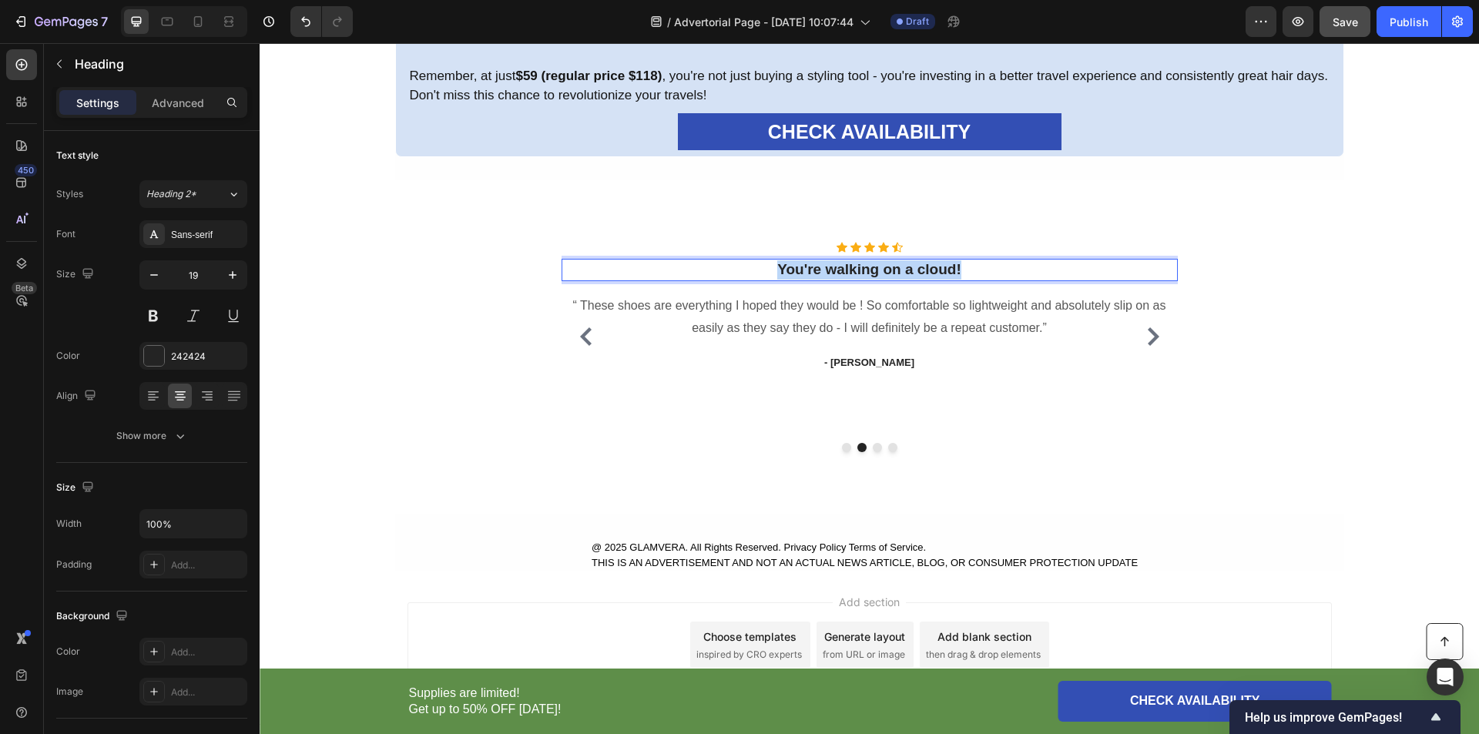
click at [854, 270] on p "You're walking on a cloud!" at bounding box center [869, 269] width 613 height 19
click at [892, 248] on icon at bounding box center [897, 248] width 11 height 10
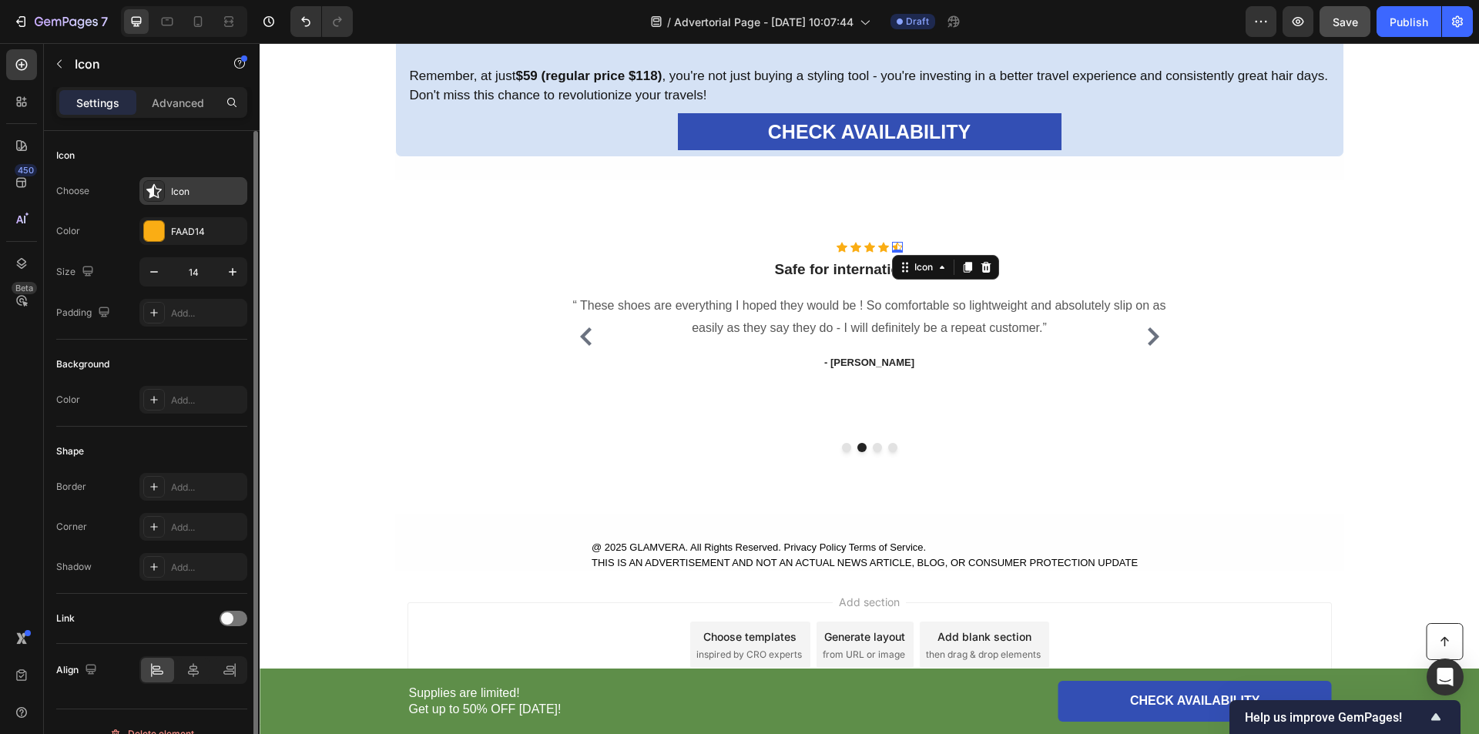
click at [151, 194] on icon at bounding box center [153, 191] width 15 height 15
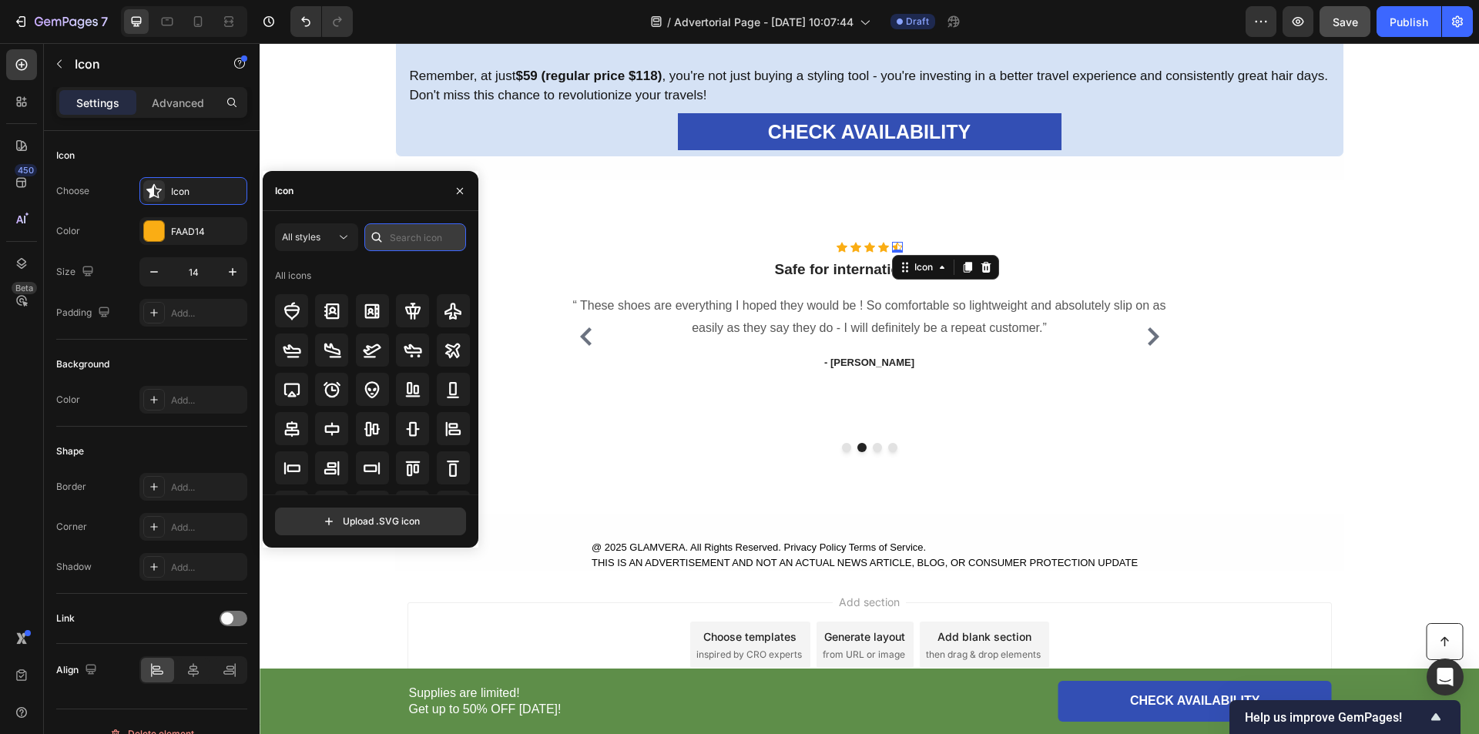
click at [399, 234] on input "text" at bounding box center [415, 237] width 102 height 28
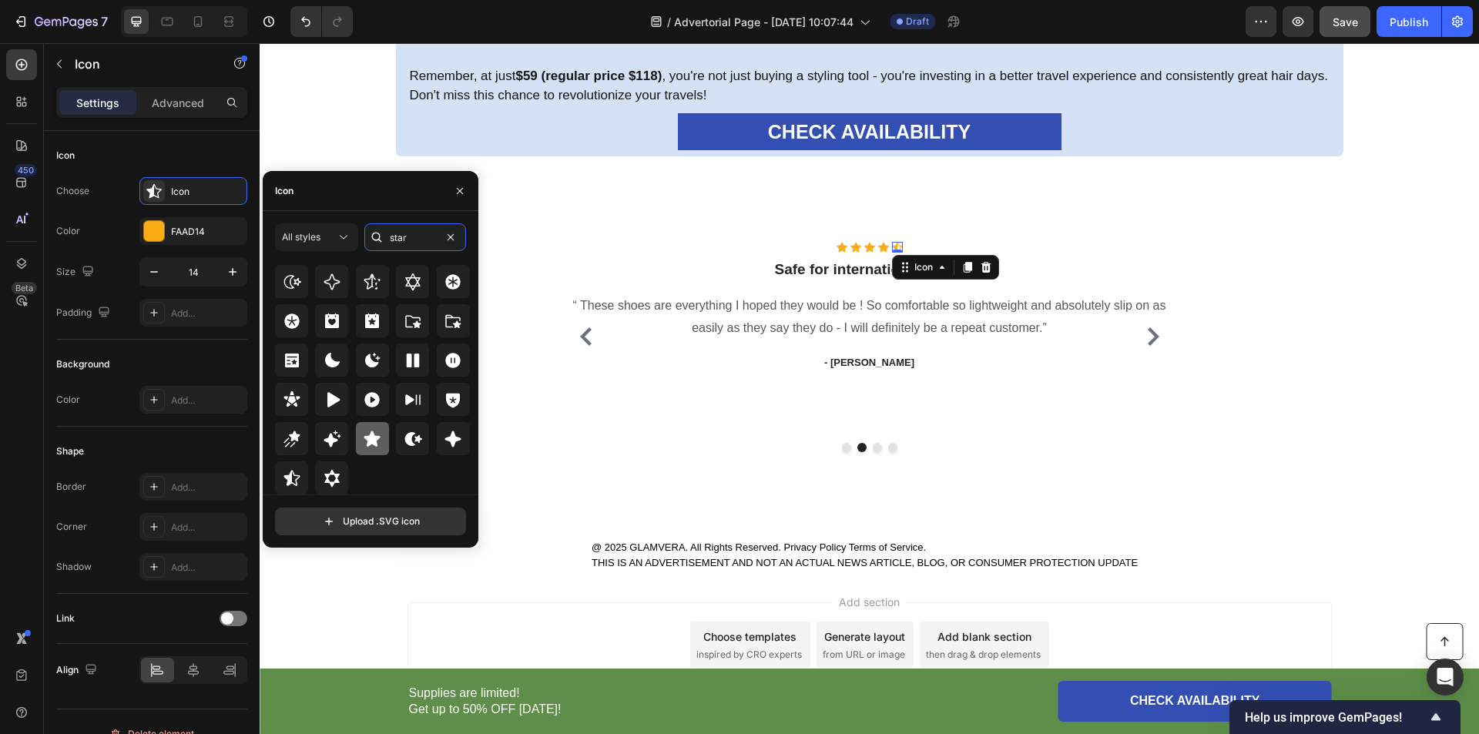
type input "star"
click at [367, 440] on icon at bounding box center [372, 438] width 16 height 15
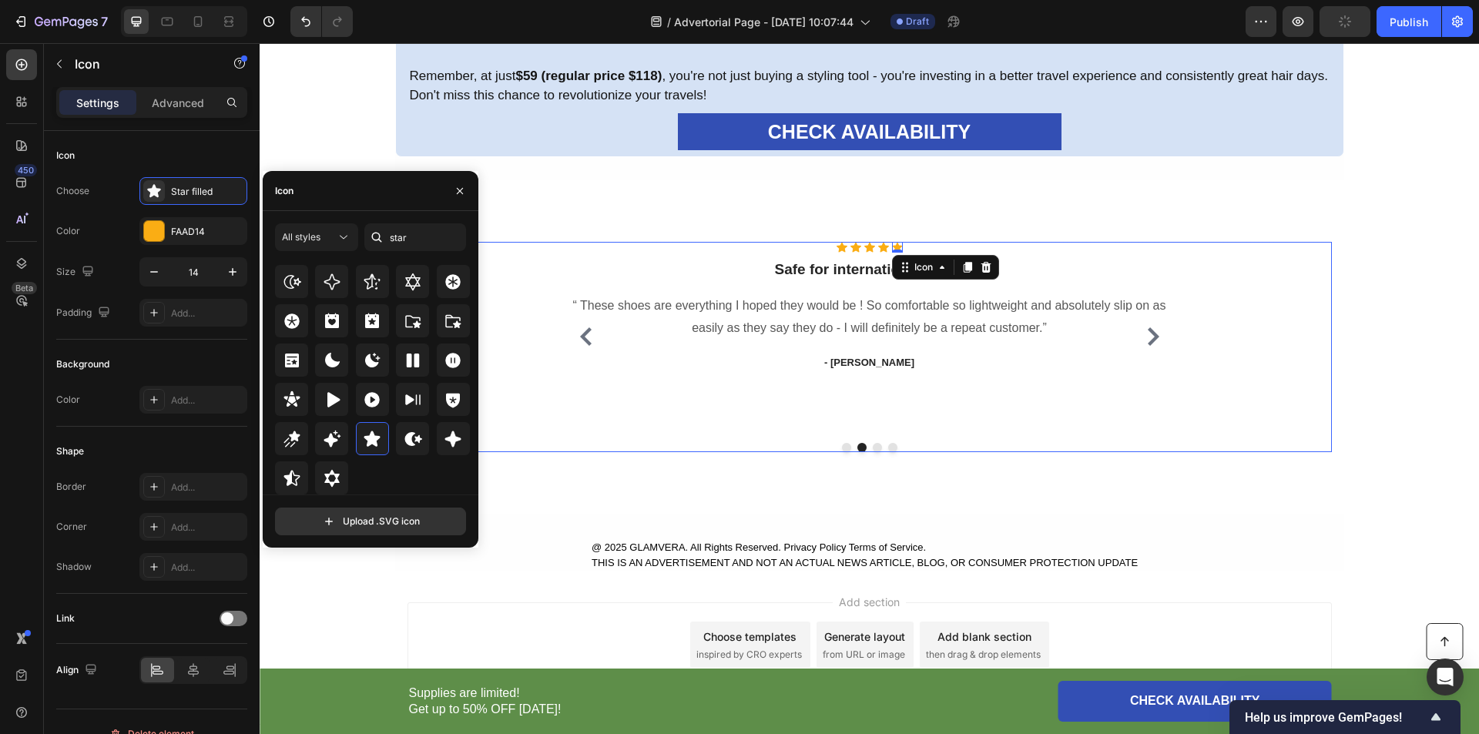
click at [719, 397] on div "Icon Icon Icon Icon Icon 0 Icon List Hoz Safe for international travel Heading …" at bounding box center [870, 336] width 616 height 189
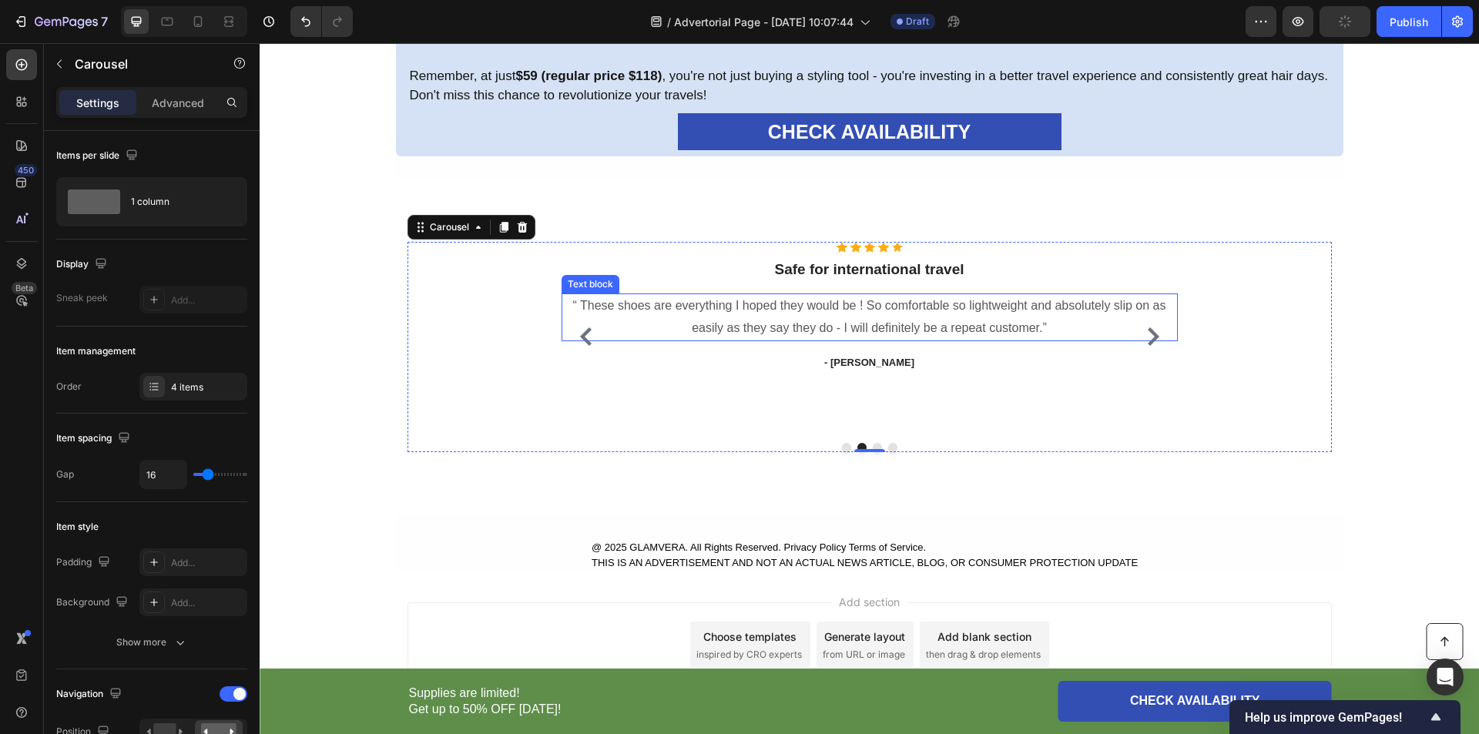
click at [716, 318] on p "“ These shoes are everything I hoped they would be ! So comfortable so lightwei…" at bounding box center [869, 317] width 613 height 45
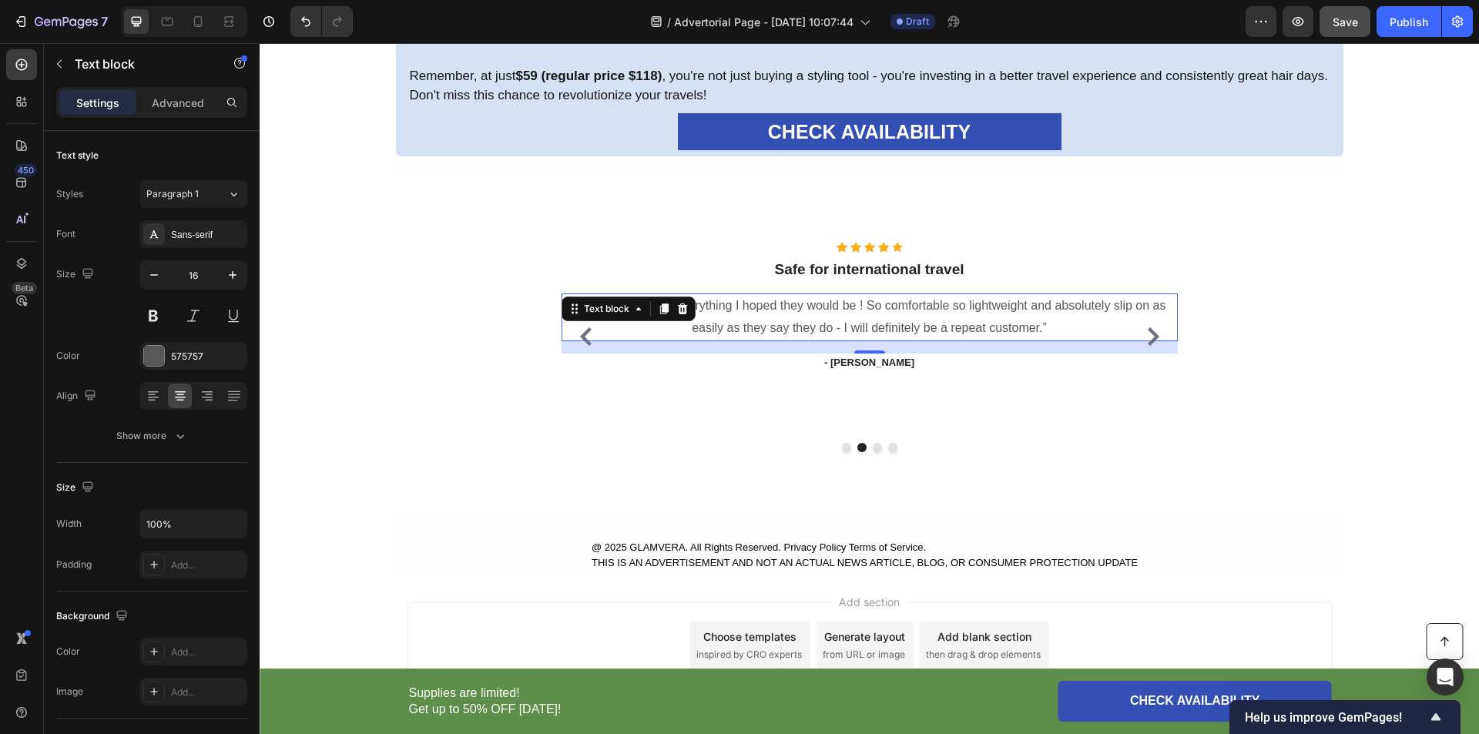
click at [896, 320] on p "“ These shoes are everything I hoped they would be ! So comfortable so lightwei…" at bounding box center [869, 317] width 613 height 45
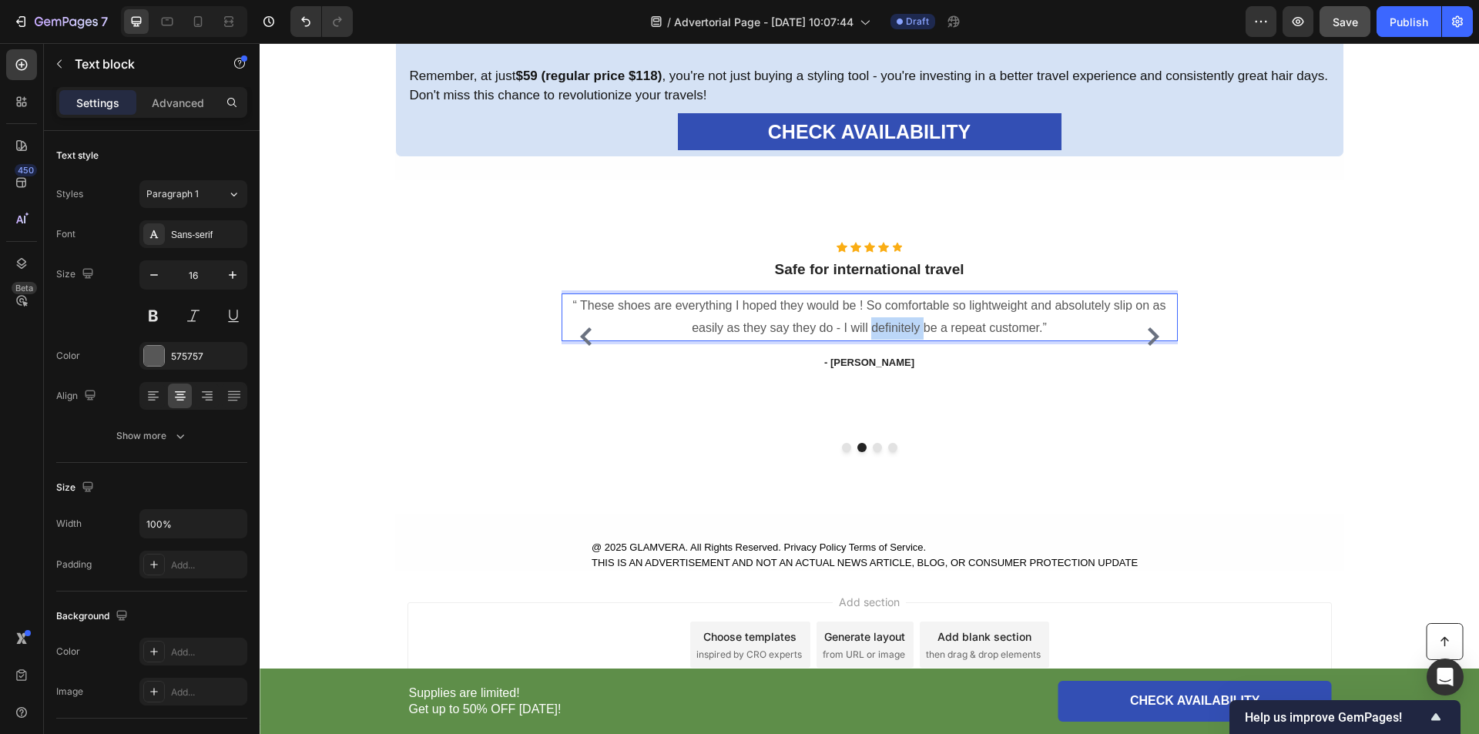
click at [896, 320] on p "“ These shoes are everything I hoped they would be ! So comfortable so lightwei…" at bounding box center [869, 317] width 613 height 45
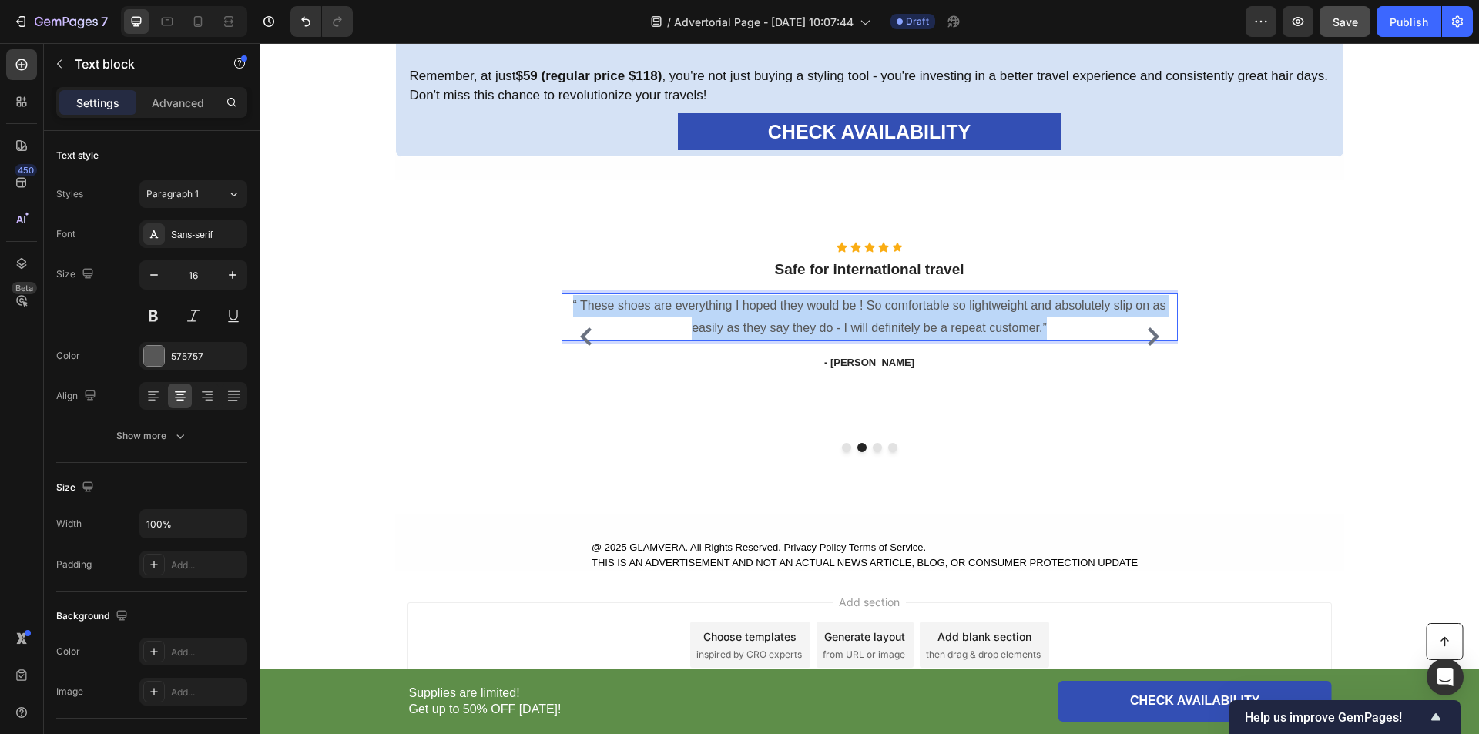
click at [896, 320] on p "“ These shoes are everything I hoped they would be ! So comfortable so lightwei…" at bounding box center [869, 317] width 613 height 45
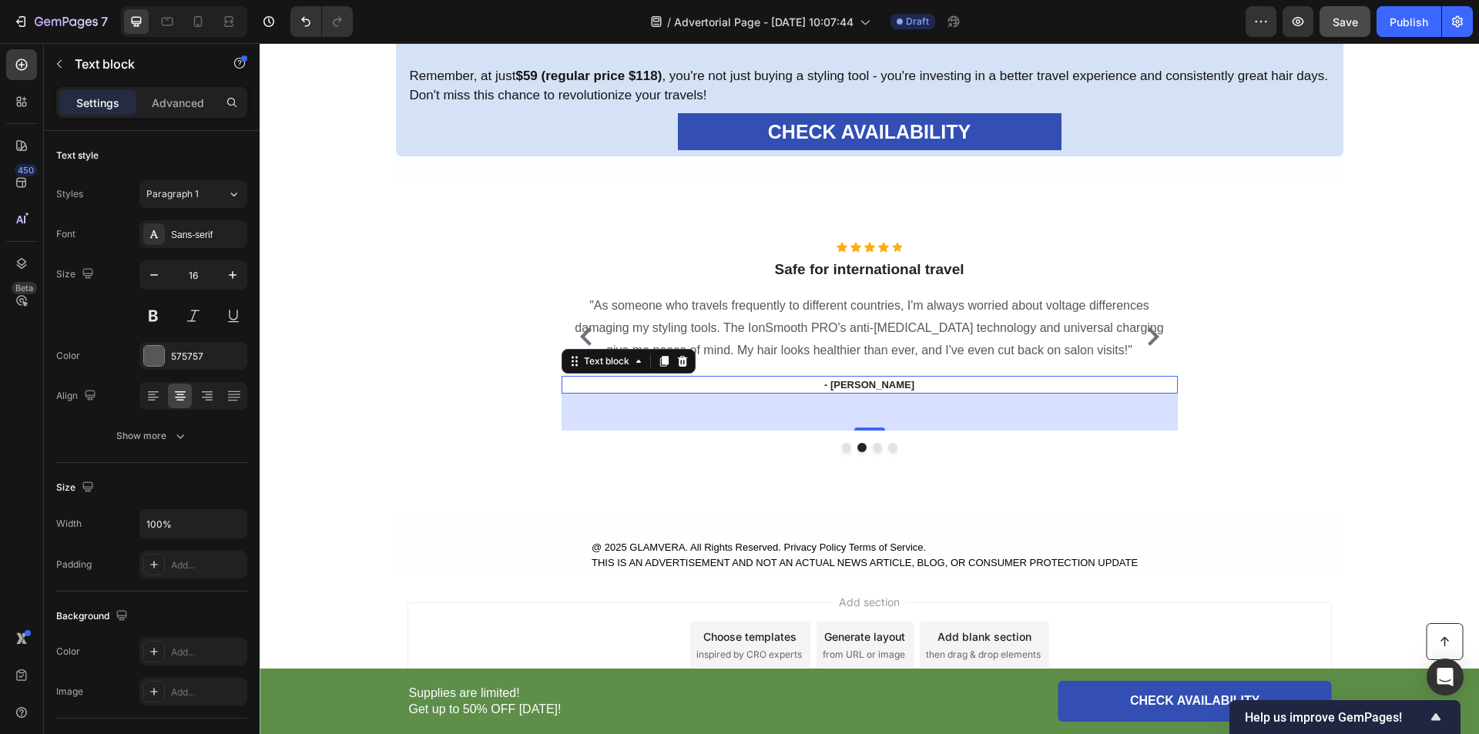
click at [863, 381] on p "- Ryan S." at bounding box center [869, 384] width 613 height 15
click at [871, 382] on p "- Ryan S." at bounding box center [869, 384] width 613 height 15
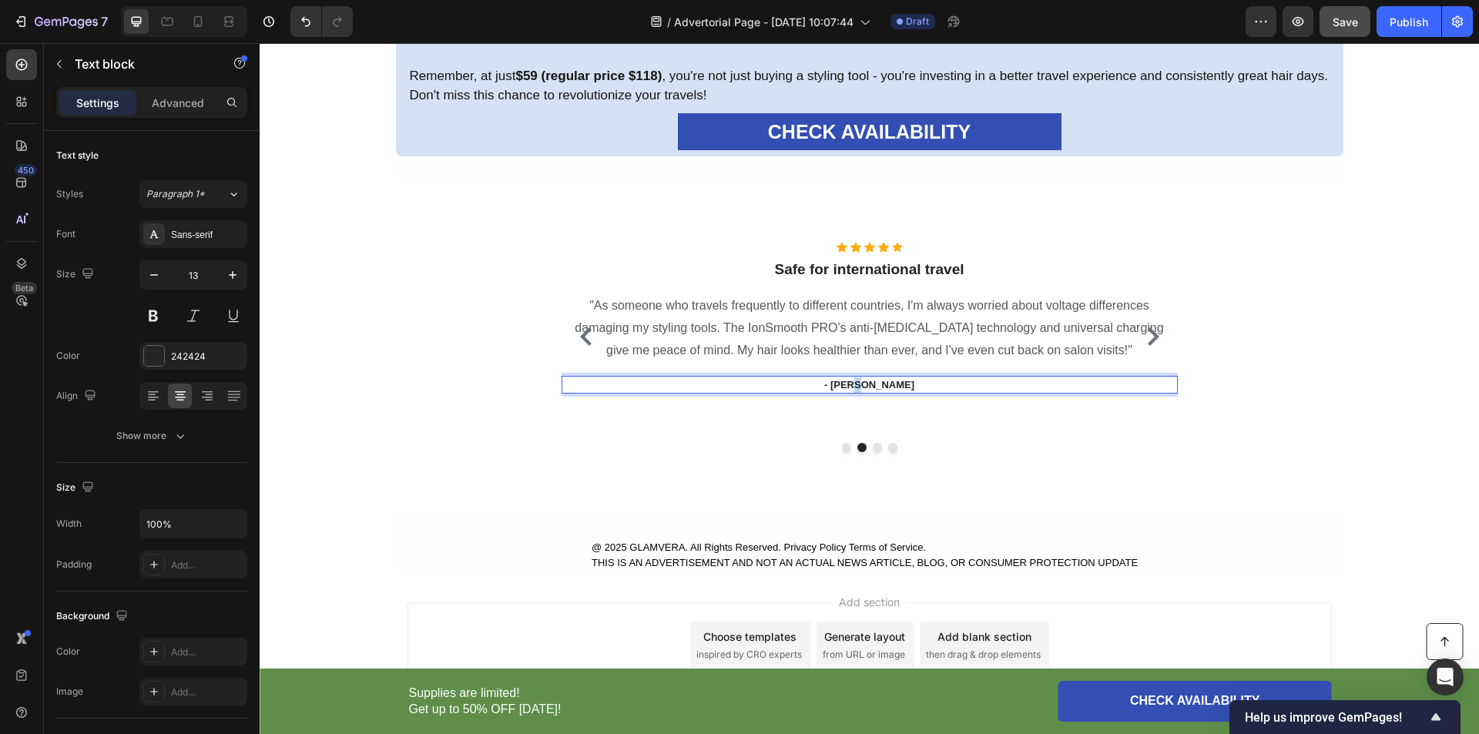
click at [871, 382] on p "- Ryan S." at bounding box center [869, 384] width 613 height 15
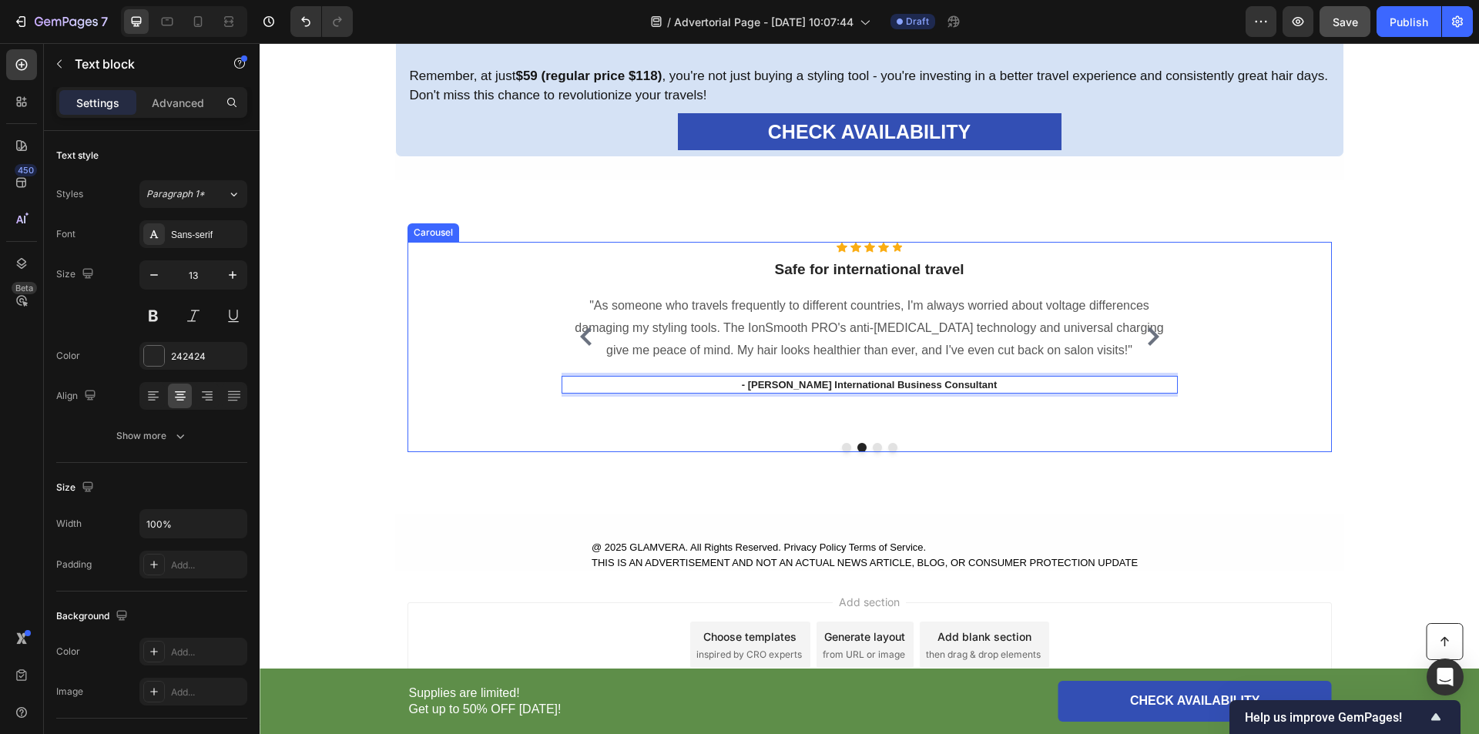
click at [1308, 421] on div "Icon Icon Icon Icon Icon Icon List Hoz ⁠⁠⁠⁠⁠⁠⁠ Perfect for travel styling! Head…" at bounding box center [870, 347] width 924 height 210
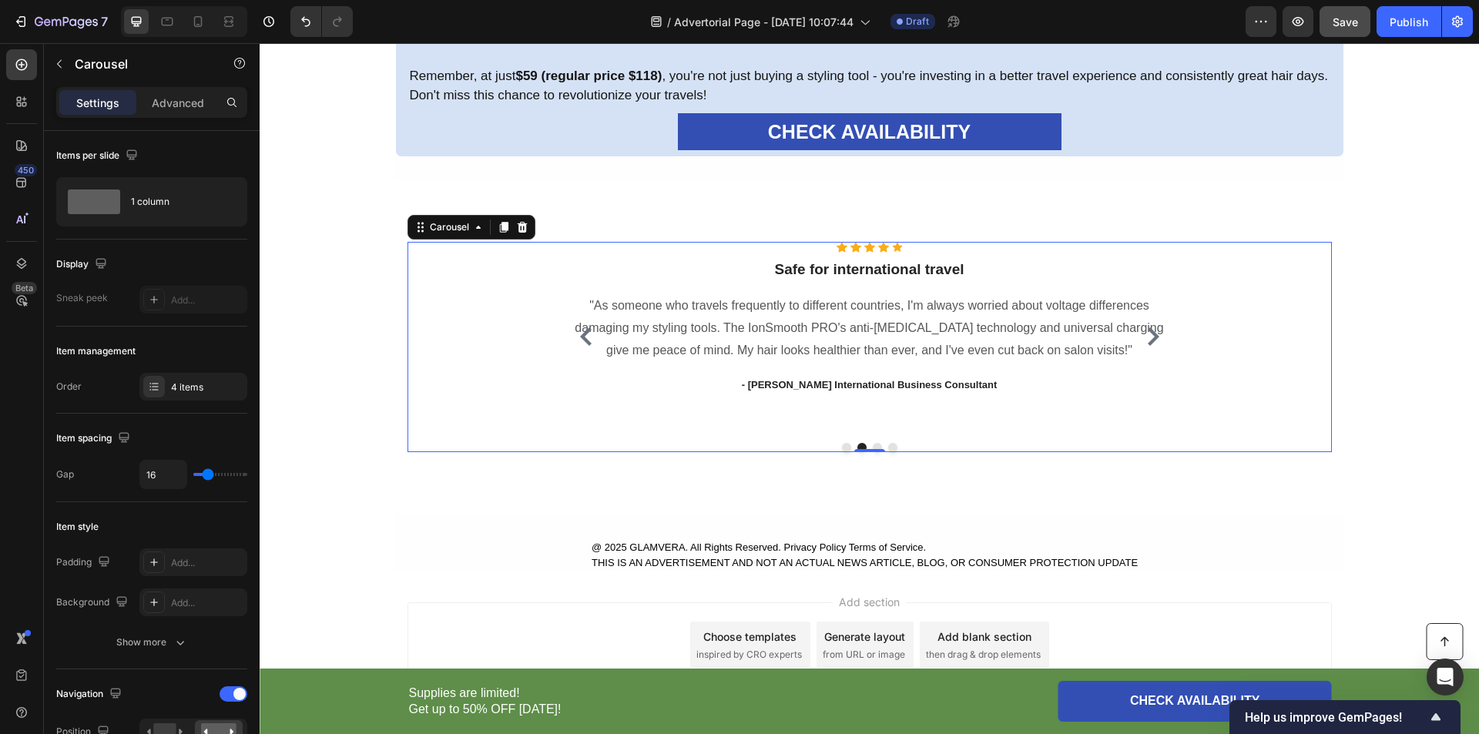
click at [1144, 334] on icon "Carousel Next Arrow" at bounding box center [1153, 336] width 18 height 18
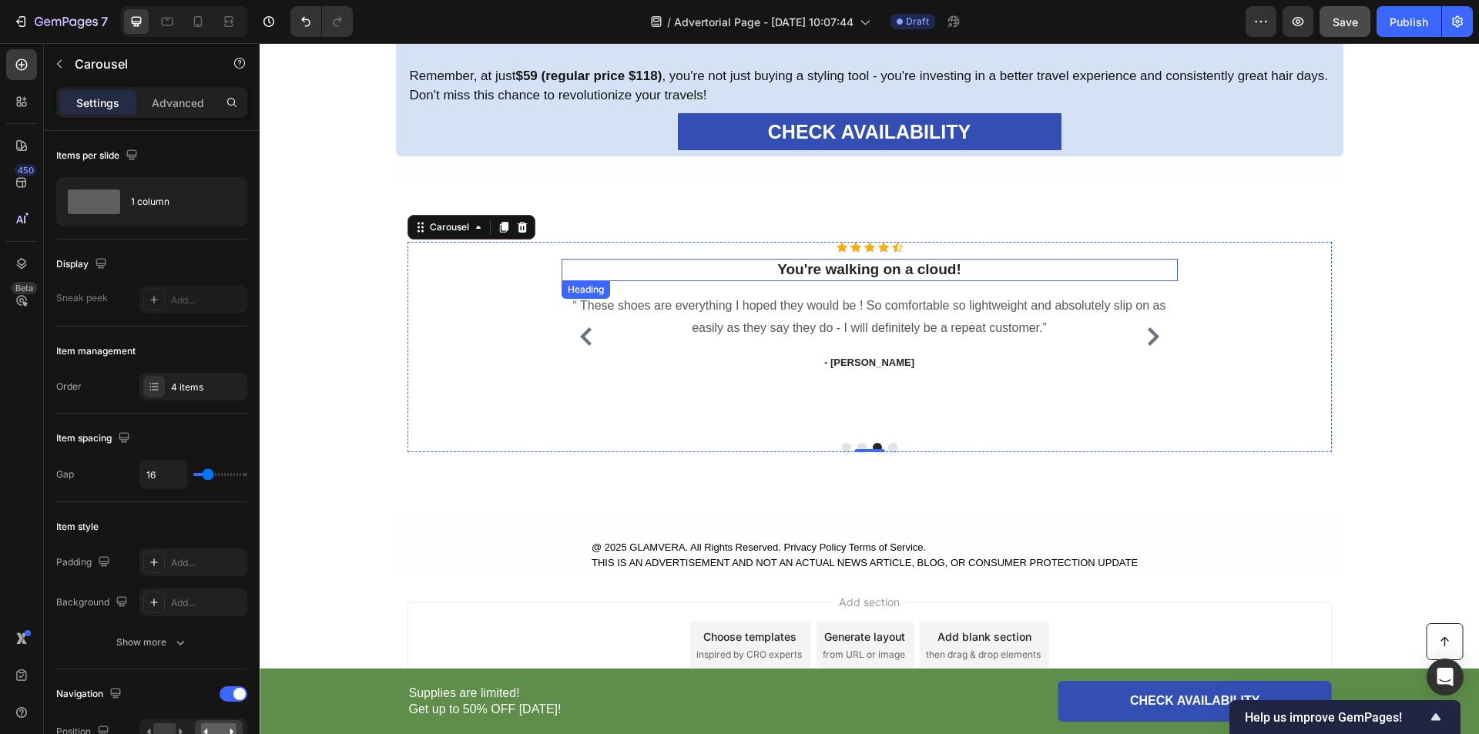
click at [836, 274] on p "You're walking on a cloud!" at bounding box center [869, 269] width 613 height 19
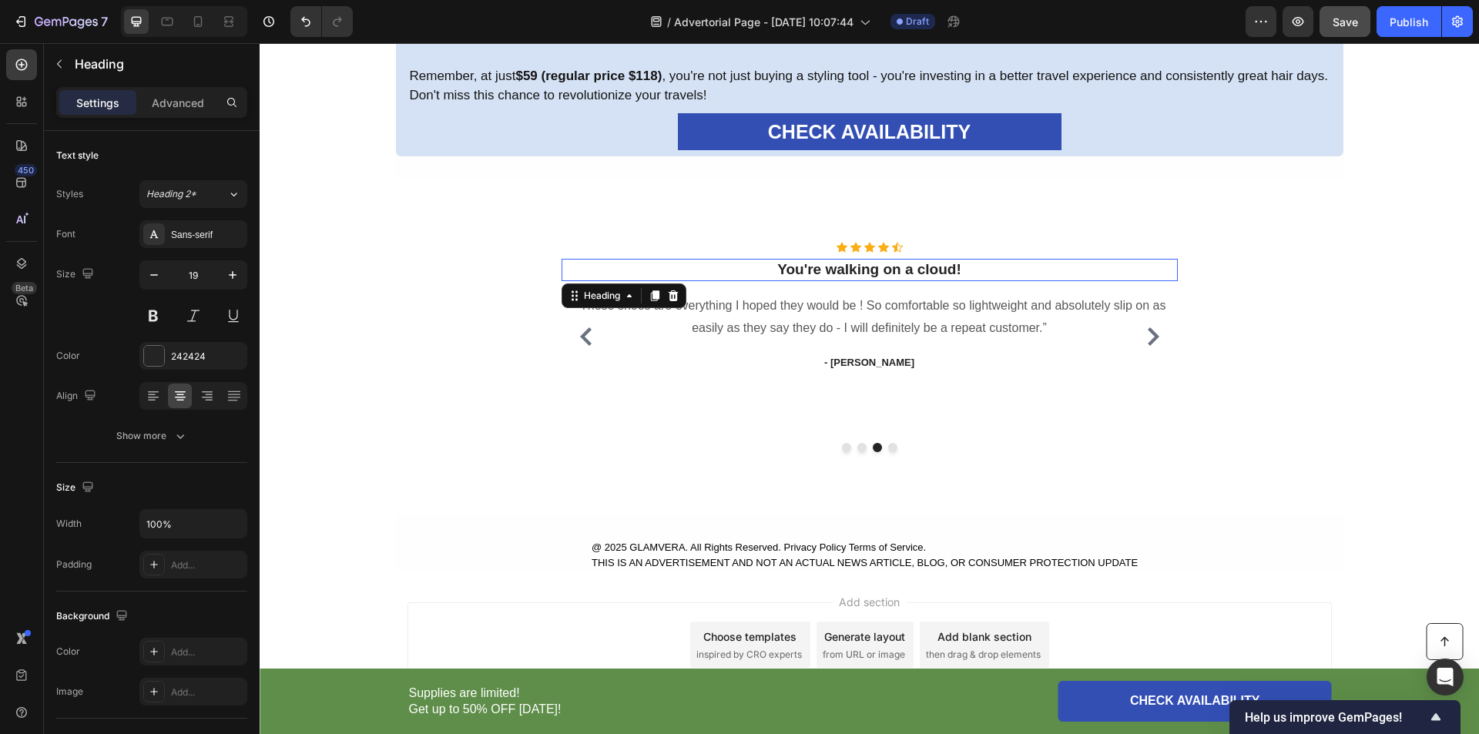
click at [836, 274] on p "You're walking on a cloud!" at bounding box center [869, 269] width 613 height 19
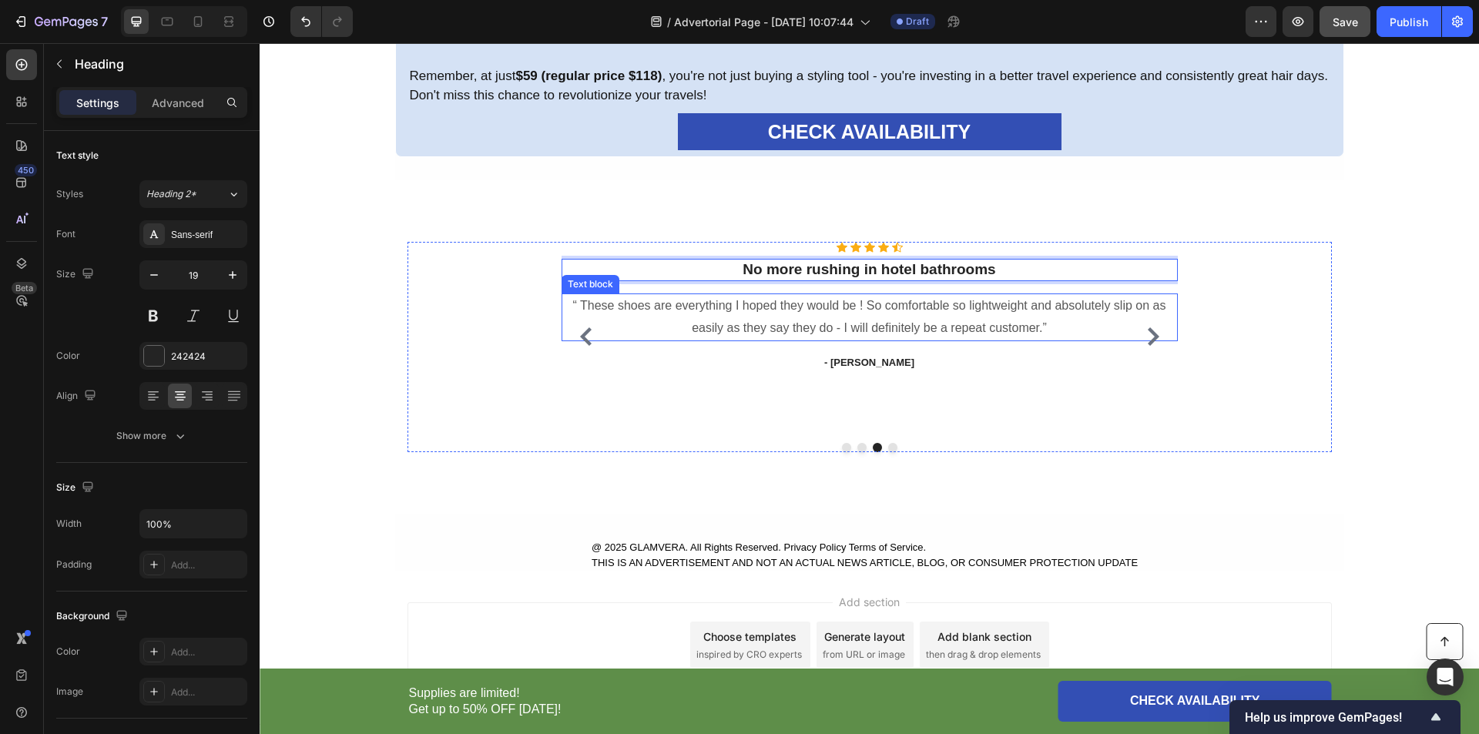
click at [793, 320] on p "“ These shoes are everything I hoped they would be ! So comfortable so lightwei…" at bounding box center [869, 317] width 613 height 45
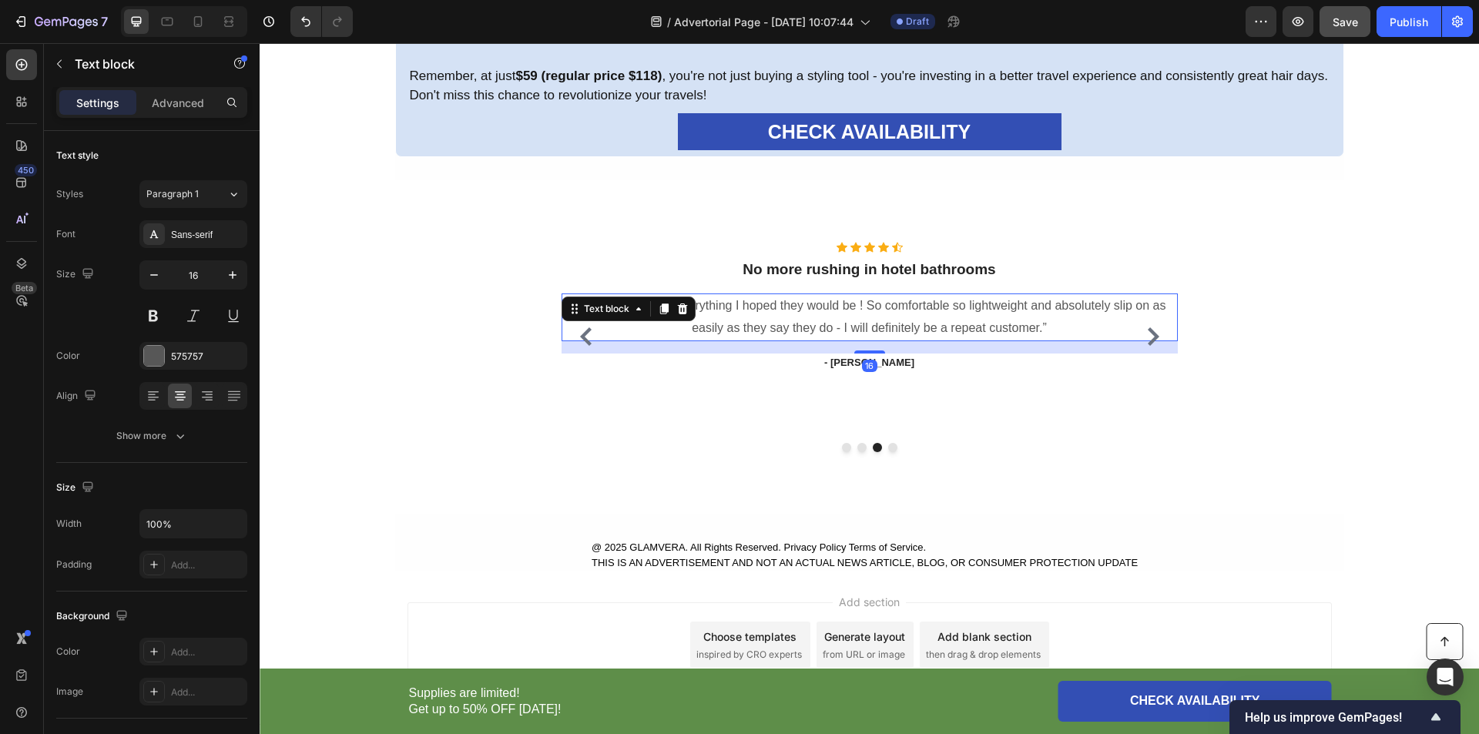
click at [793, 320] on p "“ These shoes are everything I hoped they would be ! So comfortable so lightwei…" at bounding box center [869, 317] width 613 height 45
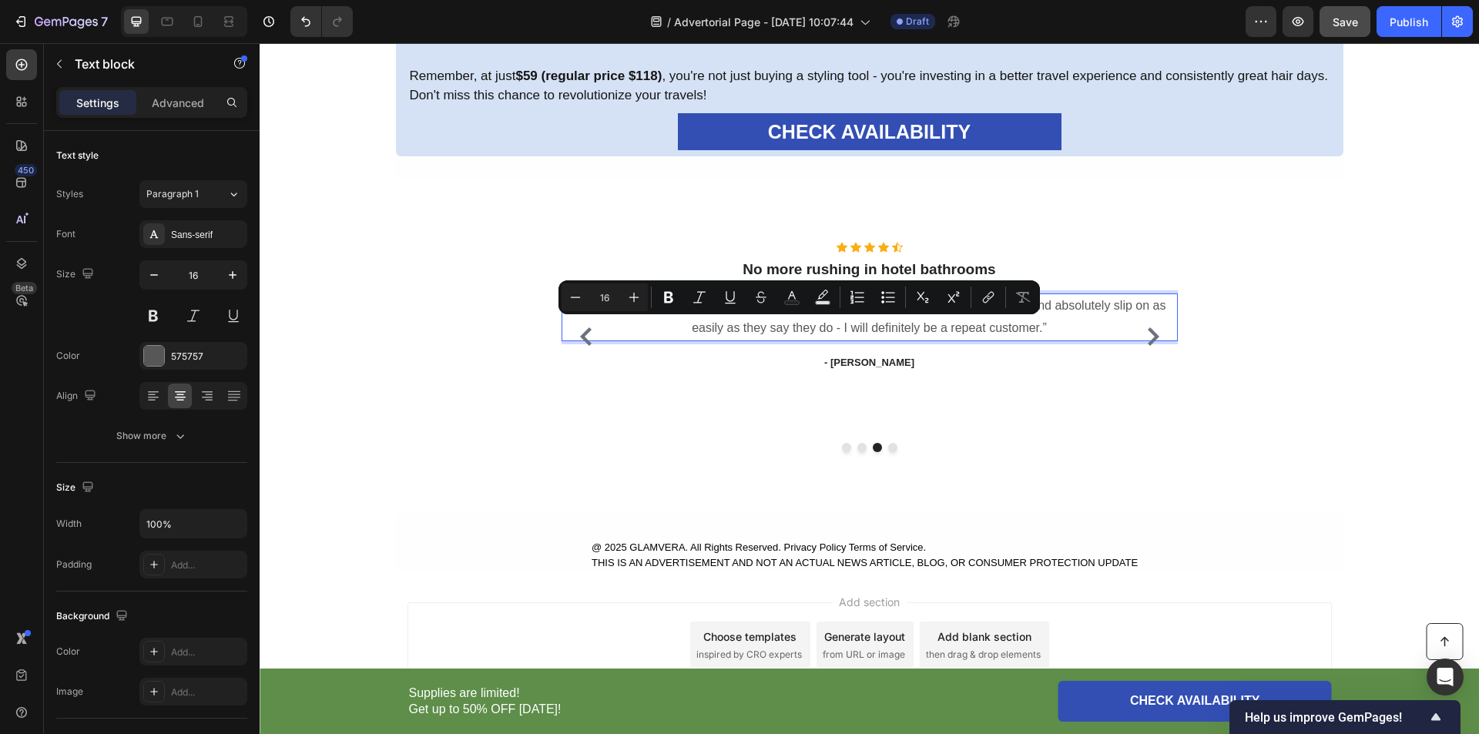
click at [894, 328] on p "“ These shoes are everything I hoped they would be ! So comfortable so lightwei…" at bounding box center [869, 317] width 613 height 45
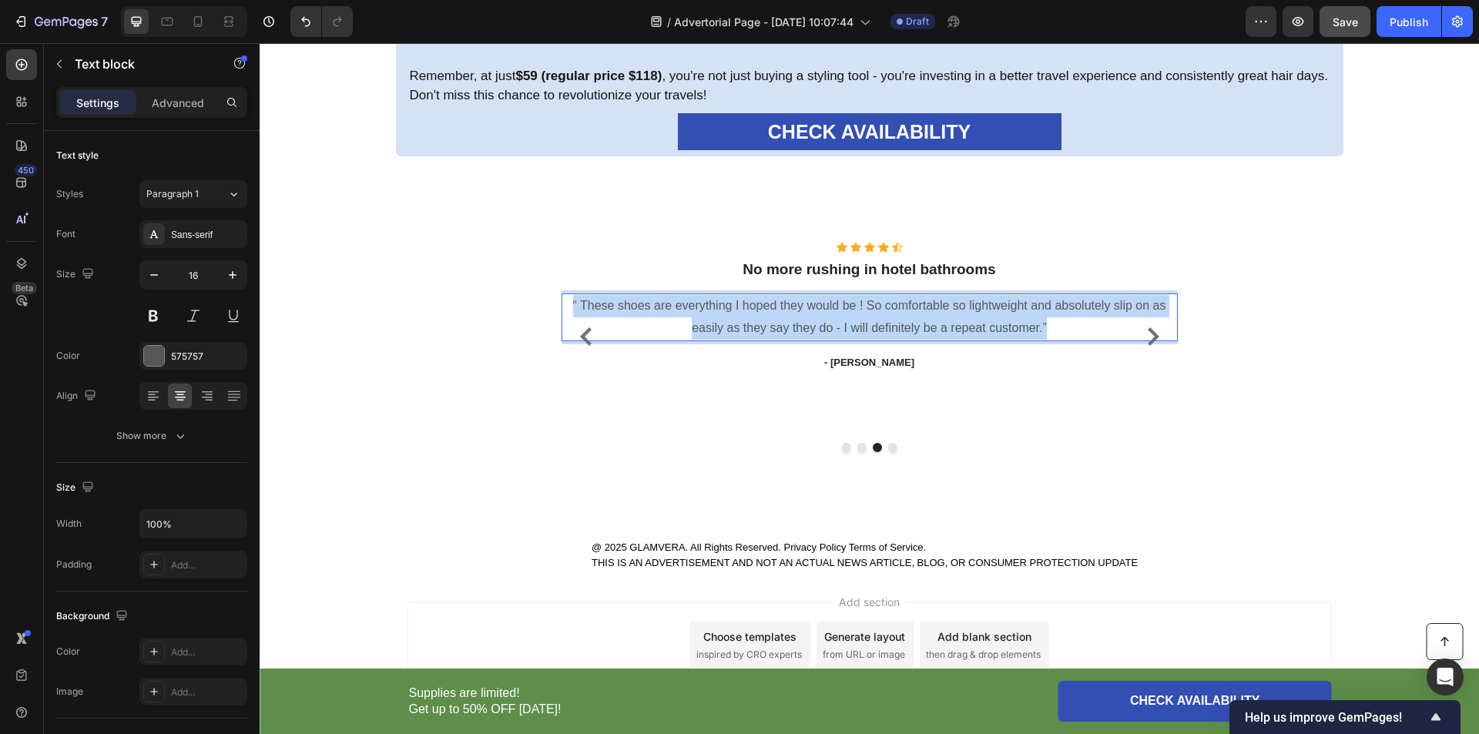
click at [894, 328] on p "“ These shoes are everything I hoped they would be ! So comfortable so lightwei…" at bounding box center [869, 317] width 613 height 45
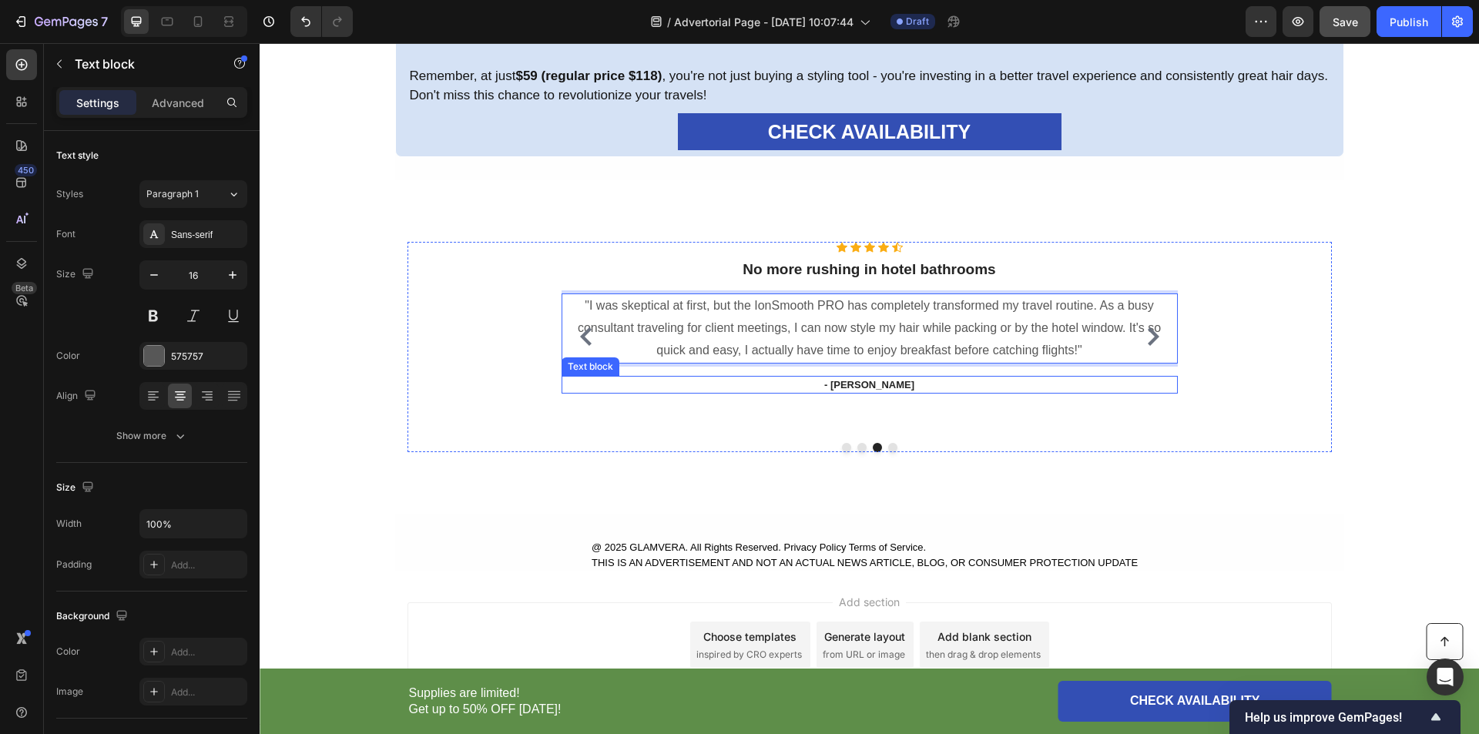
click at [817, 392] on div "- Ryan S." at bounding box center [870, 385] width 616 height 18
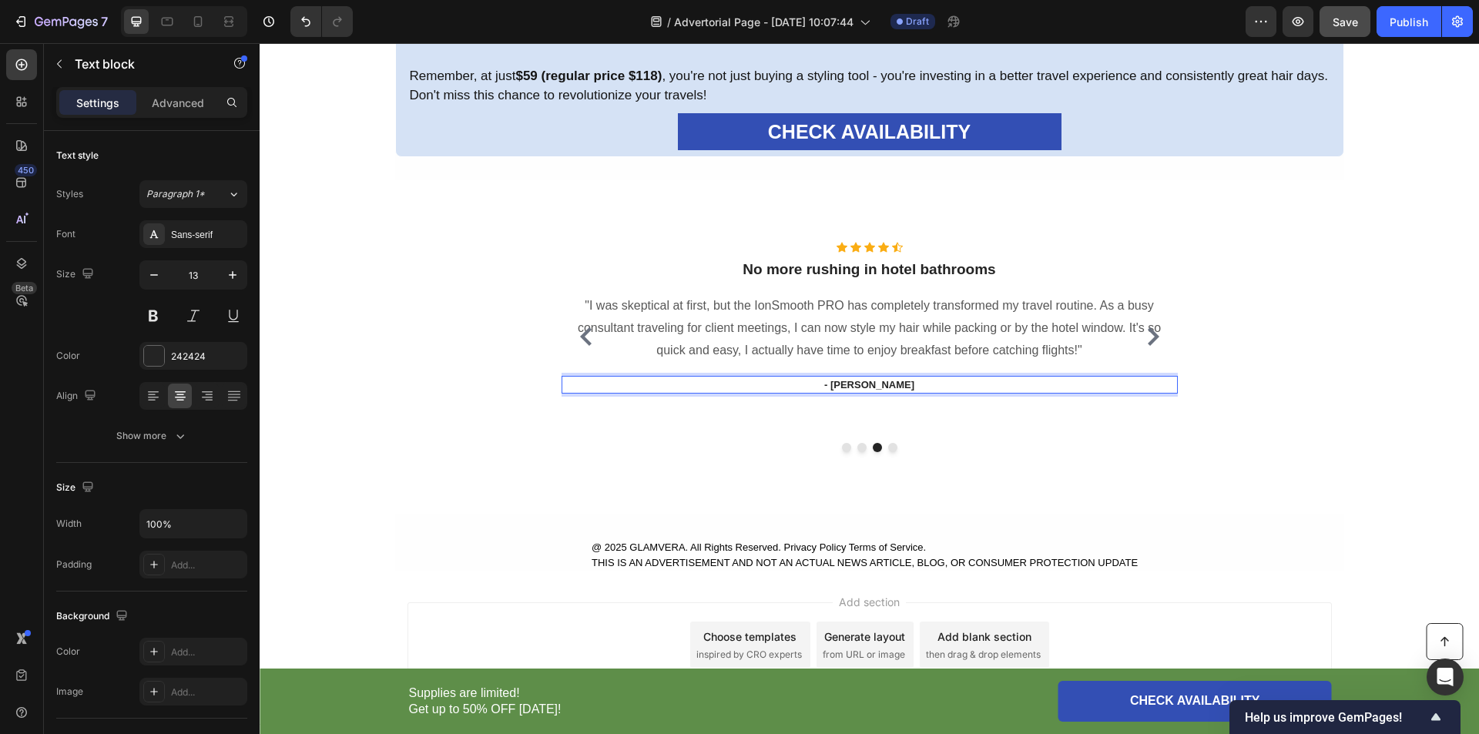
click at [817, 392] on div "- Ryan S." at bounding box center [870, 385] width 616 height 18
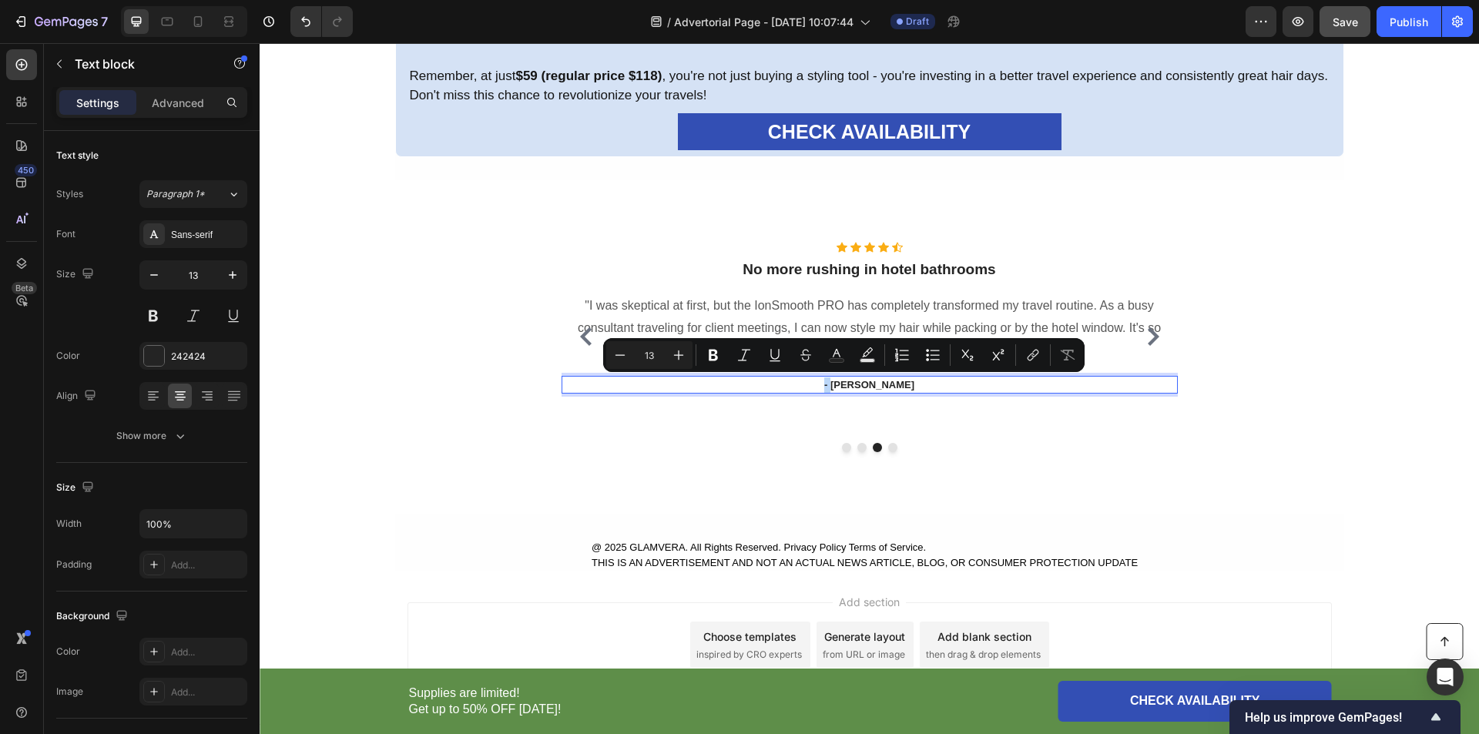
click at [817, 381] on p "- Ryan S." at bounding box center [869, 384] width 613 height 15
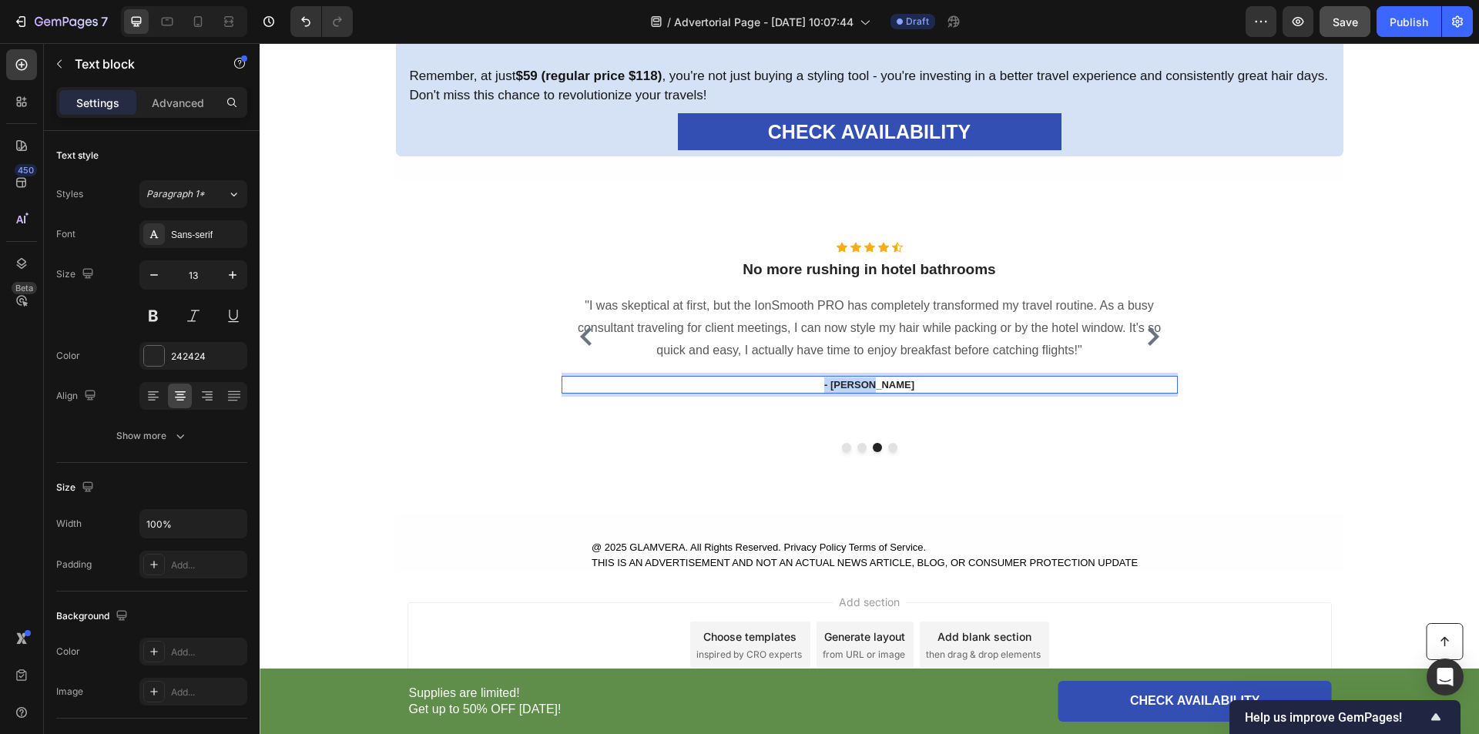
click at [817, 381] on p "- Ryan S." at bounding box center [869, 384] width 613 height 15
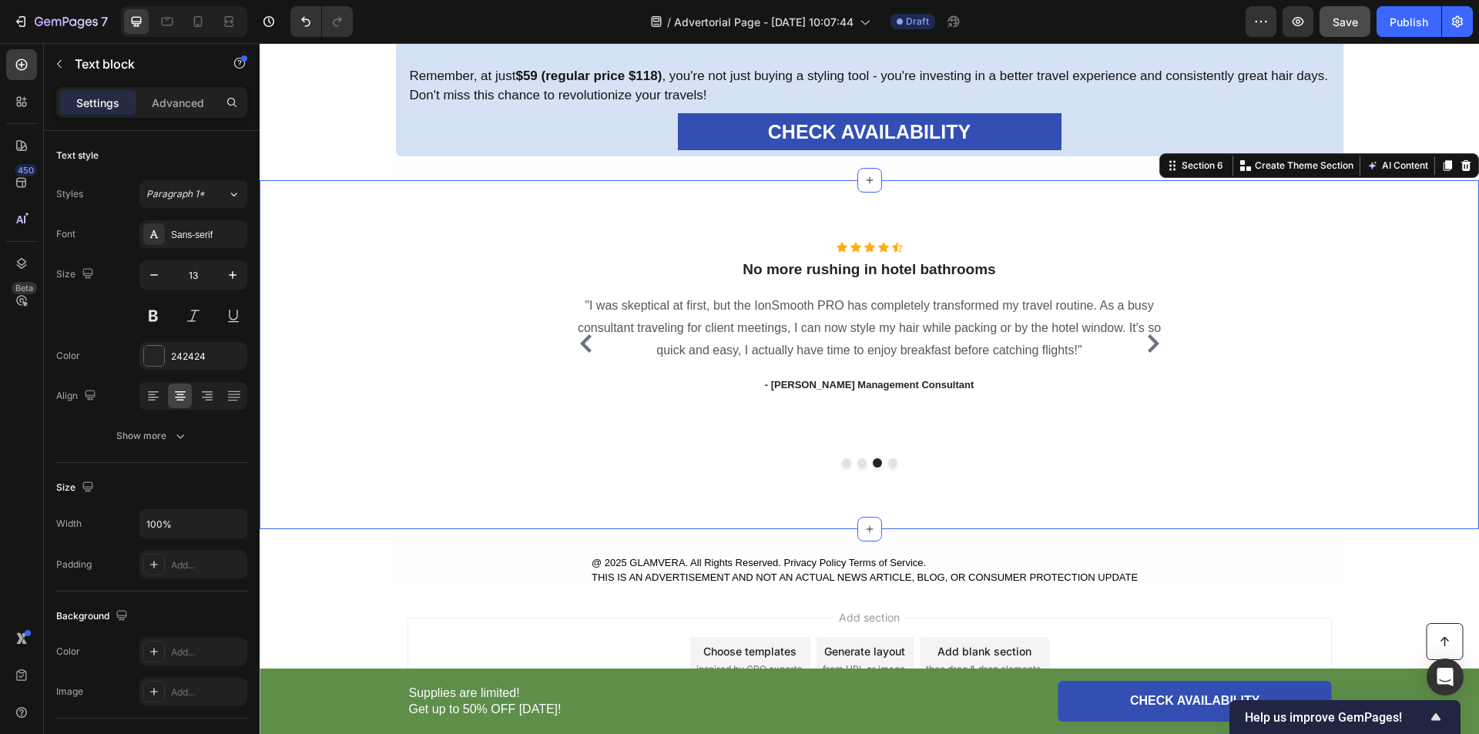
click at [1349, 367] on div "Icon Icon Icon Icon Icon Icon List Hoz ⁠⁠⁠⁠⁠⁠⁠ Perfect for travel styling! Head…" at bounding box center [869, 354] width 1196 height 225
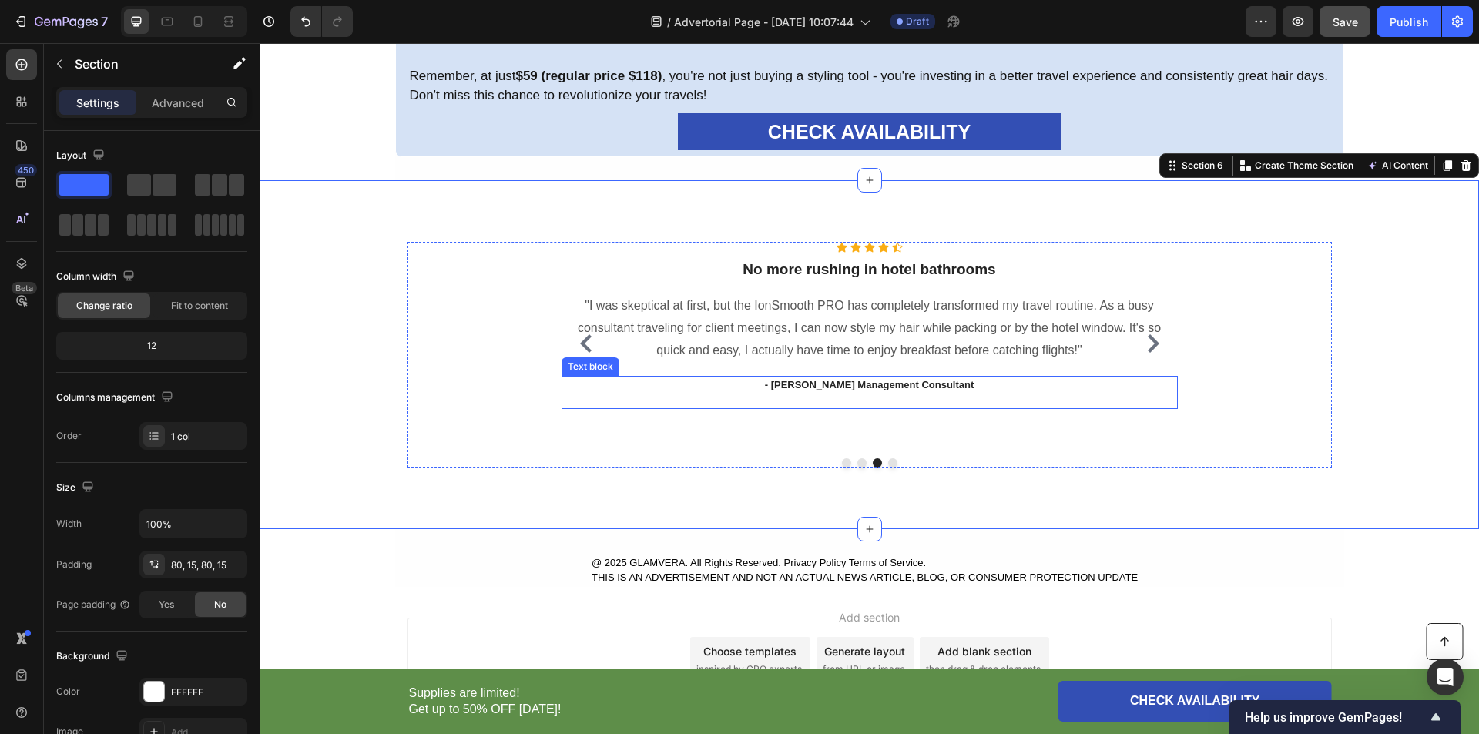
click at [915, 382] on strong "- [PERSON_NAME] Management Consultant" at bounding box center [870, 385] width 210 height 12
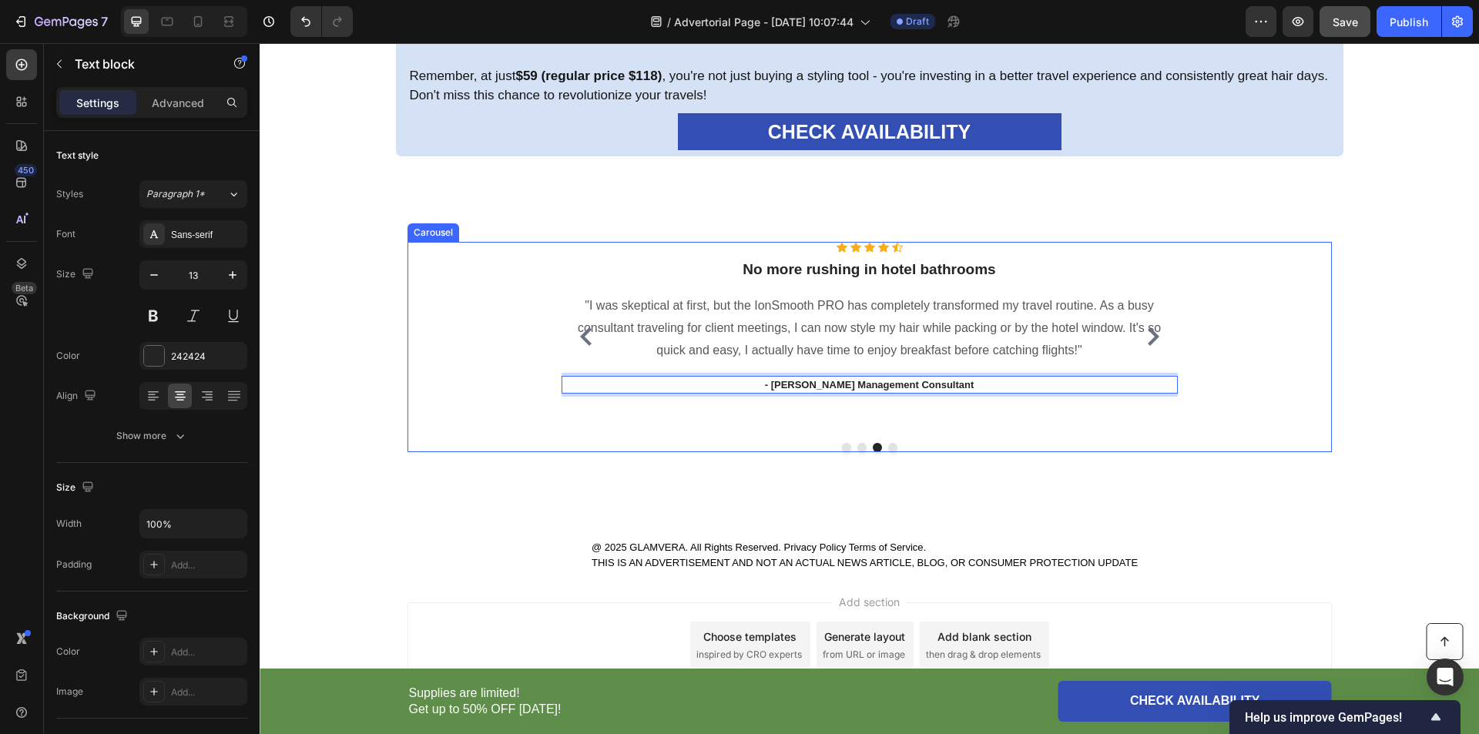
click at [1428, 383] on div "Icon Icon Icon Icon Icon Icon List Hoz ⁠⁠⁠⁠⁠⁠⁠ Perfect for travel styling! Head…" at bounding box center [869, 347] width 1196 height 210
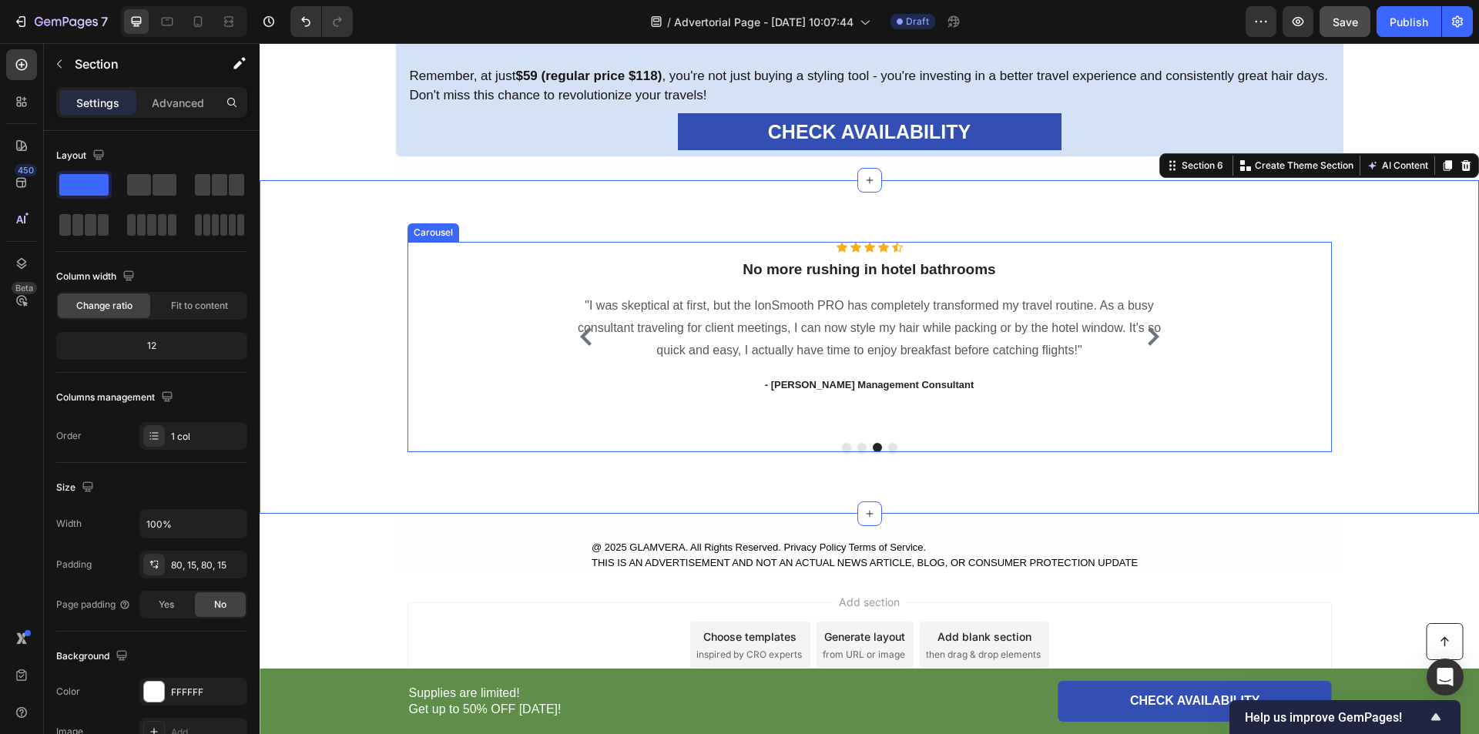
click at [1145, 336] on icon "Carousel Next Arrow" at bounding box center [1153, 336] width 18 height 18
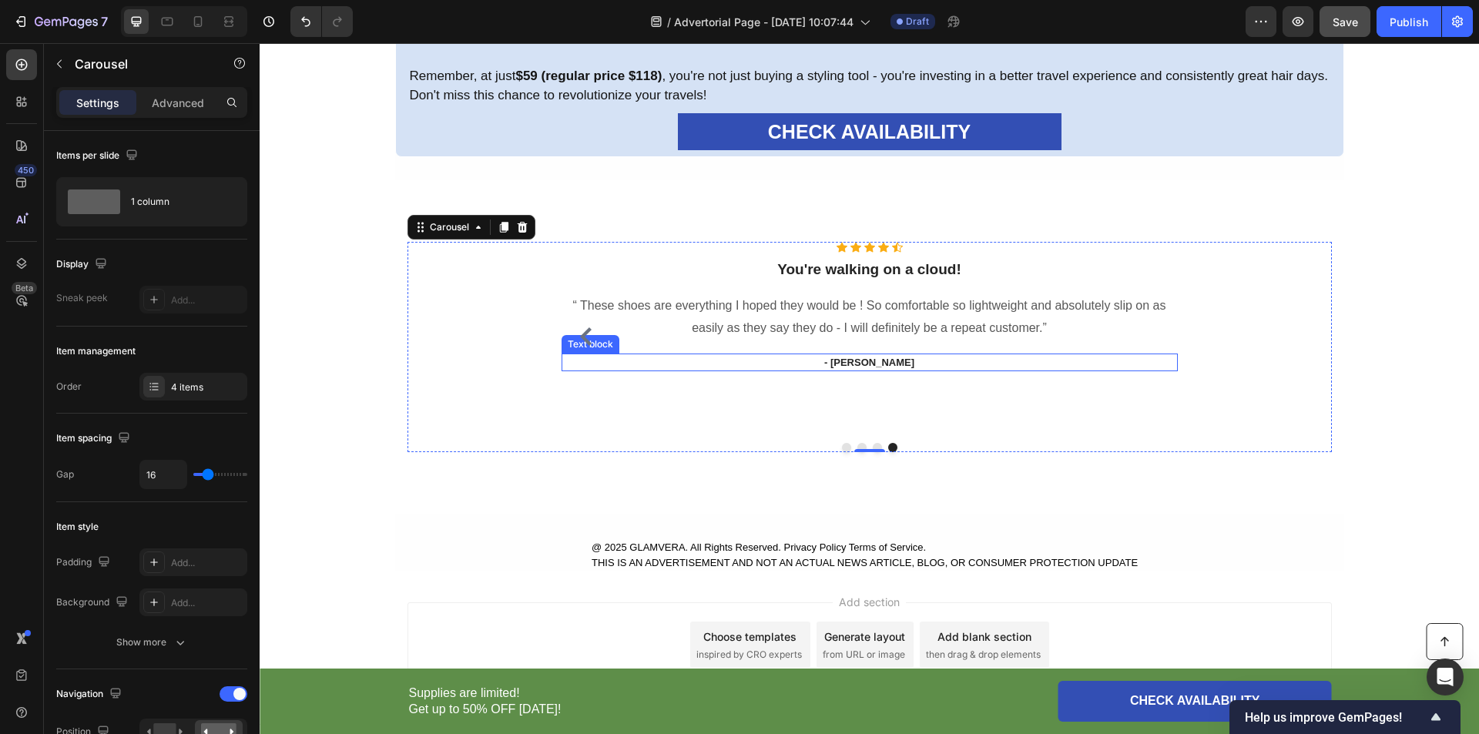
click at [868, 359] on p "- Ryan S." at bounding box center [869, 362] width 613 height 15
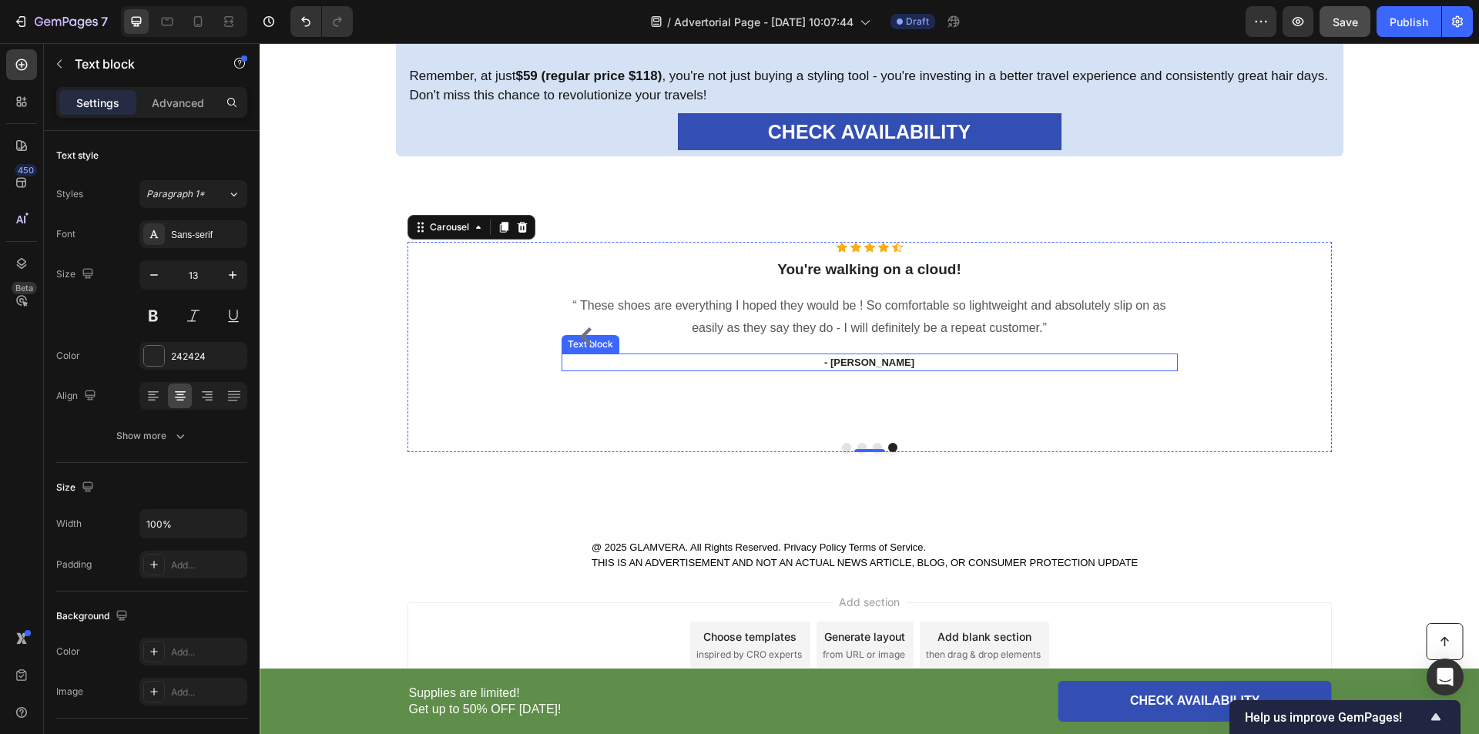
click at [868, 359] on p "- Ryan S." at bounding box center [869, 362] width 613 height 15
click at [1349, 389] on div "Icon Icon Icon Icon Icon Icon List Hoz ⁠⁠⁠⁠⁠⁠⁠ Perfect for travel styling! Head…" at bounding box center [869, 347] width 1196 height 210
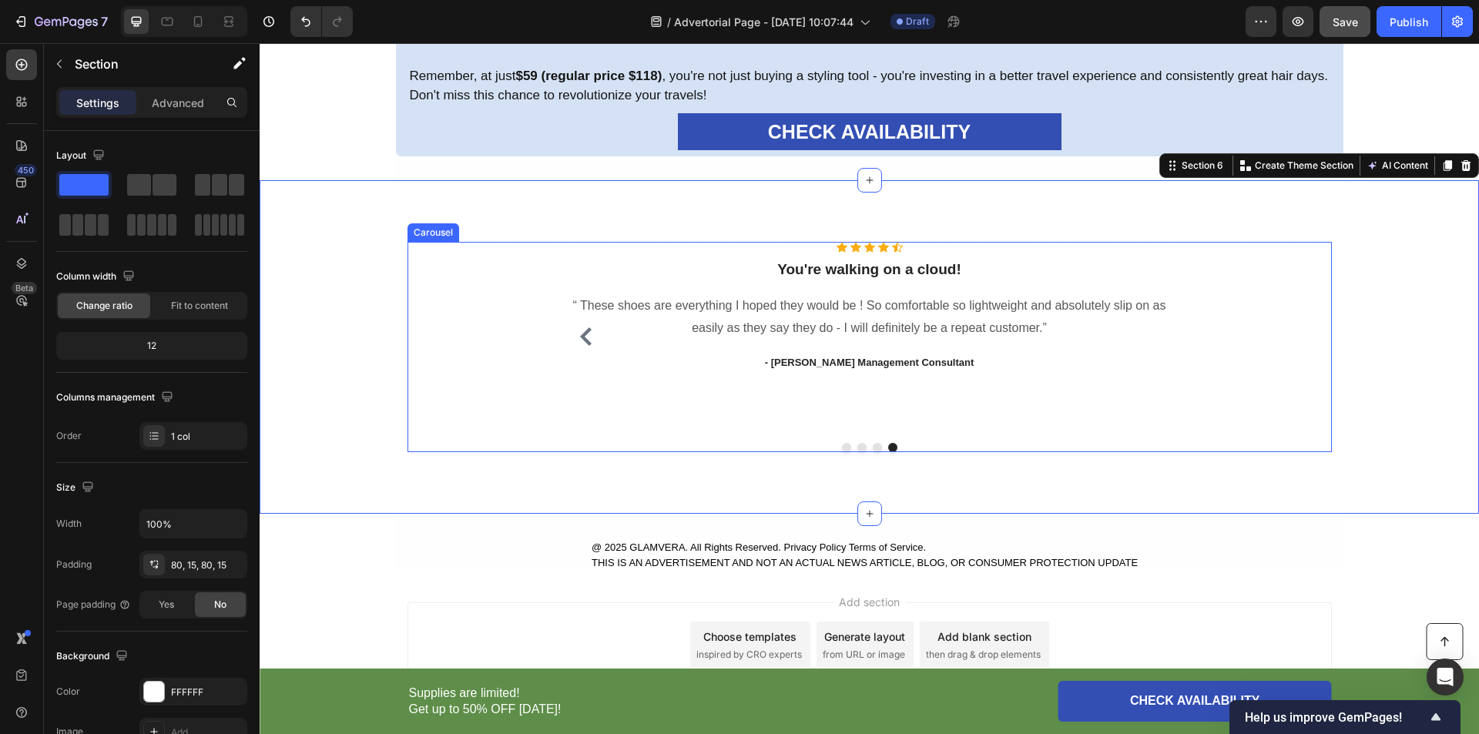
click at [873, 445] on button "Dot" at bounding box center [877, 447] width 9 height 9
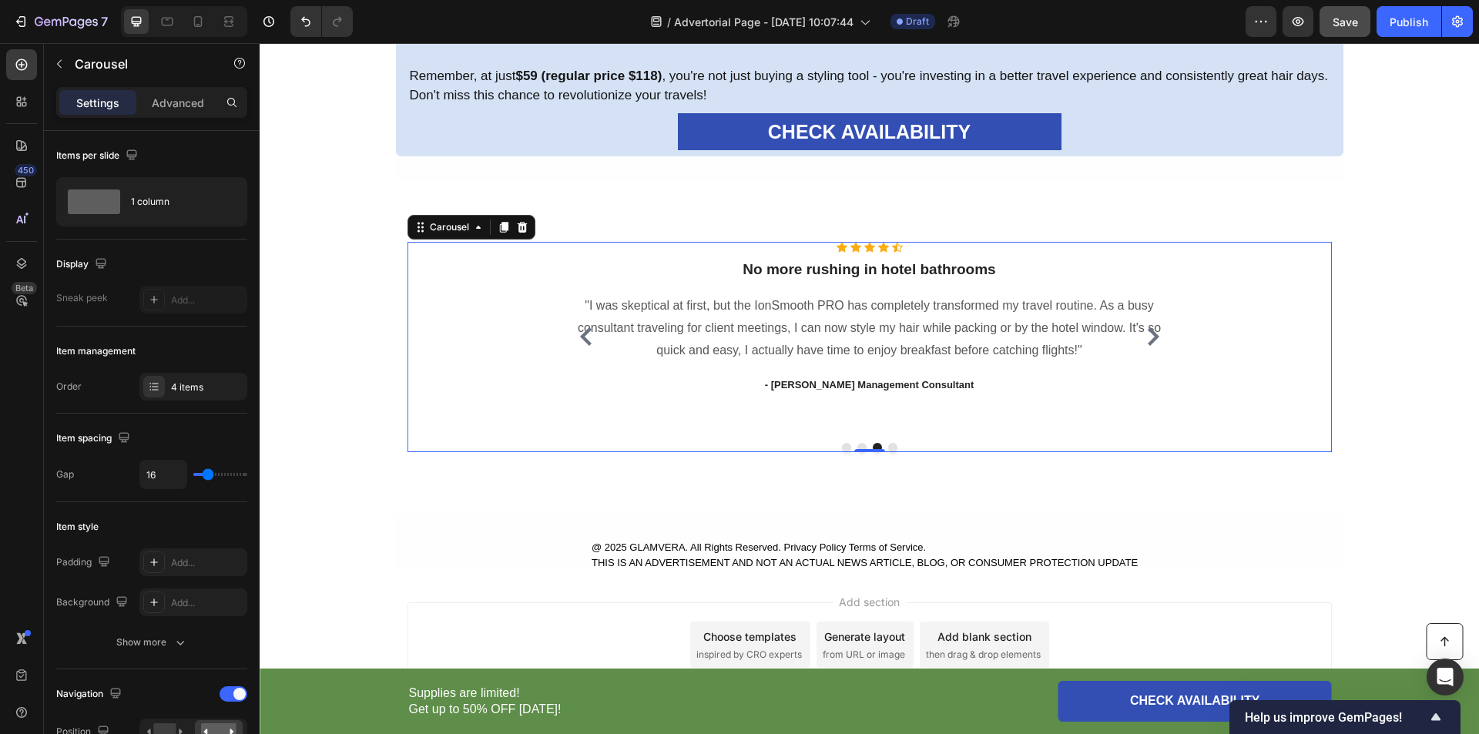
click at [887, 442] on div "Icon Icon Icon Icon Icon Icon List Hoz ⁠⁠⁠⁠⁠⁠⁠ Perfect for travel styling! Head…" at bounding box center [870, 347] width 924 height 210
click at [888, 447] on button "Dot" at bounding box center [892, 447] width 9 height 9
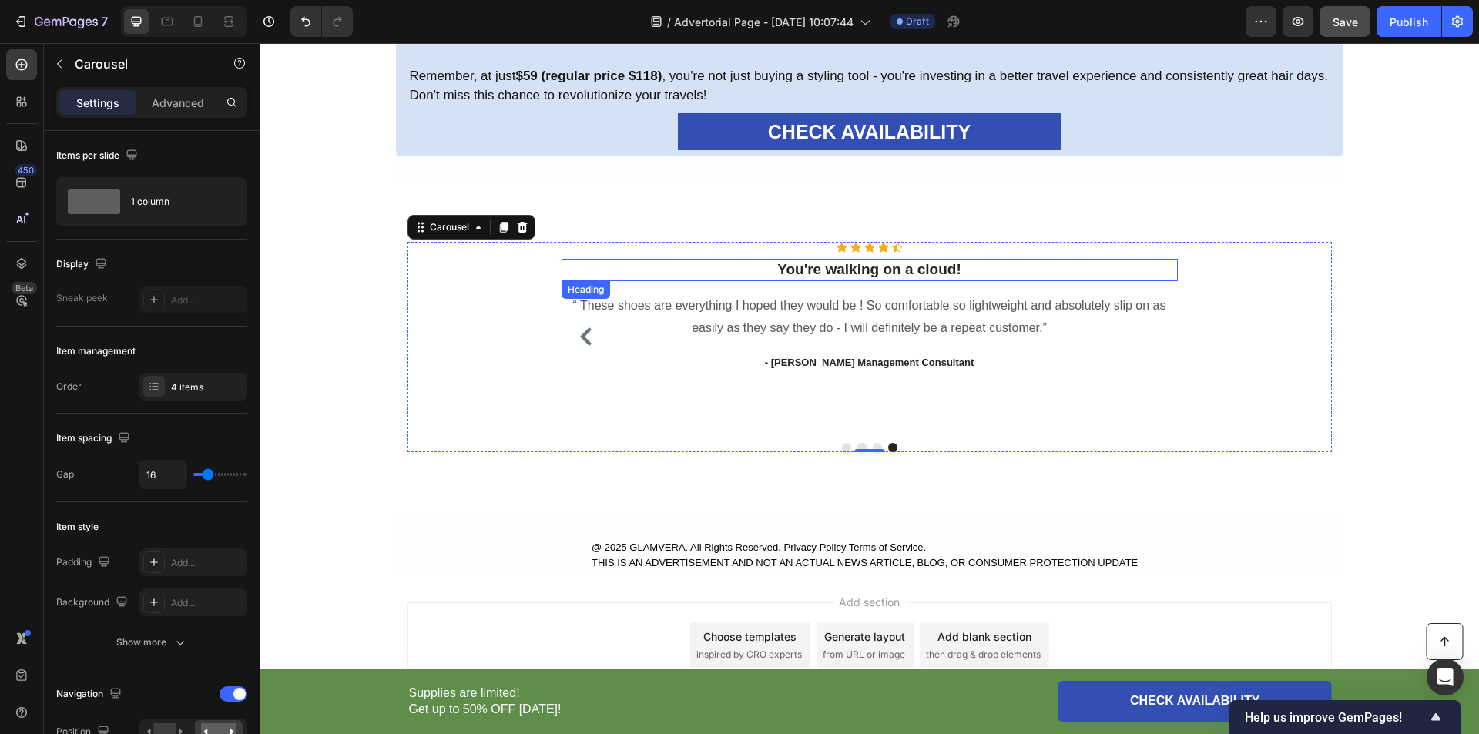
click at [855, 277] on p "You're walking on a cloud!" at bounding box center [869, 269] width 613 height 19
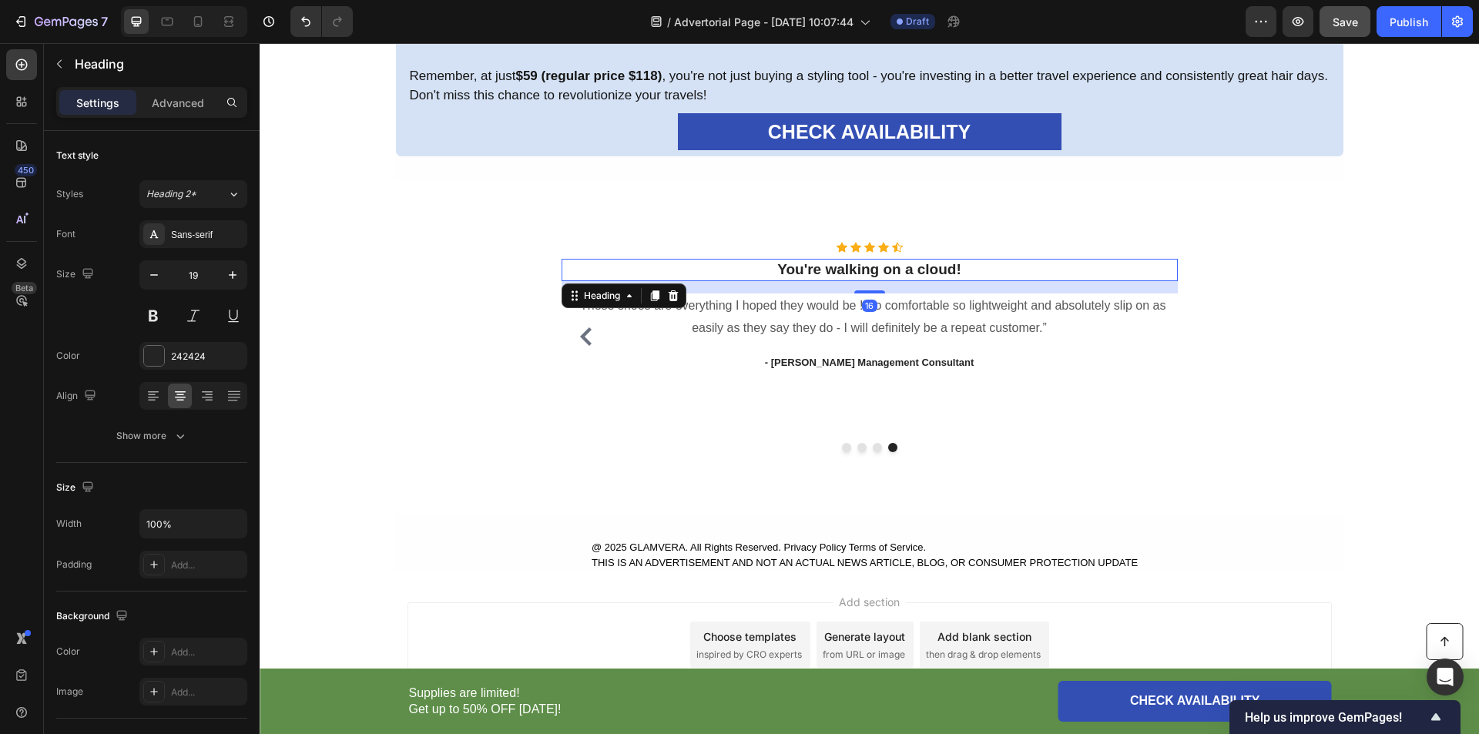
click at [855, 276] on p "You're walking on a cloud!" at bounding box center [869, 269] width 613 height 19
click at [854, 276] on p "You're walking on a cloud!" at bounding box center [869, 269] width 613 height 19
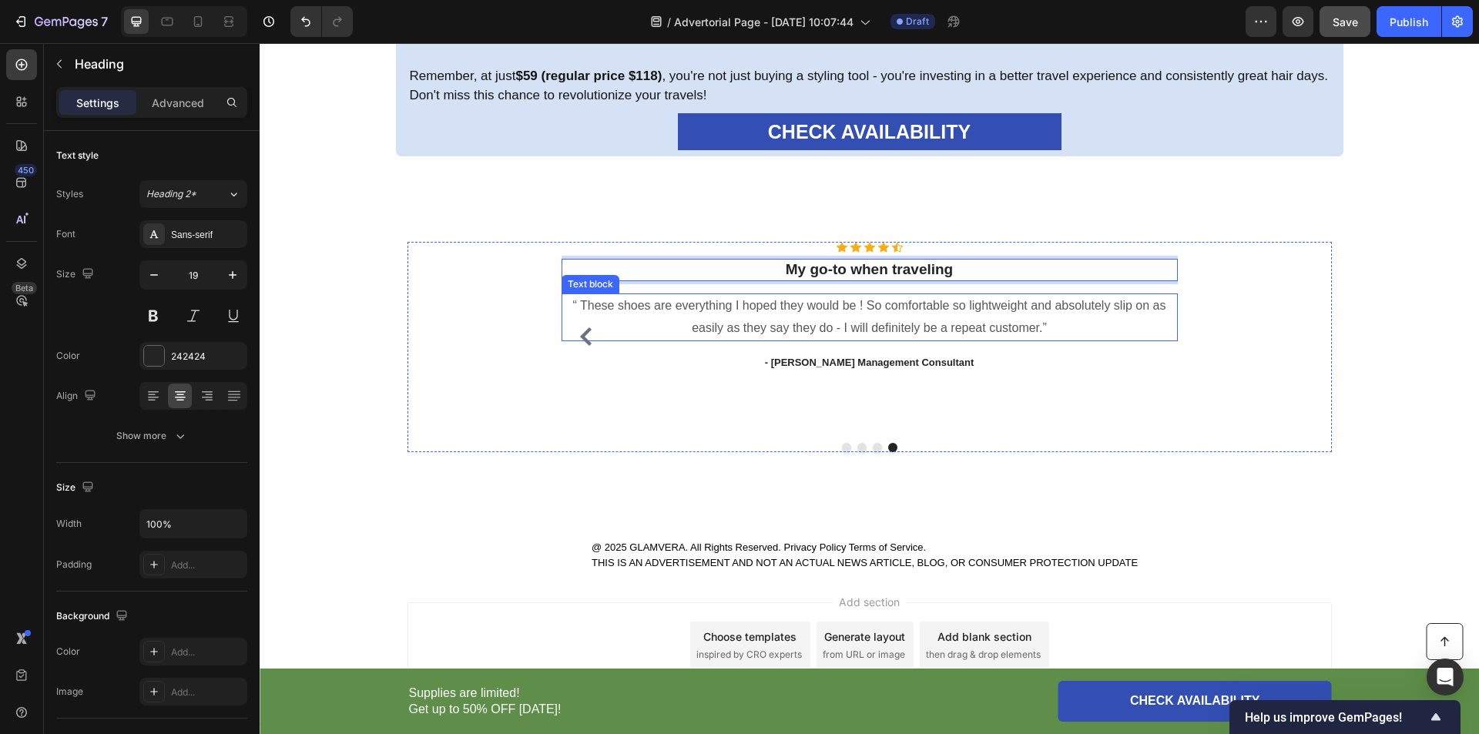
click at [857, 299] on p "“ These shoes are everything I hoped they would be ! So comfortable so lightwei…" at bounding box center [869, 317] width 613 height 45
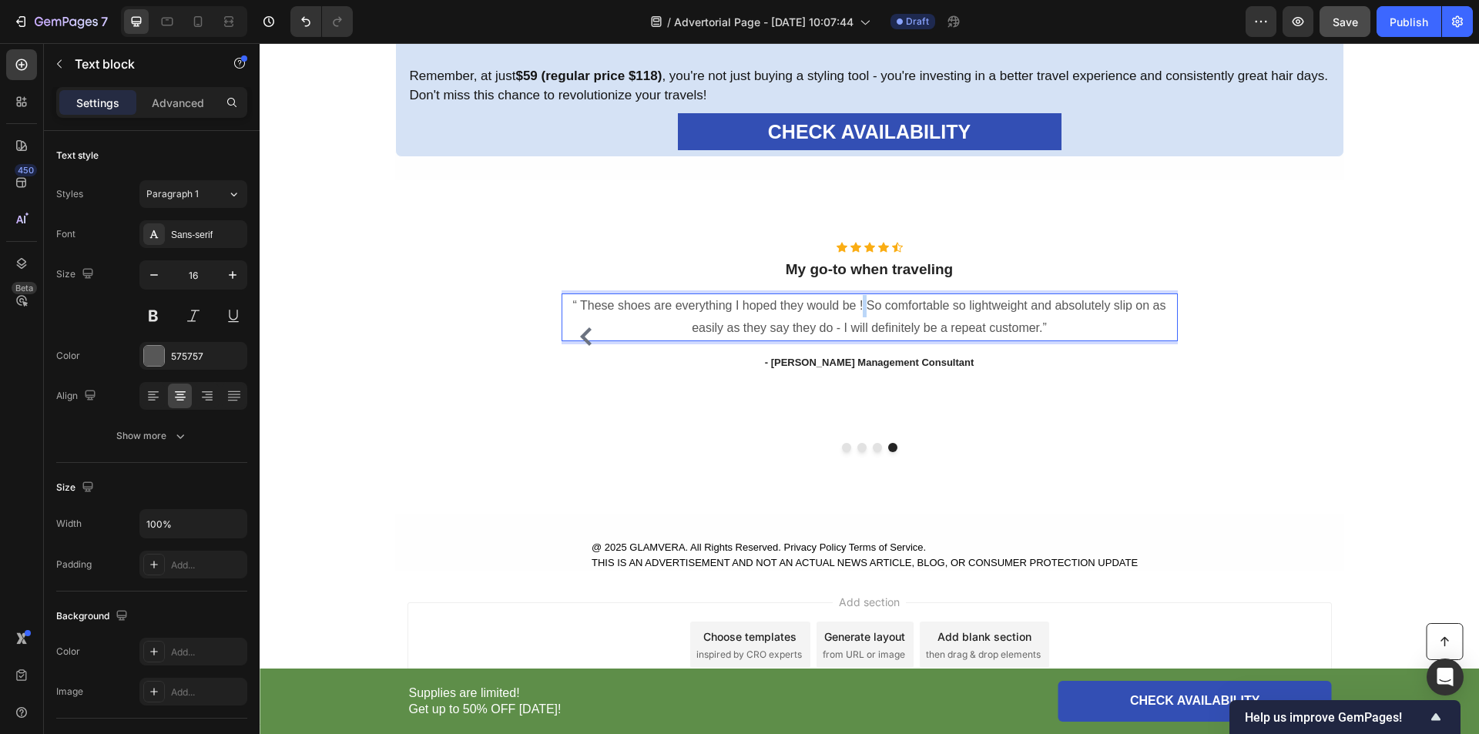
drag, startPoint x: 857, startPoint y: 299, endPoint x: 863, endPoint y: 314, distance: 16.3
click at [857, 299] on p "“ These shoes are everything I hoped they would be ! So comfortable so lightwei…" at bounding box center [869, 317] width 613 height 45
click at [863, 314] on p "“ These shoes are everything I hoped they would be ! So comfortable so lightwei…" at bounding box center [869, 317] width 613 height 45
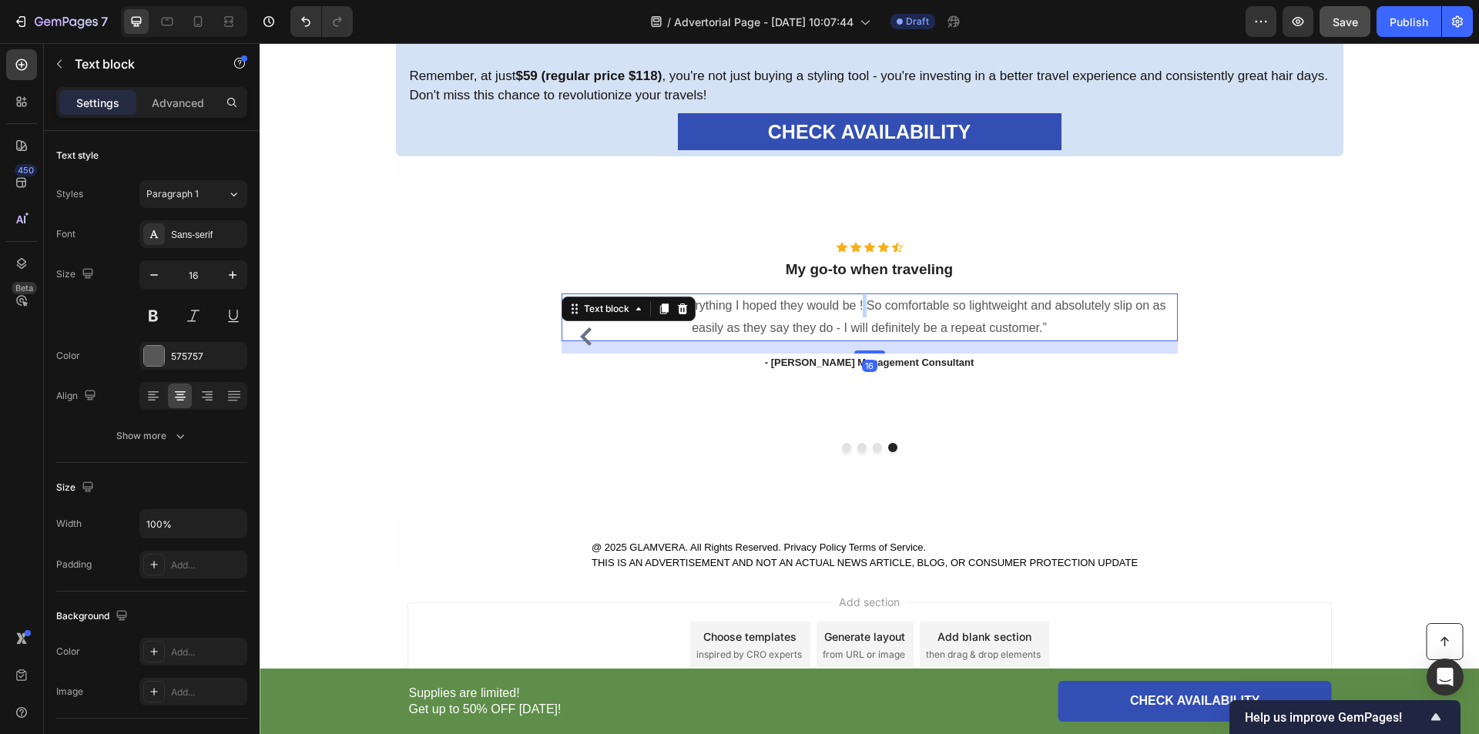
click at [863, 314] on p "“ These shoes are everything I hoped they would be ! So comfortable so lightwei…" at bounding box center [869, 317] width 613 height 45
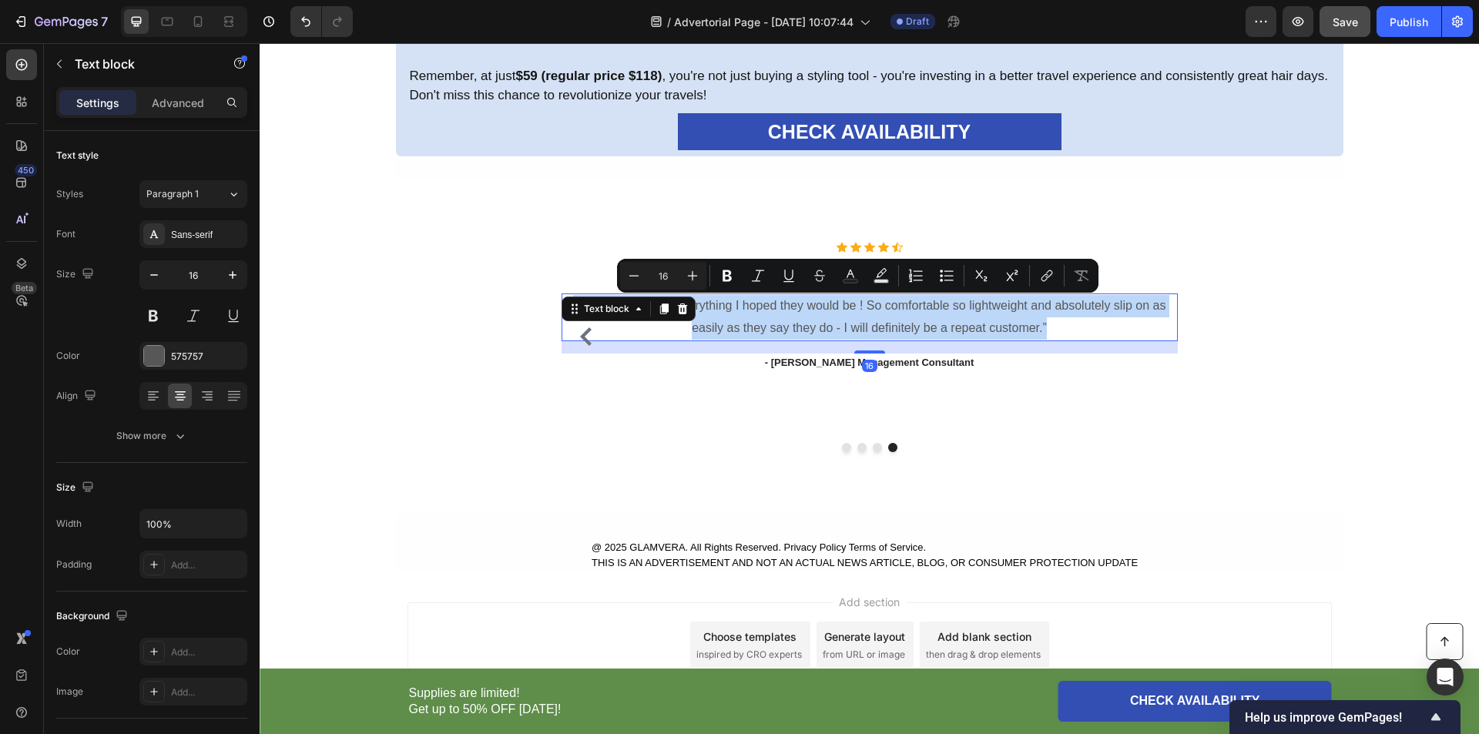
click at [863, 314] on p "“ These shoes are everything I hoped they would be ! So comfortable so lightwei…" at bounding box center [869, 317] width 613 height 45
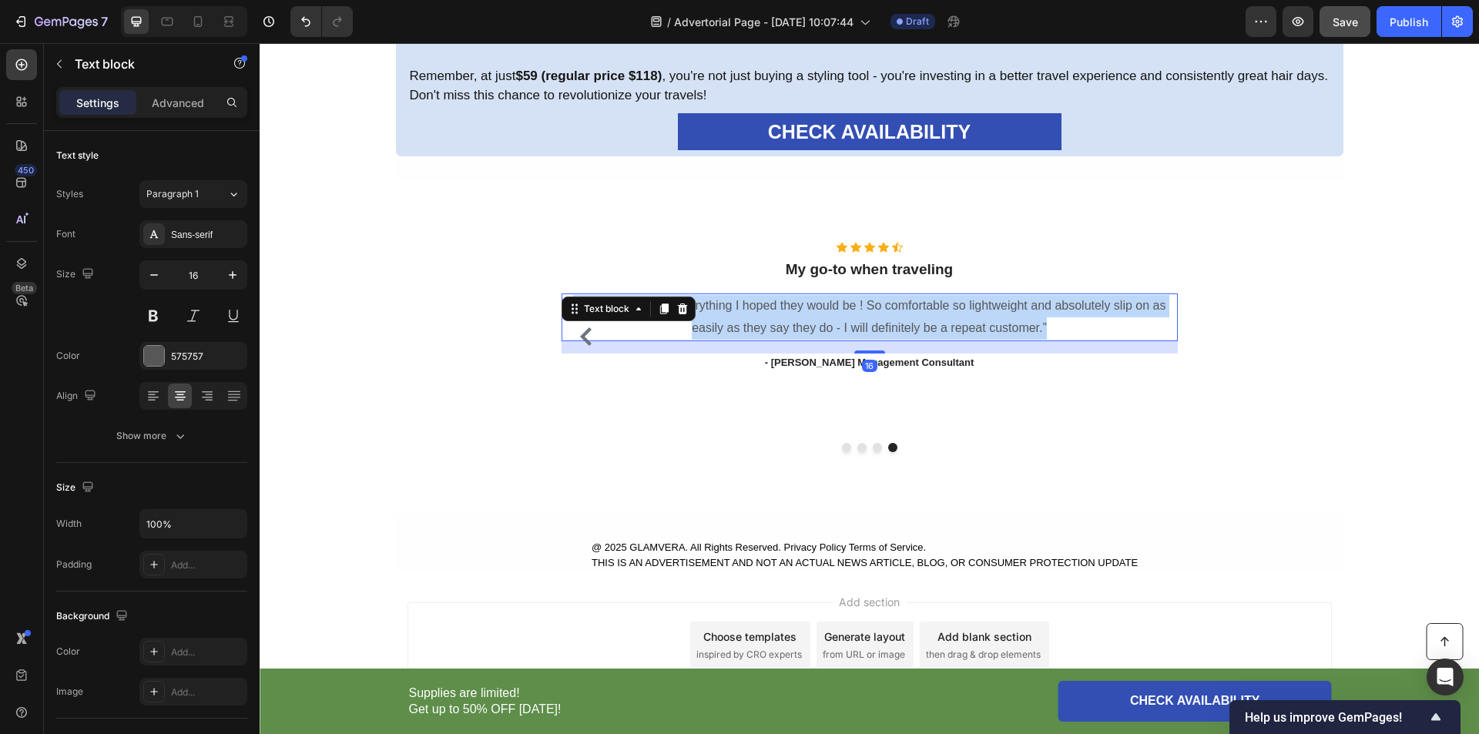
click at [863, 314] on p "“ These shoes are everything I hoped they would be ! So comfortable so lightwei…" at bounding box center [869, 317] width 613 height 45
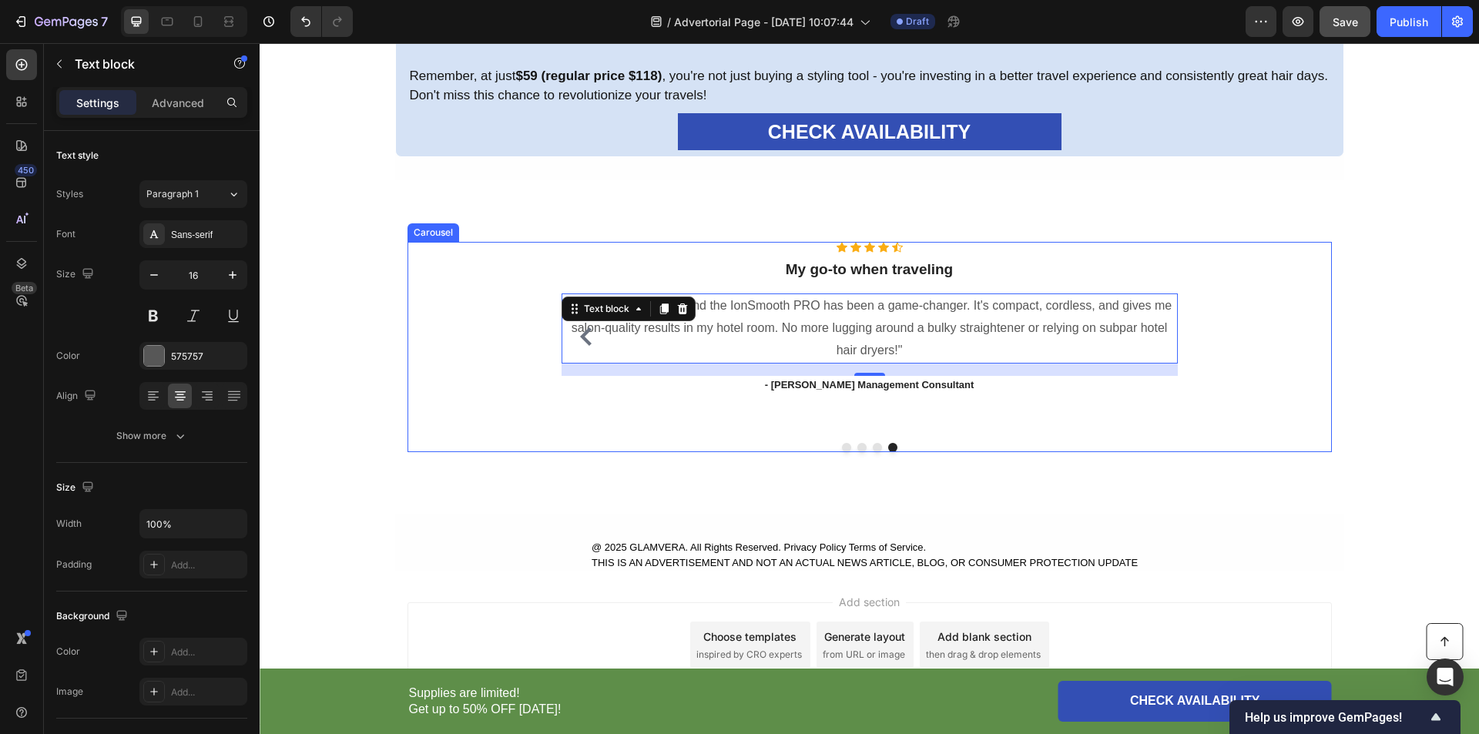
click at [1314, 372] on div "Icon Icon Icon Icon Icon Icon List Hoz ⁠⁠⁠⁠⁠⁠⁠ Perfect for travel styling! Head…" at bounding box center [870, 347] width 924 height 210
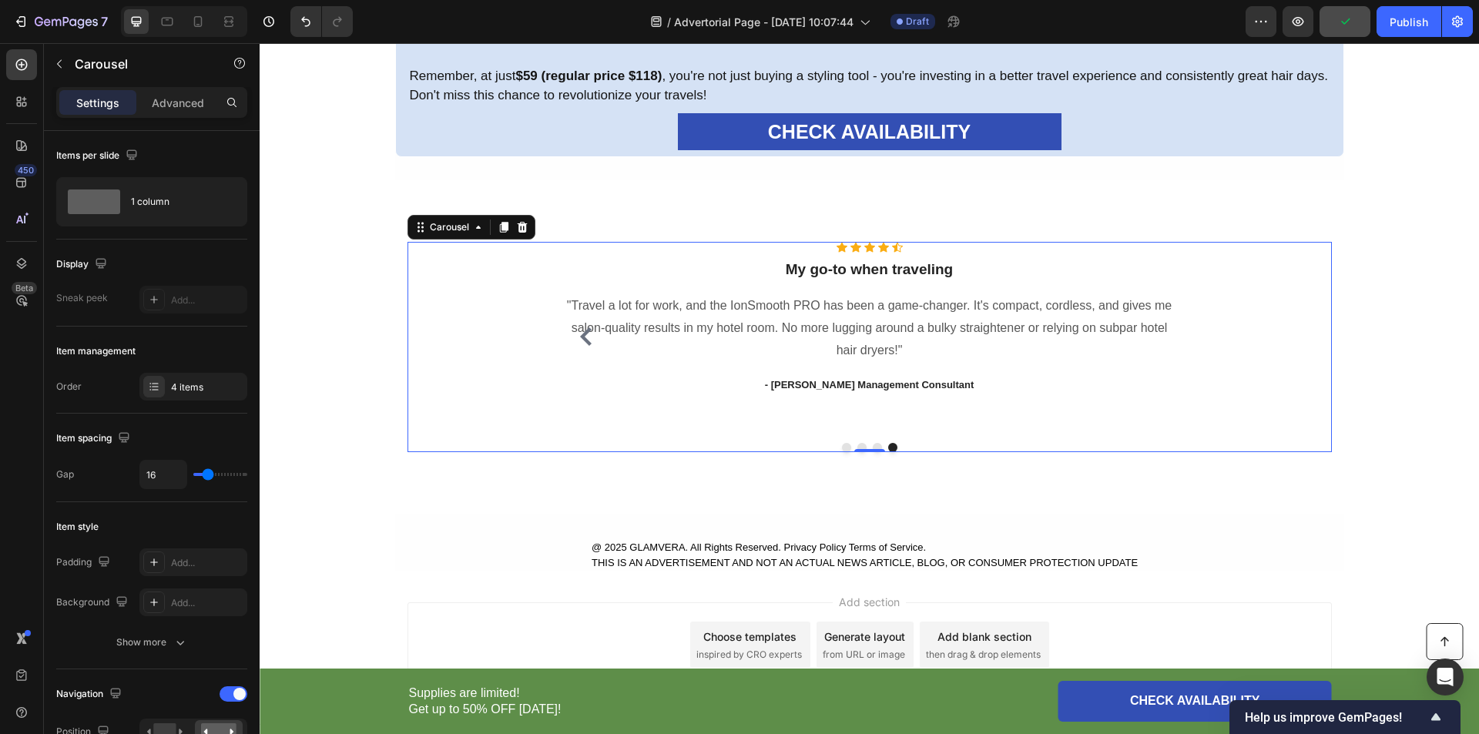
click at [861, 380] on strong "- [PERSON_NAME] Management Consultant" at bounding box center [870, 385] width 210 height 12
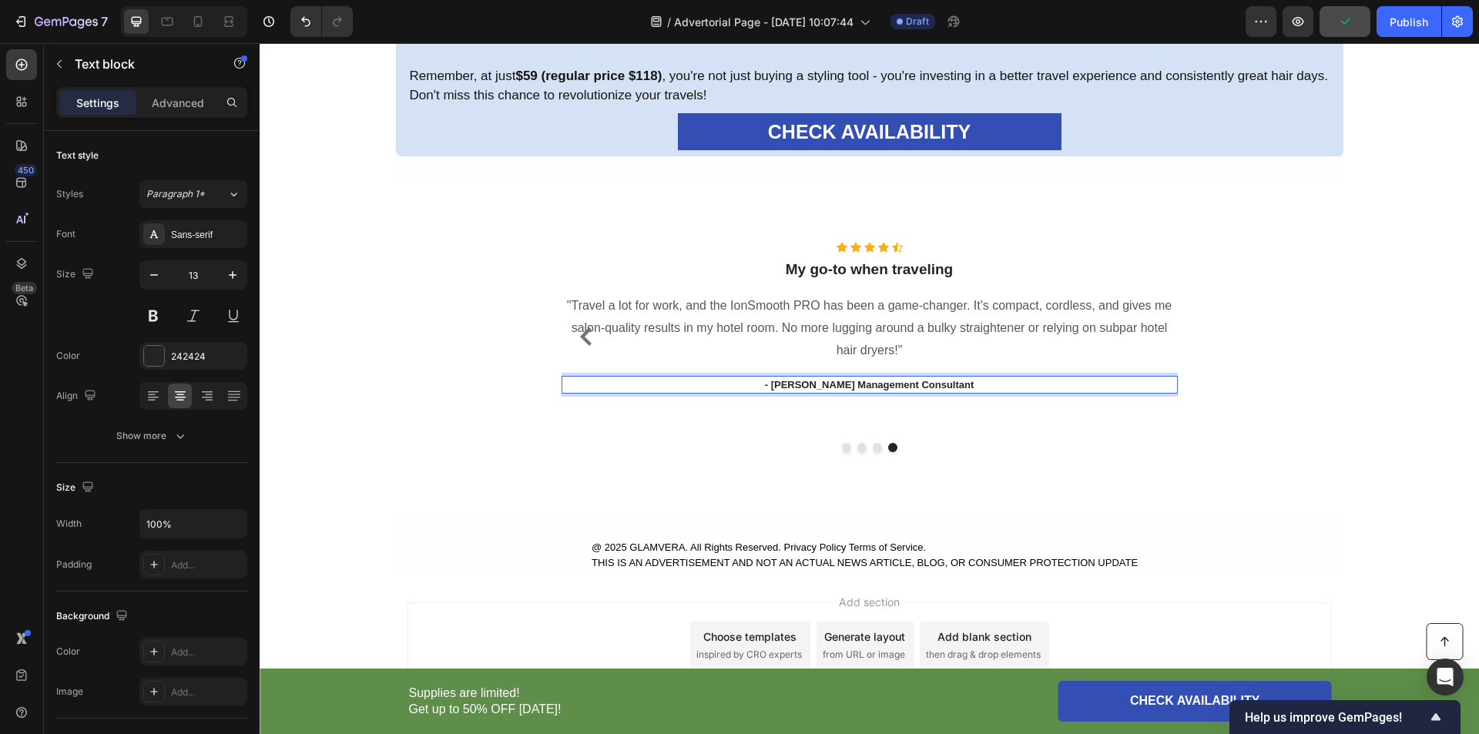
click at [861, 380] on strong "- [PERSON_NAME] Management Consultant" at bounding box center [870, 385] width 210 height 12
click at [1385, 402] on div "Icon Icon Icon Icon Icon Icon List Hoz ⁠⁠⁠⁠⁠⁠⁠ Perfect for travel styling! Head…" at bounding box center [869, 347] width 1196 height 210
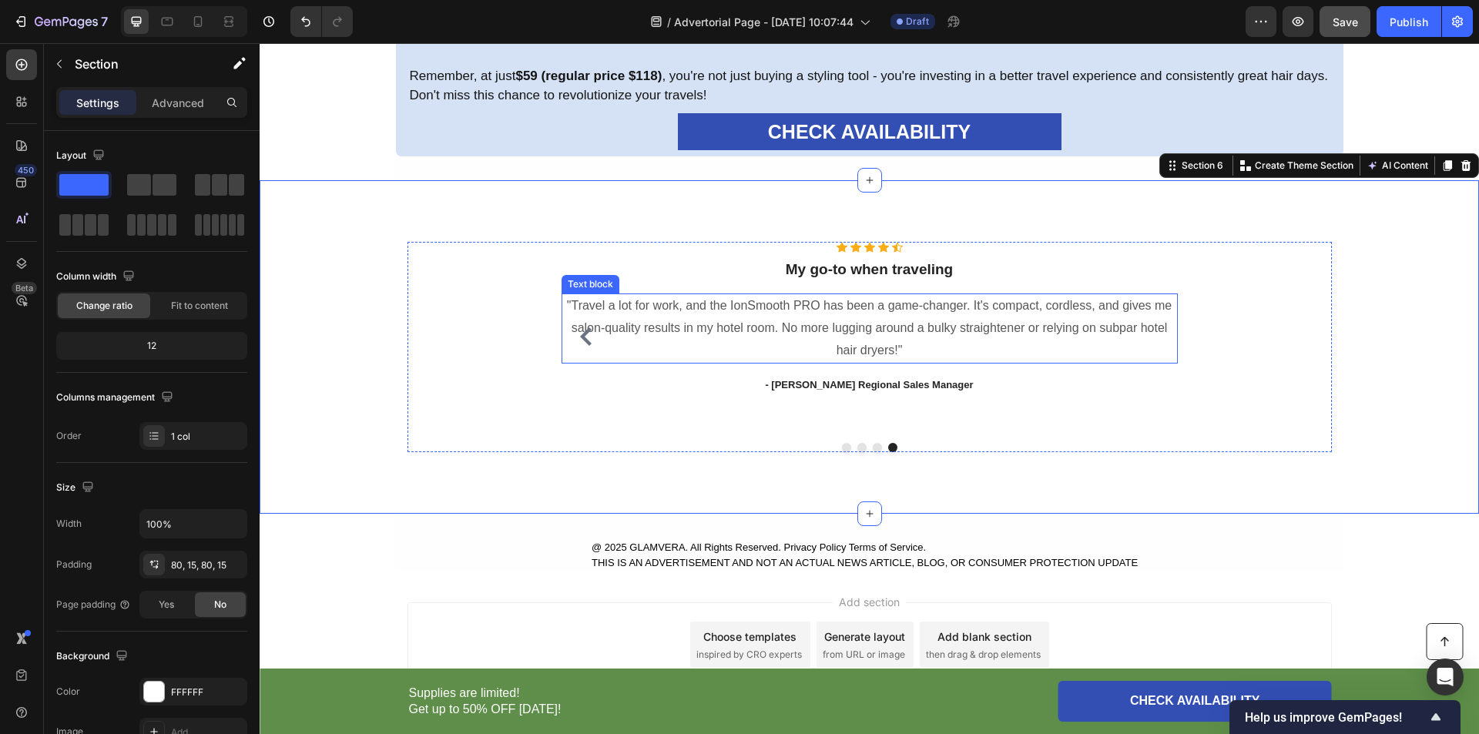
click at [839, 339] on p ""Travel a lot for work, and the IonSmooth PRO has been a game-changer. It's com…" at bounding box center [869, 328] width 613 height 66
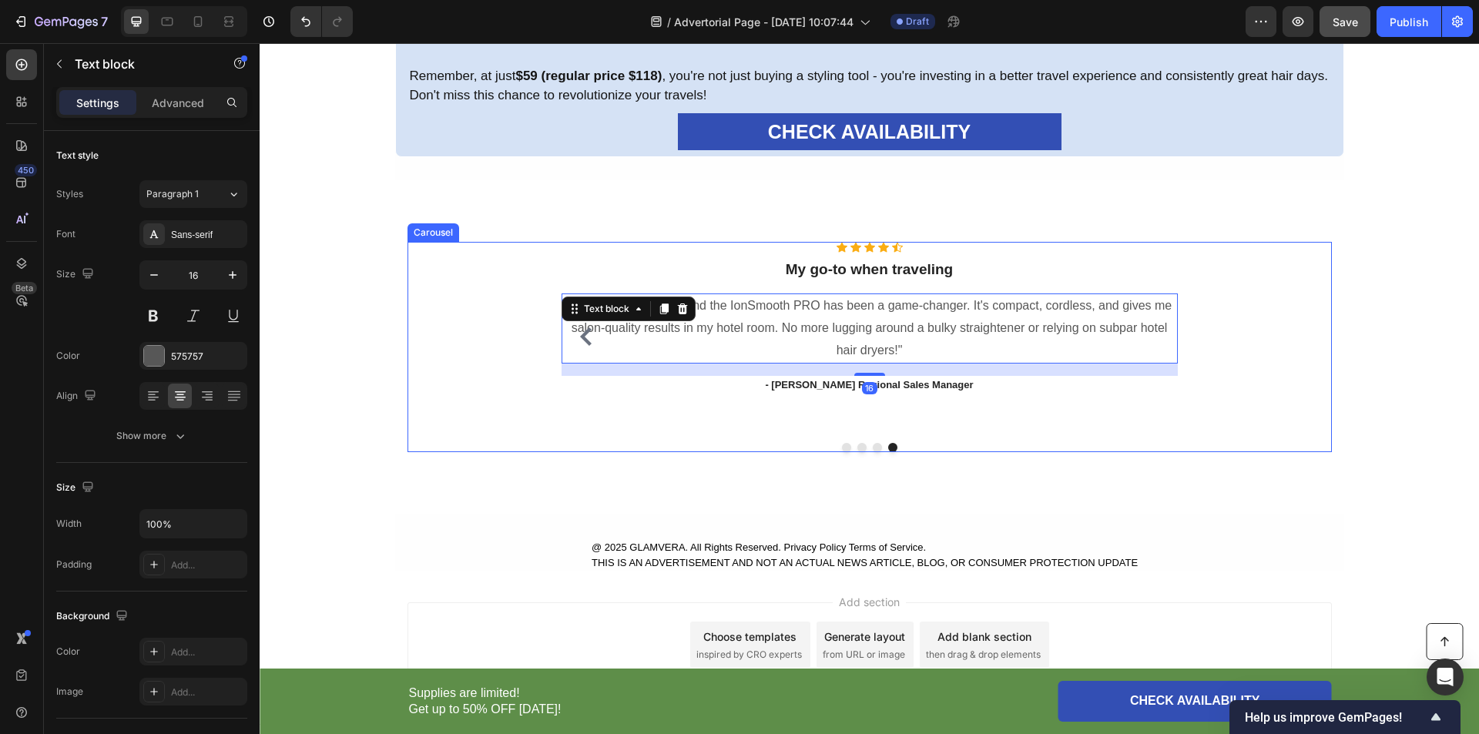
click at [1385, 342] on div "Icon Icon Icon Icon Icon Icon List Hoz ⁠⁠⁠⁠⁠⁠⁠ Perfect for travel styling! Head…" at bounding box center [869, 347] width 1196 height 210
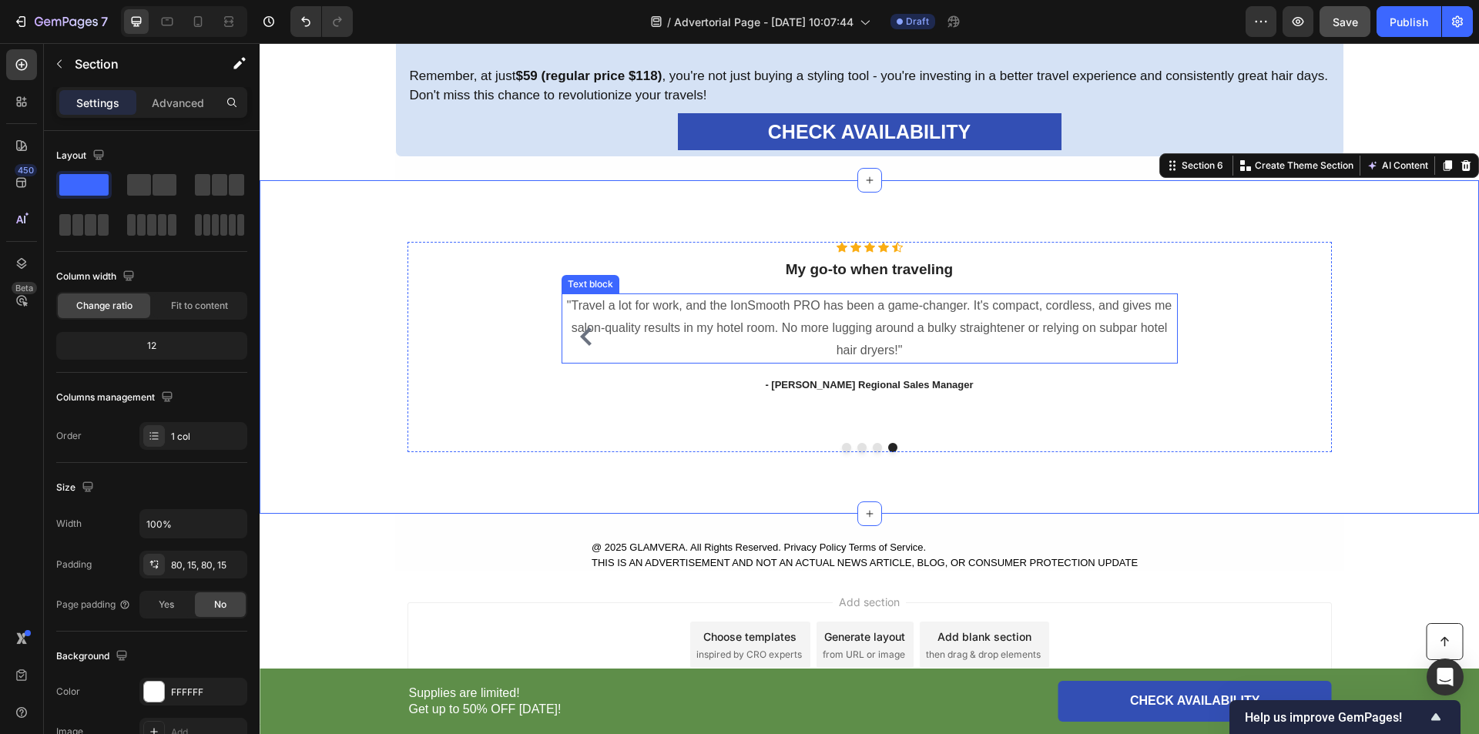
click at [832, 328] on p ""Travel a lot for work, and the IonSmooth PRO has been a game-changer. It's com…" at bounding box center [869, 328] width 613 height 66
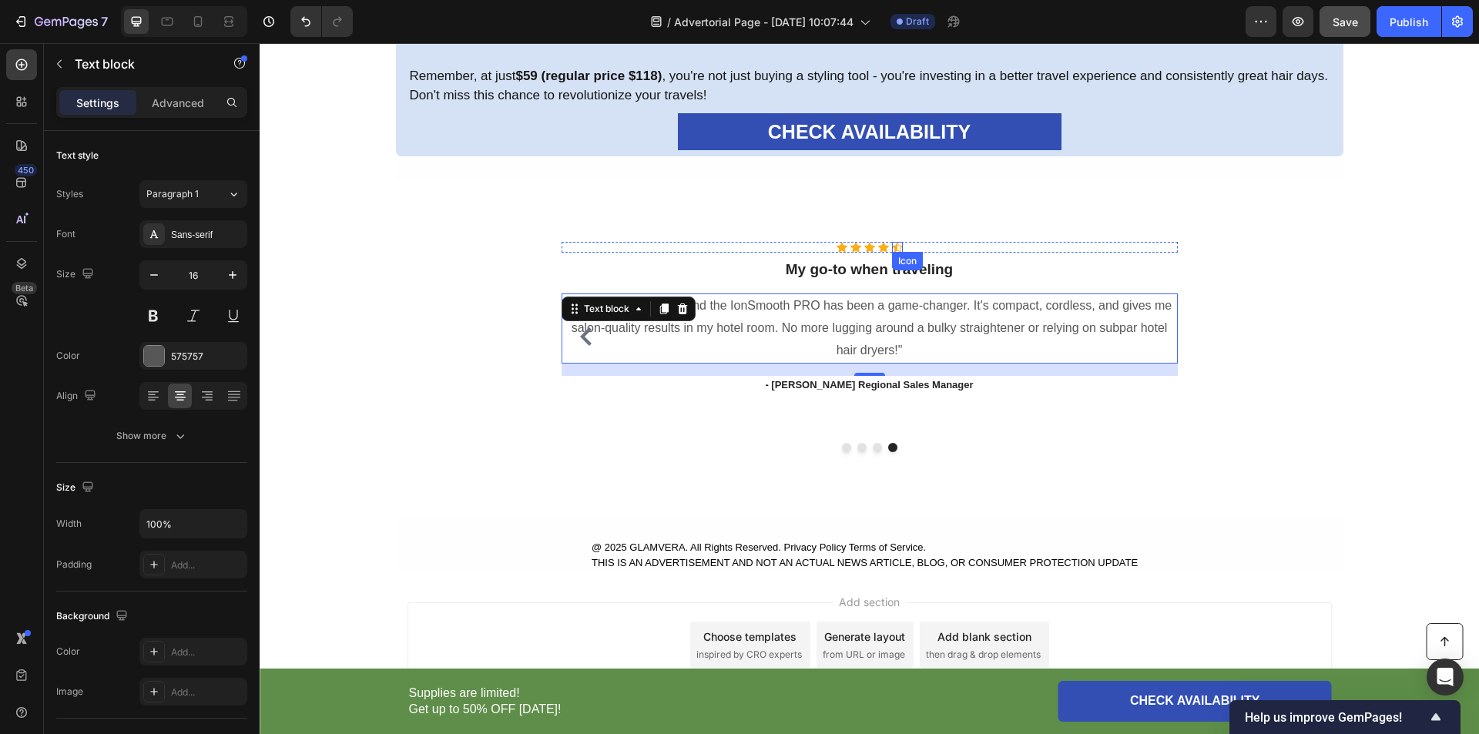
click at [892, 247] on div "Icon" at bounding box center [897, 247] width 11 height 11
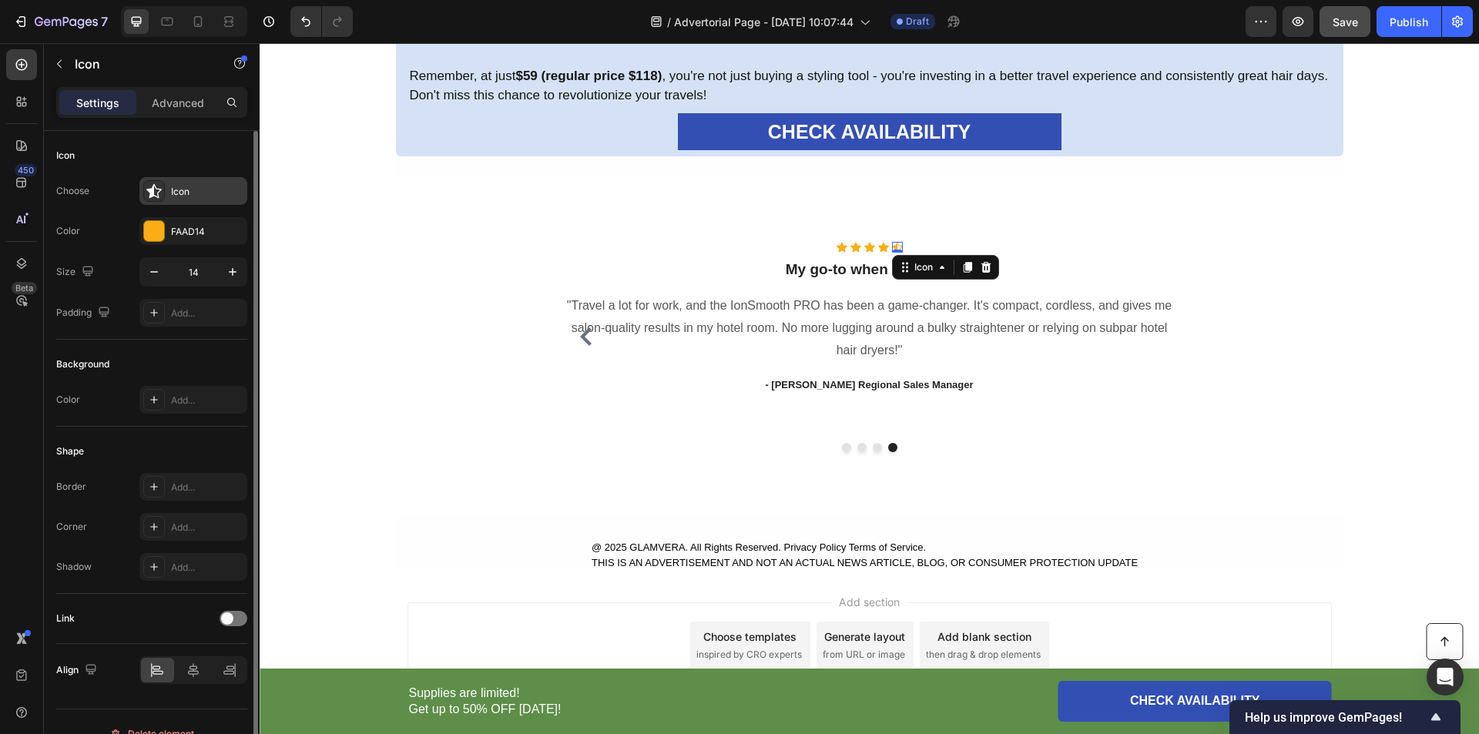
click at [197, 192] on div "Icon" at bounding box center [207, 192] width 72 height 14
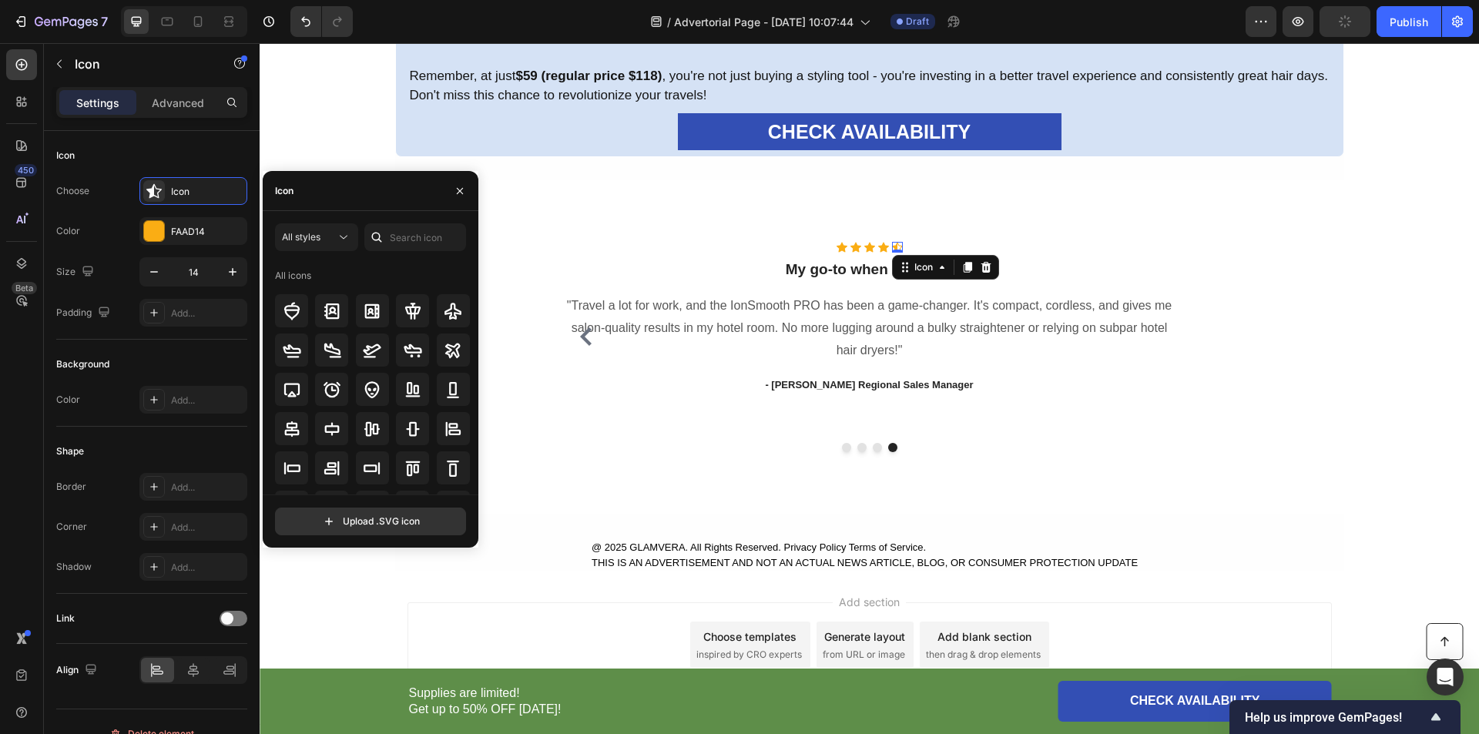
click at [357, 206] on div "Icon" at bounding box center [371, 191] width 216 height 40
click at [412, 243] on input "text" at bounding box center [415, 237] width 102 height 28
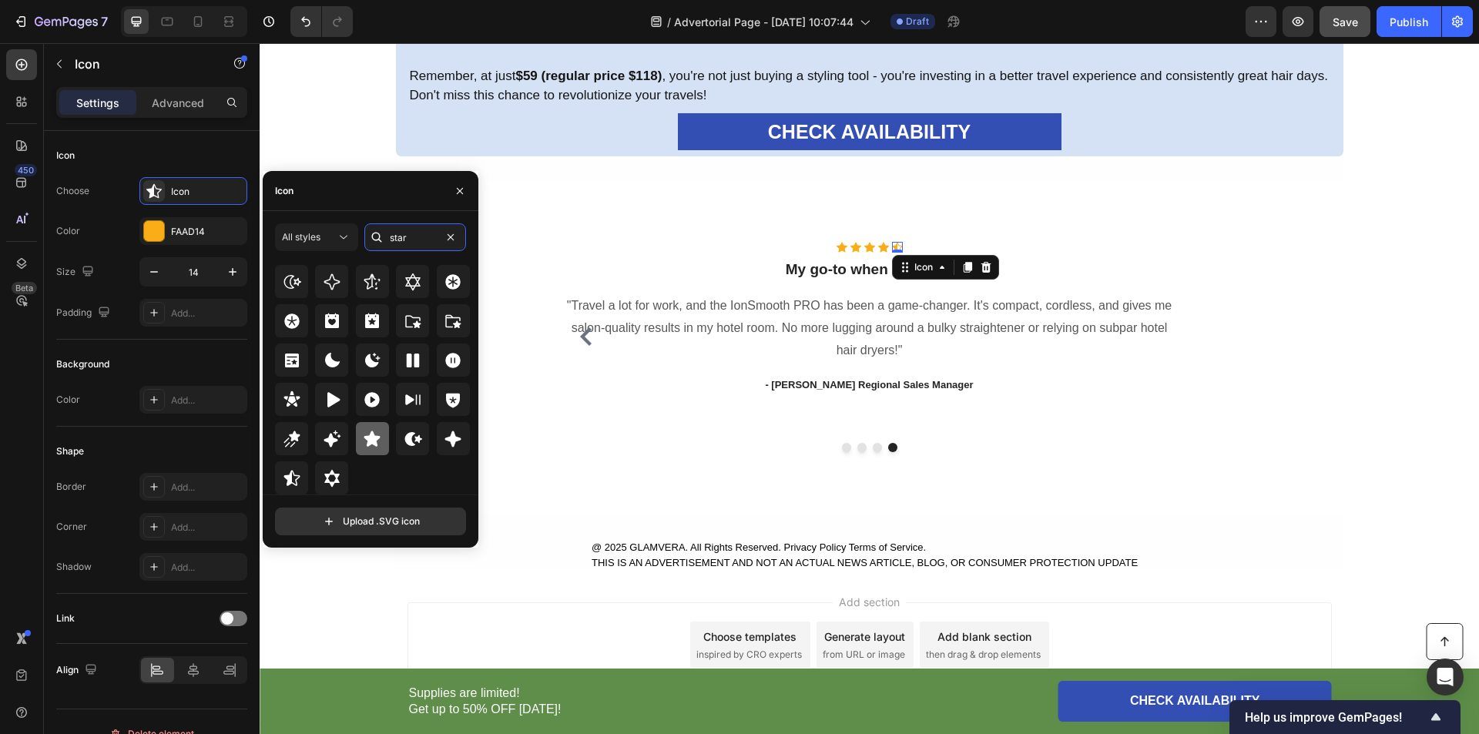
type input "star"
click at [363, 440] on icon at bounding box center [372, 439] width 18 height 18
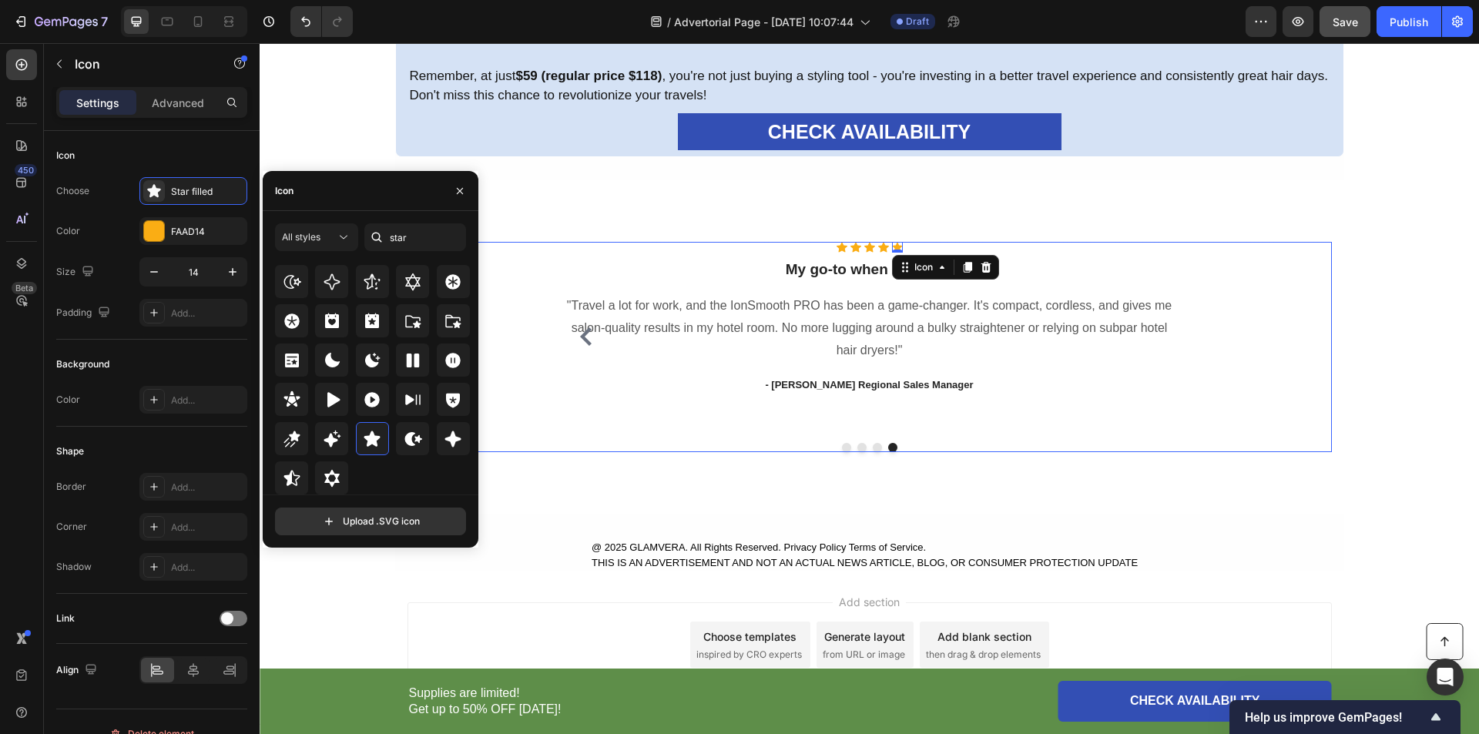
click at [580, 335] on icon "Carousel Back Arrow" at bounding box center [586, 336] width 12 height 18
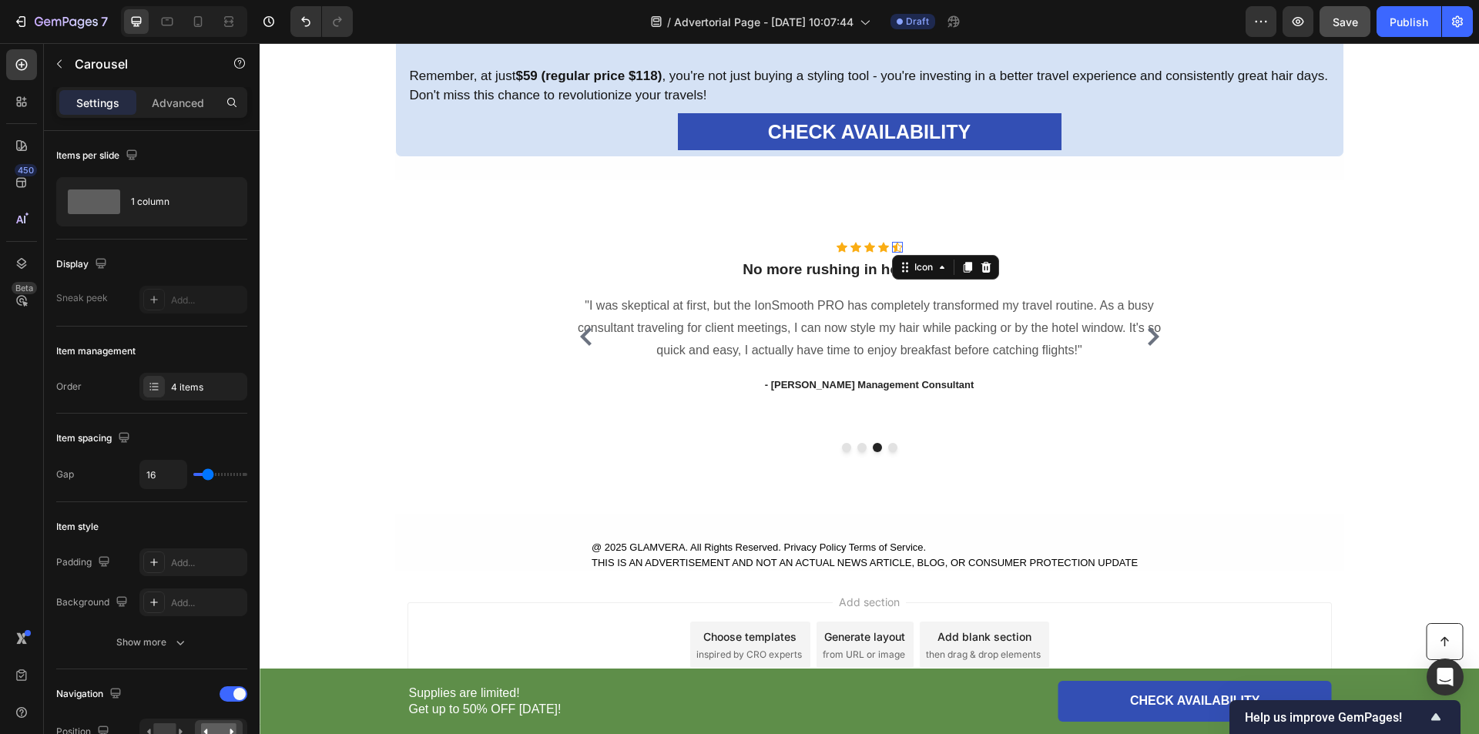
click at [892, 252] on div "Icon 0" at bounding box center [897, 247] width 11 height 11
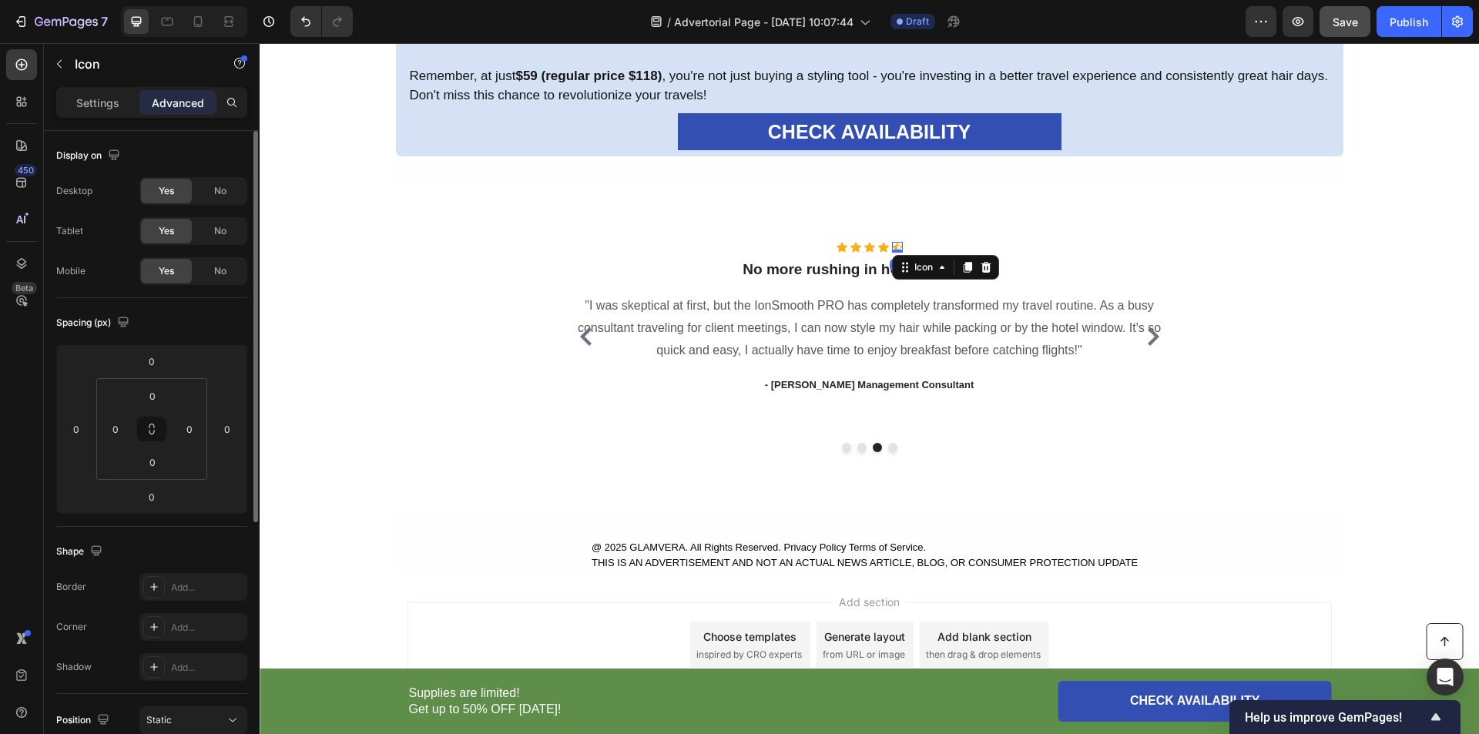
click at [102, 99] on p "Settings" at bounding box center [97, 103] width 43 height 16
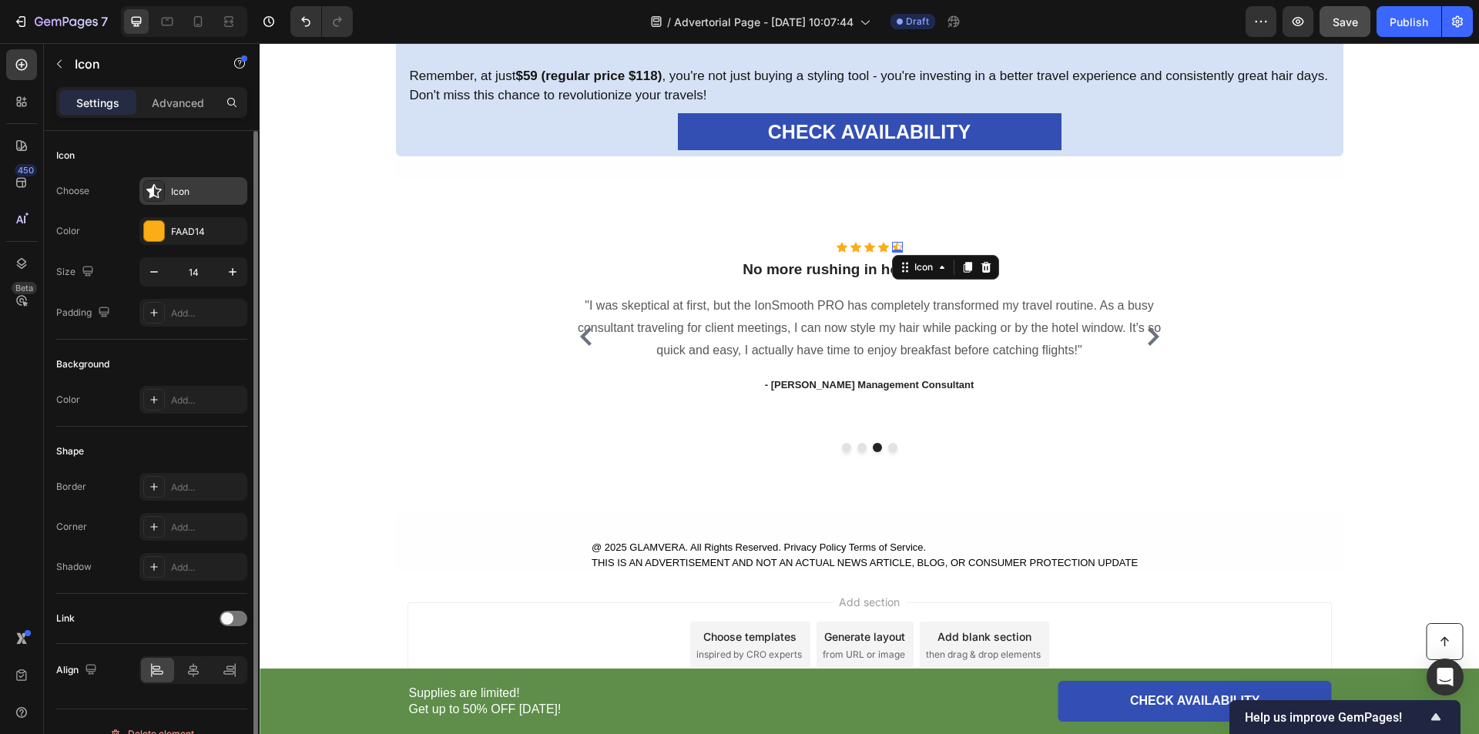
click at [187, 183] on div "Icon" at bounding box center [193, 191] width 108 height 28
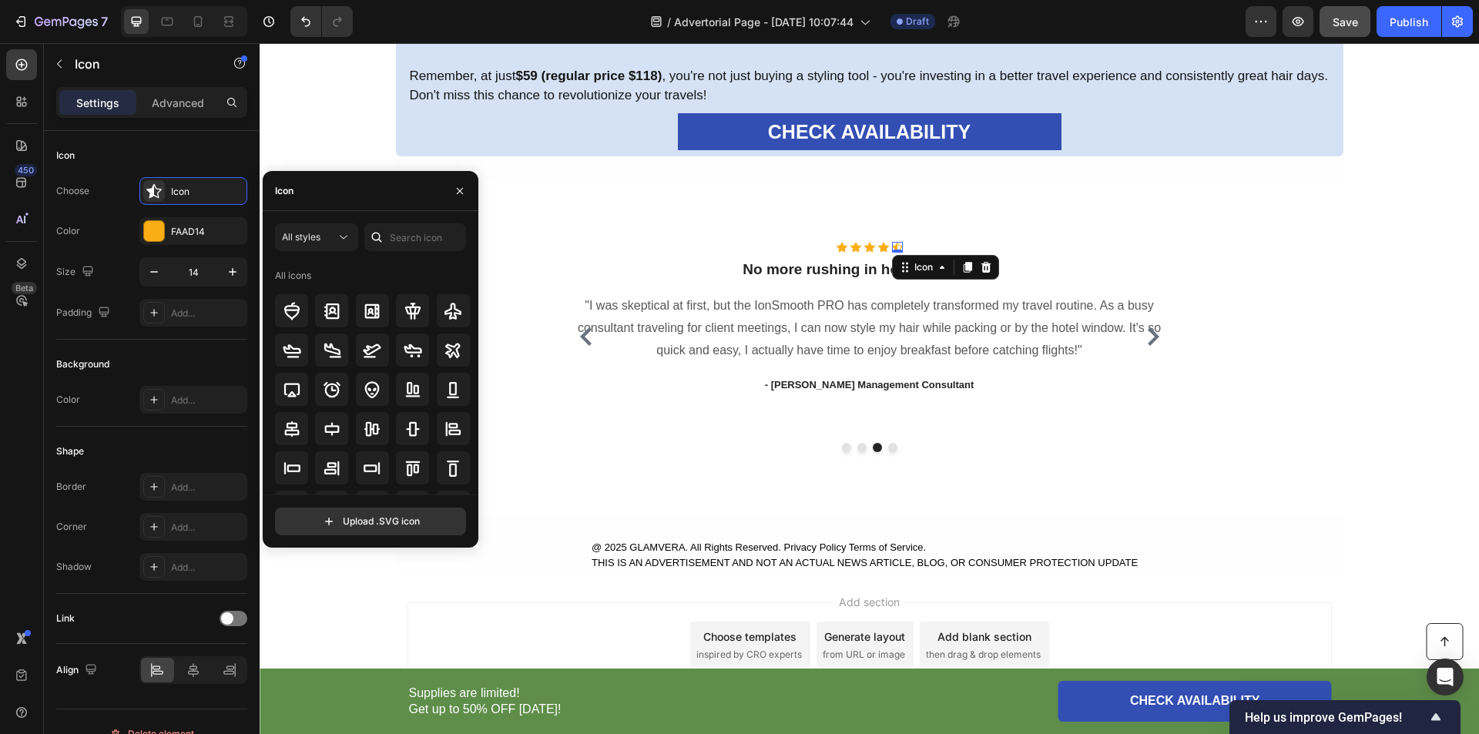
click at [320, 197] on div "Icon" at bounding box center [371, 191] width 216 height 40
click at [410, 238] on input "text" at bounding box center [415, 237] width 102 height 28
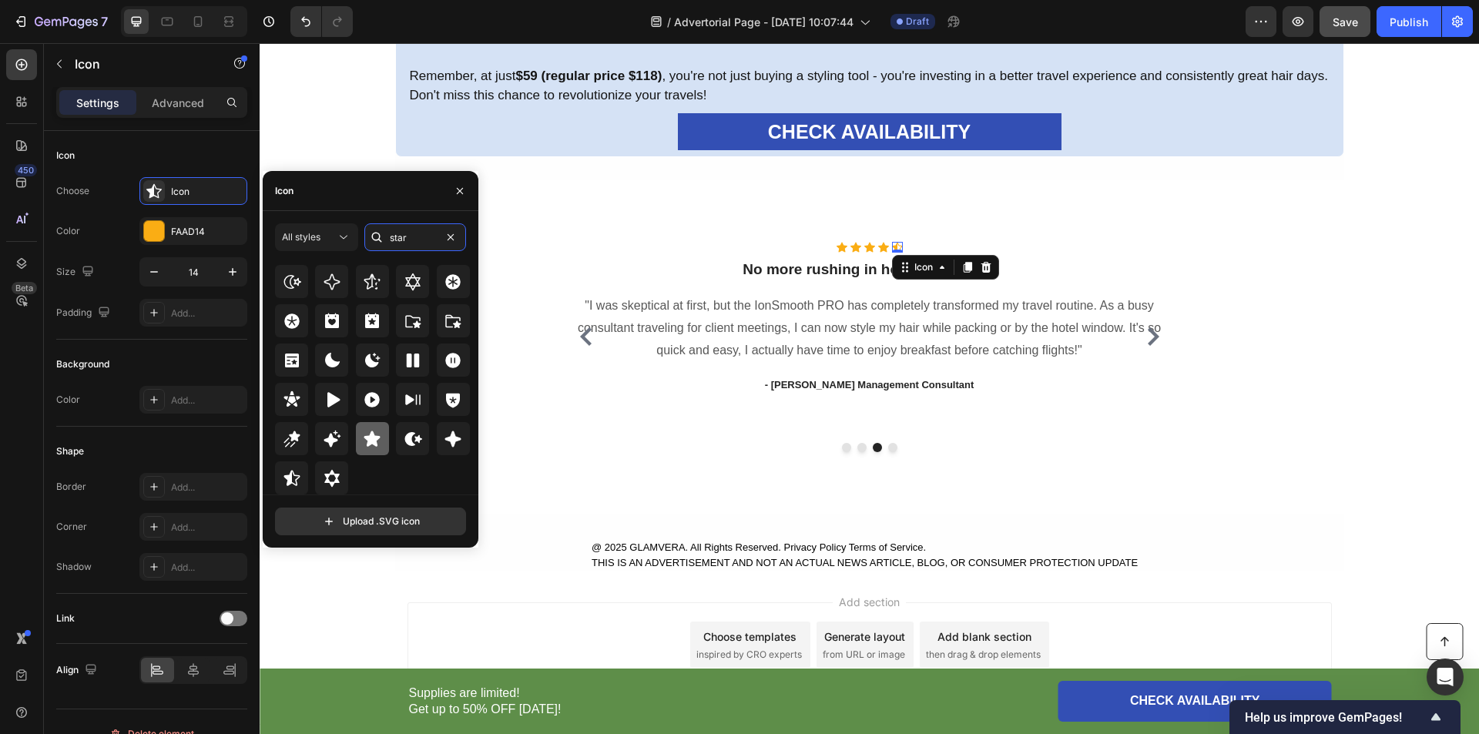
type input "star"
click at [371, 441] on icon at bounding box center [372, 438] width 16 height 15
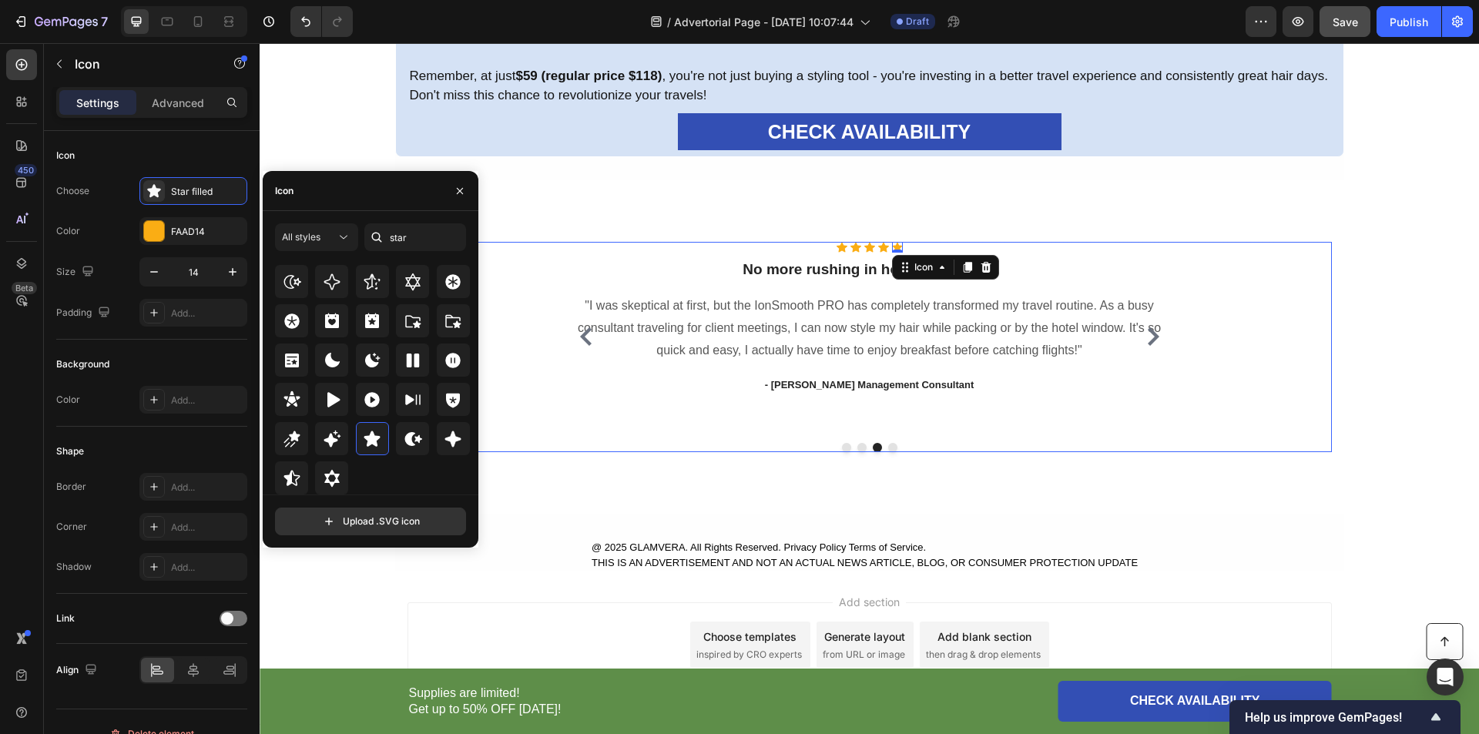
click at [577, 339] on icon "Carousel Back Arrow" at bounding box center [586, 336] width 18 height 18
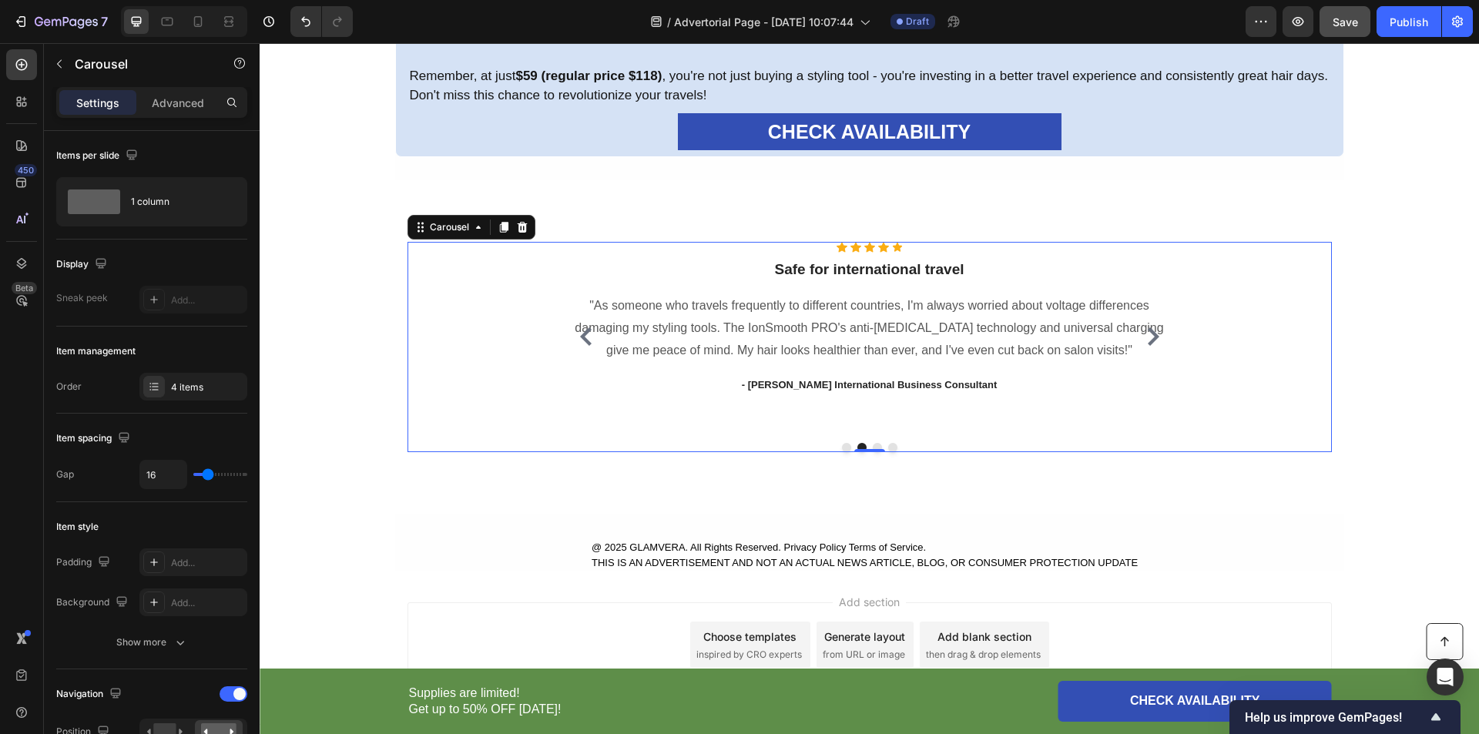
click at [580, 337] on icon "Carousel Back Arrow" at bounding box center [586, 336] width 12 height 18
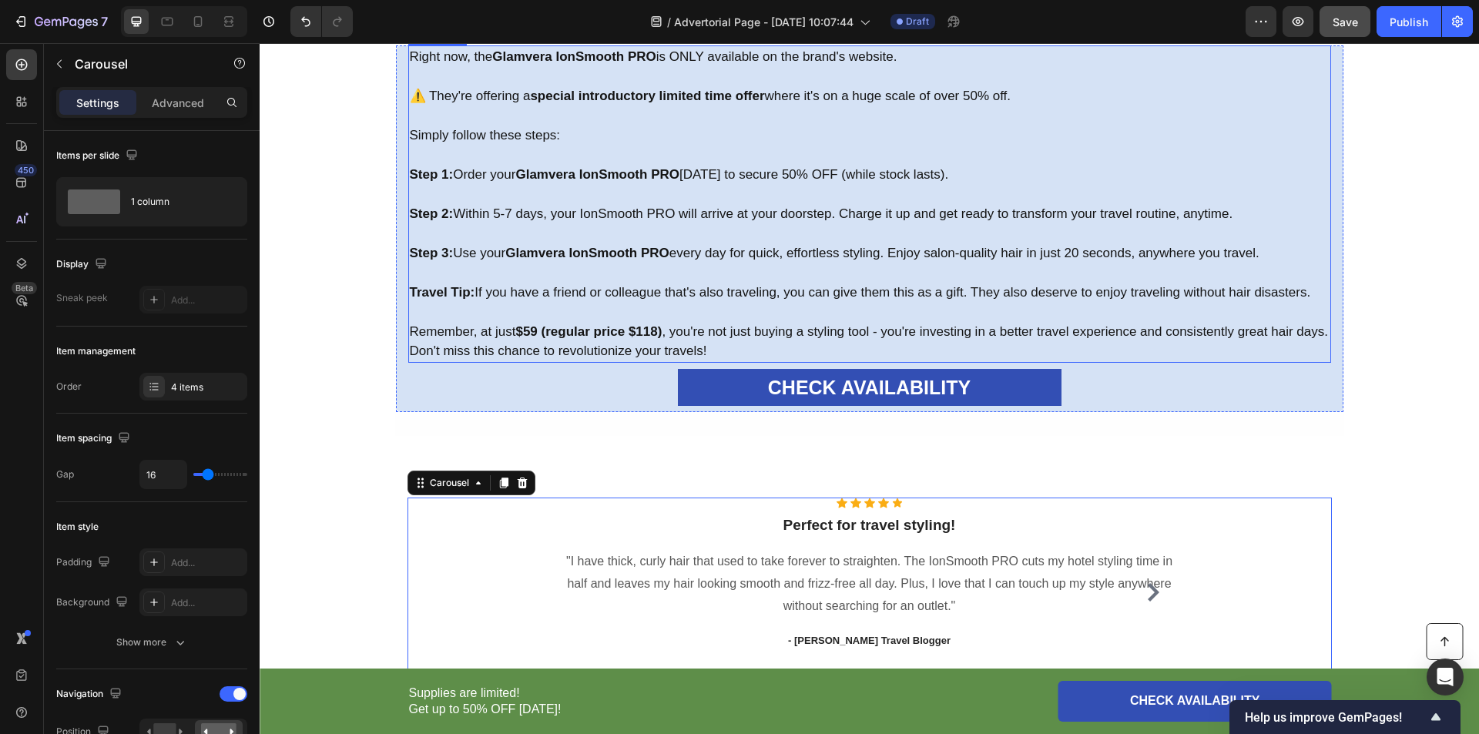
scroll to position [4644, 0]
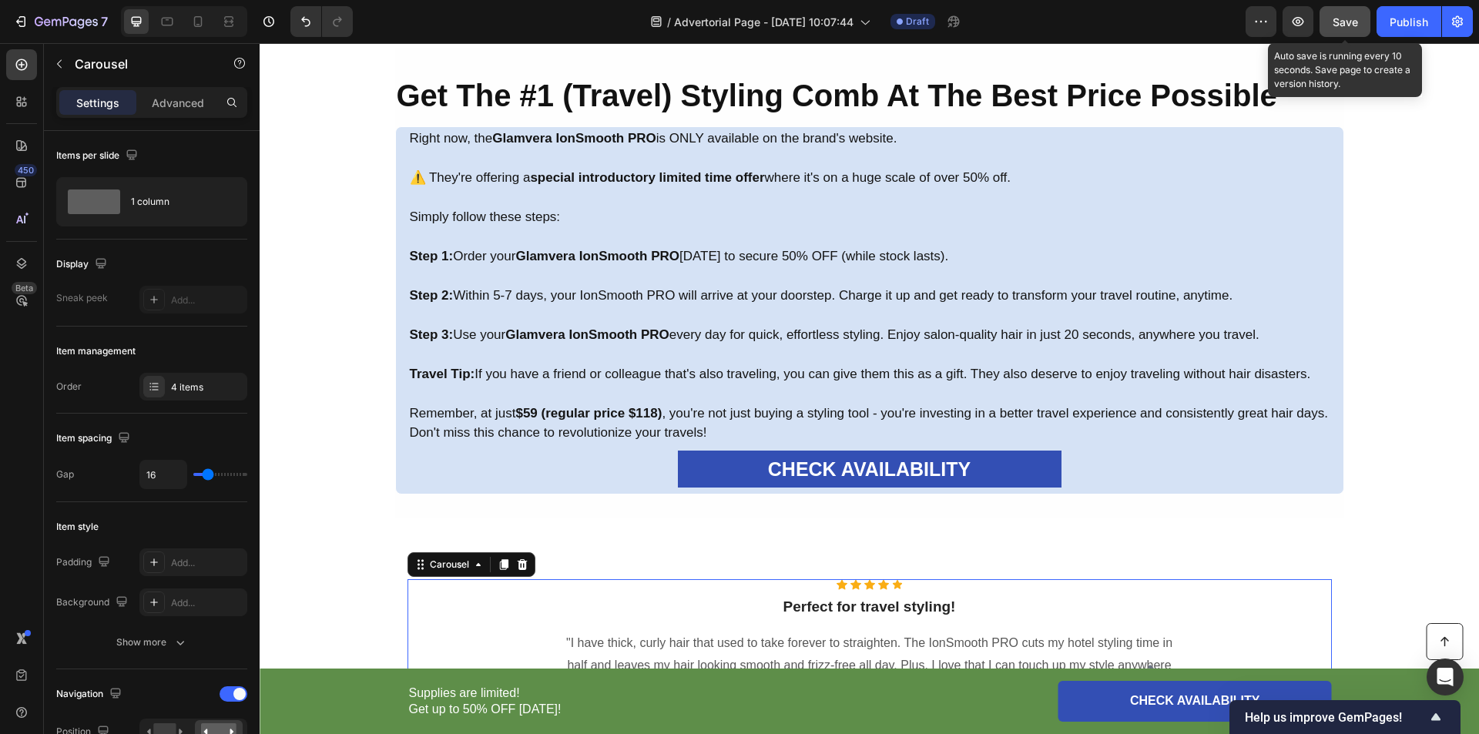
click at [1355, 19] on span "Save" at bounding box center [1345, 21] width 25 height 13
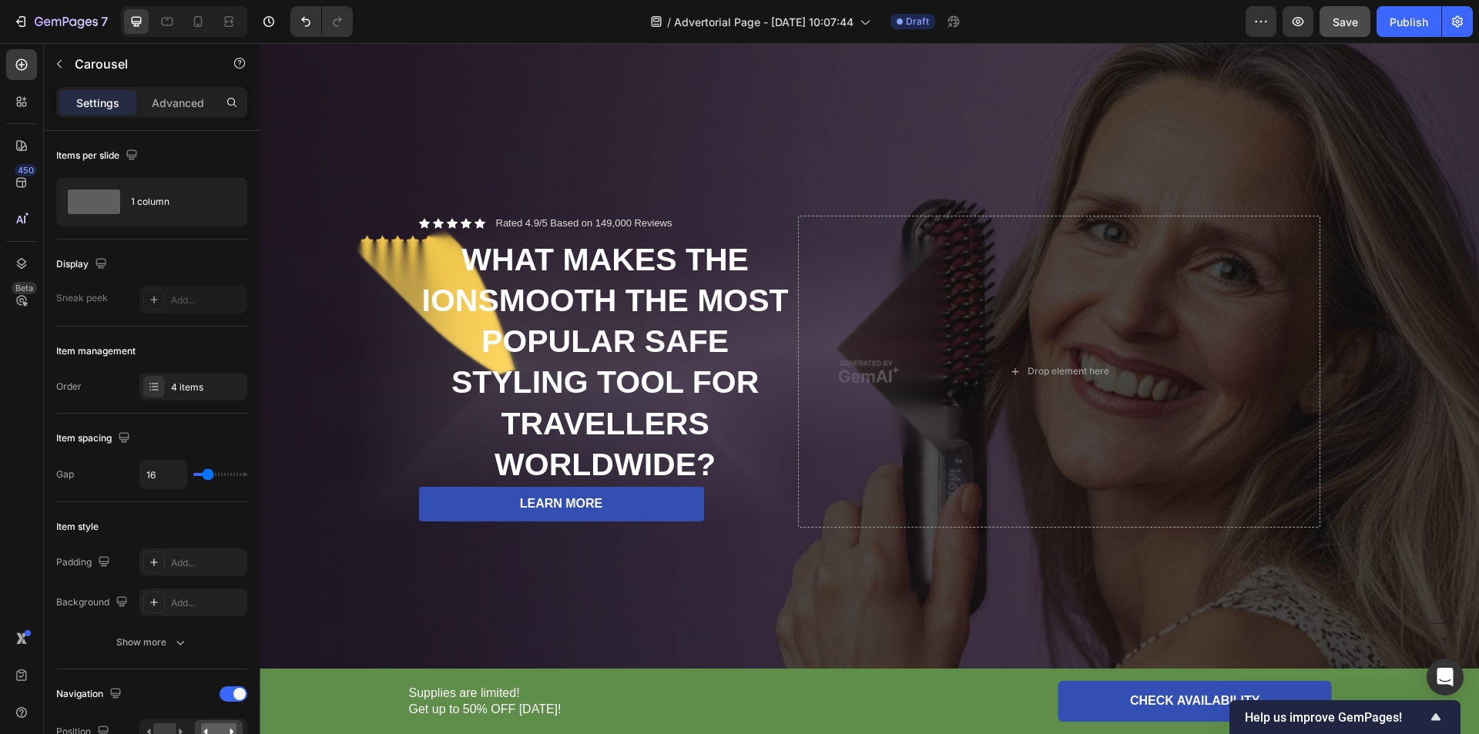
scroll to position [0, 0]
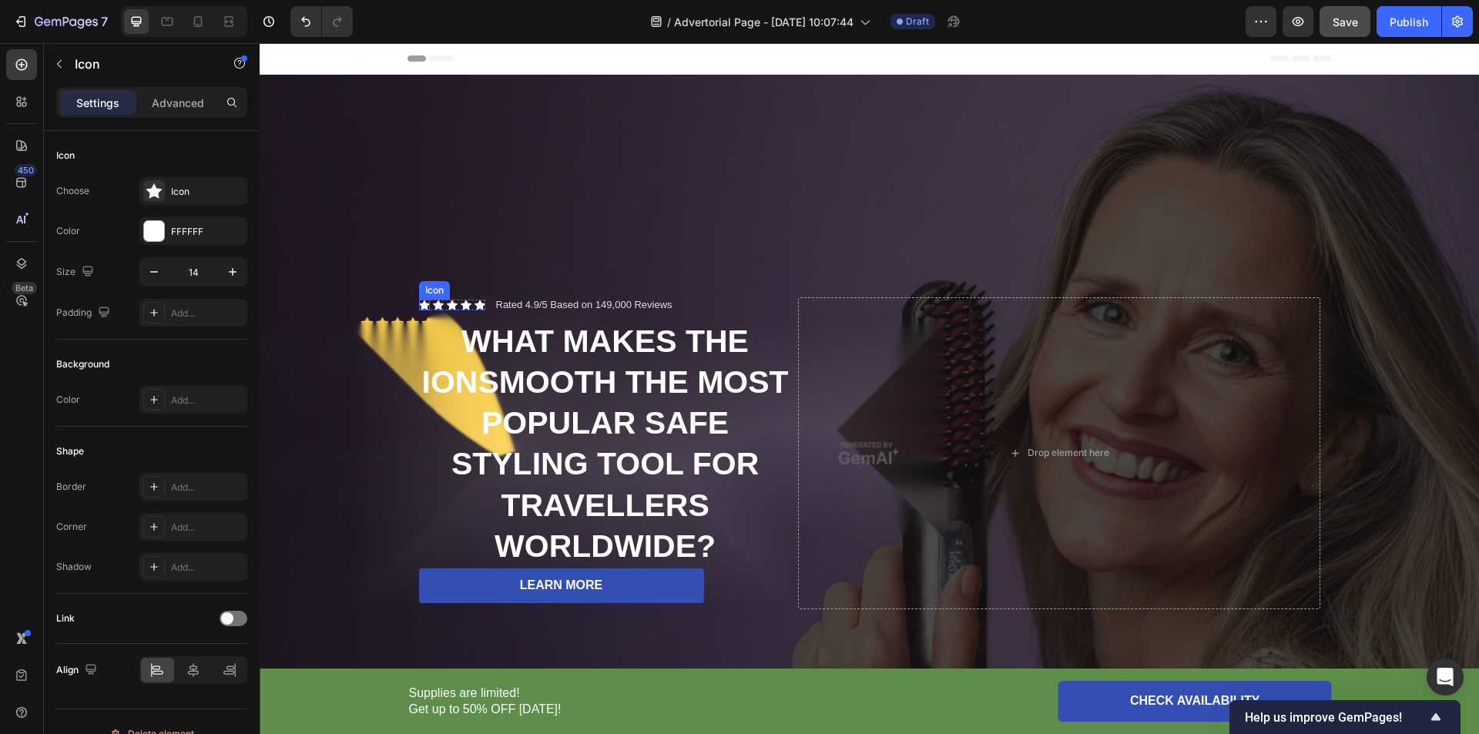
click at [420, 301] on div "Icon" at bounding box center [424, 305] width 11 height 11
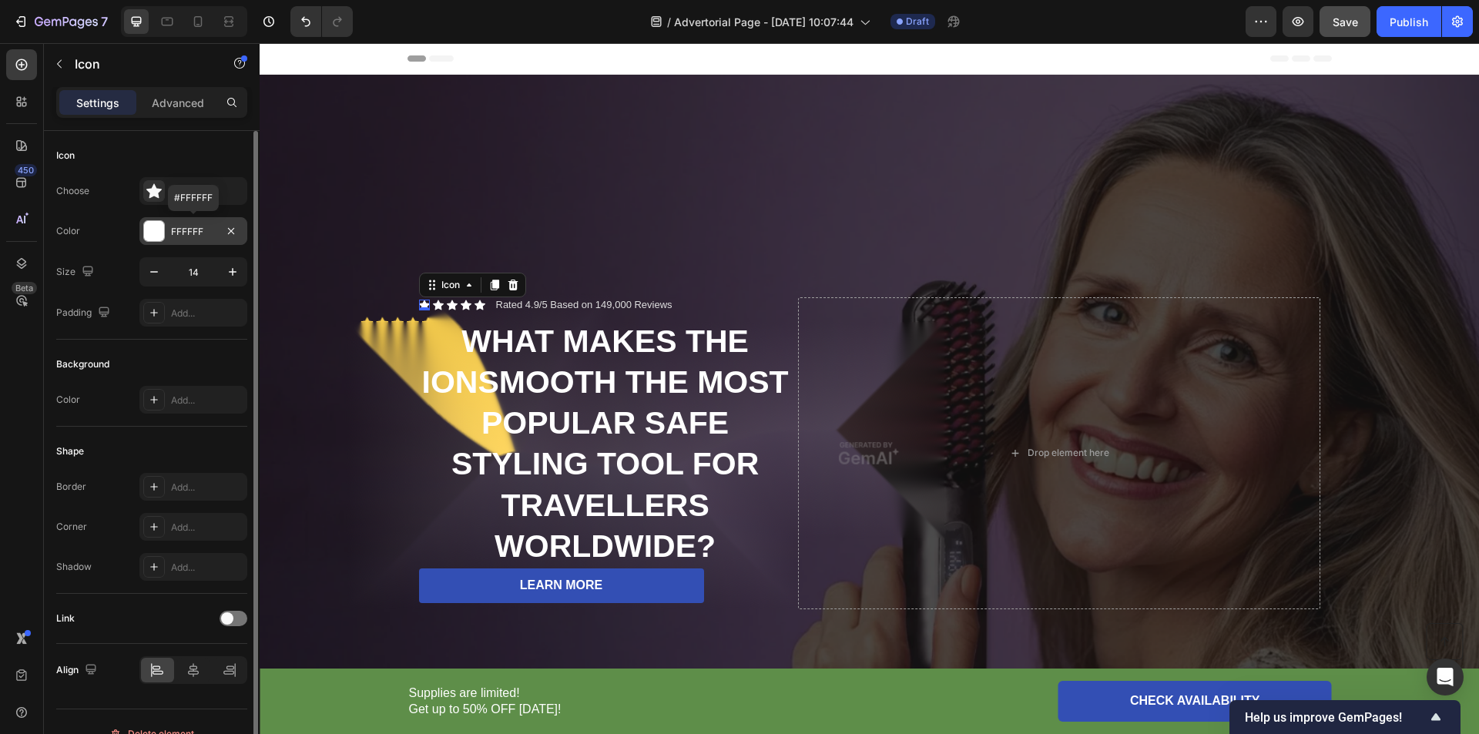
click at [150, 227] on div at bounding box center [154, 231] width 20 height 20
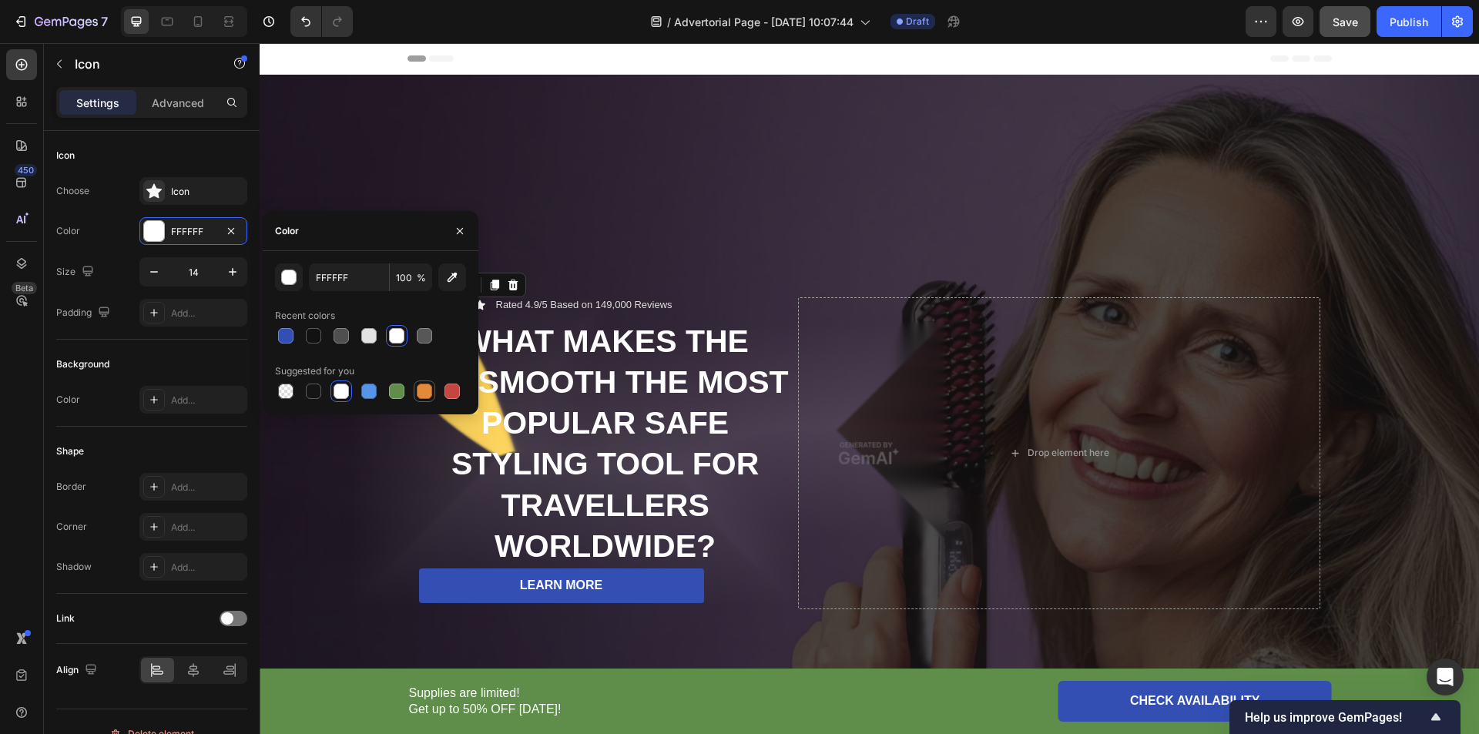
click at [426, 393] on div at bounding box center [424, 391] width 15 height 15
type input "E4893A"
click at [634, 247] on div "Background Image" at bounding box center [870, 453] width 1220 height 757
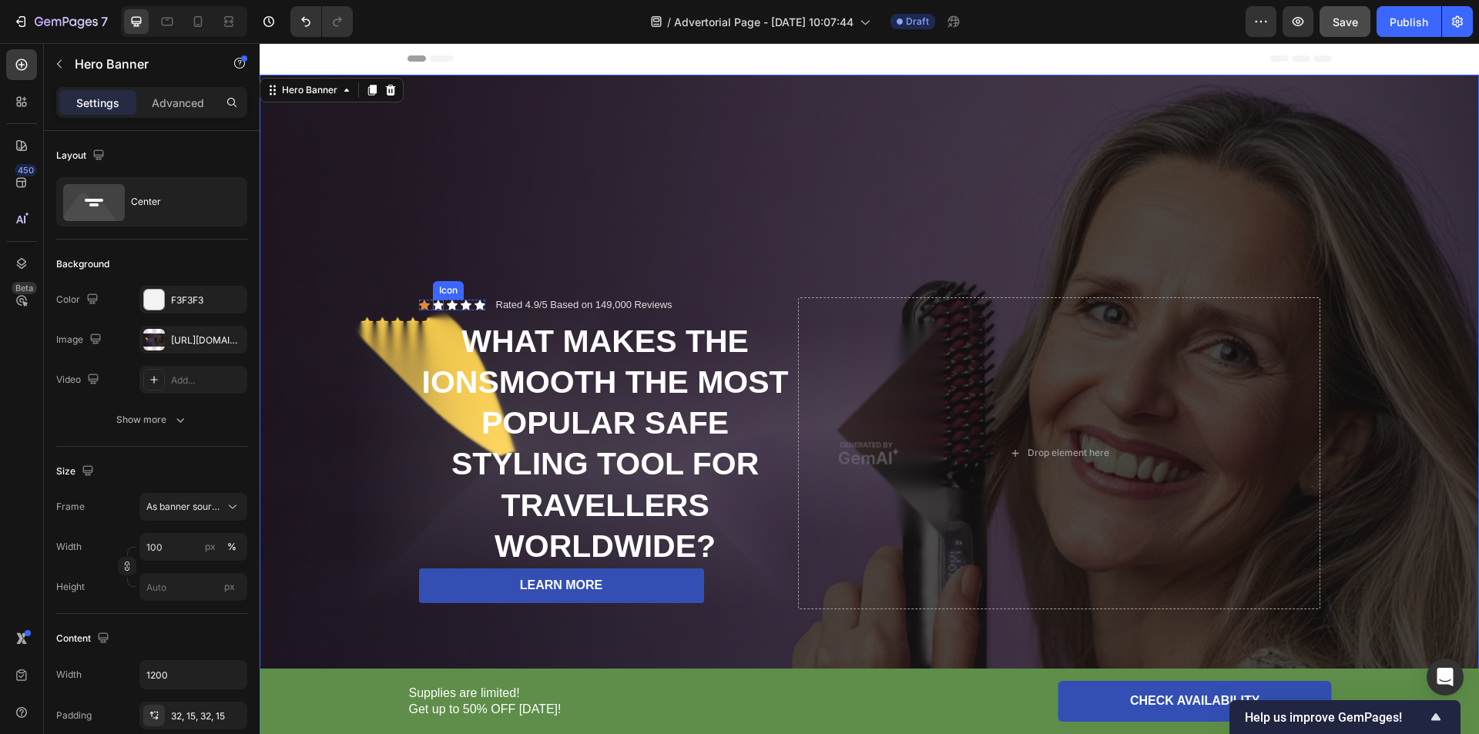
click at [433, 303] on div "Icon" at bounding box center [438, 305] width 11 height 11
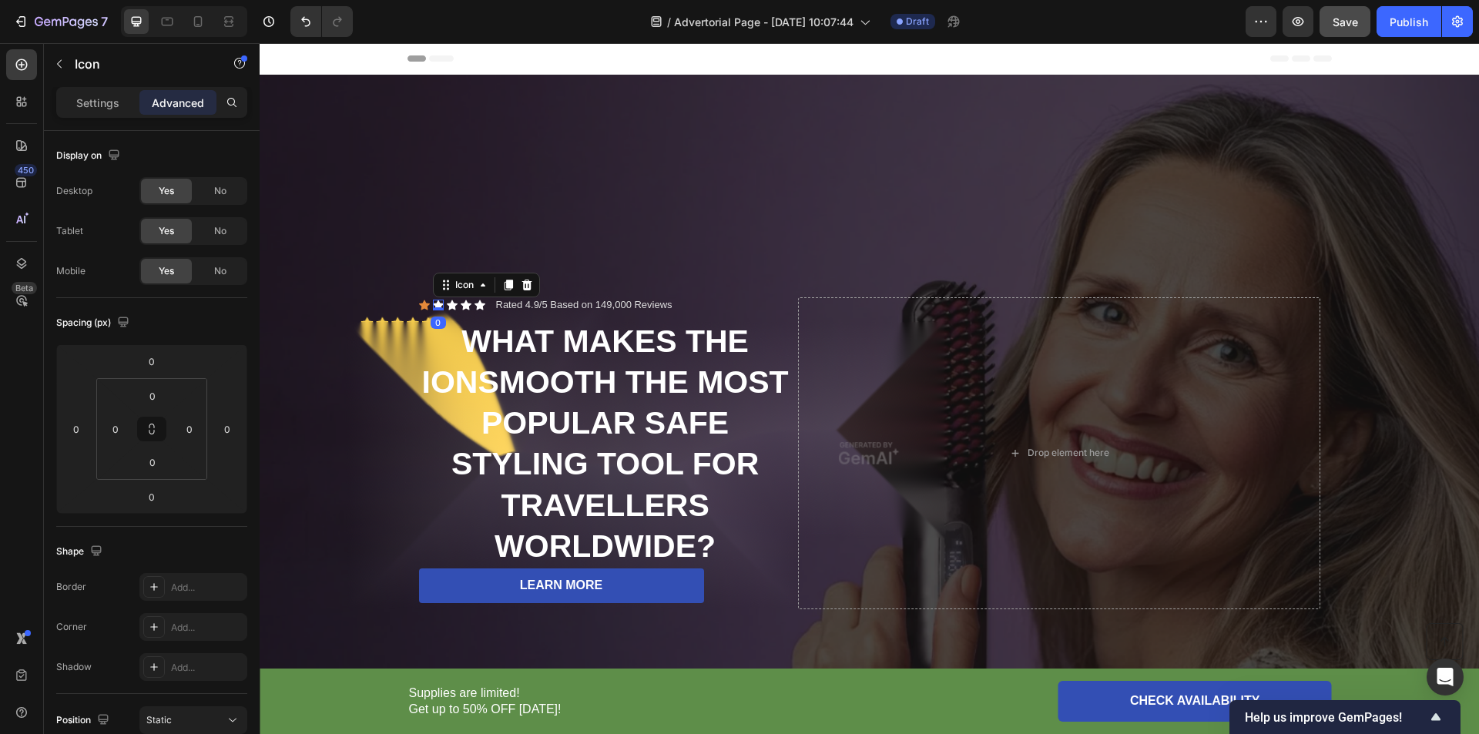
click at [93, 93] on div "Settings" at bounding box center [97, 102] width 77 height 25
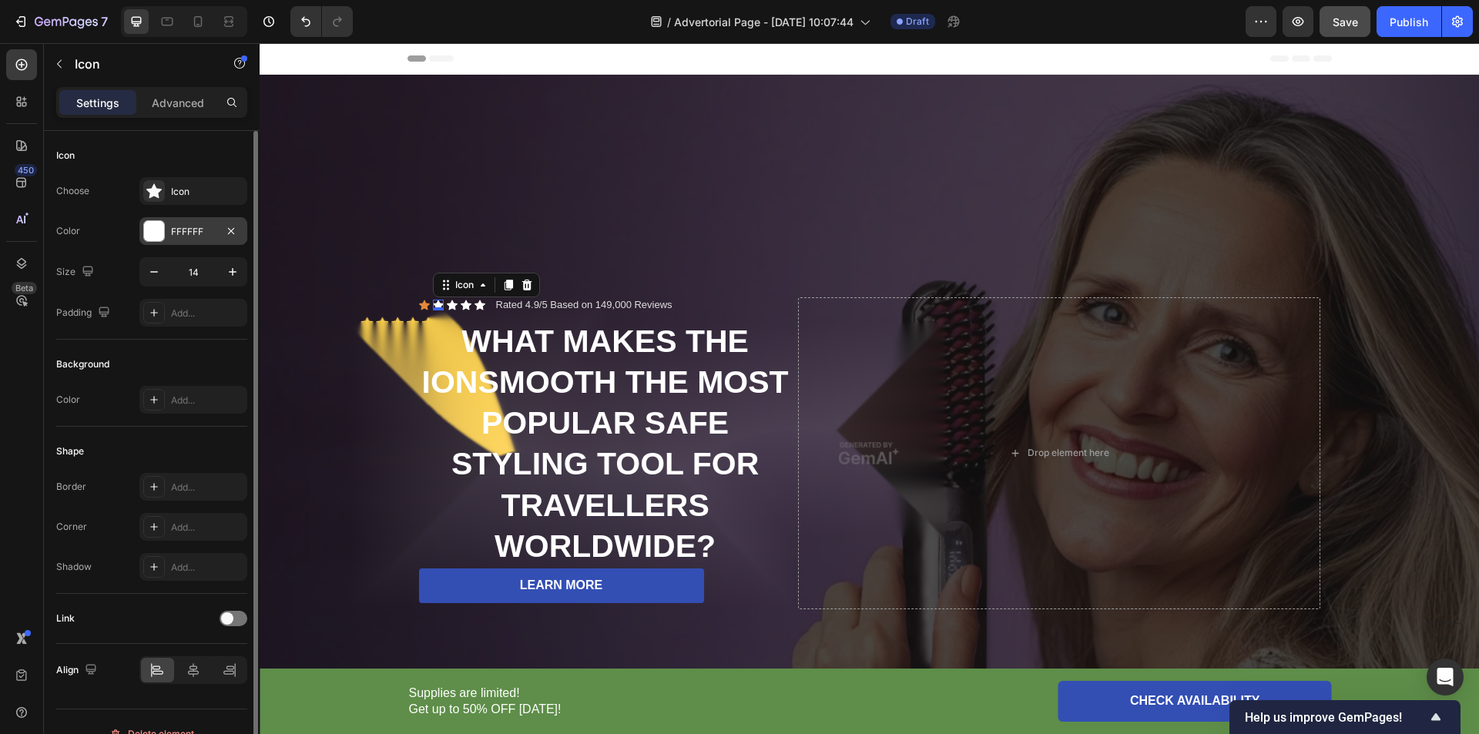
click at [157, 229] on div at bounding box center [154, 231] width 20 height 20
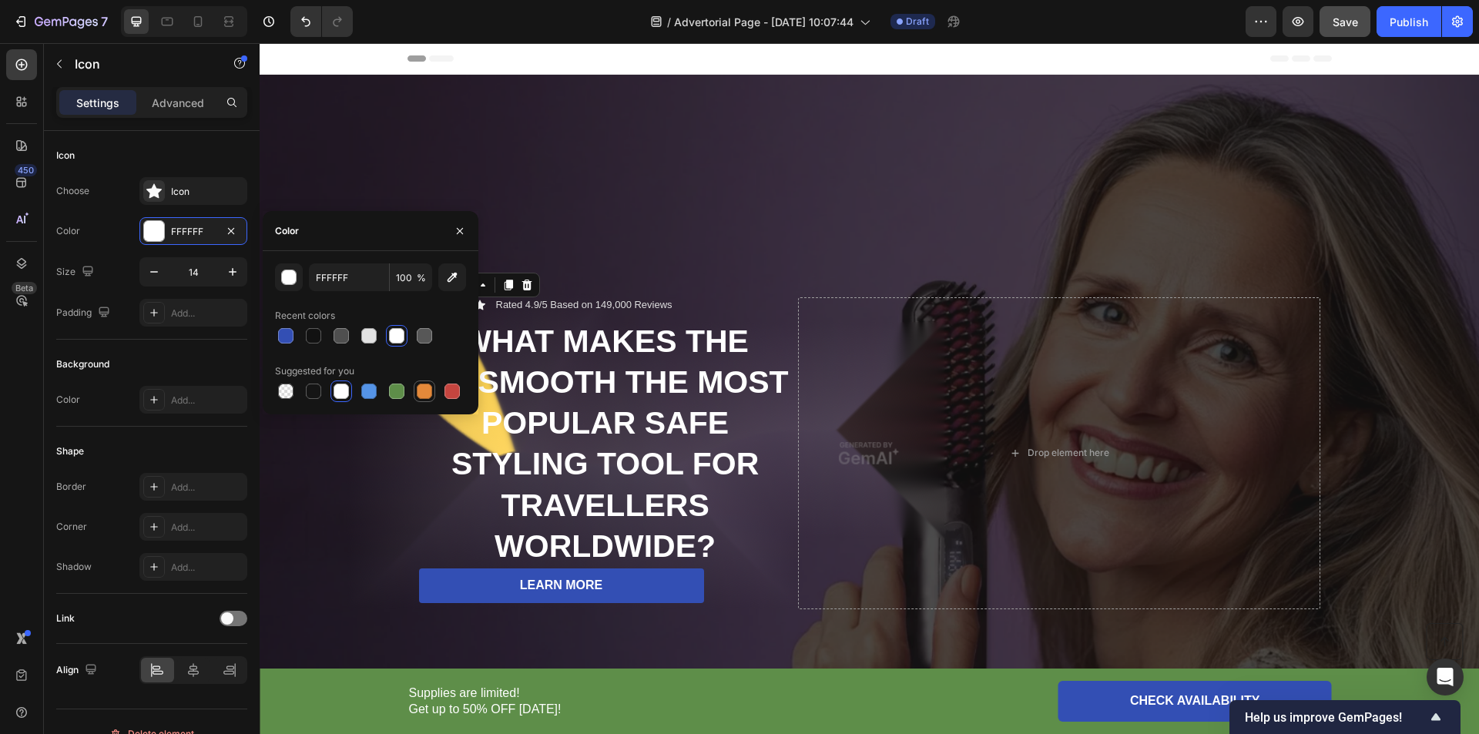
click at [428, 393] on div at bounding box center [424, 391] width 15 height 15
type input "E4893A"
click at [619, 239] on div "Background Image" at bounding box center [870, 453] width 1220 height 757
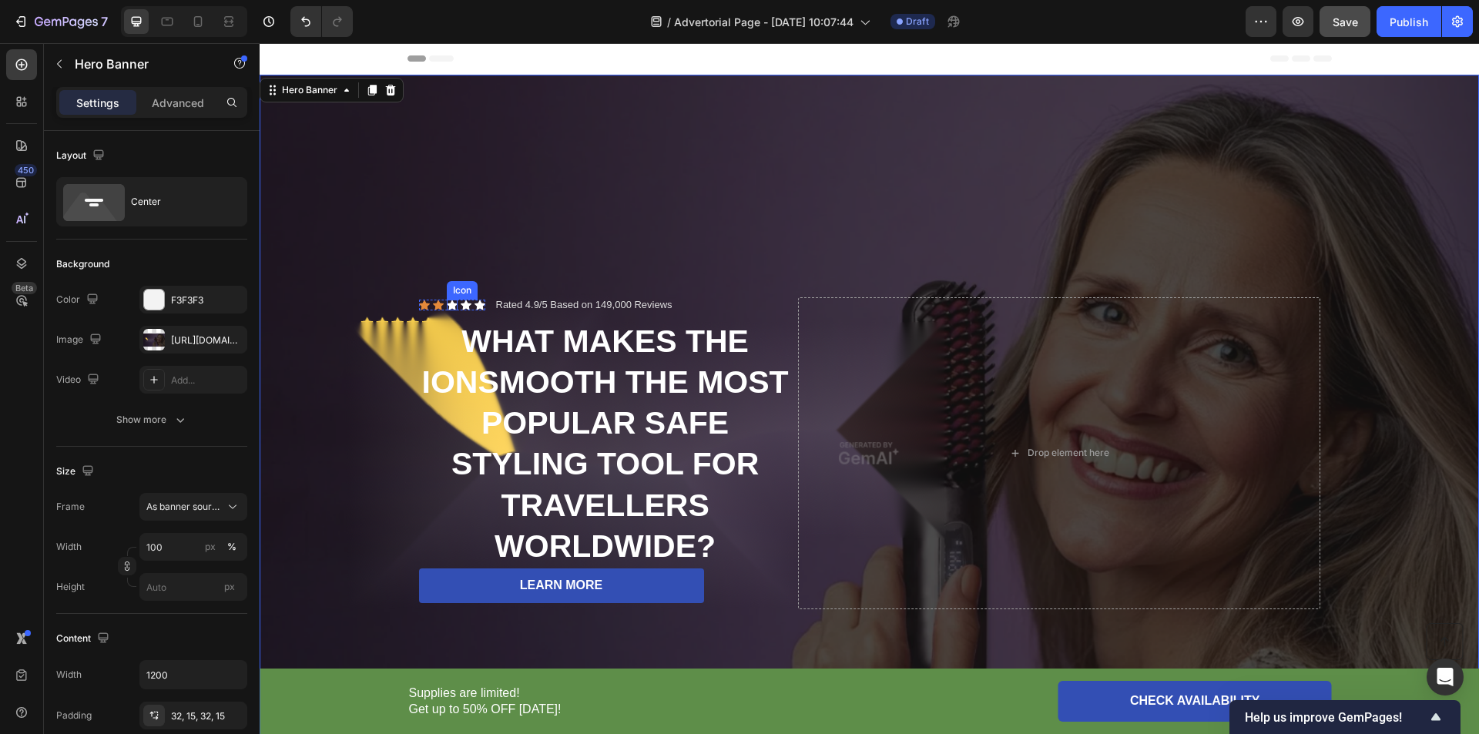
click at [447, 303] on div "Icon" at bounding box center [452, 305] width 11 height 11
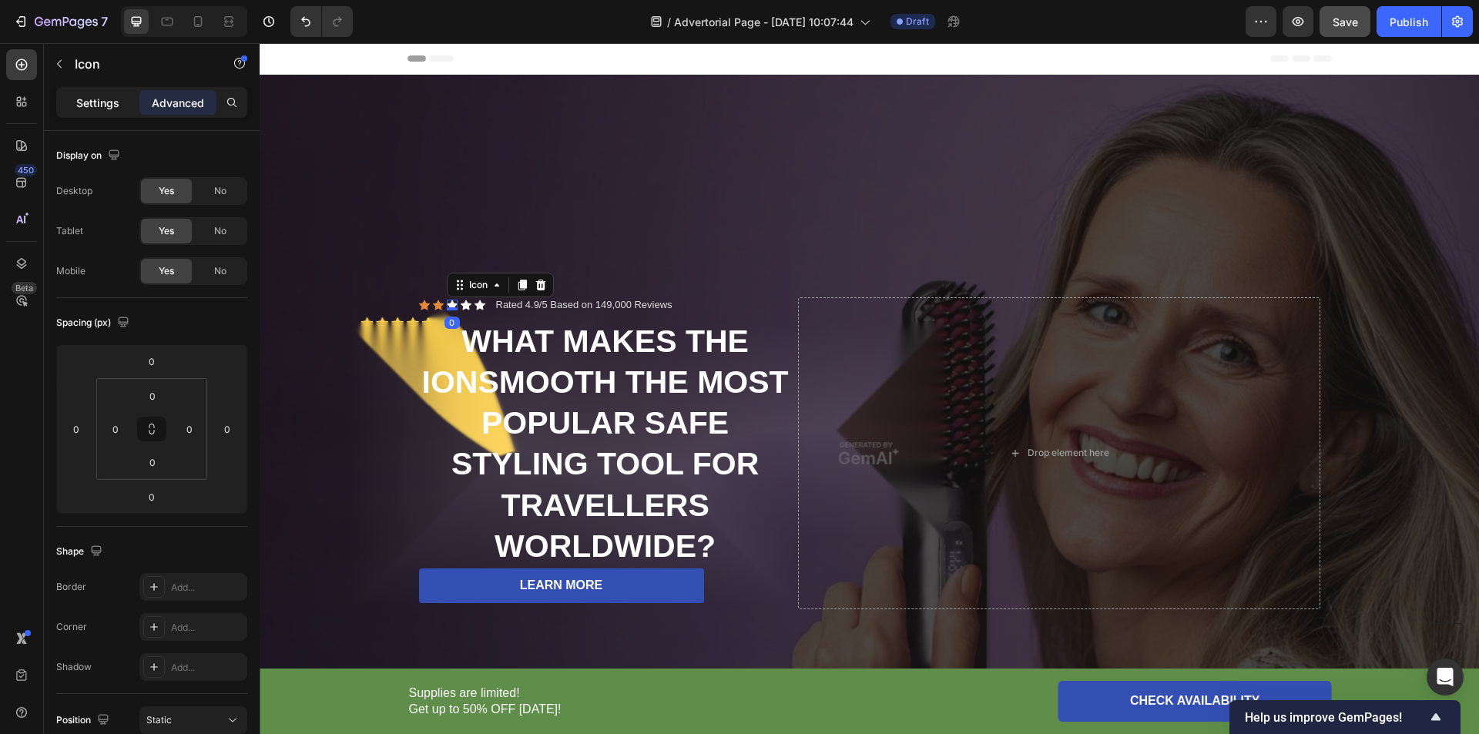
click at [106, 98] on p "Settings" at bounding box center [97, 103] width 43 height 16
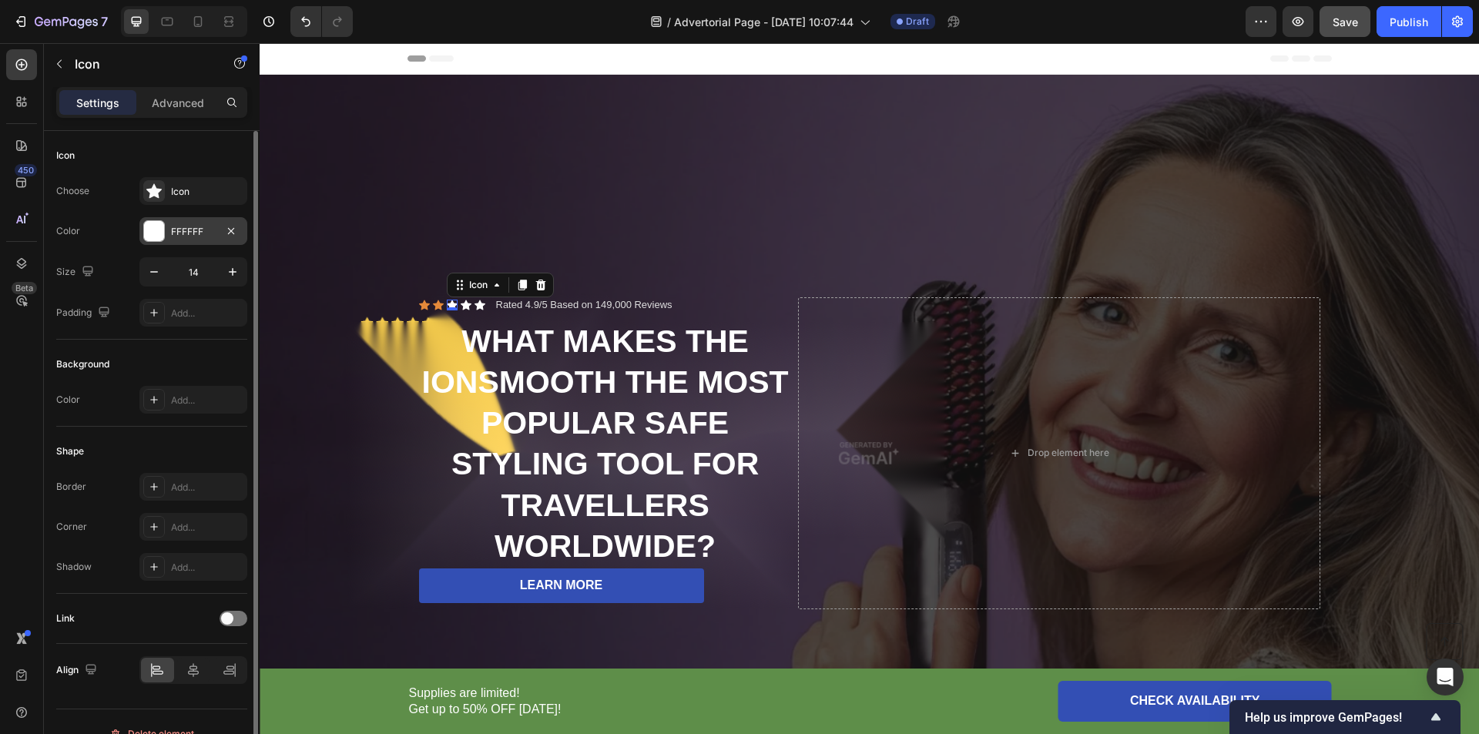
click at [167, 223] on div "FFFFFF" at bounding box center [193, 231] width 108 height 28
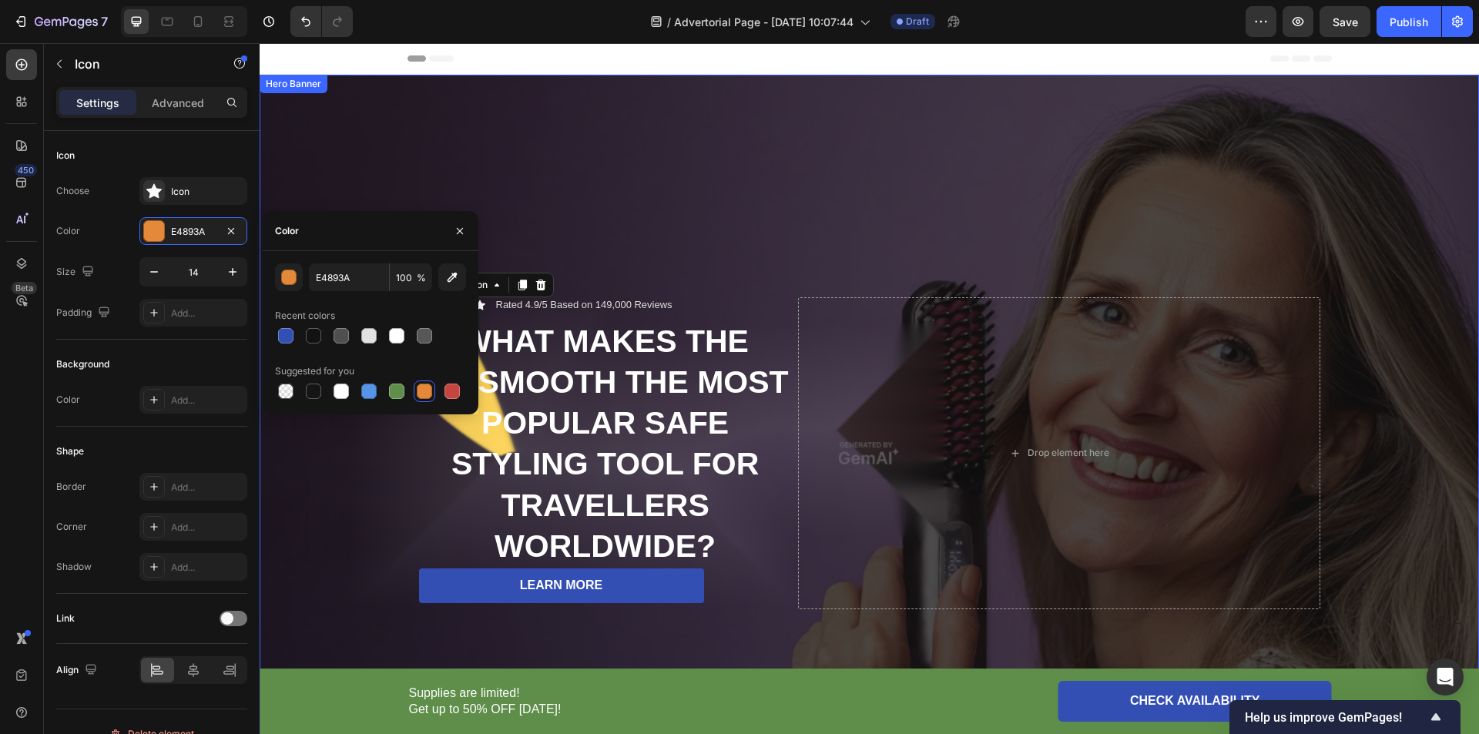
click at [719, 221] on div "Background Image" at bounding box center [870, 453] width 1220 height 757
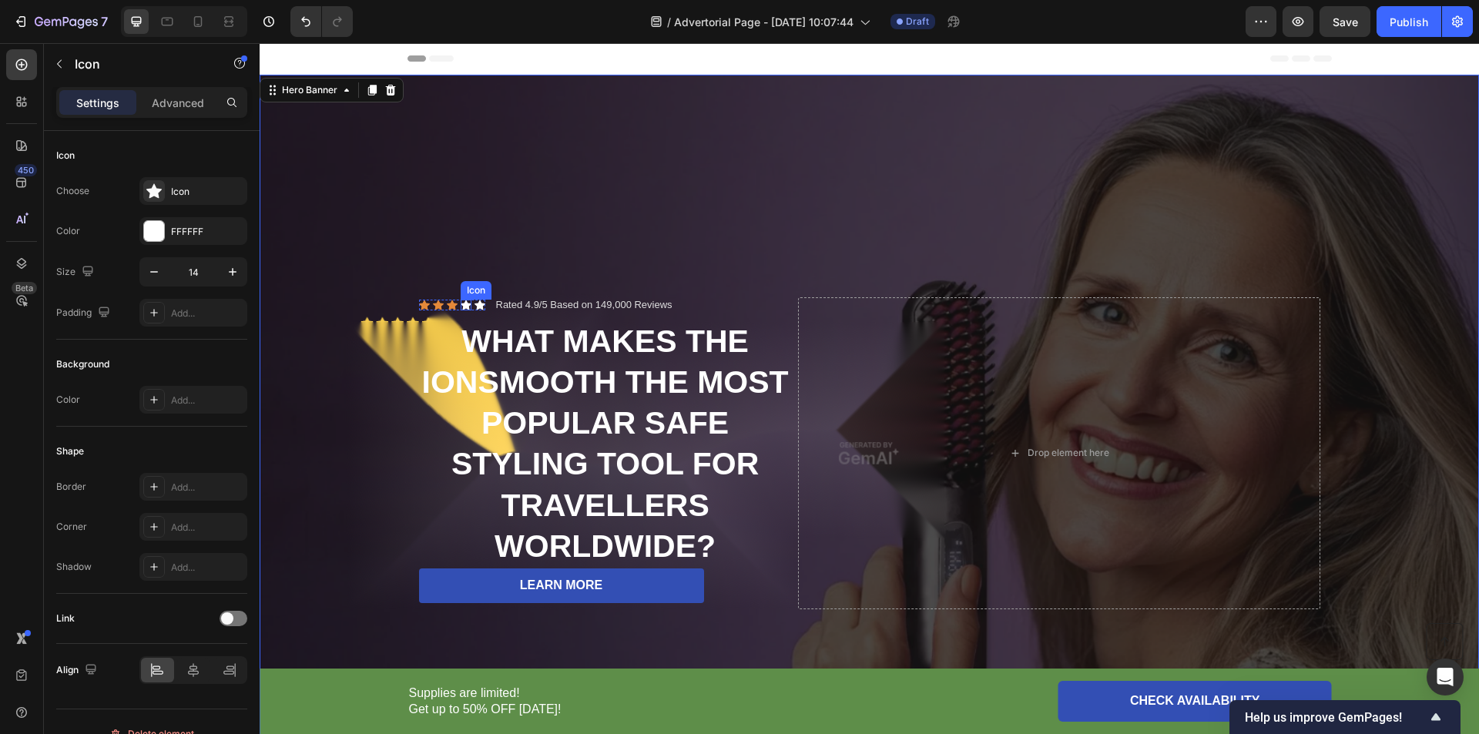
click at [461, 304] on div "Icon" at bounding box center [466, 305] width 11 height 11
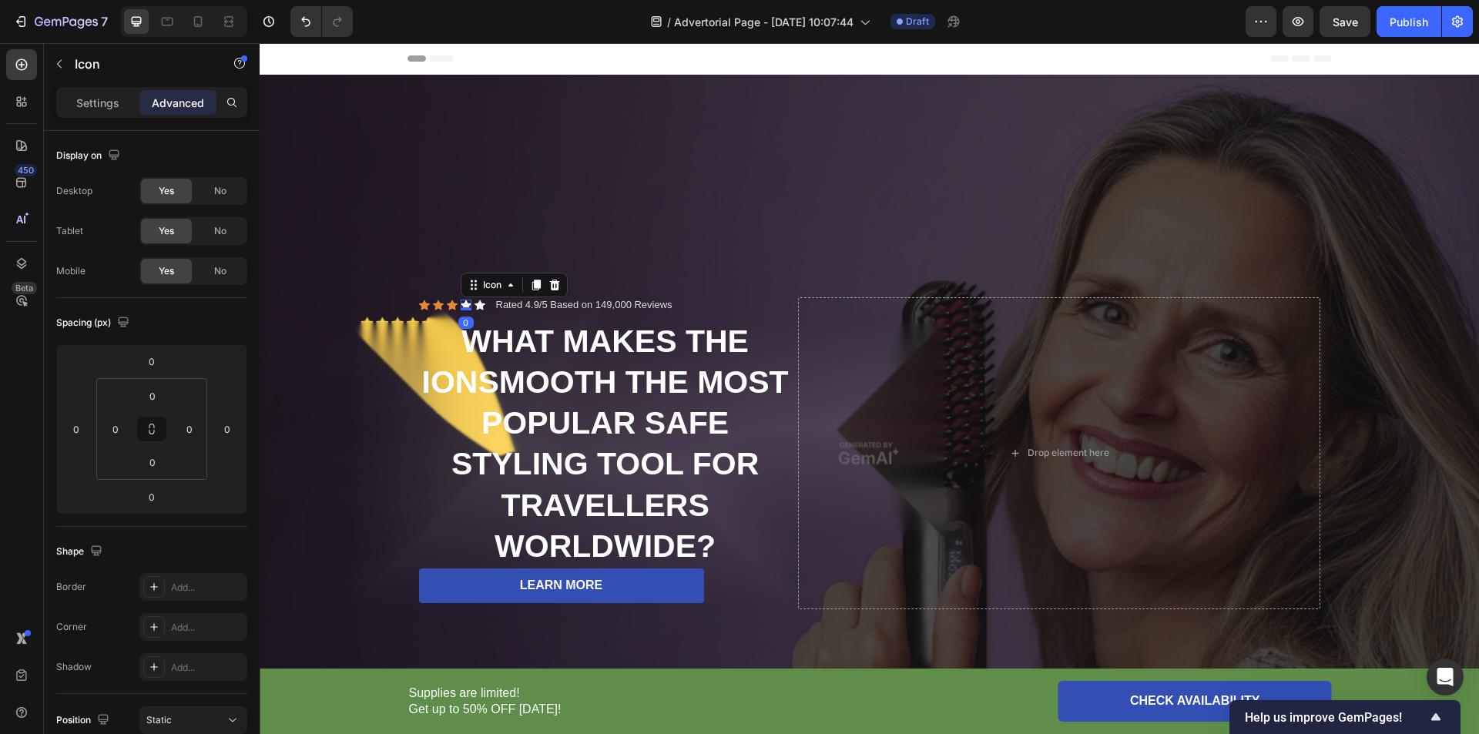
click at [461, 301] on icon at bounding box center [466, 305] width 11 height 11
click at [102, 99] on p "Settings" at bounding box center [97, 103] width 43 height 16
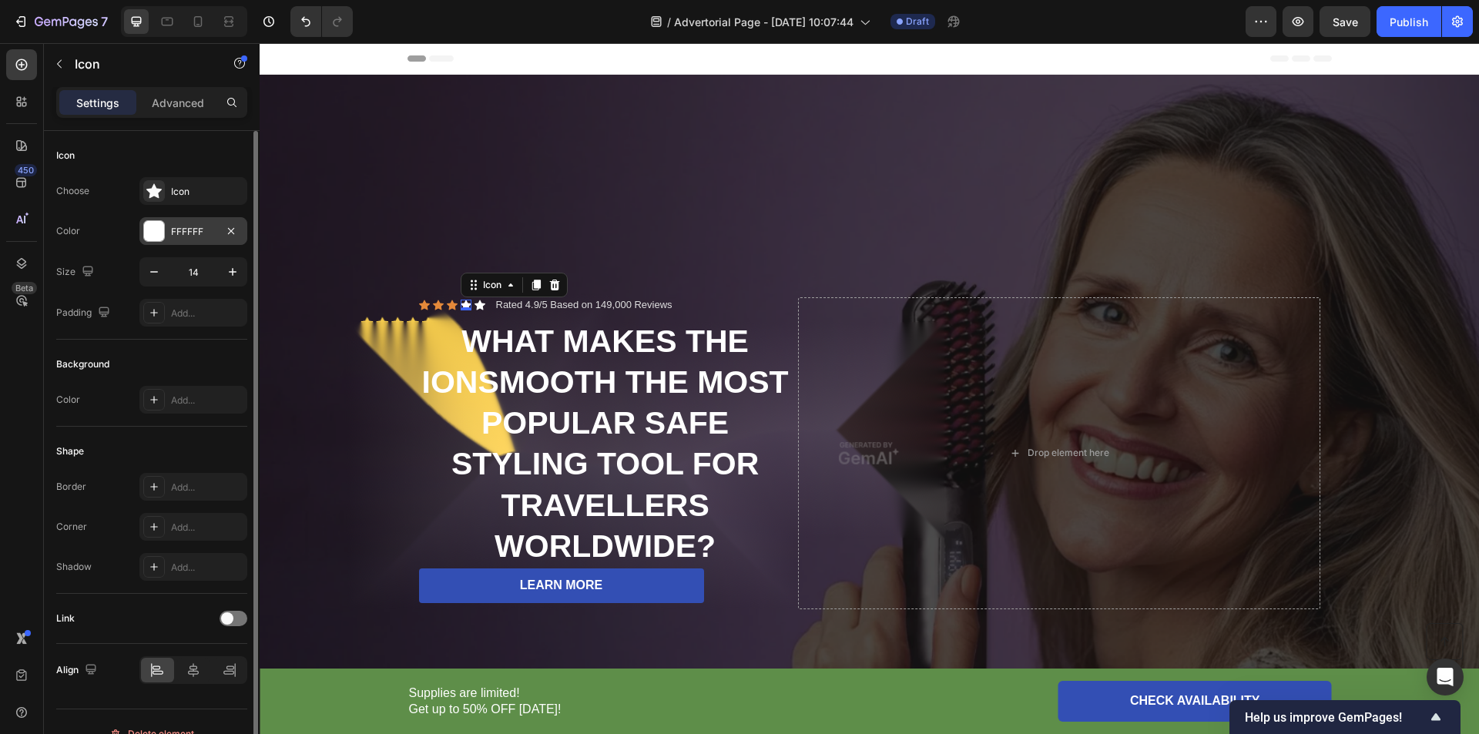
click at [161, 237] on div at bounding box center [154, 231] width 20 height 20
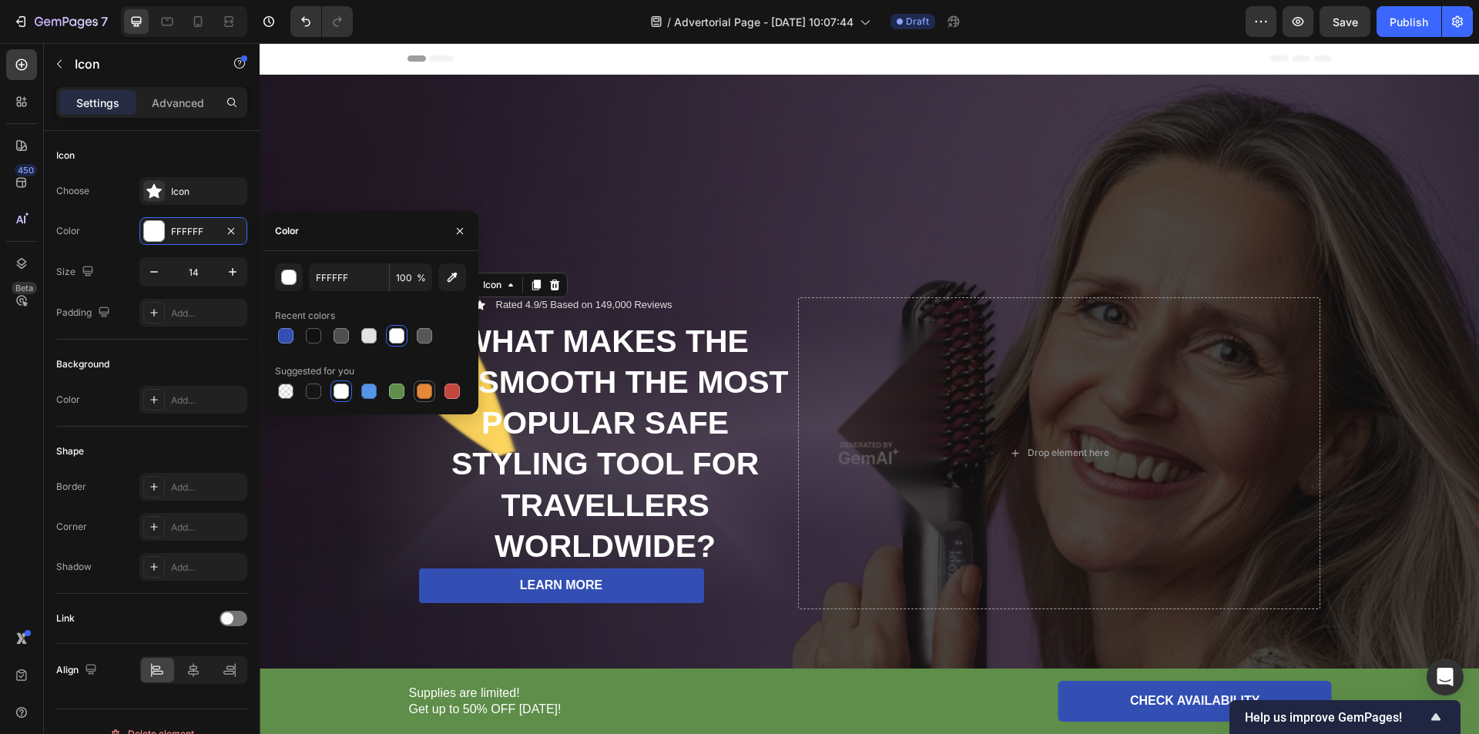
click at [418, 396] on div at bounding box center [424, 391] width 15 height 15
type input "E4893A"
click at [785, 243] on div "Background Image" at bounding box center [870, 453] width 1220 height 757
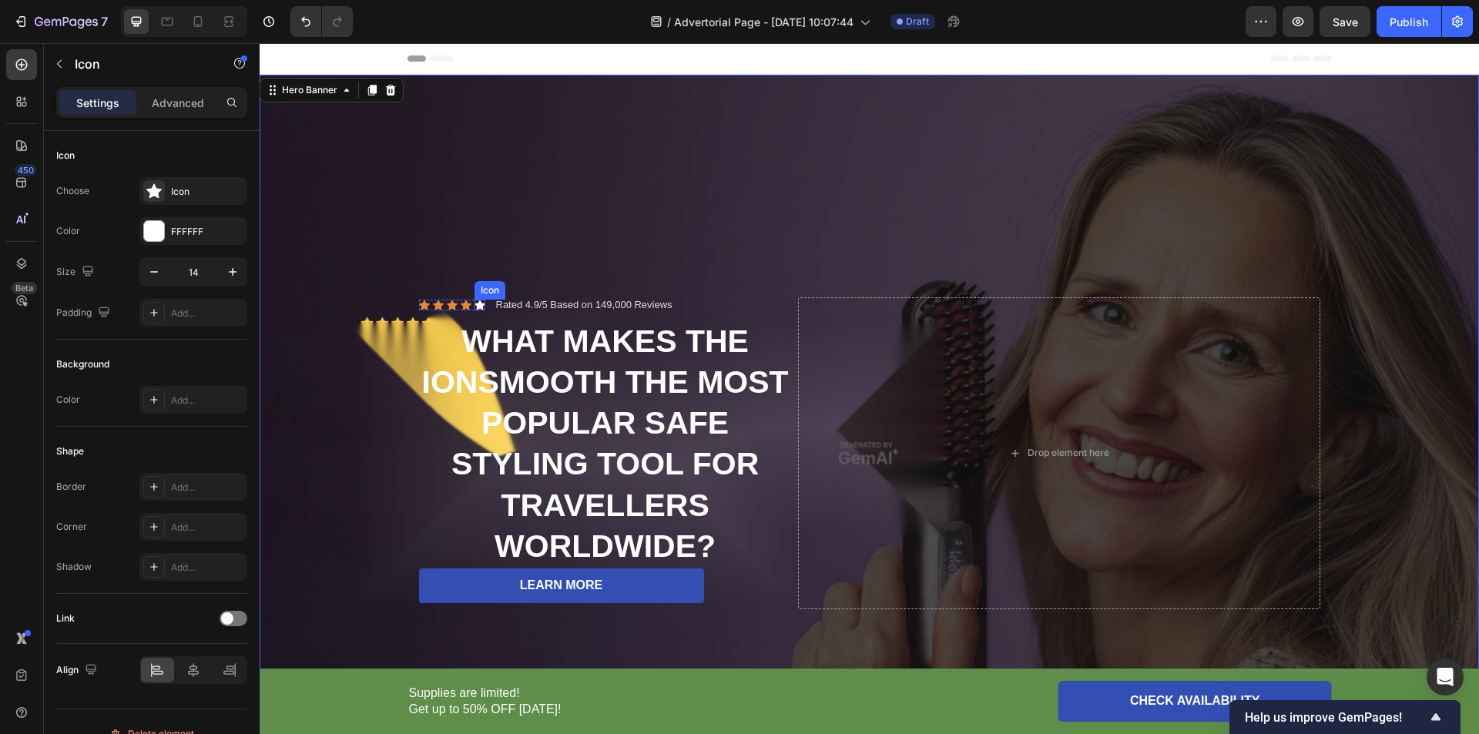
click at [475, 304] on div "Icon" at bounding box center [480, 305] width 11 height 11
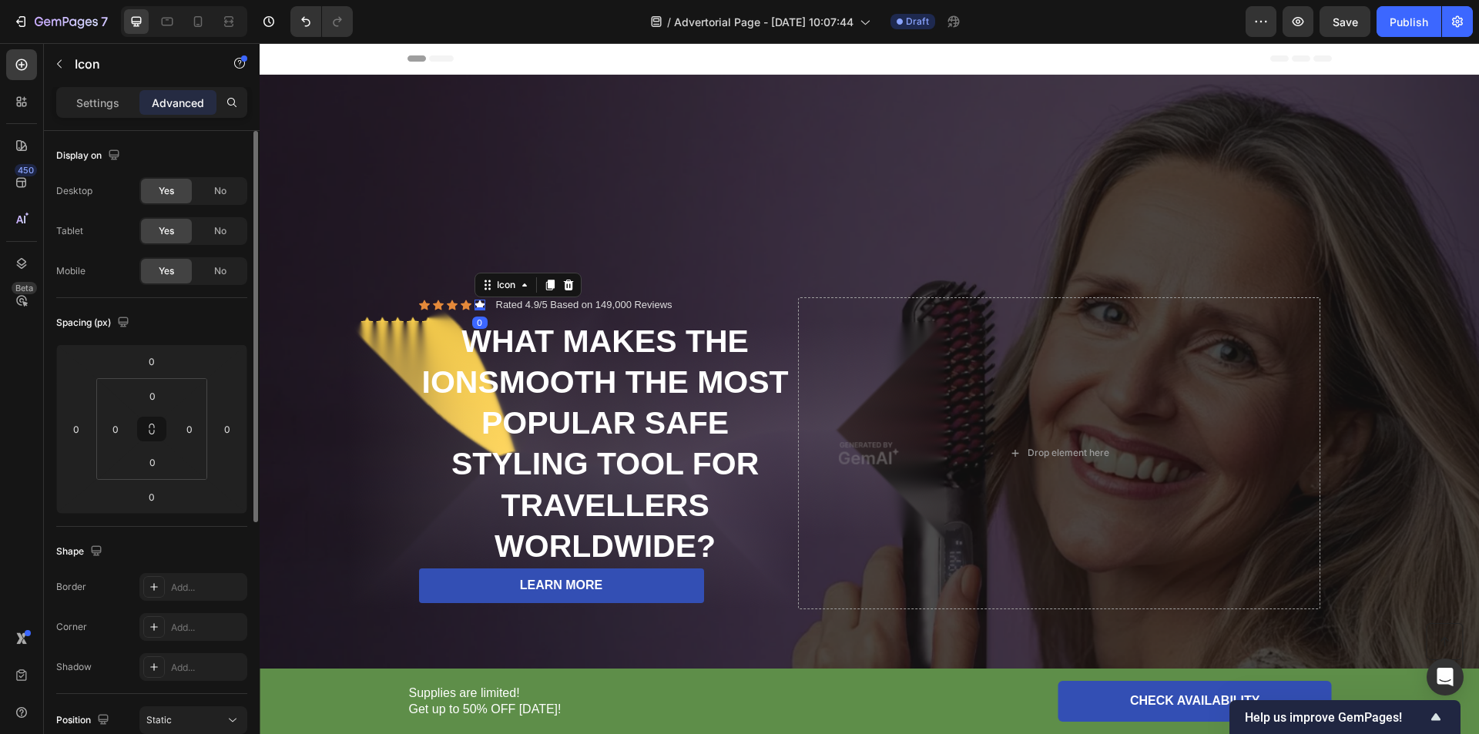
click at [81, 101] on p "Settings" at bounding box center [97, 103] width 43 height 16
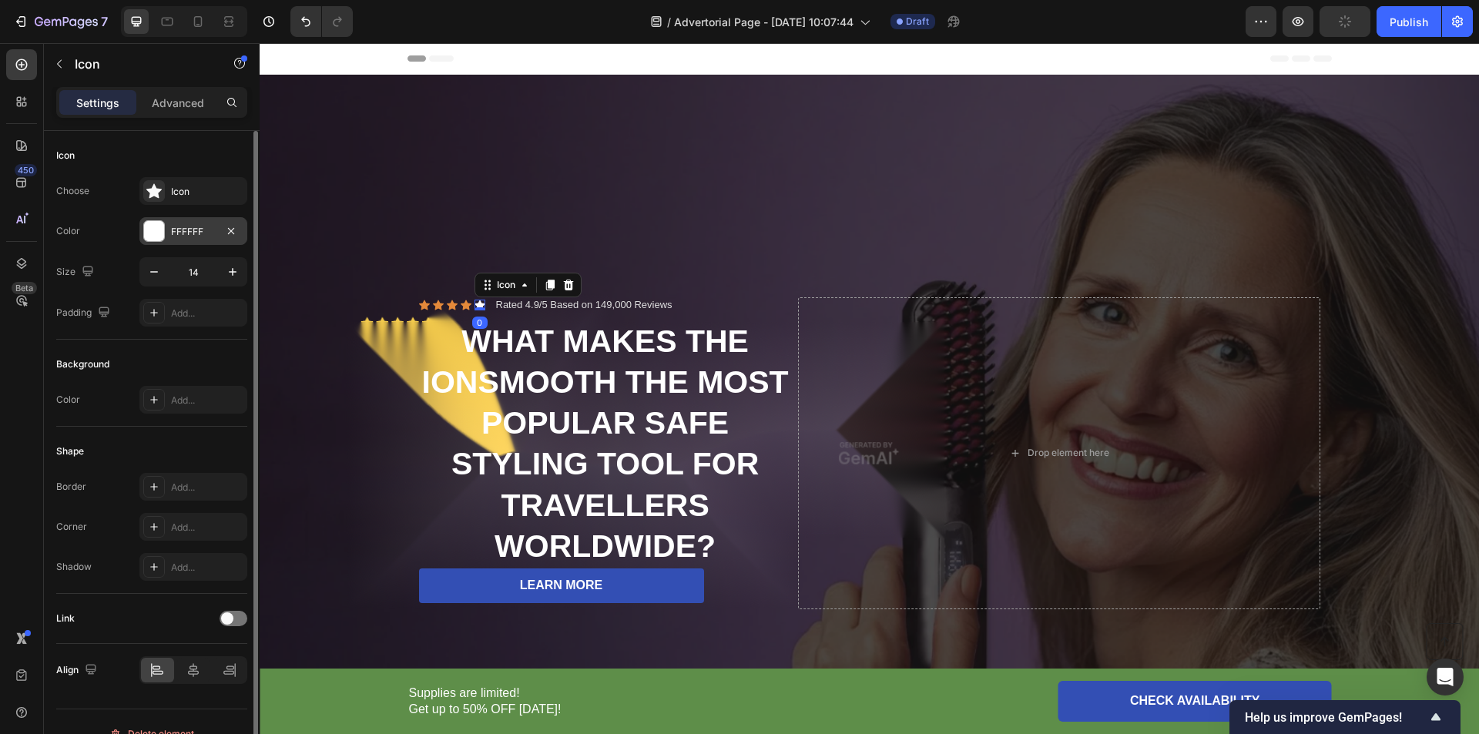
click at [164, 230] on div at bounding box center [154, 231] width 22 height 22
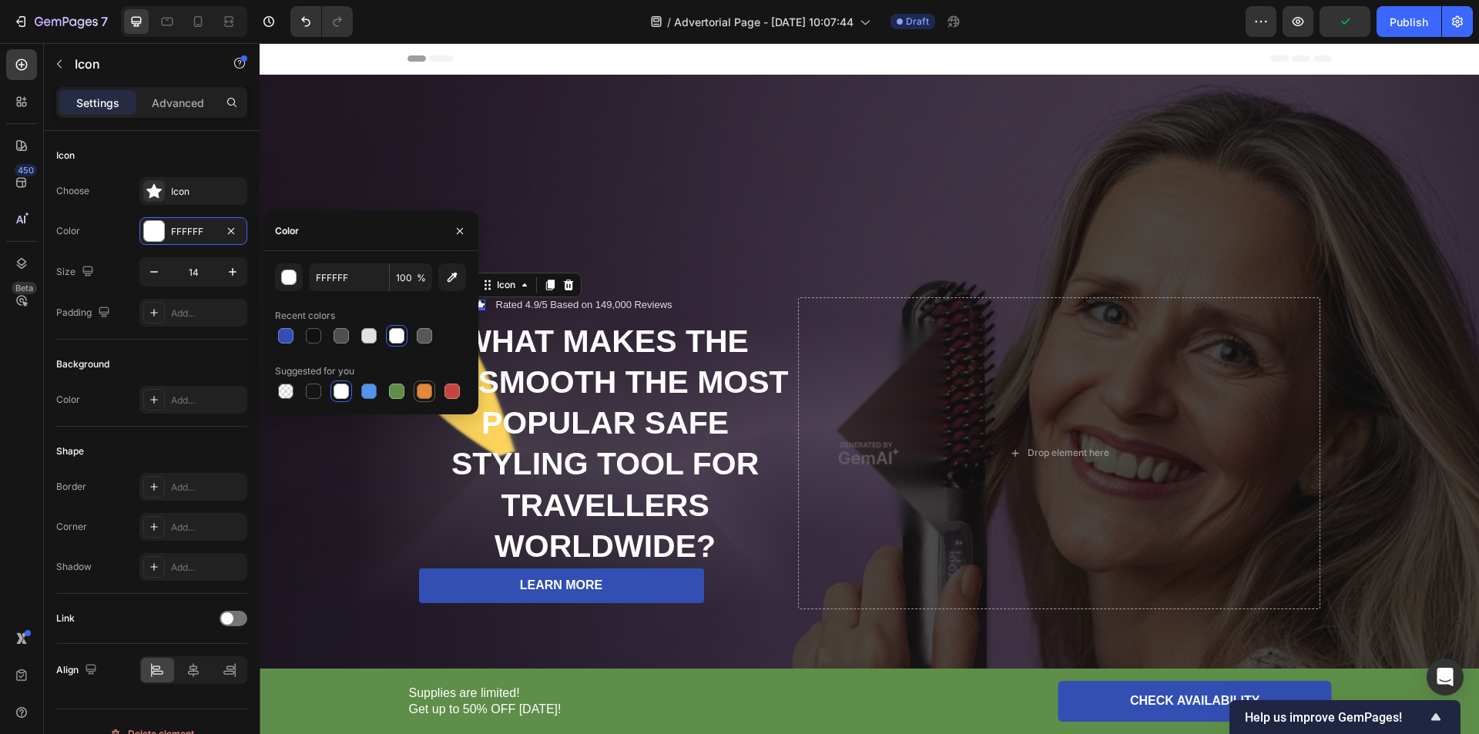
click at [436, 391] on div at bounding box center [370, 392] width 191 height 22
click at [431, 391] on div at bounding box center [424, 391] width 15 height 15
type input "E4893A"
click at [695, 205] on div "Background Image" at bounding box center [870, 453] width 1220 height 757
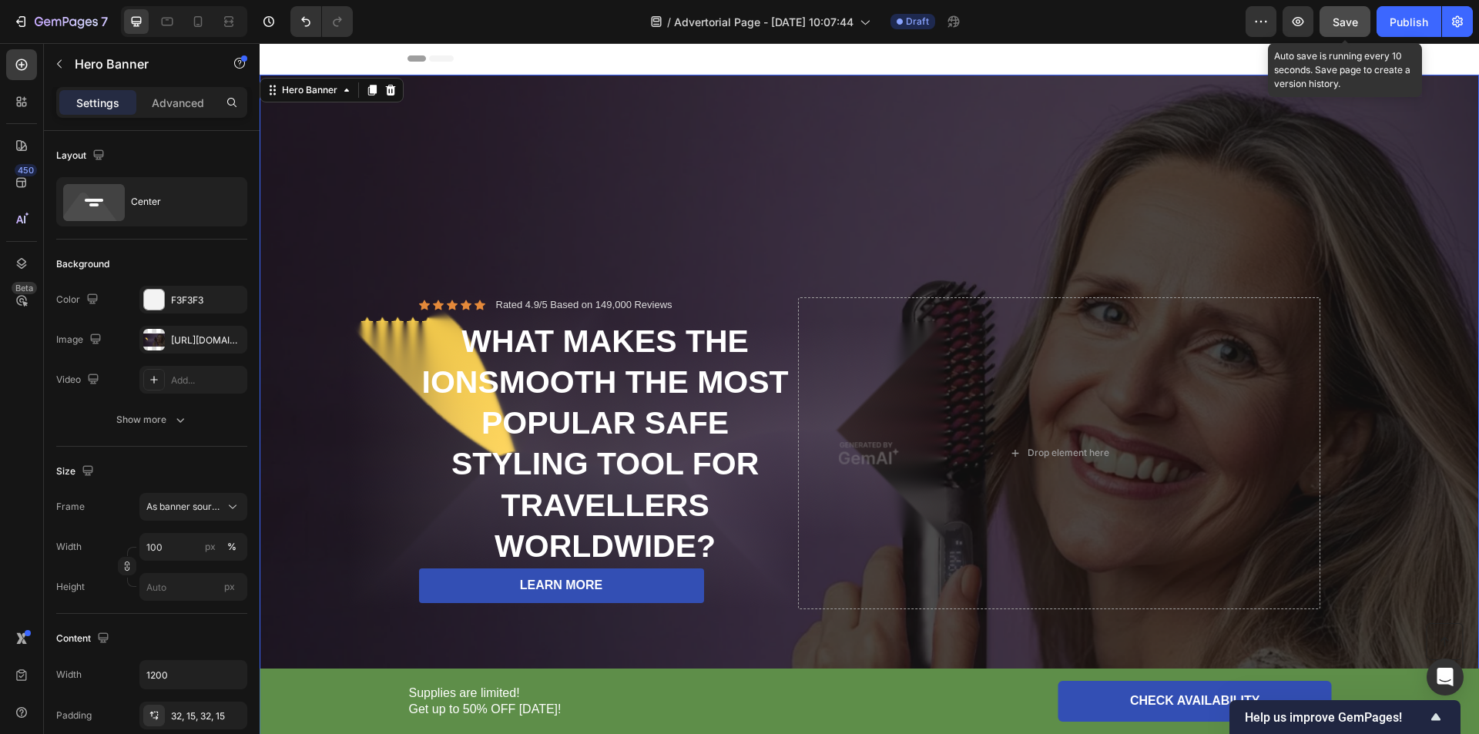
click at [1339, 21] on span "Save" at bounding box center [1345, 21] width 25 height 13
click at [1345, 11] on button "Save" at bounding box center [1345, 21] width 51 height 31
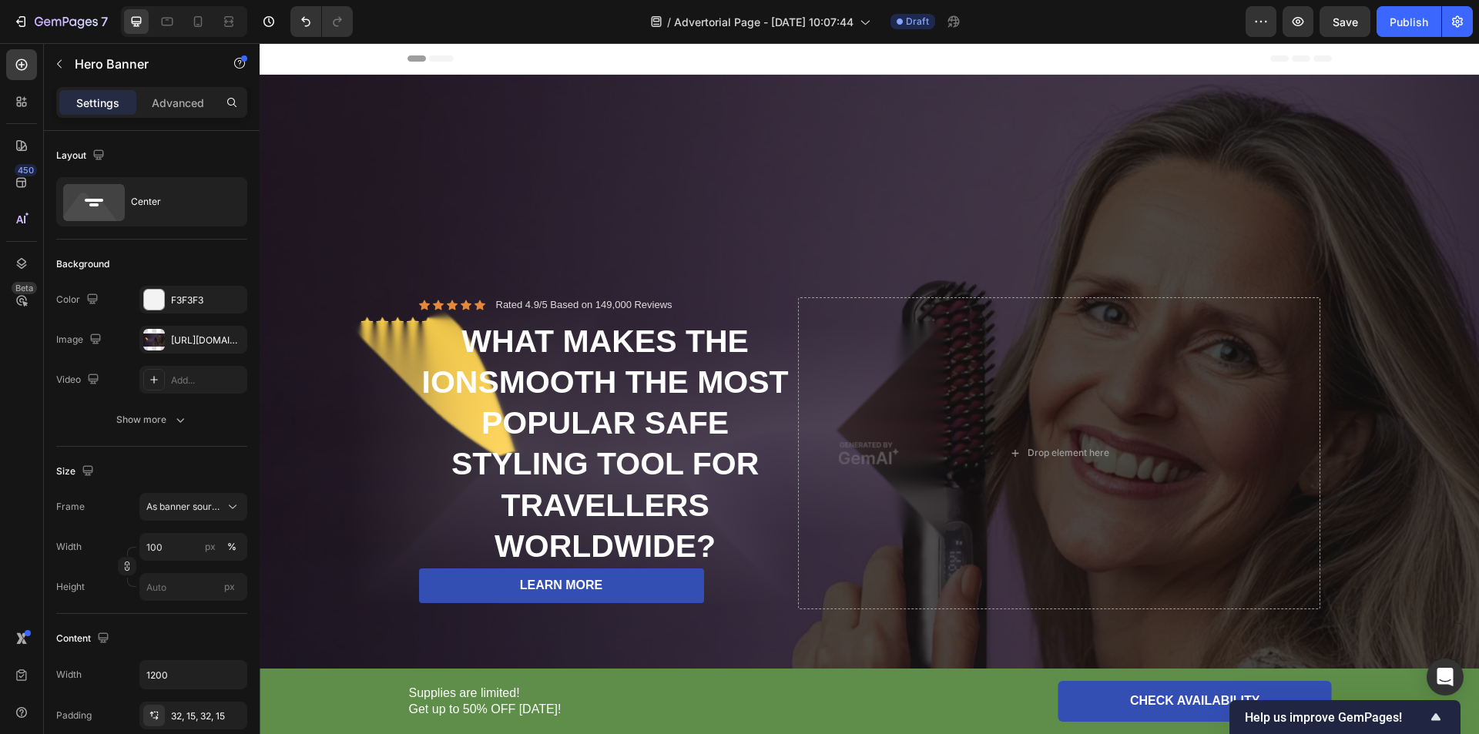
click at [1408, 4] on div "7 / Advertorial Page - [DATE] 10:07:44 Draft Preview Save Publish" at bounding box center [739, 22] width 1479 height 44
click at [1404, 22] on div "Publish" at bounding box center [1409, 22] width 39 height 16
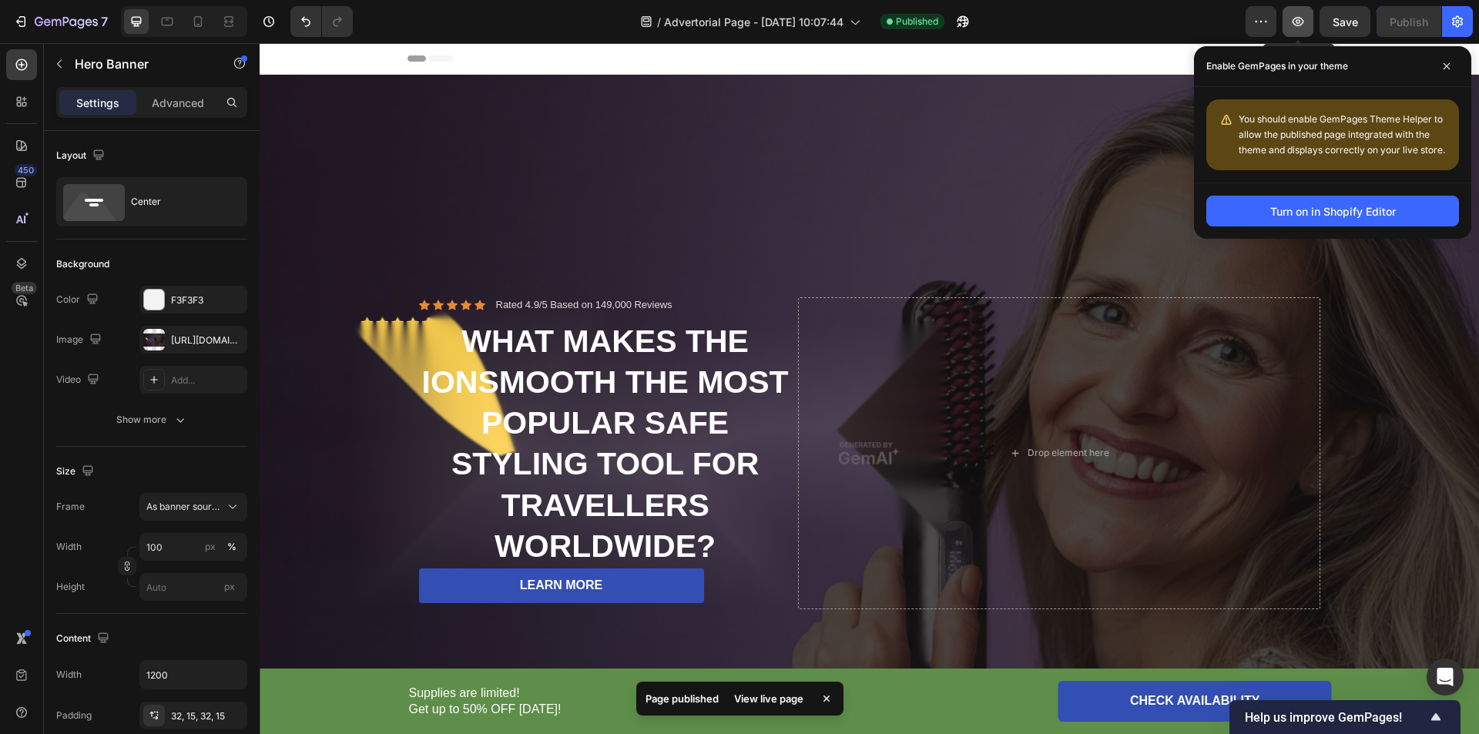
click at [1292, 22] on icon "button" at bounding box center [1297, 21] width 15 height 15
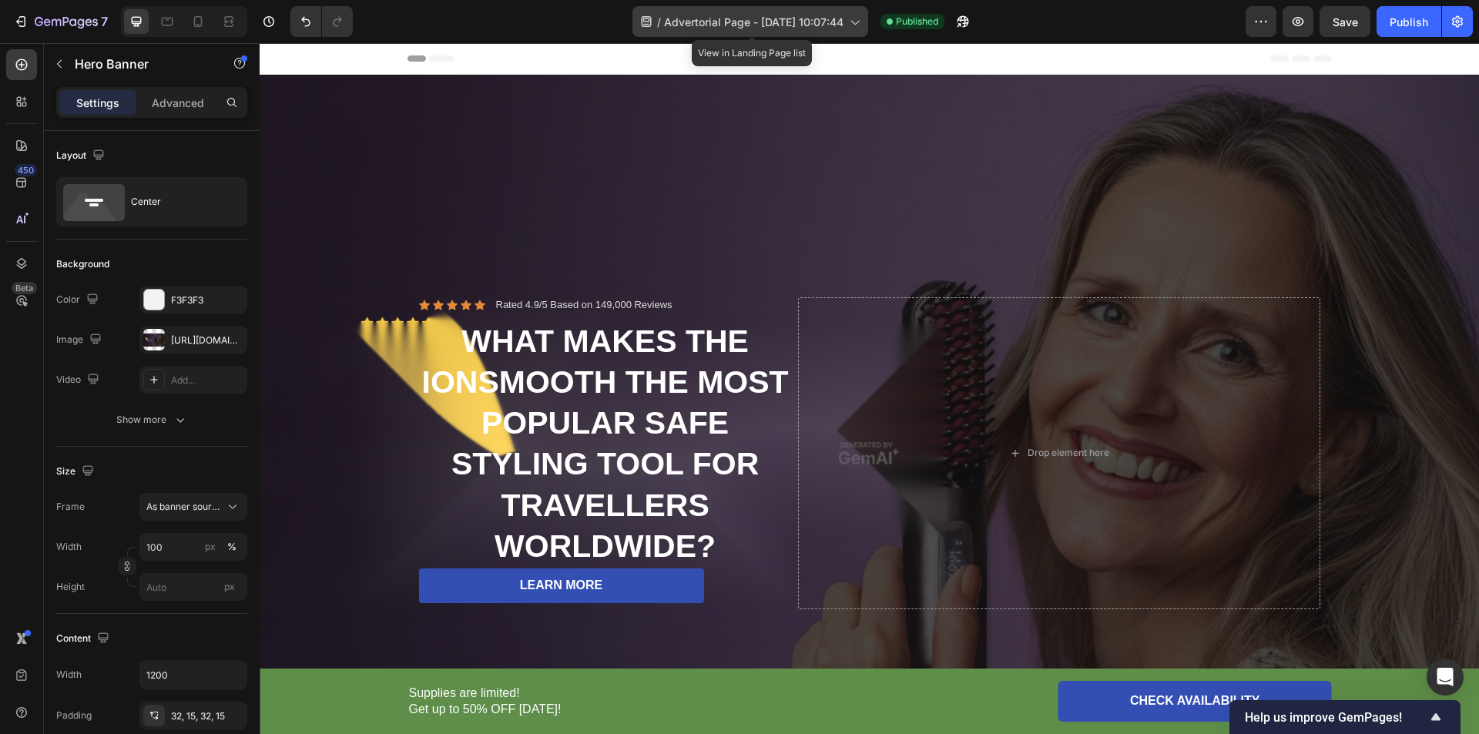
click at [851, 23] on icon at bounding box center [854, 21] width 15 height 15
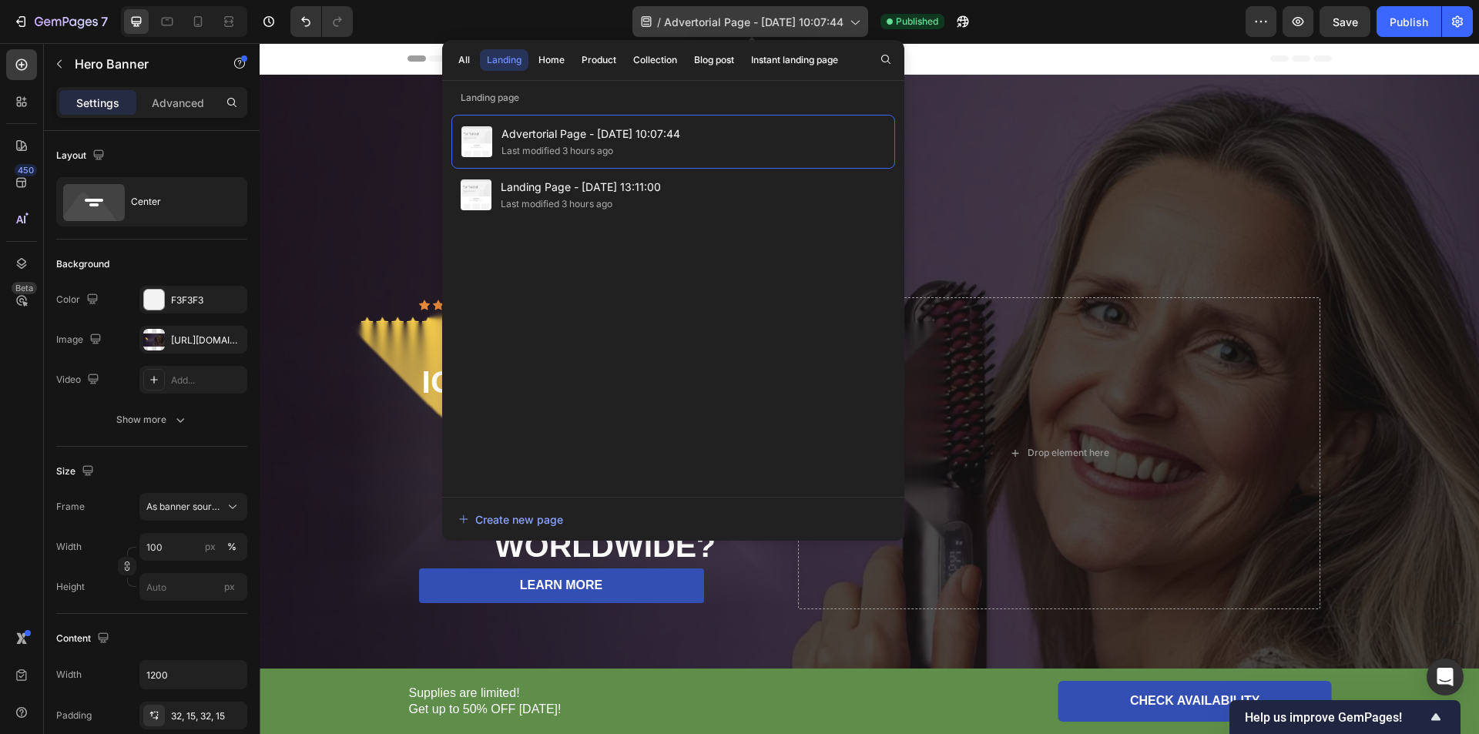
click at [854, 22] on icon at bounding box center [855, 23] width 8 height 5
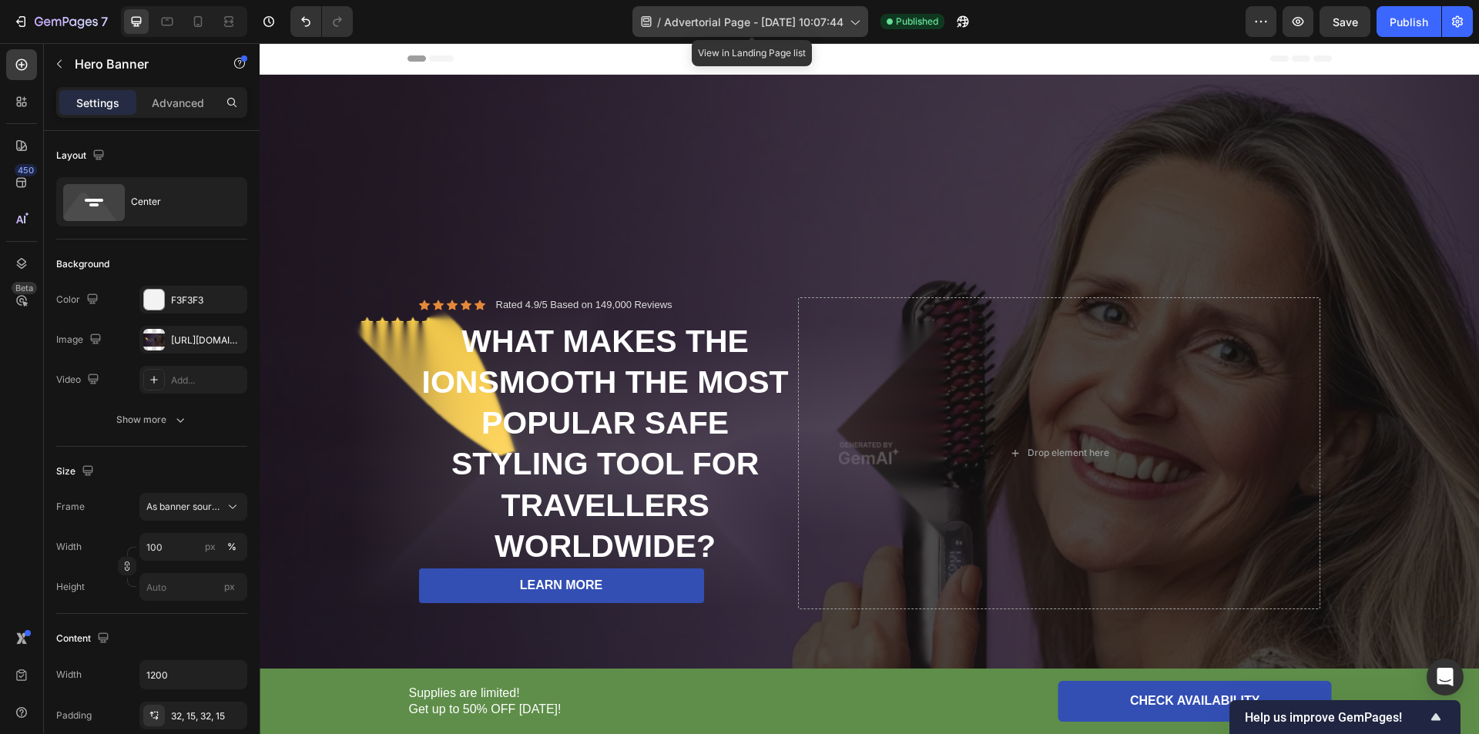
click at [854, 22] on icon at bounding box center [855, 23] width 8 height 5
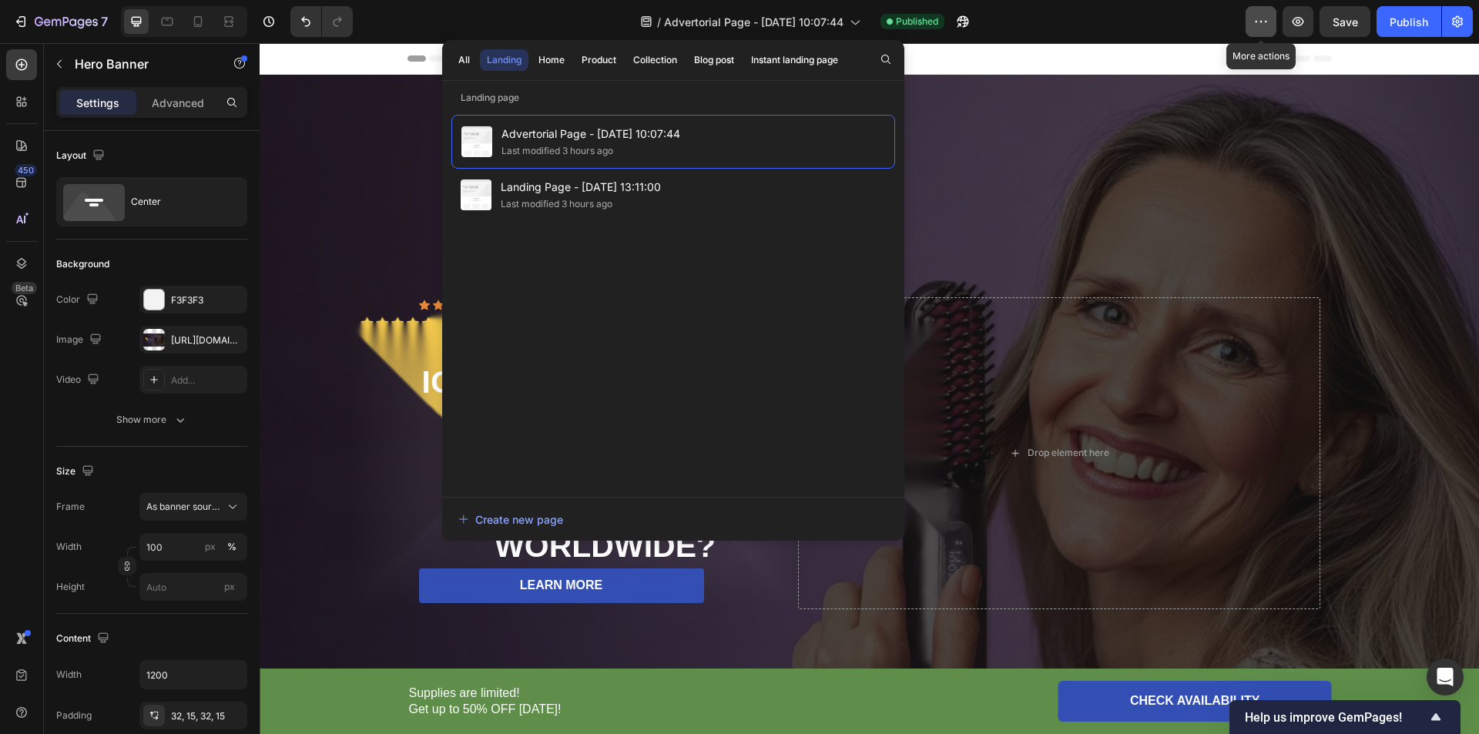
click at [1259, 20] on icon "button" at bounding box center [1260, 21] width 15 height 15
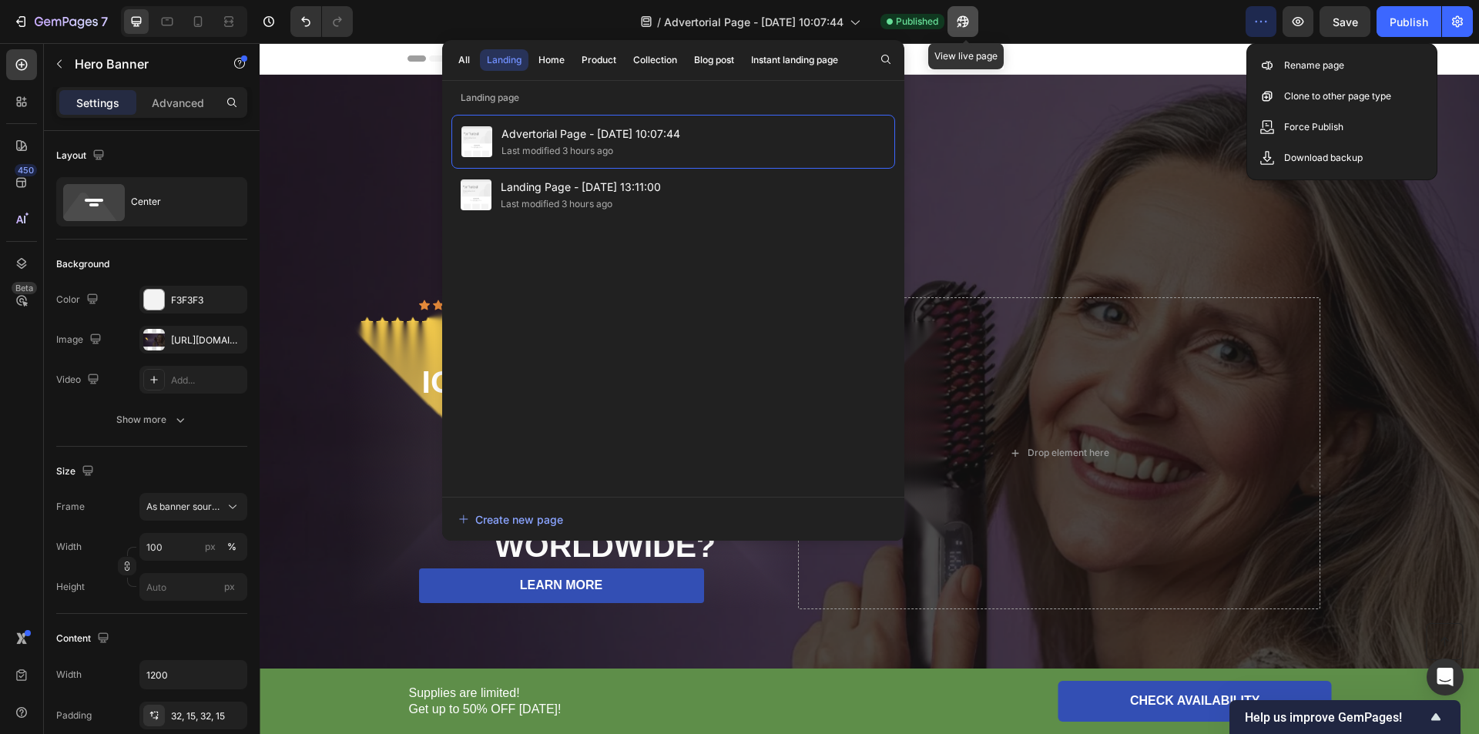
click at [964, 18] on icon "button" at bounding box center [962, 21] width 15 height 15
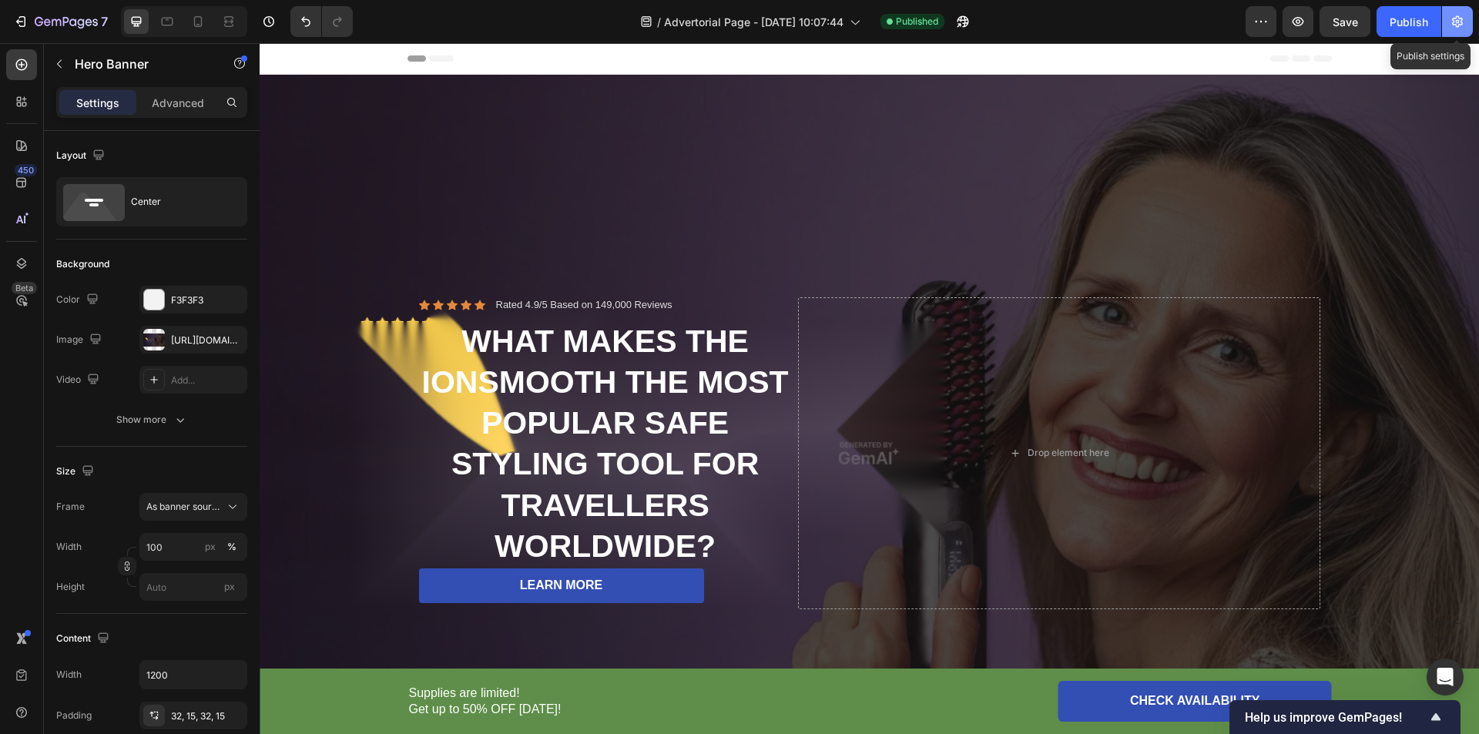
click at [1458, 21] on icon "button" at bounding box center [1458, 22] width 4 height 4
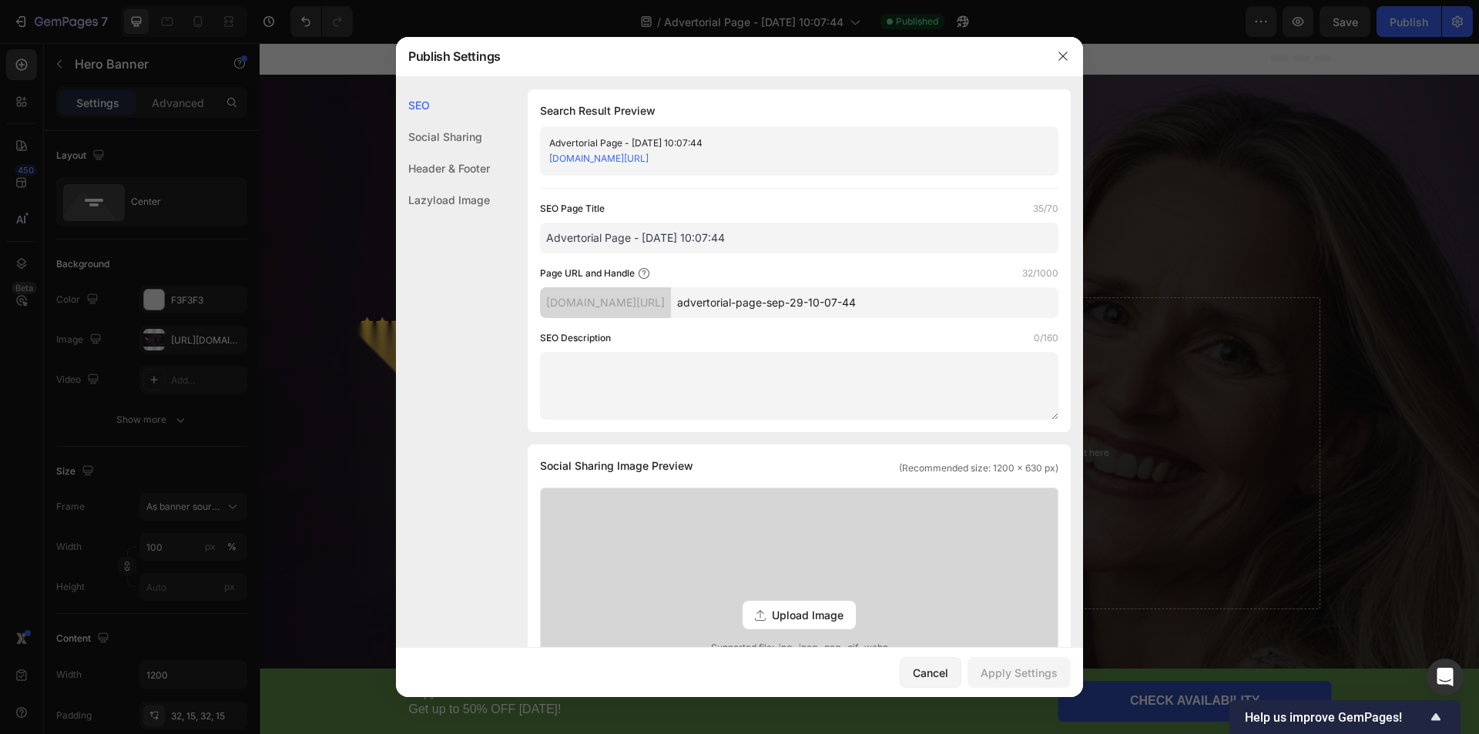
click at [910, 304] on input "advertorial-page-sep-29-10-07-44" at bounding box center [865, 302] width 388 height 31
drag, startPoint x: 958, startPoint y: 296, endPoint x: 736, endPoint y: 305, distance: 222.1
click at [736, 305] on input "advertorial-page-sep-29-10-07-44" at bounding box center [865, 302] width 388 height 31
type input "a"
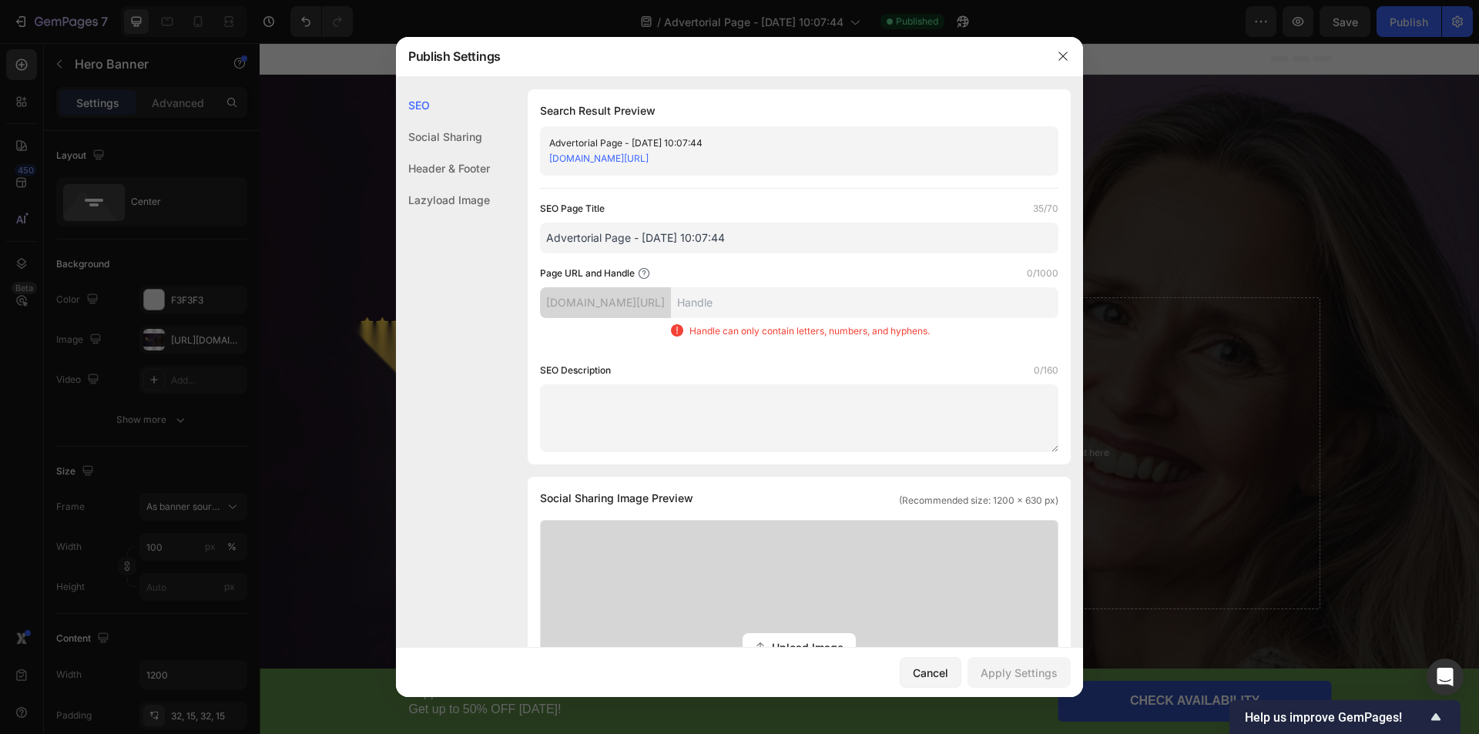
type input "ư"
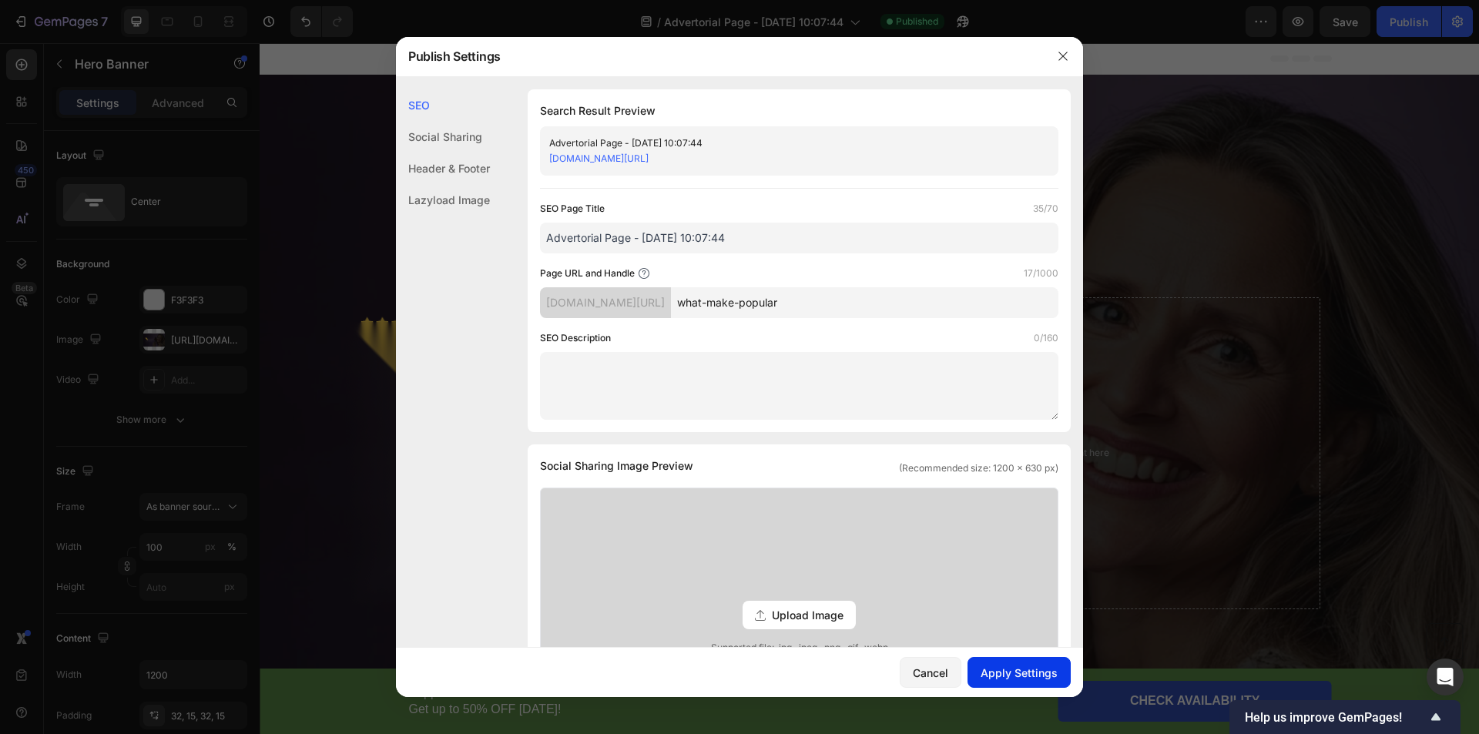
click at [1023, 663] on button "Apply Settings" at bounding box center [1019, 672] width 103 height 31
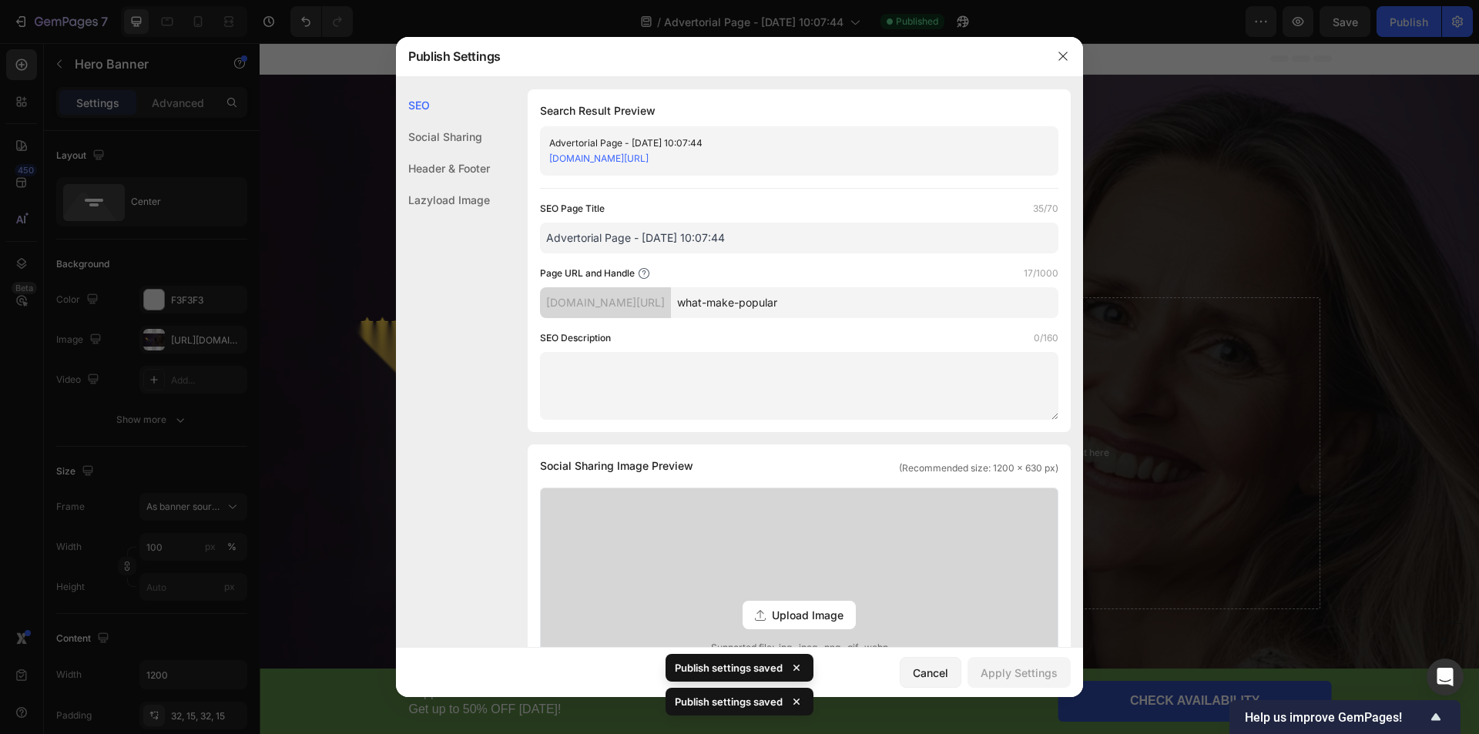
click at [792, 612] on span "Upload Image" at bounding box center [808, 615] width 72 height 16
click at [0, 0] on input "Upload Image Supported file: .jpg, .jpeg, .png, .gif, .webp" at bounding box center [0, 0] width 0 height 0
click at [649, 160] on link "[DOMAIN_NAME][URL]" at bounding box center [598, 159] width 99 height 12
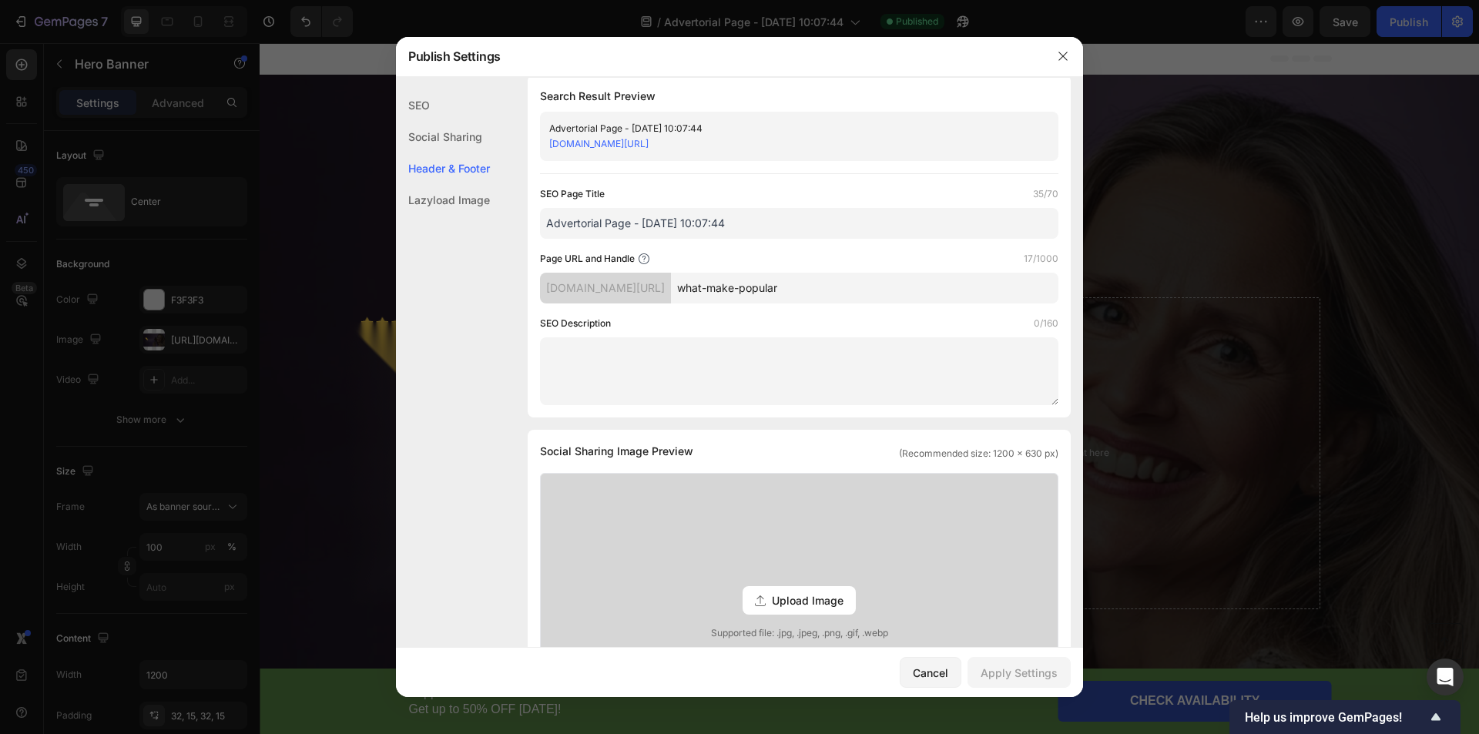
scroll to position [539, 0]
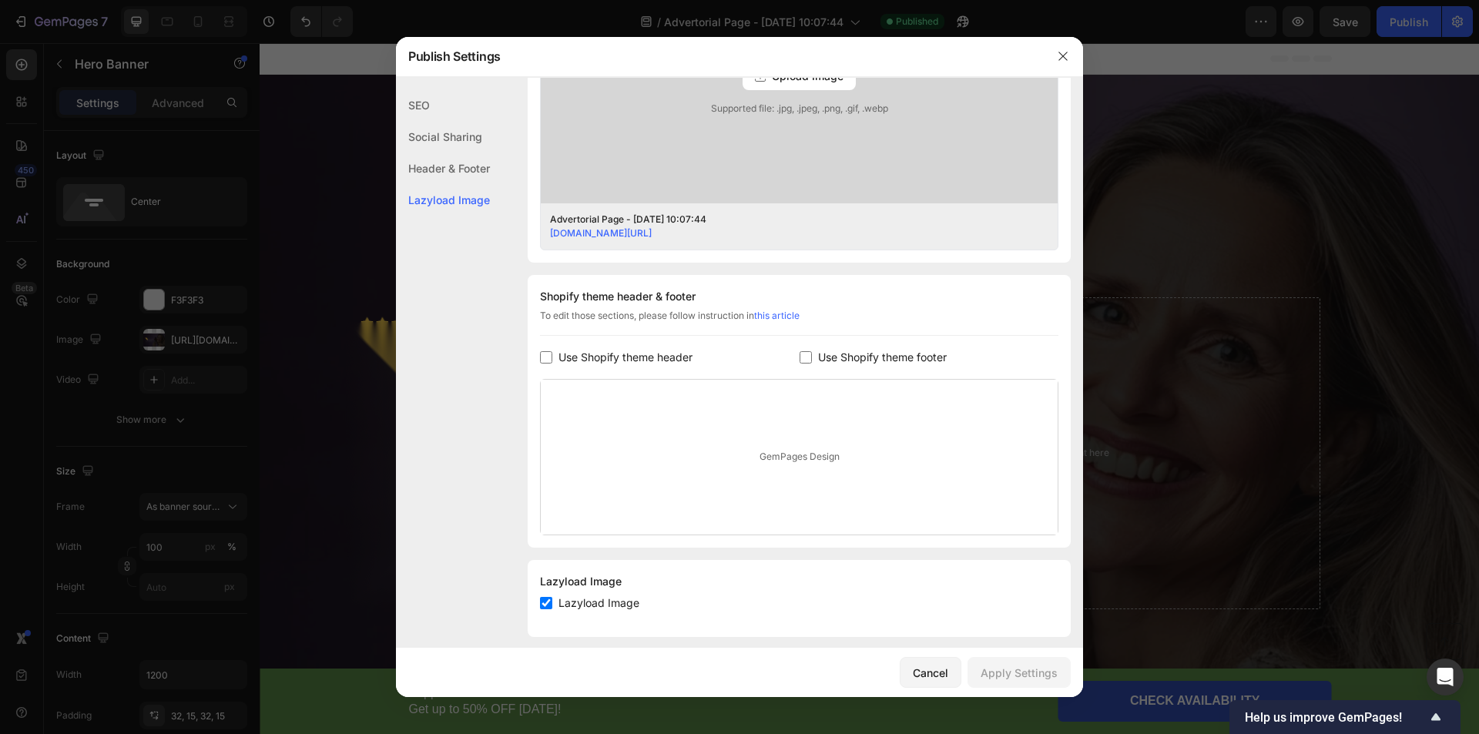
click at [652, 230] on link "[DOMAIN_NAME][URL]" at bounding box center [601, 233] width 102 height 12
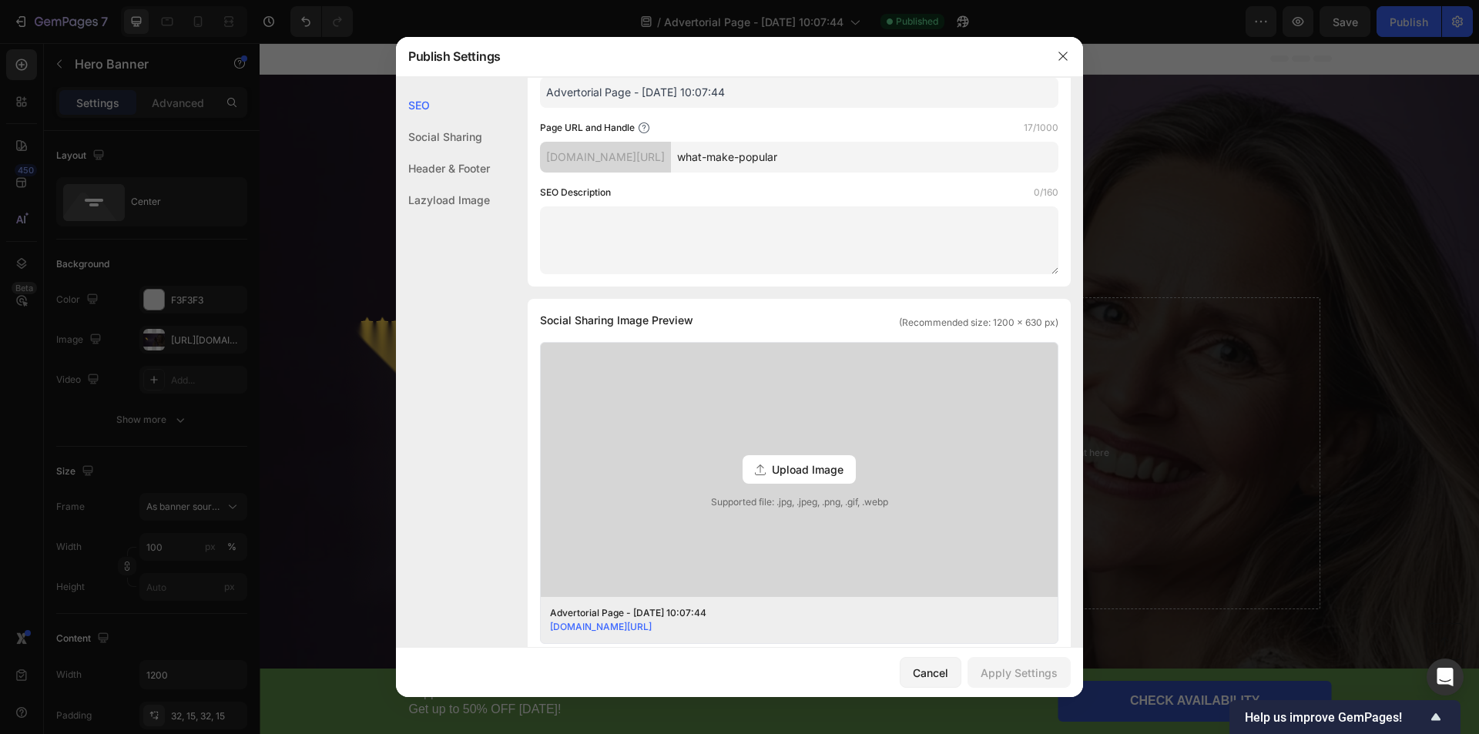
scroll to position [180, 0]
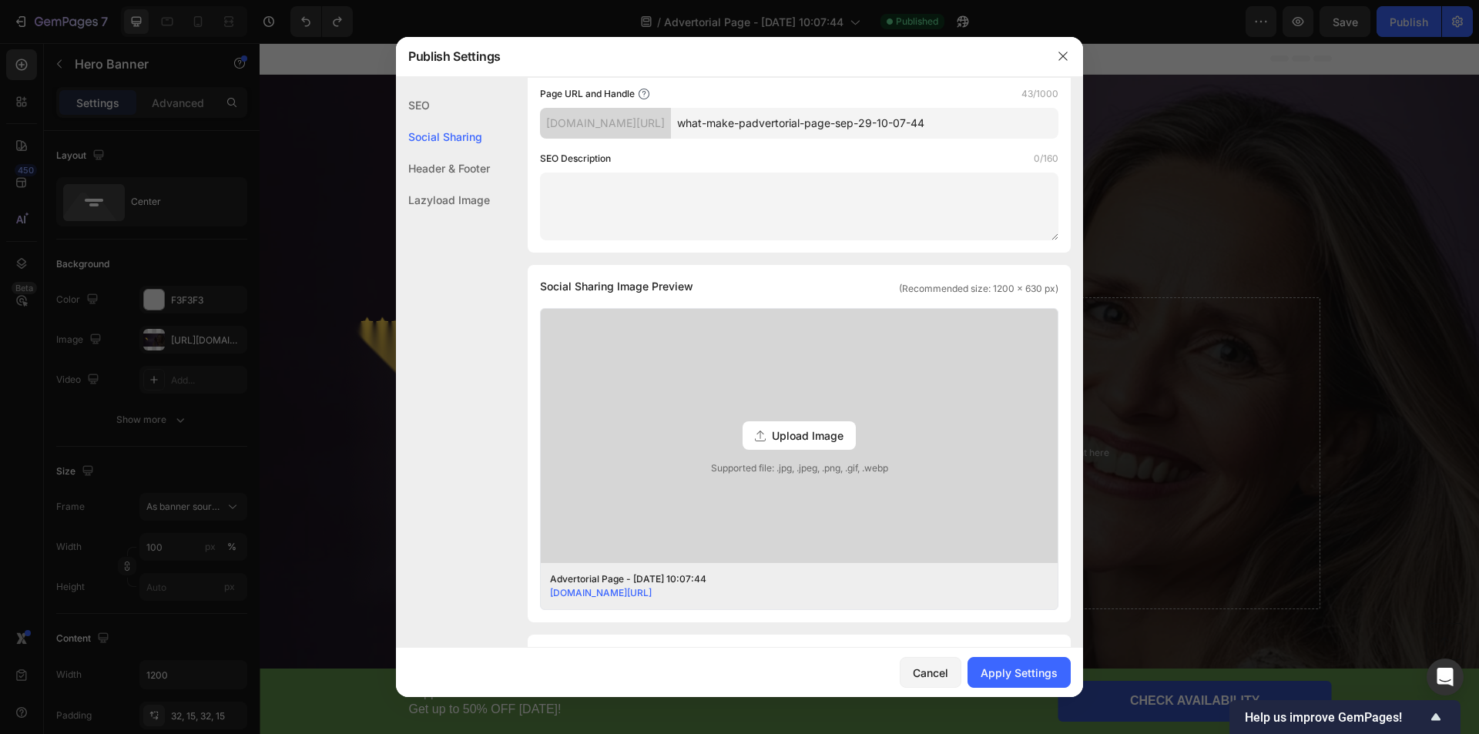
click at [858, 112] on input "what-make-padvertorial-page-sep-29-10-07-44" at bounding box center [865, 123] width 388 height 31
click at [798, 119] on input "what-make-padvertorial-page-sep-29-10-07-44" at bounding box center [865, 123] width 388 height 31
type input "what-make-padvertorial-page-sep-29-10-07-44"
click at [936, 666] on div "Cancel" at bounding box center [930, 673] width 35 height 16
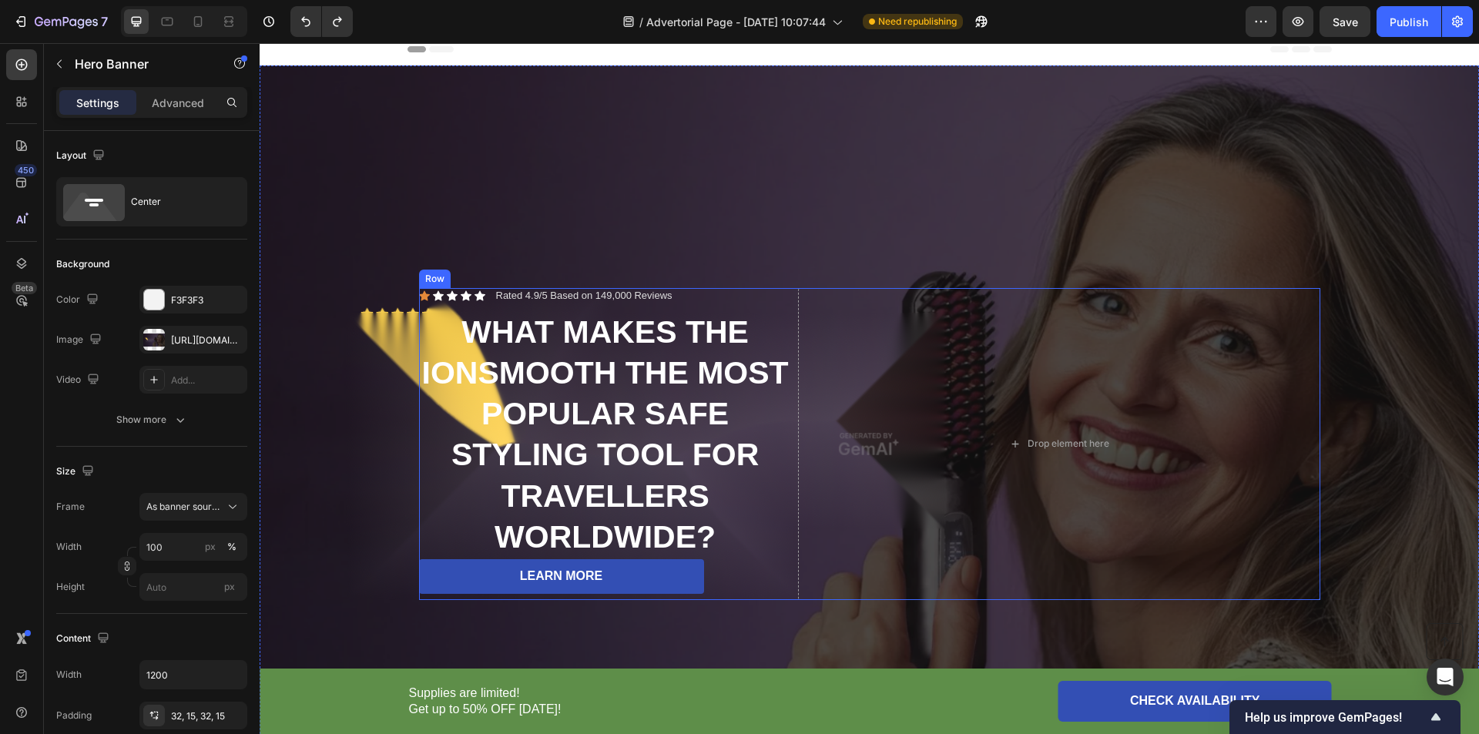
scroll to position [0, 0]
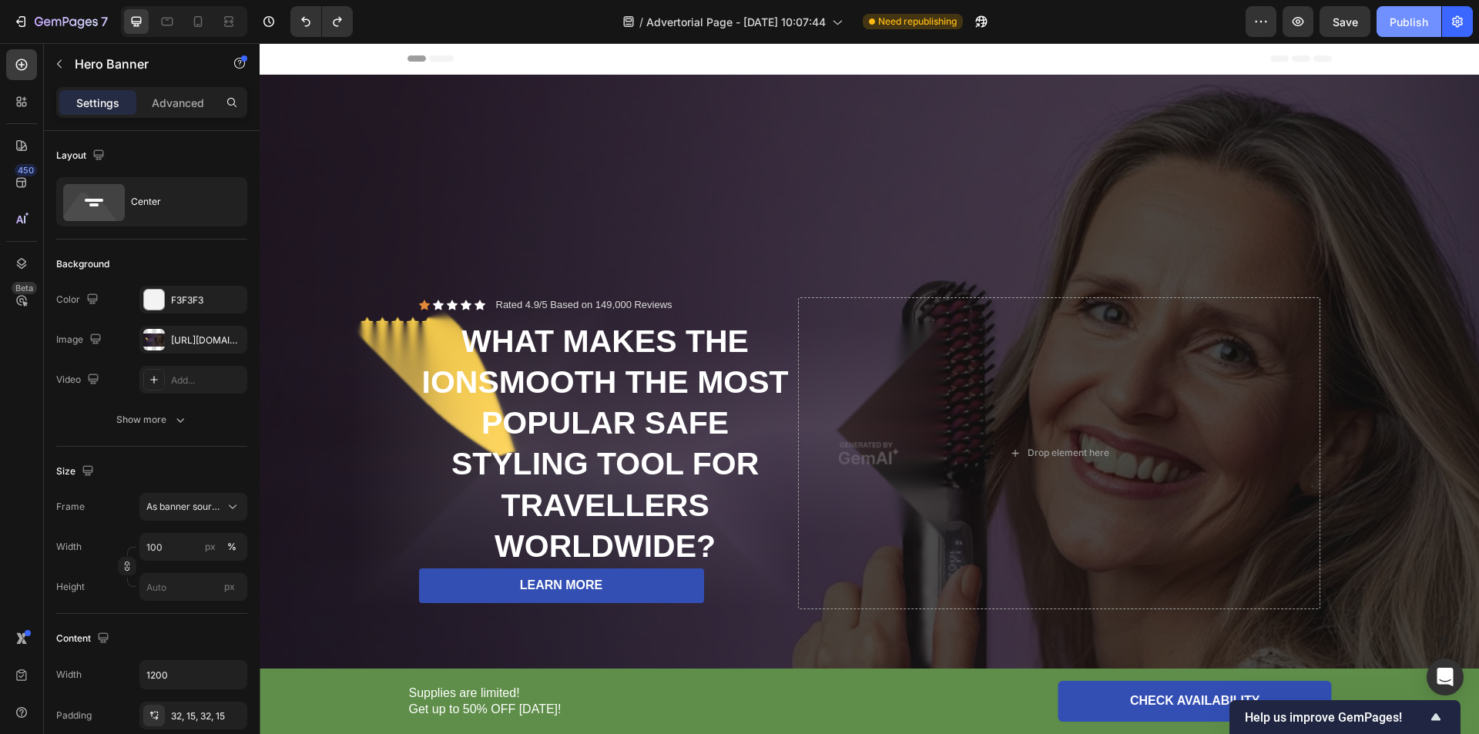
click at [1396, 16] on div "Publish" at bounding box center [1409, 22] width 39 height 16
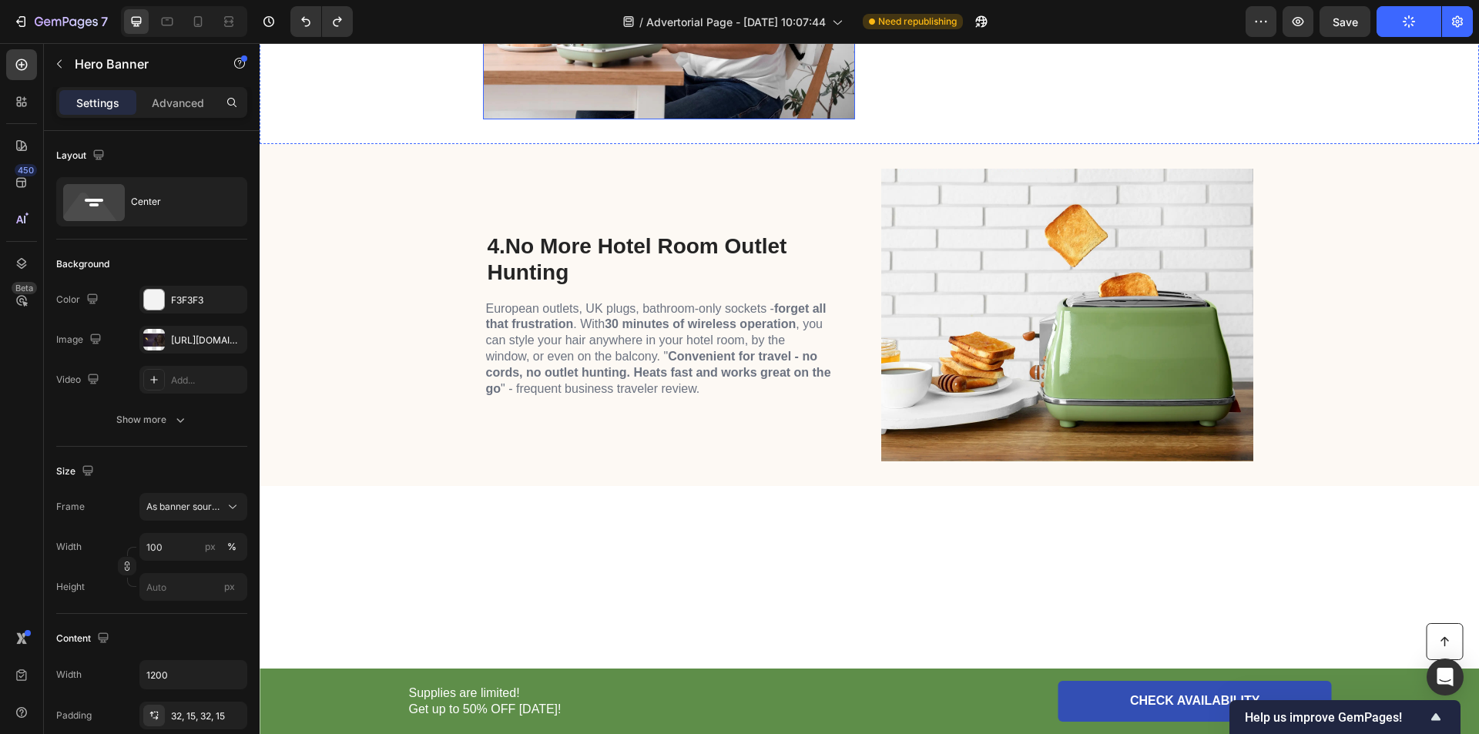
scroll to position [1589, 0]
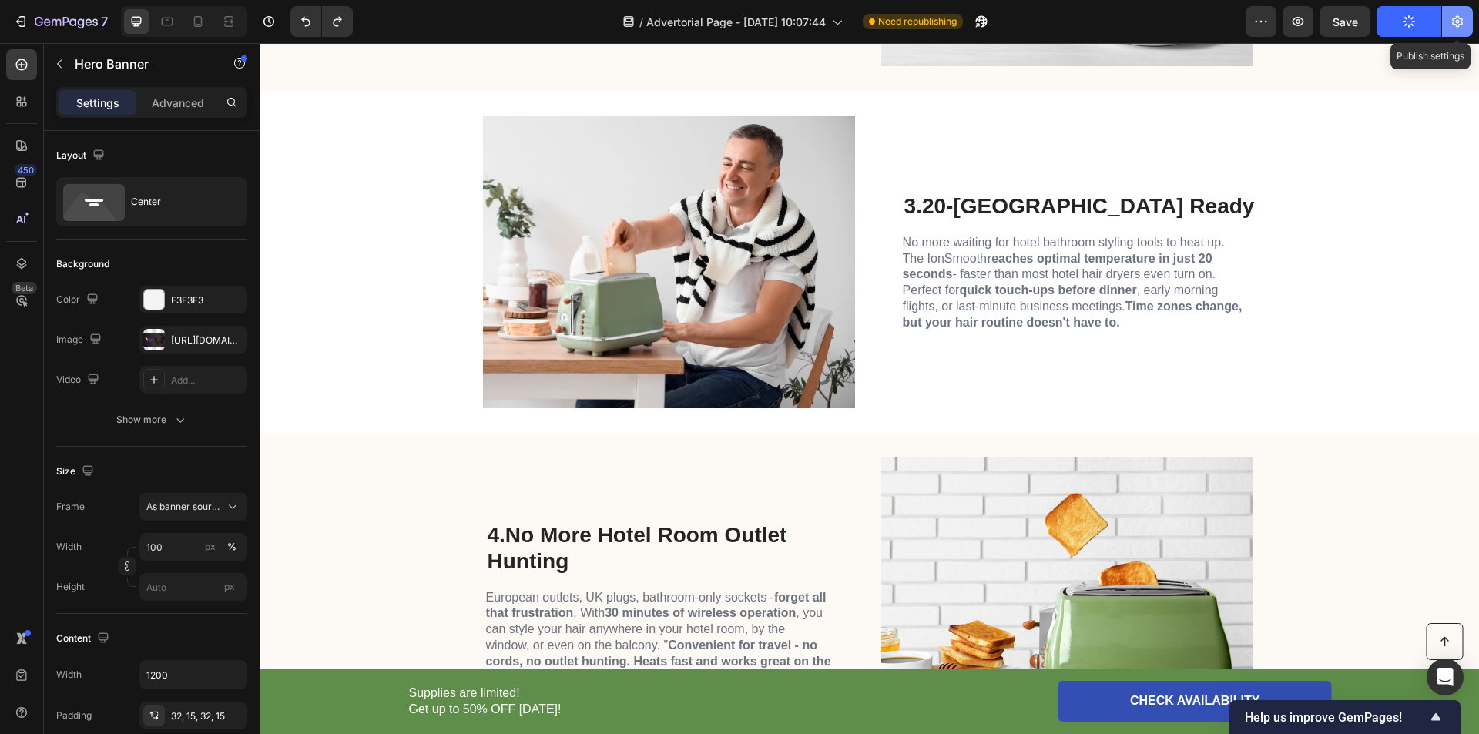
click at [1456, 25] on icon "button" at bounding box center [1457, 22] width 11 height 12
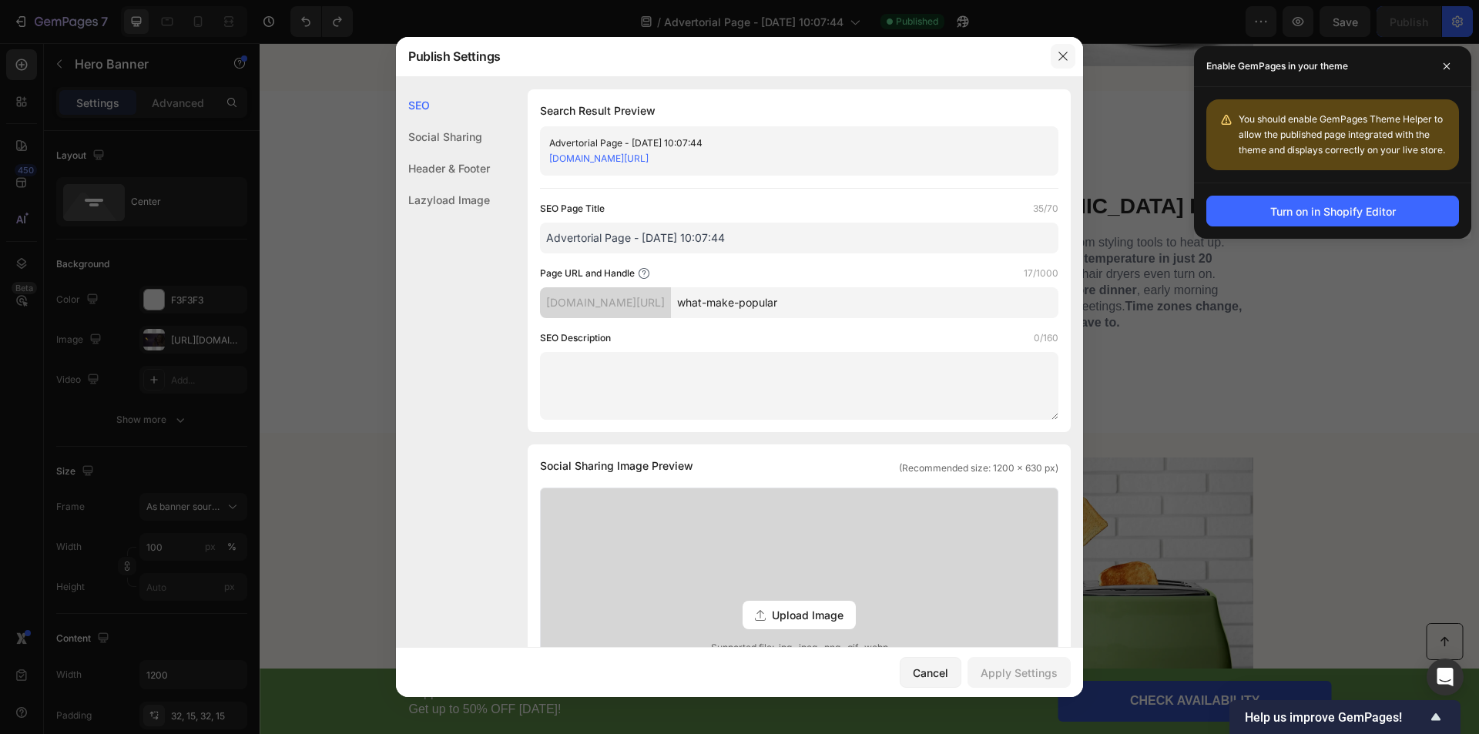
click at [1065, 58] on icon "button" at bounding box center [1063, 56] width 12 height 12
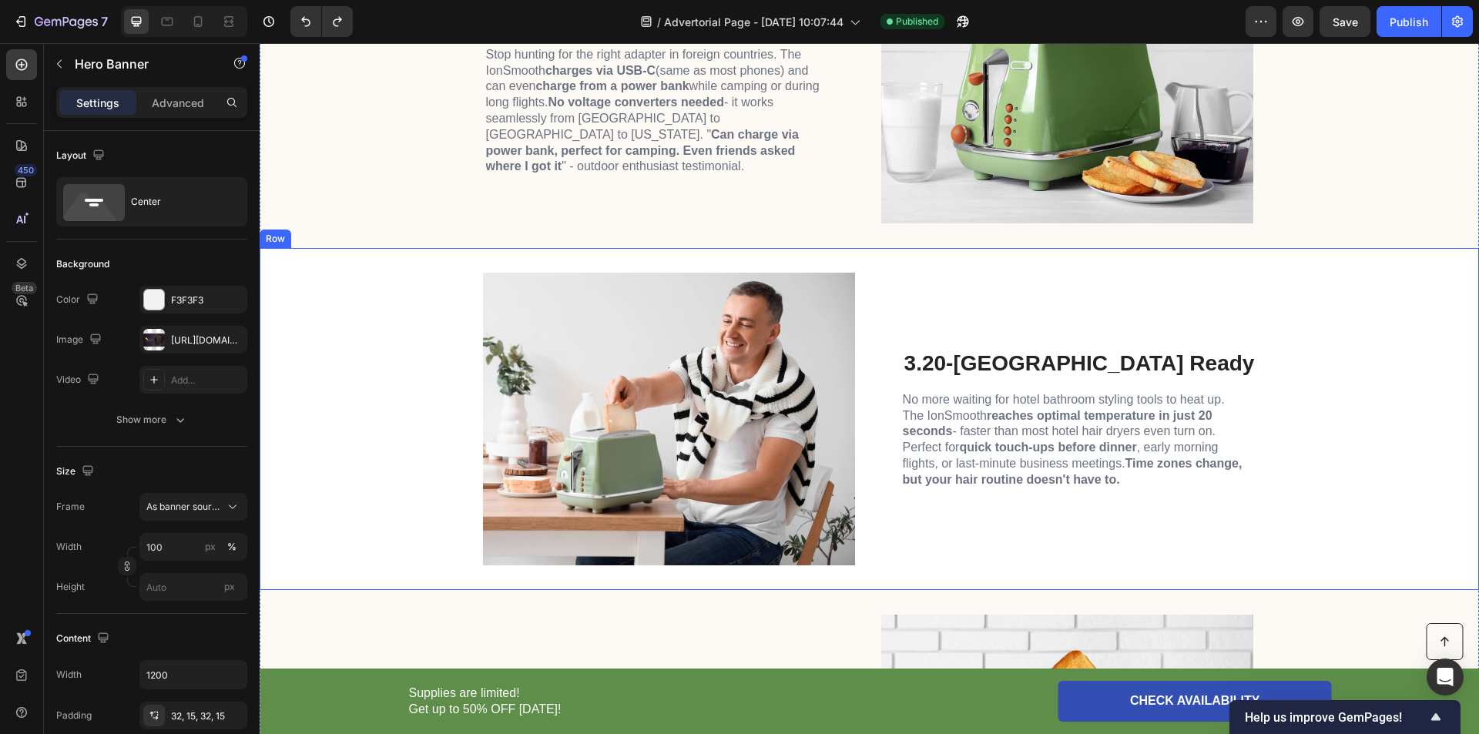
scroll to position [1229, 0]
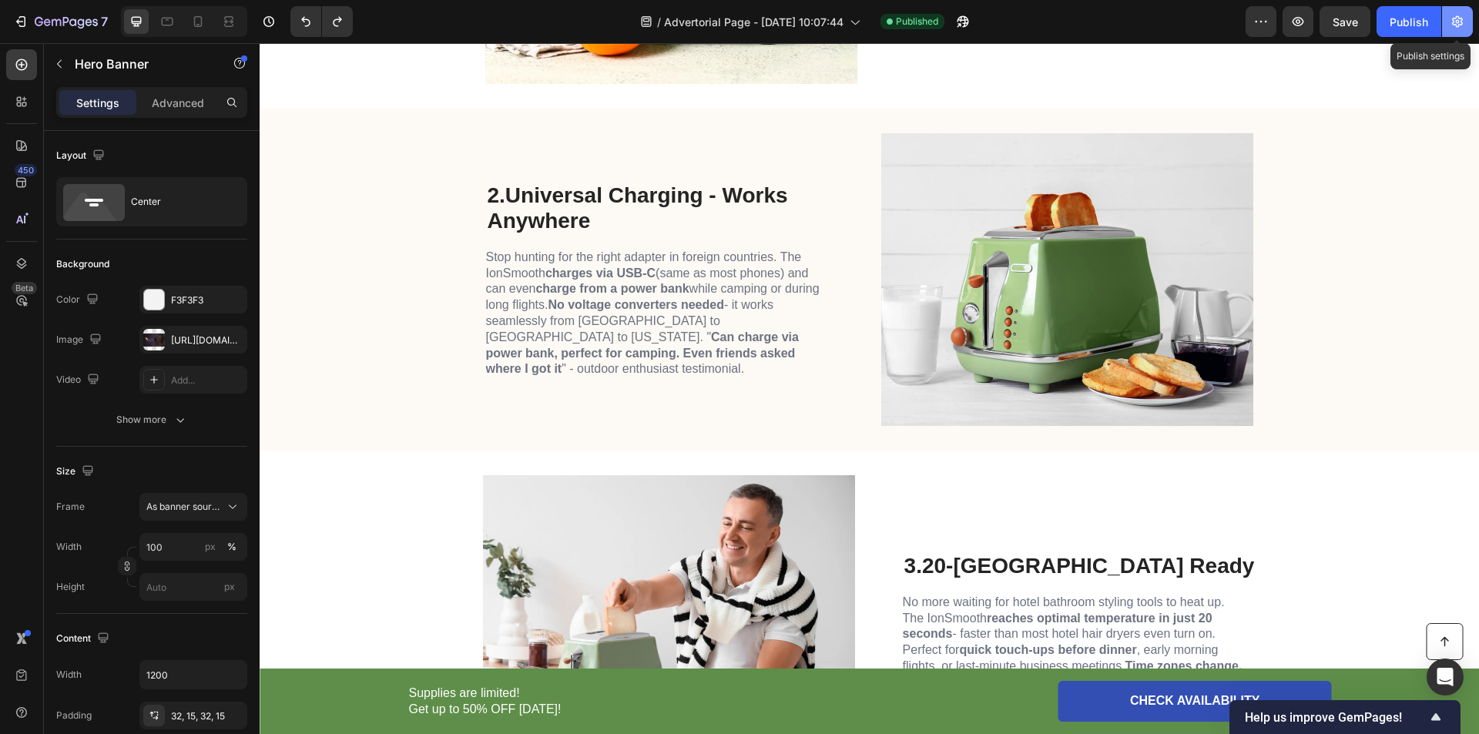
click at [1456, 17] on icon "button" at bounding box center [1457, 22] width 11 height 12
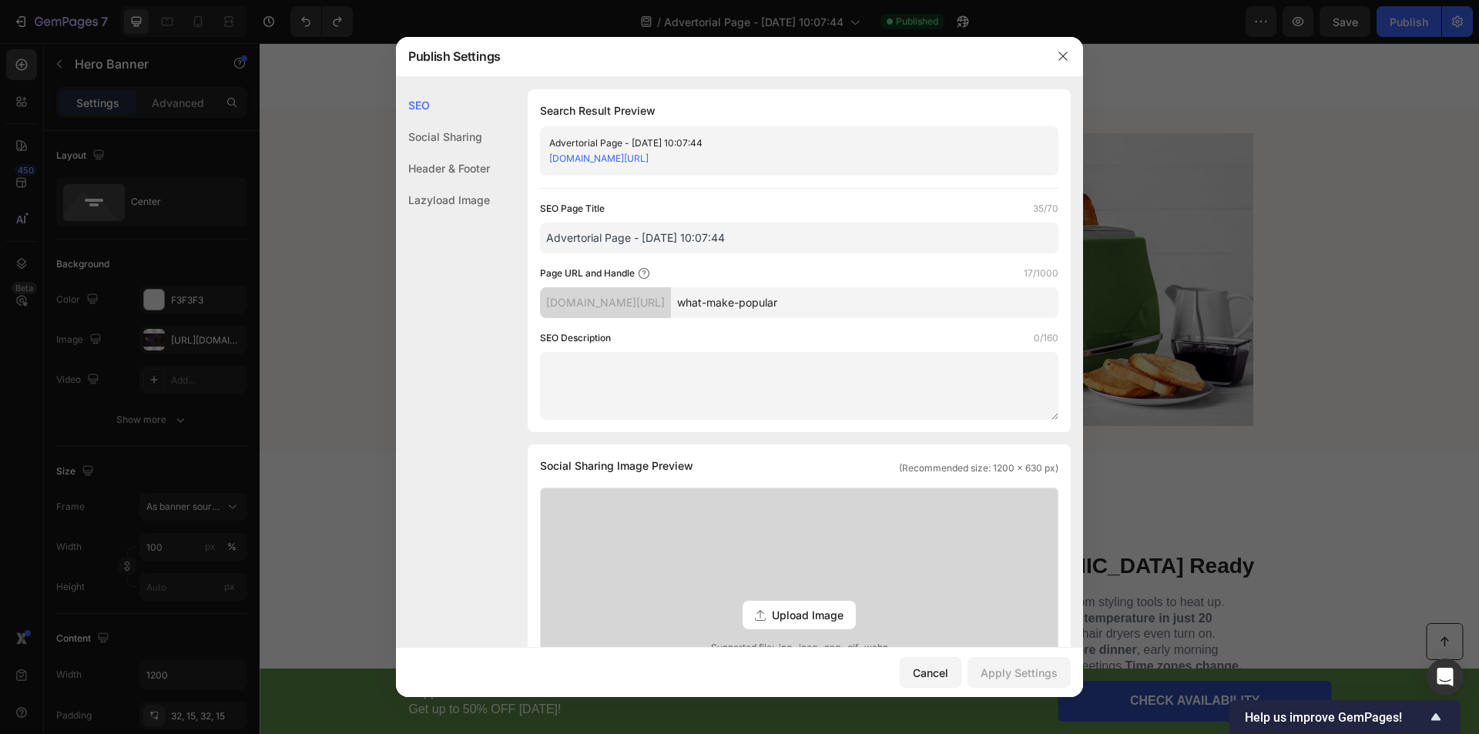
click at [649, 161] on link "[DOMAIN_NAME][URL]" at bounding box center [598, 159] width 99 height 12
click at [1448, 671] on icon "Open Intercom Messenger" at bounding box center [1445, 677] width 18 height 20
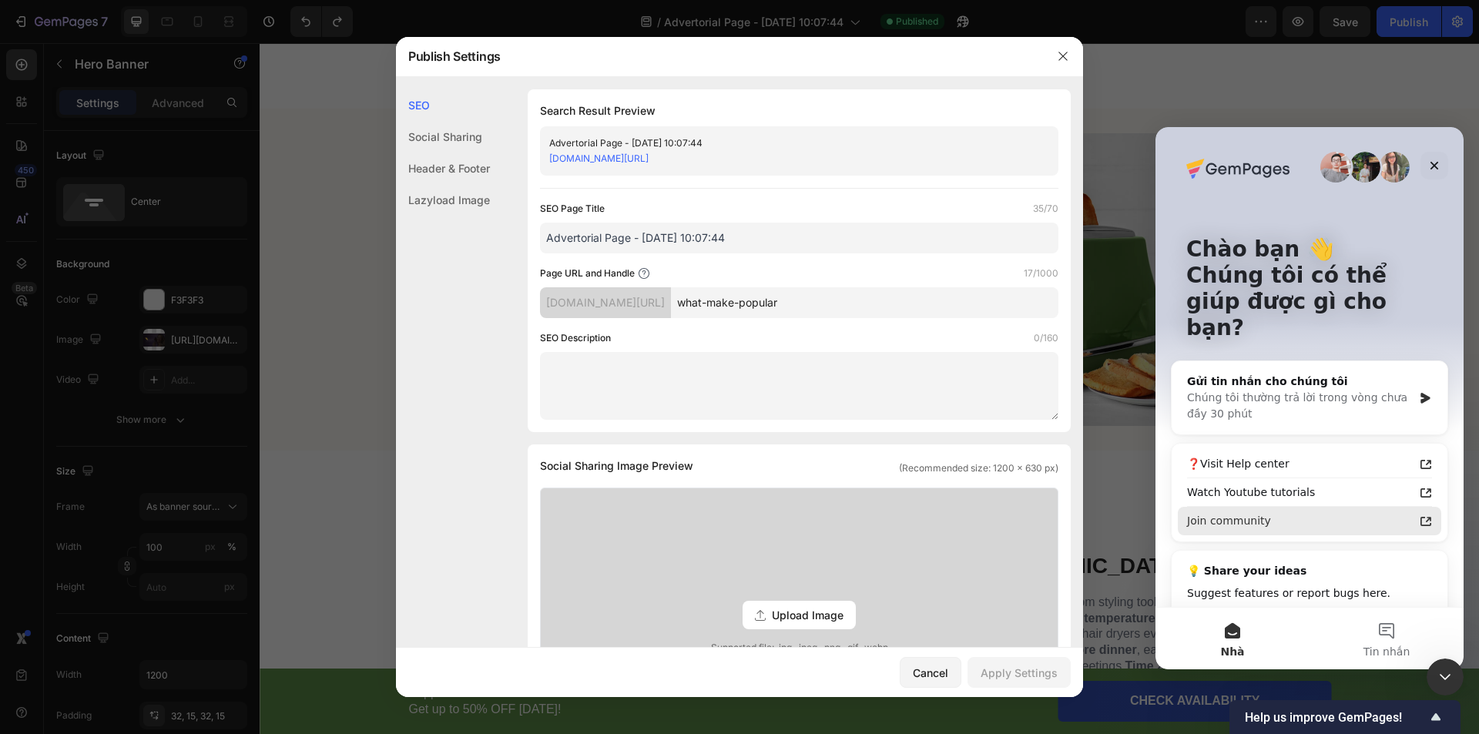
scroll to position [25, 0]
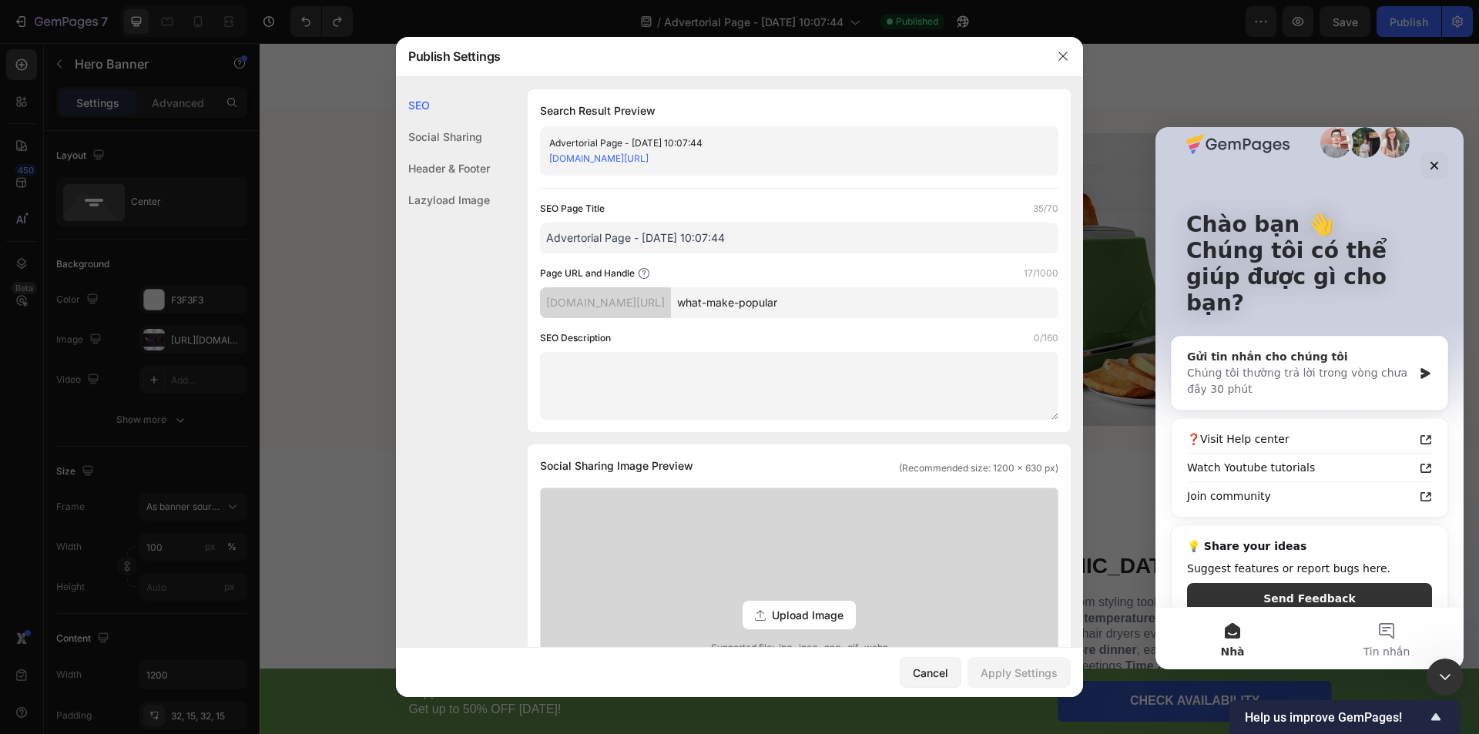
click at [1315, 365] on div "Chúng tôi thường trả lời trong vòng chưa đầy 30 phút" at bounding box center [1300, 381] width 226 height 32
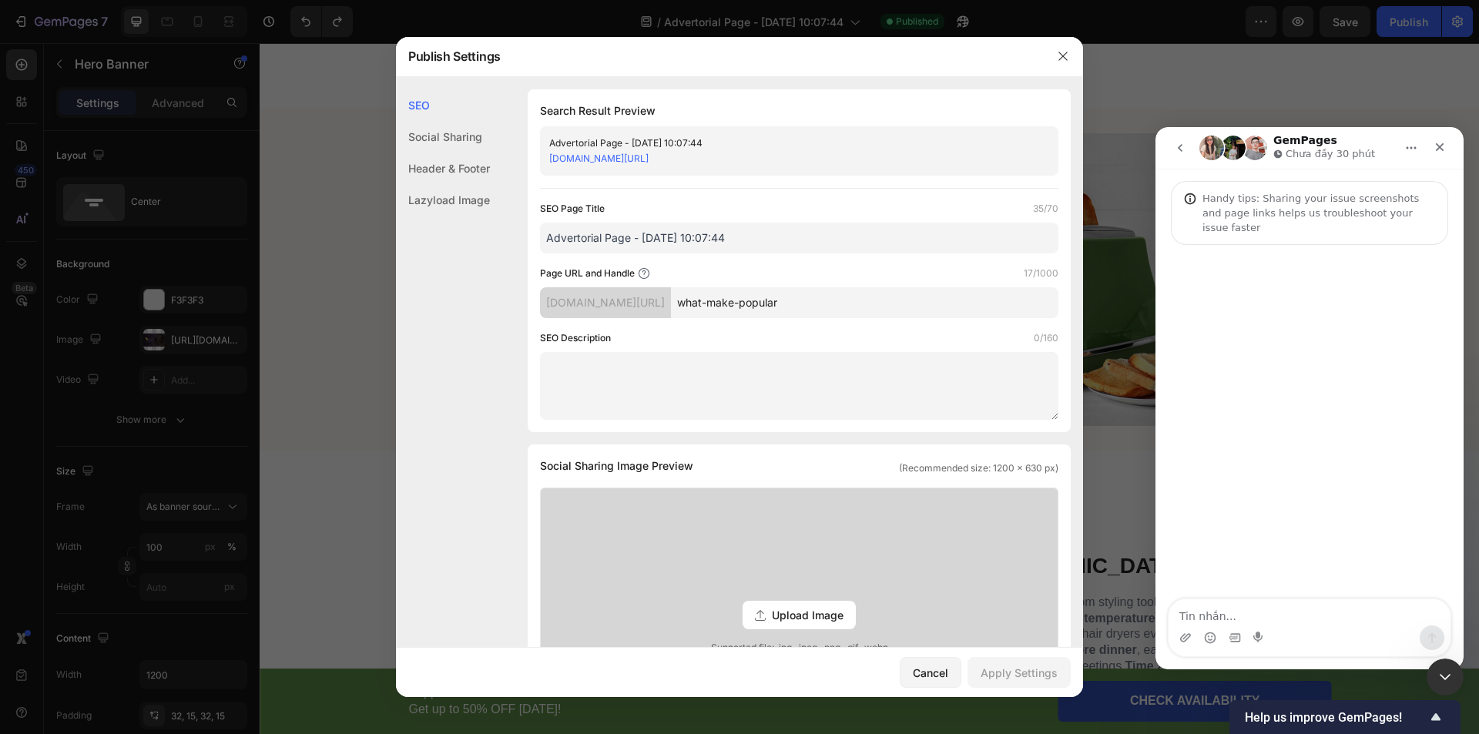
scroll to position [0, 0]
click at [1271, 613] on textarea "Tin nhắn..." at bounding box center [1310, 612] width 282 height 26
type textarea "chào bạn"
type textarea "tôi muô"
type textarea "tôi muốn được giúp đỡ"
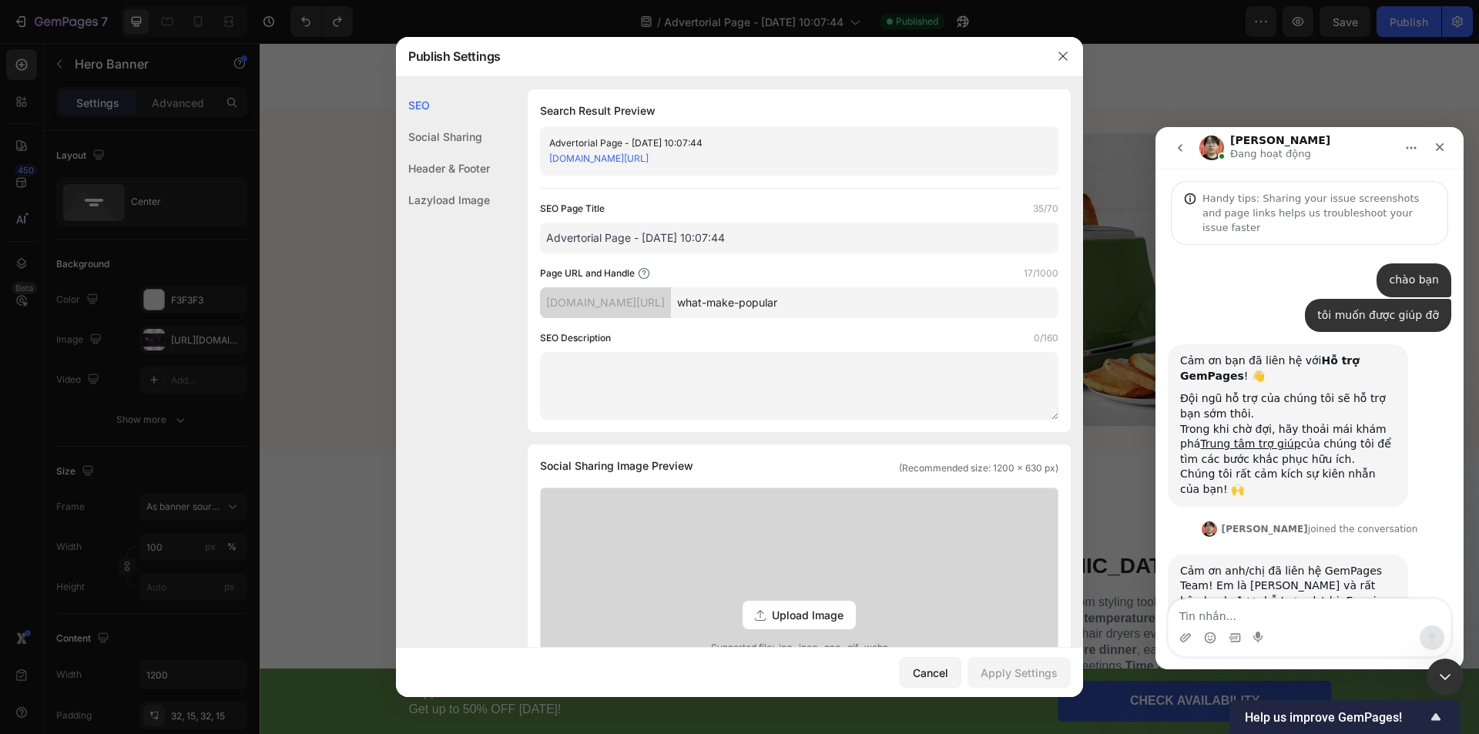
scroll to position [52, 0]
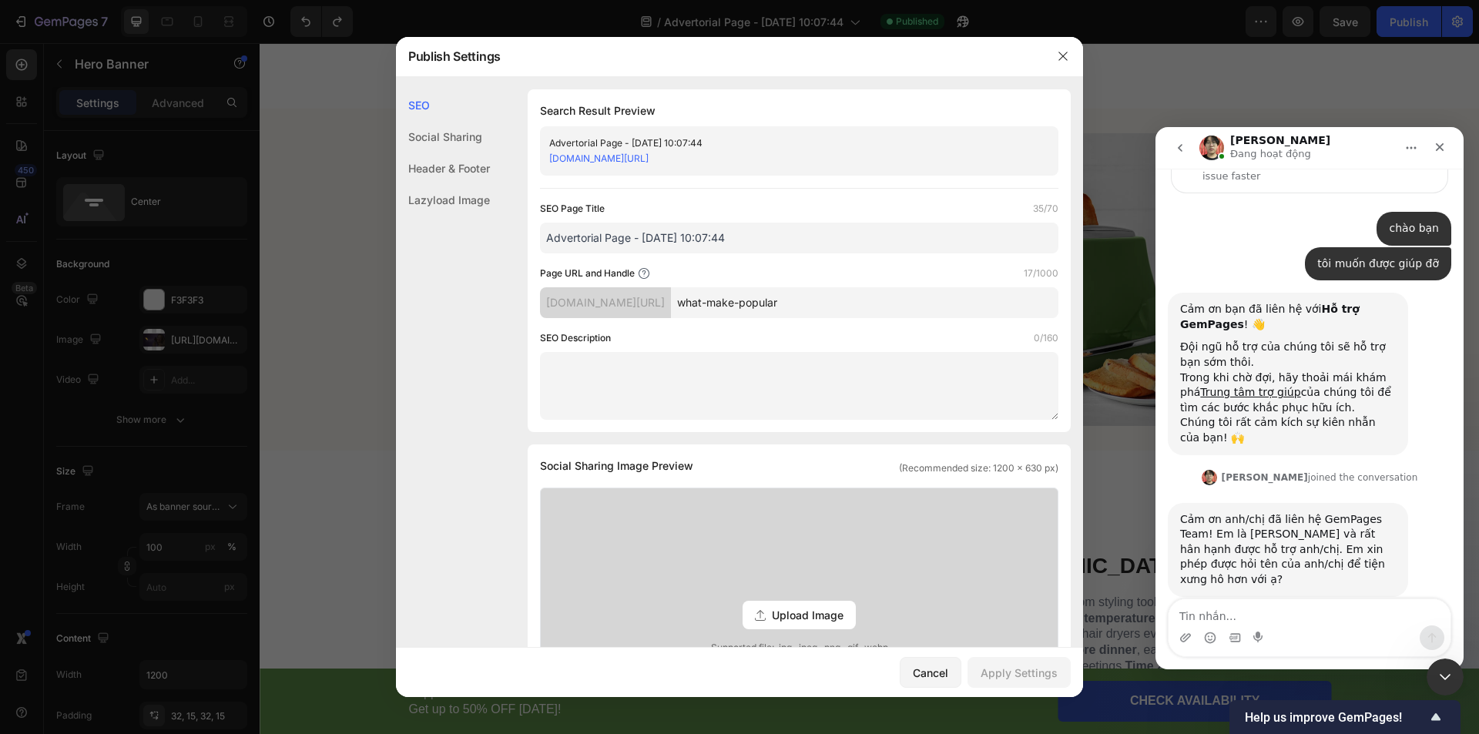
click at [1234, 605] on textarea "Tin nhắn..." at bounding box center [1310, 612] width 282 height 26
type textarea "mình là Sơn"
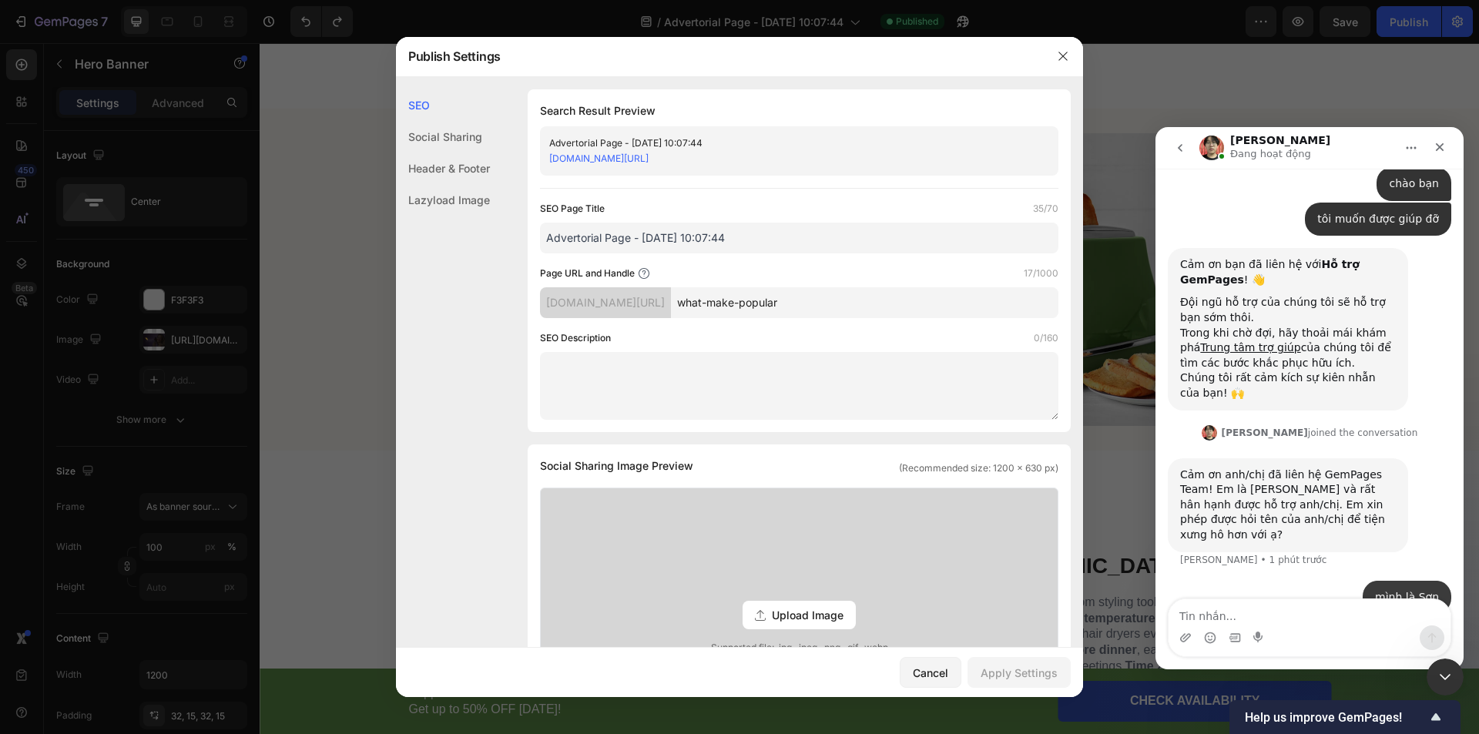
scroll to position [98, 0]
type textarea "mình đang gặp vấn đề xuất bản gempage"
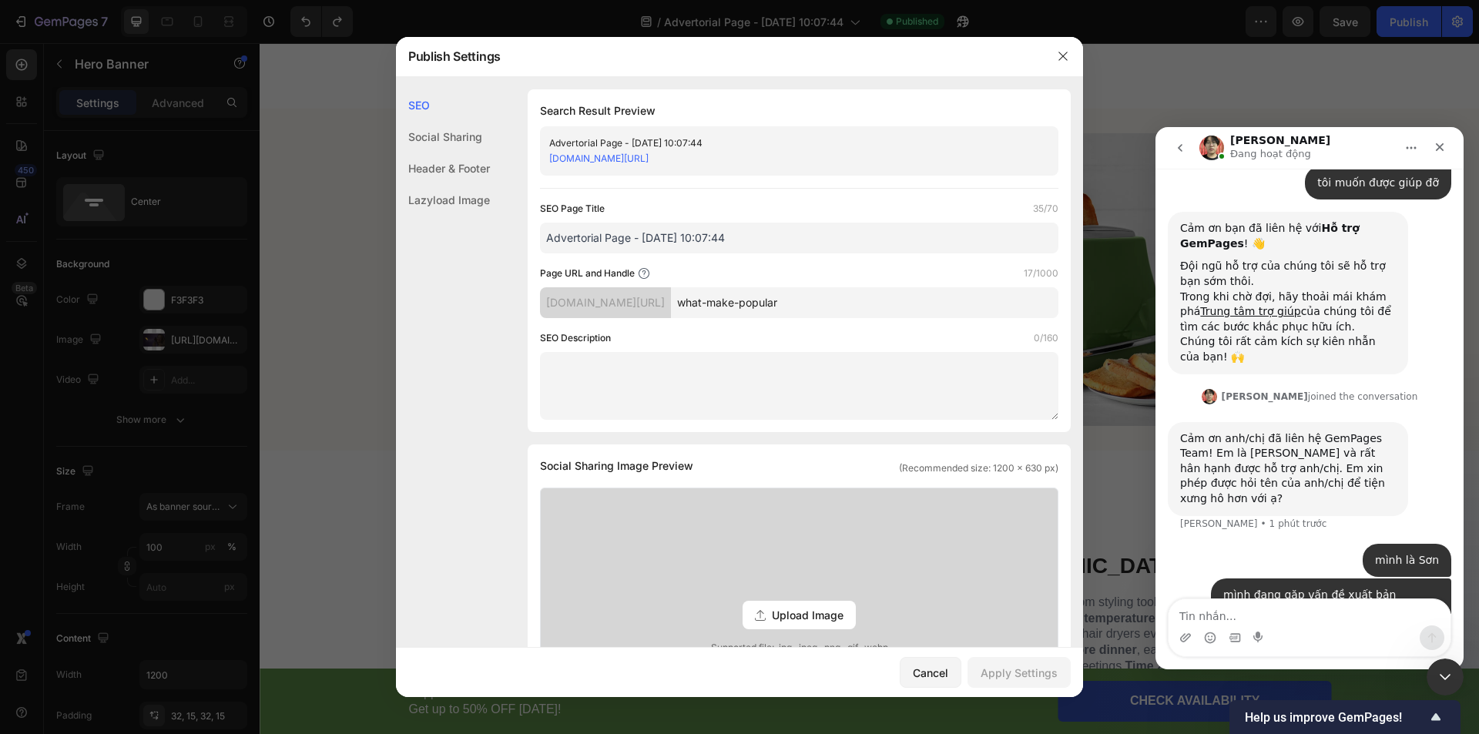
click at [649, 159] on link "[DOMAIN_NAME][URL]" at bounding box center [598, 159] width 99 height 12
click at [1066, 54] on icon "button" at bounding box center [1063, 56] width 12 height 12
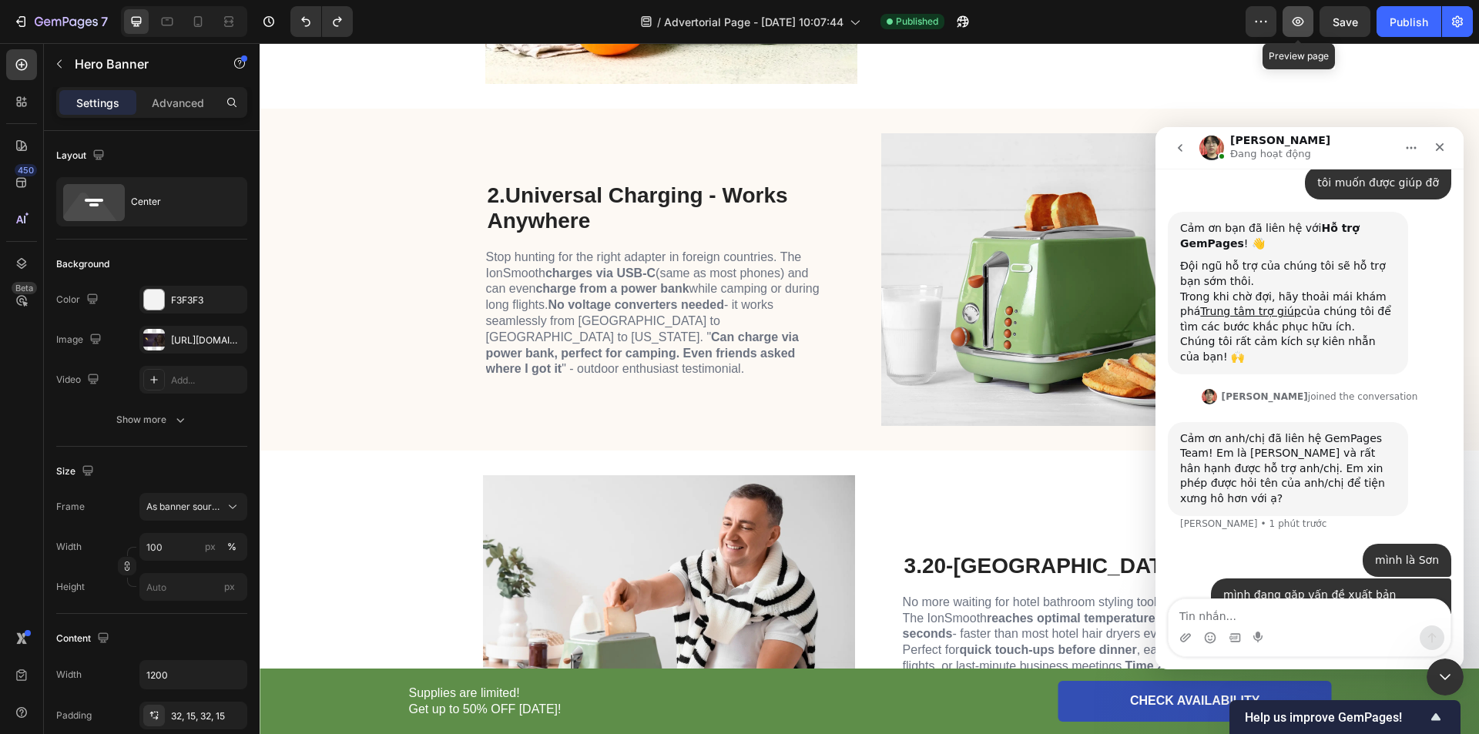
click at [1300, 23] on icon "button" at bounding box center [1298, 21] width 5 height 5
click at [1286, 612] on textarea "Tin nhắn..." at bounding box center [1310, 612] width 282 height 26
type textarea "[URL][DOMAIN_NAME][DOMAIN_NAME]"
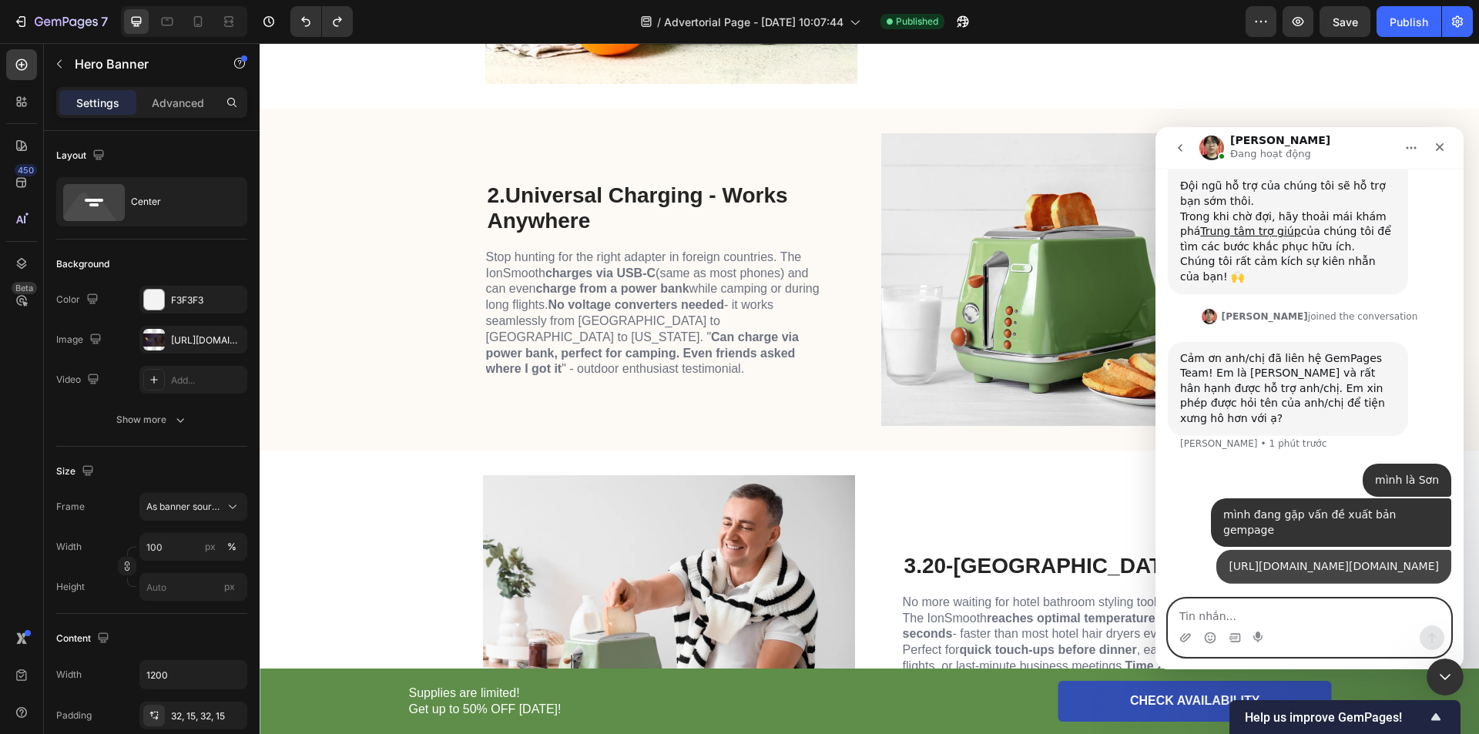
scroll to position [258, 0]
type textarea "d"
type textarea "đây là page mình làm"
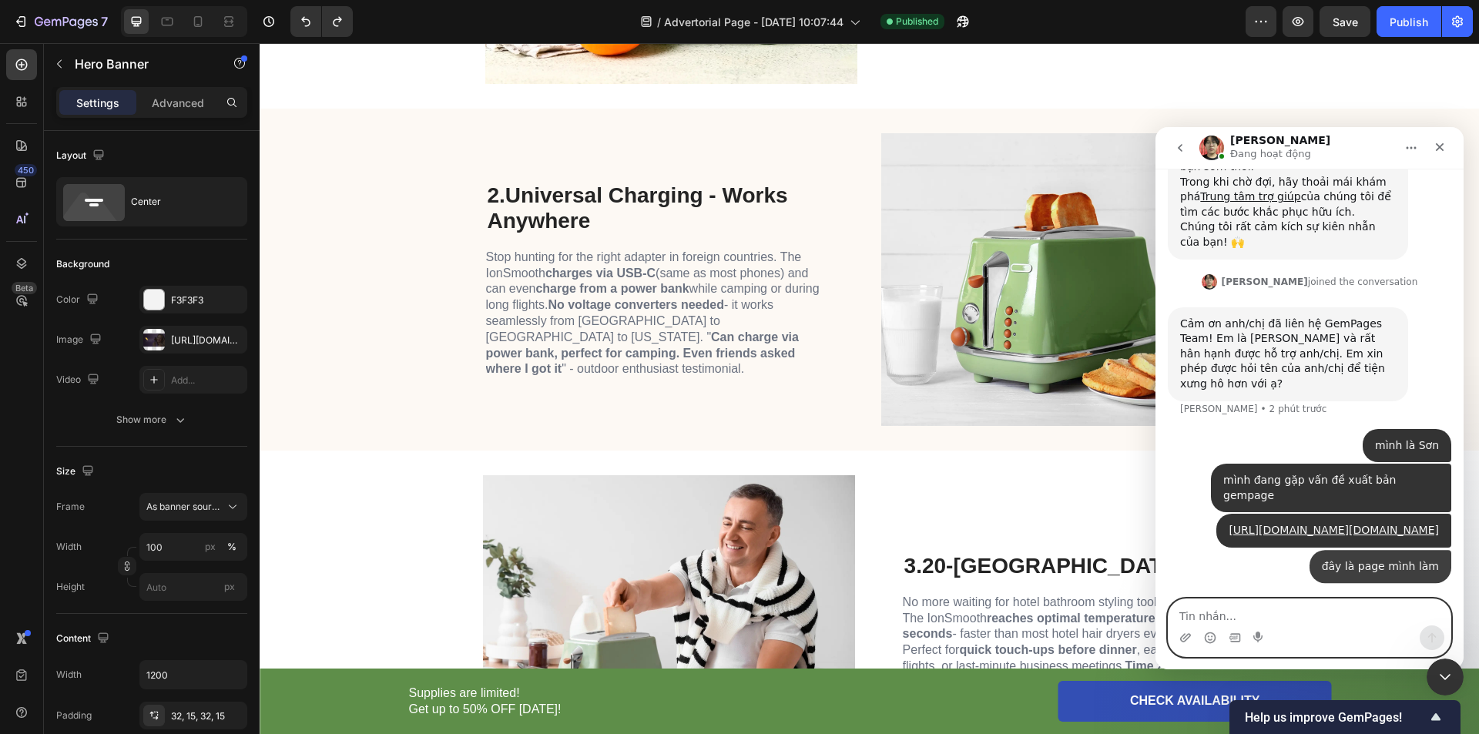
scroll to position [294, 0]
type textarea "v"
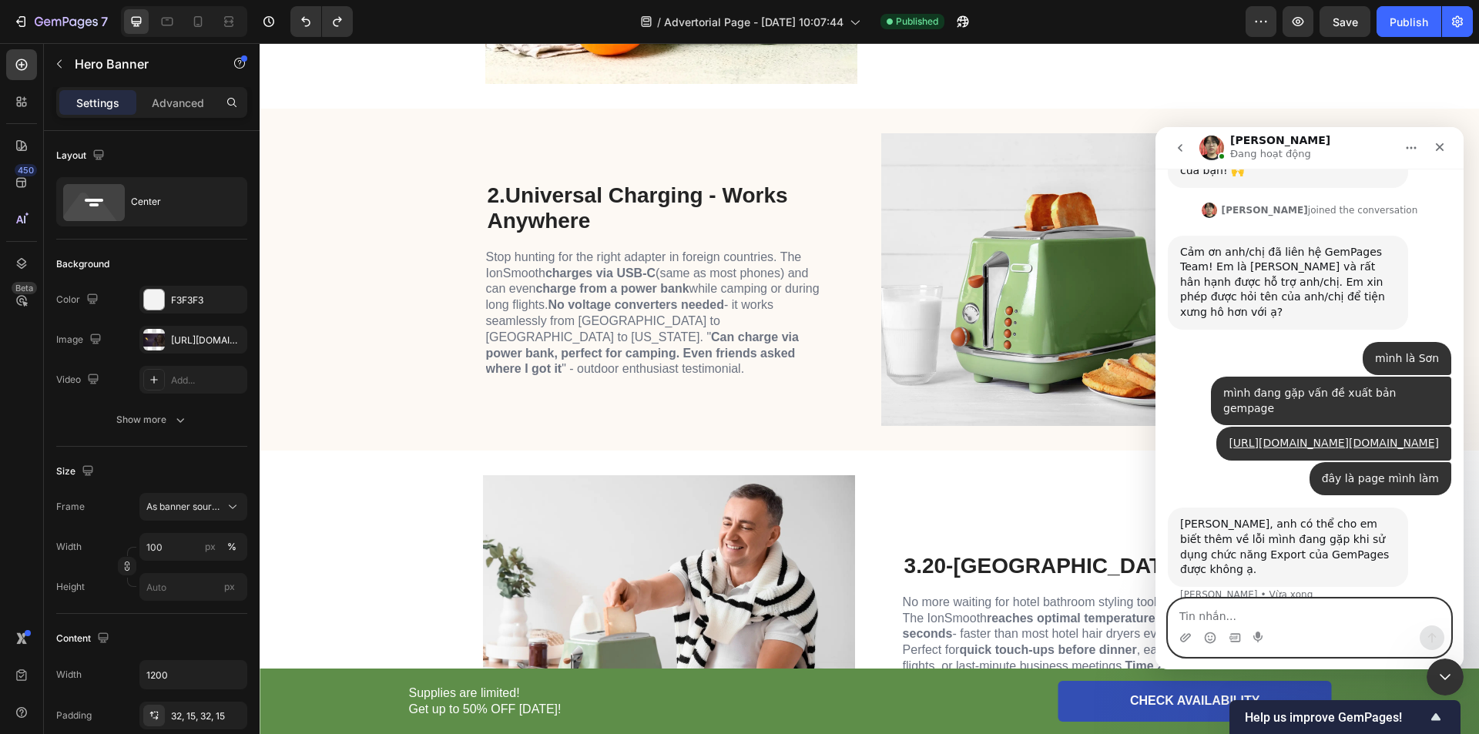
scroll to position [370, 0]
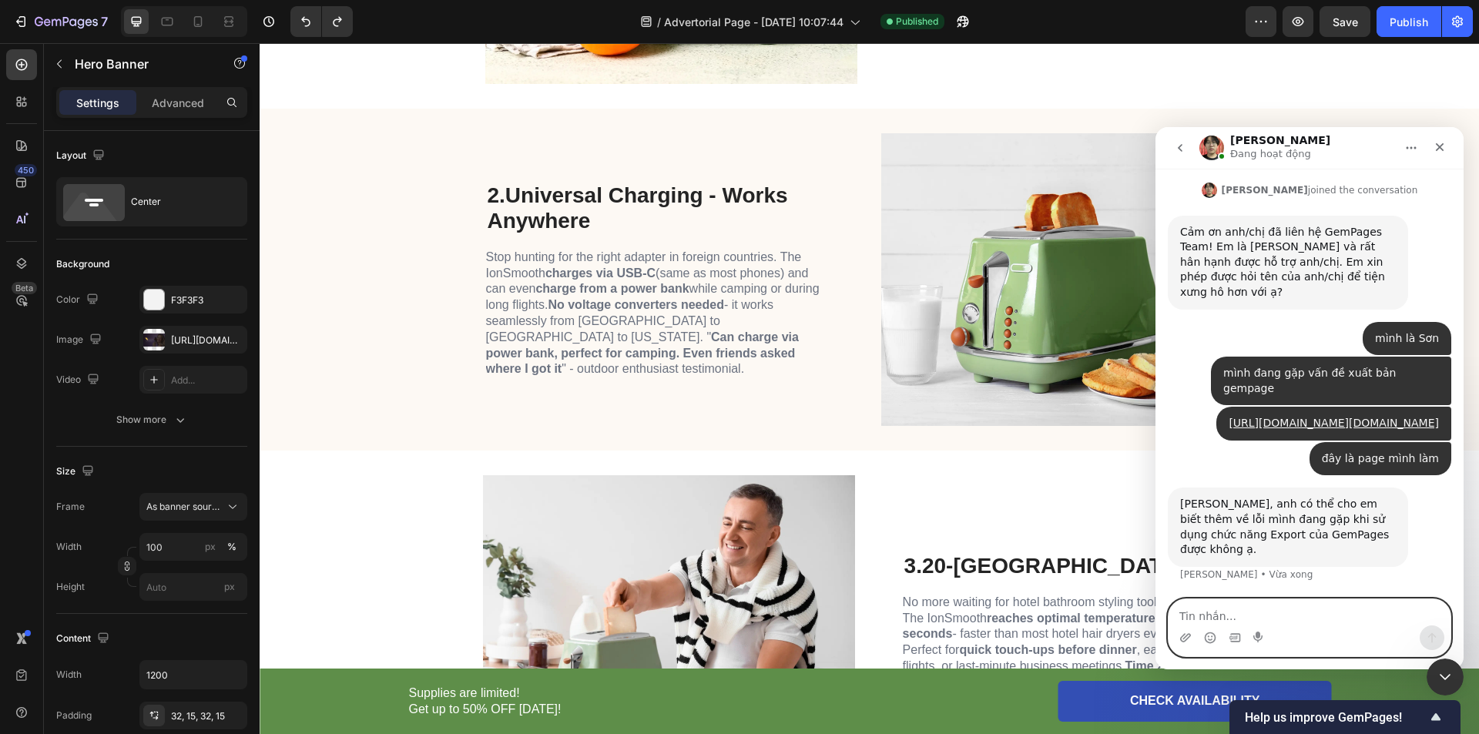
click at [1282, 616] on textarea "Tin nhắn..." at bounding box center [1310, 612] width 282 height 26
click at [1461, 20] on icon "button" at bounding box center [1457, 21] width 15 height 15
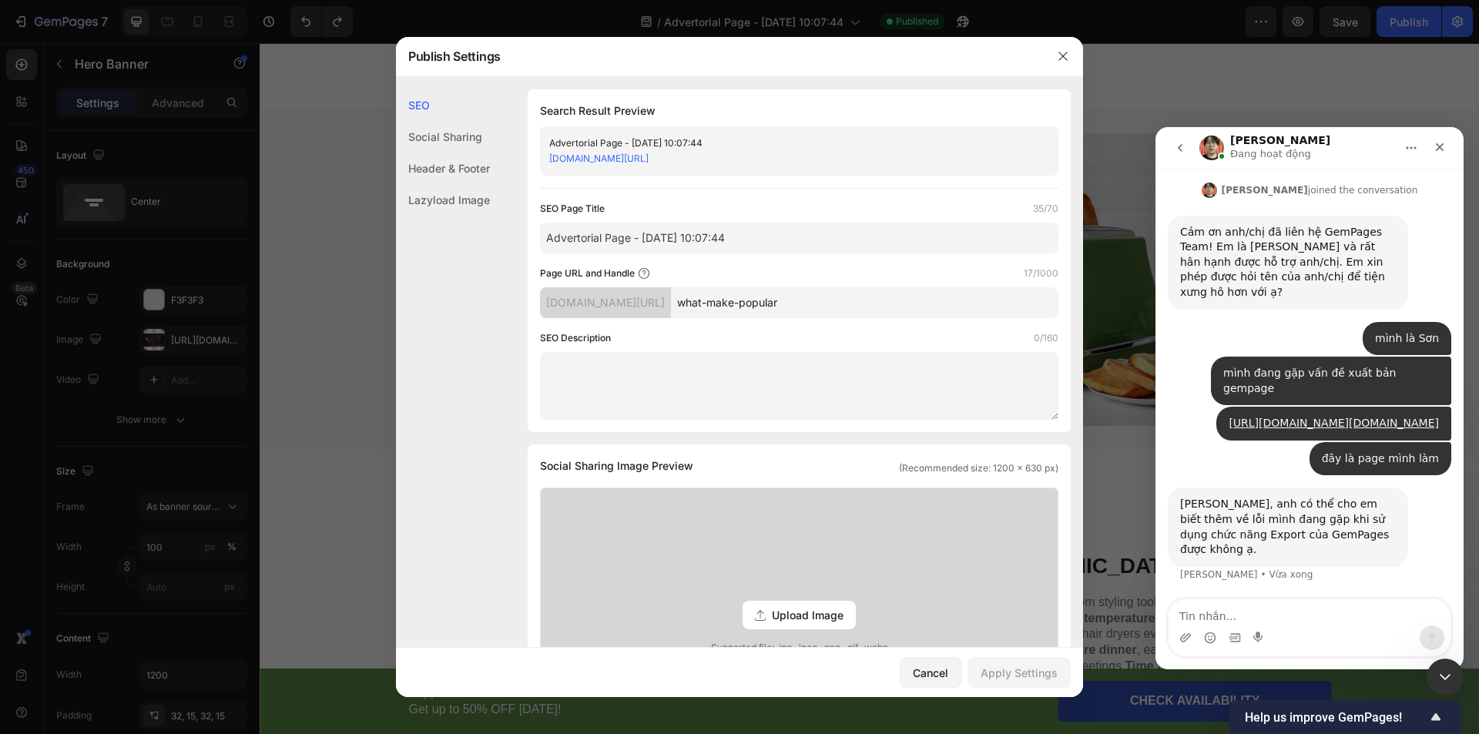
drag, startPoint x: 1276, startPoint y: 632, endPoint x: 1263, endPoint y: 611, distance: 24.8
click at [1275, 632] on div "Ứng dụng nhắn tin trong Intercom" at bounding box center [1310, 638] width 282 height 25
click at [1263, 610] on textarea "Tin nhắn..." at bounding box center [1310, 612] width 282 height 26
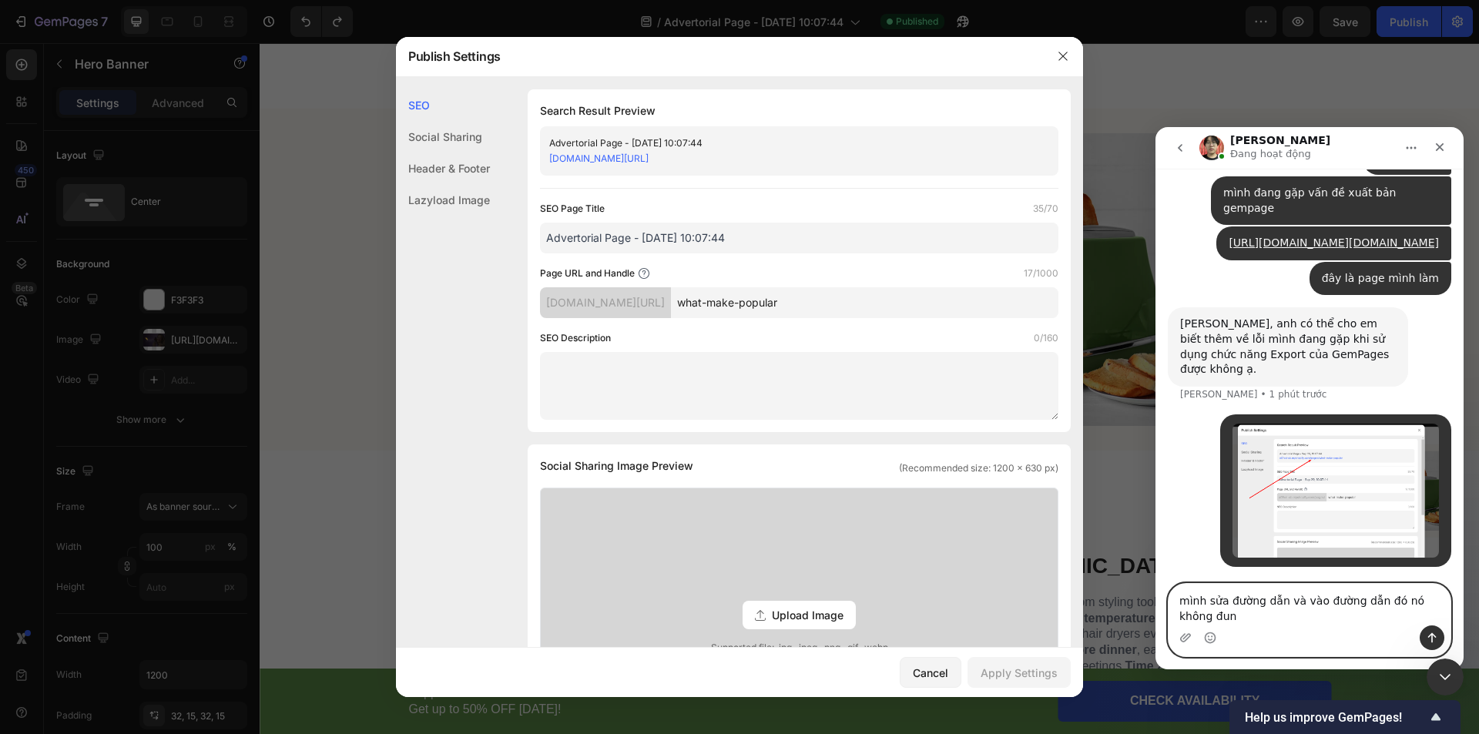
scroll to position [549, 0]
type textarea "mình sửa đường dẫn và vào đường dẫn đó nó không đúng với page mình làm"
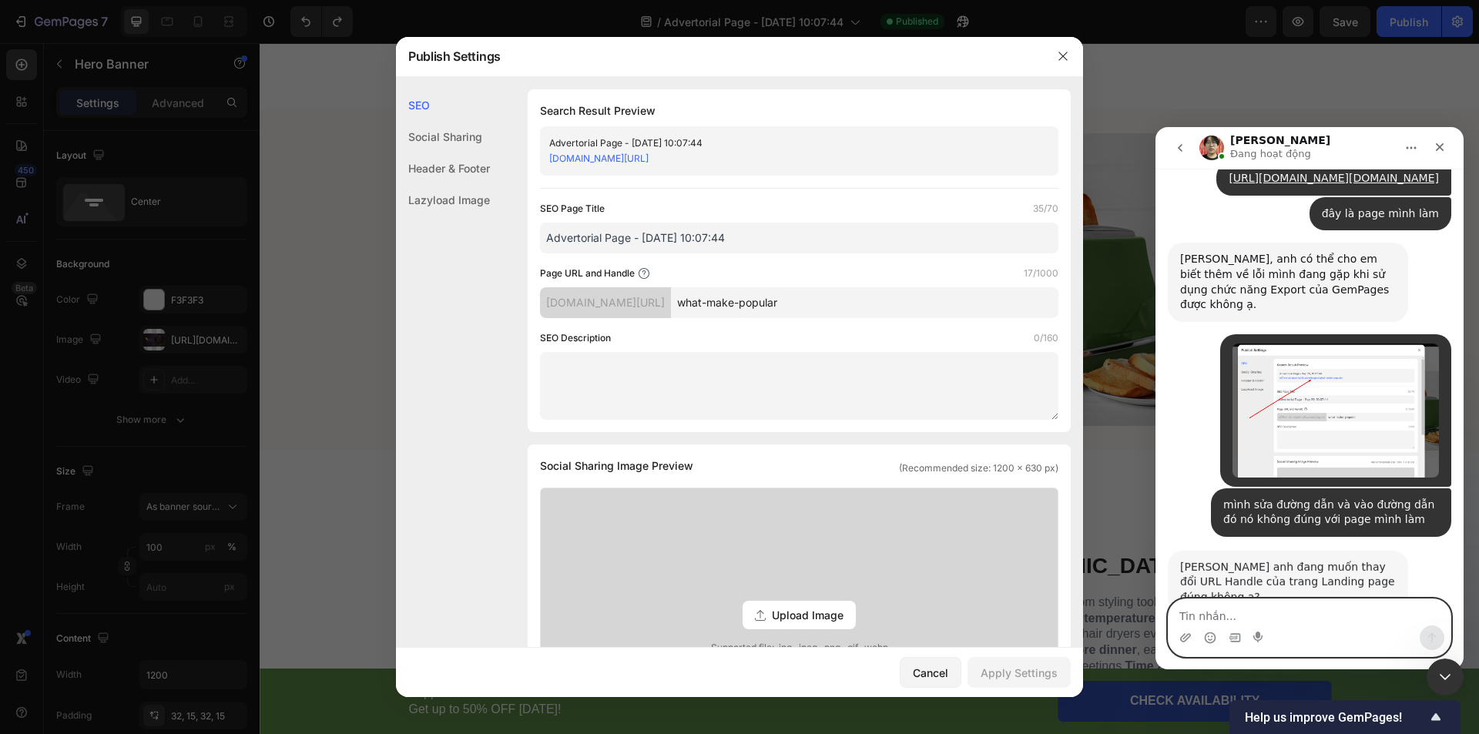
scroll to position [660, 0]
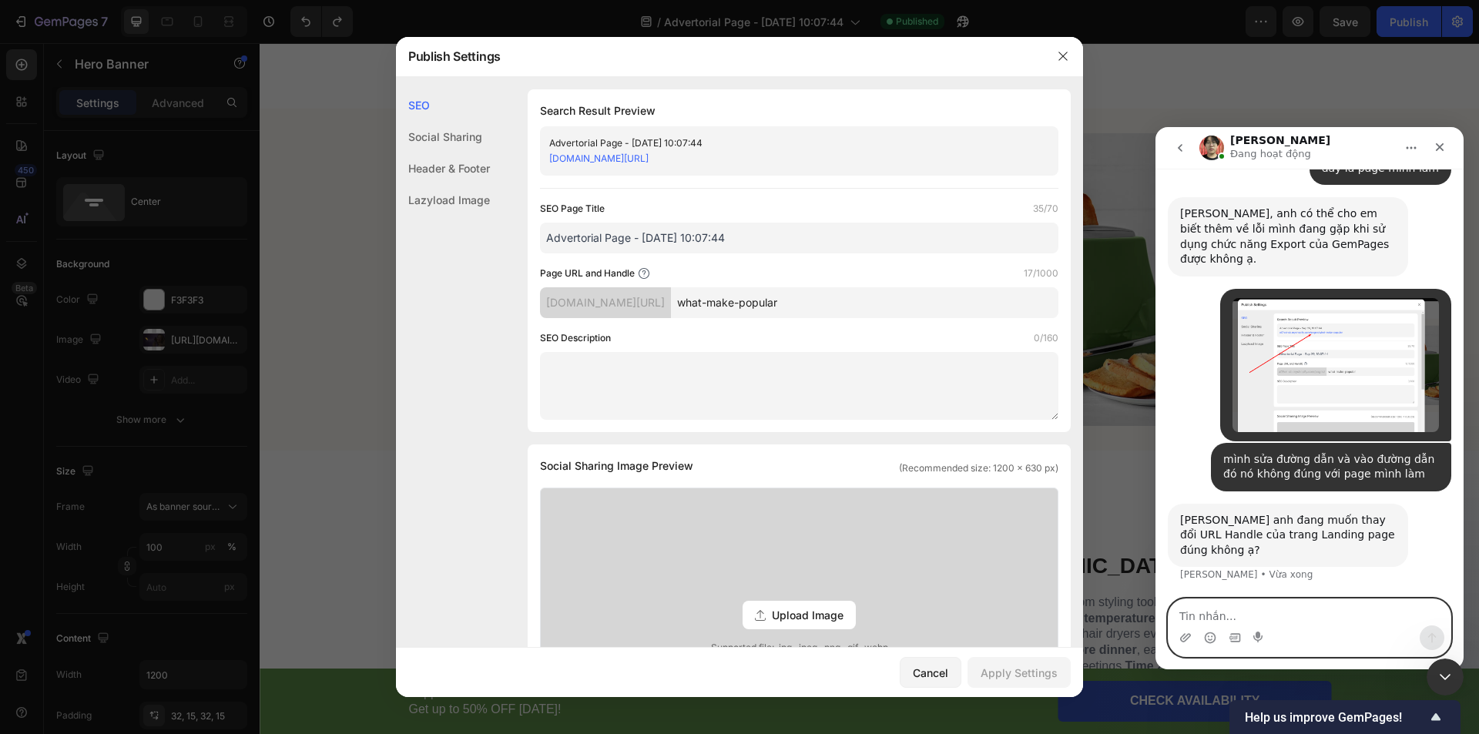
click at [1296, 621] on textarea "Tin nhắn..." at bounding box center [1310, 612] width 282 height 26
type textarea "d"
type textarea "đúng rồi"
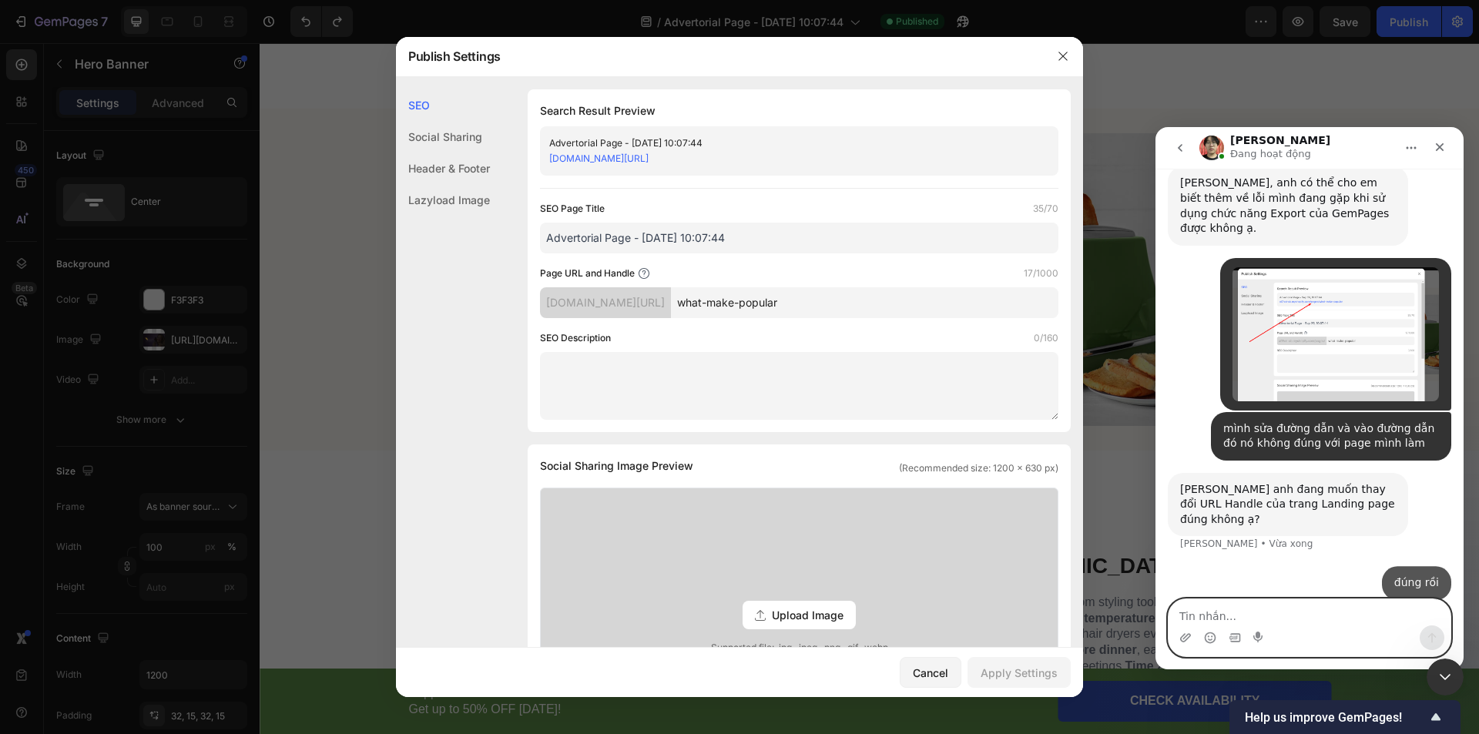
scroll to position [706, 0]
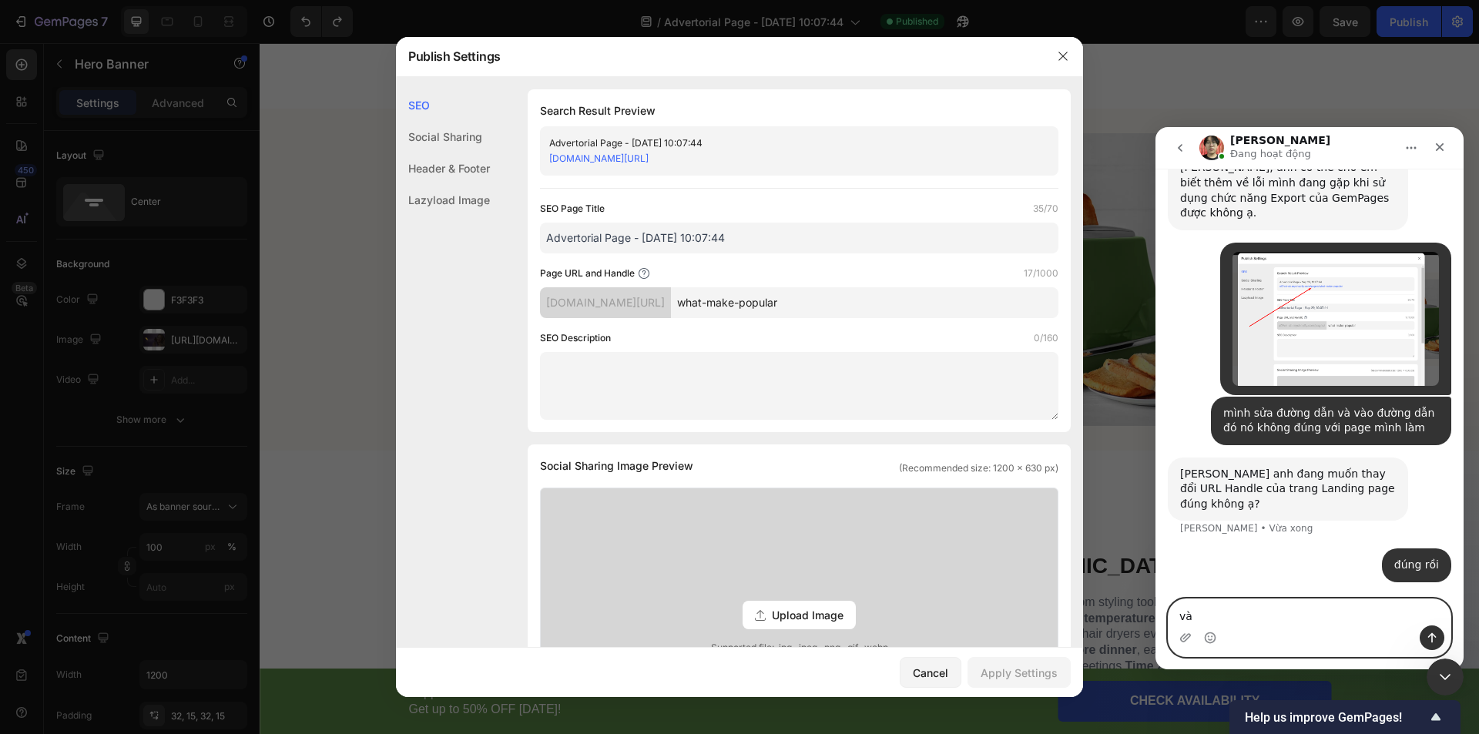
type textarea "v"
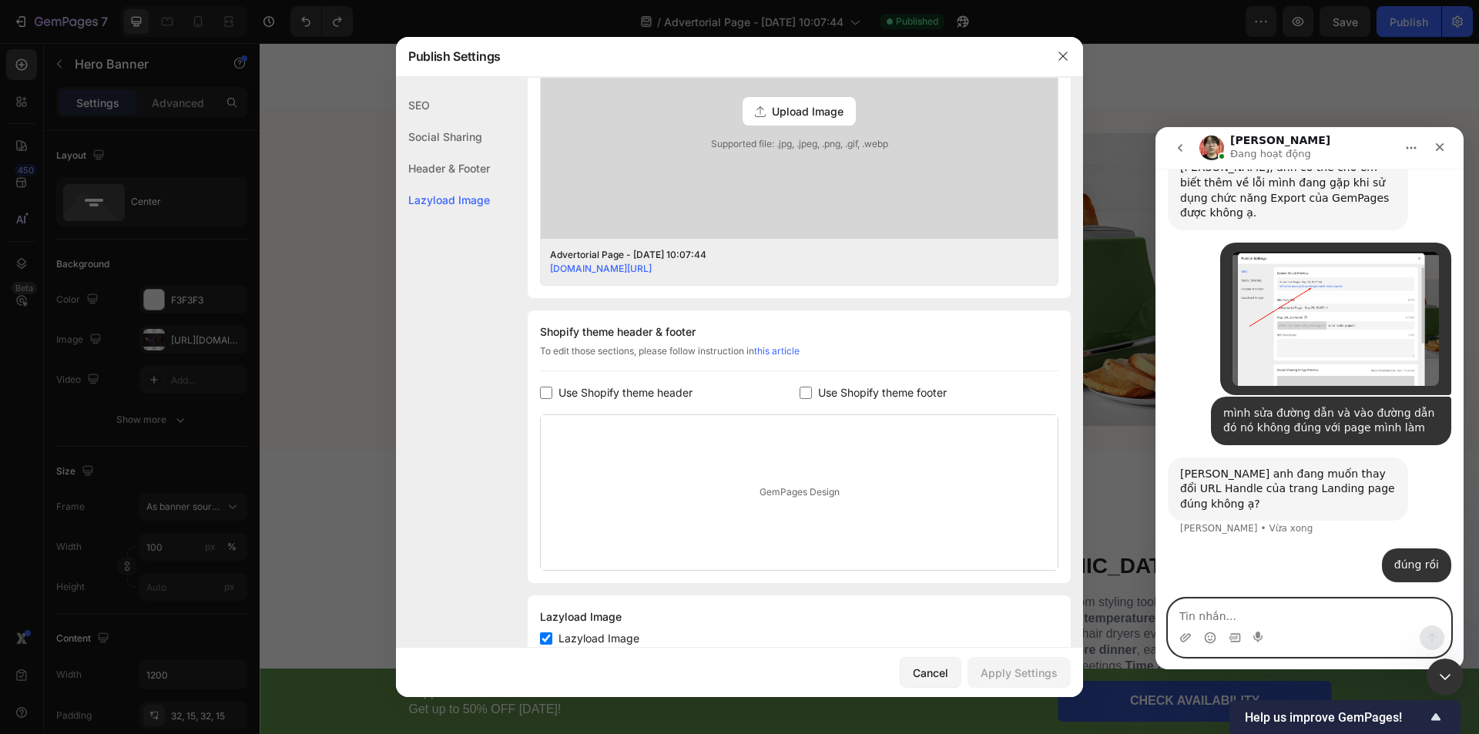
scroll to position [539, 0]
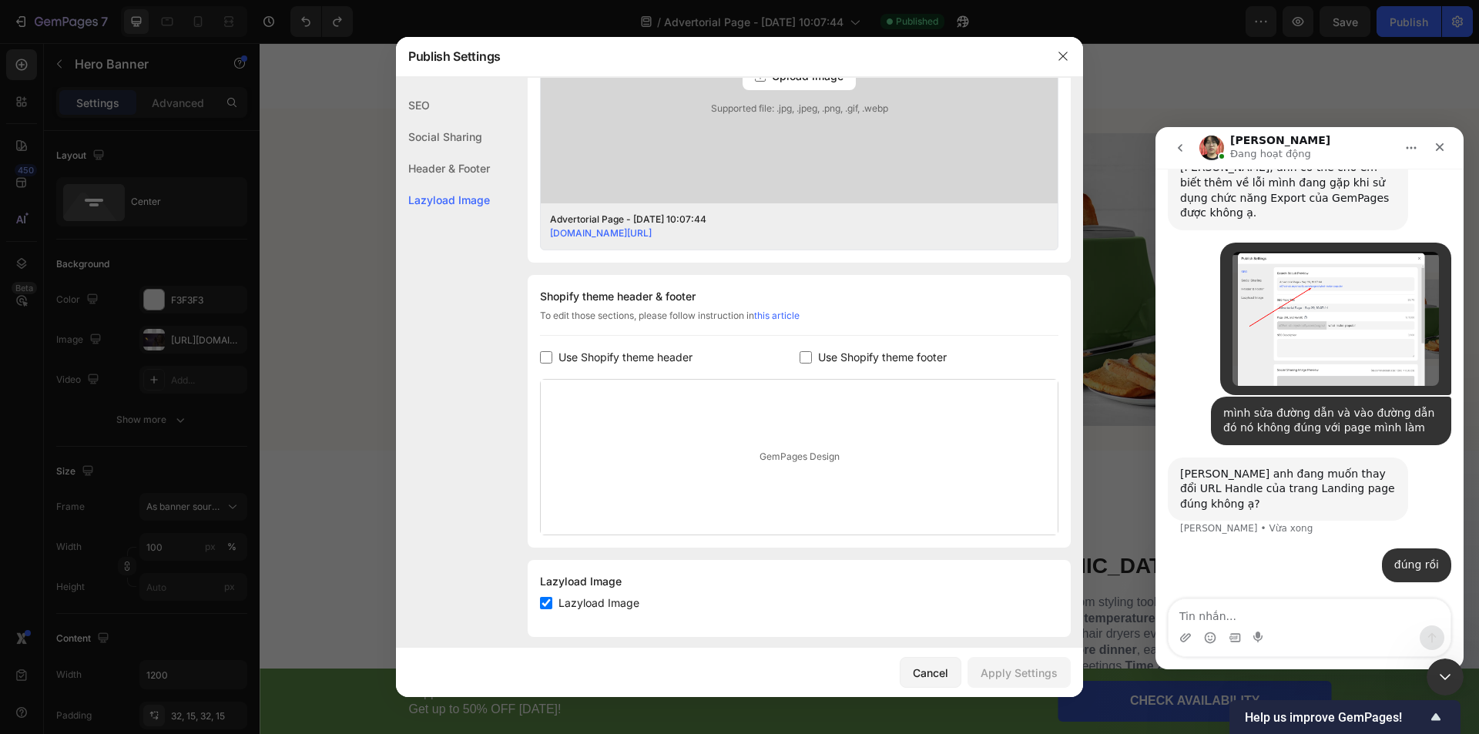
click at [652, 233] on link "[DOMAIN_NAME][URL]" at bounding box center [601, 233] width 102 height 12
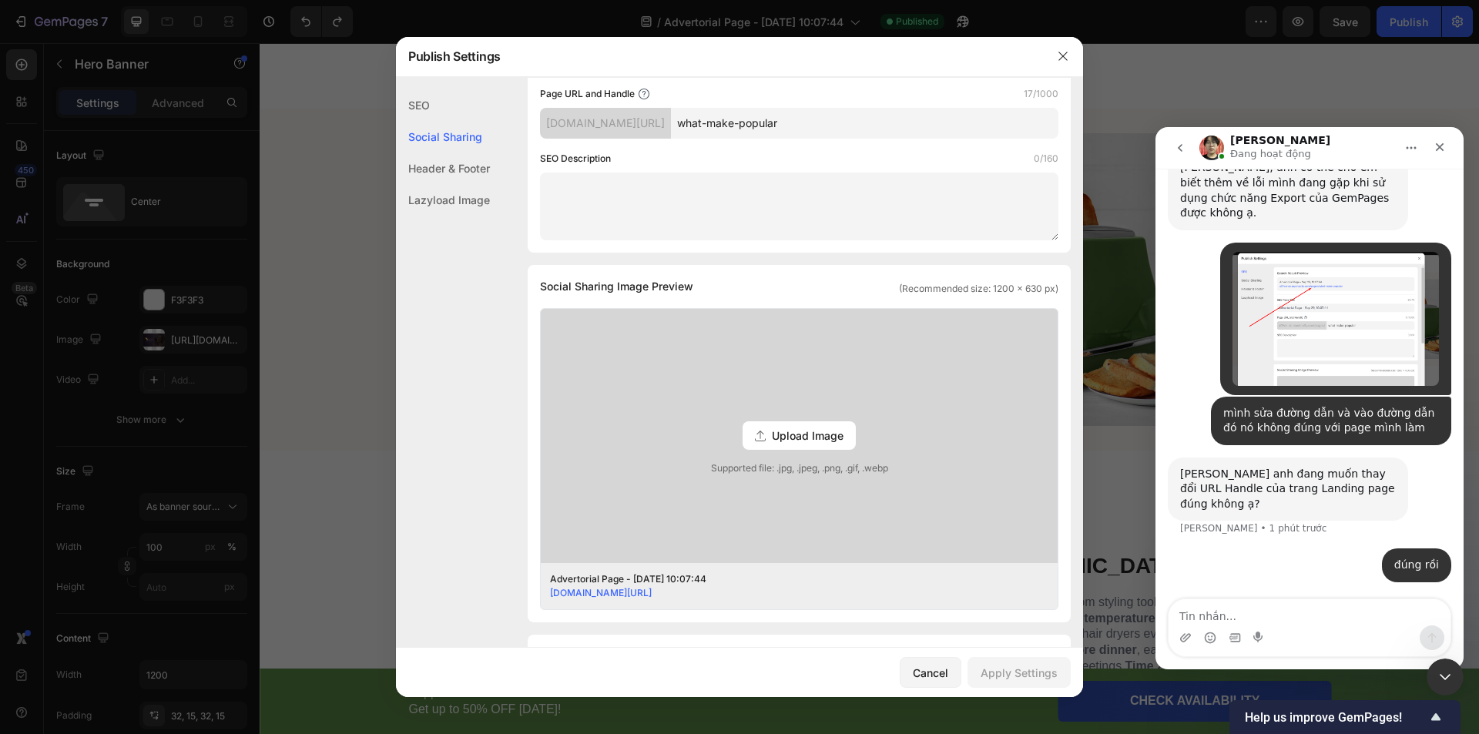
scroll to position [0, 0]
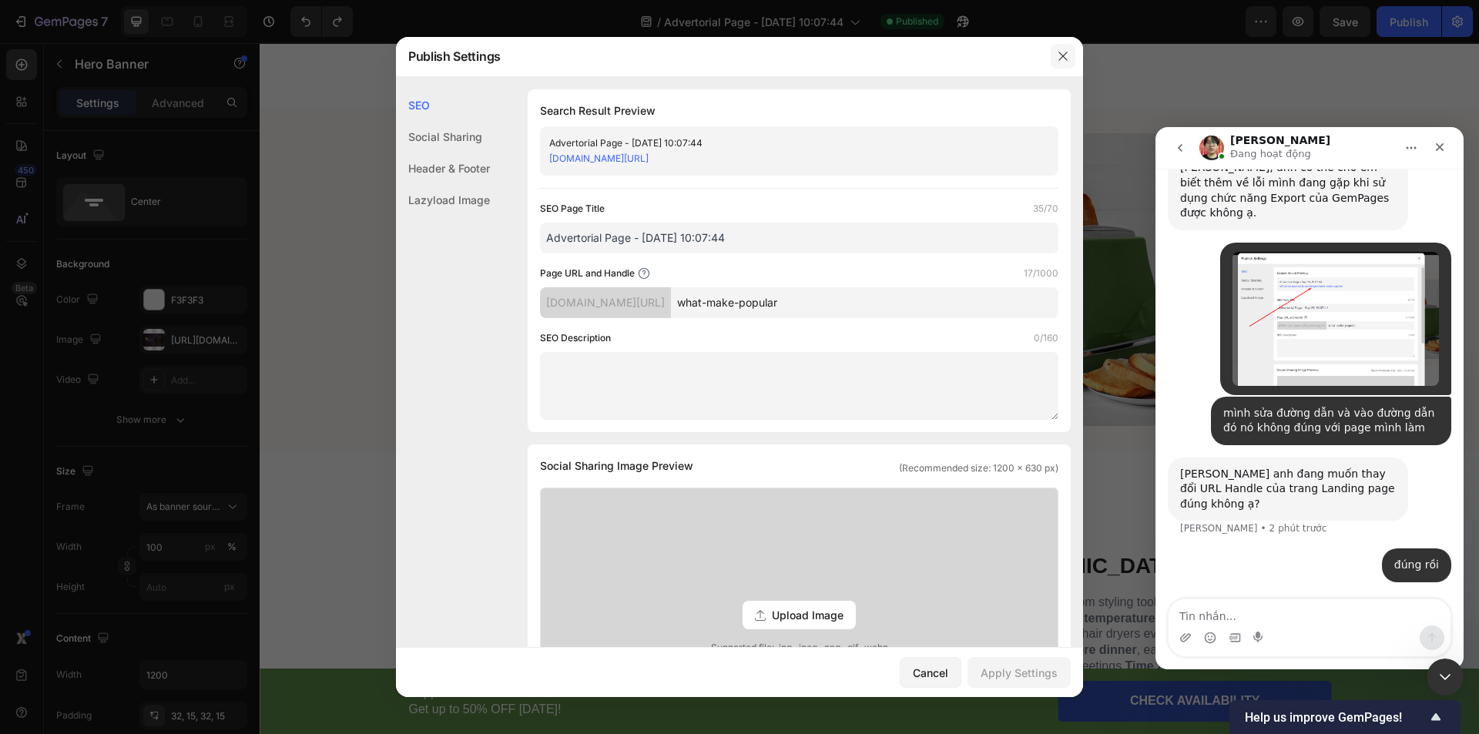
click at [1056, 52] on button "button" at bounding box center [1063, 56] width 25 height 25
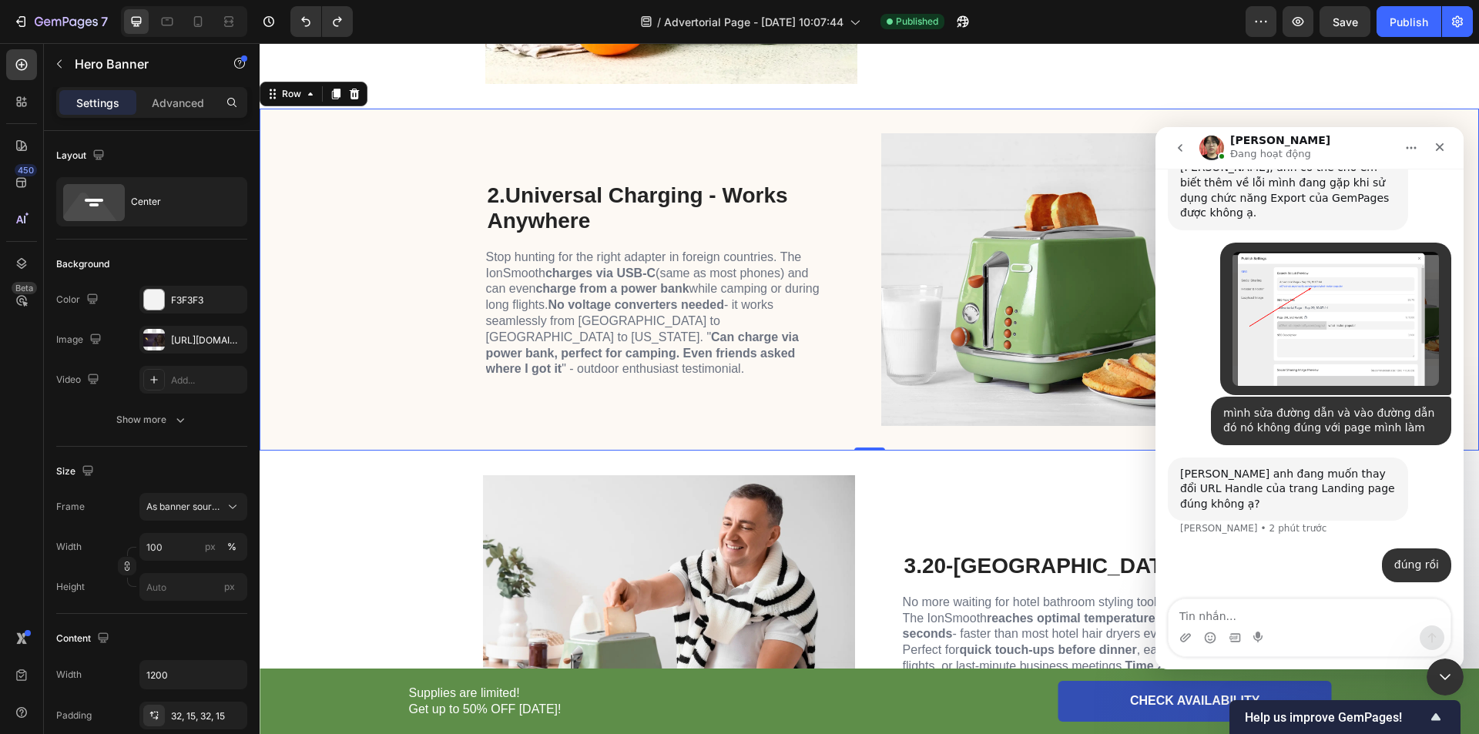
click at [335, 342] on div "2. Universal Charging - Works Anywhere Heading Stop hunting for the right adapt…" at bounding box center [870, 280] width 1220 height 342
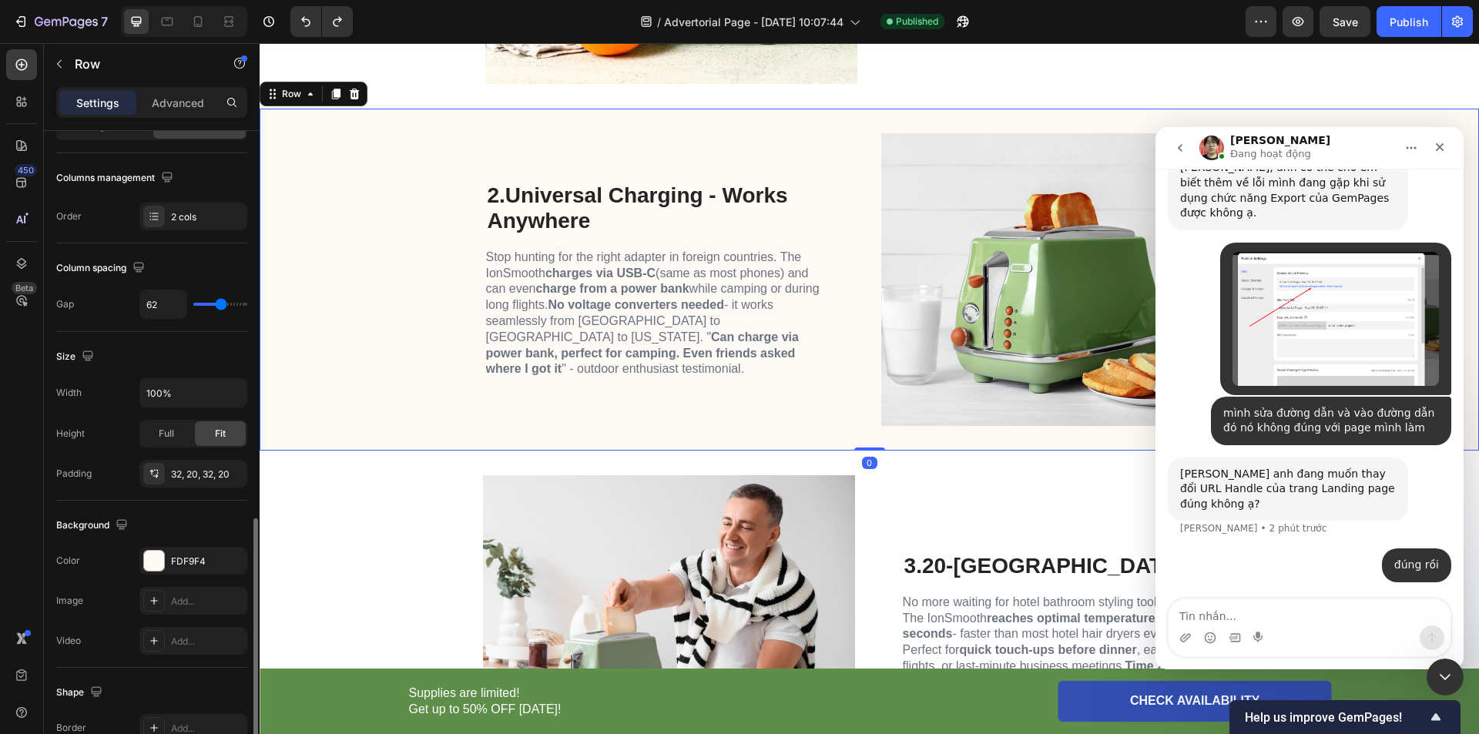
scroll to position [359, 0]
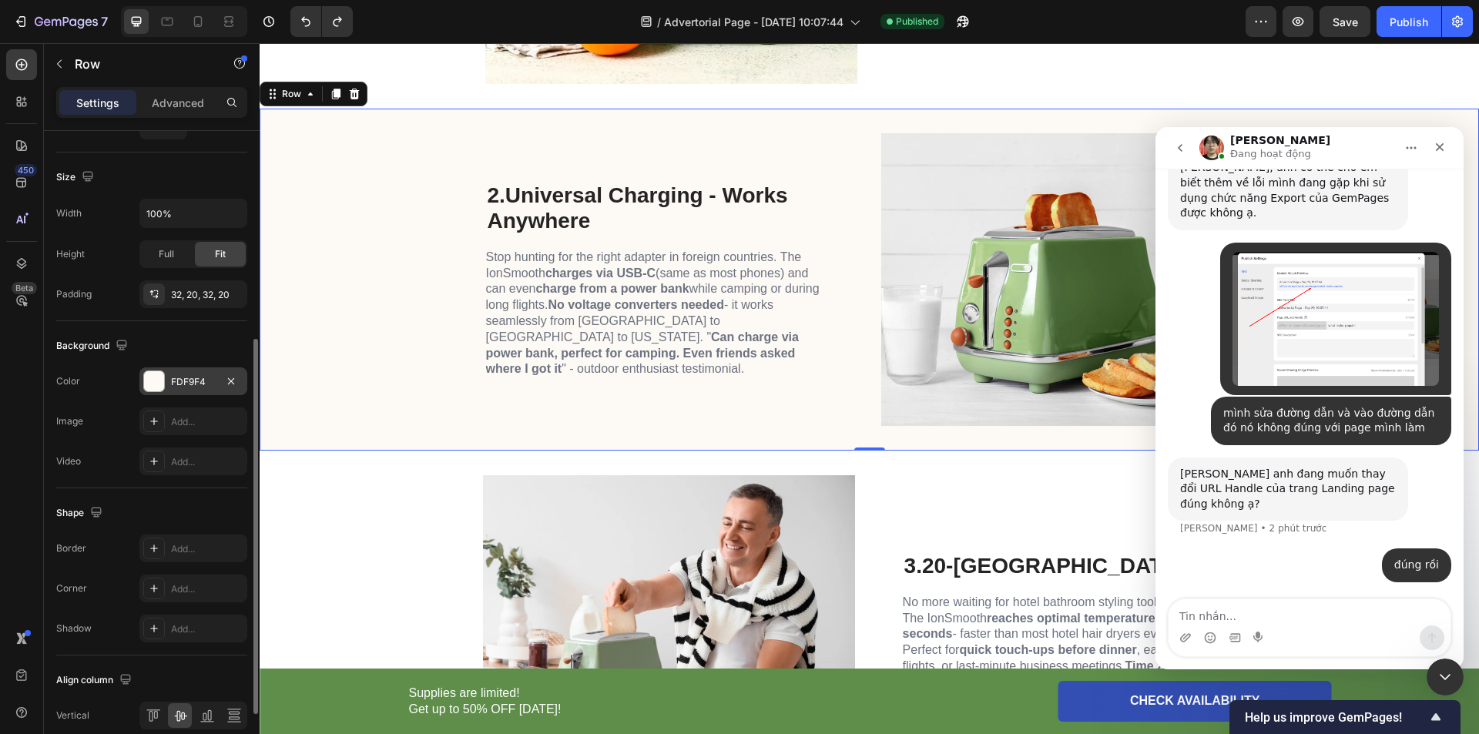
click at [149, 382] on div at bounding box center [154, 381] width 20 height 20
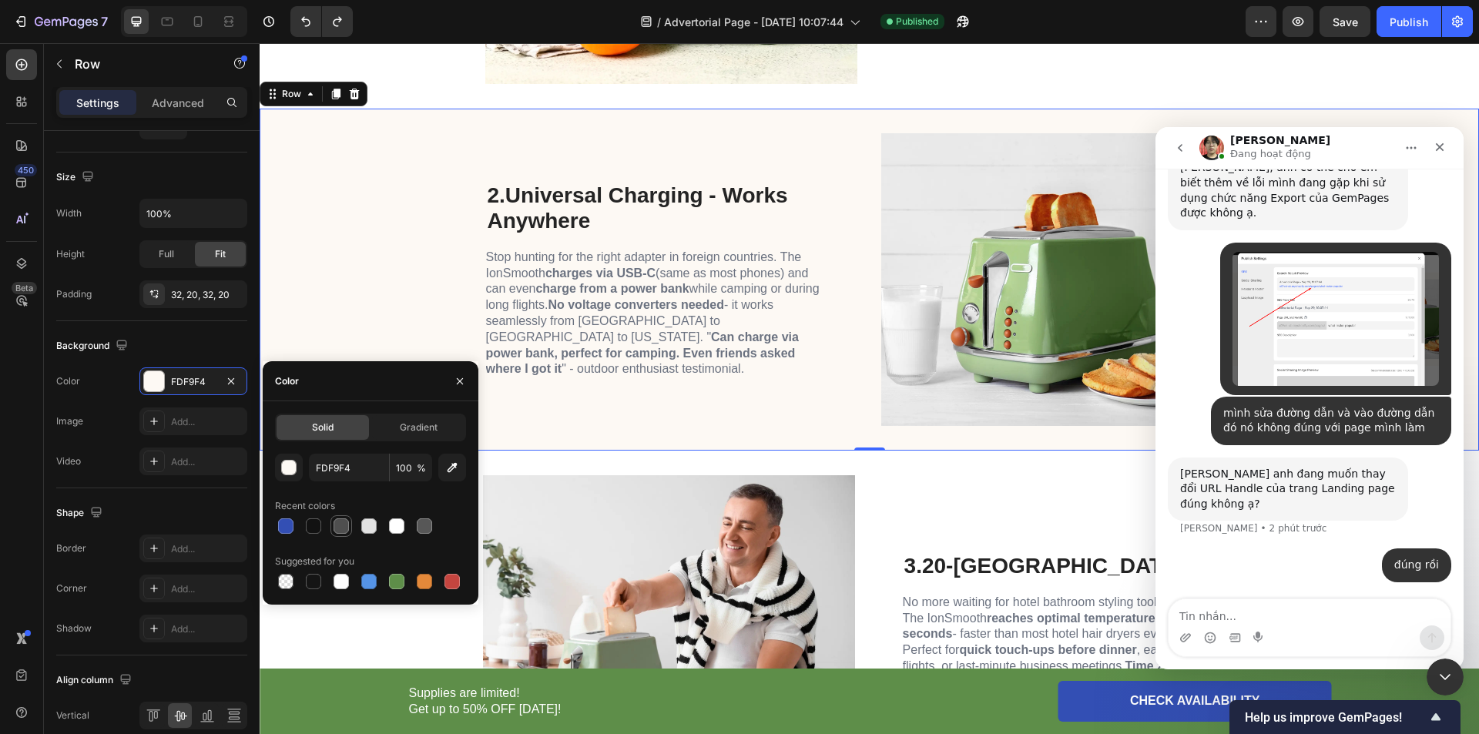
click at [345, 525] on div at bounding box center [341, 525] width 15 height 15
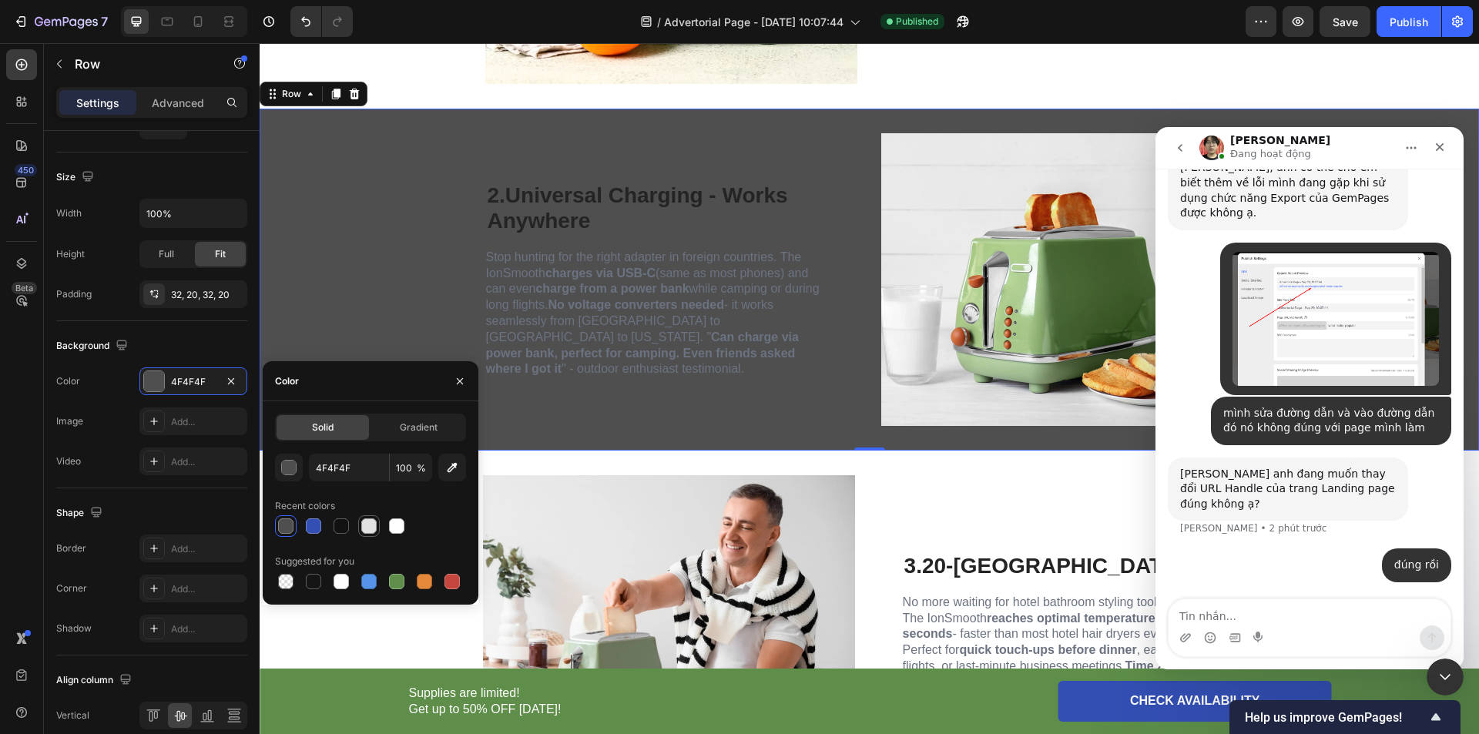
click at [368, 527] on div at bounding box center [368, 525] width 15 height 15
type input "E2E2E2"
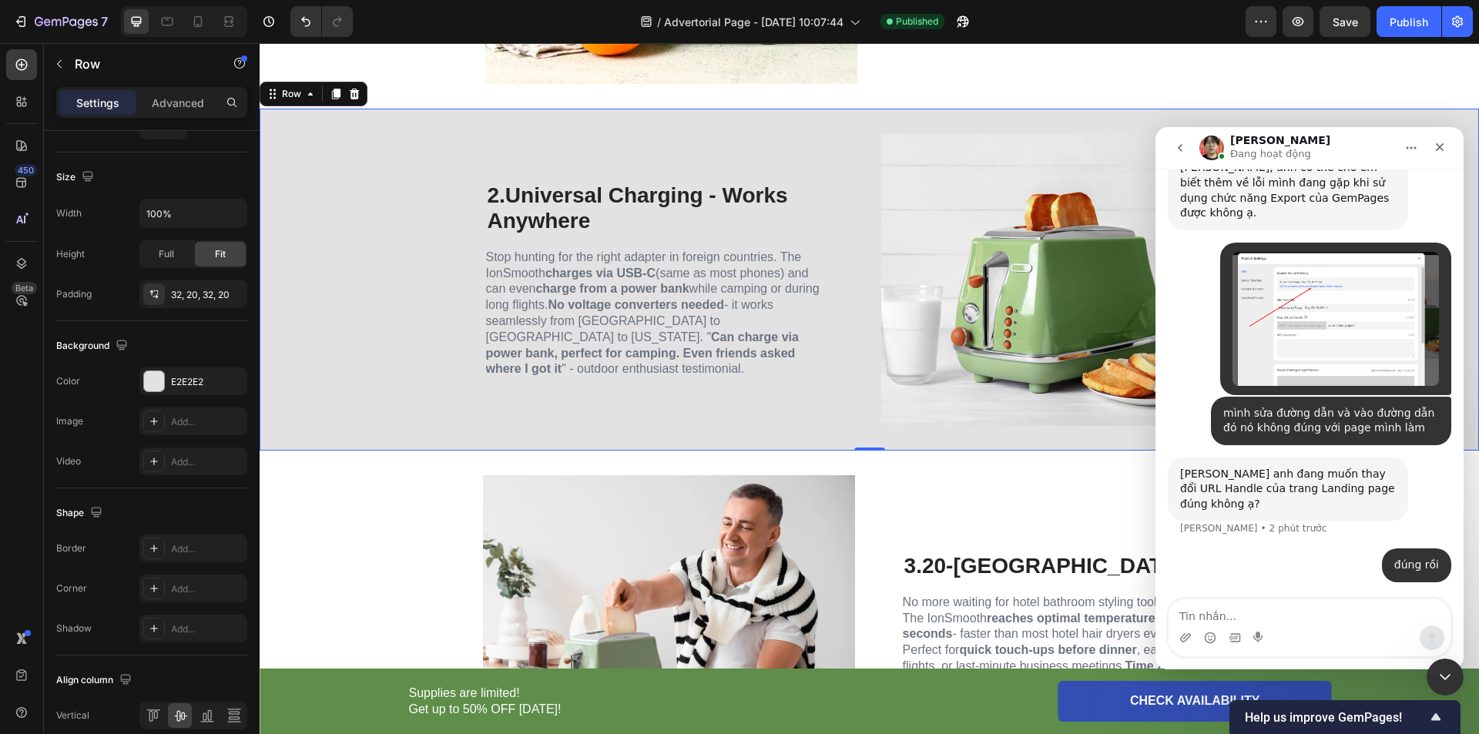
click at [431, 259] on div "2. Universal Charging - Works Anywhere Heading Stop hunting for the right adapt…" at bounding box center [870, 280] width 1220 height 342
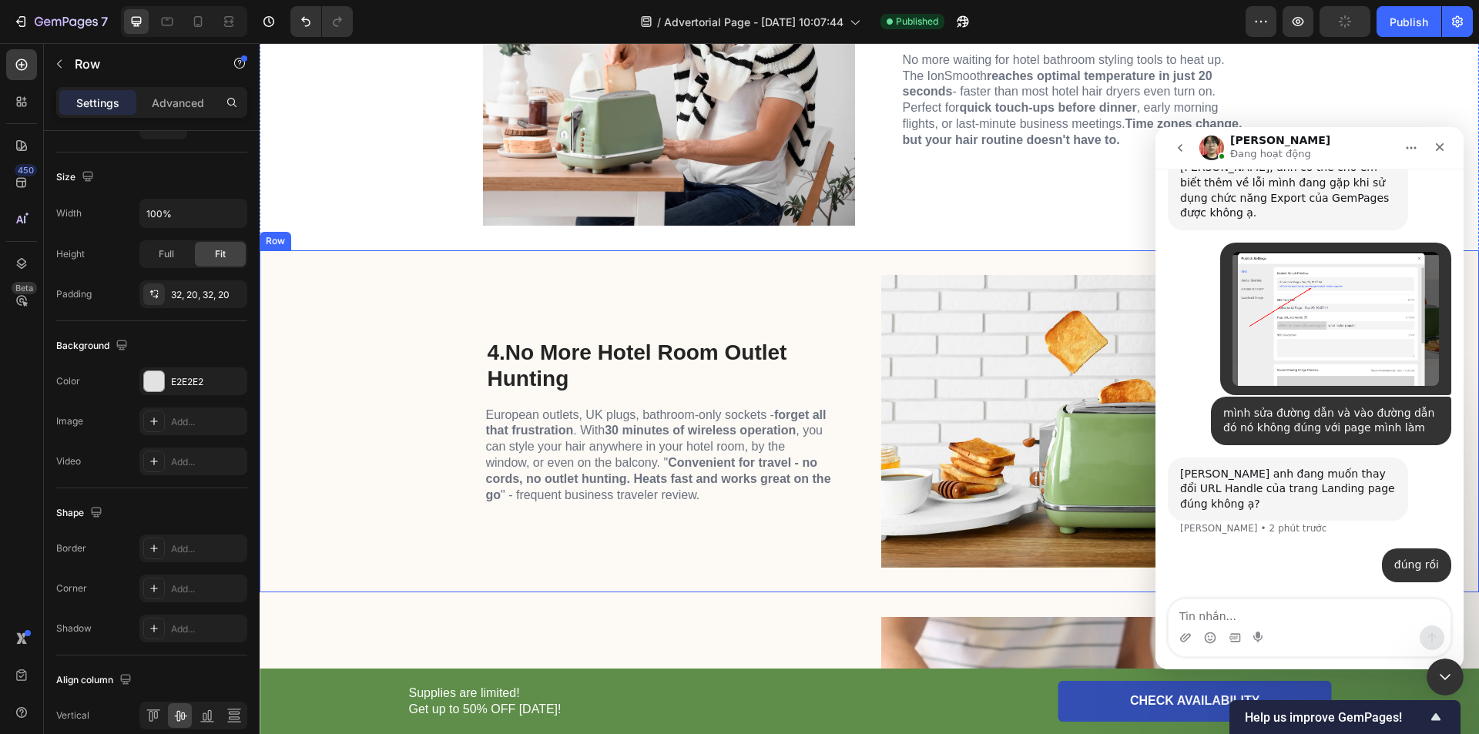
scroll to position [1797, 0]
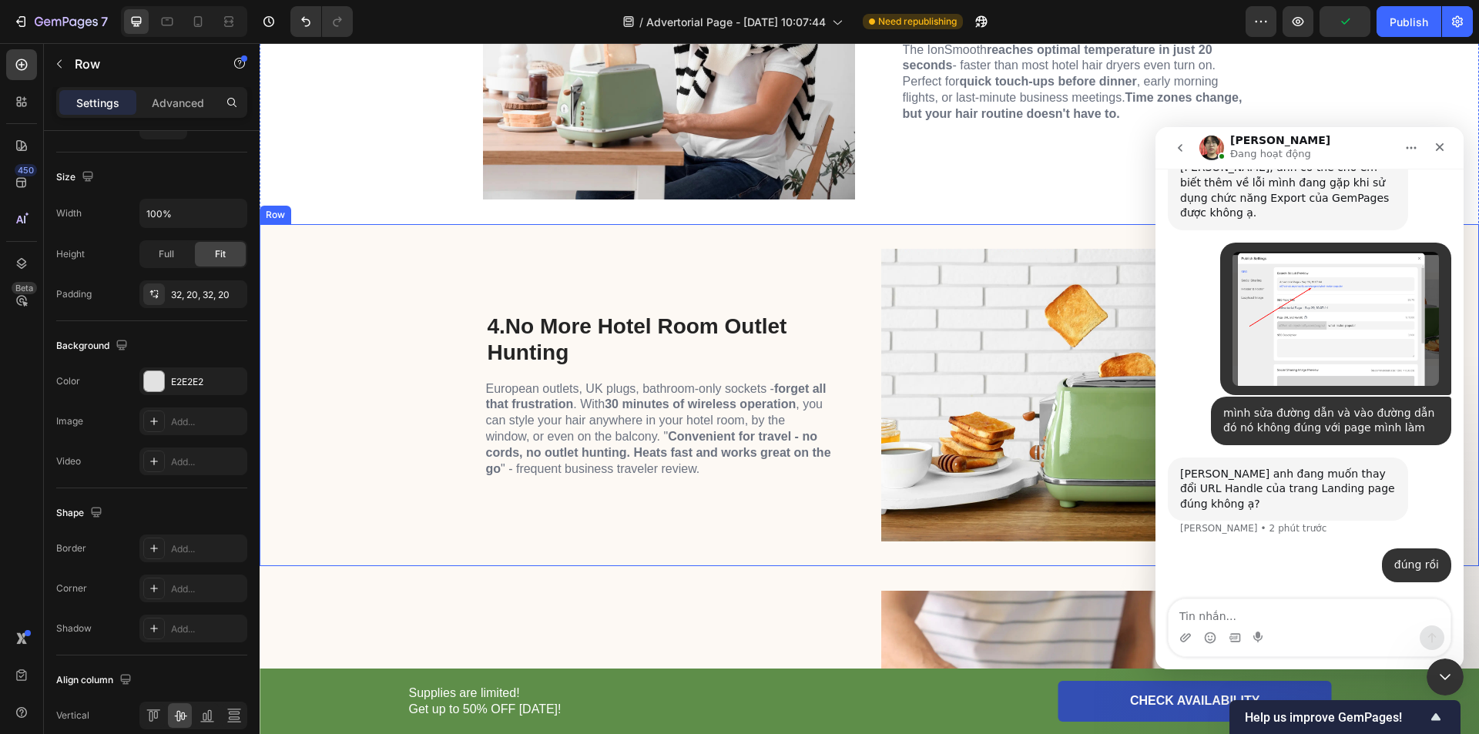
click at [343, 425] on div "4. No More Hotel Room Outlet Hunting Heading European outlets, UK plugs, bathro…" at bounding box center [870, 395] width 1220 height 342
click at [380, 410] on div "4. No More Hotel Room Outlet Hunting Heading European outlets, UK plugs, bathro…" at bounding box center [870, 395] width 1220 height 342
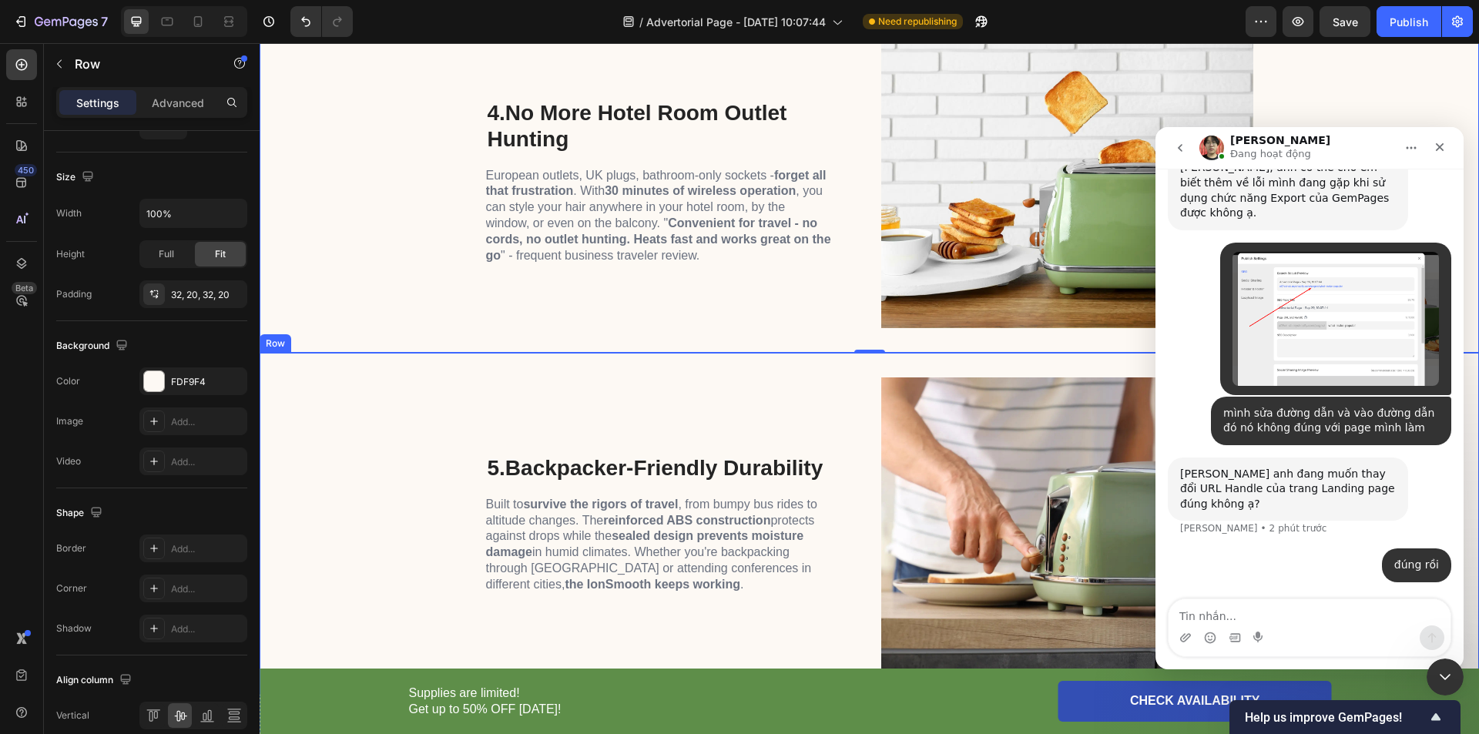
scroll to position [1978, 0]
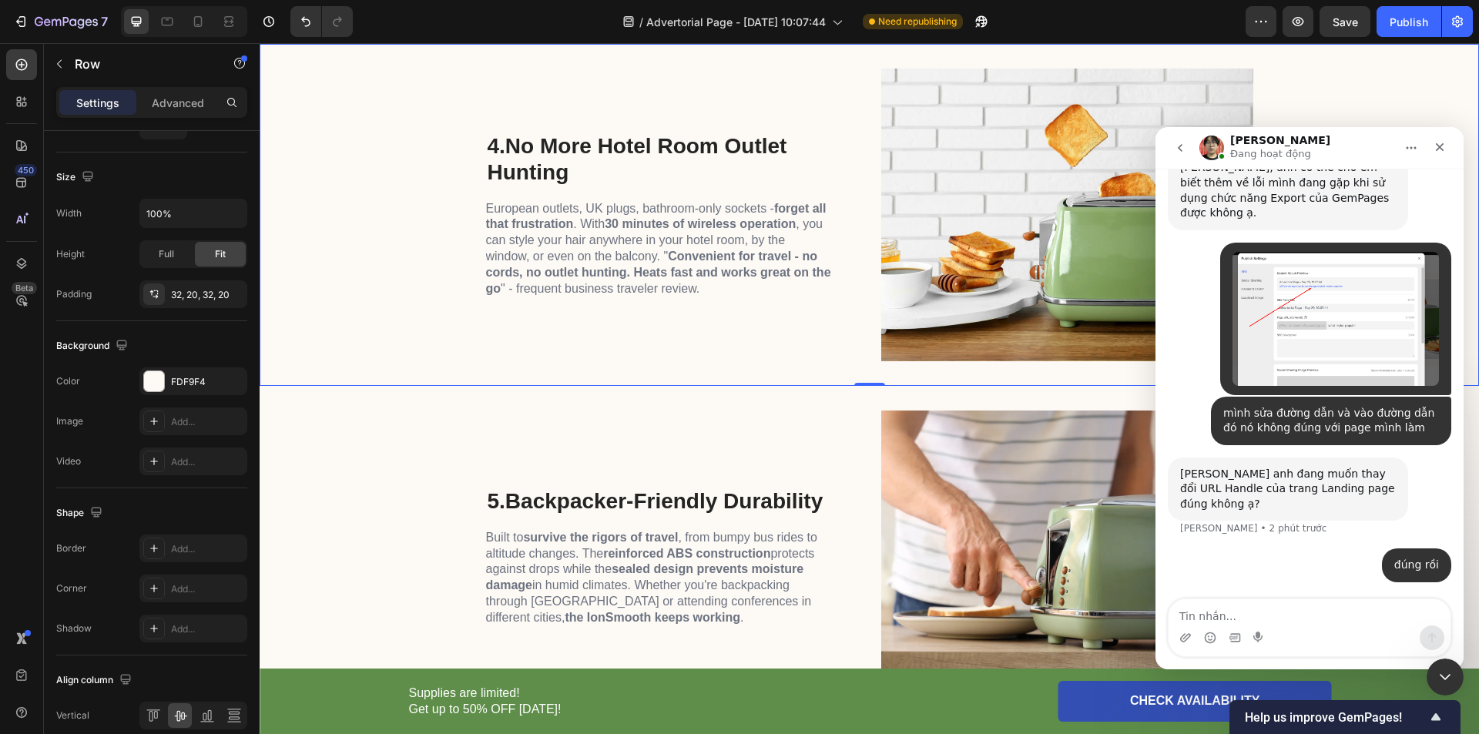
click at [359, 266] on div "4. No More Hotel Room Outlet Hunting Heading European outlets, UK plugs, bathro…" at bounding box center [870, 215] width 1220 height 342
click at [156, 388] on div at bounding box center [154, 381] width 20 height 20
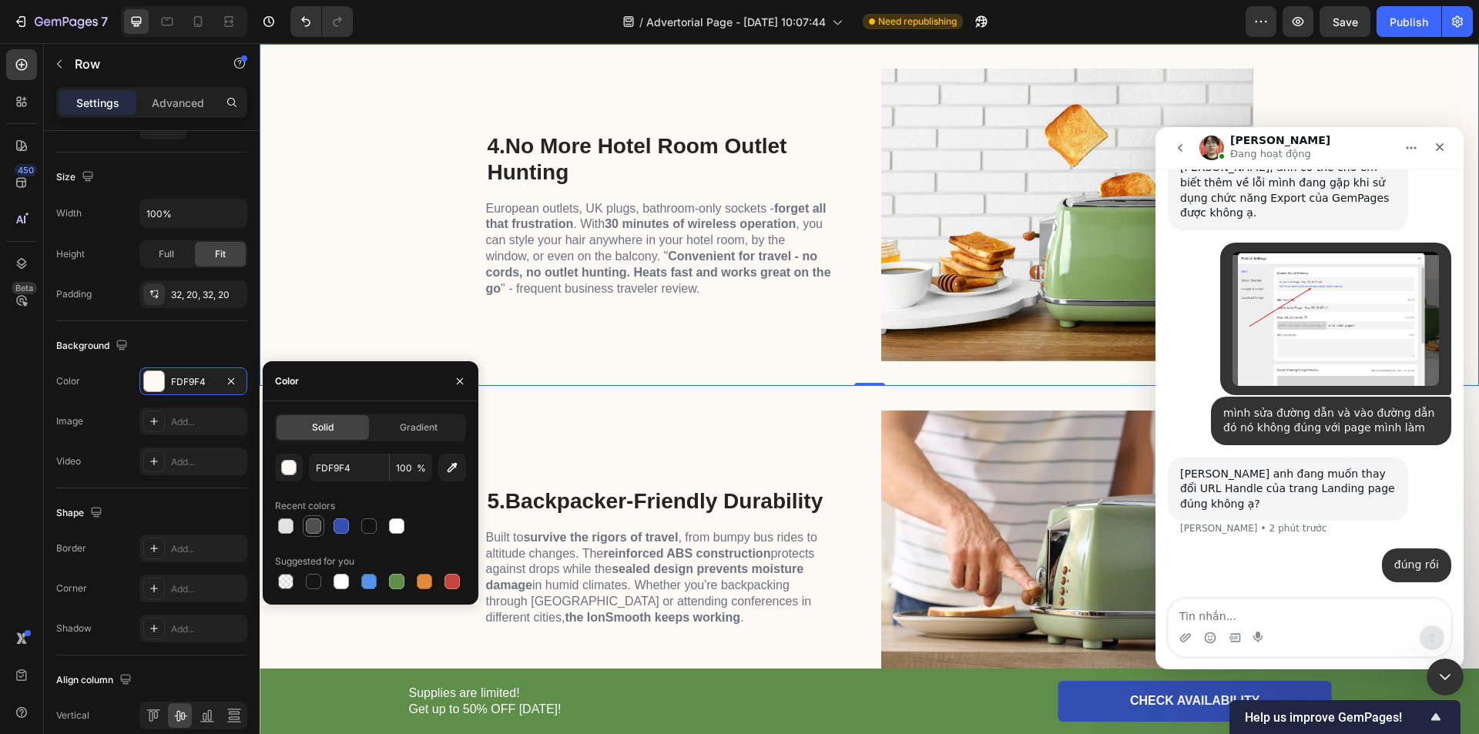
click at [312, 525] on div at bounding box center [313, 525] width 15 height 15
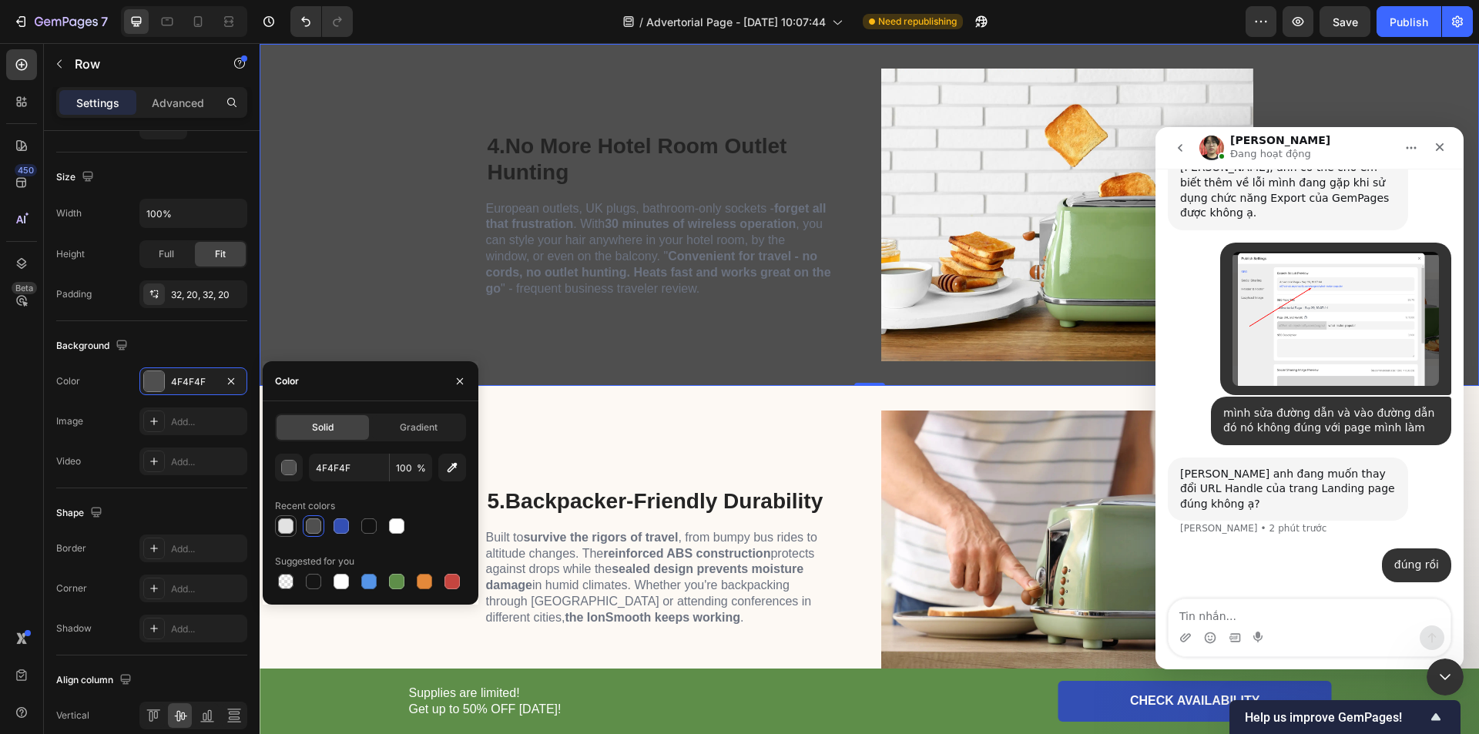
click at [290, 523] on div at bounding box center [285, 525] width 15 height 15
type input "E2E2E2"
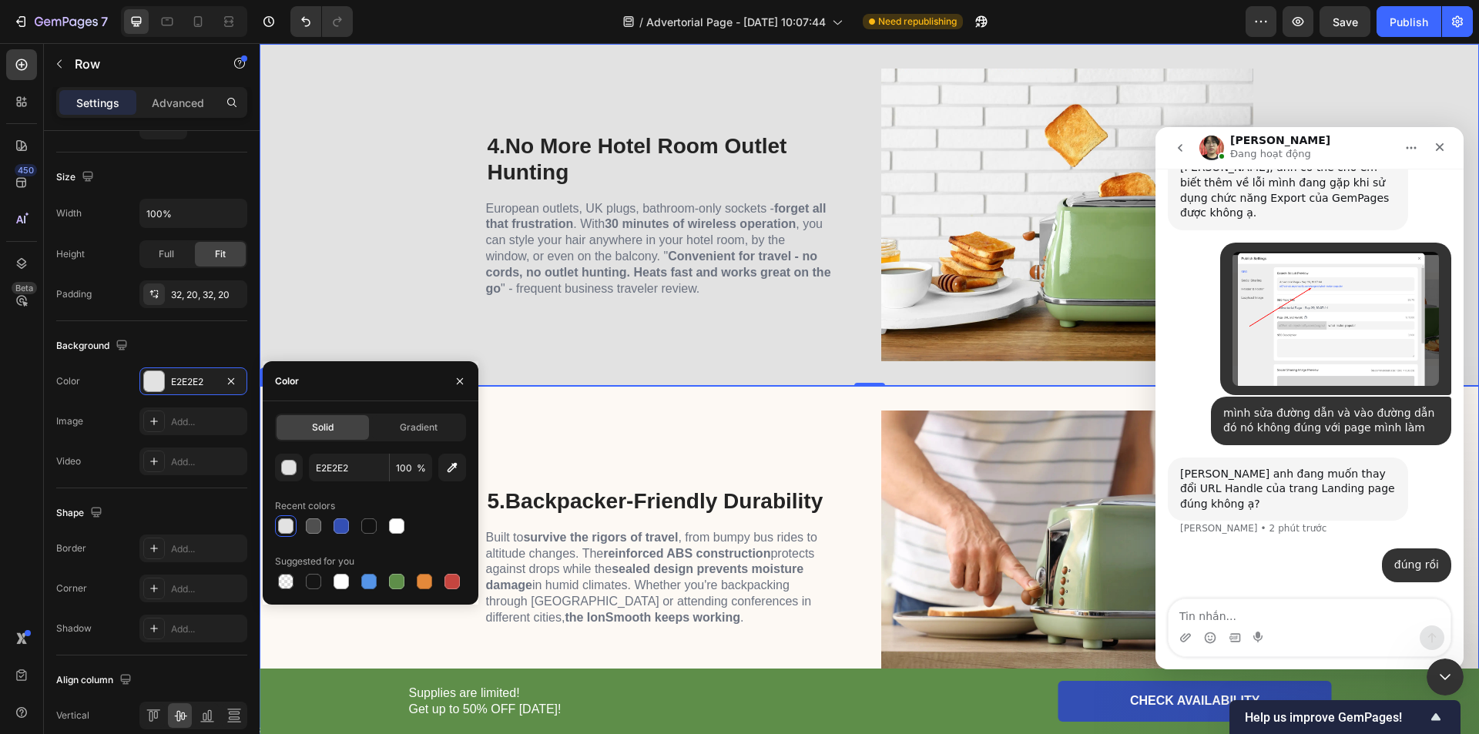
click at [650, 444] on div "5. Backpacker-Friendly Durability Heading Built to survive the rigors of travel…" at bounding box center [659, 557] width 347 height 293
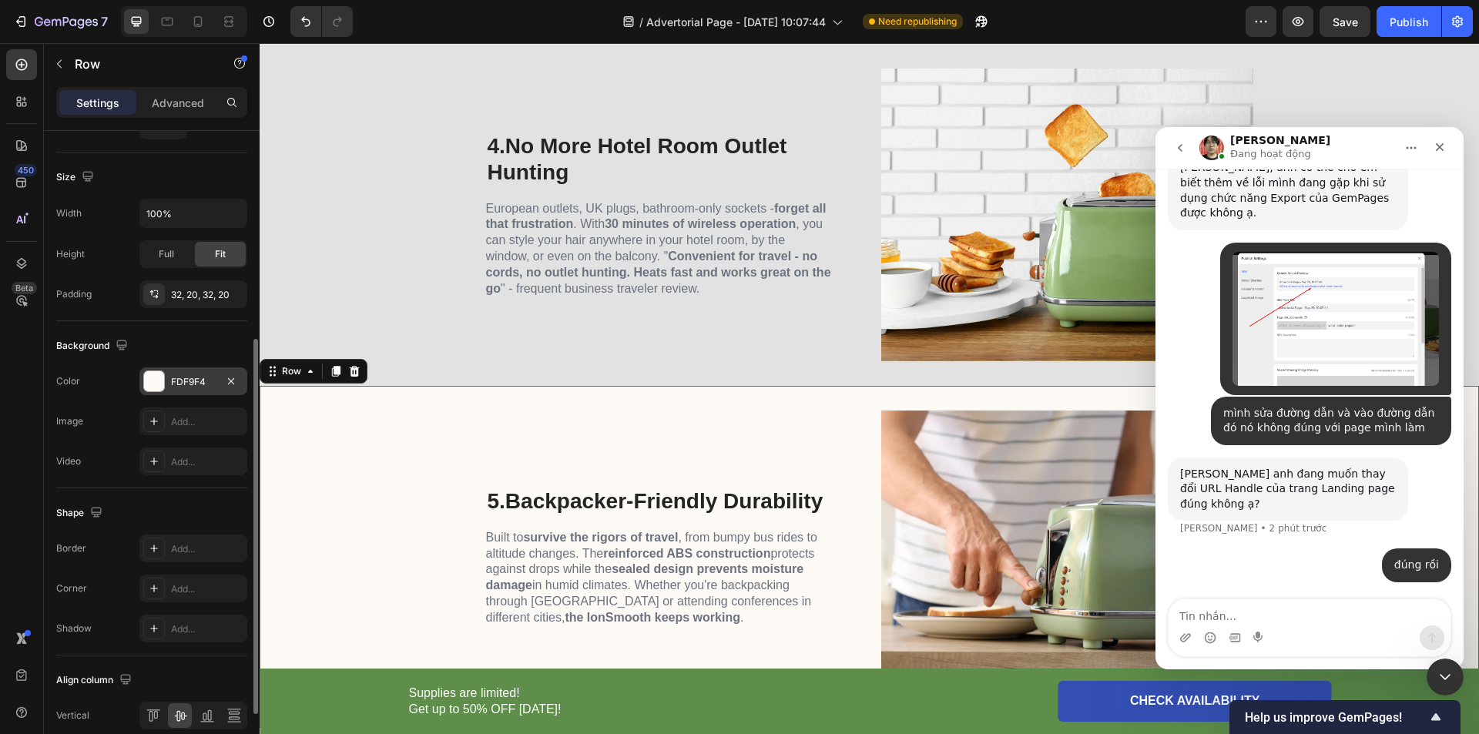
click at [162, 387] on div at bounding box center [154, 381] width 20 height 20
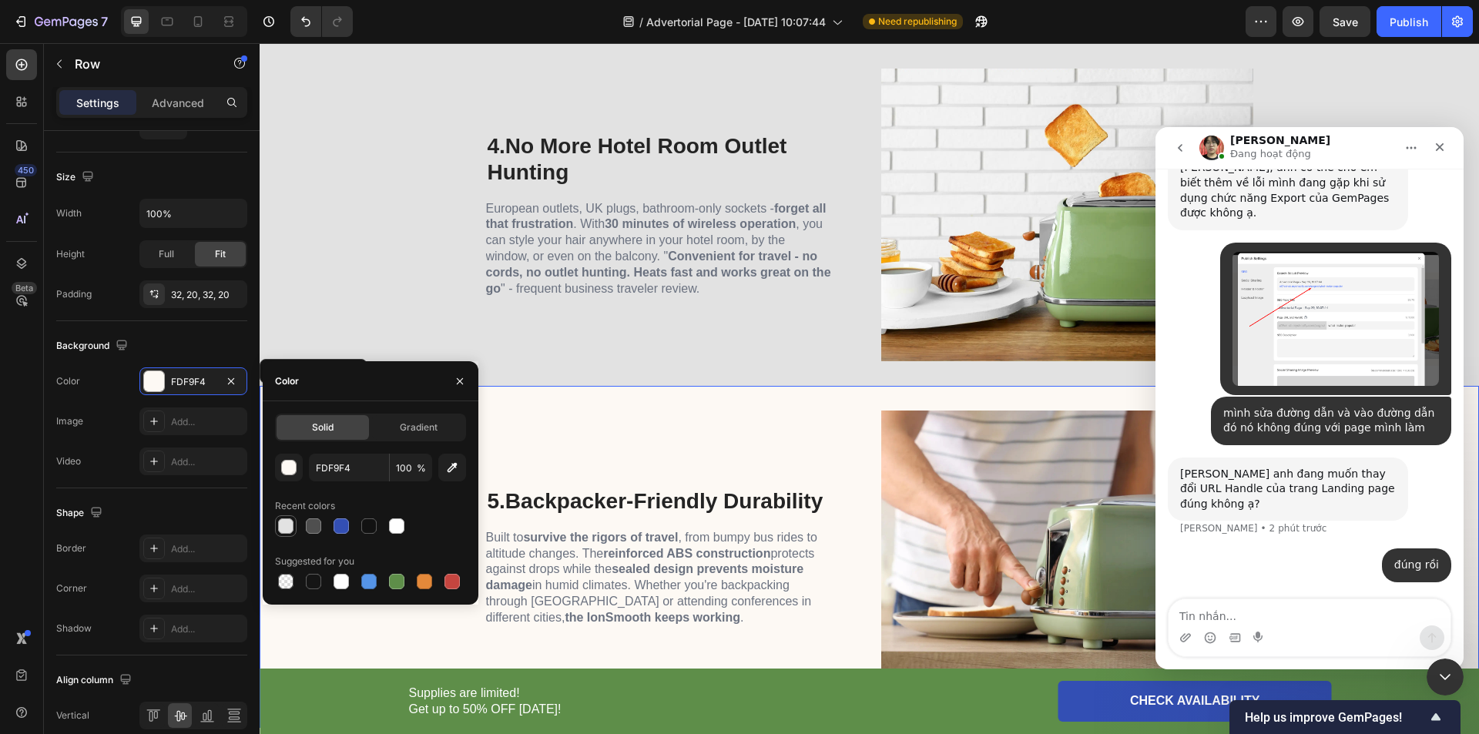
click at [287, 532] on div at bounding box center [285, 525] width 15 height 15
type input "E2E2E2"
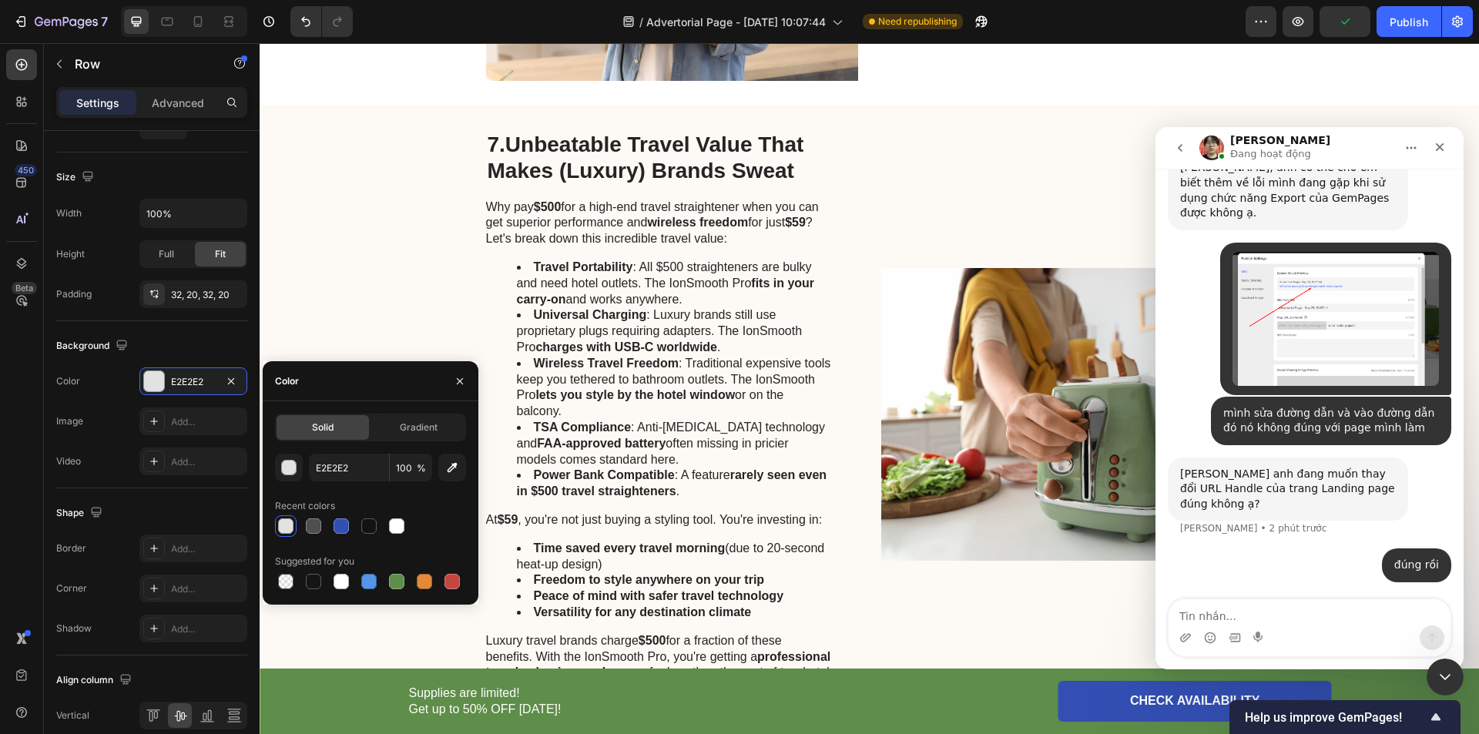
scroll to position [3056, 0]
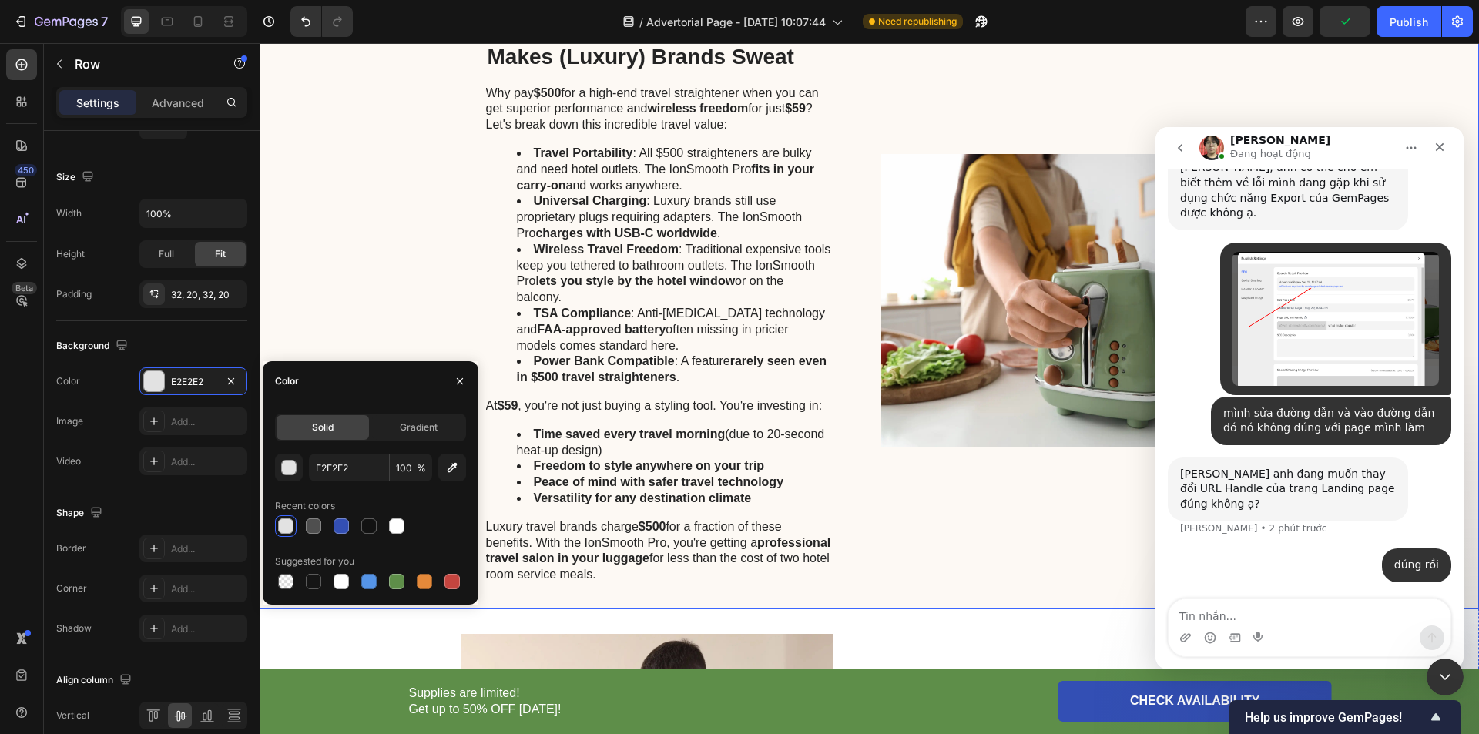
click at [344, 247] on div "7. Unbeatable Travel Value That Makes (Luxury) Brands Sweat Heading Why pay $50…" at bounding box center [870, 301] width 1220 height 618
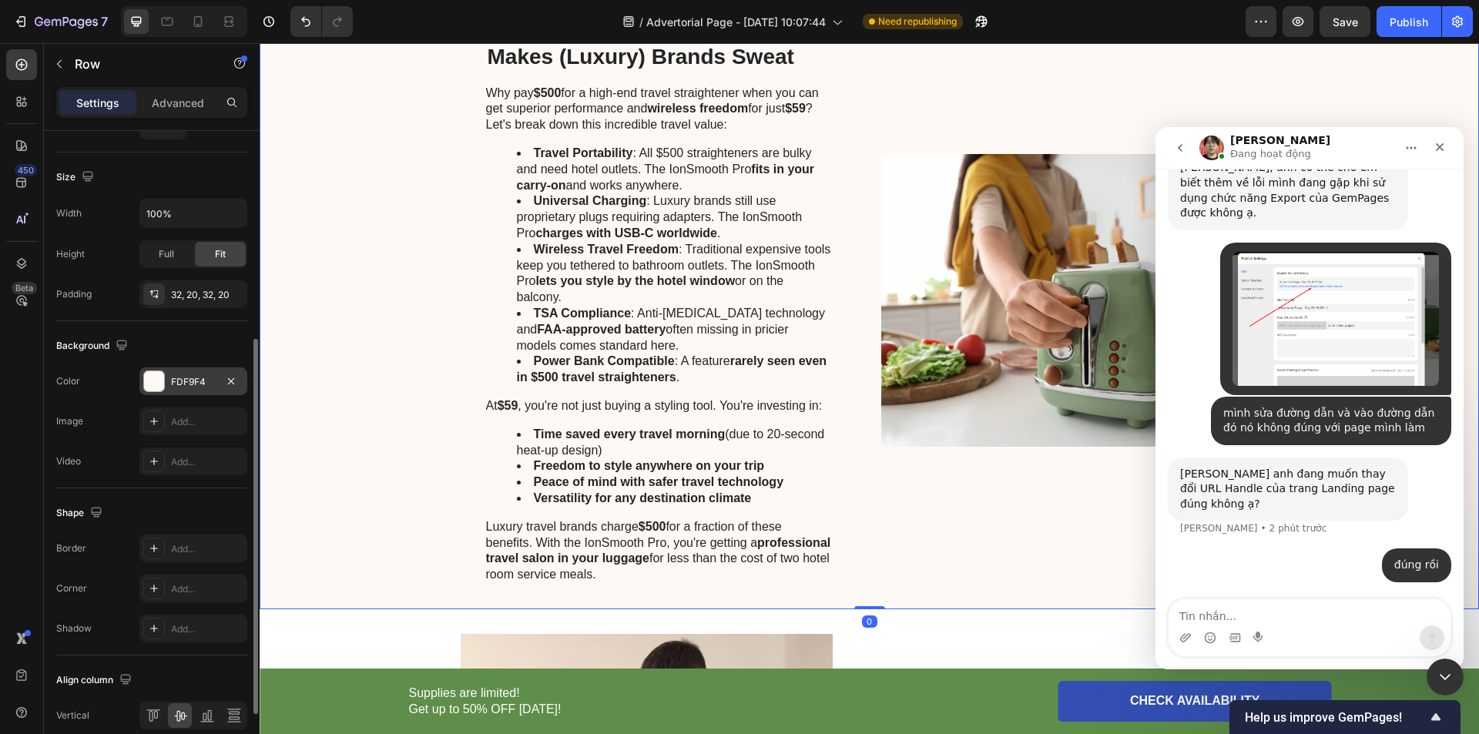
click at [160, 384] on div at bounding box center [154, 381] width 20 height 20
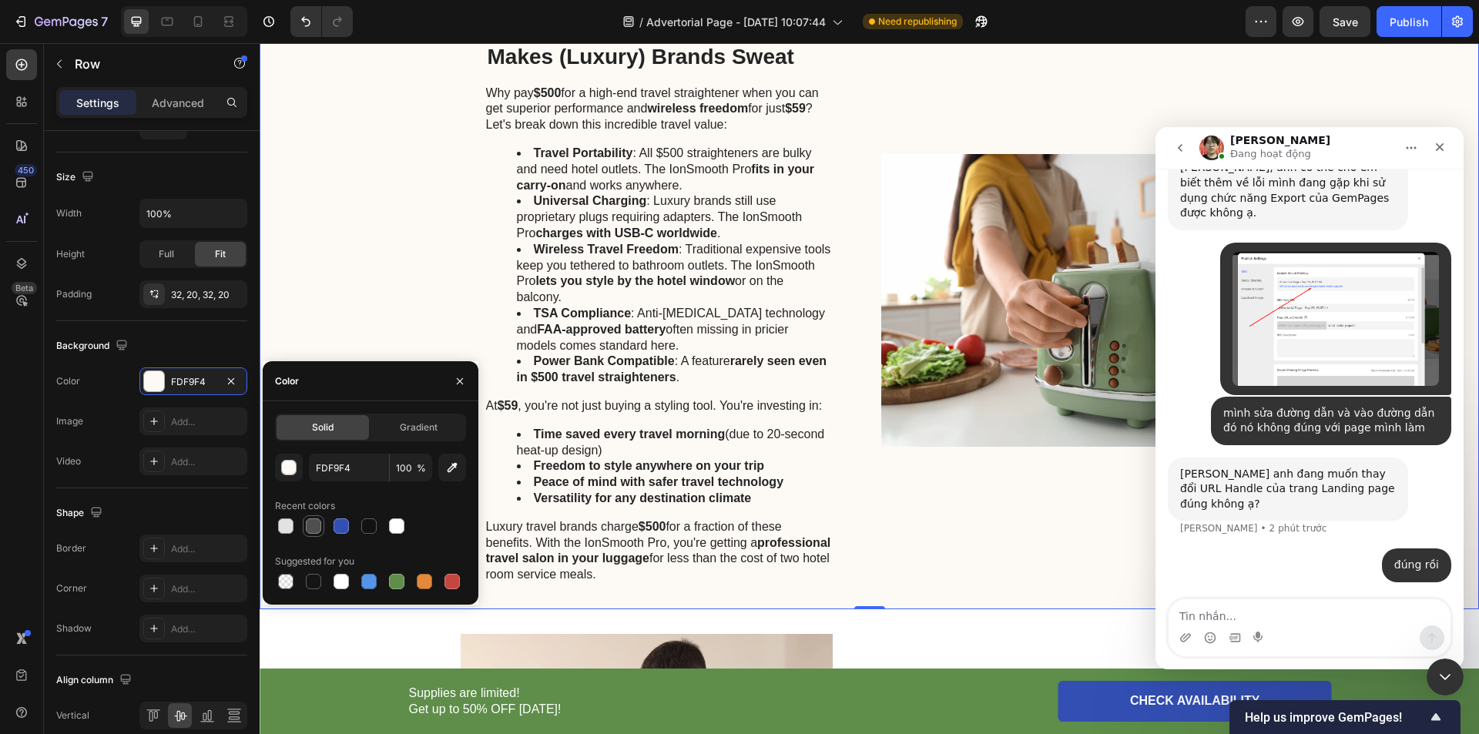
drag, startPoint x: 290, startPoint y: 522, endPoint x: 311, endPoint y: 518, distance: 22.1
click at [289, 522] on div at bounding box center [285, 525] width 15 height 15
type input "E2E2E2"
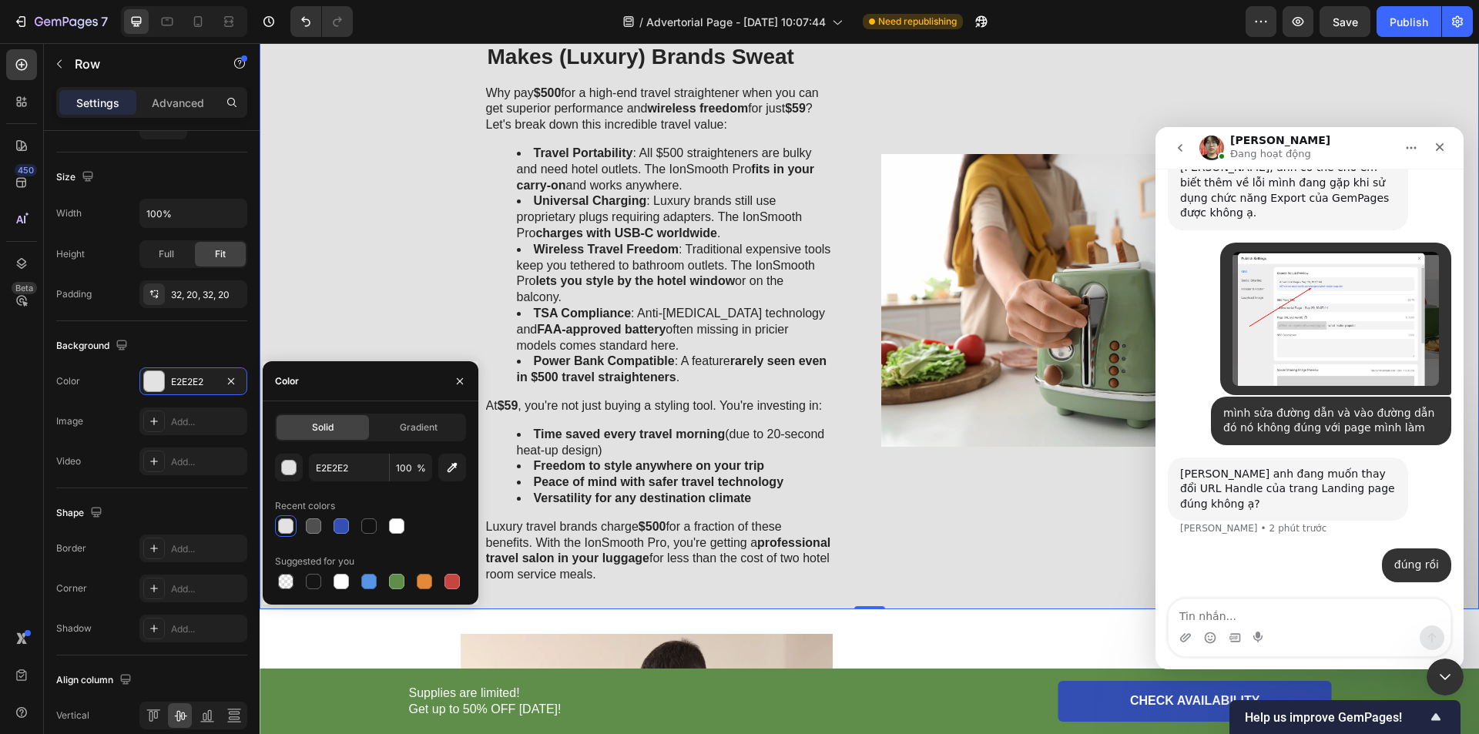
click at [434, 272] on div "7. Unbeatable Travel Value That Makes (Luxury) Brands Sweat Heading Why pay $50…" at bounding box center [870, 301] width 1220 height 618
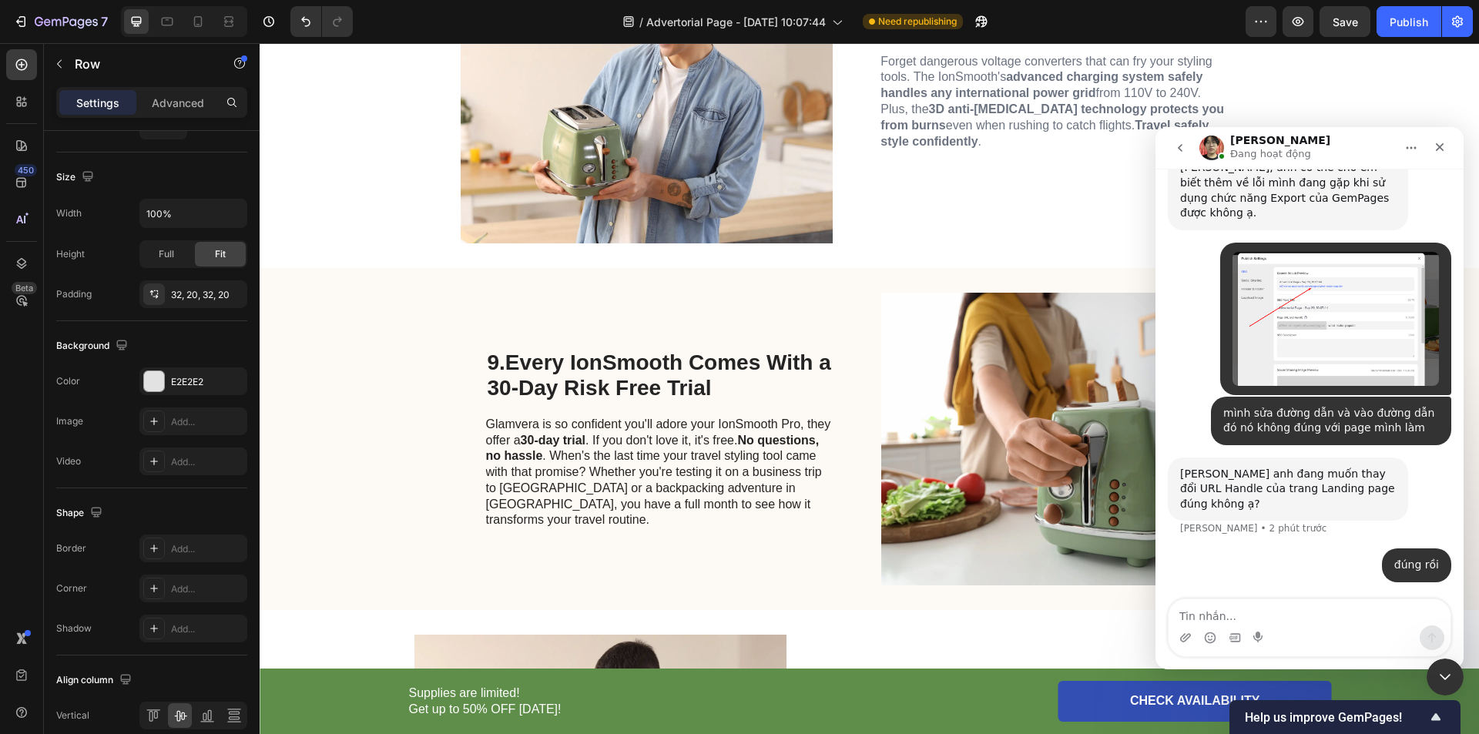
scroll to position [3775, 0]
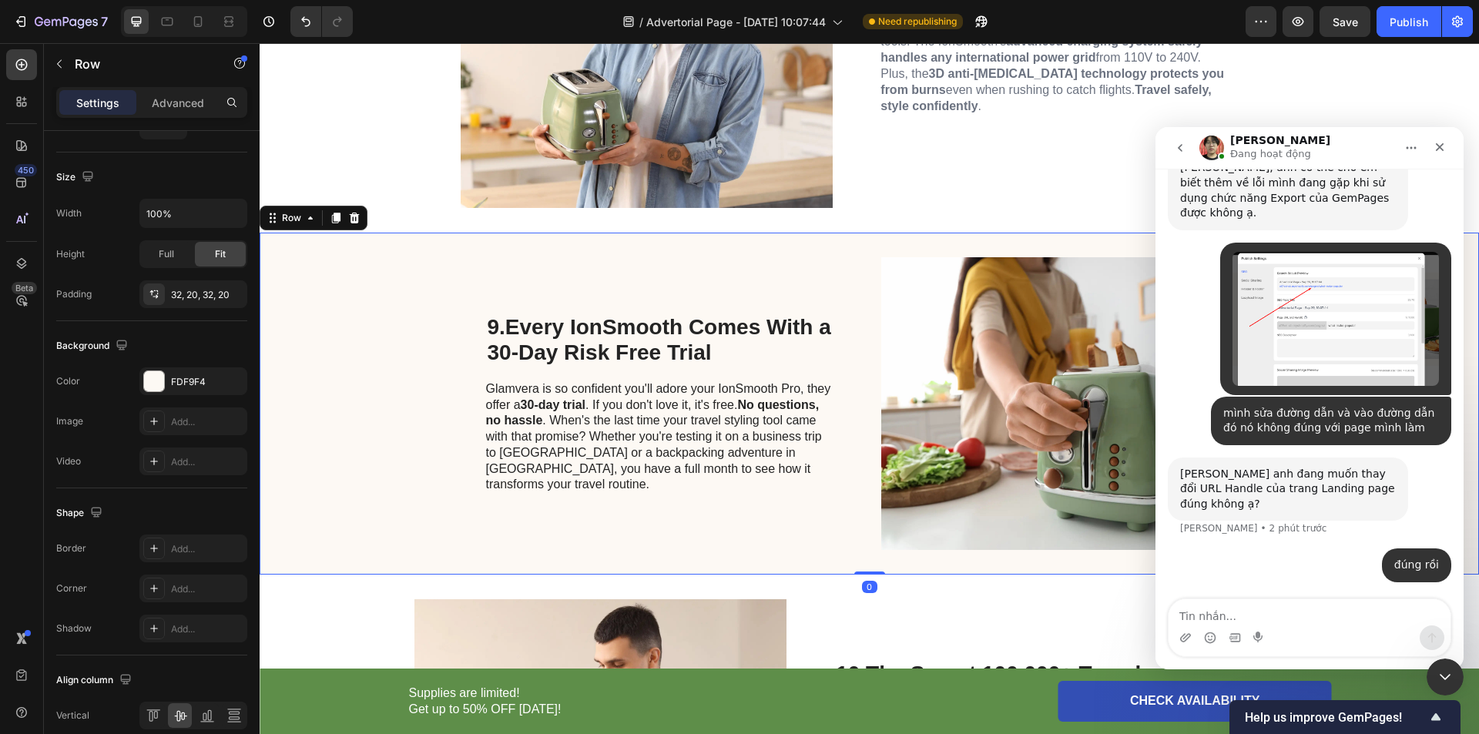
click at [357, 344] on div "9. Every IonSmooth Comes With a 30-Day Risk Free Trial Heading Glamvera is so c…" at bounding box center [870, 404] width 1220 height 342
click at [165, 389] on div "FDF9F4" at bounding box center [193, 381] width 108 height 28
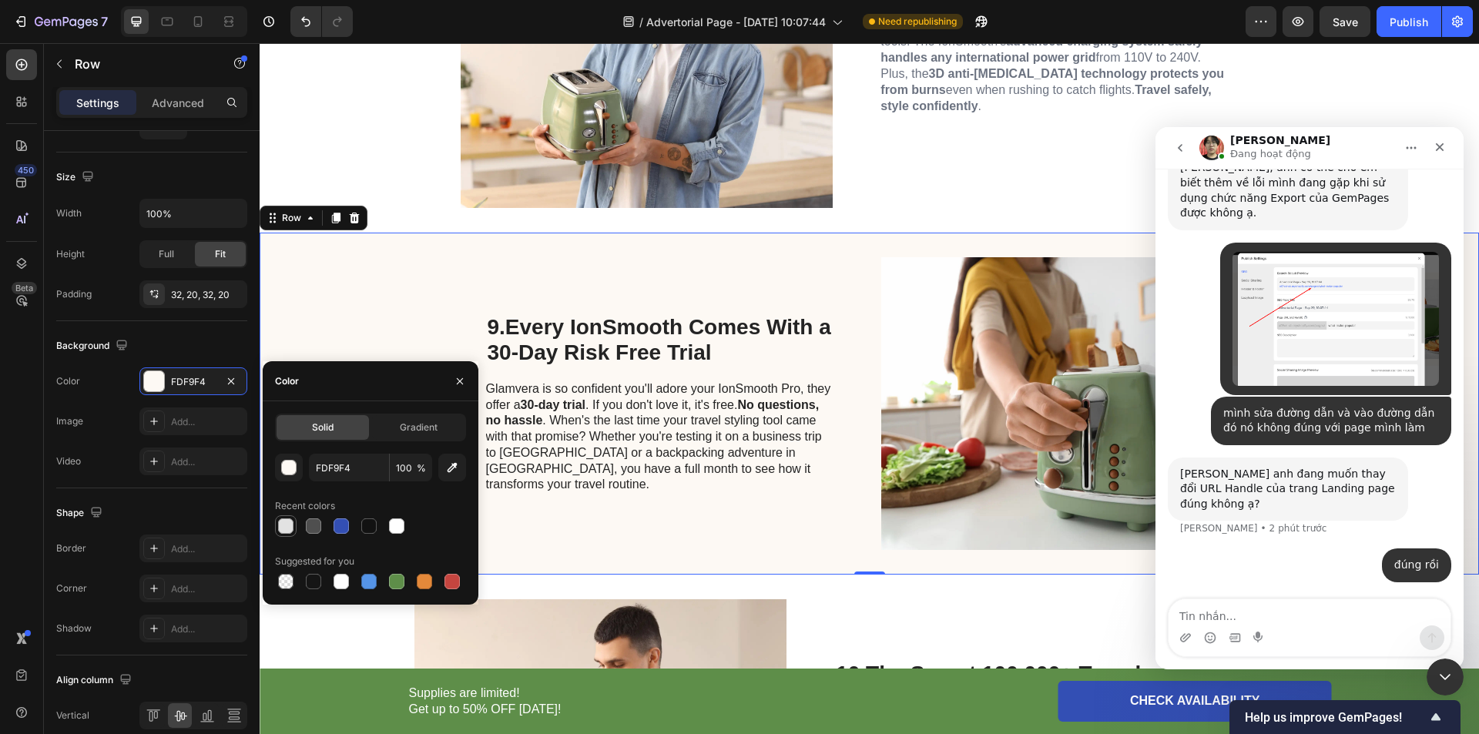
click at [288, 528] on div at bounding box center [285, 525] width 15 height 15
type input "E2E2E2"
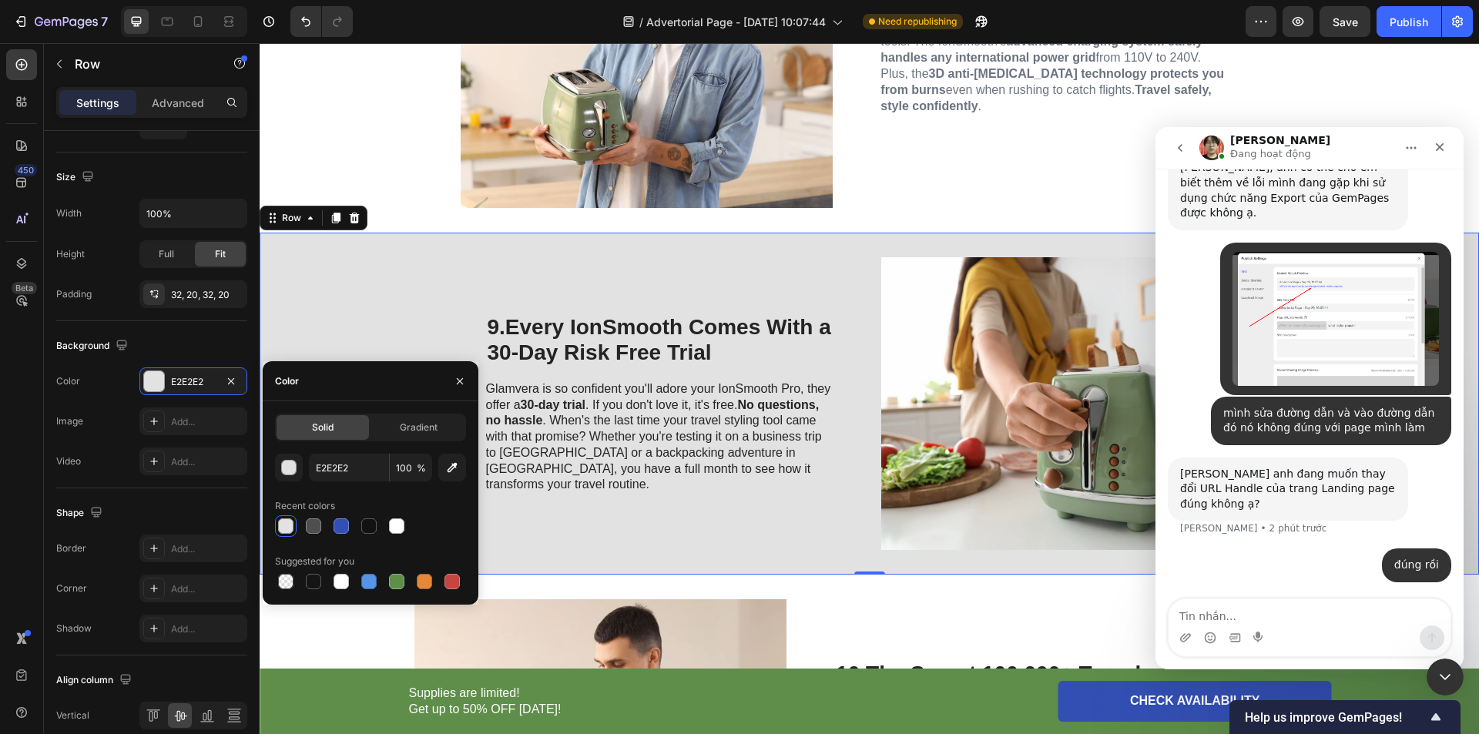
click at [373, 314] on div "9. Every IonSmooth Comes With a 30-Day Risk Free Trial Heading Glamvera is so c…" at bounding box center [870, 404] width 1220 height 342
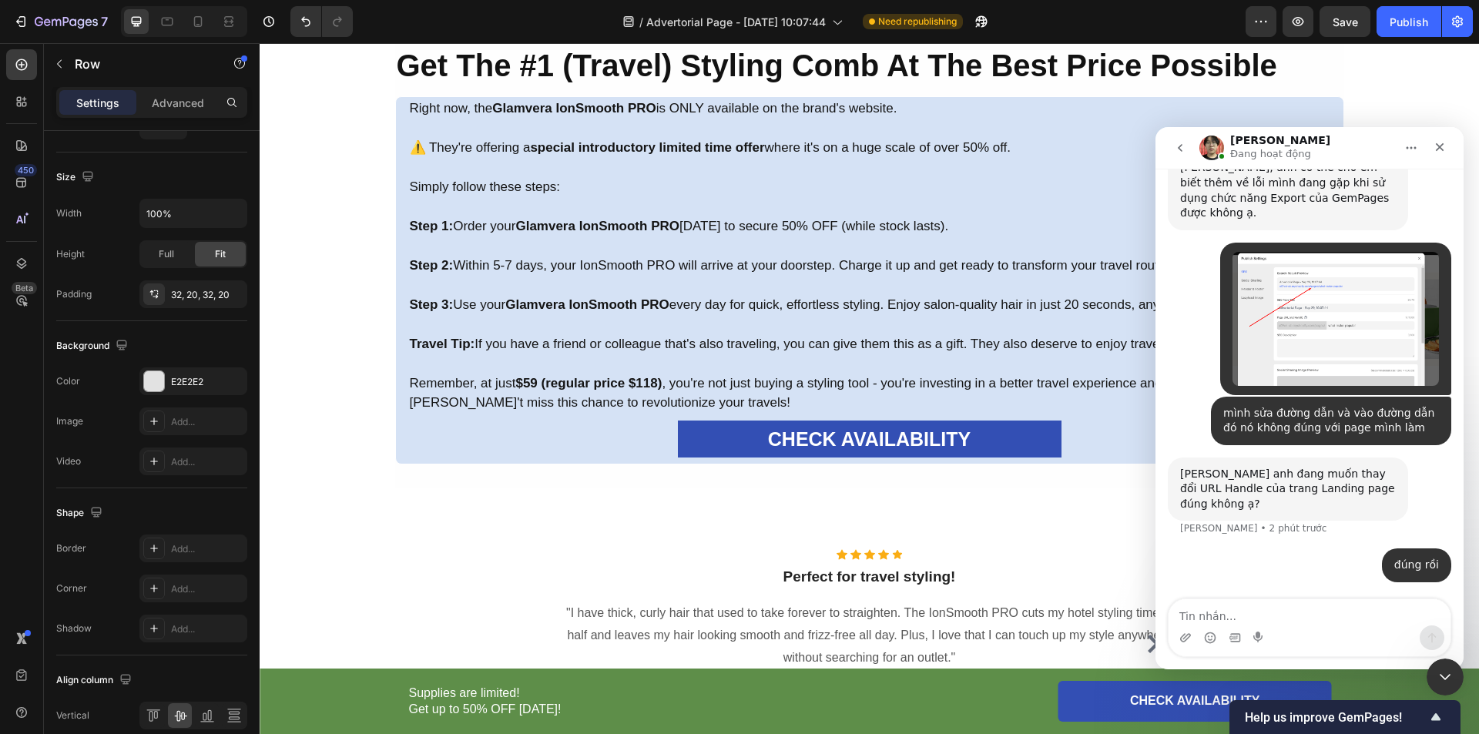
scroll to position [5004, 0]
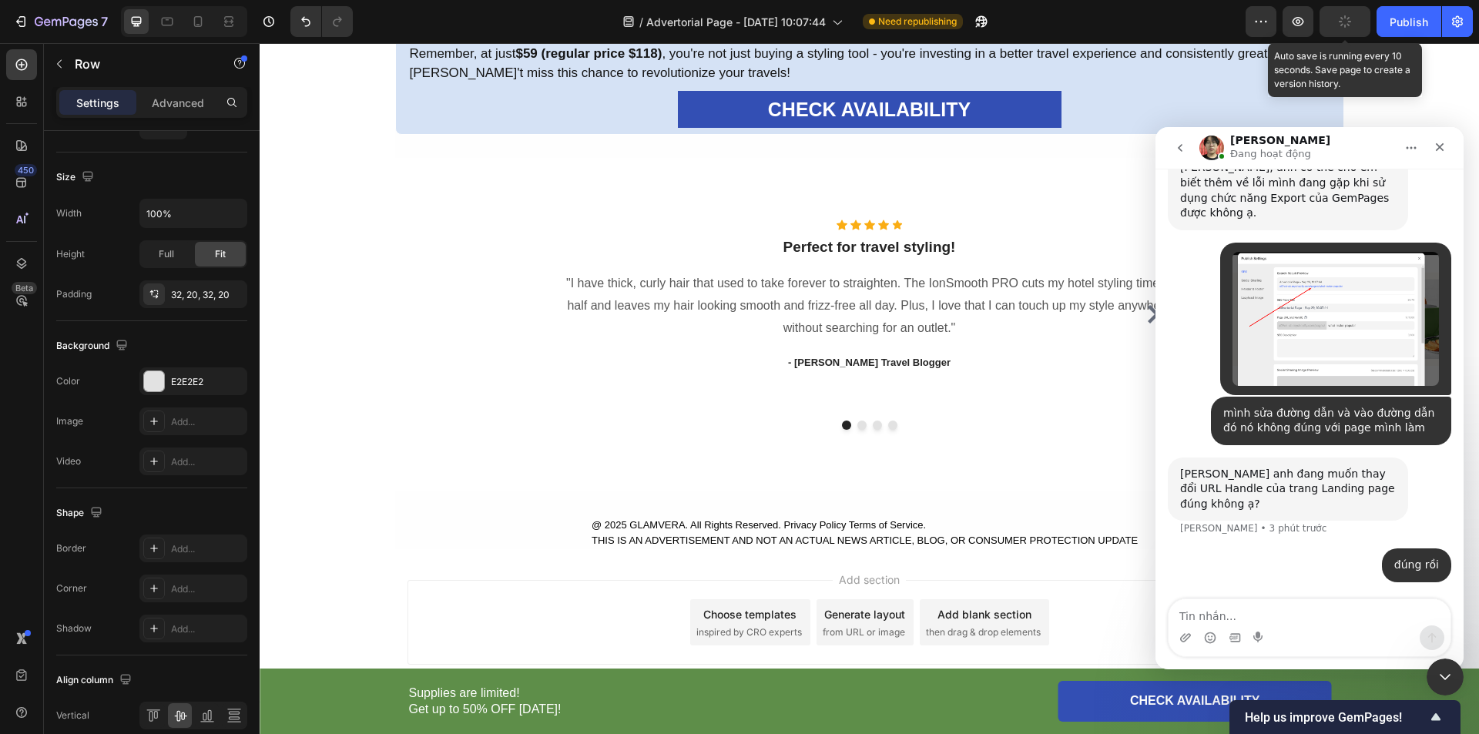
click at [1347, 28] on icon "button" at bounding box center [1345, 21] width 16 height 16
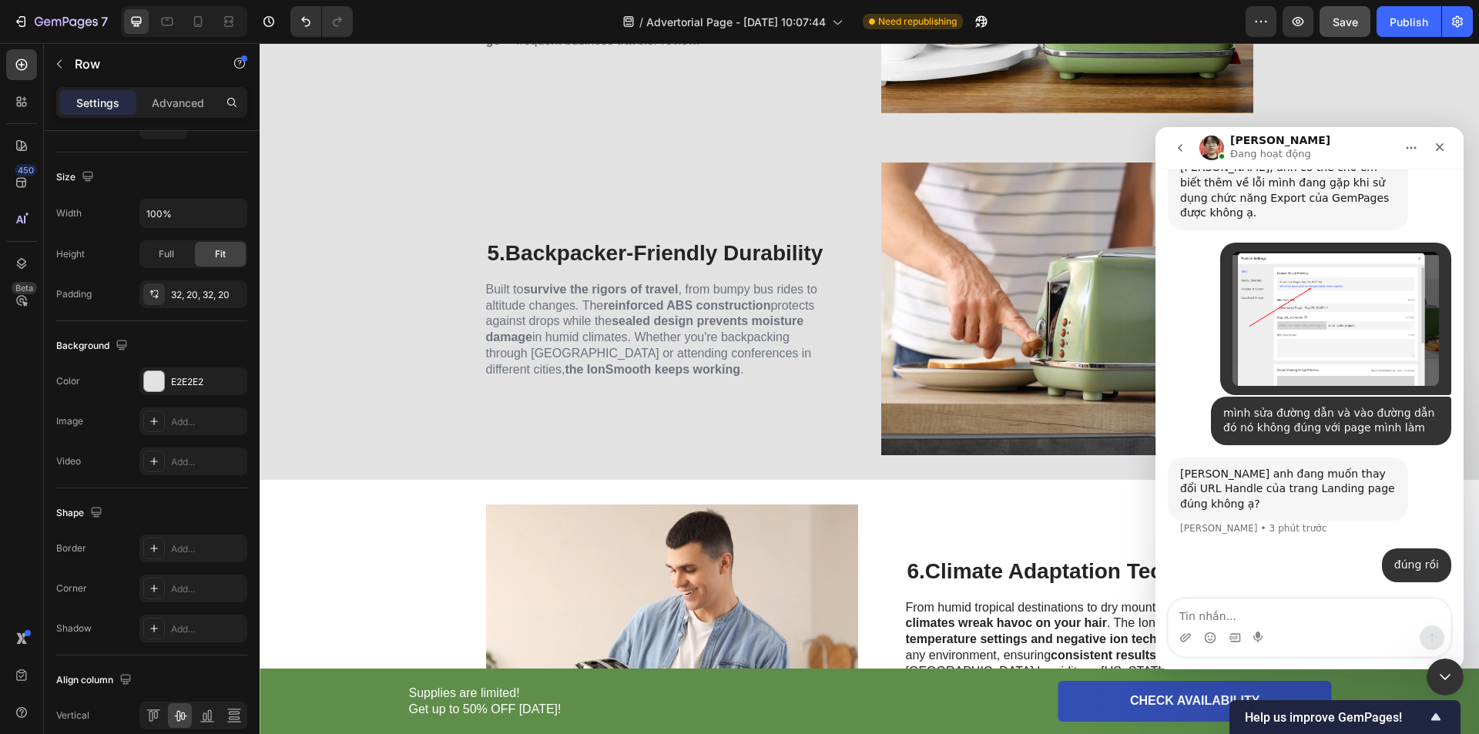
scroll to position [2128, 0]
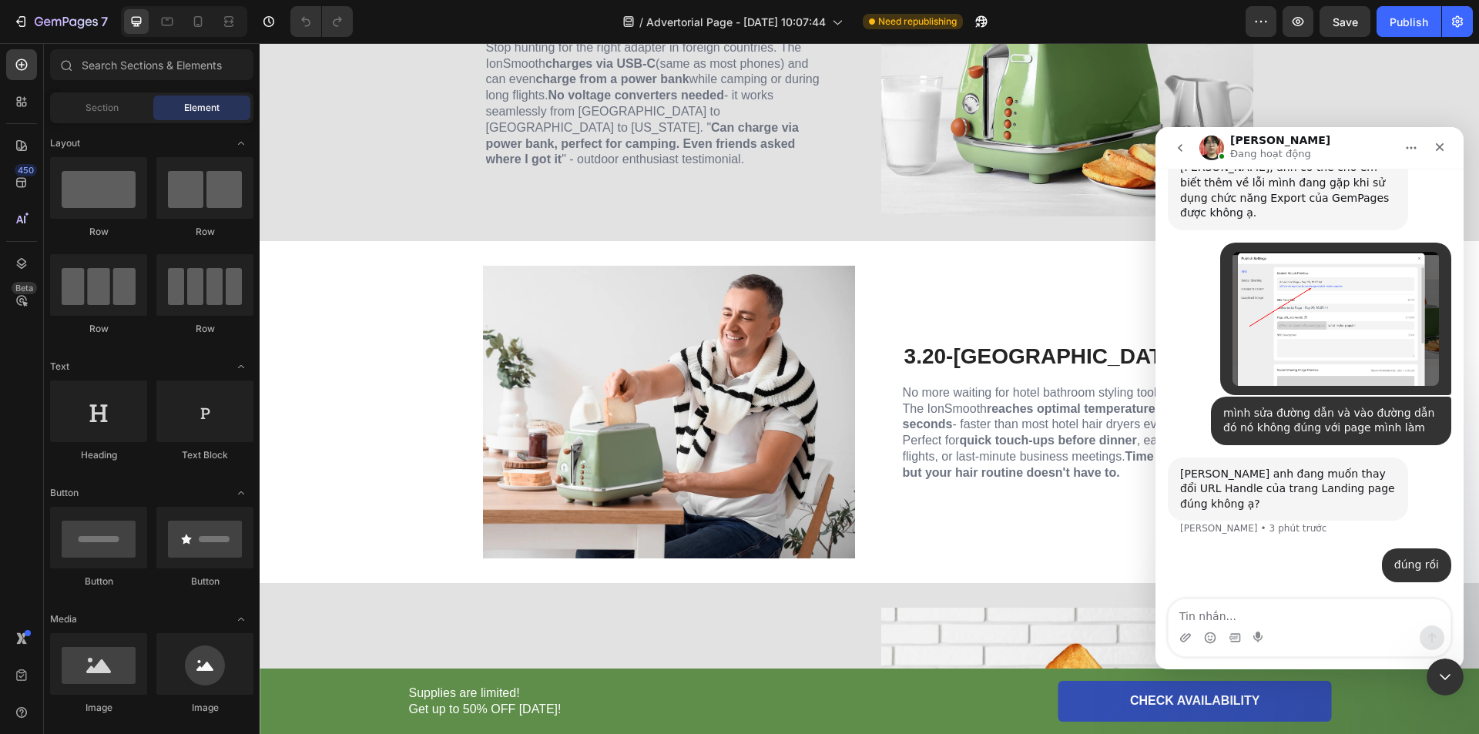
scroll to position [2157, 0]
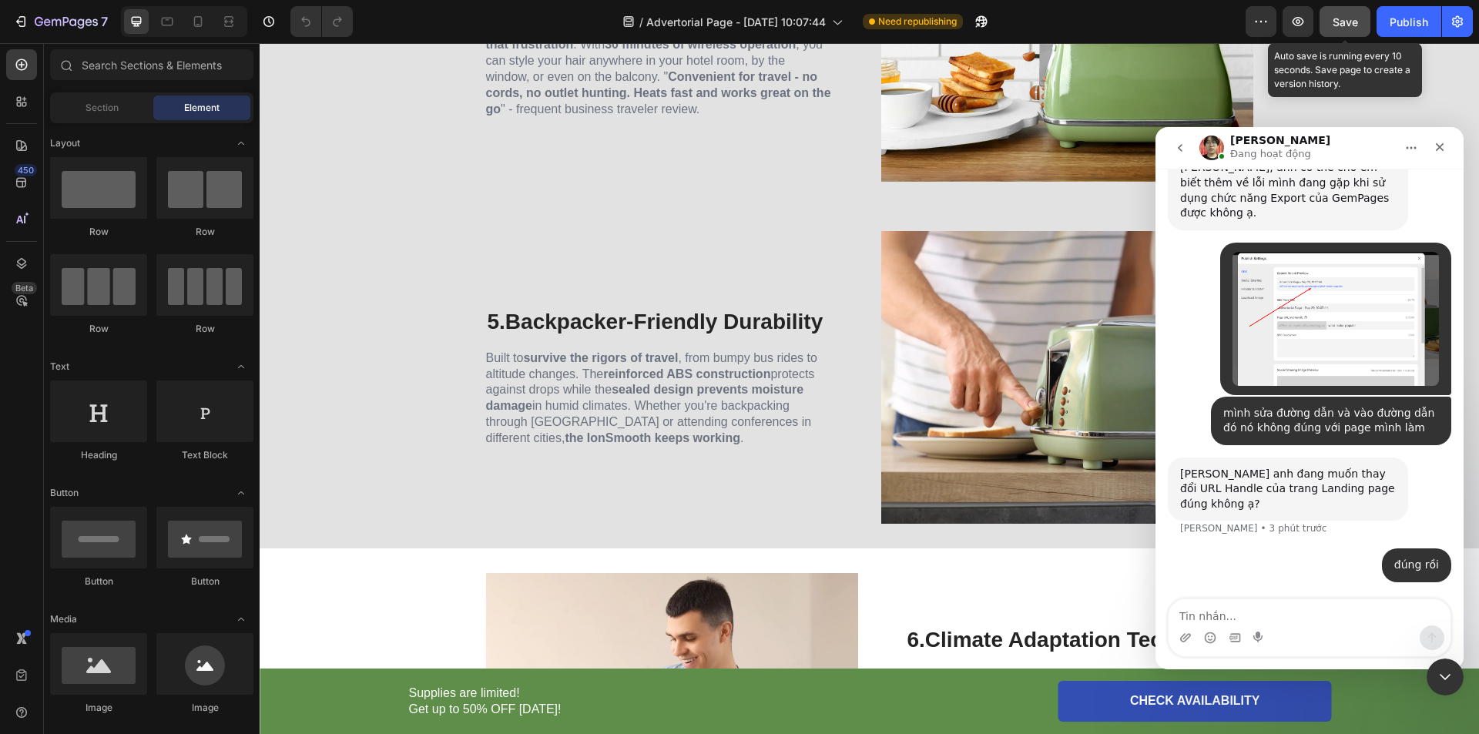
click at [1337, 20] on span "Save" at bounding box center [1345, 21] width 25 height 13
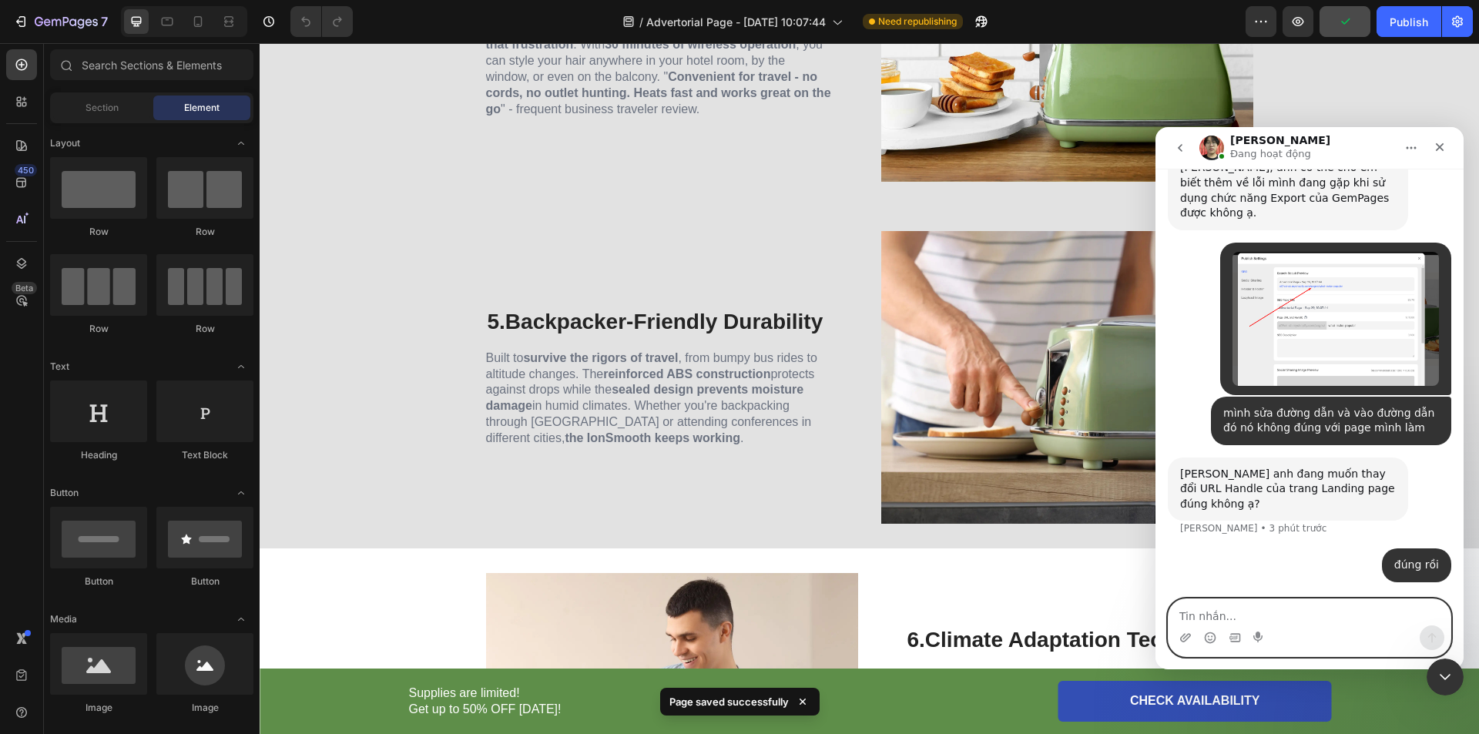
click at [1263, 609] on textarea "Tin nhắn..." at bounding box center [1310, 612] width 282 height 26
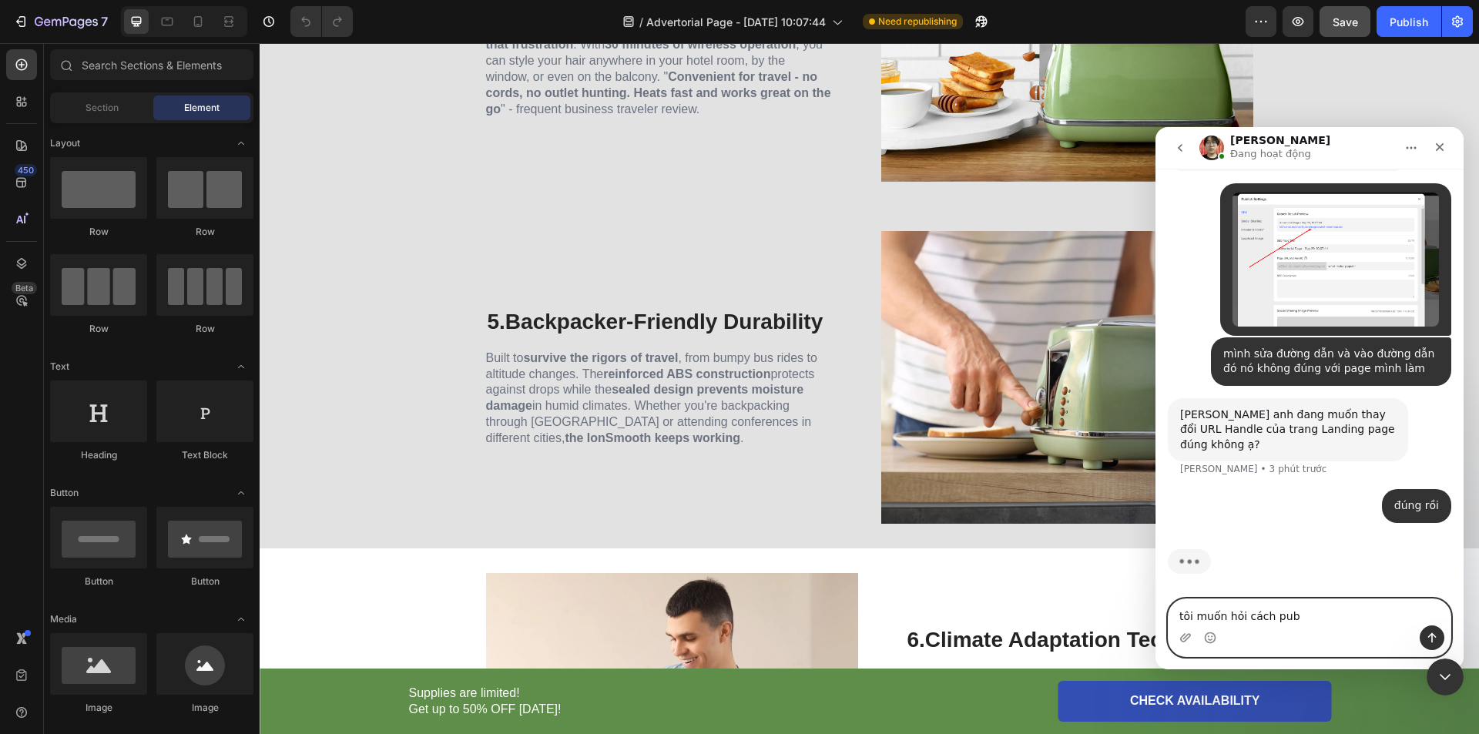
scroll to position [766, 0]
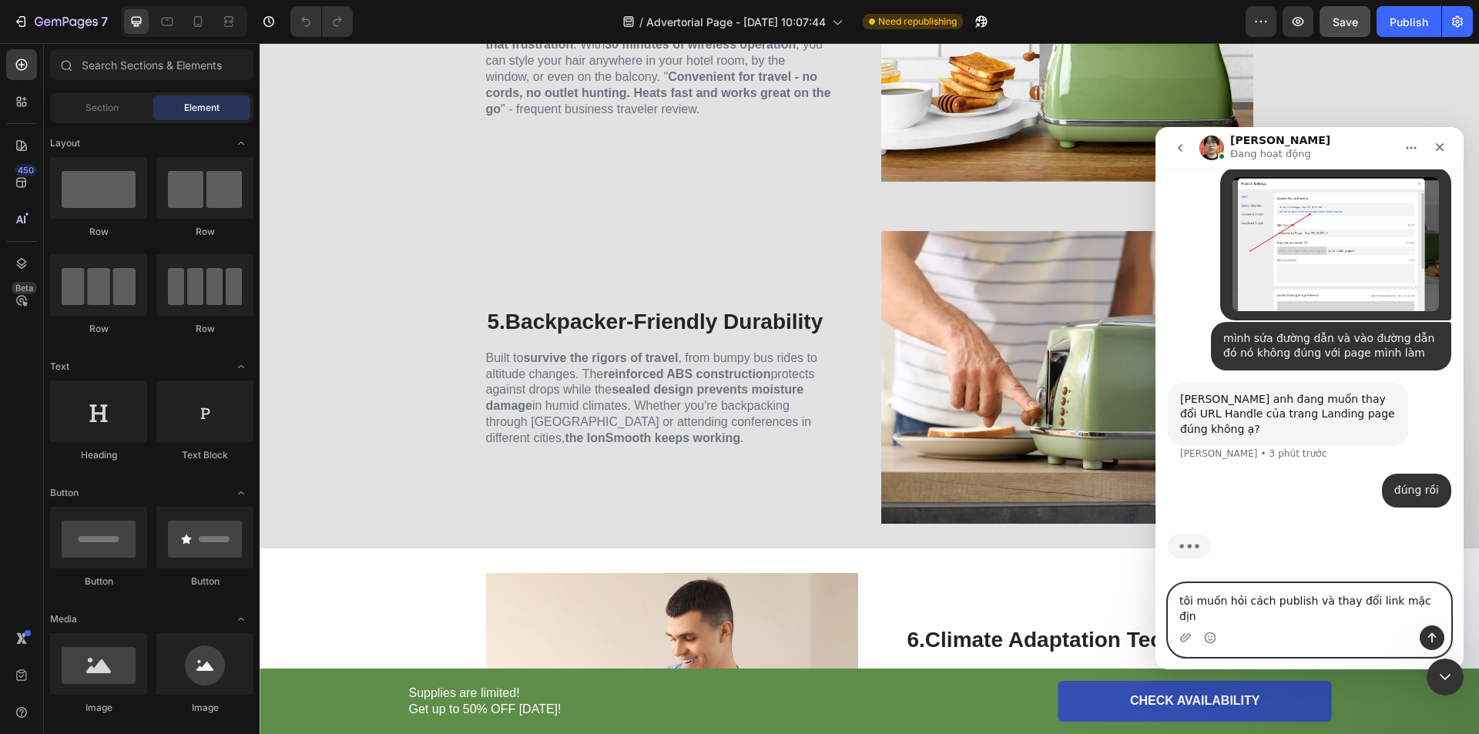
type textarea "tôi muốn hỏi cách publish và thay đổi link mặc định"
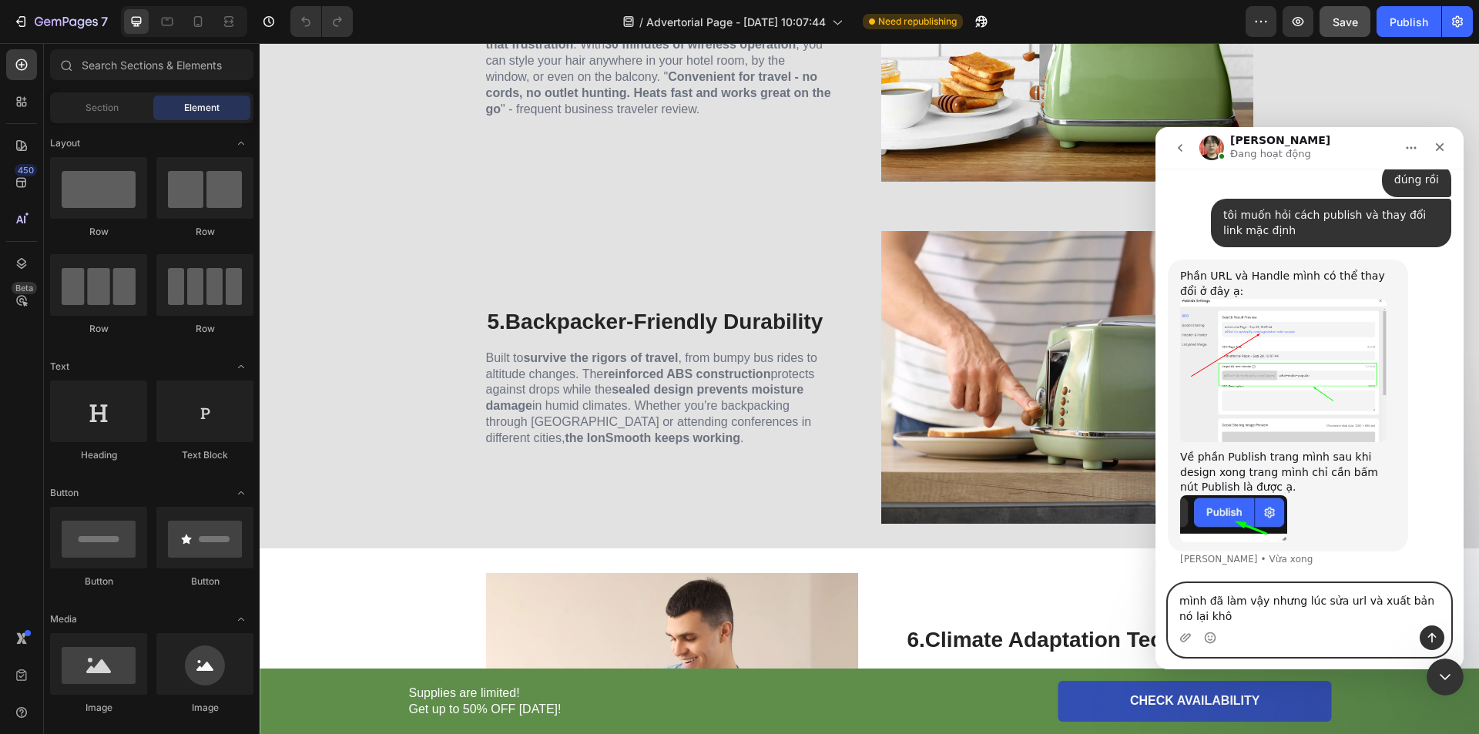
scroll to position [1076, 0]
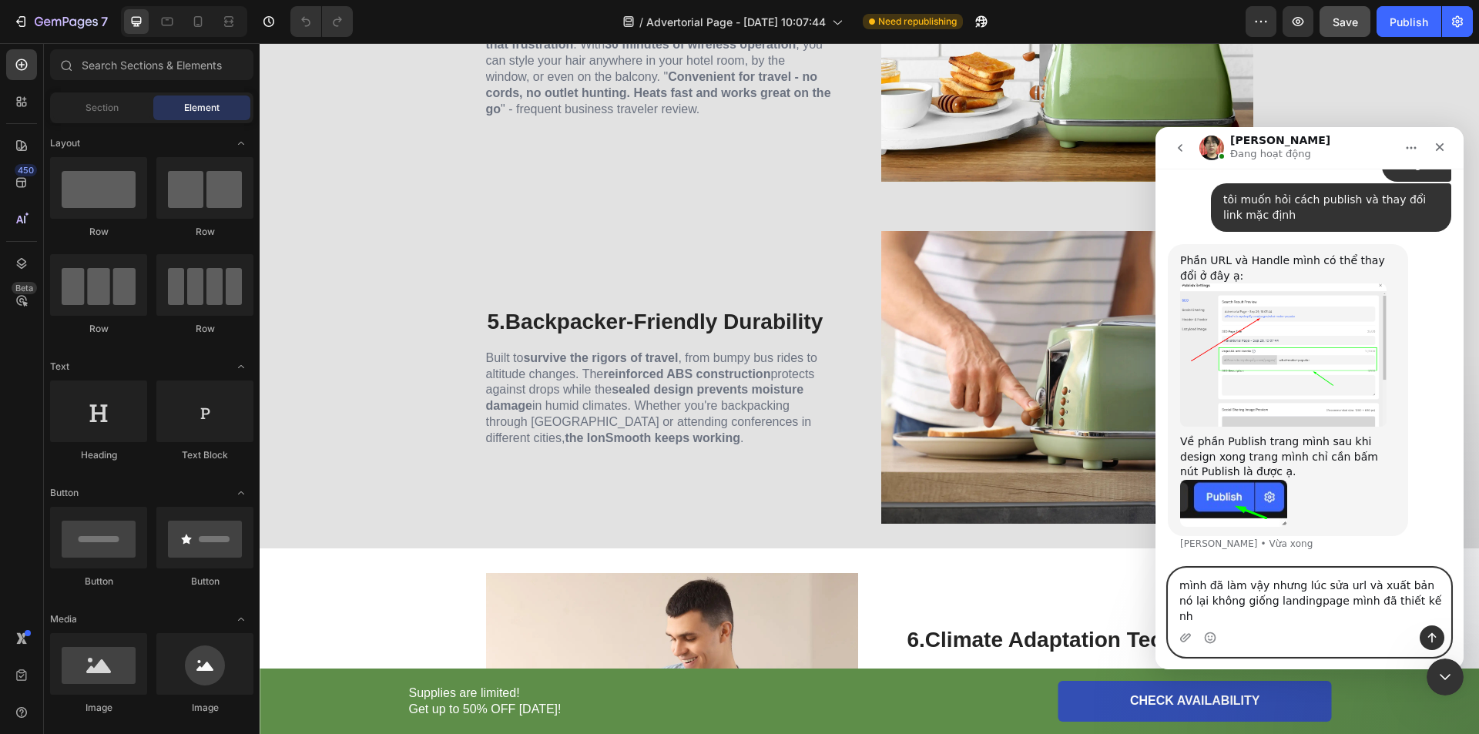
type textarea "mình đã làm vậy nhưng lúc sửa url và xuất bản nó lại không giống landingpage mì…"
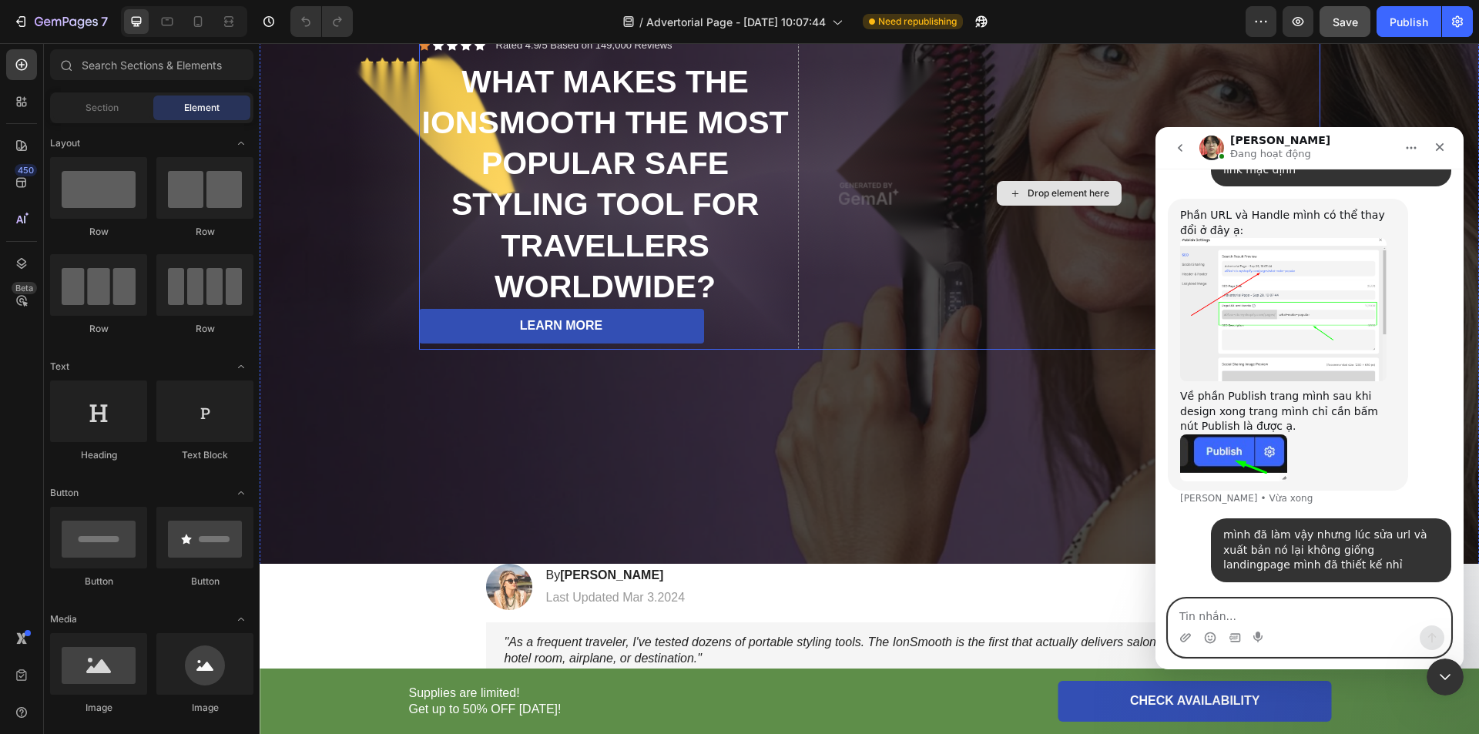
scroll to position [180, 0]
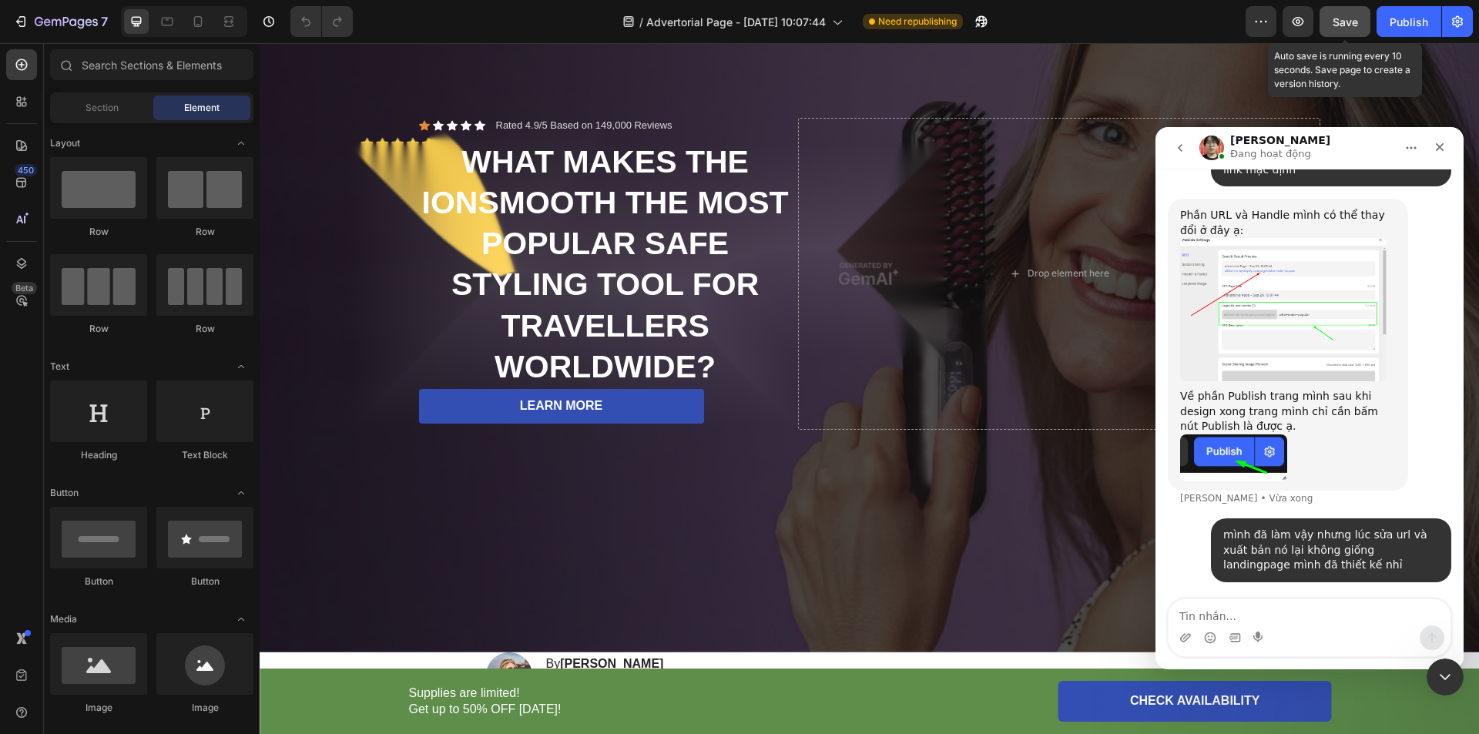
click at [1345, 20] on span "Save" at bounding box center [1345, 21] width 25 height 13
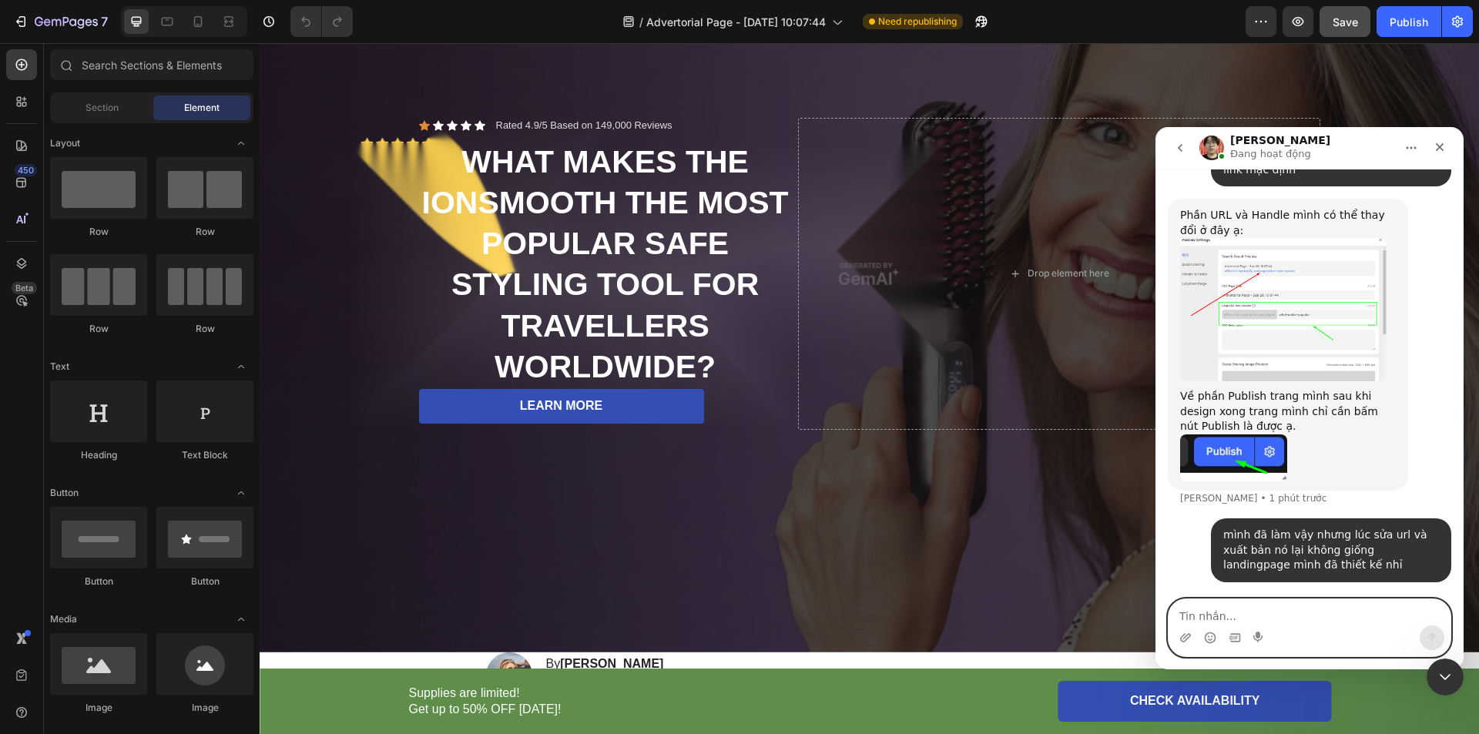
click at [1259, 602] on textarea "Tin nhắn..." at bounding box center [1310, 612] width 282 height 26
paste textarea "https://glamverapro.com/pages/what-make-popular"
type textarea "https://glamverapro.com/pages/what-make-popular"
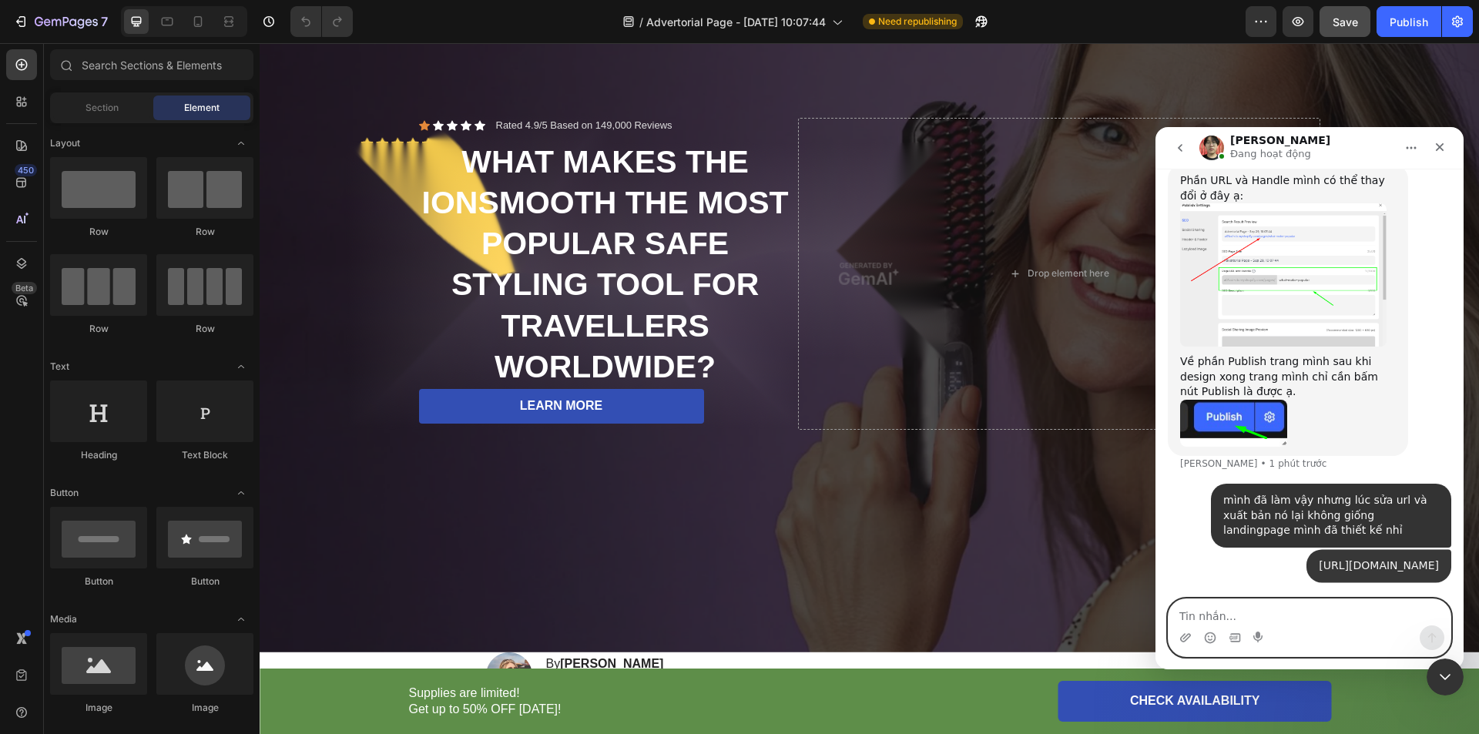
scroll to position [1187, 0]
type textarea "sửa nó ra trang như này"
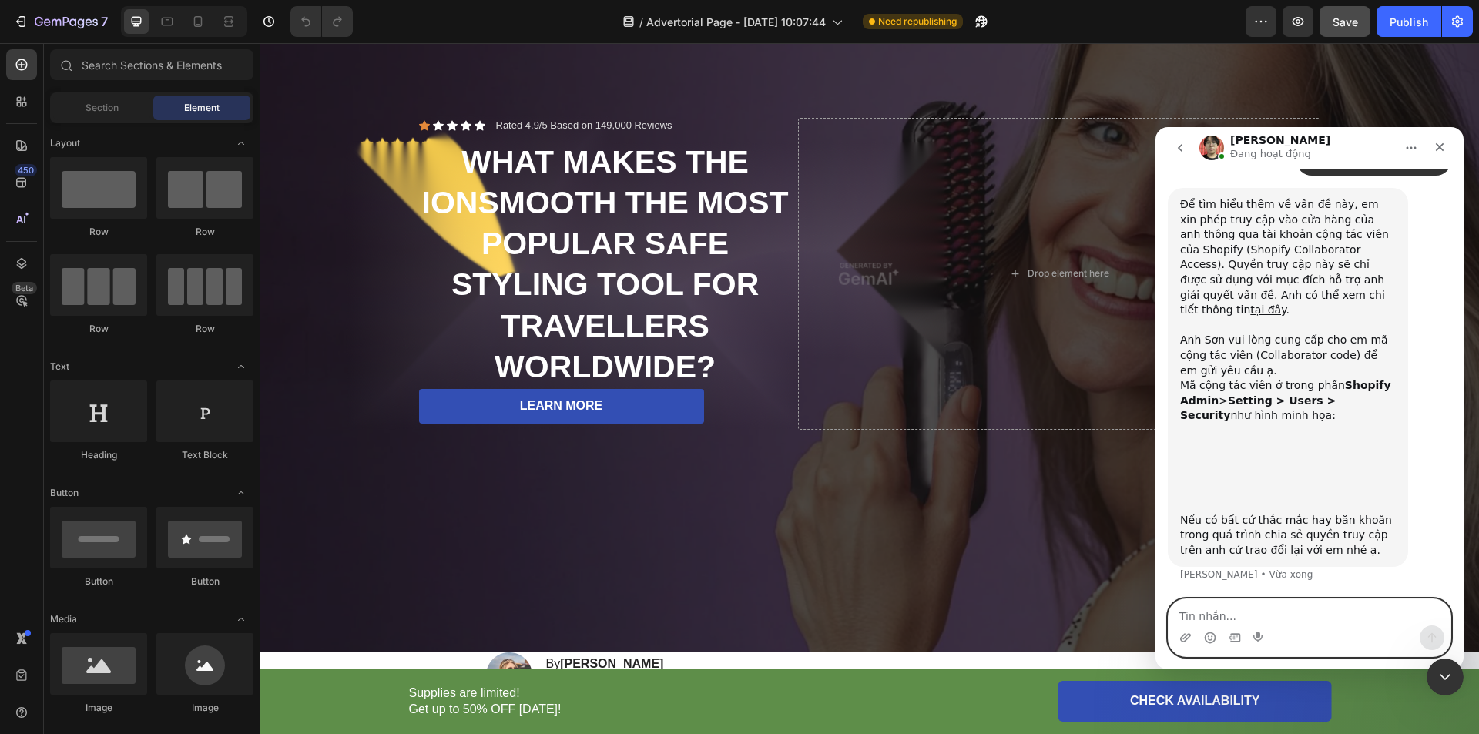
scroll to position [1599, 0]
click at [1301, 476] on img "Ethan nói…" at bounding box center [1283, 465] width 206 height 82
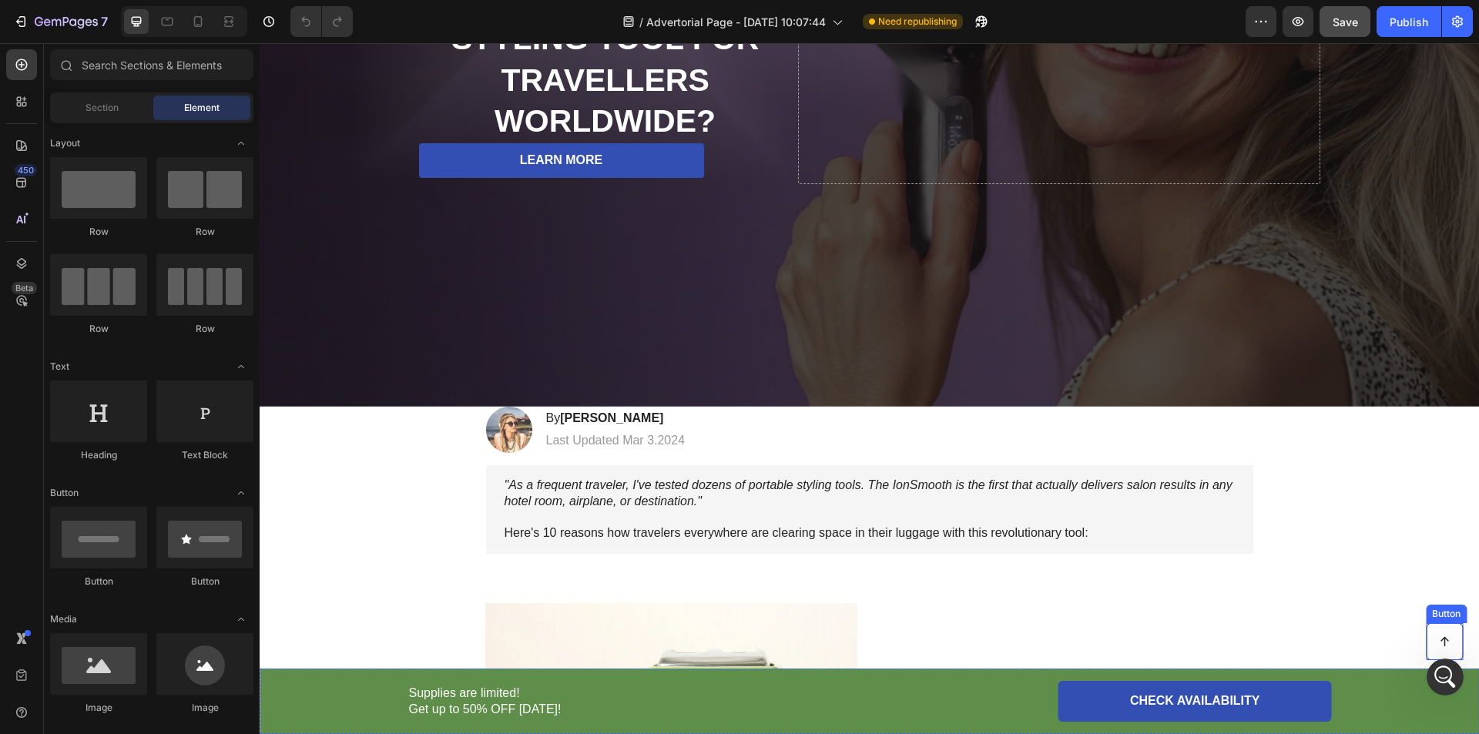
scroll to position [539, 0]
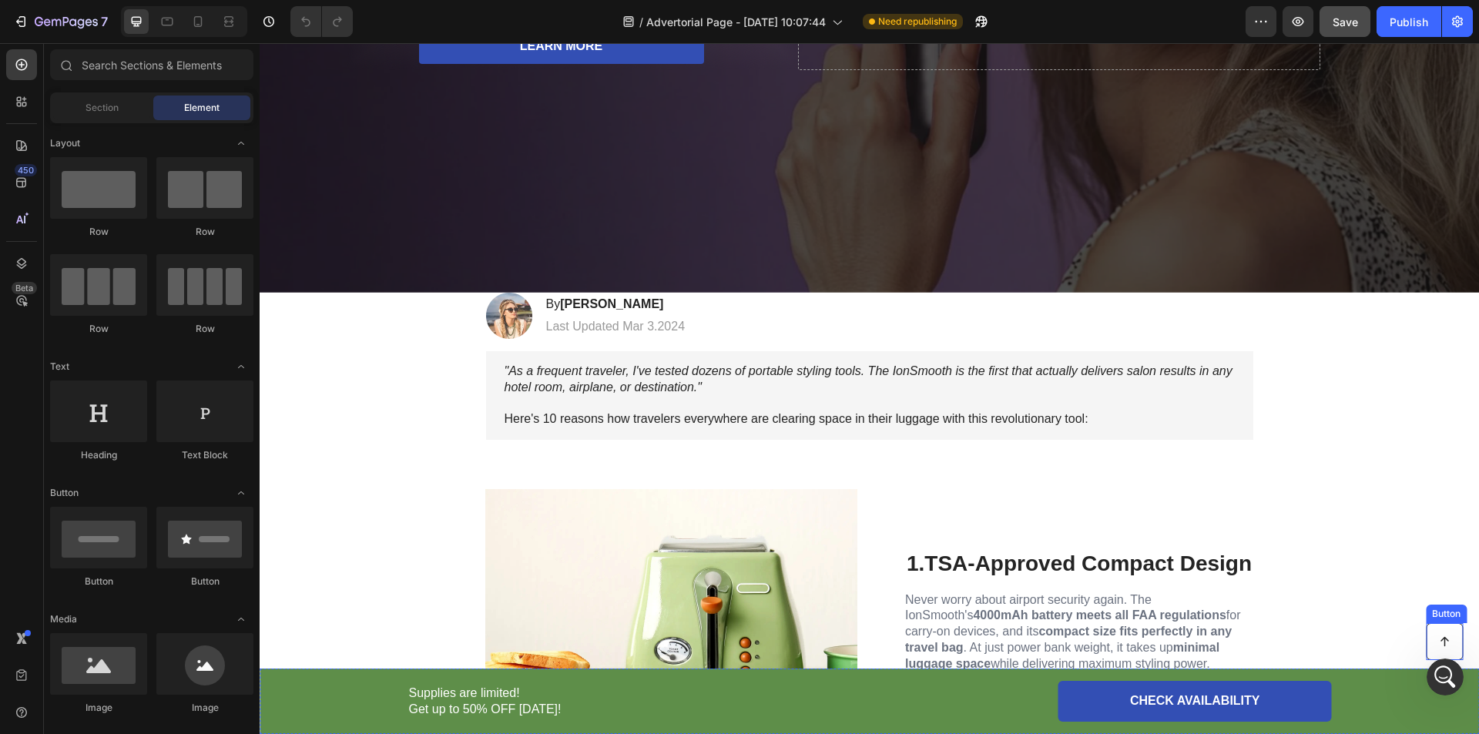
click at [1438, 636] on icon at bounding box center [1444, 642] width 12 height 12
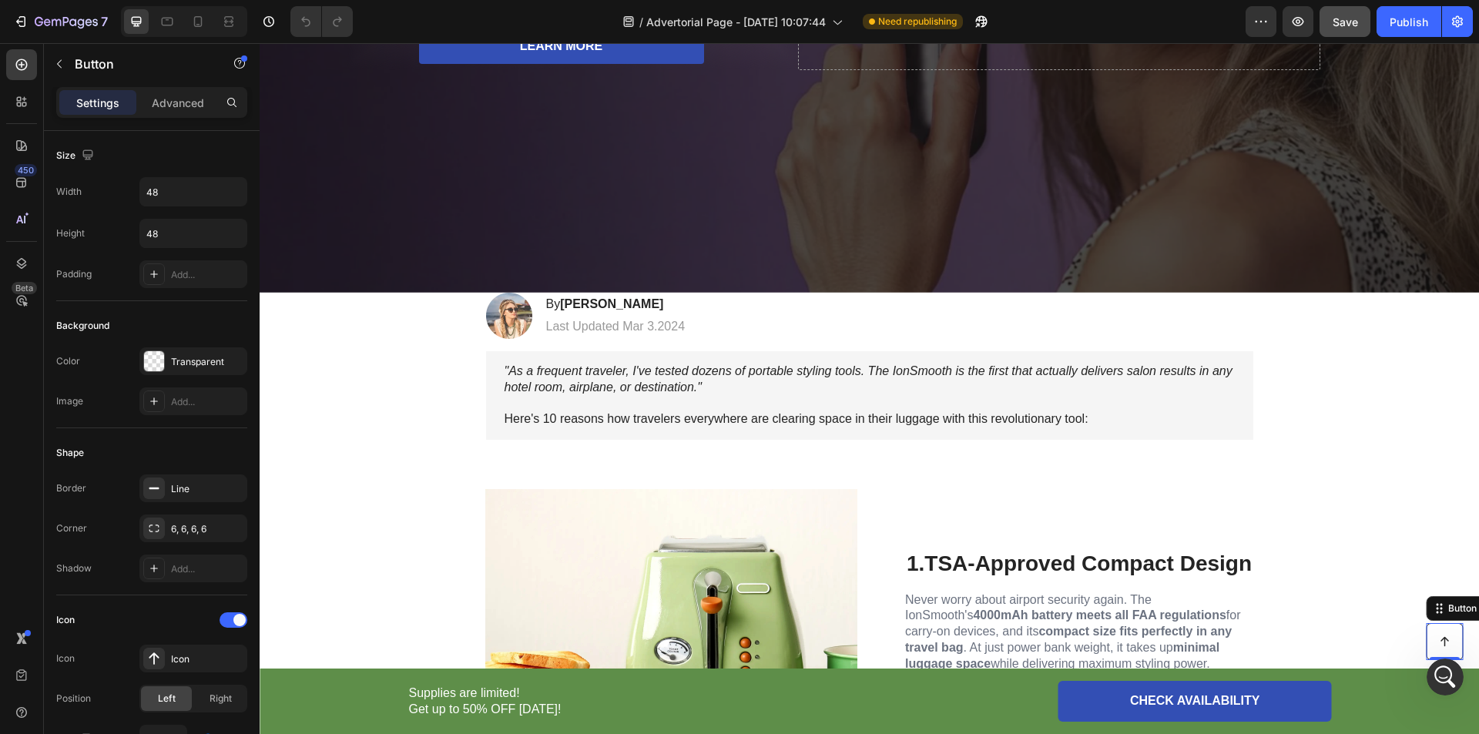
click at [1426, 640] on link at bounding box center [1444, 641] width 37 height 37
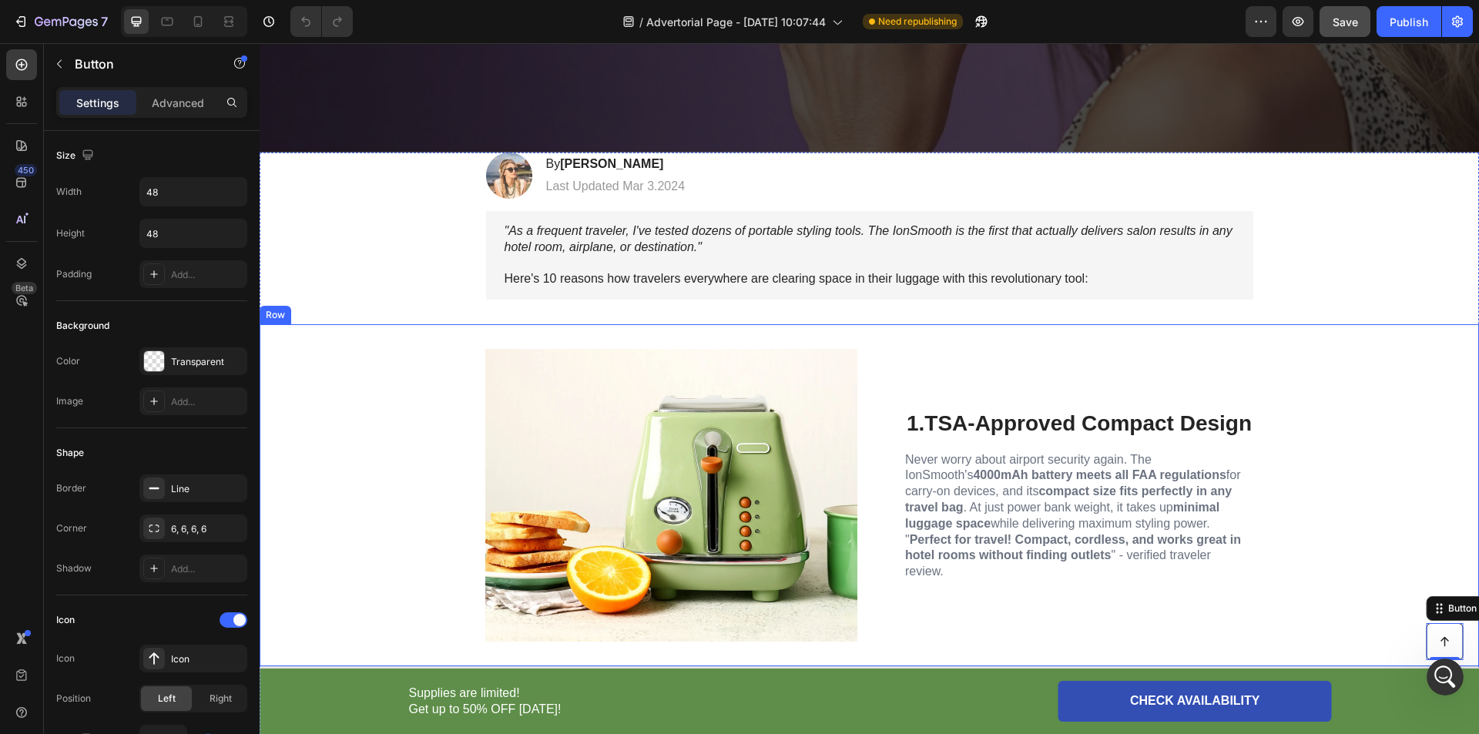
scroll to position [899, 0]
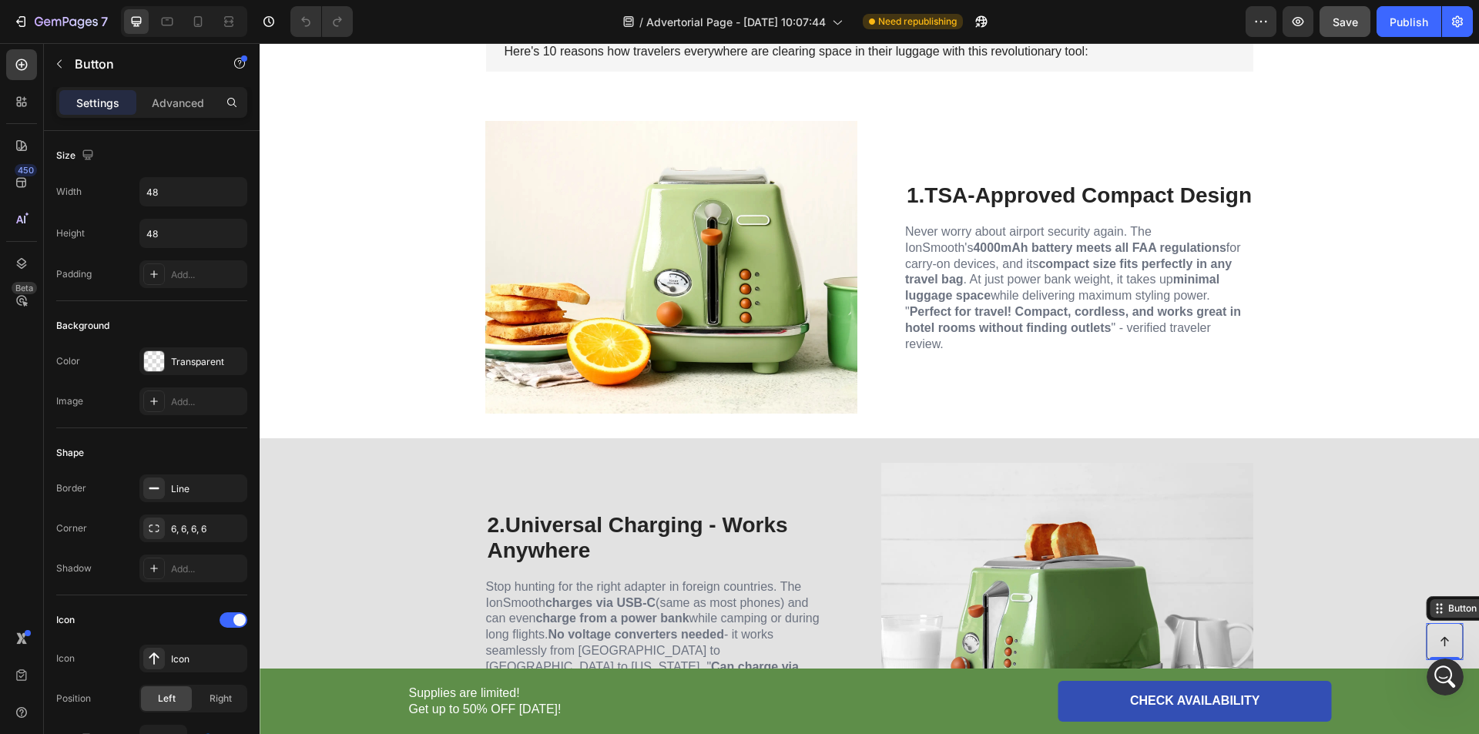
click at [1445, 609] on div "Button" at bounding box center [1462, 609] width 35 height 14
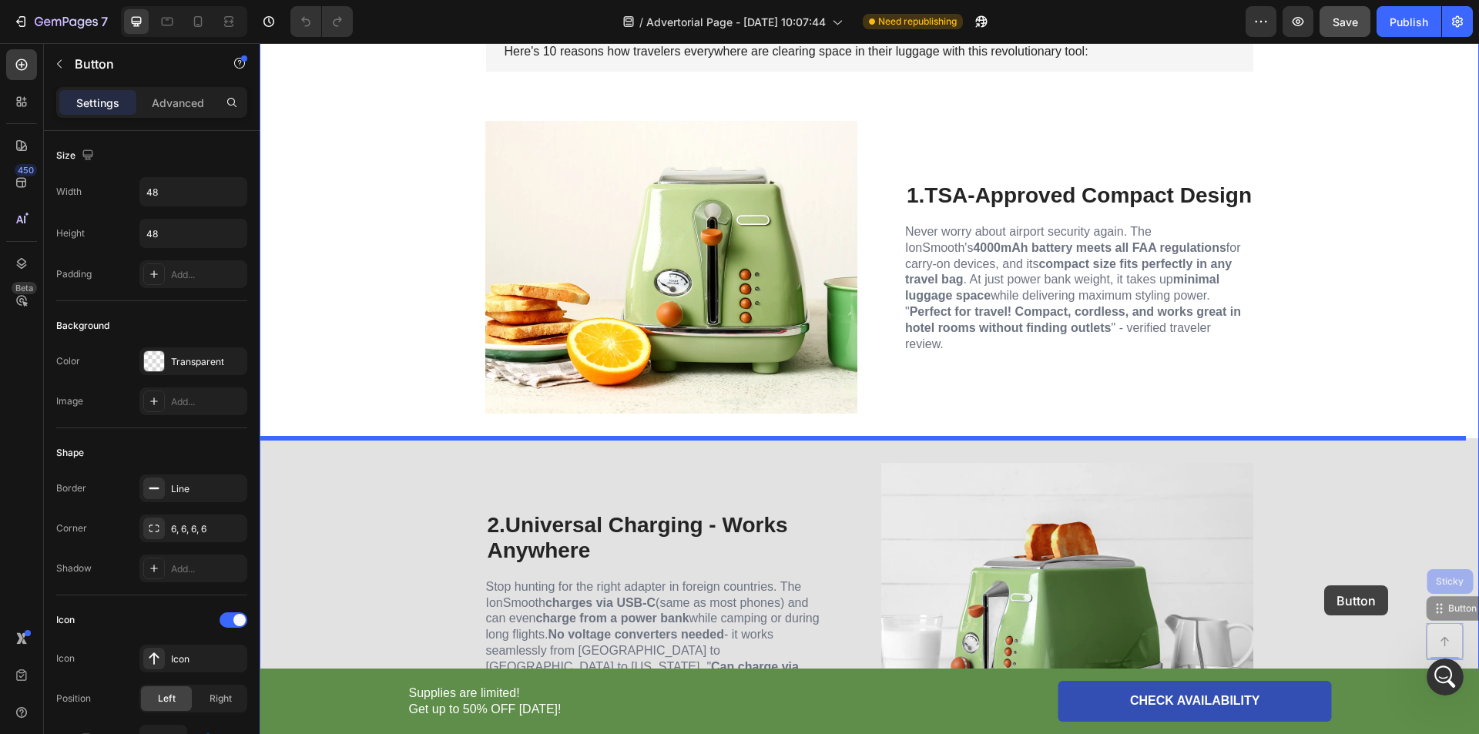
drag, startPoint x: 1445, startPoint y: 615, endPoint x: 1324, endPoint y: 585, distance: 124.4
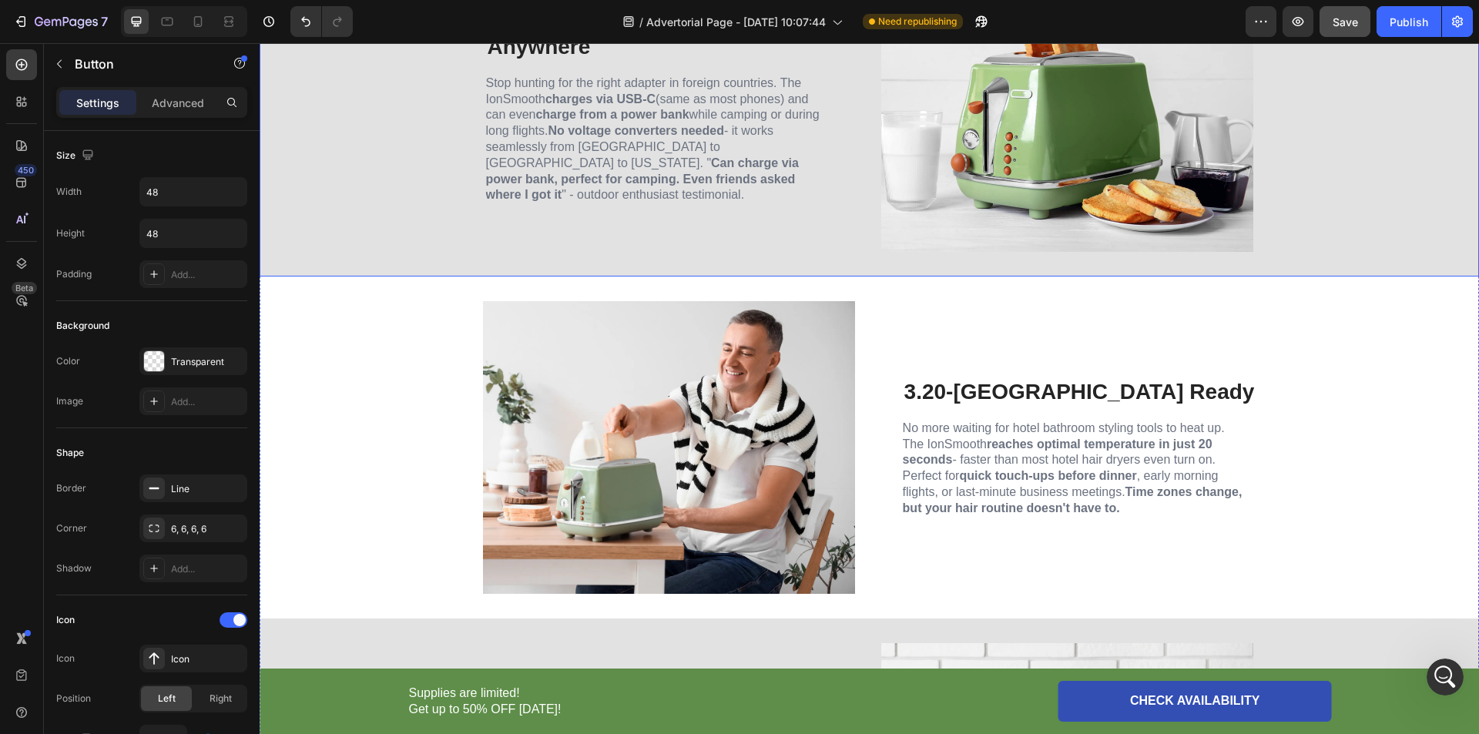
scroll to position [1438, 0]
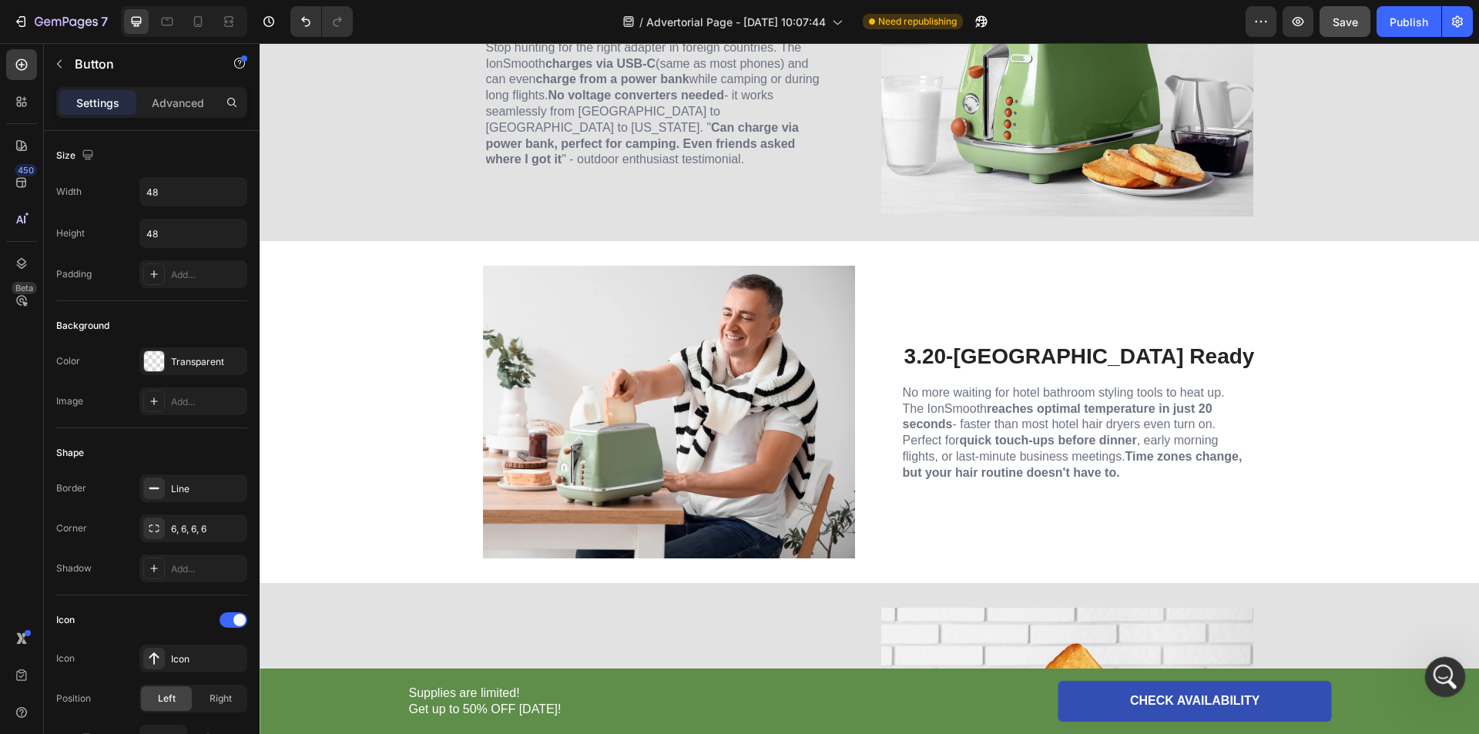
click at [1449, 682] on icon "Mở Intercom Messenger" at bounding box center [1443, 675] width 25 height 25
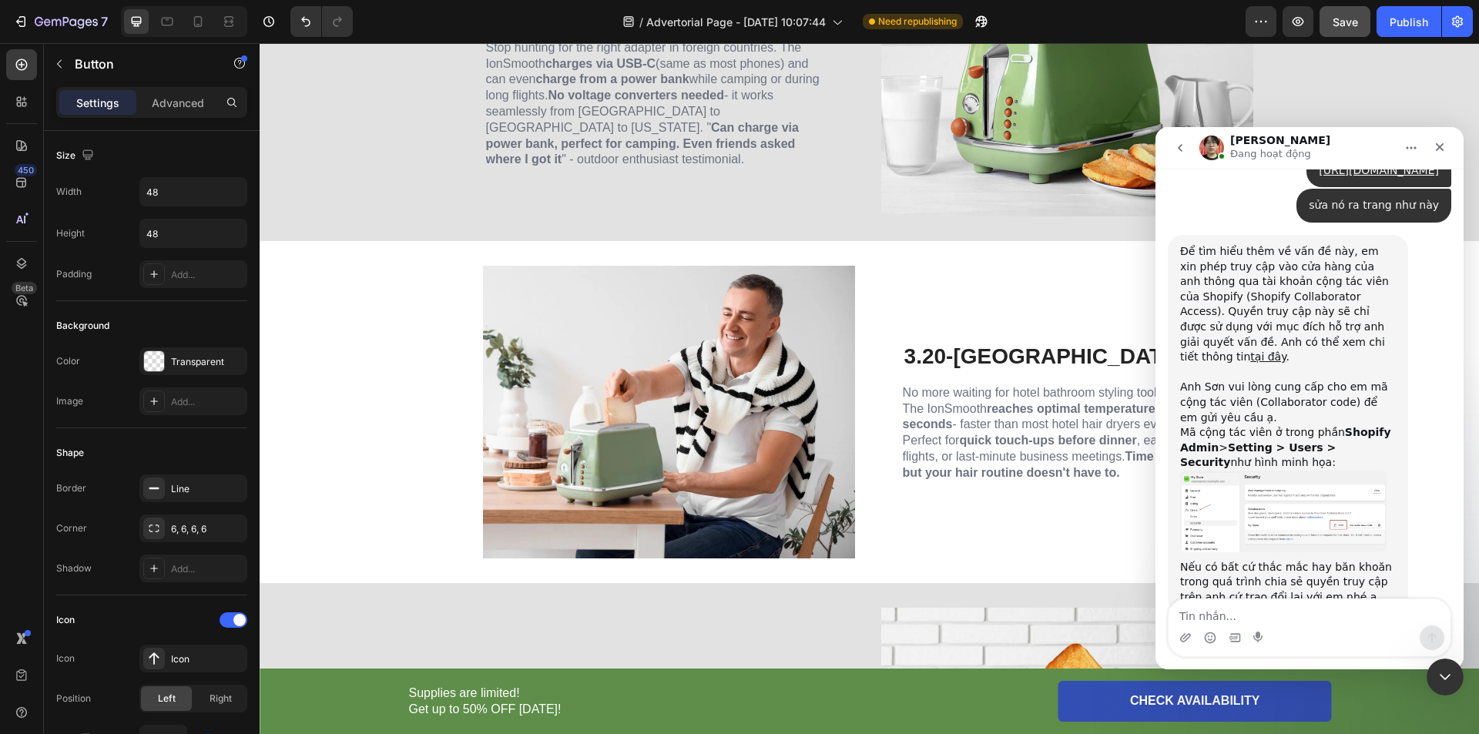
scroll to position [1599, 0]
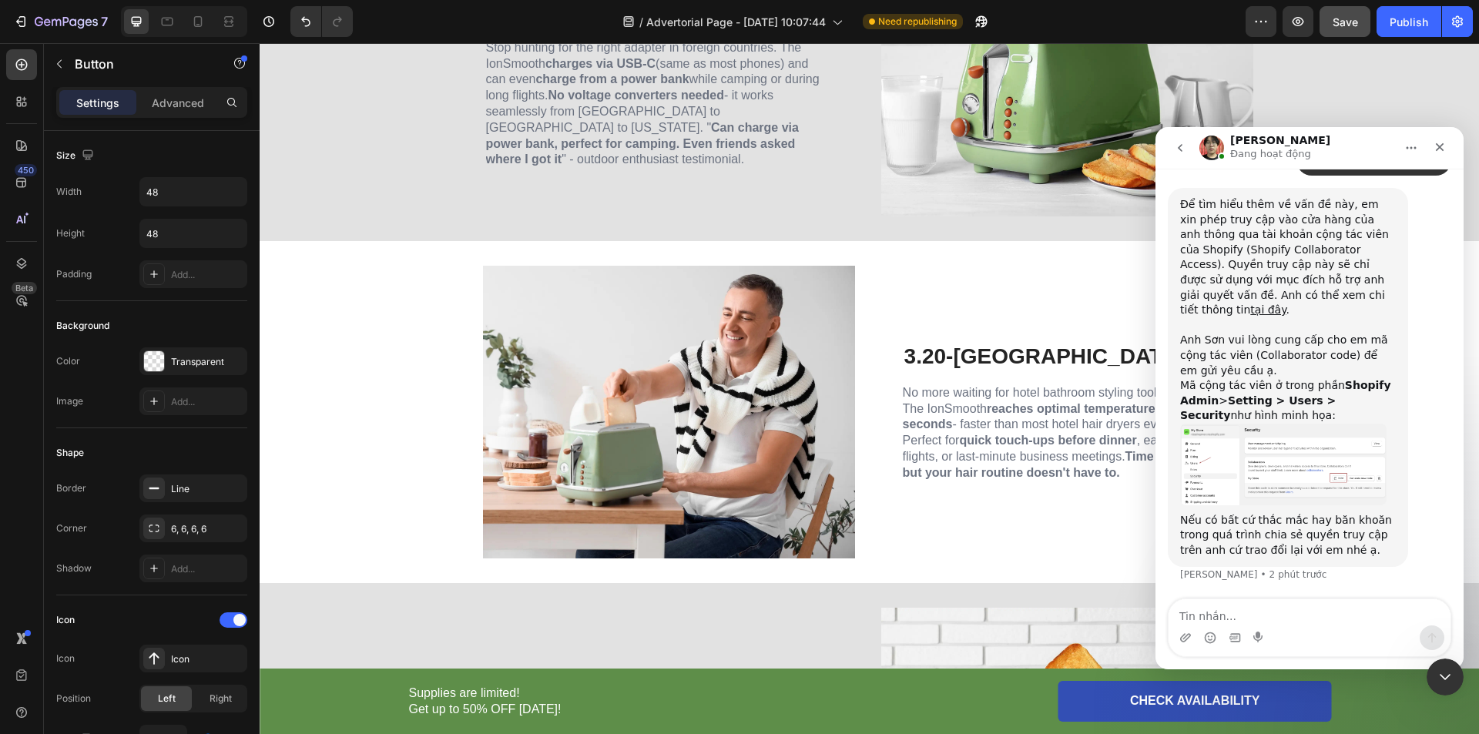
click at [1323, 624] on textarea "Tin nhắn..." at bounding box center [1310, 612] width 282 height 26
type textarea "2473"
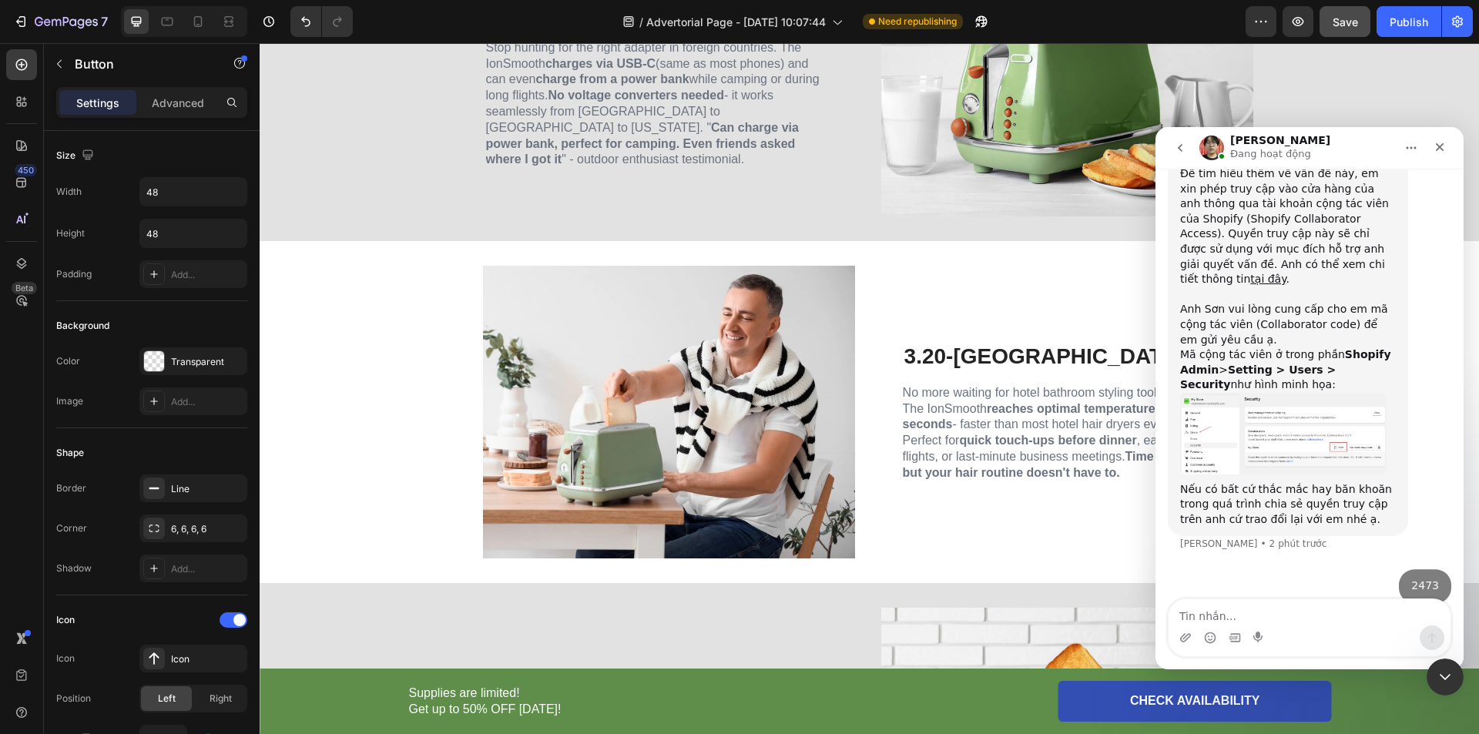
scroll to position [1645, 0]
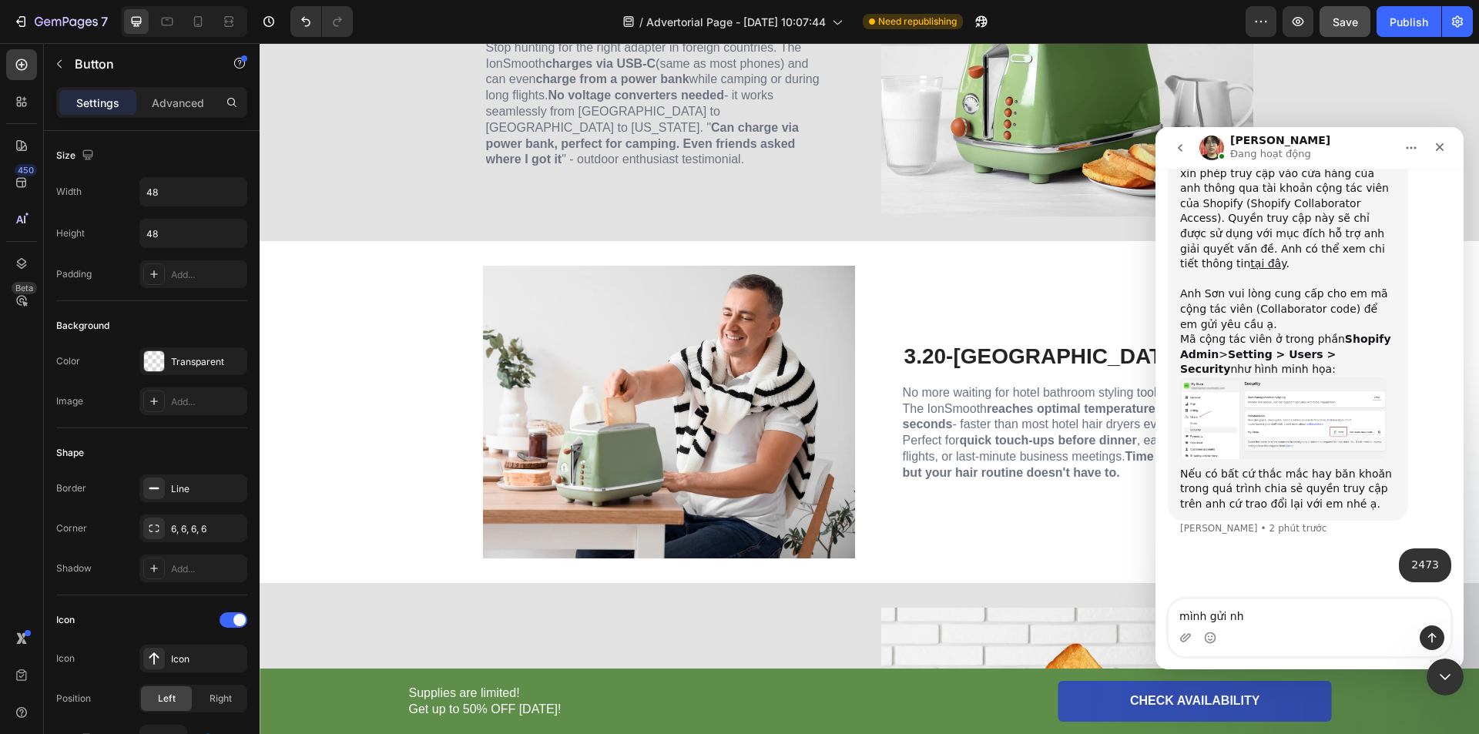
type textarea "mình gửi nhé"
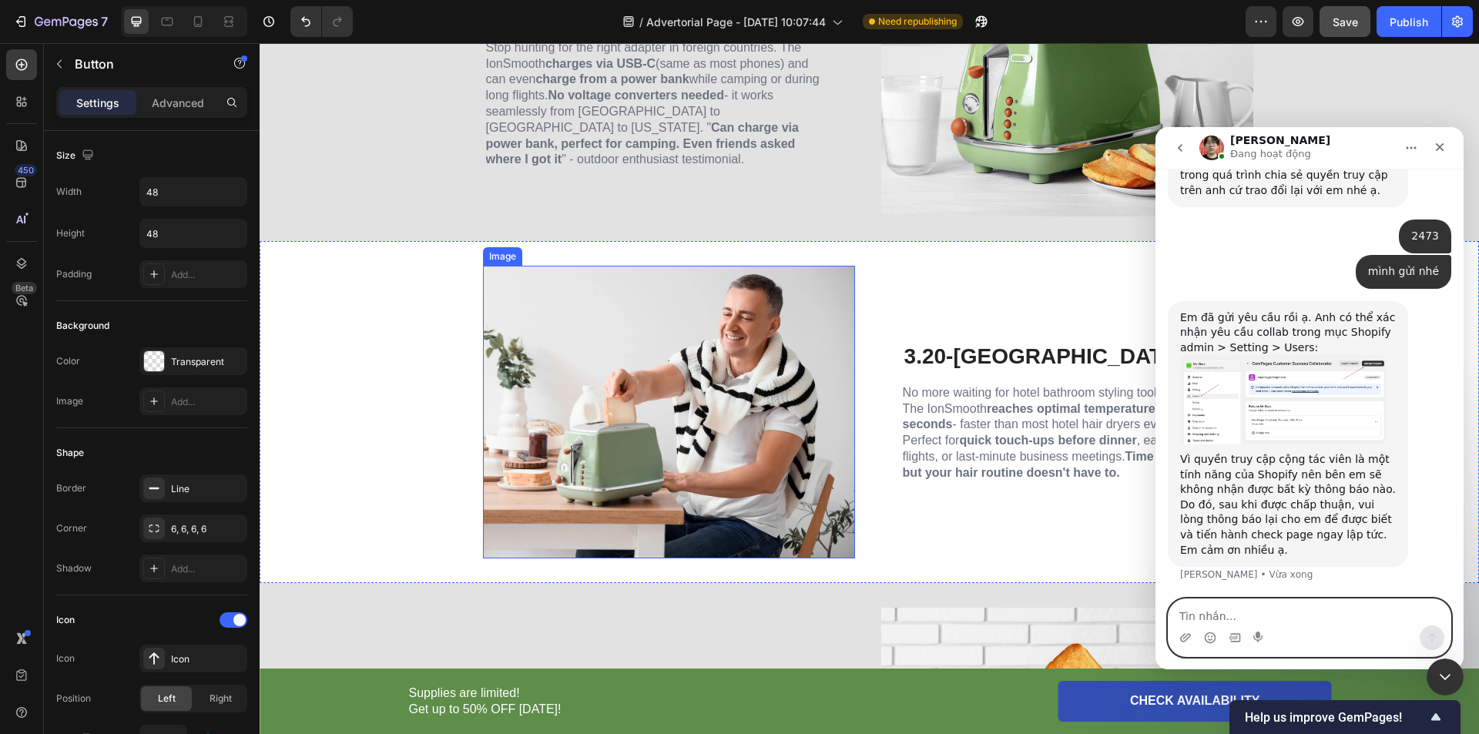
scroll to position [1943, 0]
click at [1290, 403] on img "Ethan nói…" at bounding box center [1283, 399] width 206 height 89
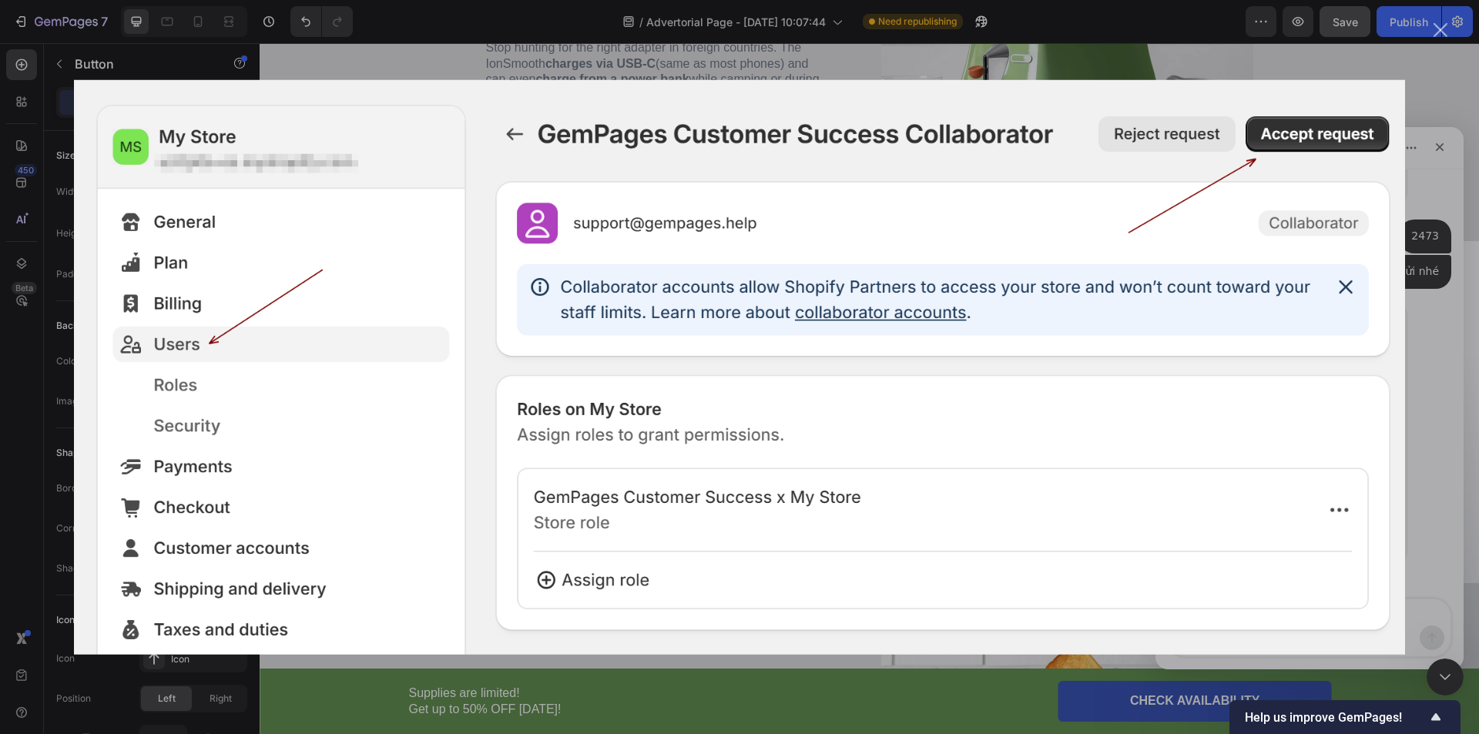
scroll to position [0, 0]
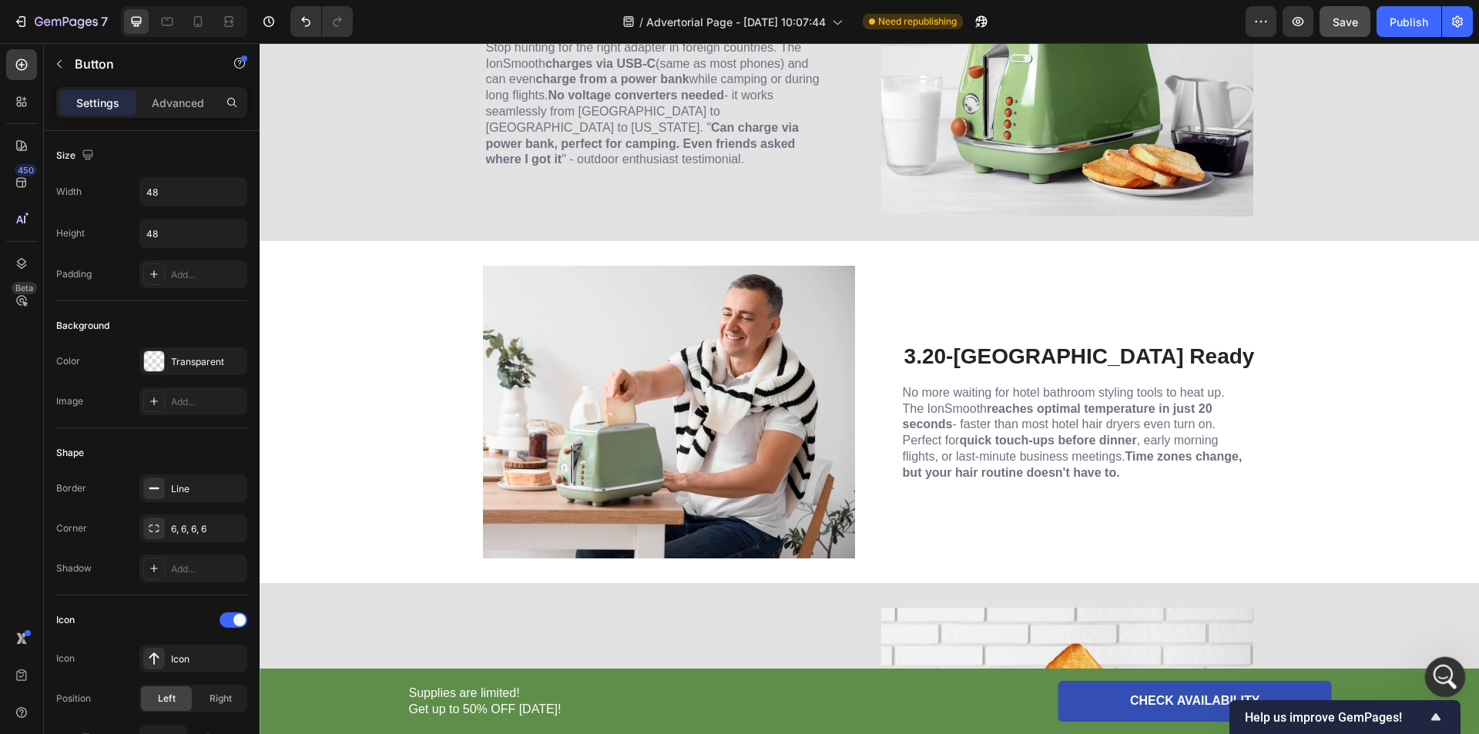
click at [1435, 669] on icon "Mở Intercom Messenger" at bounding box center [1443, 675] width 25 height 25
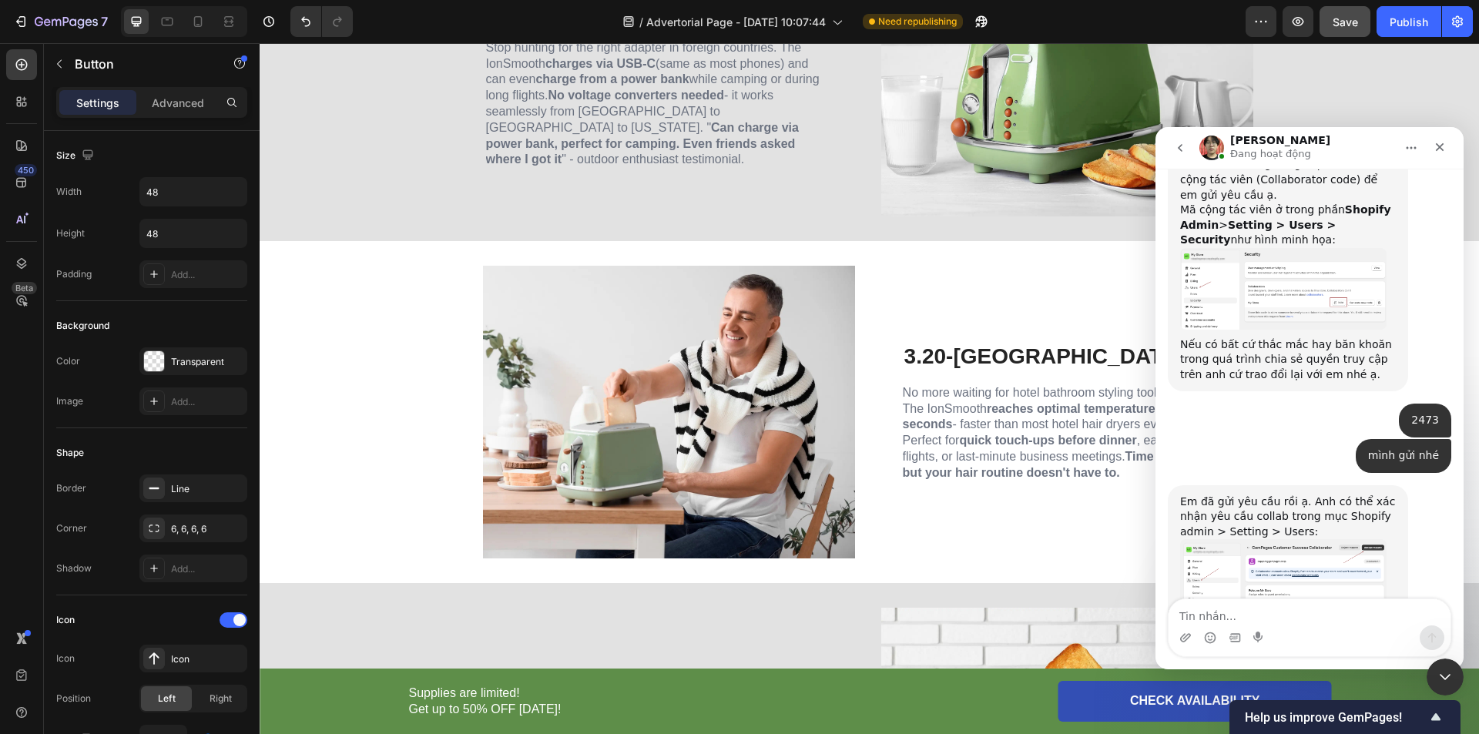
click at [1263, 627] on div "Ứng dụng nhắn tin trong Intercom" at bounding box center [1259, 638] width 12 height 25
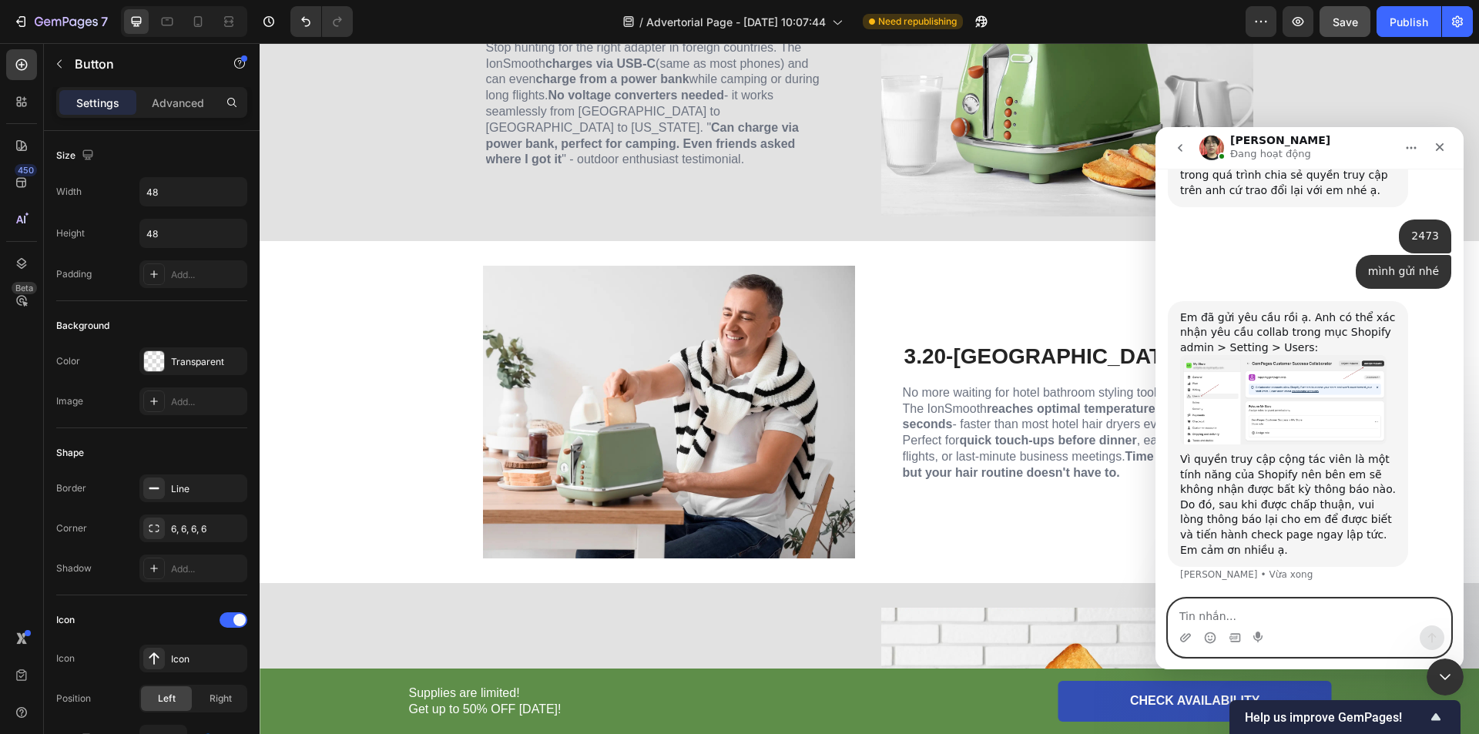
click at [1263, 625] on textarea "Tin nhắn..." at bounding box center [1310, 612] width 282 height 26
type textarea "ok rồi bạn"
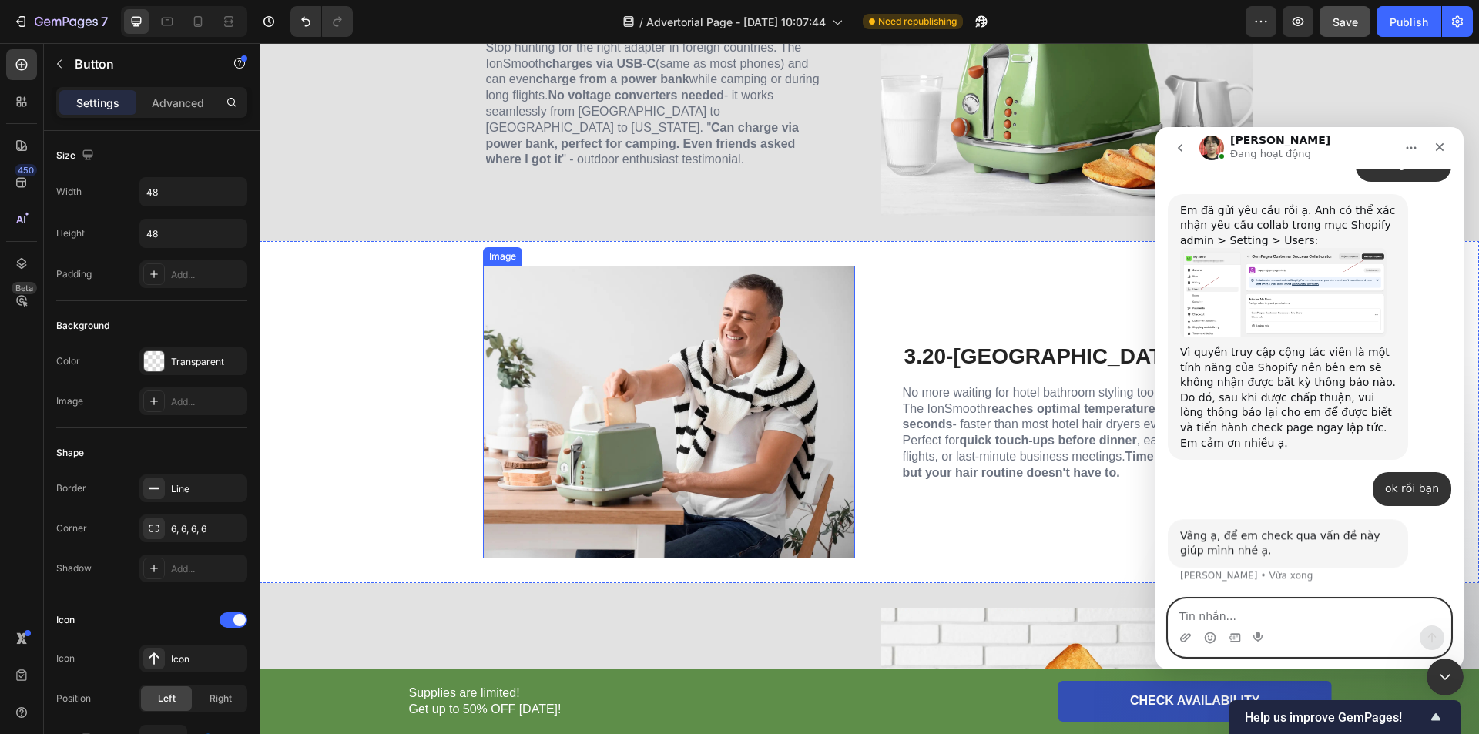
scroll to position [2050, 0]
click at [1282, 629] on div "Ứng dụng nhắn tin trong Intercom" at bounding box center [1310, 638] width 282 height 25
click at [1277, 620] on textarea "Tin nhắn..." at bounding box center [1310, 612] width 282 height 26
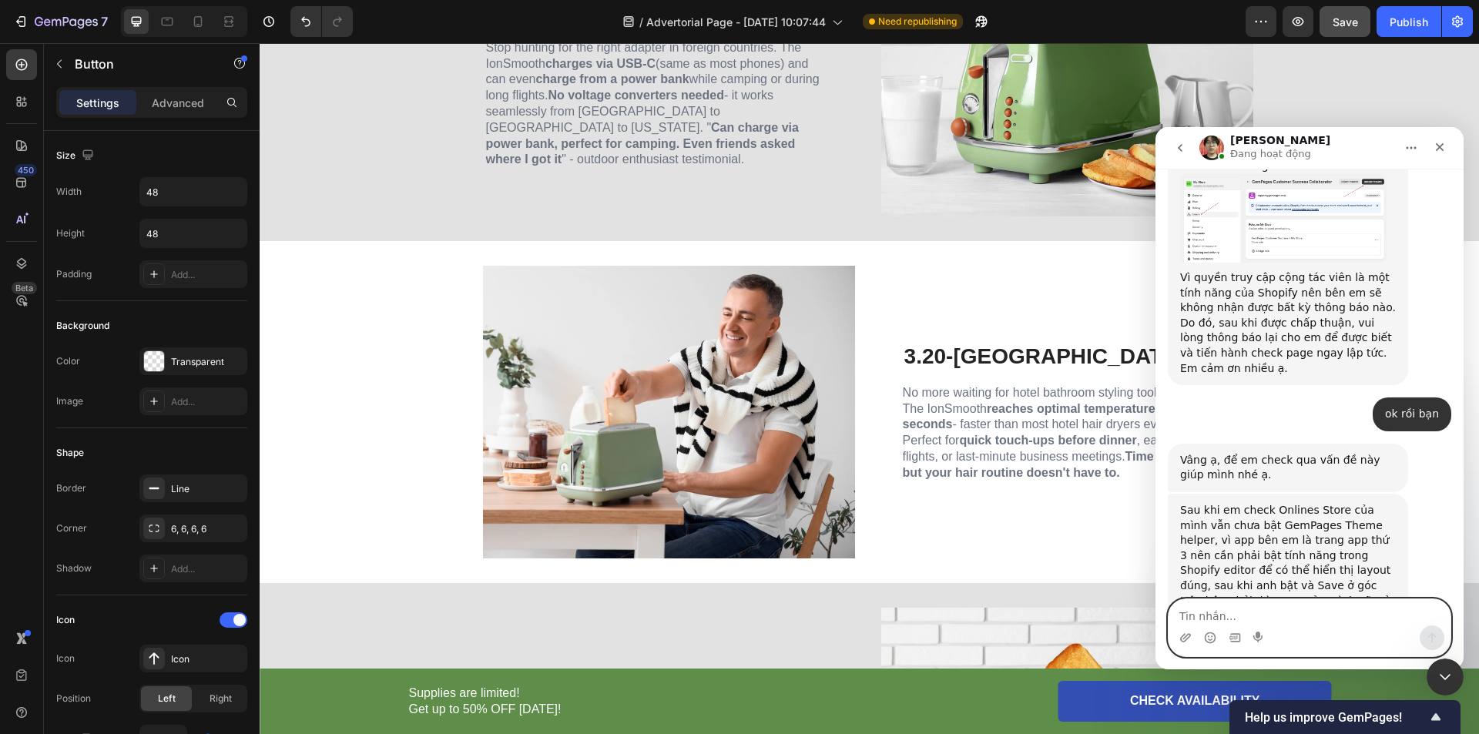
scroll to position [2253, 0]
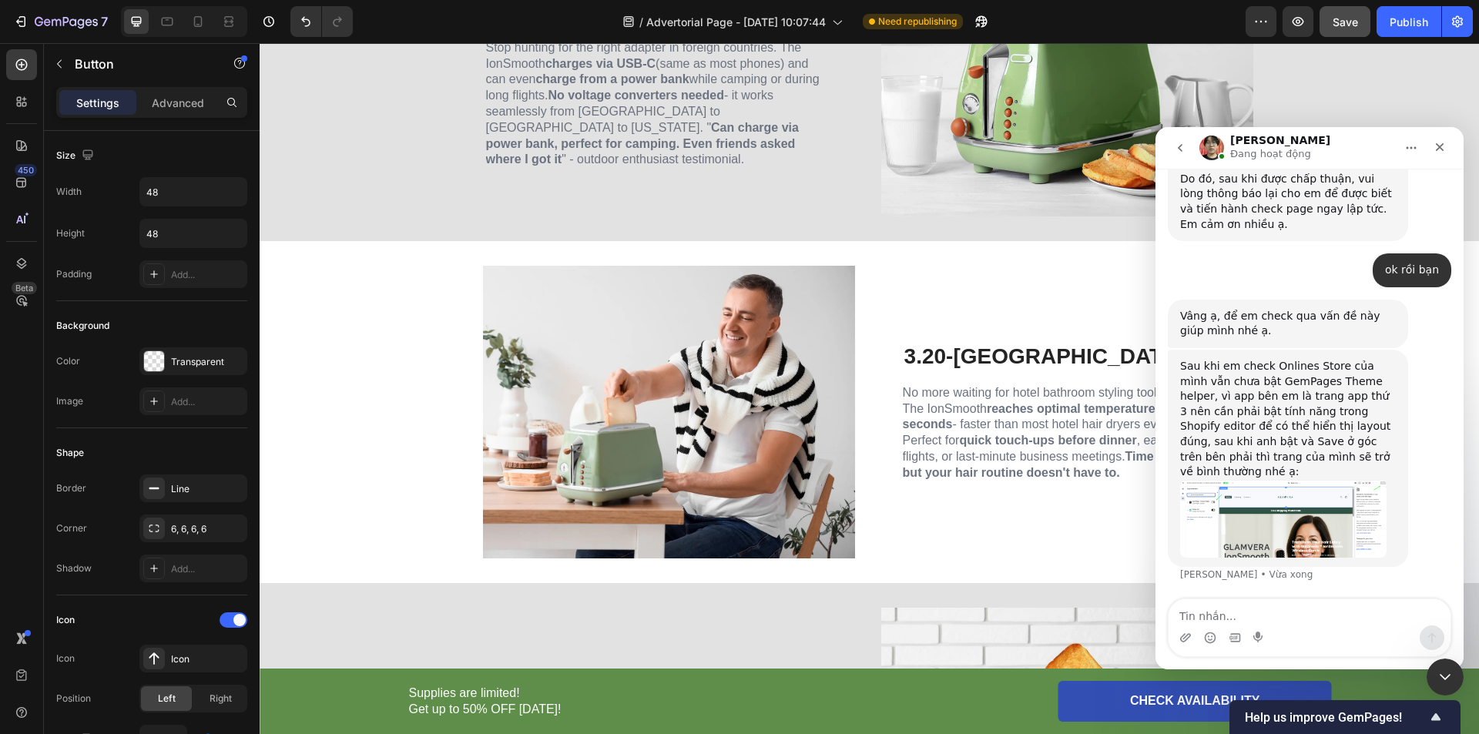
click at [1321, 524] on img "Ethan nói…" at bounding box center [1283, 519] width 206 height 78
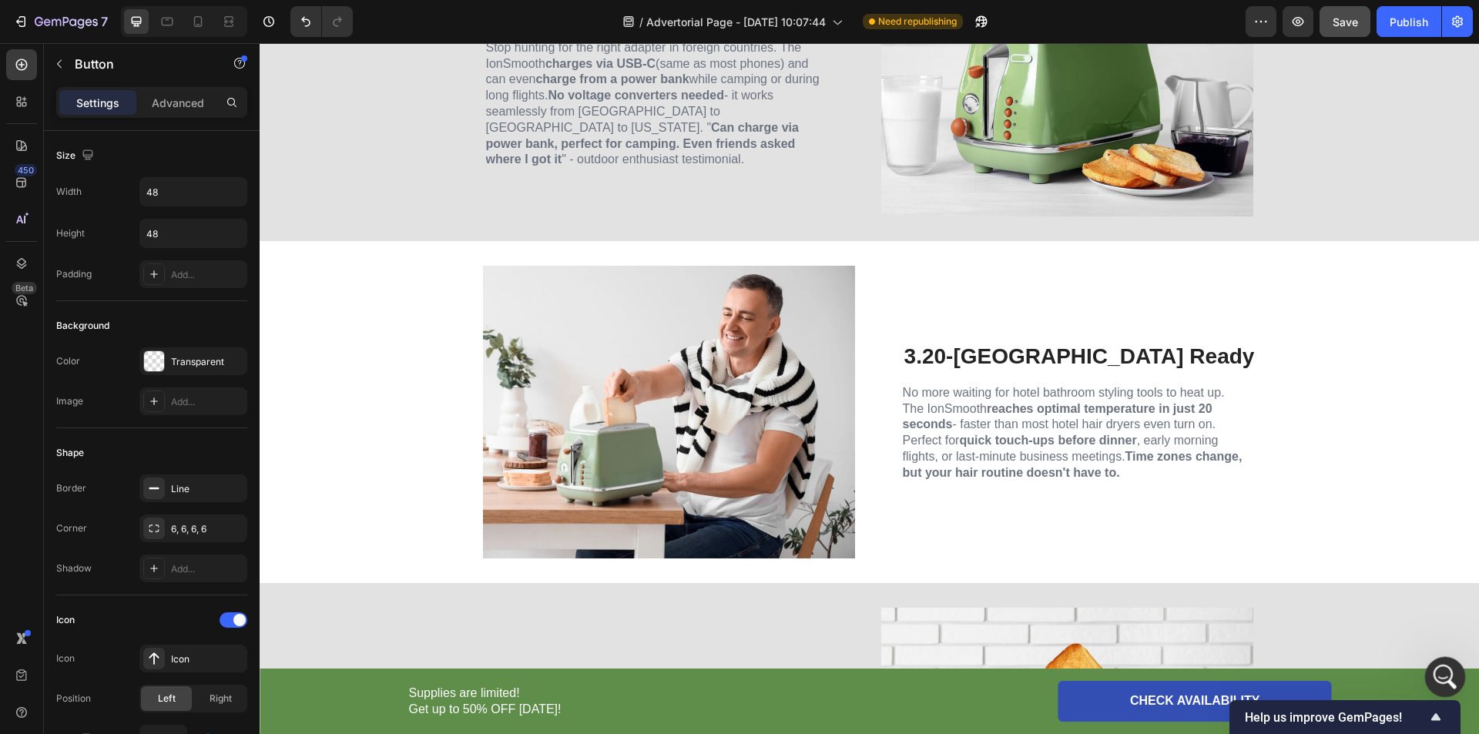
click at [1438, 676] on icon "Mở Intercom Messenger" at bounding box center [1443, 675] width 25 height 25
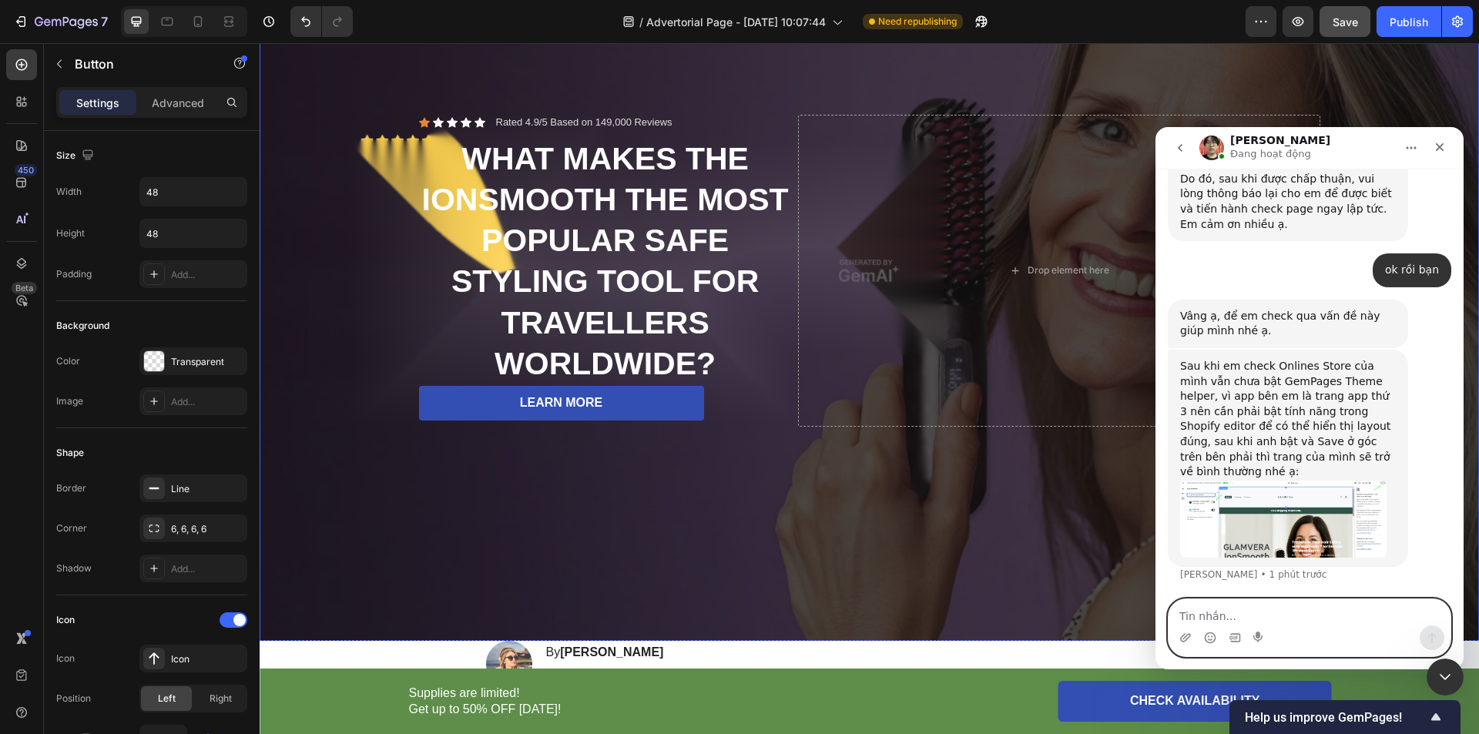
scroll to position [180, 0]
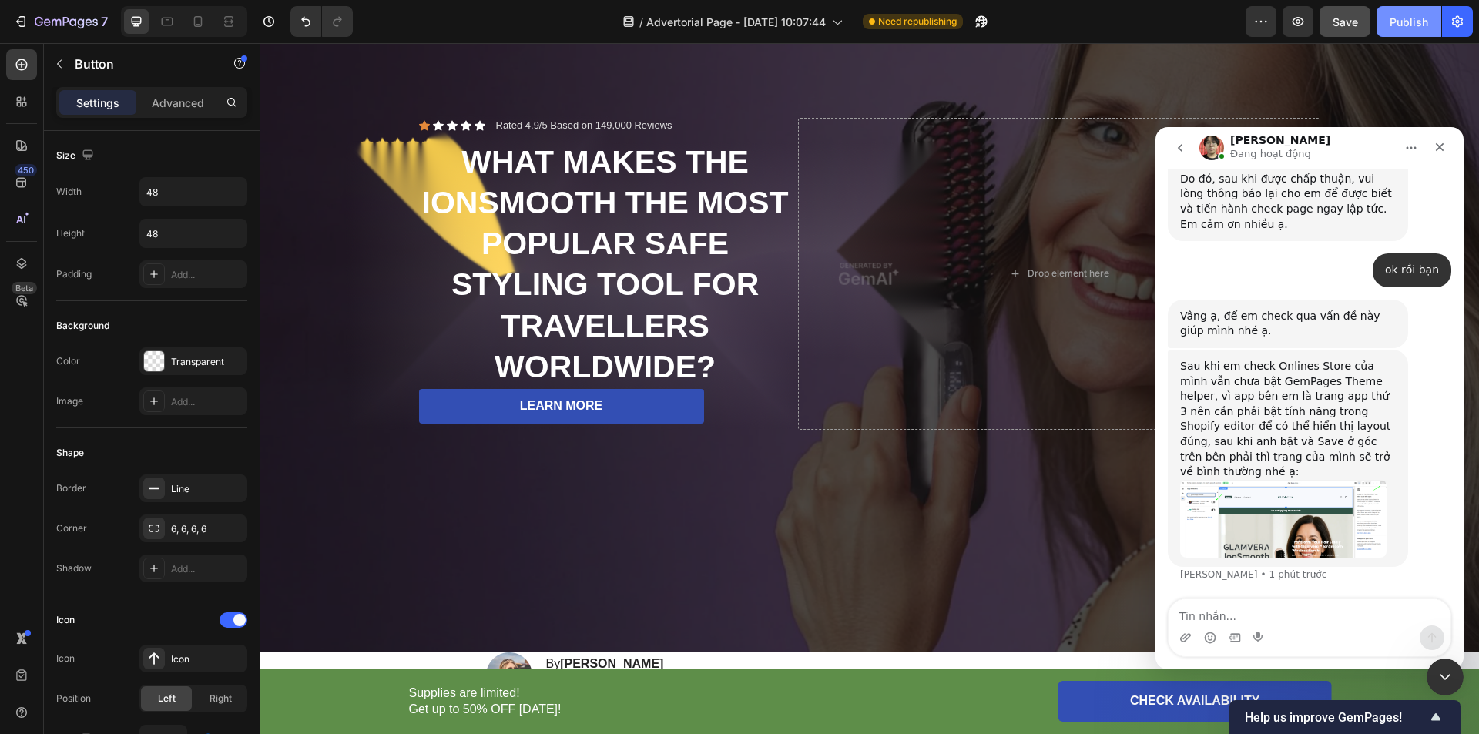
click at [1405, 20] on div "Publish" at bounding box center [1409, 22] width 39 height 16
click at [1261, 618] on textarea "Tin nhắn..." at bounding box center [1310, 612] width 282 height 26
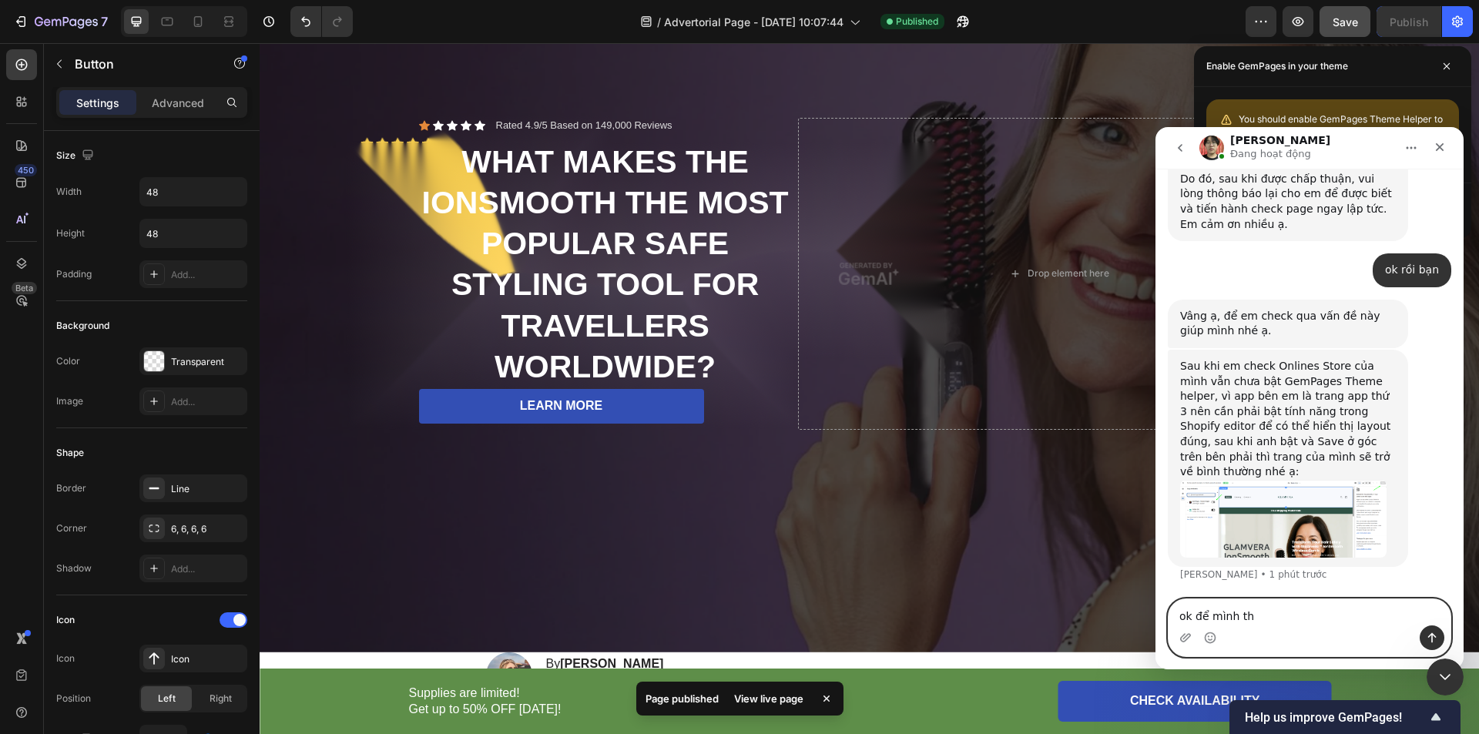
type textarea "ok để mình thử"
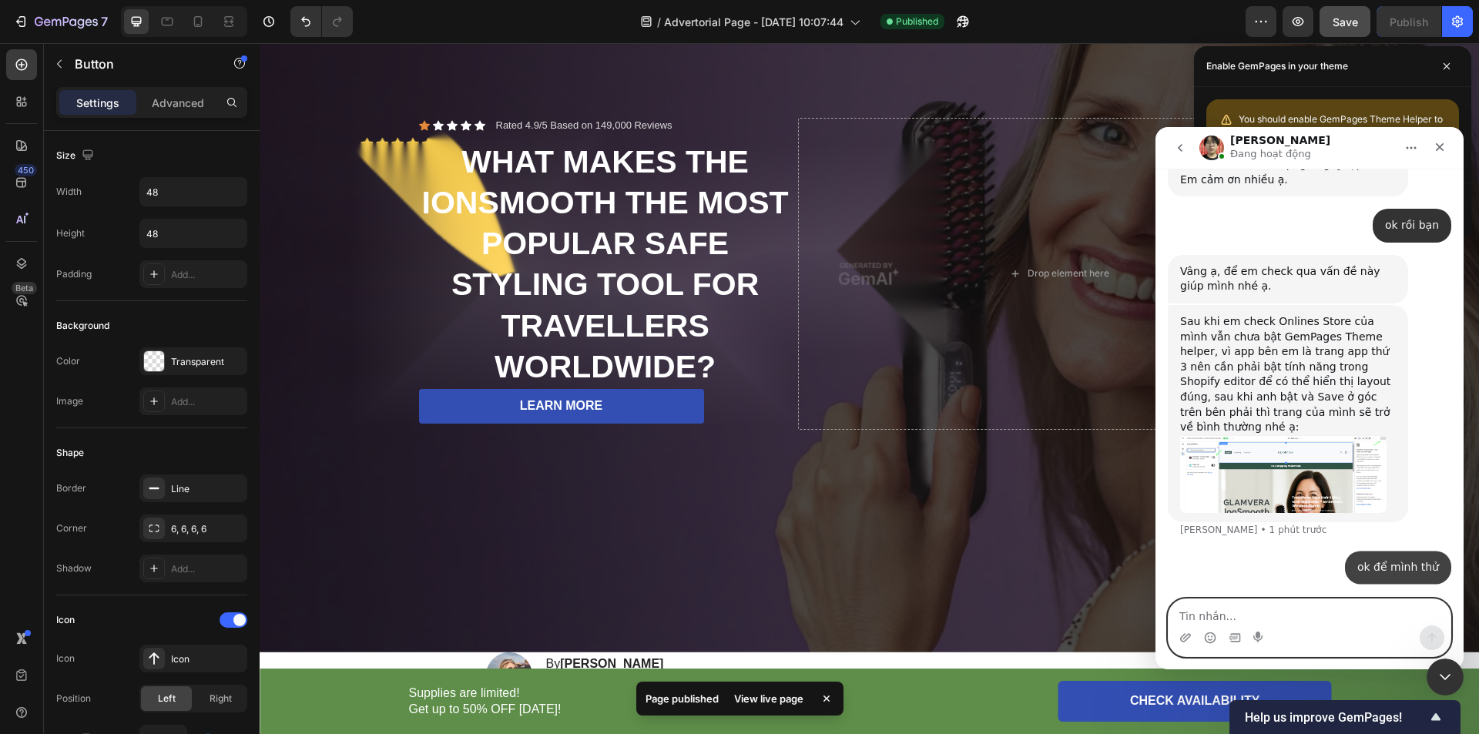
scroll to position [2300, 0]
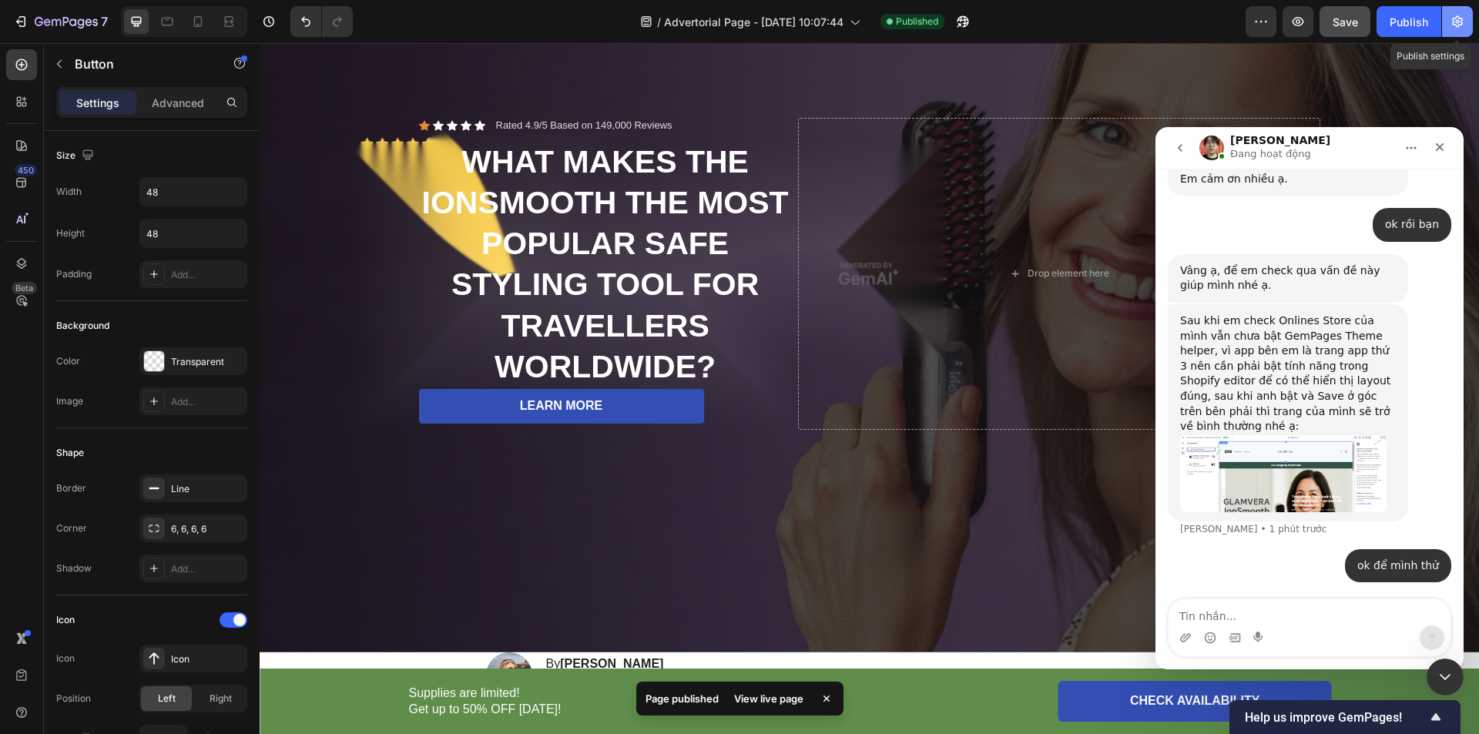
click at [1467, 18] on button "button" at bounding box center [1457, 21] width 31 height 31
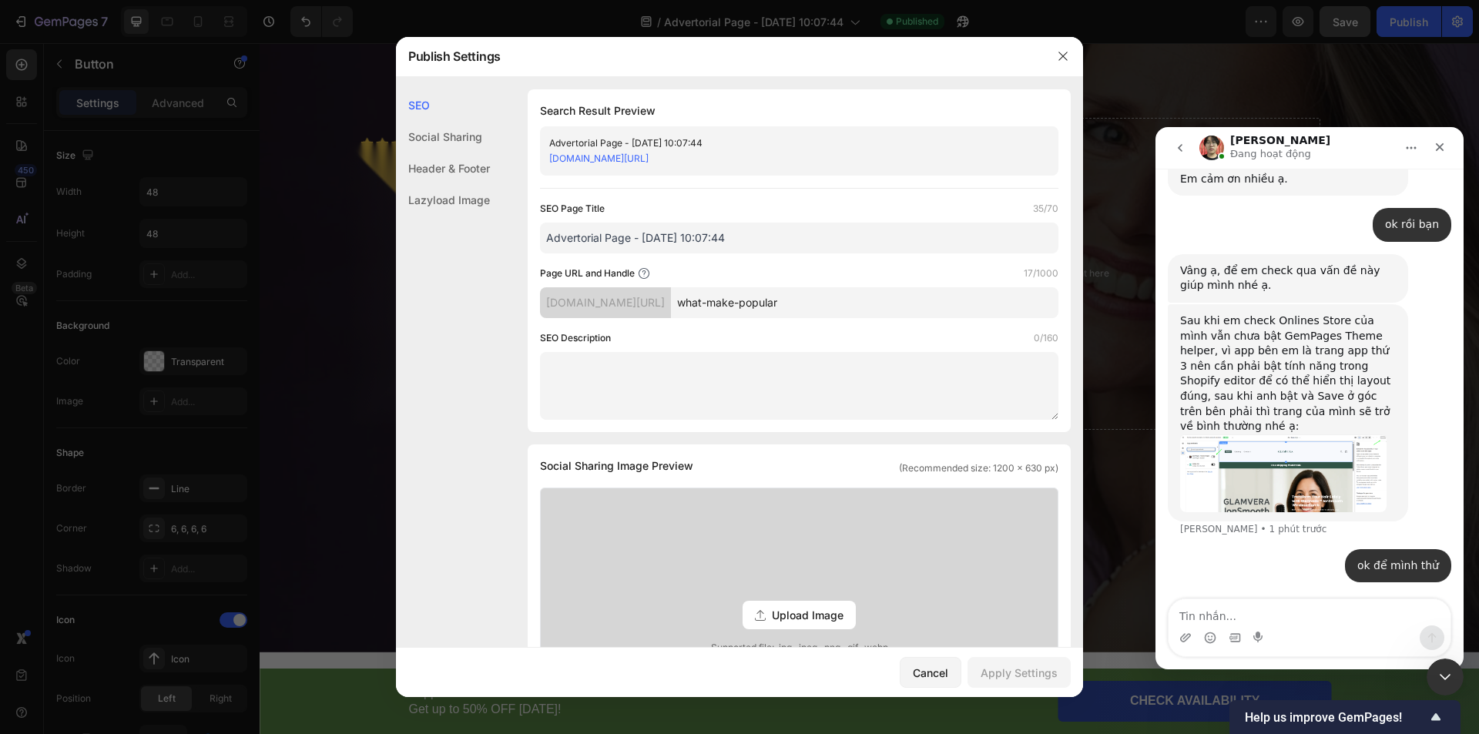
click at [649, 157] on link "[DOMAIN_NAME][URL]" at bounding box center [598, 159] width 99 height 12
click at [1270, 614] on textarea "Tin nhắn..." at bounding box center [1310, 612] width 282 height 26
type textarea "cảm ơn bạn"
type textarea "d"
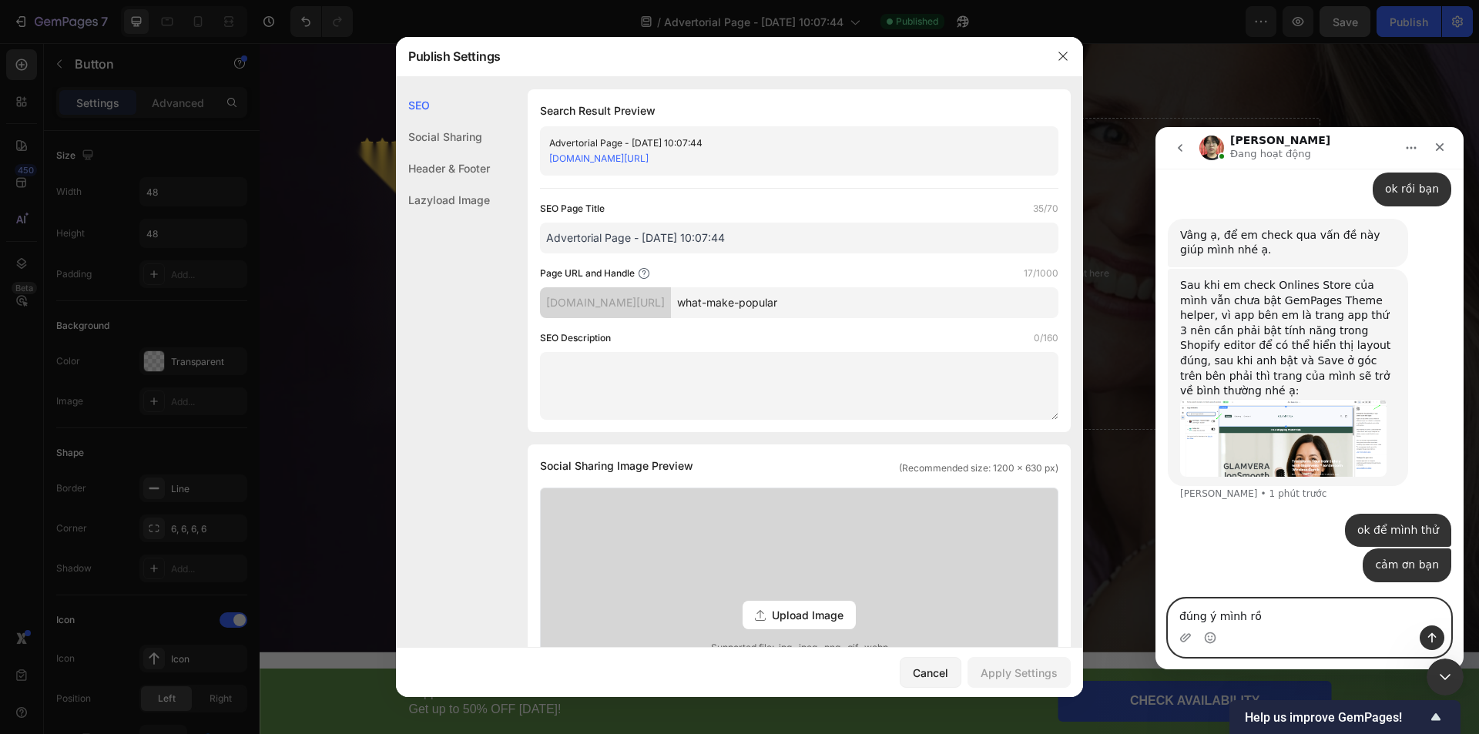
type textarea "đúng ý mình rồi"
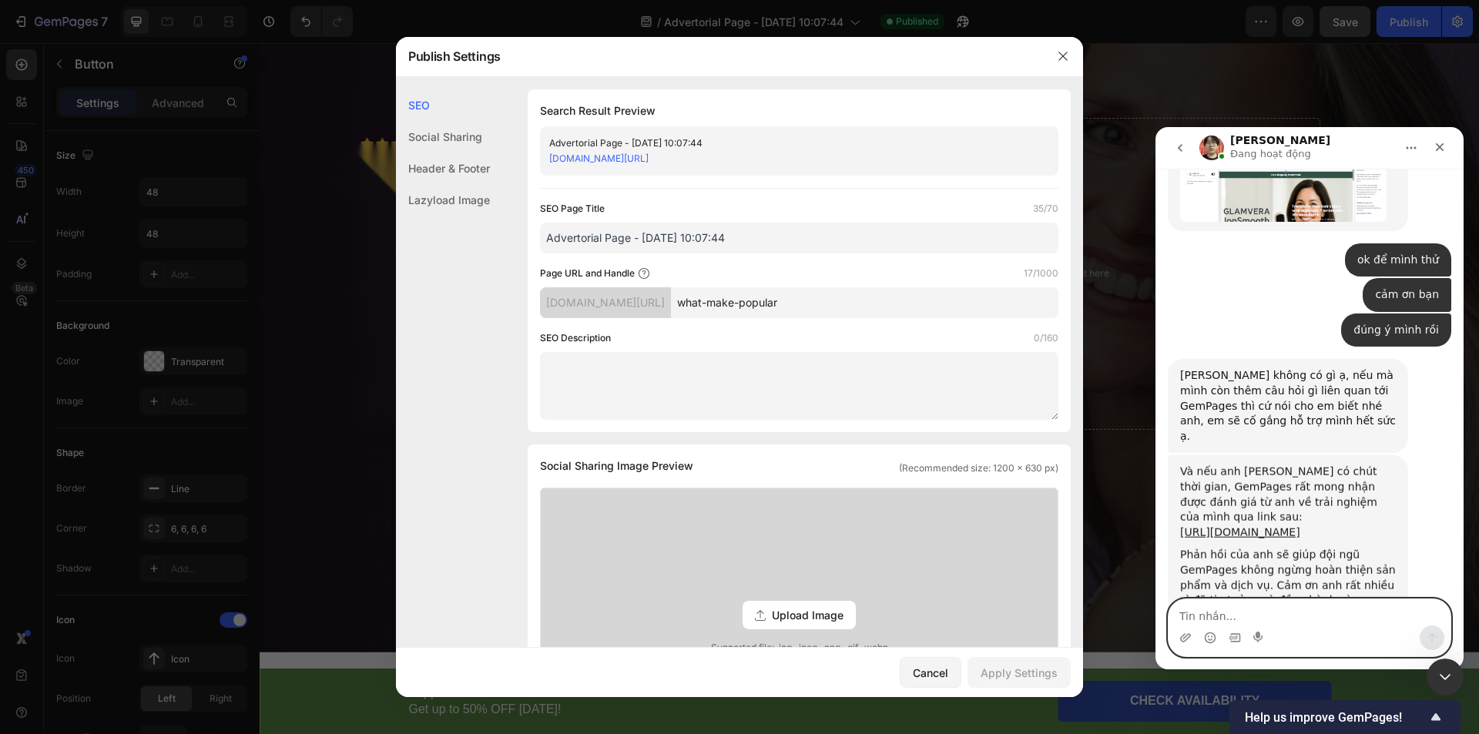
scroll to position [2625, 0]
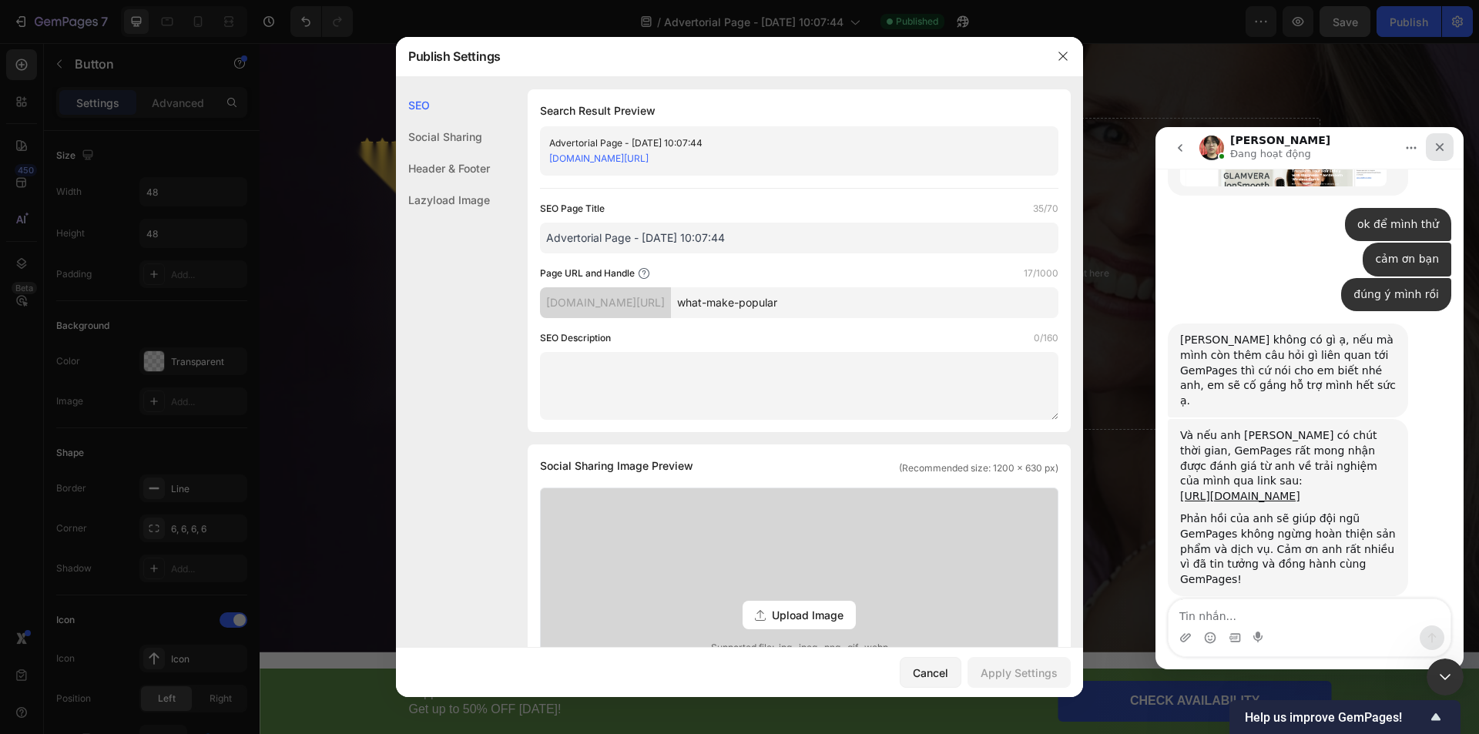
click at [1443, 147] on icon "Đóng" at bounding box center [1440, 147] width 12 height 12
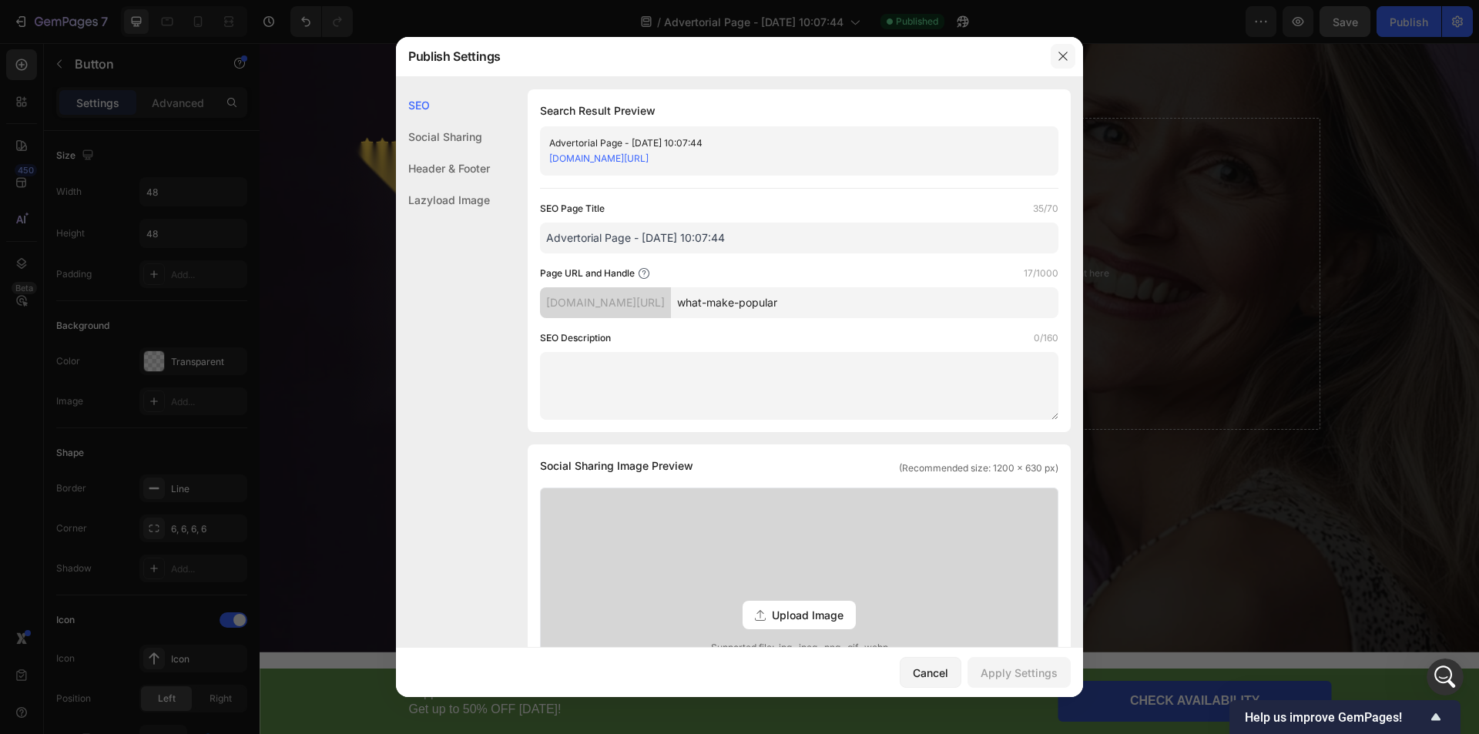
click at [1068, 58] on icon "button" at bounding box center [1063, 56] width 12 height 12
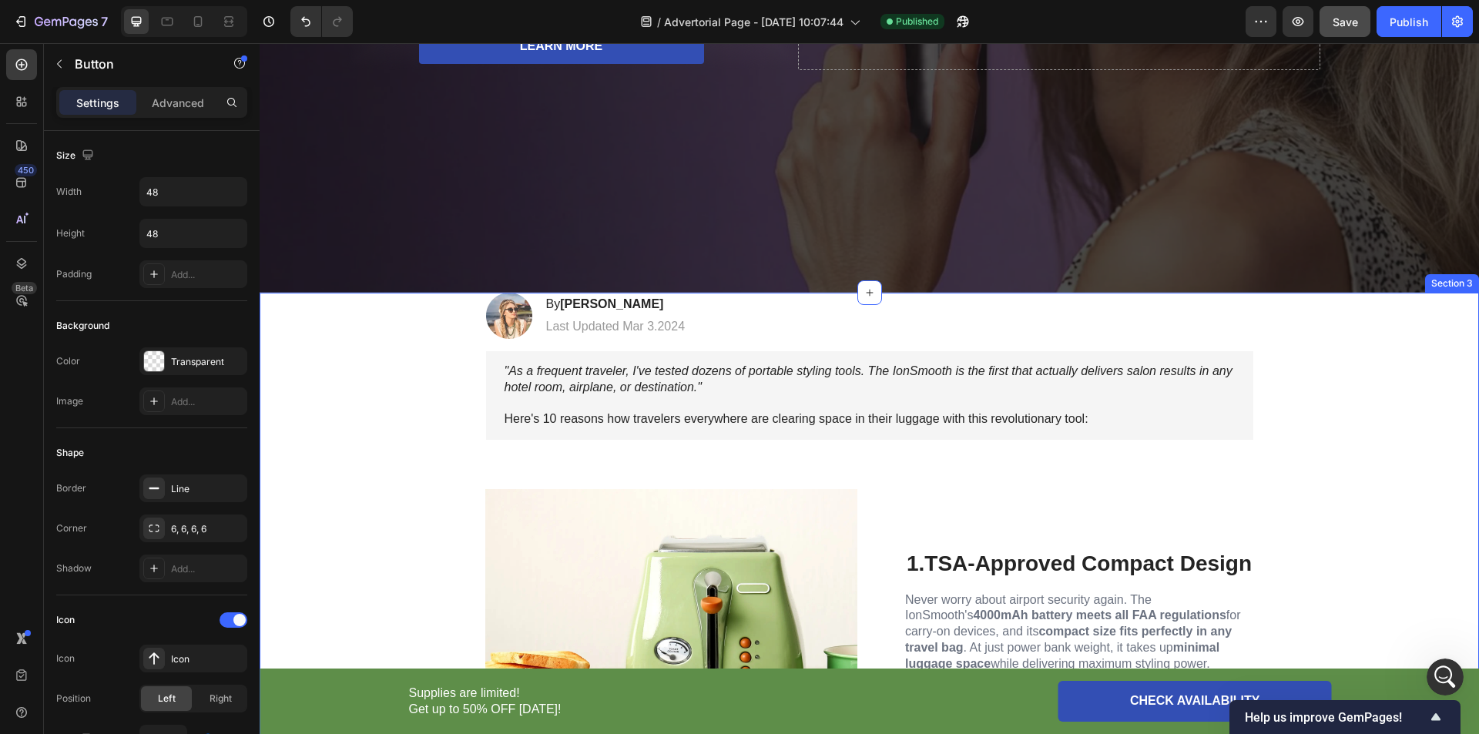
scroll to position [719, 0]
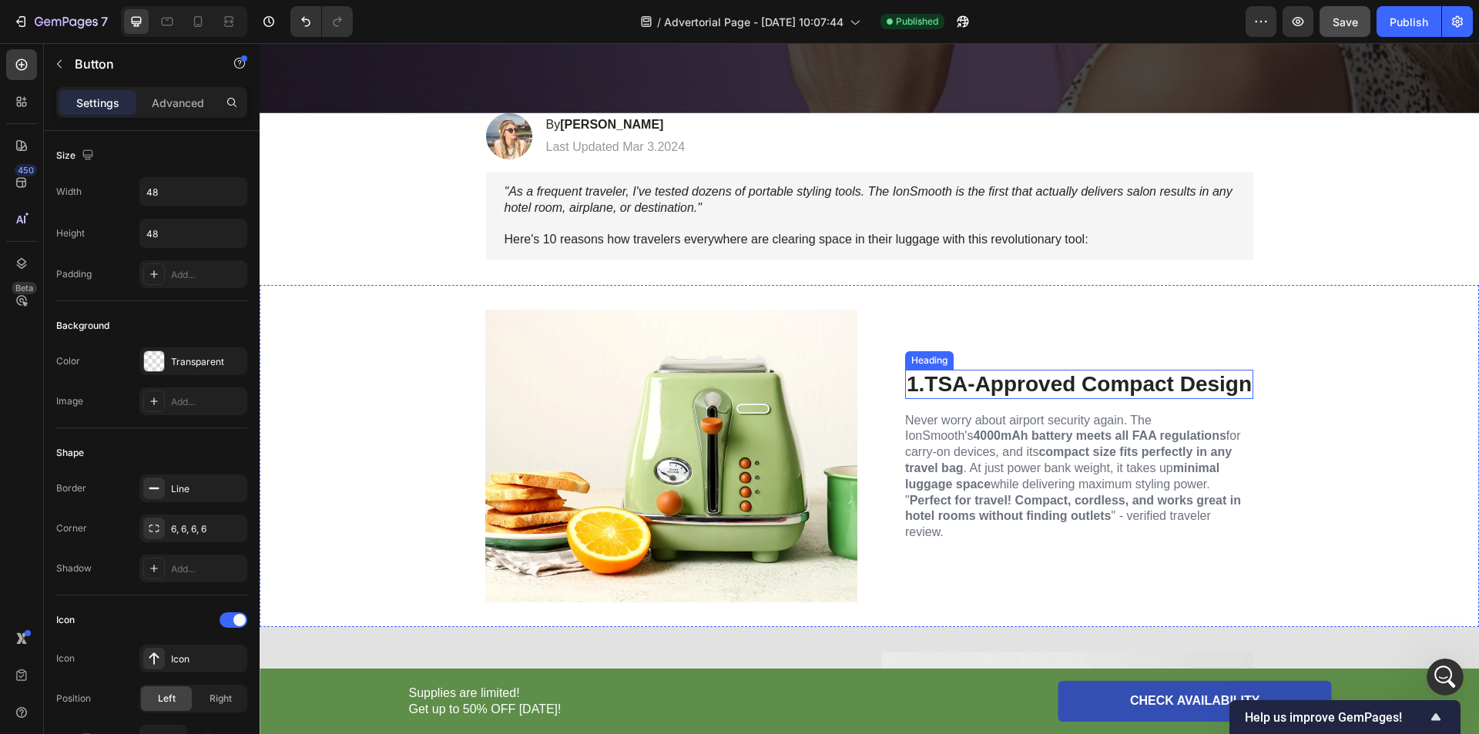
click at [986, 383] on strong "TSA-Approved Compact Design" at bounding box center [1087, 384] width 327 height 24
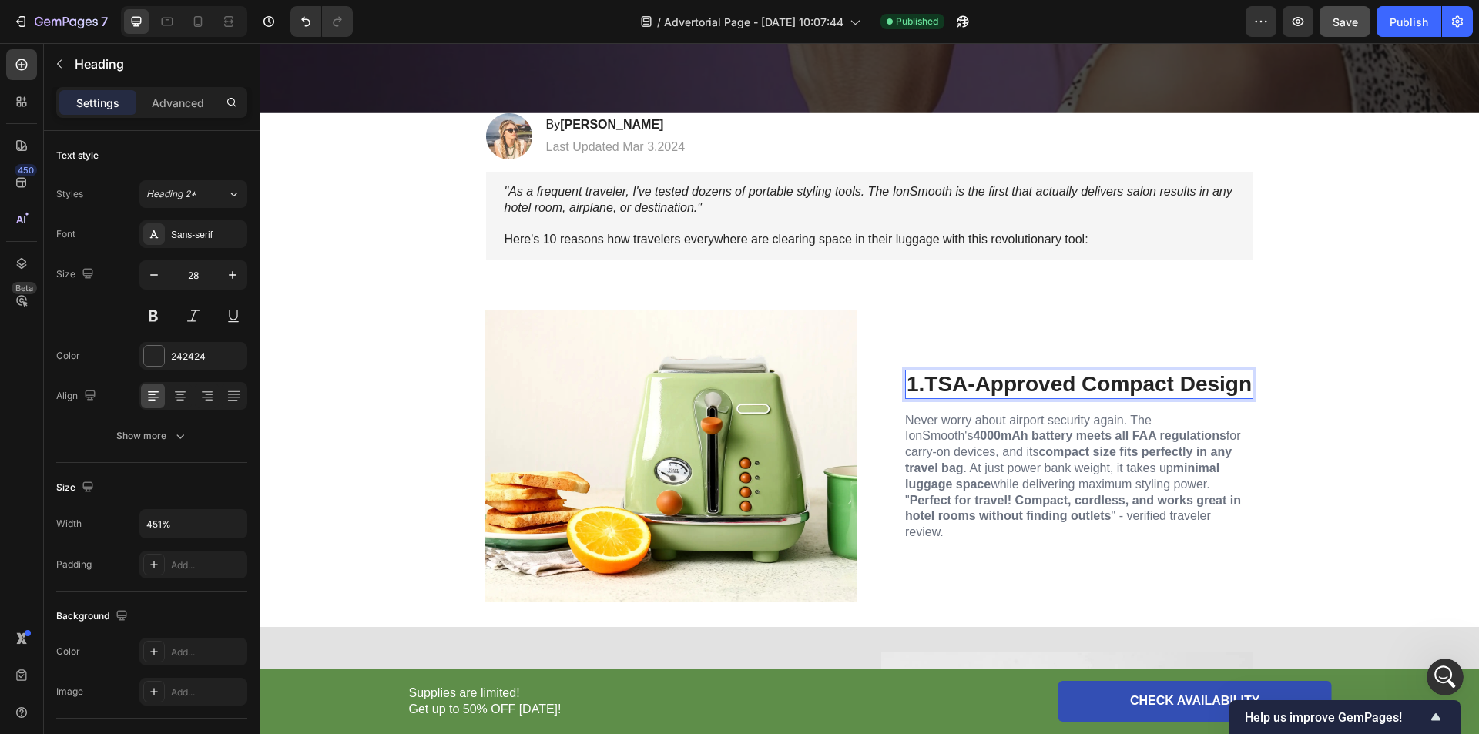
click at [986, 383] on strong "TSA-Approved Compact Design" at bounding box center [1087, 384] width 327 height 24
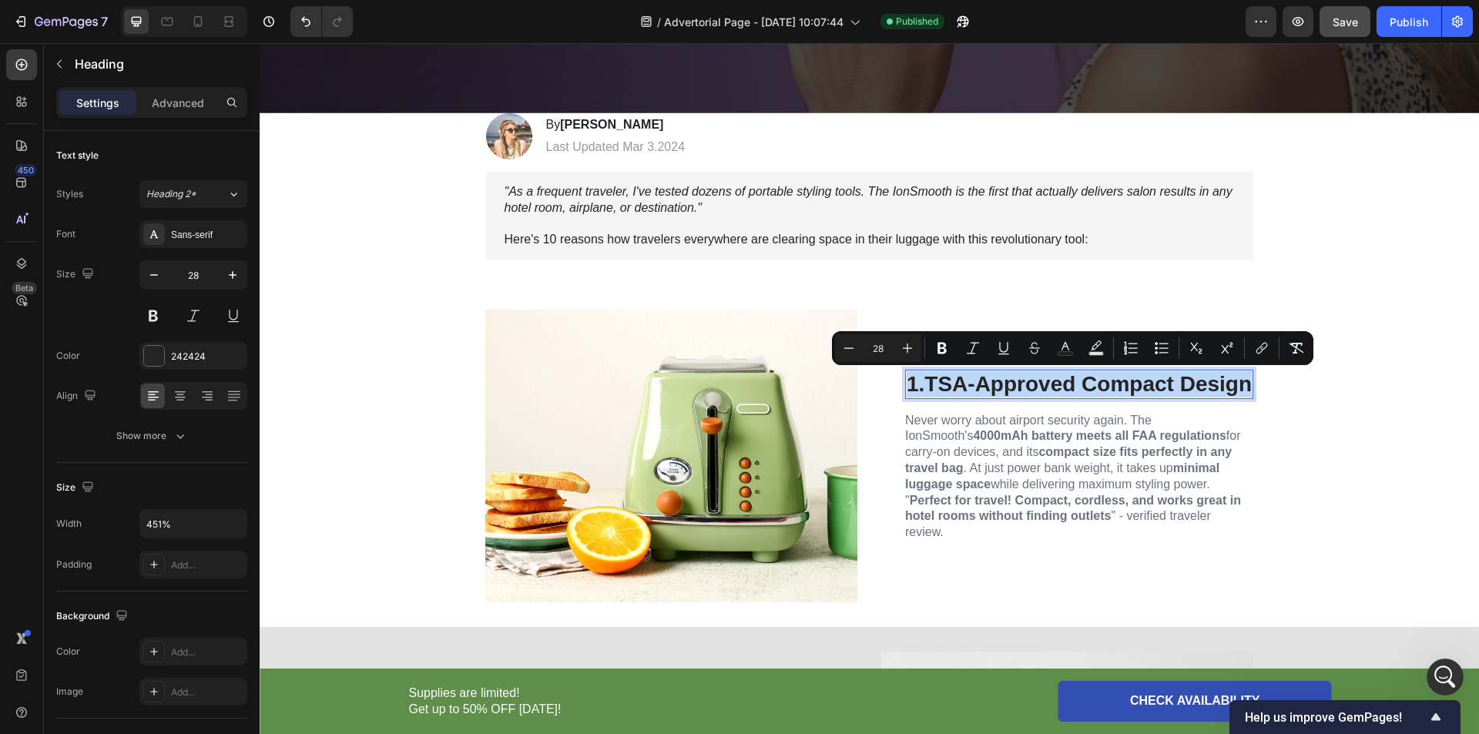
click at [952, 384] on strong "TSA-Approved Compact Design" at bounding box center [1087, 384] width 327 height 24
drag, startPoint x: 924, startPoint y: 381, endPoint x: 1246, endPoint y: 387, distance: 321.3
click at [1246, 387] on strong "TSA-Approved Compact Design" at bounding box center [1087, 384] width 327 height 24
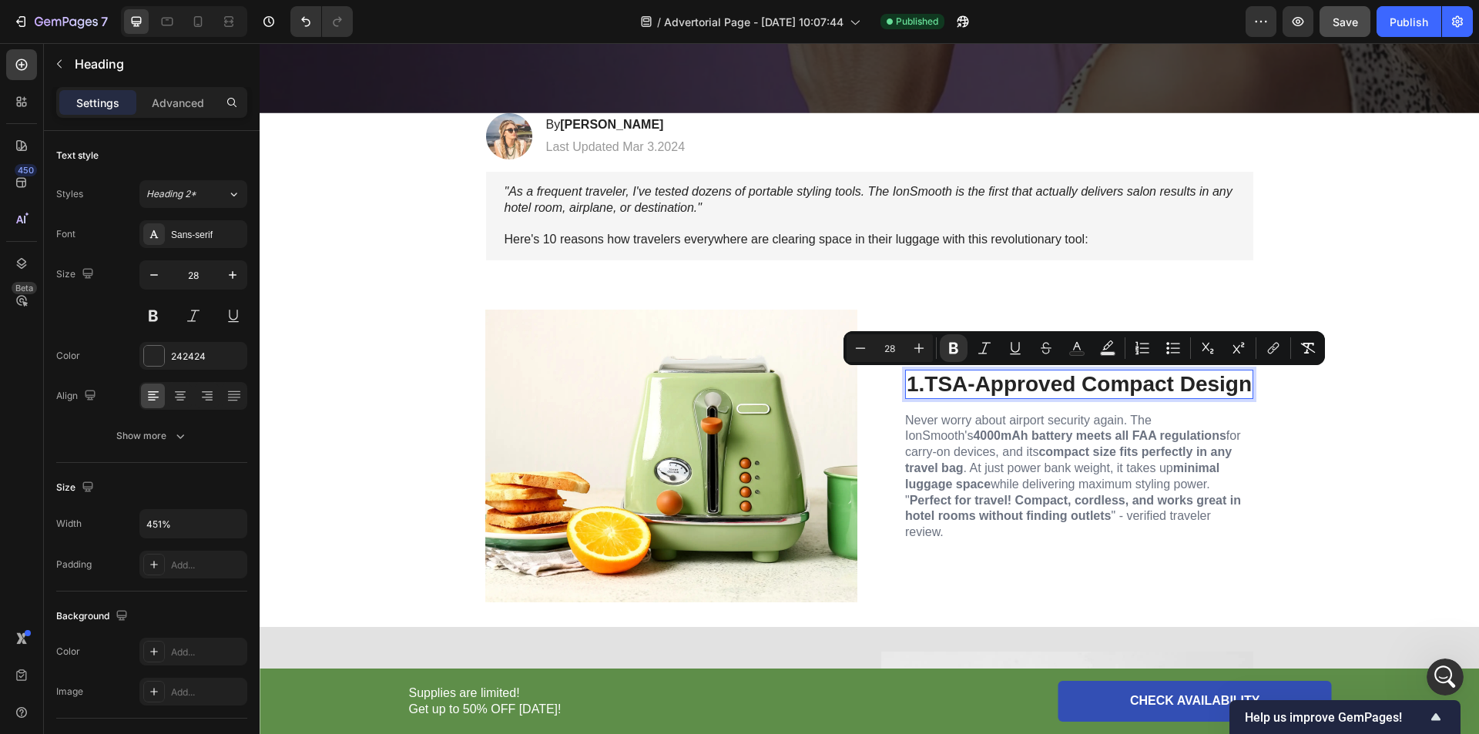
scroll to position [706, 0]
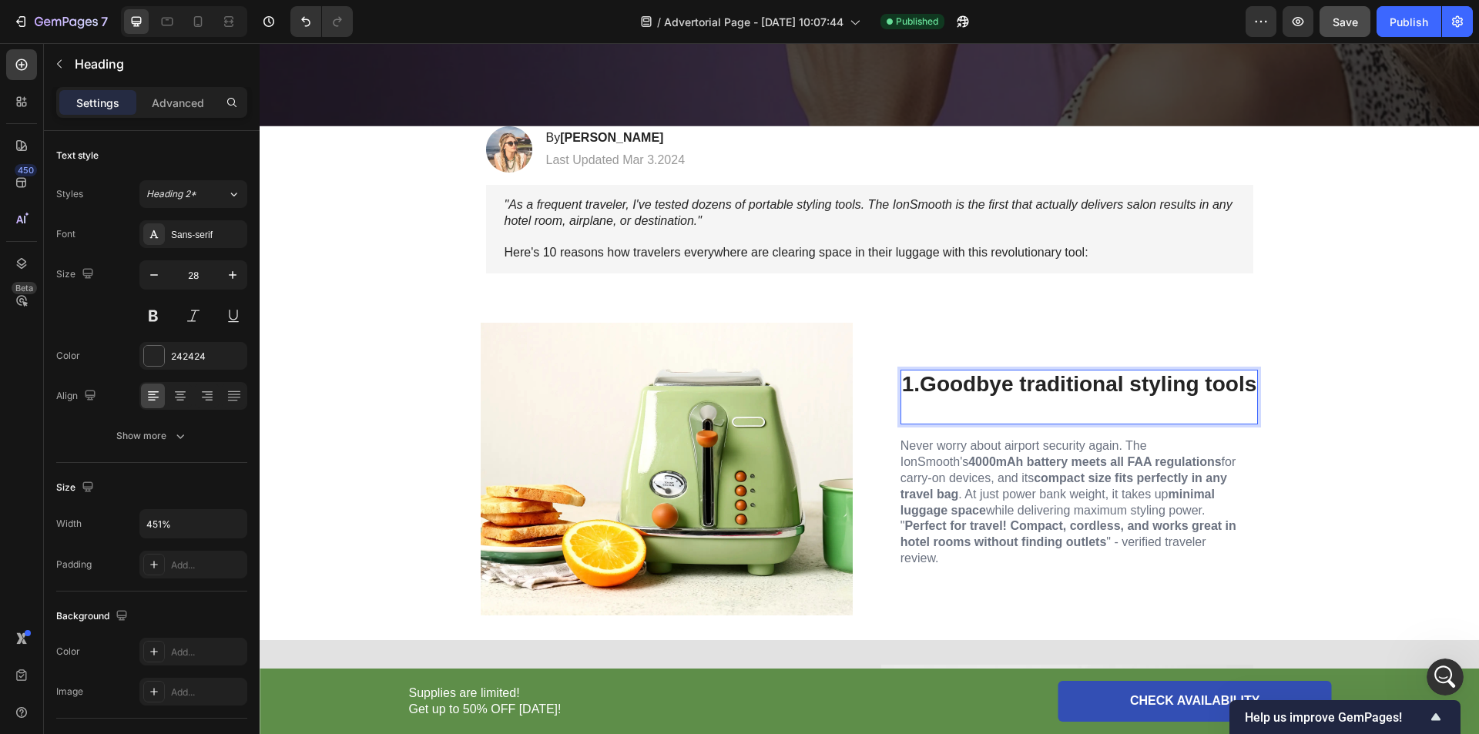
click at [965, 403] on p "Rich Text Editor. Editing area: main" at bounding box center [1079, 411] width 355 height 26
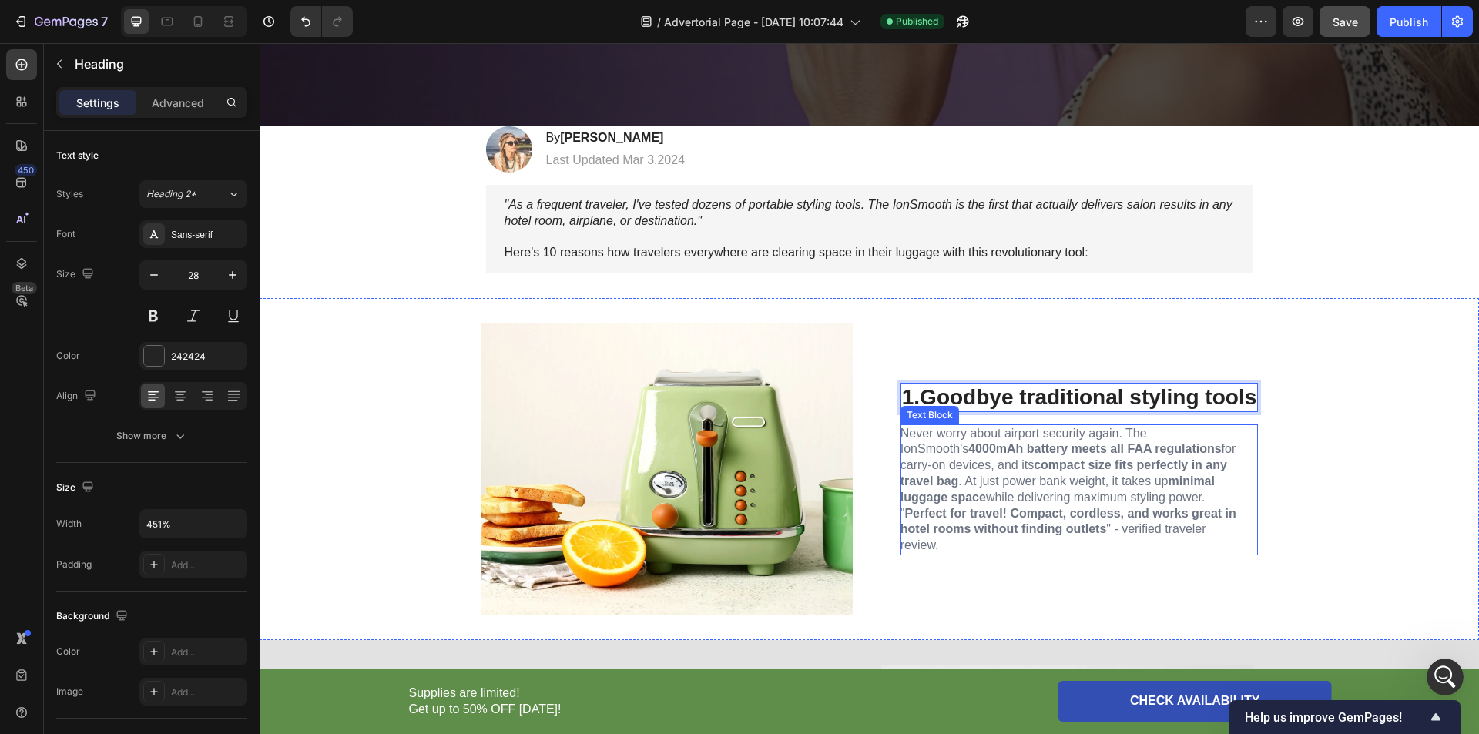
scroll to position [719, 0]
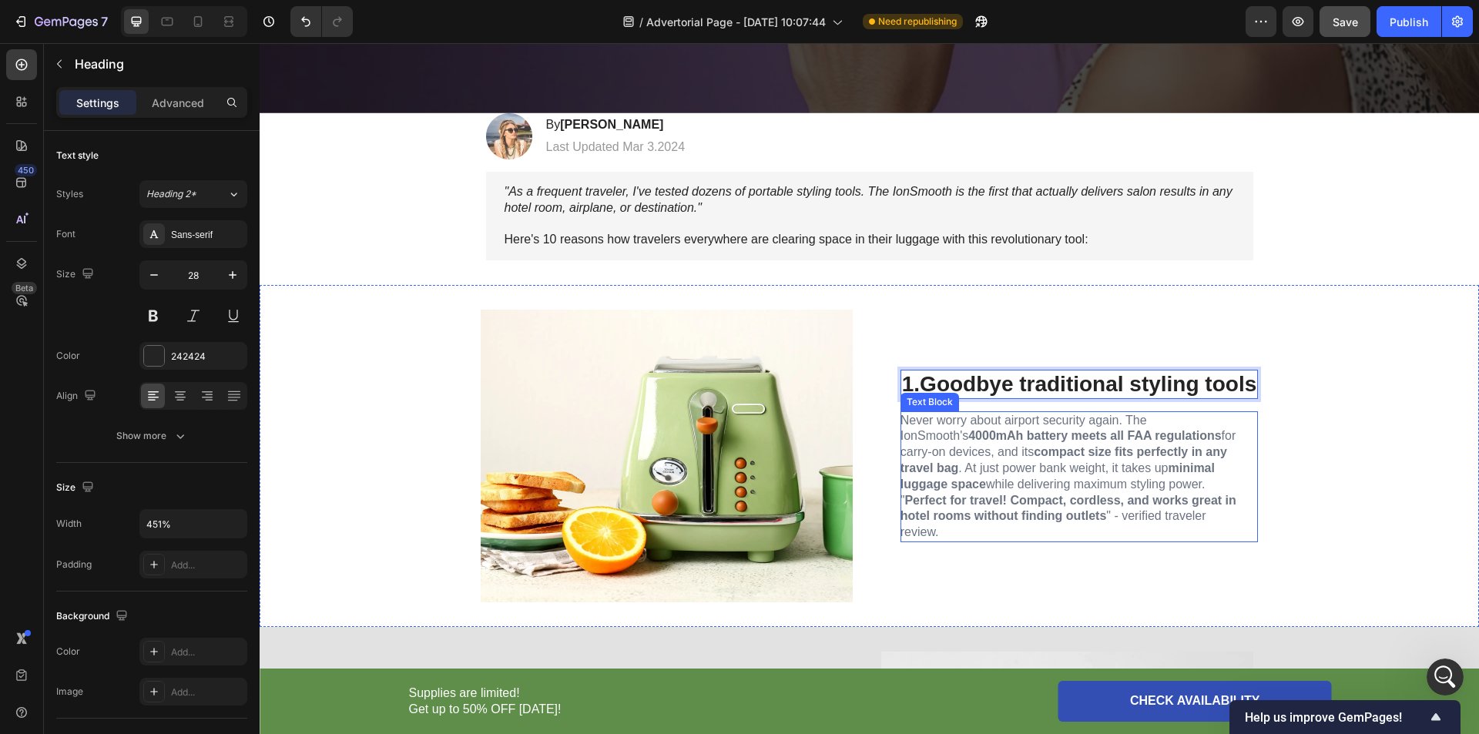
click at [930, 450] on span "Never worry about airport security again. The IonSmooth's 4000mAh battery meets…" at bounding box center [1069, 477] width 336 height 126
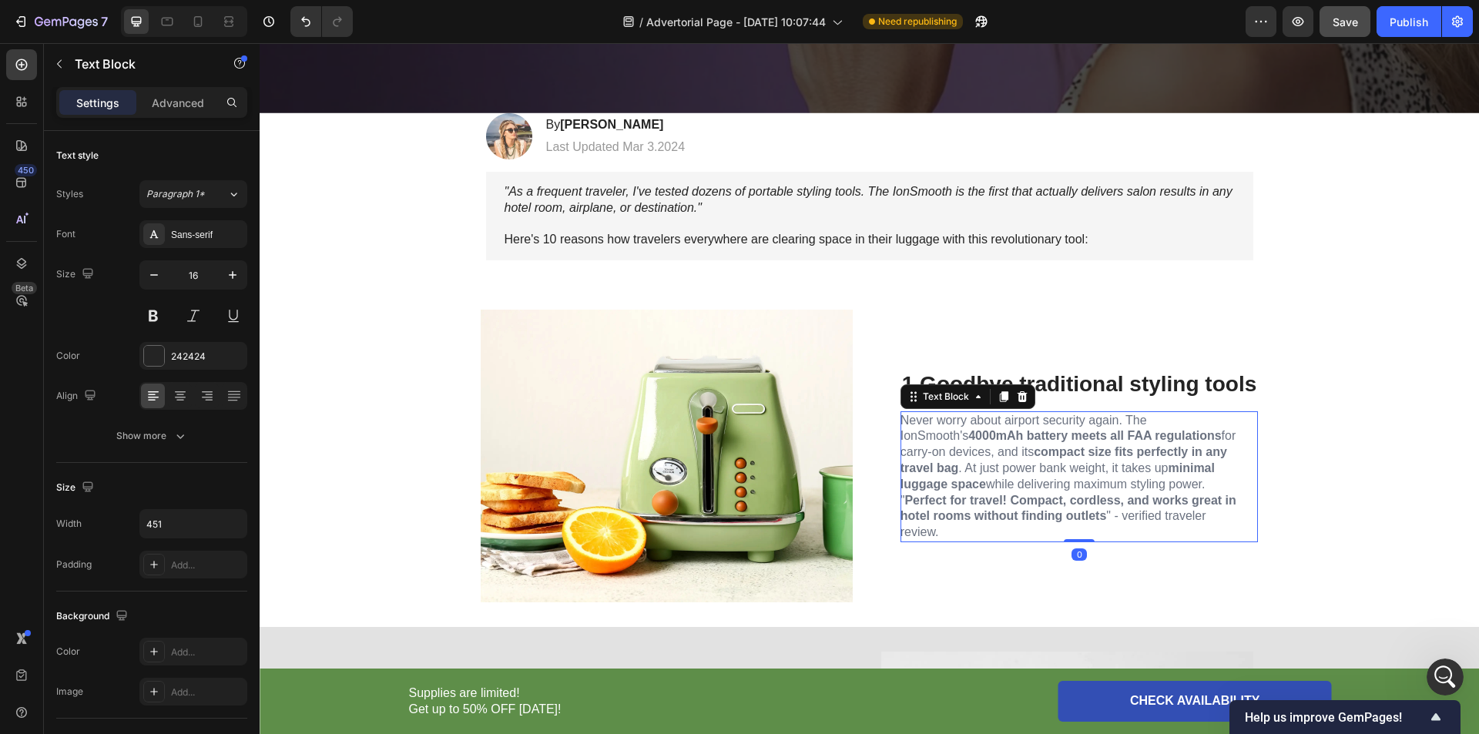
click at [954, 455] on span "Never worry about airport security again. The IonSmooth's 4000mAh battery meets…" at bounding box center [1069, 477] width 336 height 126
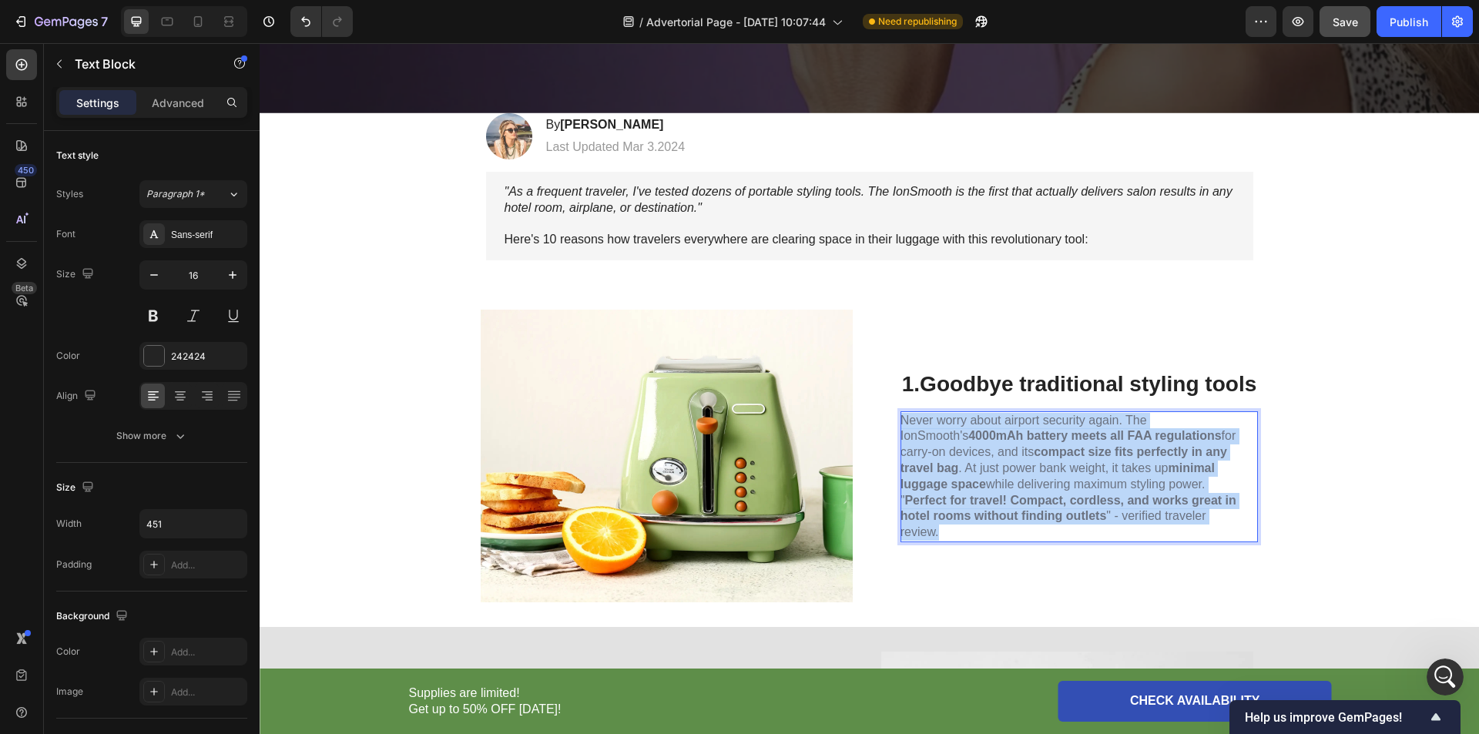
click at [954, 455] on span "Never worry about airport security again. The IonSmooth's 4000mAh battery meets…" at bounding box center [1069, 477] width 336 height 126
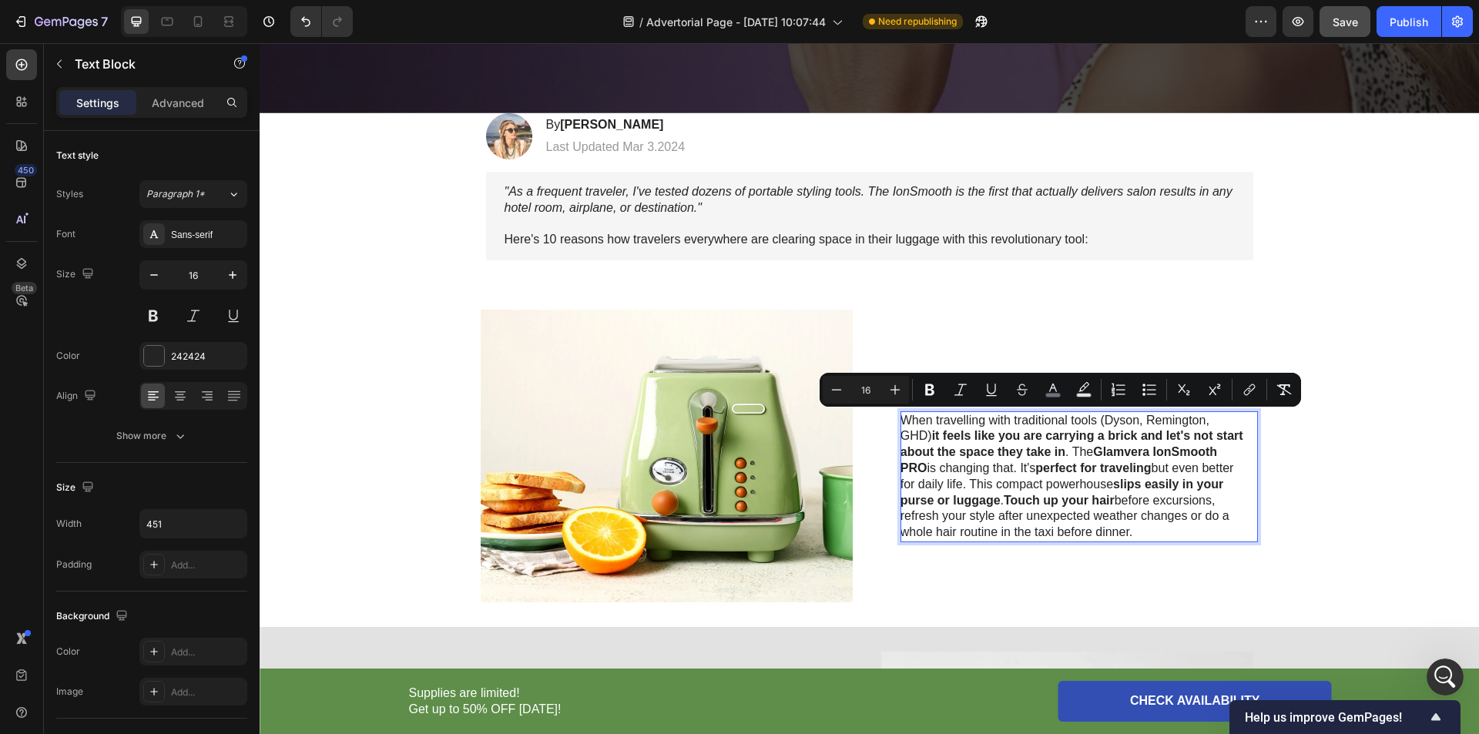
scroll to position [711, 0]
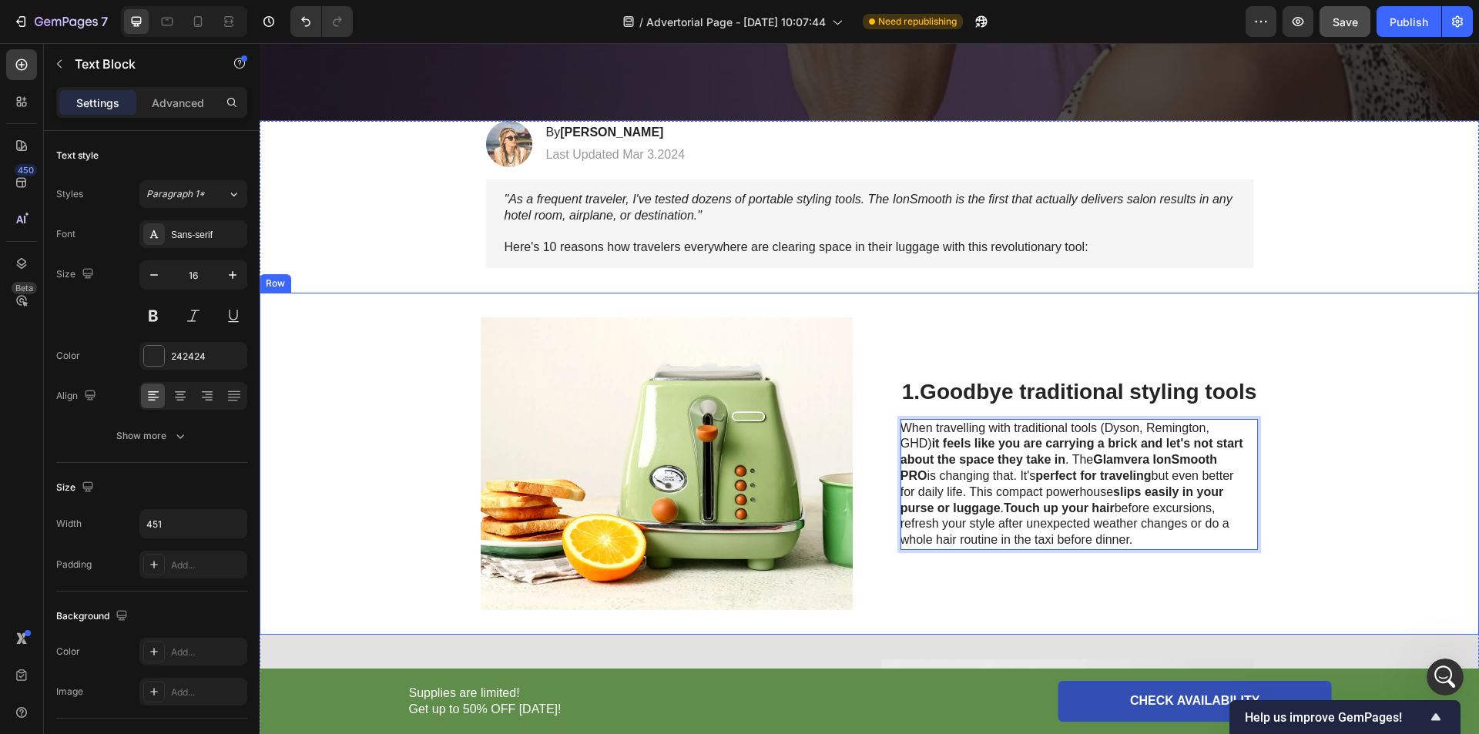
click at [1347, 460] on div "Image 1. Goodbye traditional styling tools Heading When travelling with traditi…" at bounding box center [870, 464] width 1220 height 342
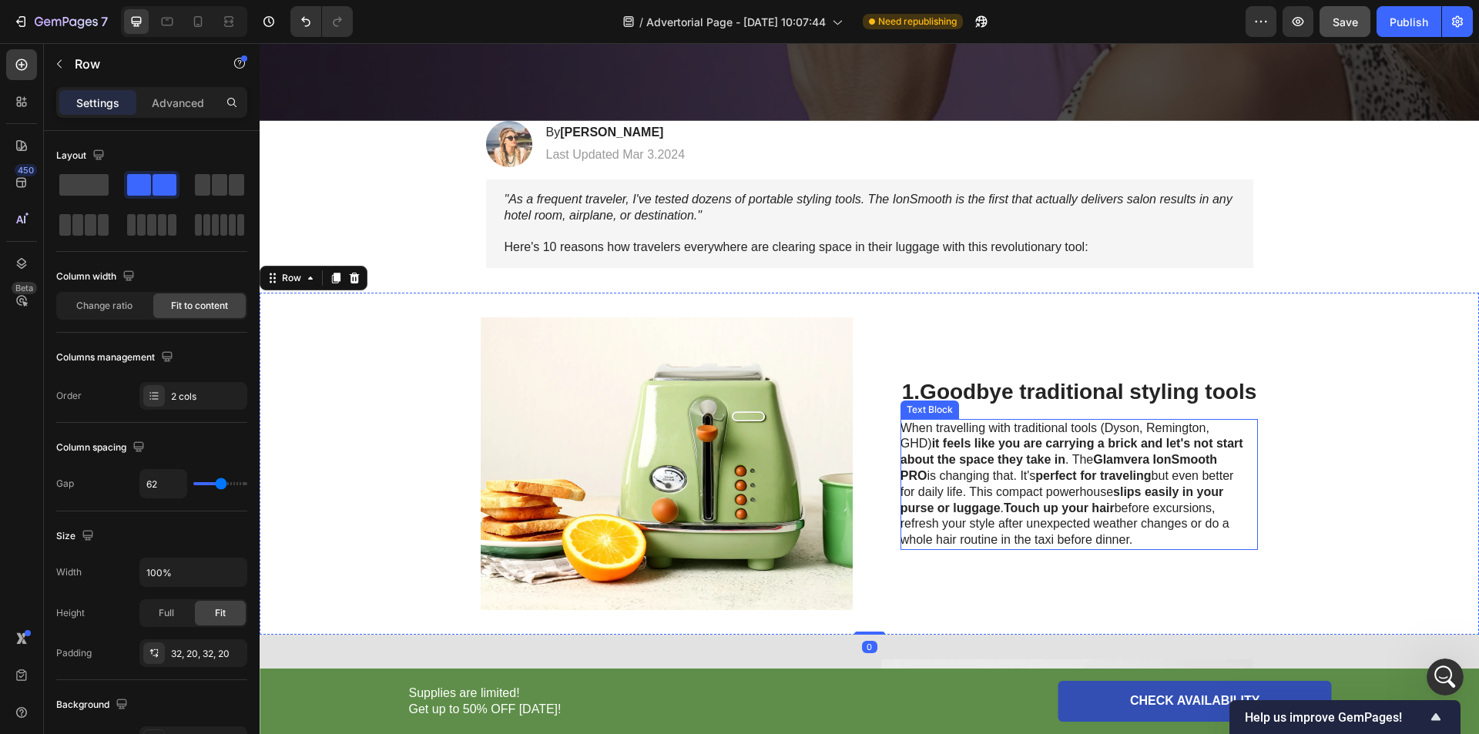
click at [1069, 477] on p "When travelling with traditional tools (Dyson, Remington, GHD) it feels like yo…" at bounding box center [1074, 485] width 346 height 128
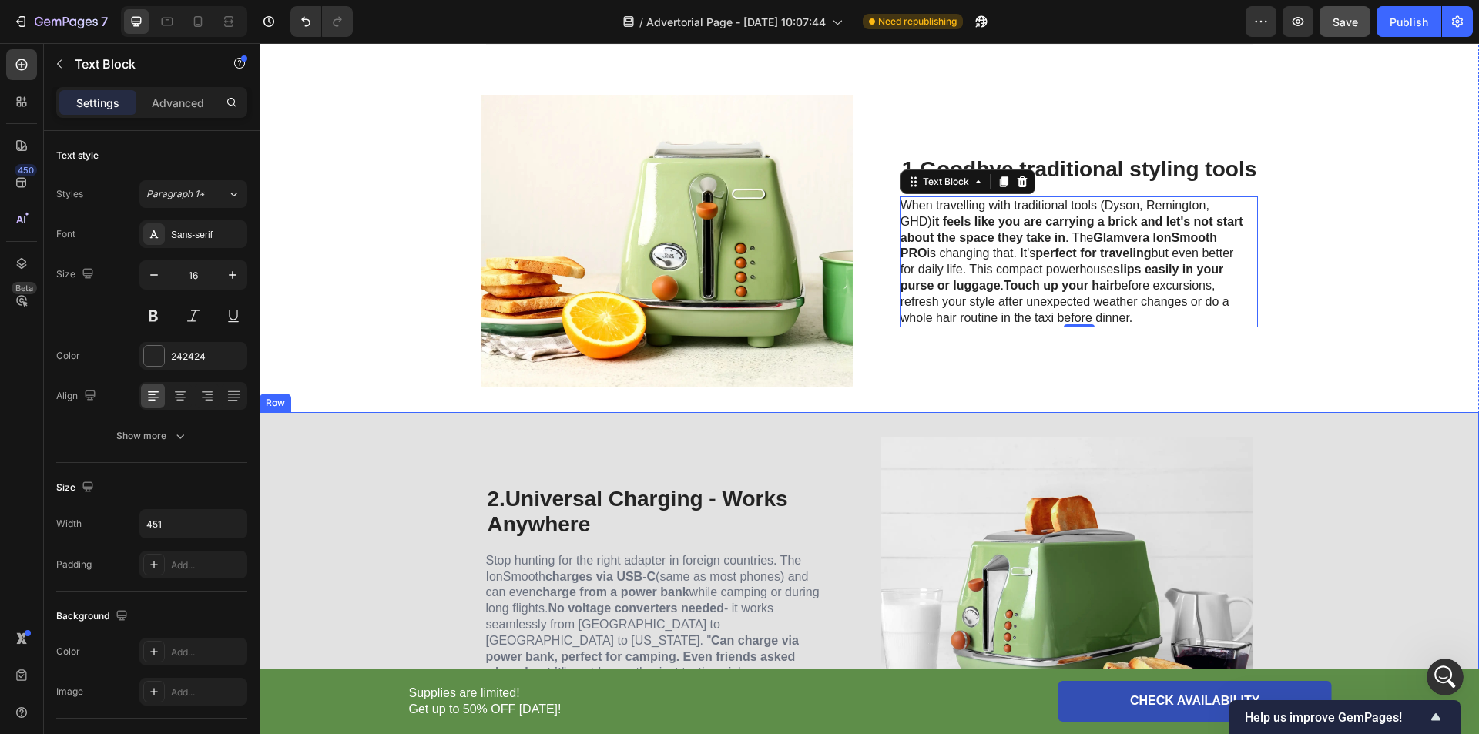
scroll to position [891, 0]
